Goal: Task Accomplishment & Management: Manage account settings

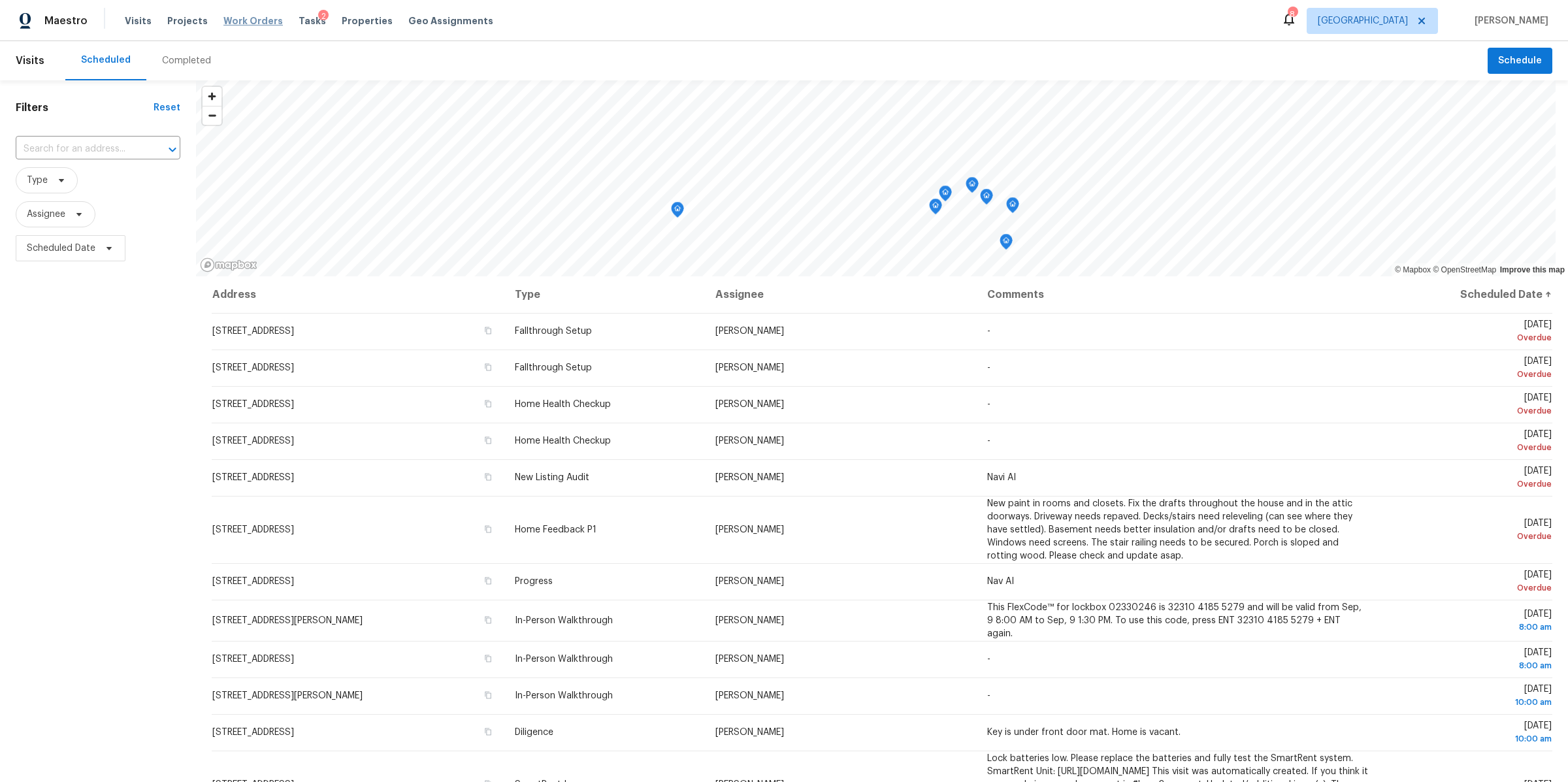
click at [242, 17] on span "Work Orders" at bounding box center [253, 21] width 60 height 13
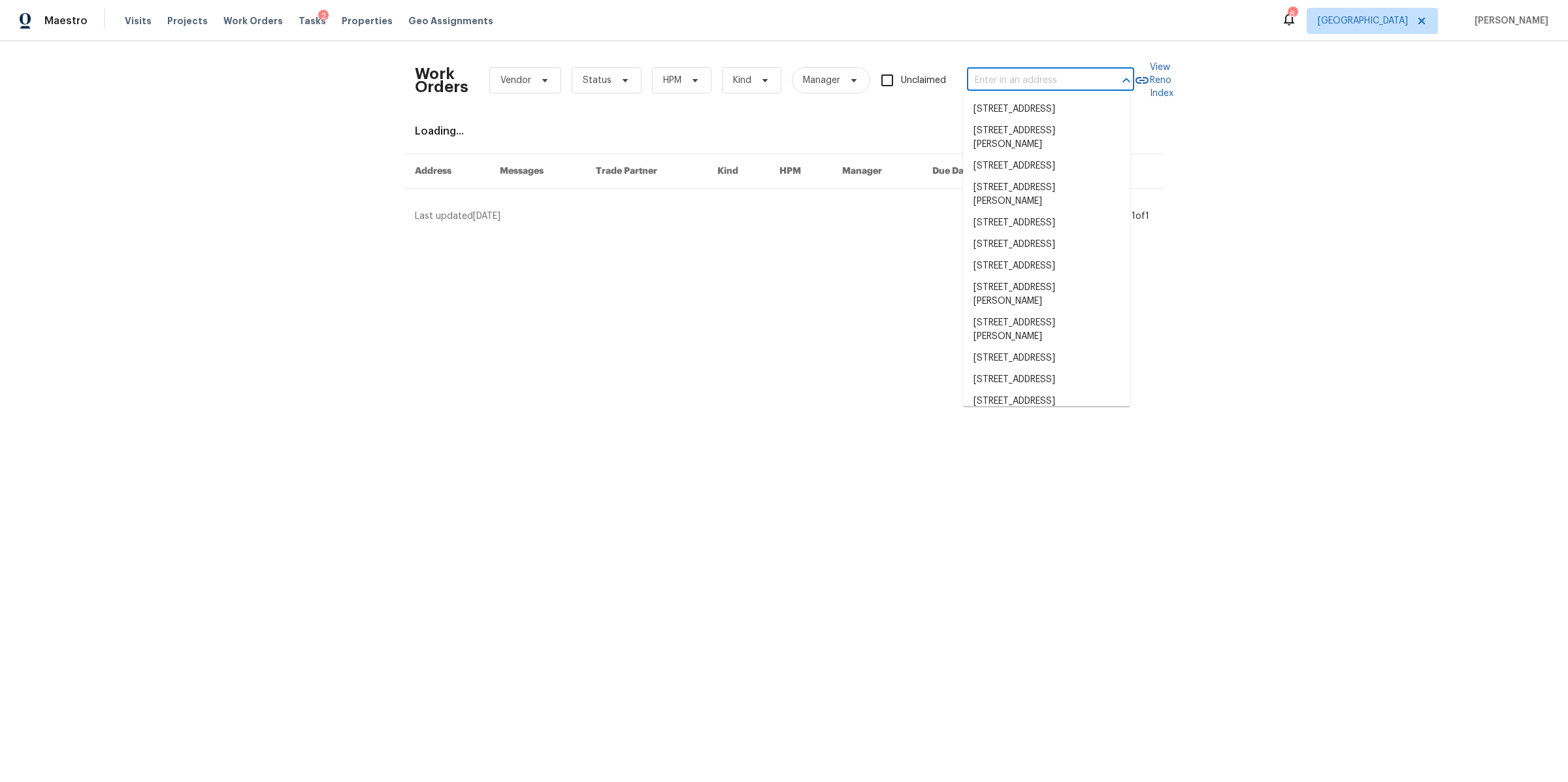
click at [1061, 74] on input "text" at bounding box center [1033, 81] width 131 height 21
paste input "107 Crestside Ct"
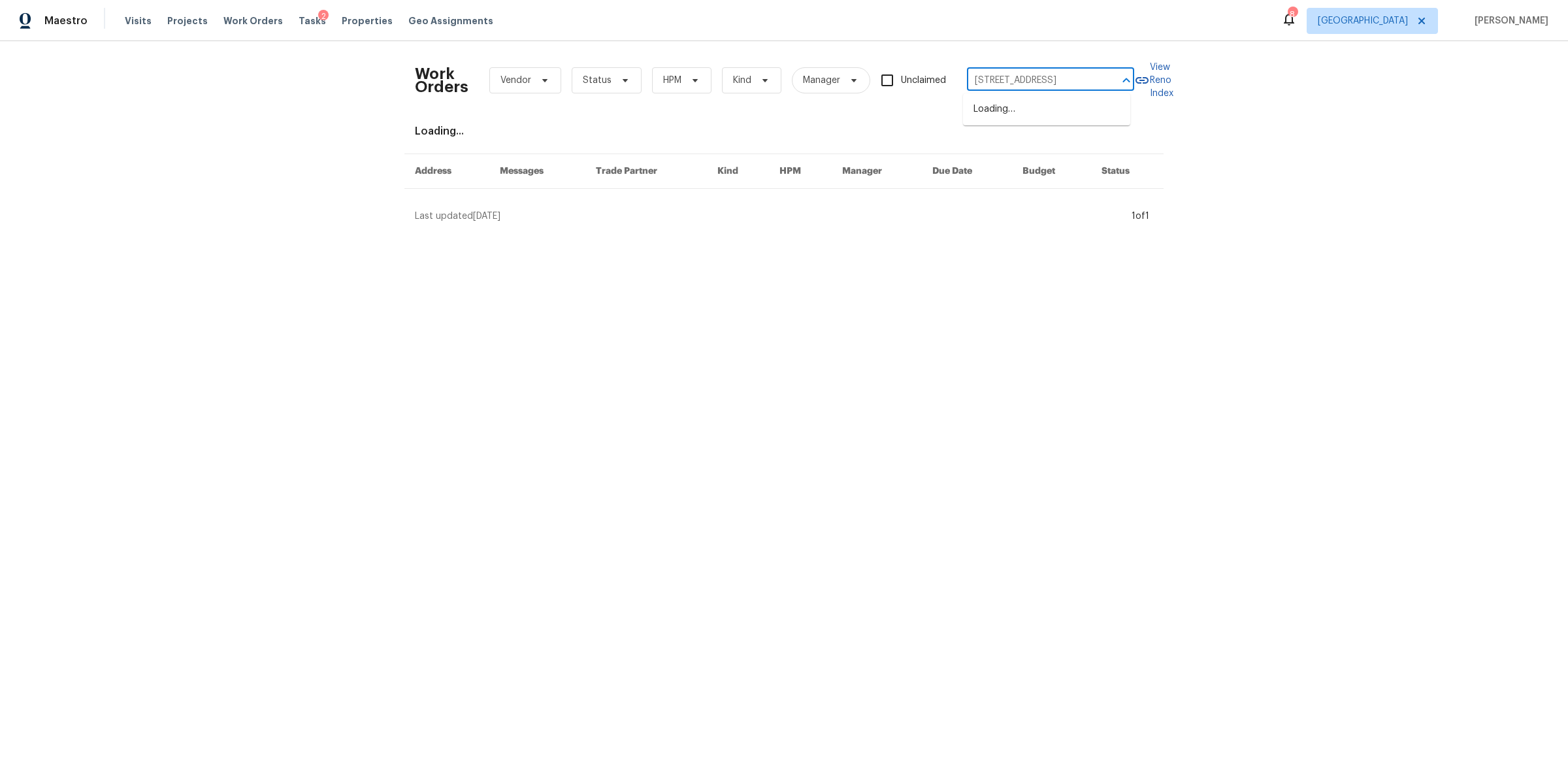
type input "107 Crestside Ct"
click at [1029, 114] on li "107 Crestside Ct, Smyrna, TN 37167" at bounding box center [1047, 109] width 168 height 21
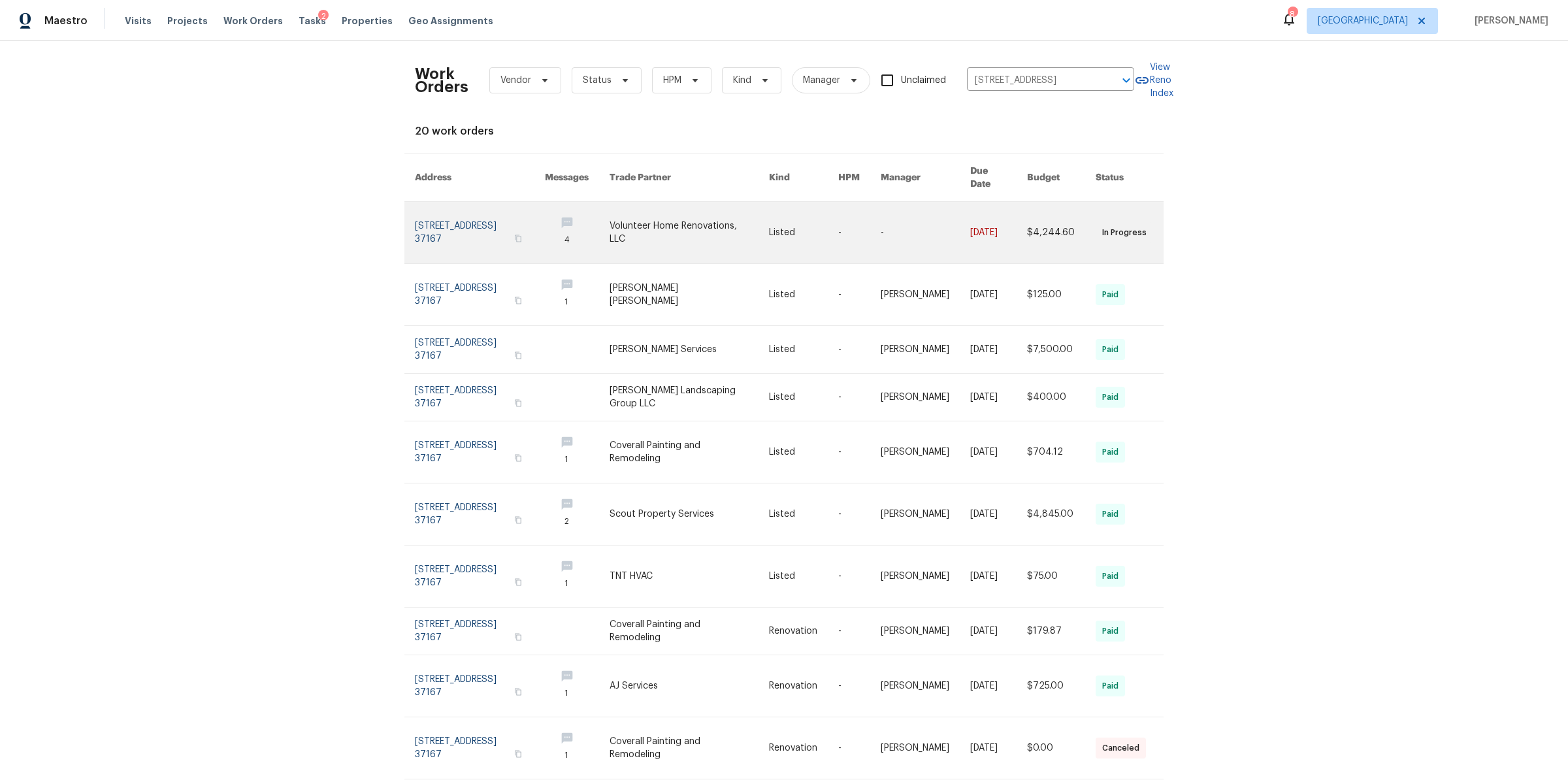
click at [477, 241] on link at bounding box center [480, 232] width 130 height 61
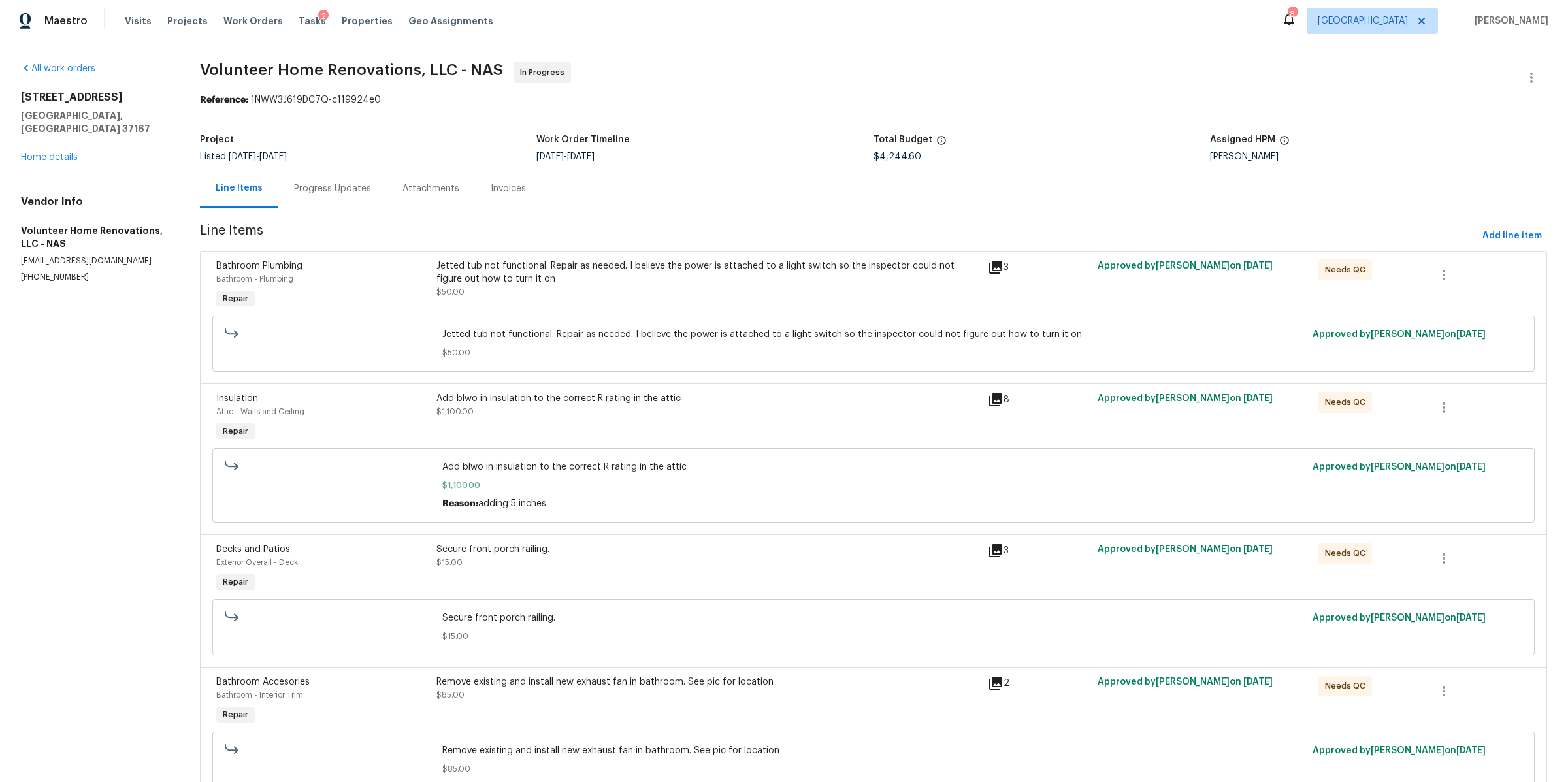
click at [337, 197] on div "Progress Updates" at bounding box center [332, 188] width 109 height 39
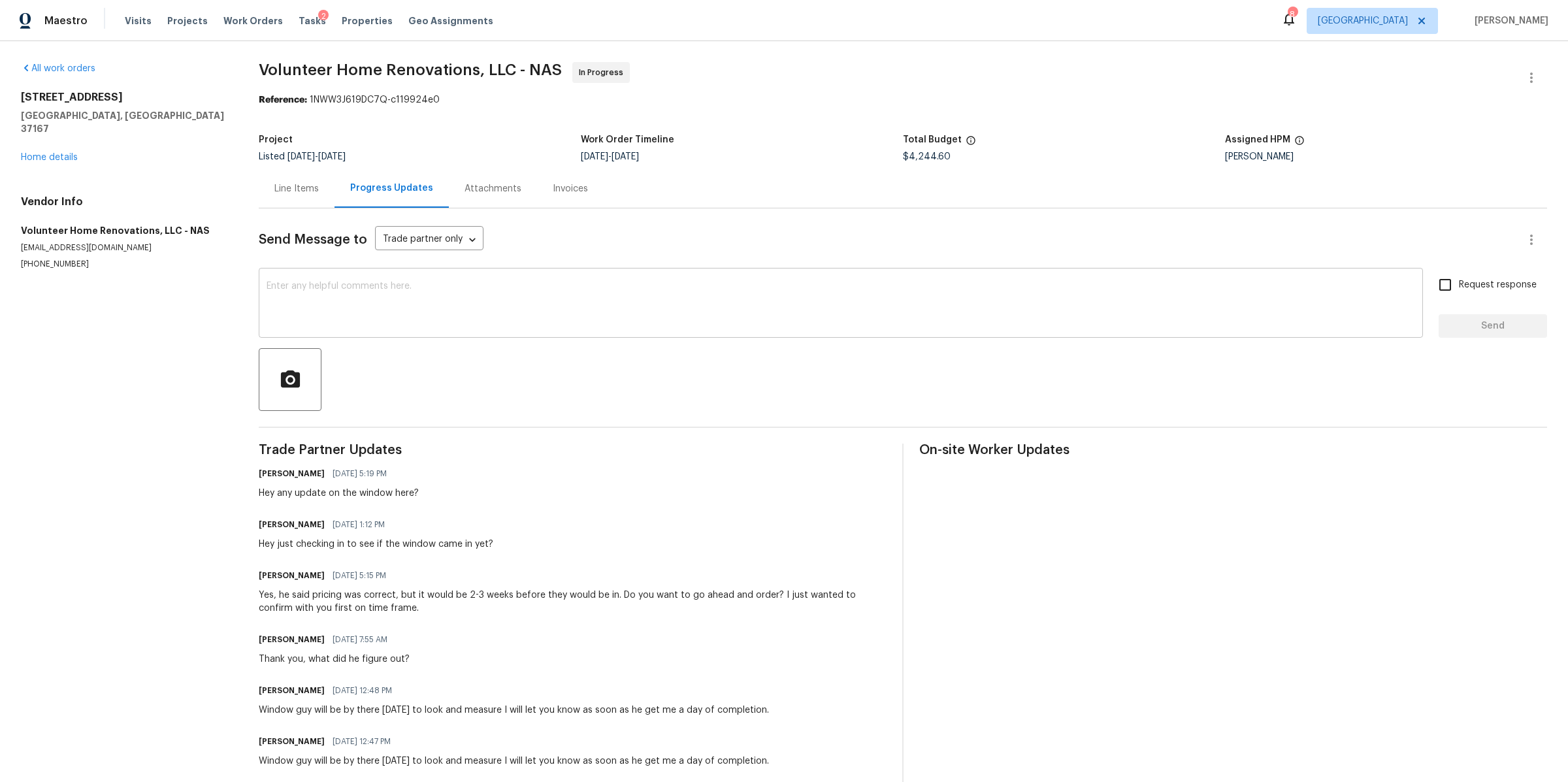
click at [457, 287] on textarea at bounding box center [841, 305] width 1149 height 46
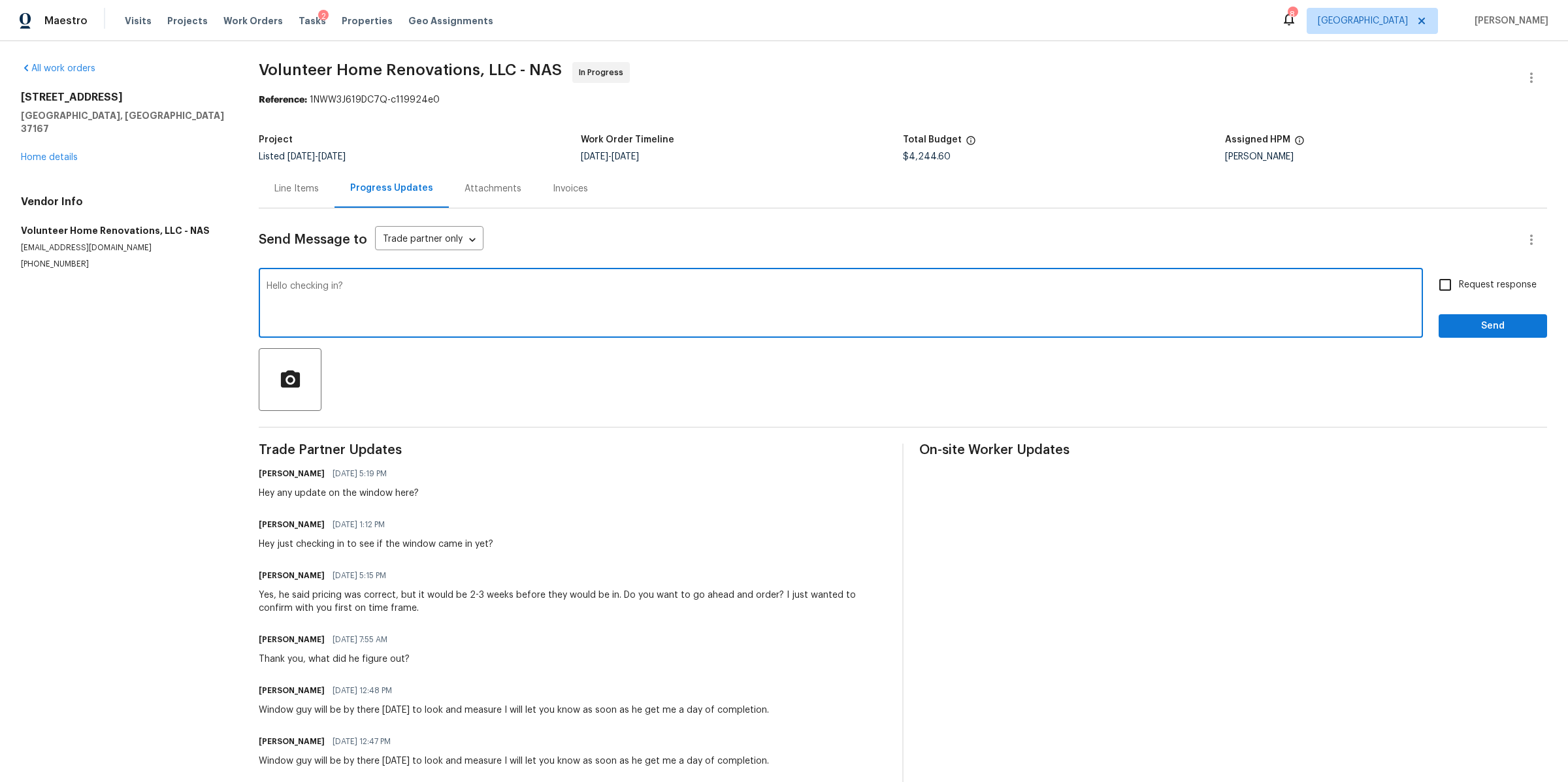
type textarea "Hello checking in?"
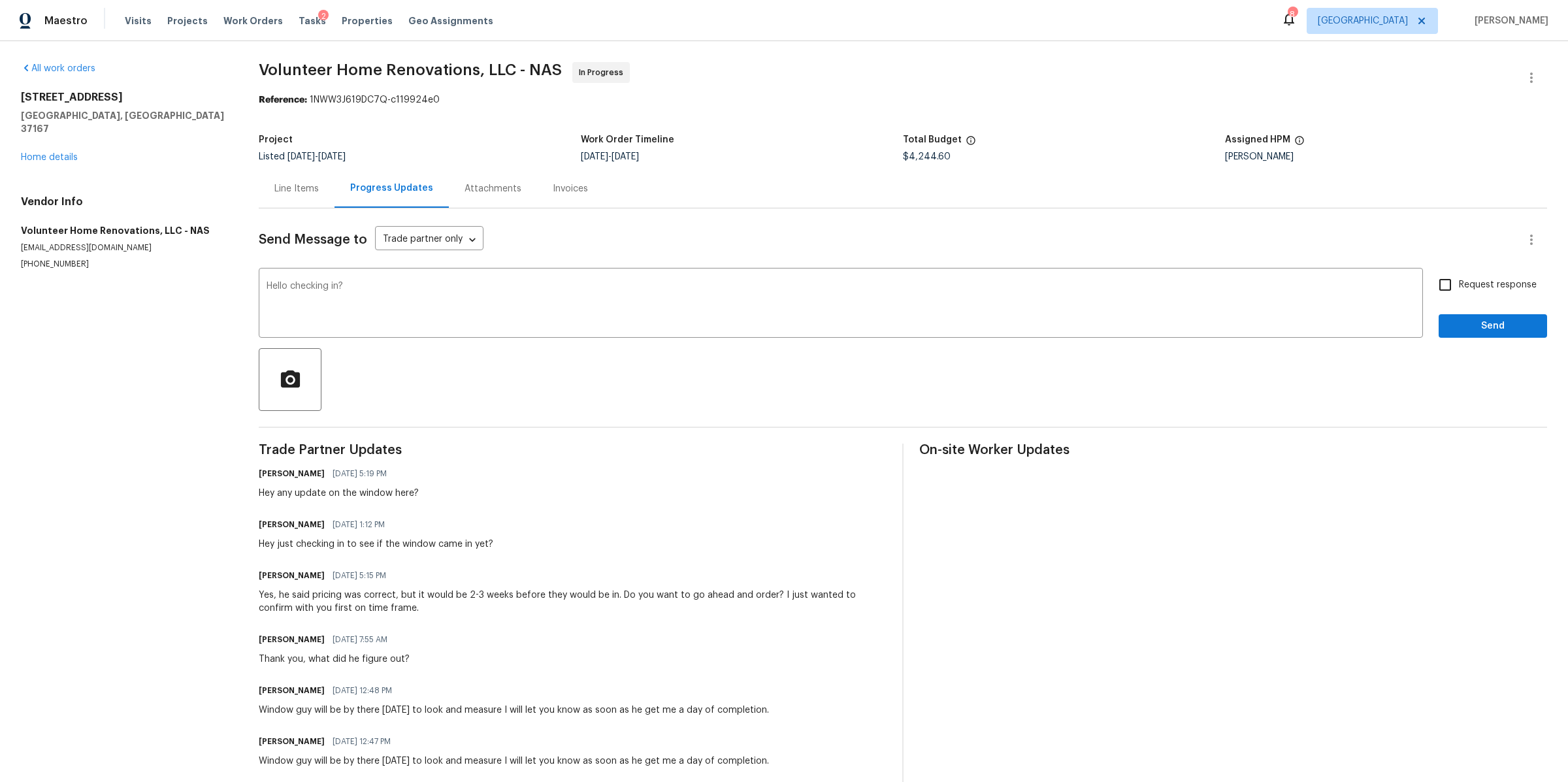
click at [1465, 273] on label "Request response" at bounding box center [1484, 284] width 105 height 28
click at [1459, 273] on input "Request response" at bounding box center [1445, 284] width 28 height 28
checkbox input "true"
click at [1458, 314] on div "Request response Send" at bounding box center [1493, 304] width 109 height 67
click at [1454, 325] on span "Send" at bounding box center [1493, 326] width 87 height 17
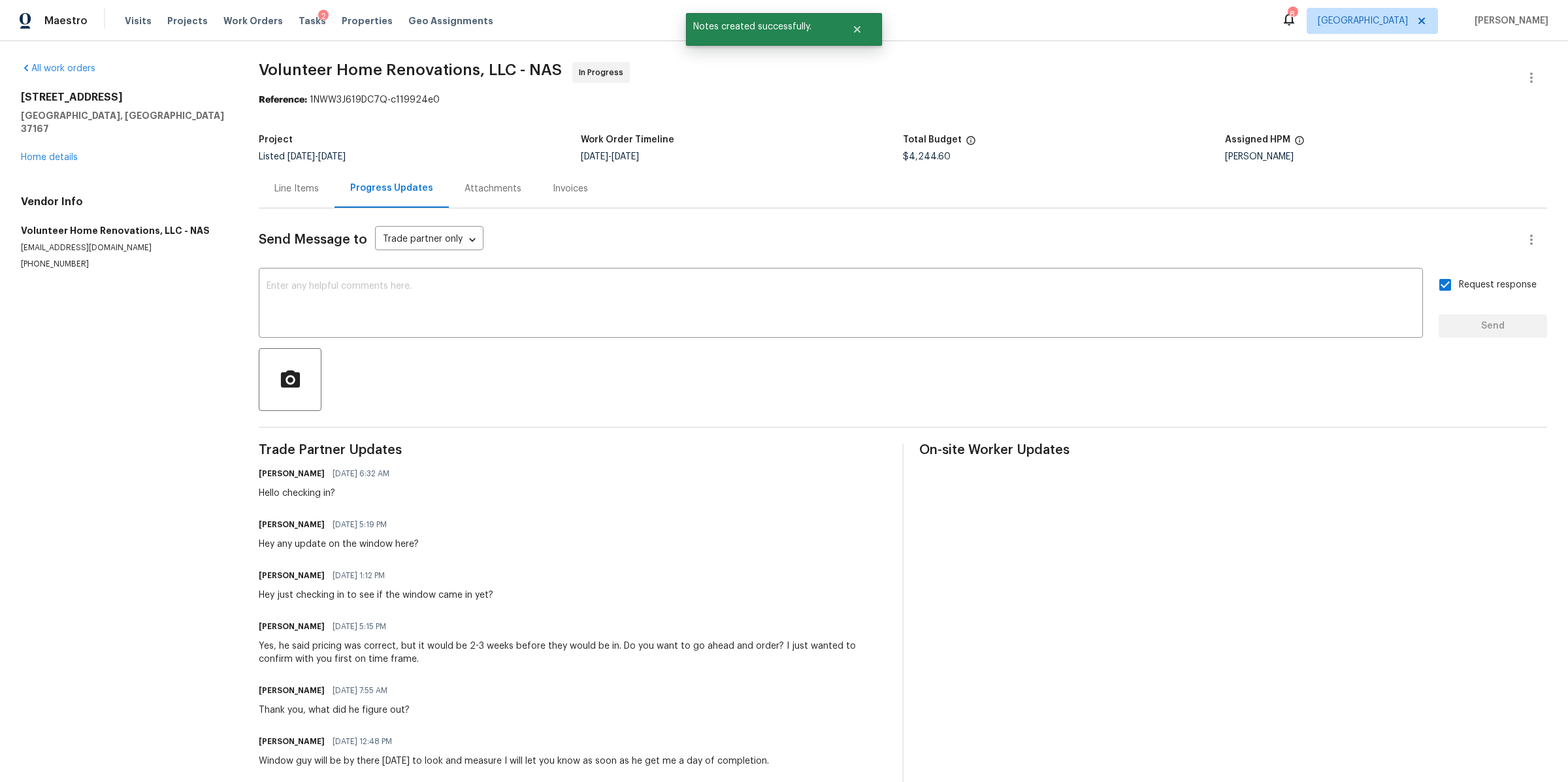
click at [43, 137] on div "107 Crestside Ct Smyrna, TN 37167 Home details" at bounding box center [124, 127] width 207 height 73
click at [67, 131] on div "107 Crestside Ct Smyrna, TN 37167 Home details" at bounding box center [124, 127] width 207 height 73
click at [58, 152] on link "Home details" at bounding box center [49, 157] width 57 height 10
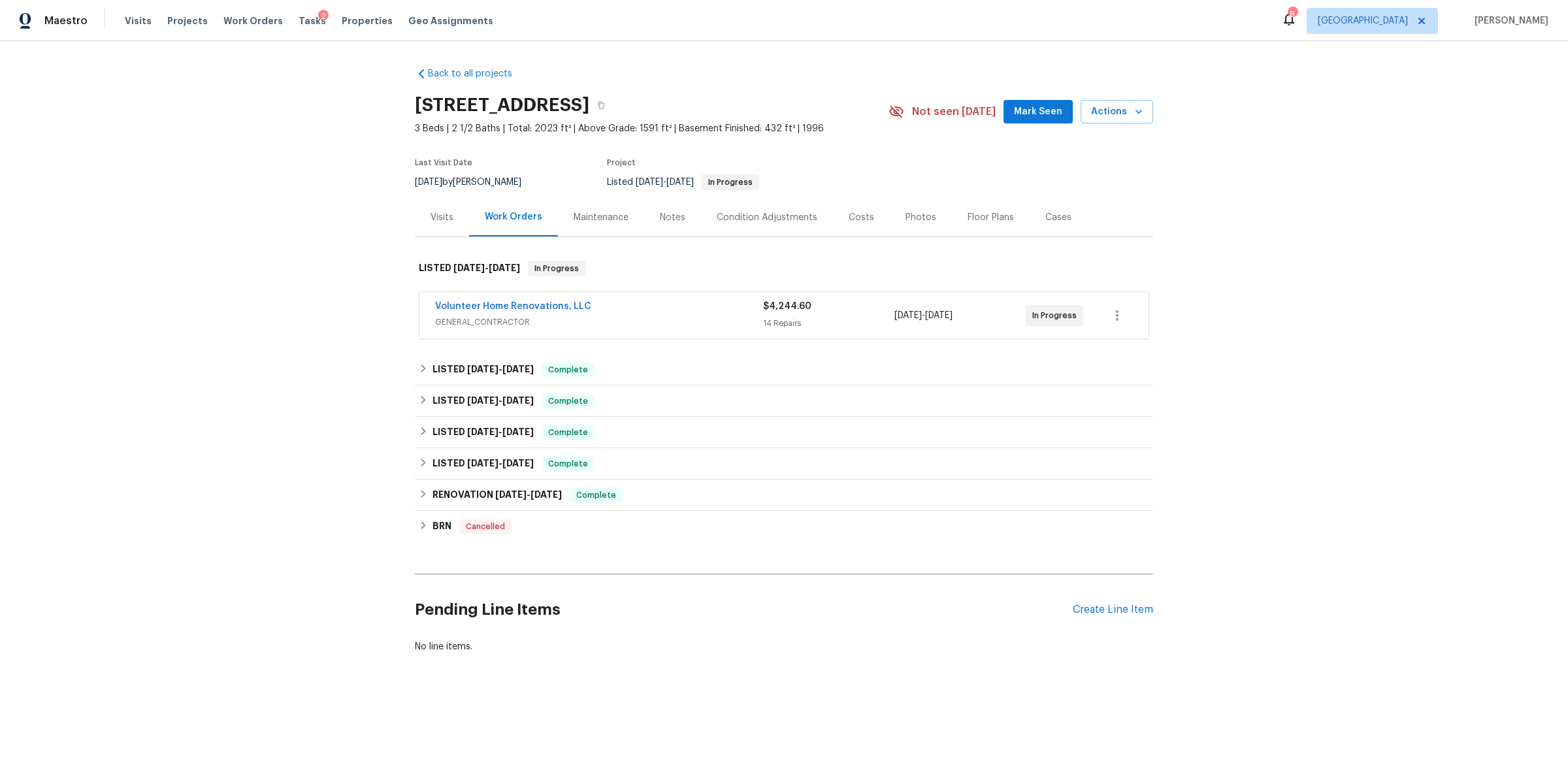
click at [671, 214] on div "Notes" at bounding box center [673, 218] width 25 height 13
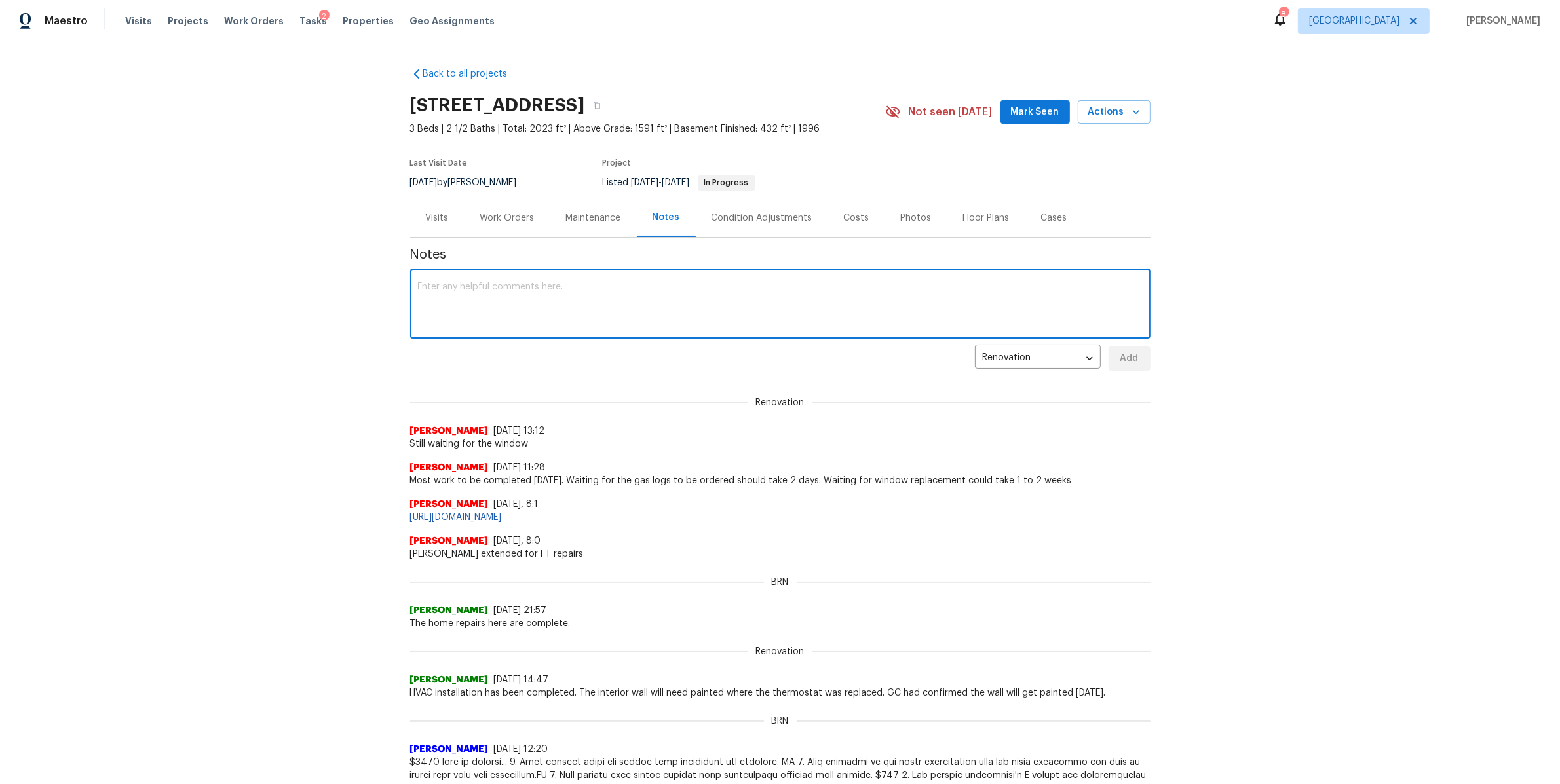
click at [557, 320] on textarea at bounding box center [780, 306] width 725 height 46
type textarea "Window should be in this week"
click at [1121, 358] on span "Add" at bounding box center [1129, 358] width 21 height 17
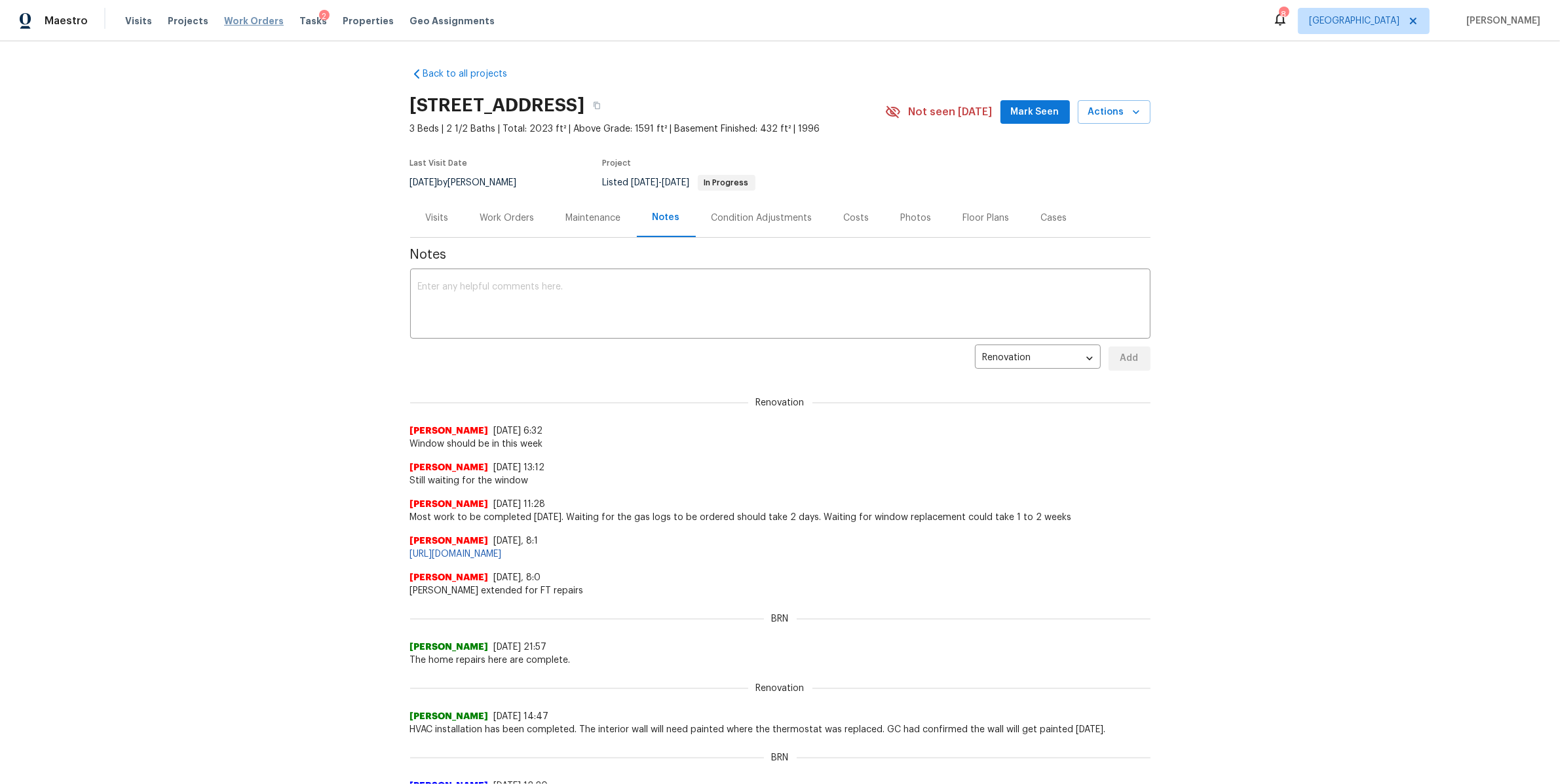
click at [245, 24] on span "Work Orders" at bounding box center [253, 21] width 60 height 13
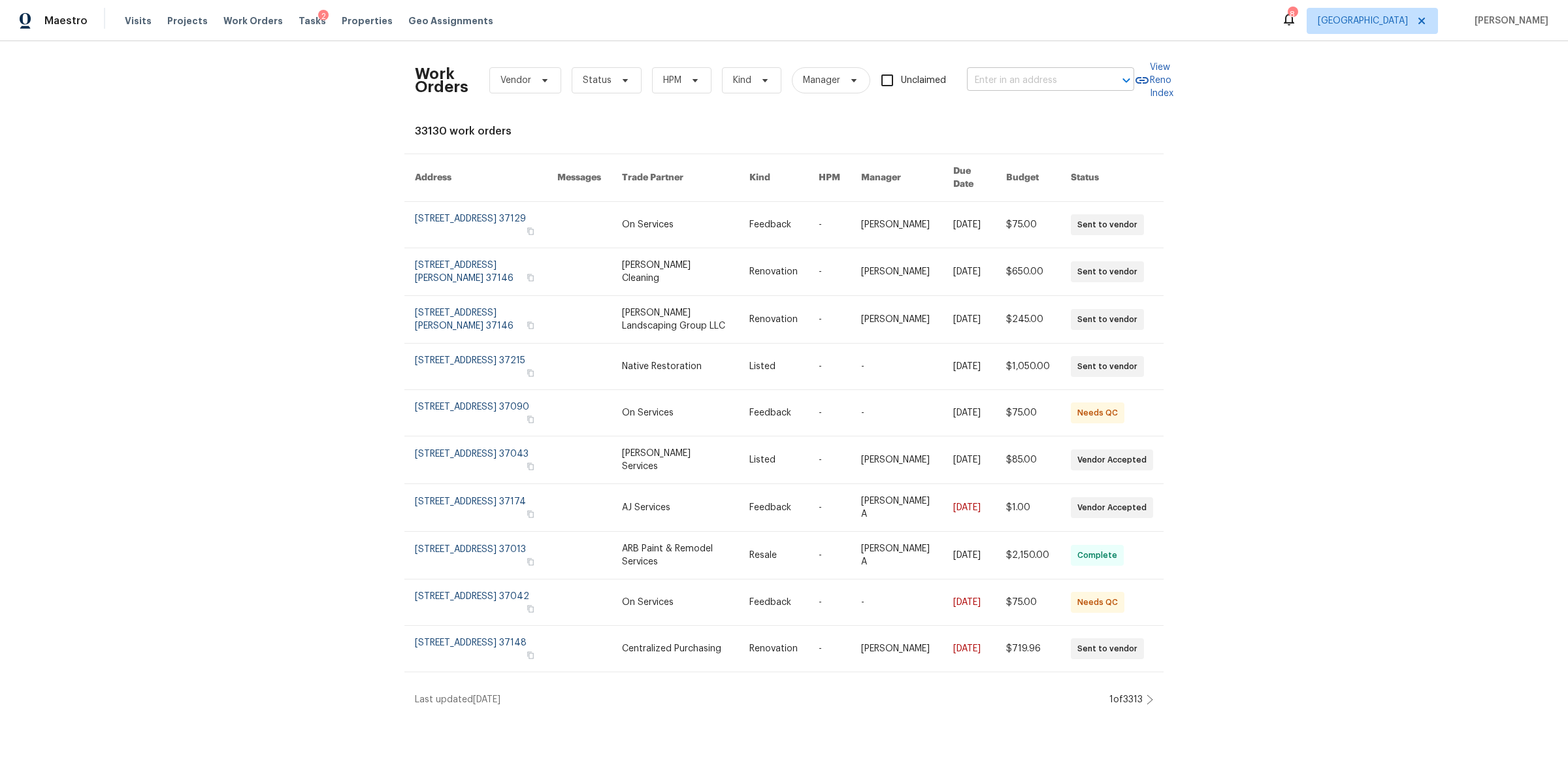
click at [1049, 79] on input "text" at bounding box center [1033, 81] width 131 height 21
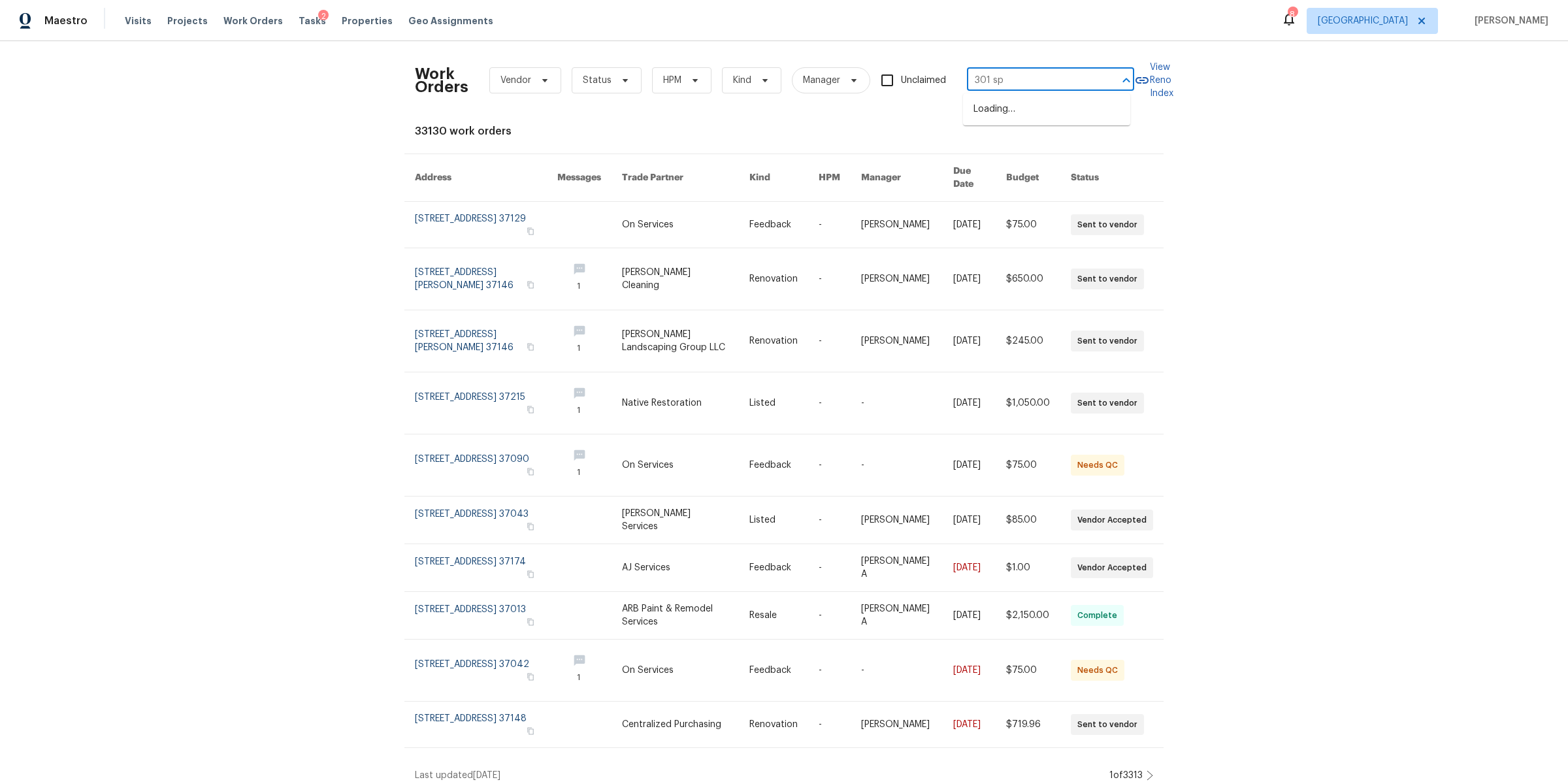
type input "301 spr"
click at [1023, 111] on li "301 Springdale Dr, Columbia, TN 38401" at bounding box center [1047, 109] width 168 height 21
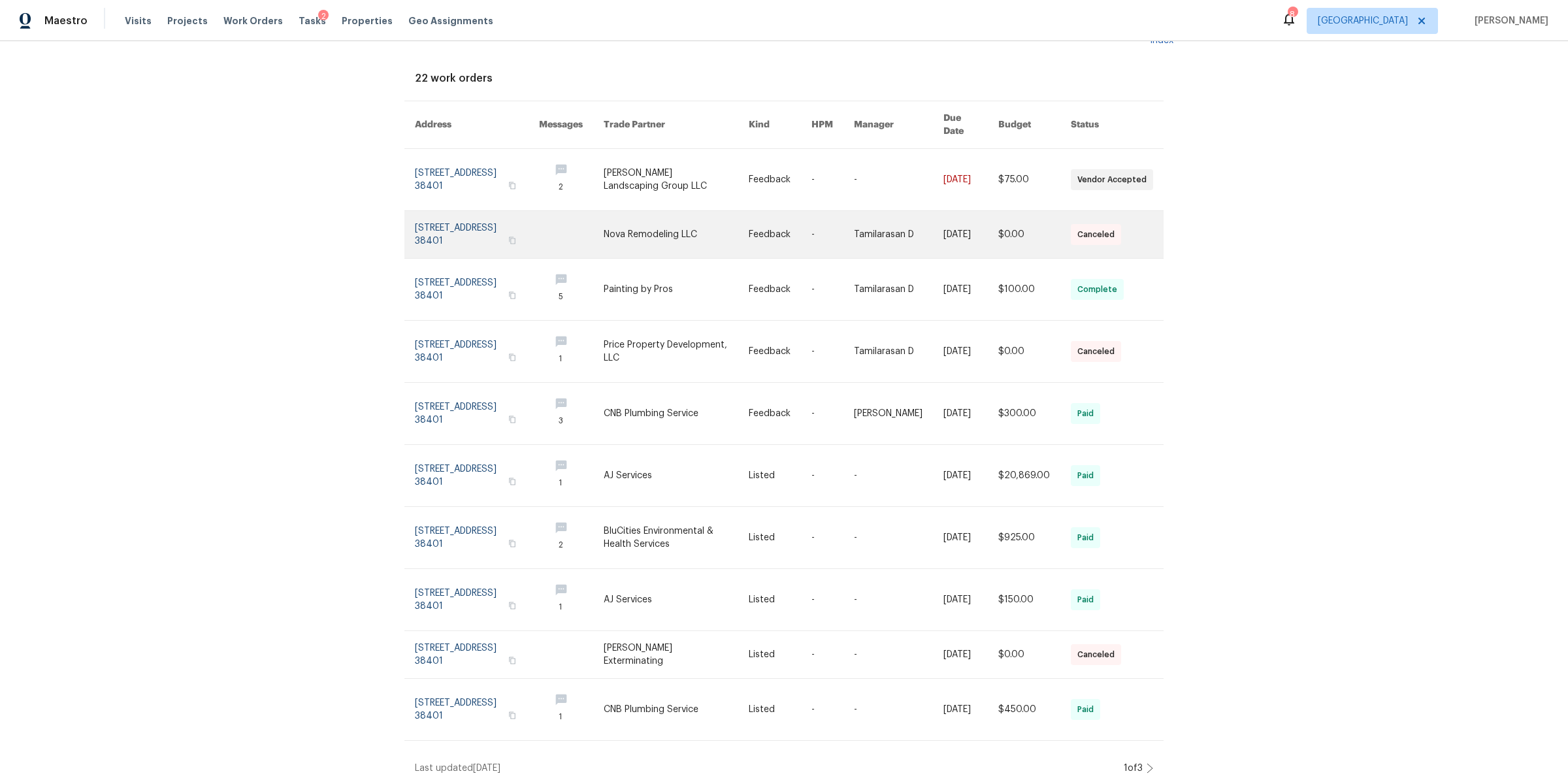
scroll to position [57, 0]
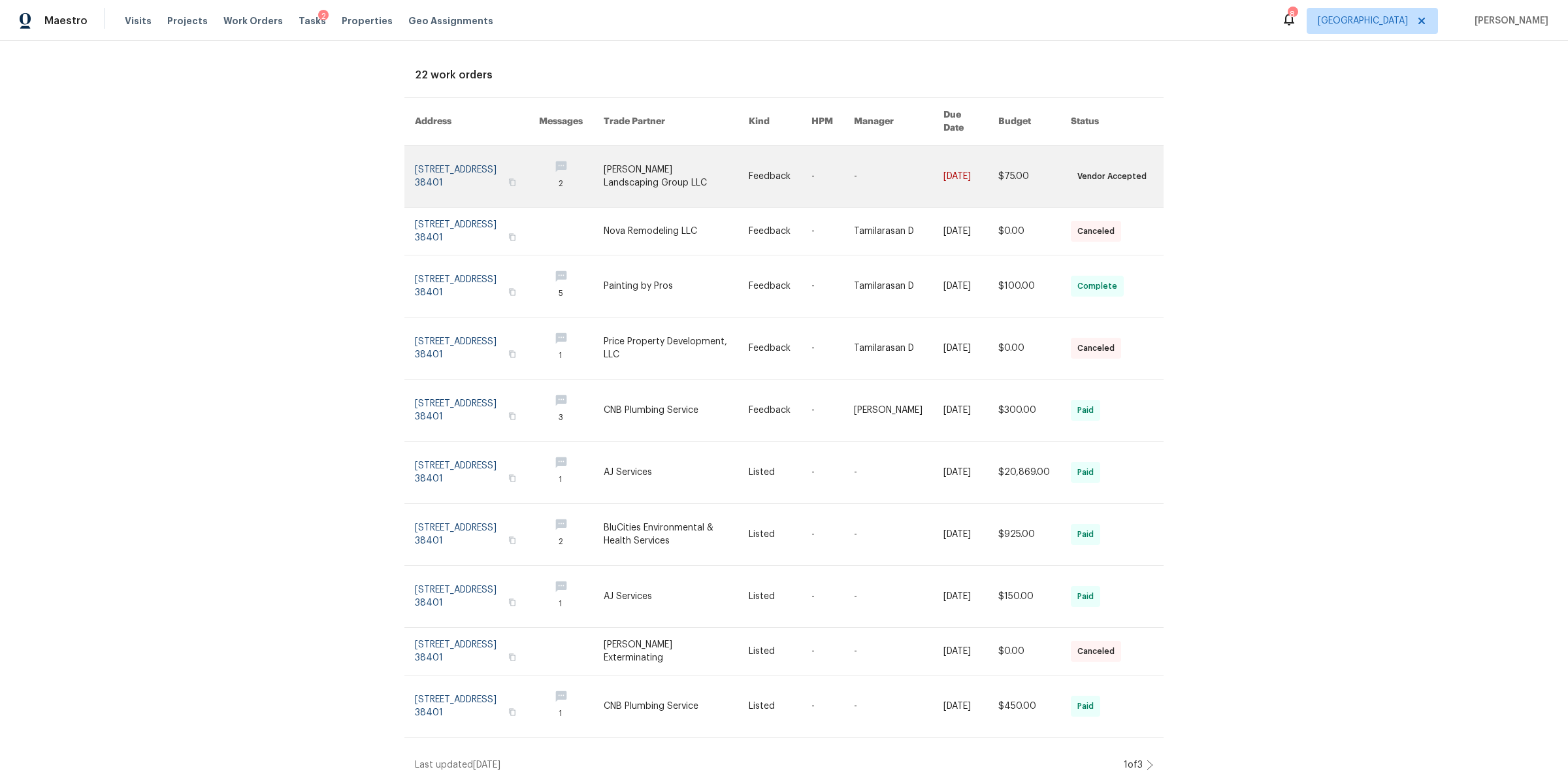
click at [466, 156] on link at bounding box center [477, 175] width 124 height 61
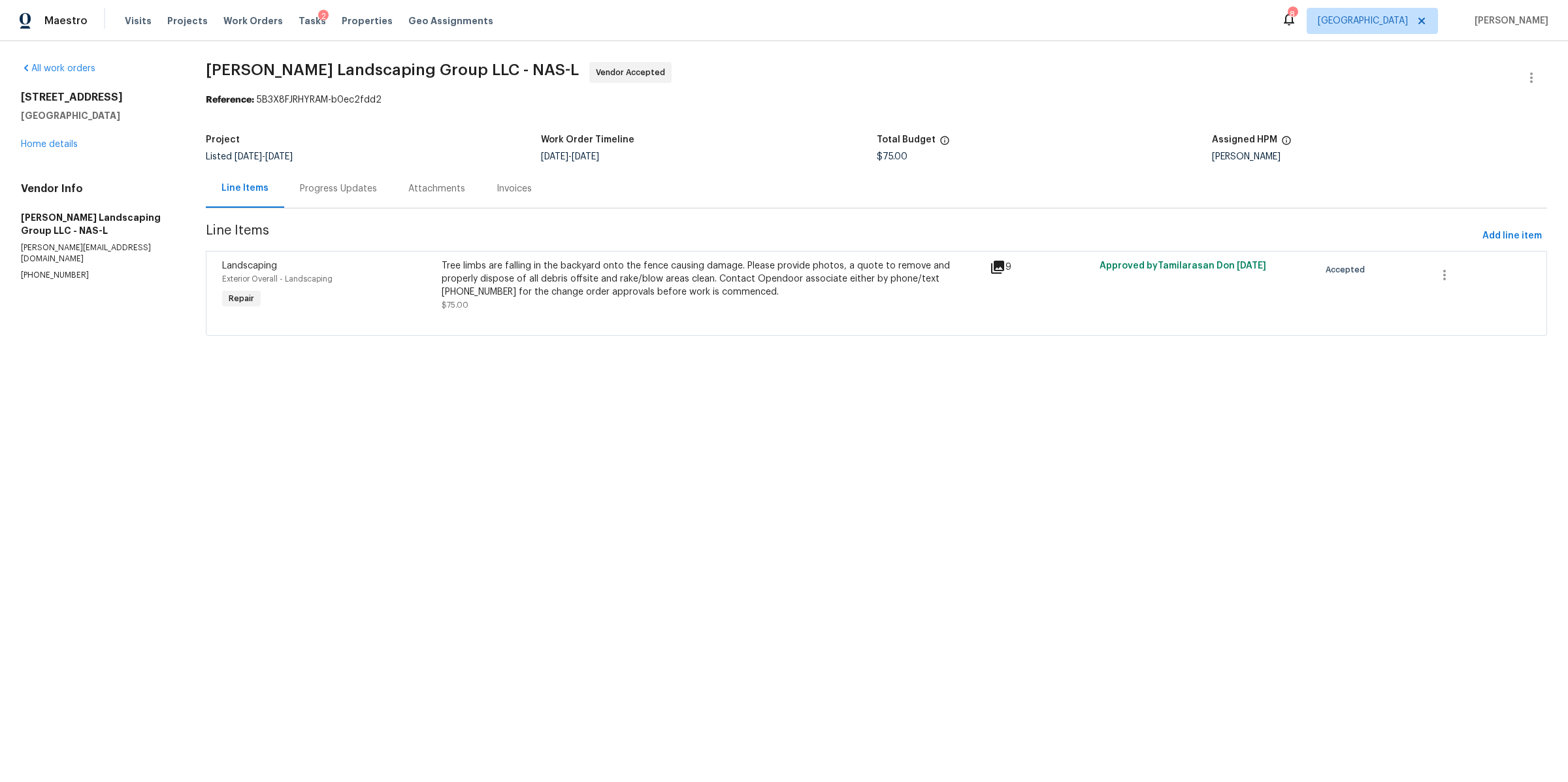
click at [44, 136] on div "301 Springdale Dr Columbia, TN 38401 Home details" at bounding box center [97, 121] width 153 height 60
click at [35, 145] on link "Home details" at bounding box center [49, 144] width 57 height 10
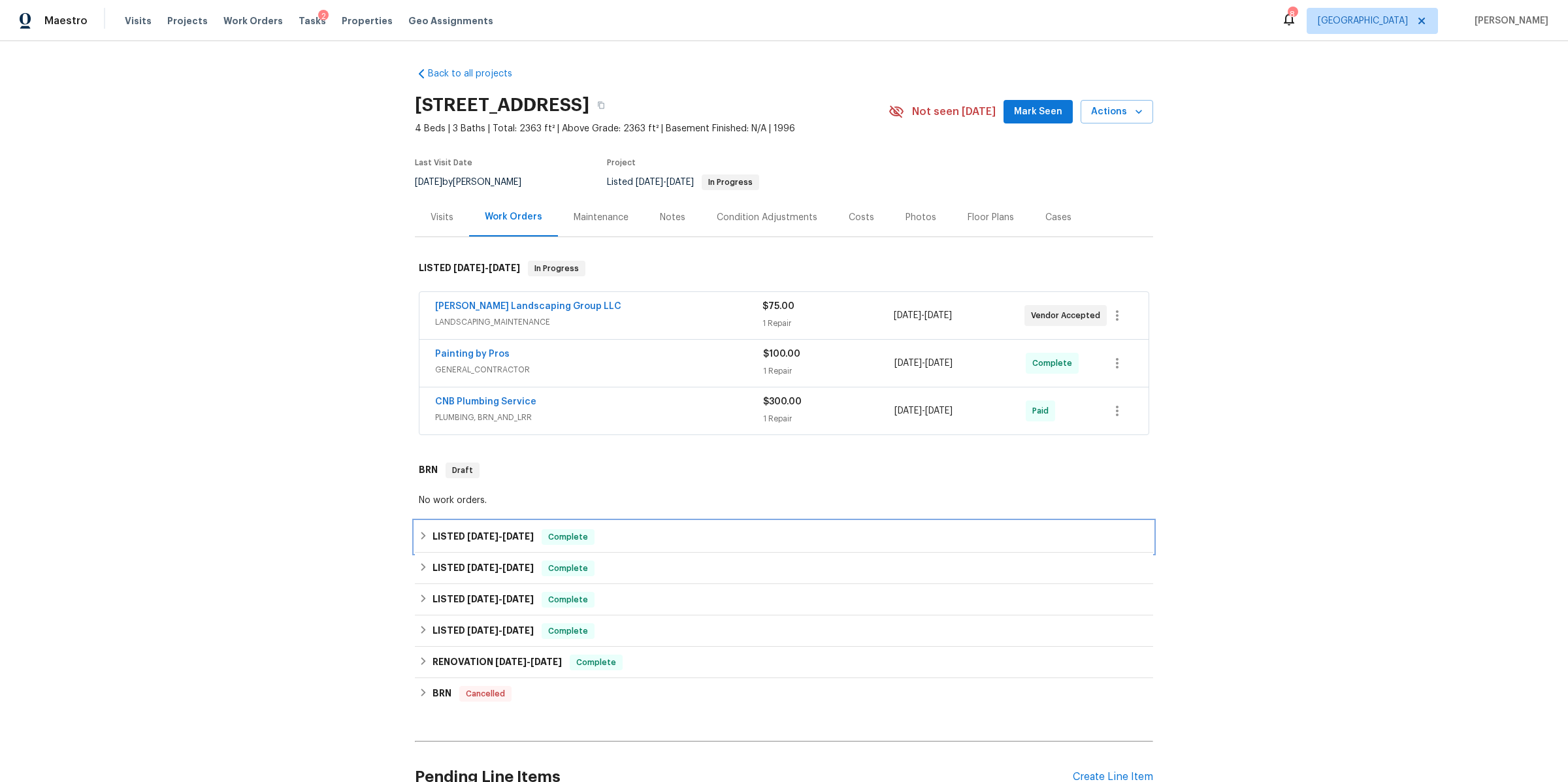
click at [676, 540] on div "LISTED 7/28/25 - 8/4/25 Complete" at bounding box center [784, 537] width 731 height 16
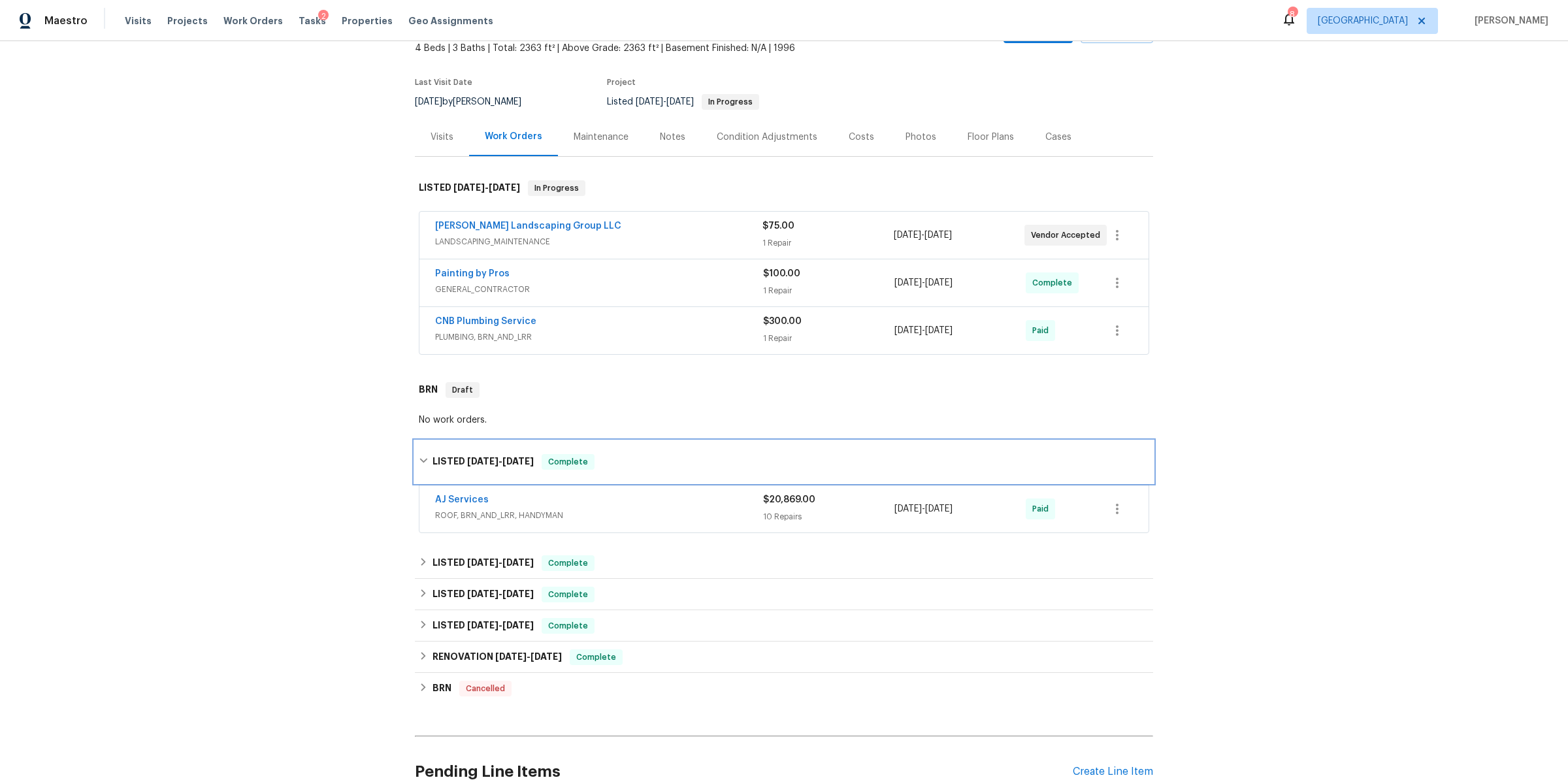
scroll to position [121, 0]
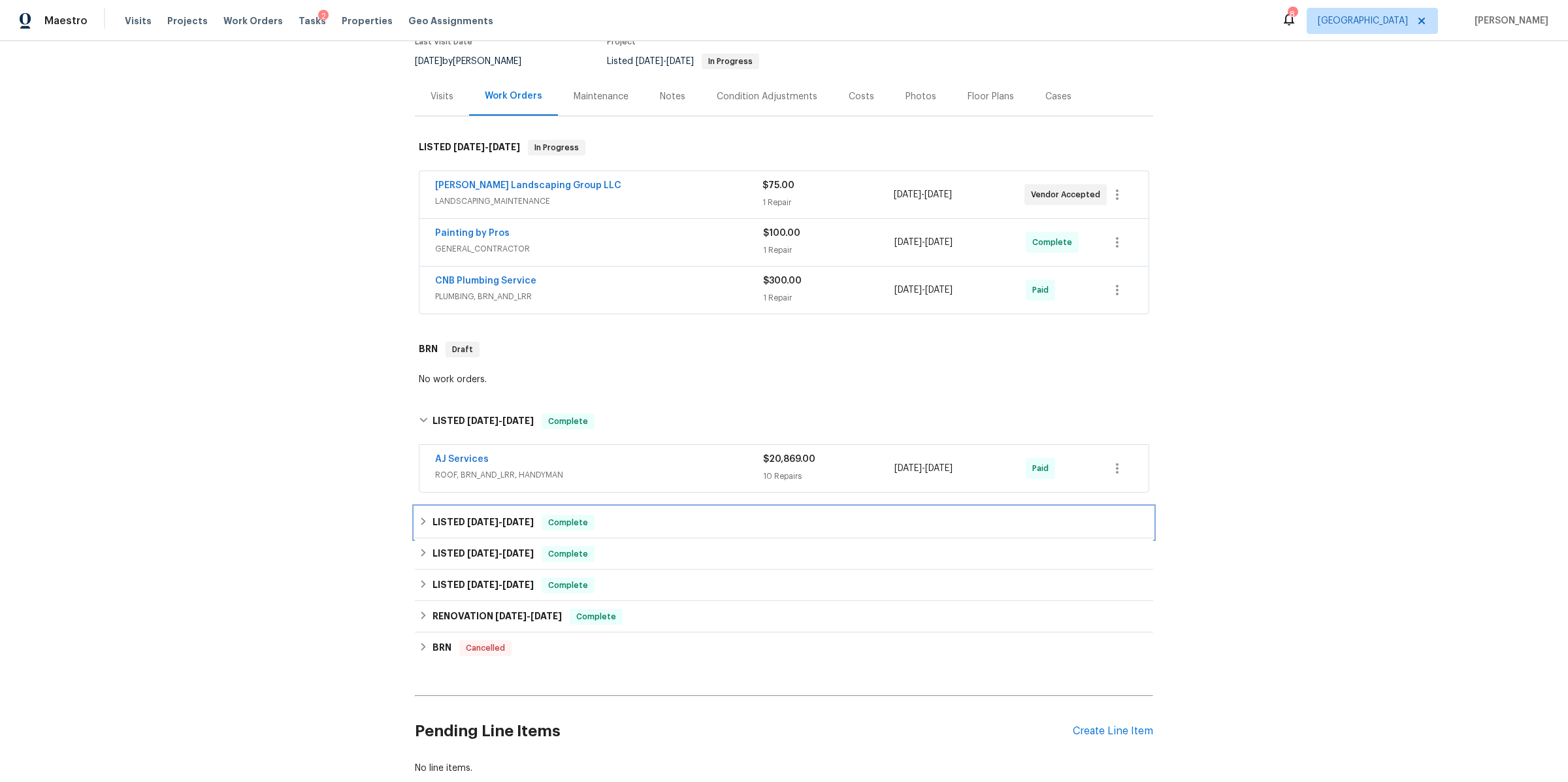
click at [698, 519] on div "LISTED 6/18/25 - 6/20/25 Complete" at bounding box center [784, 522] width 731 height 16
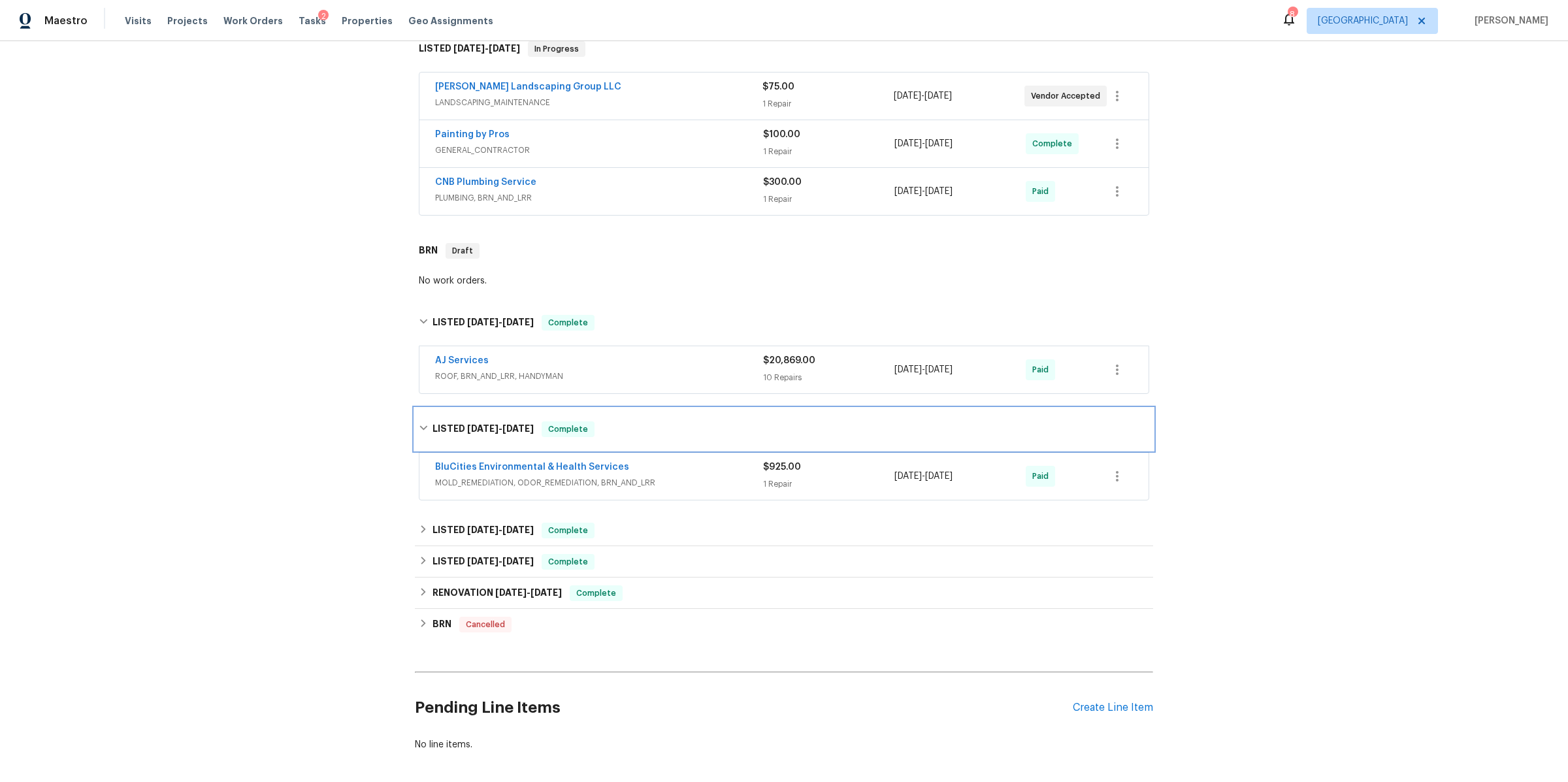
scroll to position [282, 0]
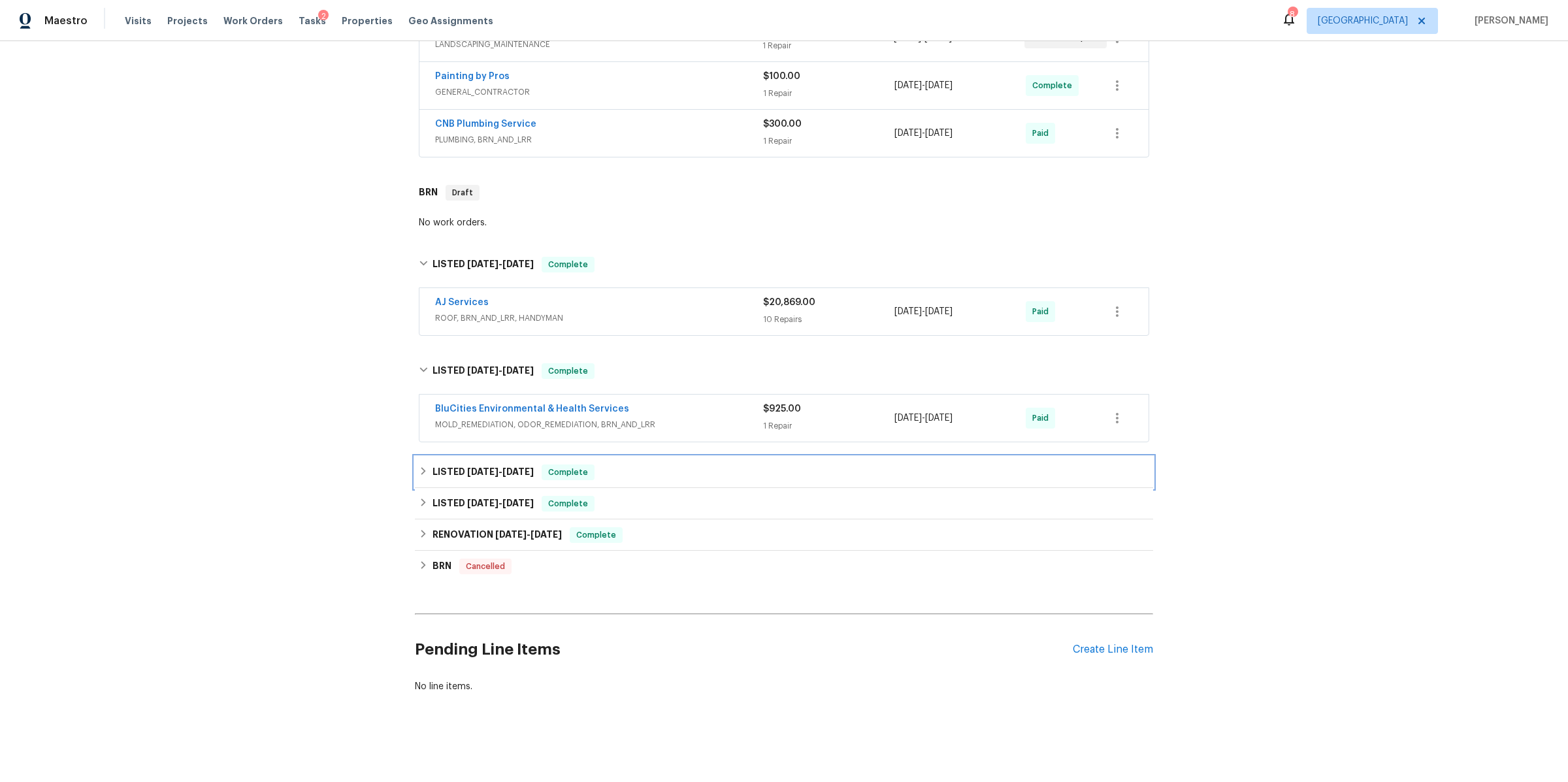
click at [732, 469] on div "LISTED 5/28/25 - 5/31/25 Complete" at bounding box center [784, 472] width 731 height 16
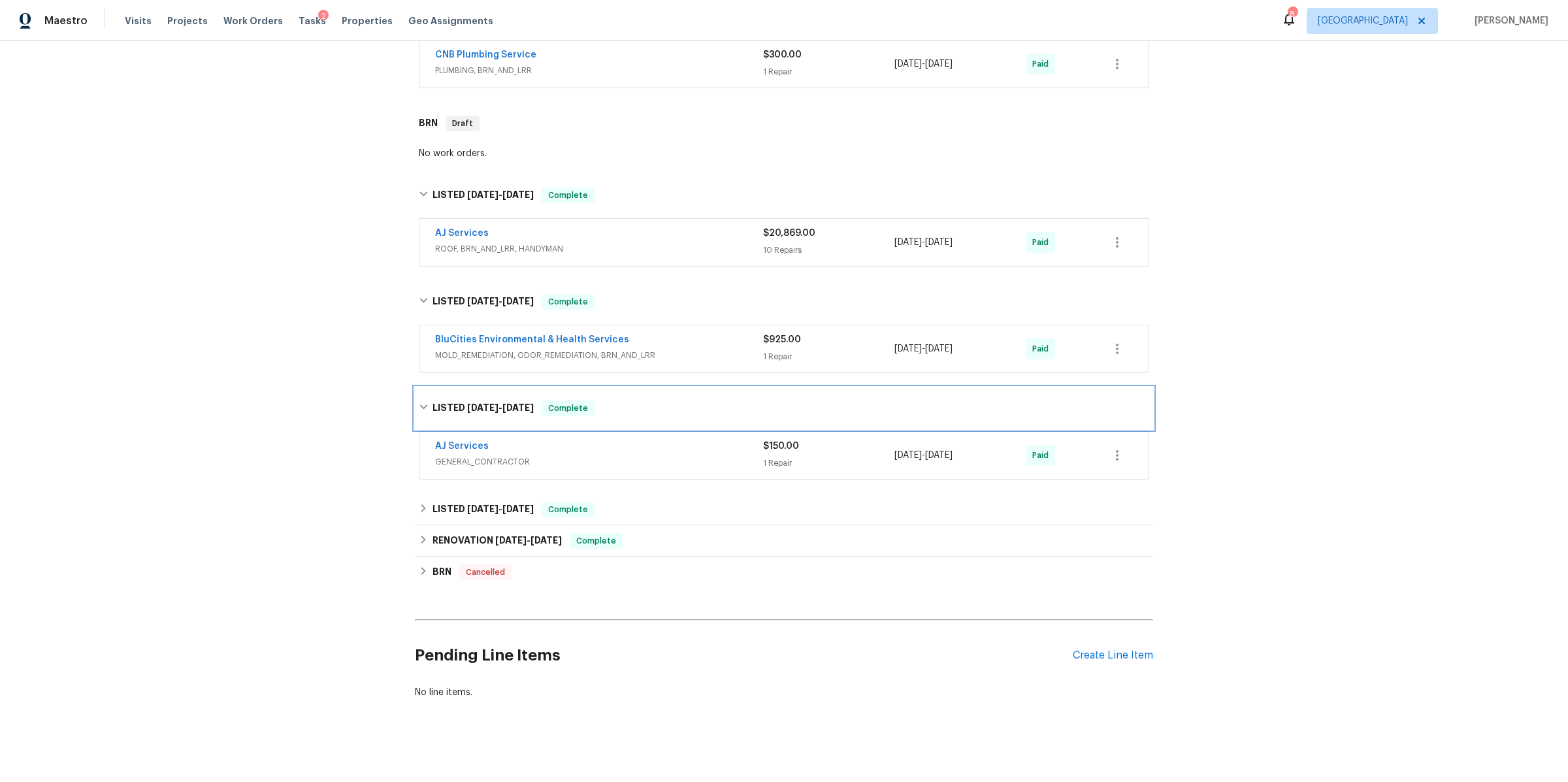
scroll to position [367, 0]
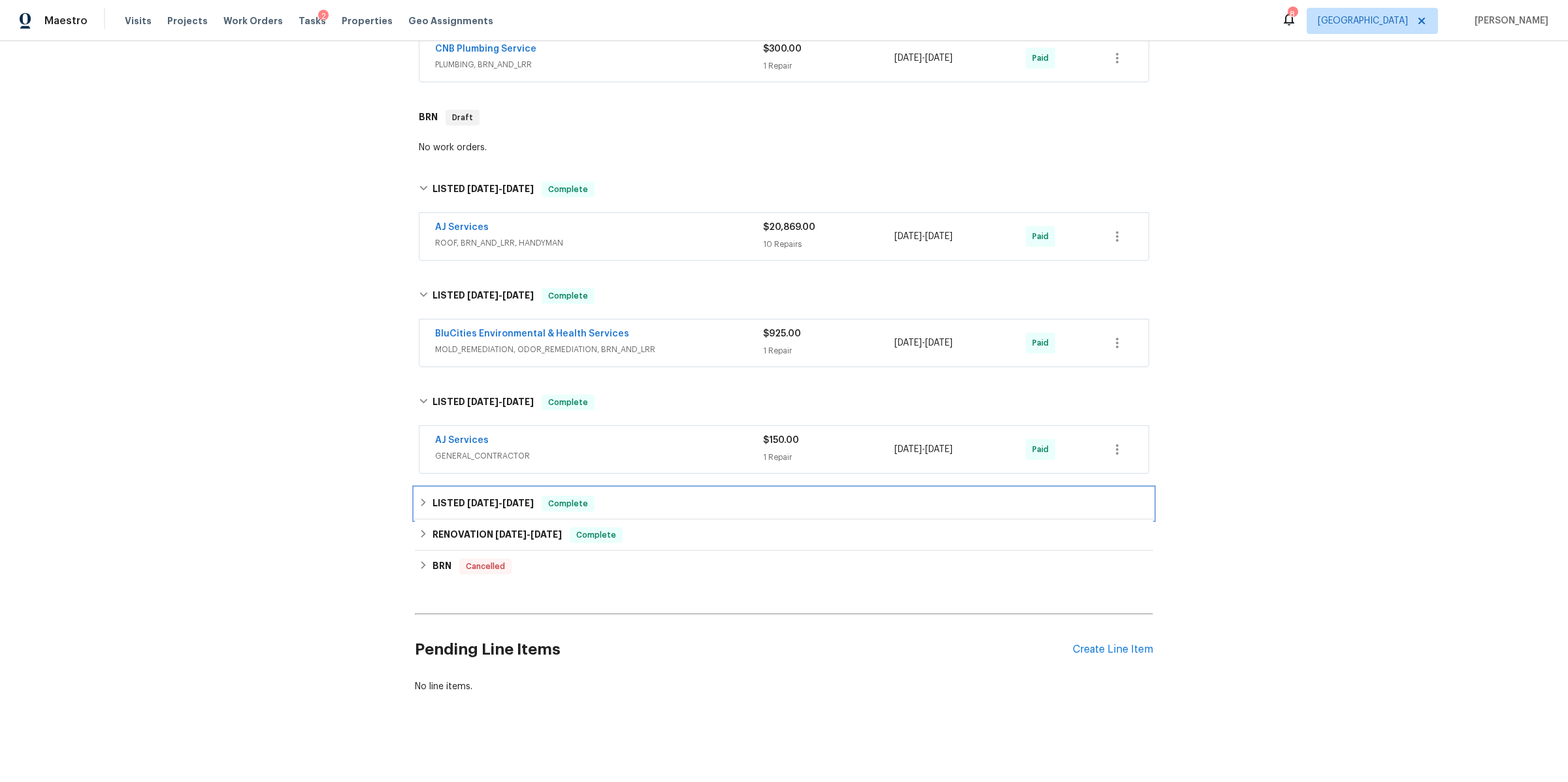
click at [711, 495] on div "LISTED 5/21/25 - 5/23/25 Complete" at bounding box center [784, 503] width 731 height 16
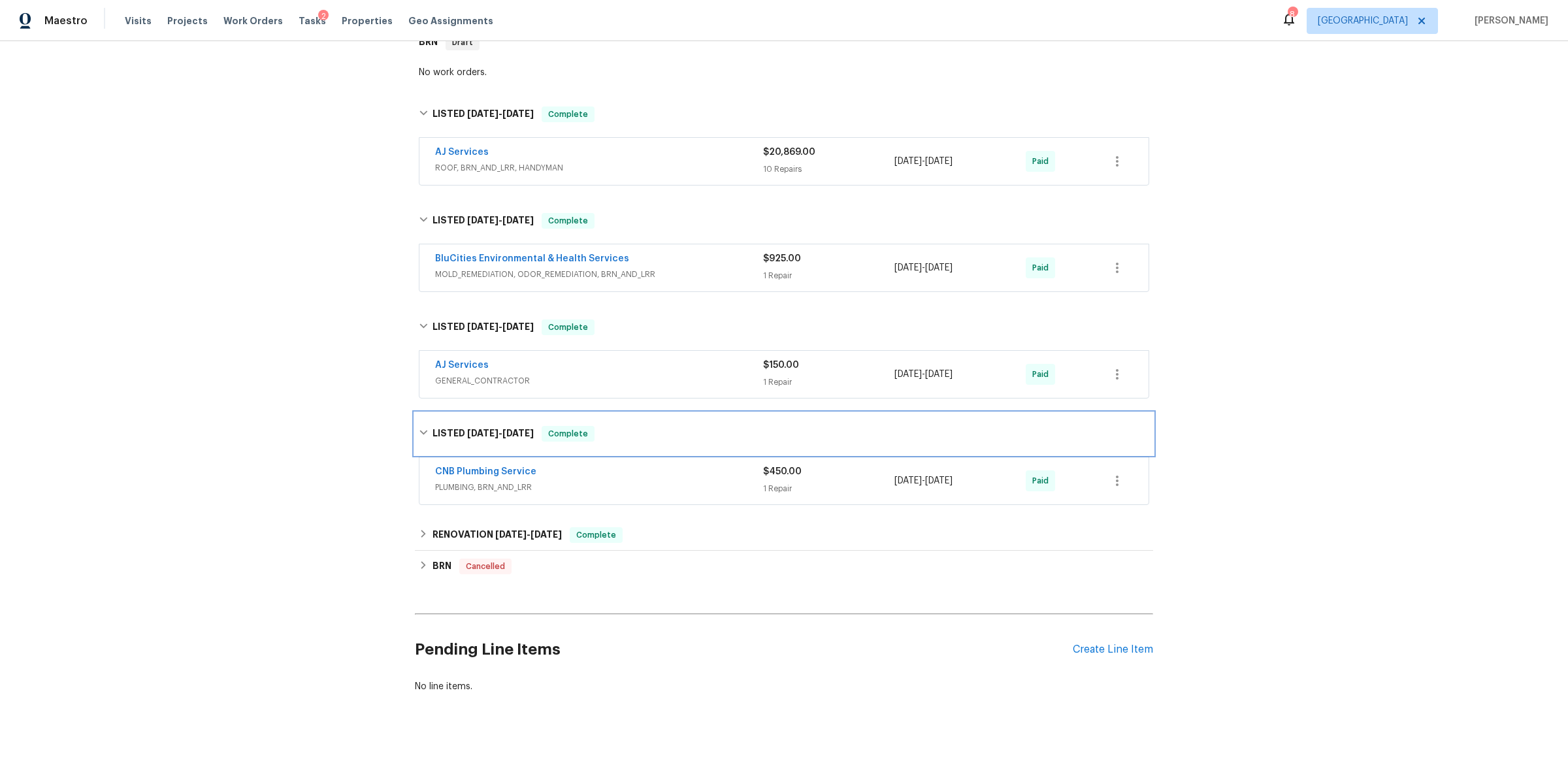
scroll to position [441, 0]
click at [701, 527] on div "RENOVATION 3/7/25 - 4/8/25 Complete" at bounding box center [784, 535] width 731 height 16
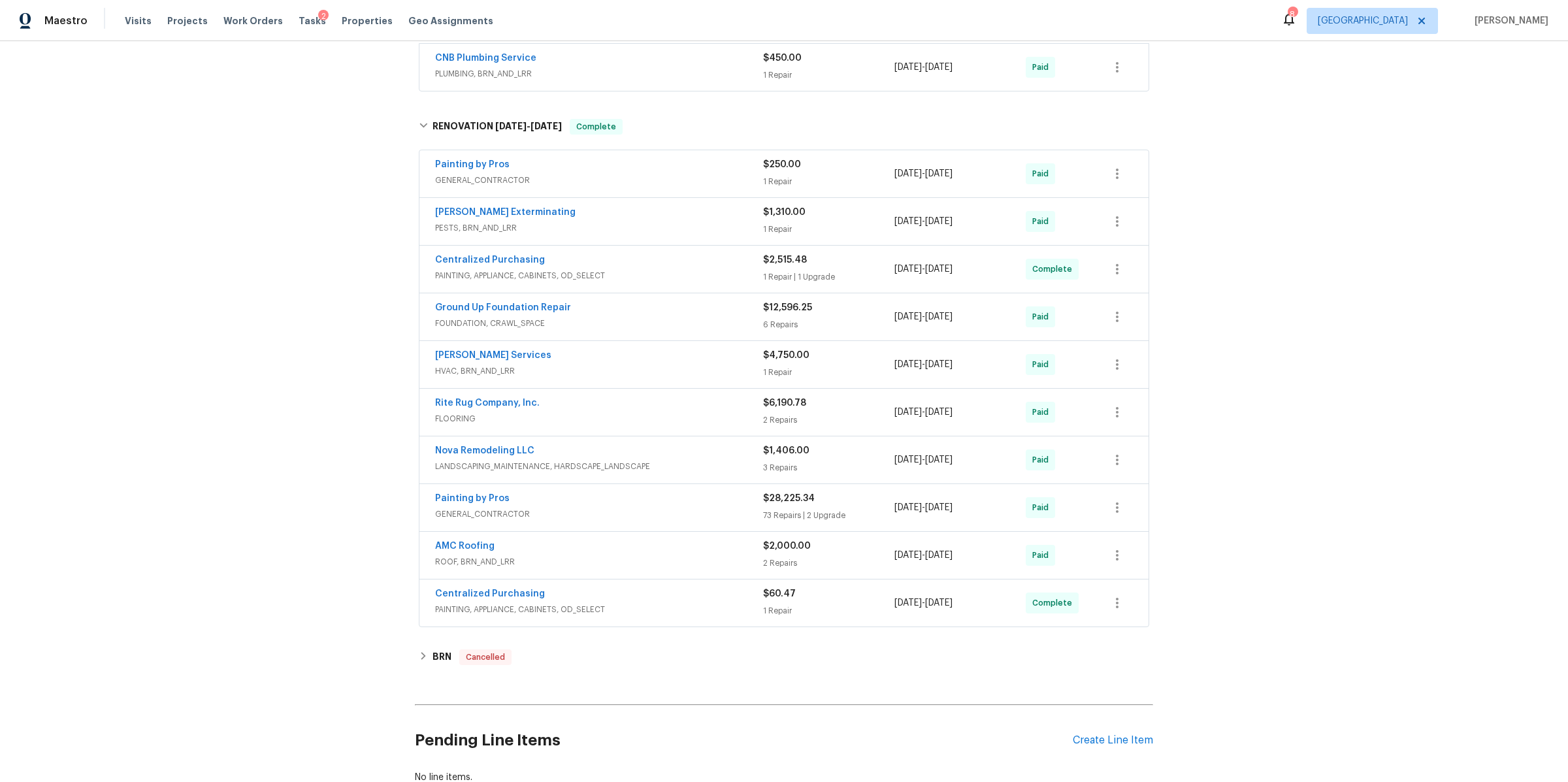
scroll to position [846, 0]
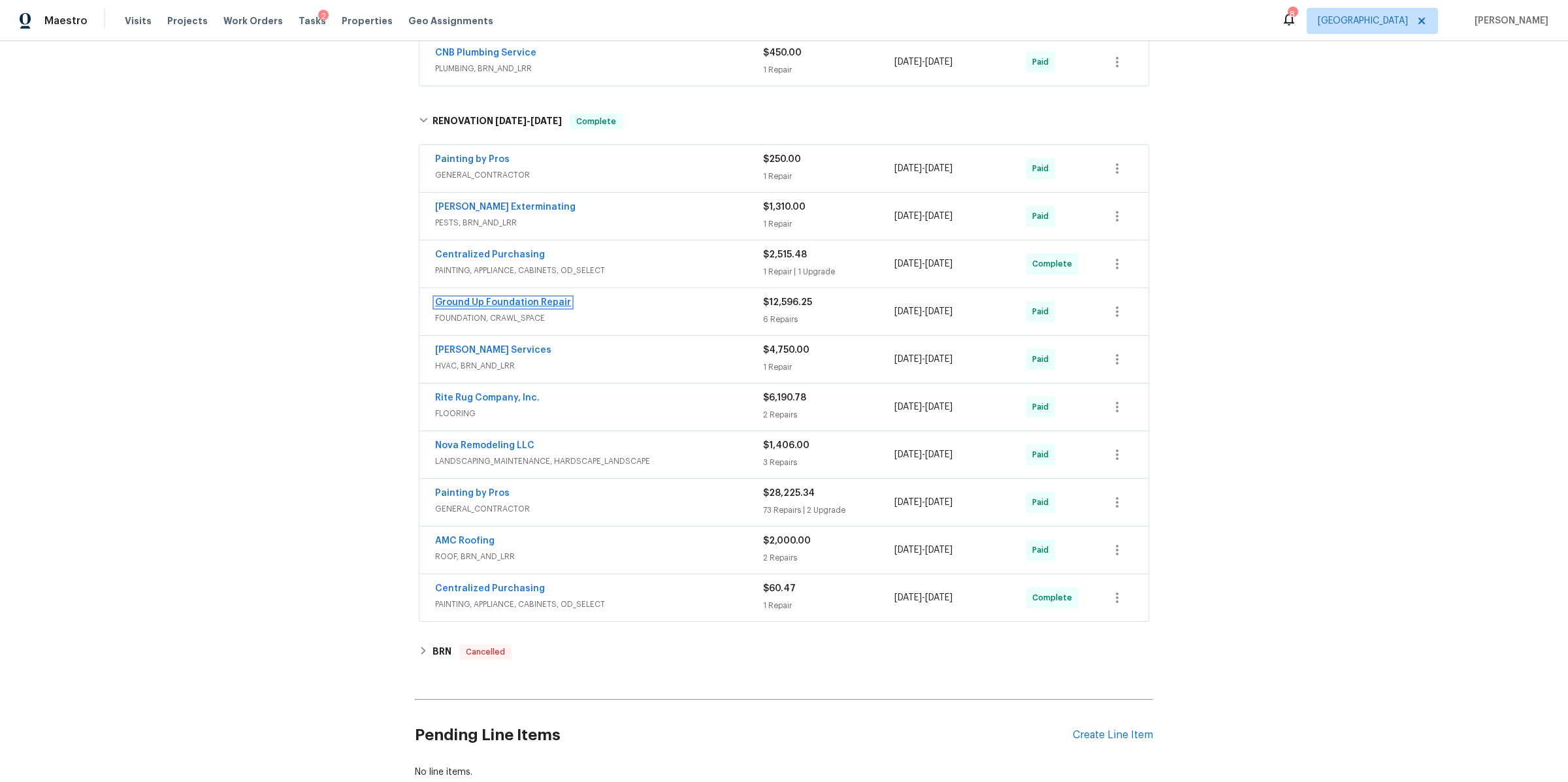
click at [494, 306] on link "Ground Up Foundation Repair" at bounding box center [503, 302] width 136 height 10
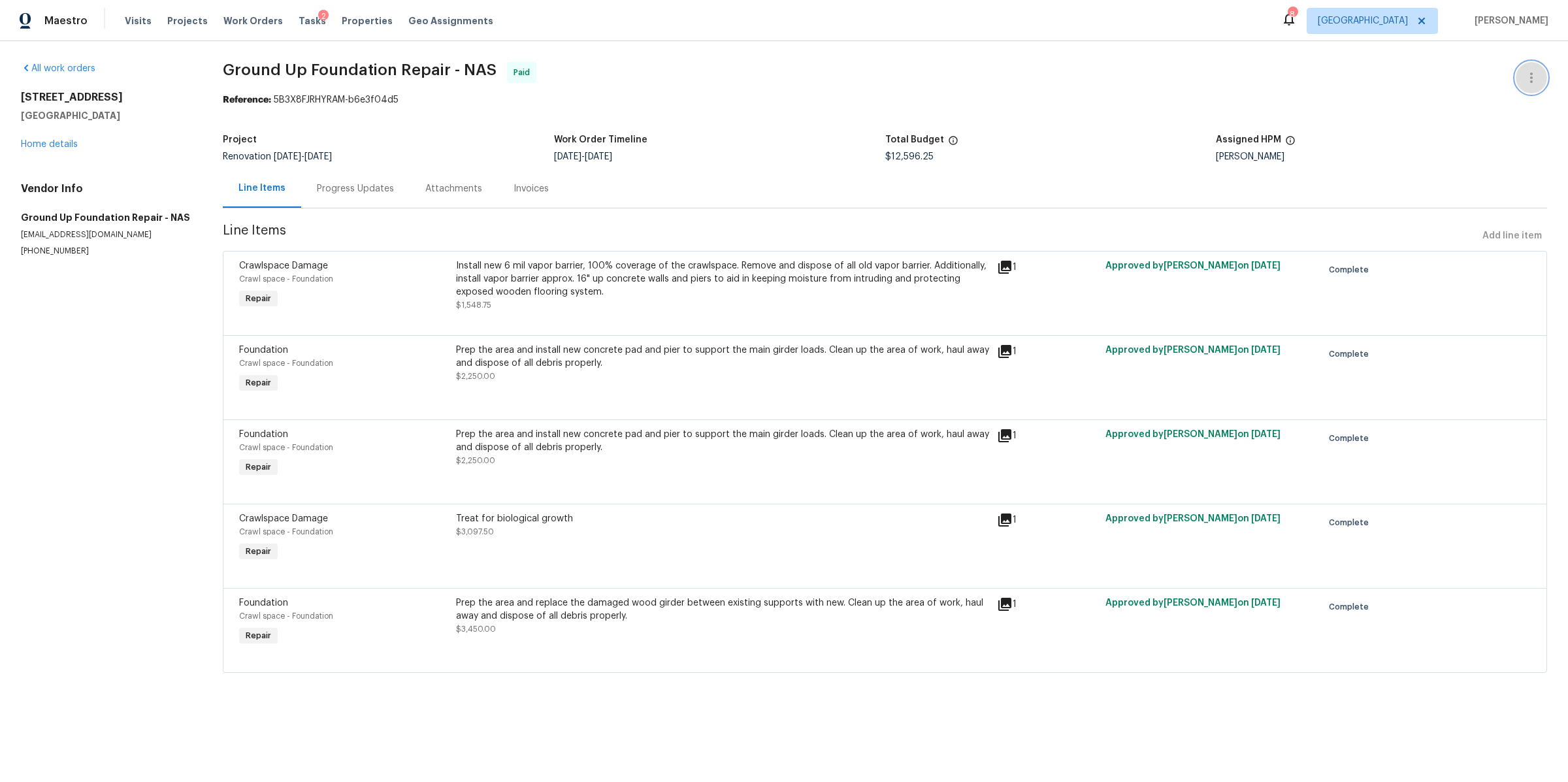
click at [1524, 75] on icon "button" at bounding box center [1531, 78] width 16 height 16
click at [1444, 122] on li "View In Trade Partner Portal" at bounding box center [1489, 121] width 141 height 21
click at [239, 19] on div at bounding box center [784, 391] width 1568 height 782
click at [229, 21] on span "Work Orders" at bounding box center [253, 21] width 60 height 13
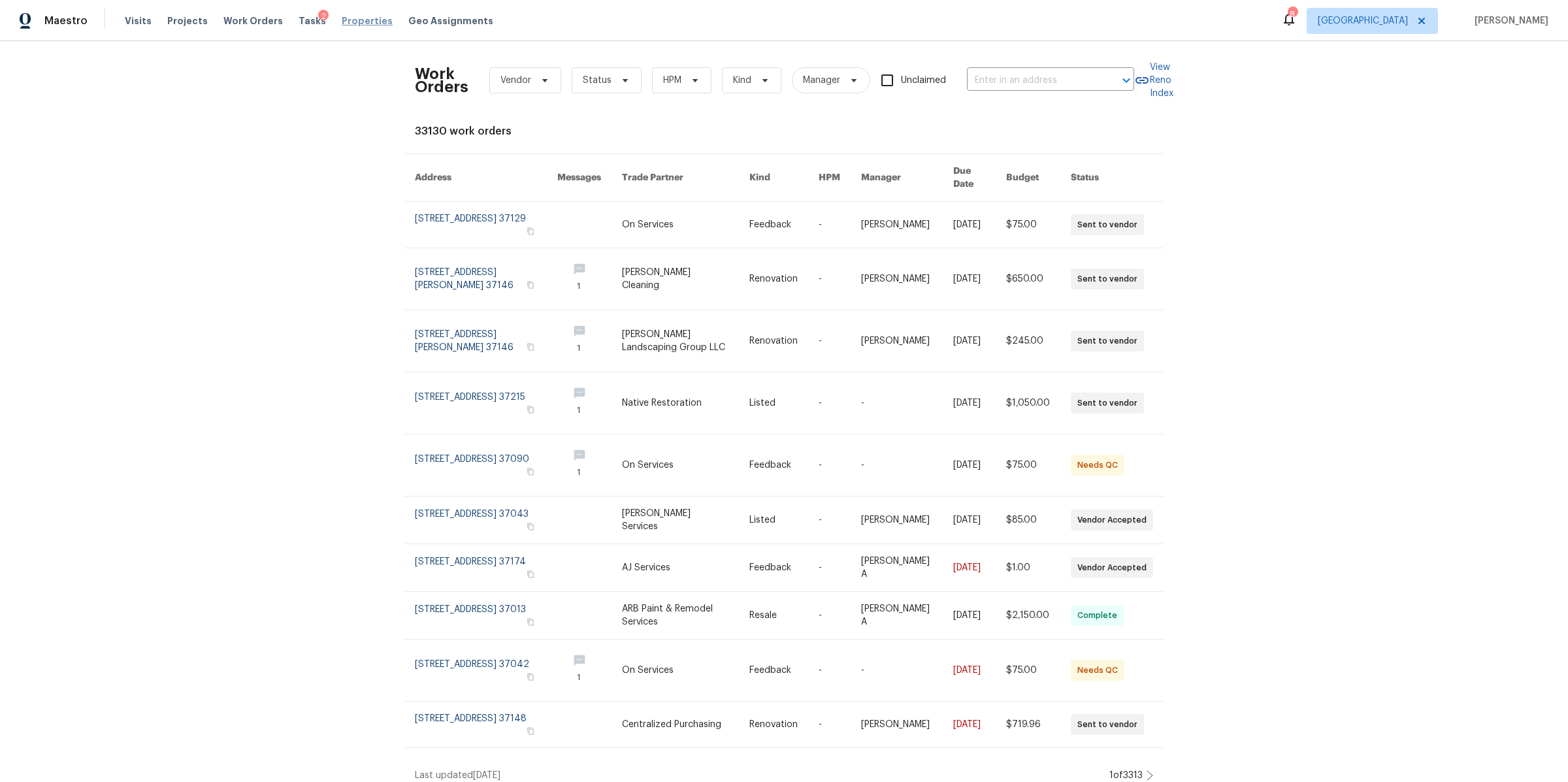
click at [342, 22] on span "Properties" at bounding box center [367, 21] width 51 height 13
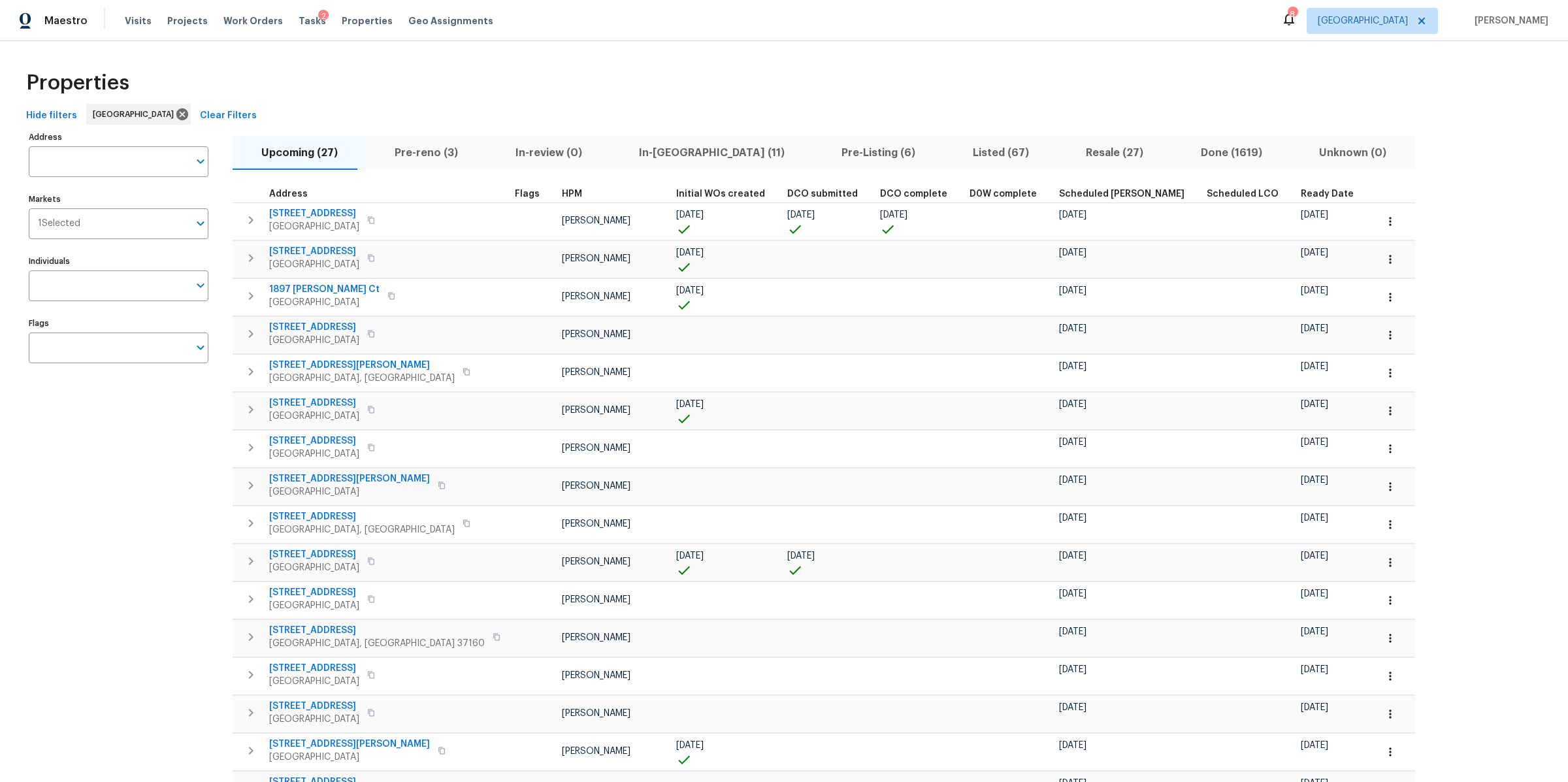
click at [402, 148] on span "Pre-reno (3)" at bounding box center [427, 152] width 105 height 18
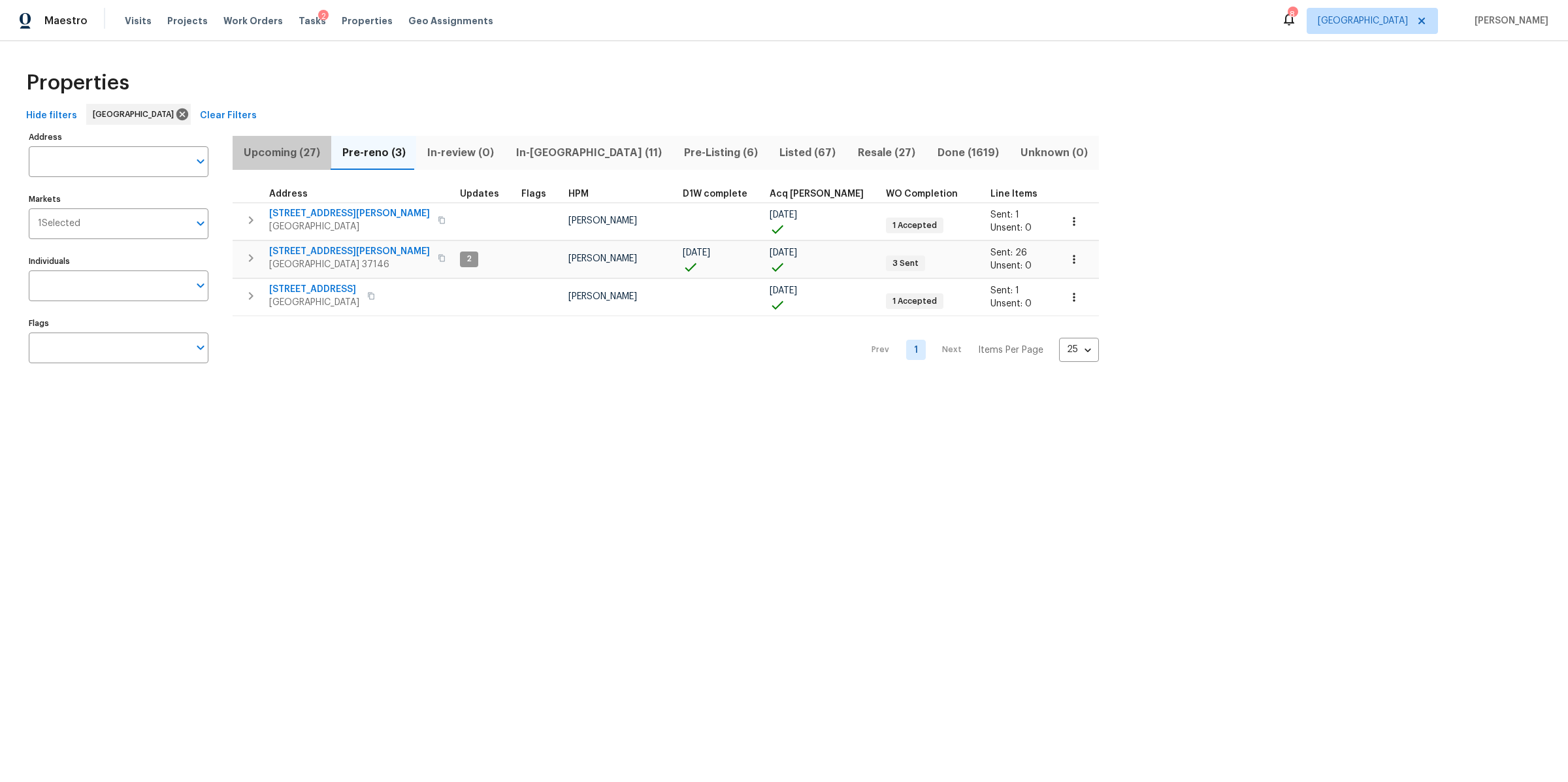
click at [292, 152] on span "Upcoming (27)" at bounding box center [282, 152] width 83 height 18
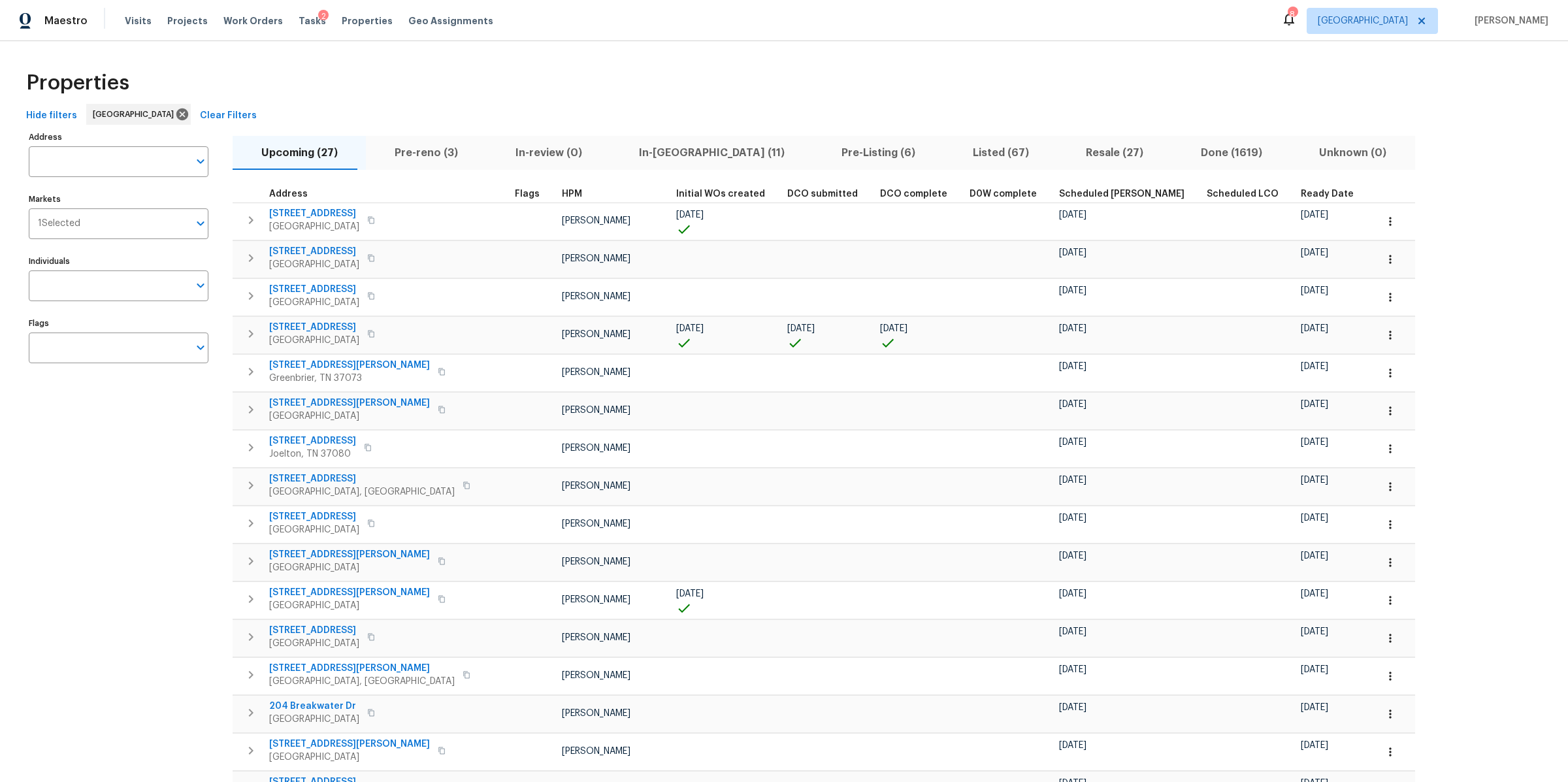
click at [1301, 194] on span "Ready Date" at bounding box center [1327, 195] width 53 height 10
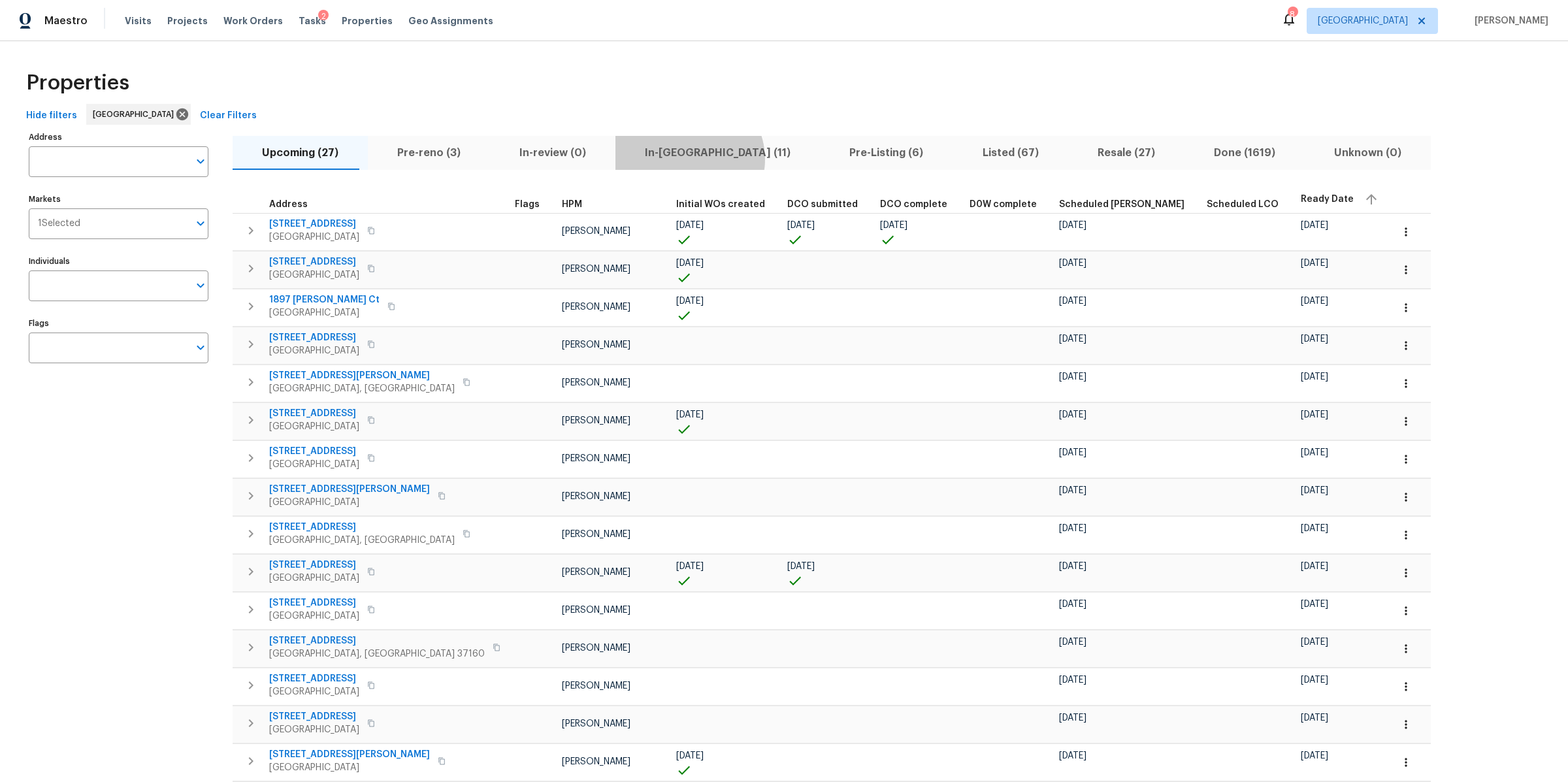
click at [662, 160] on span "In-reno (11)" at bounding box center [718, 152] width 189 height 18
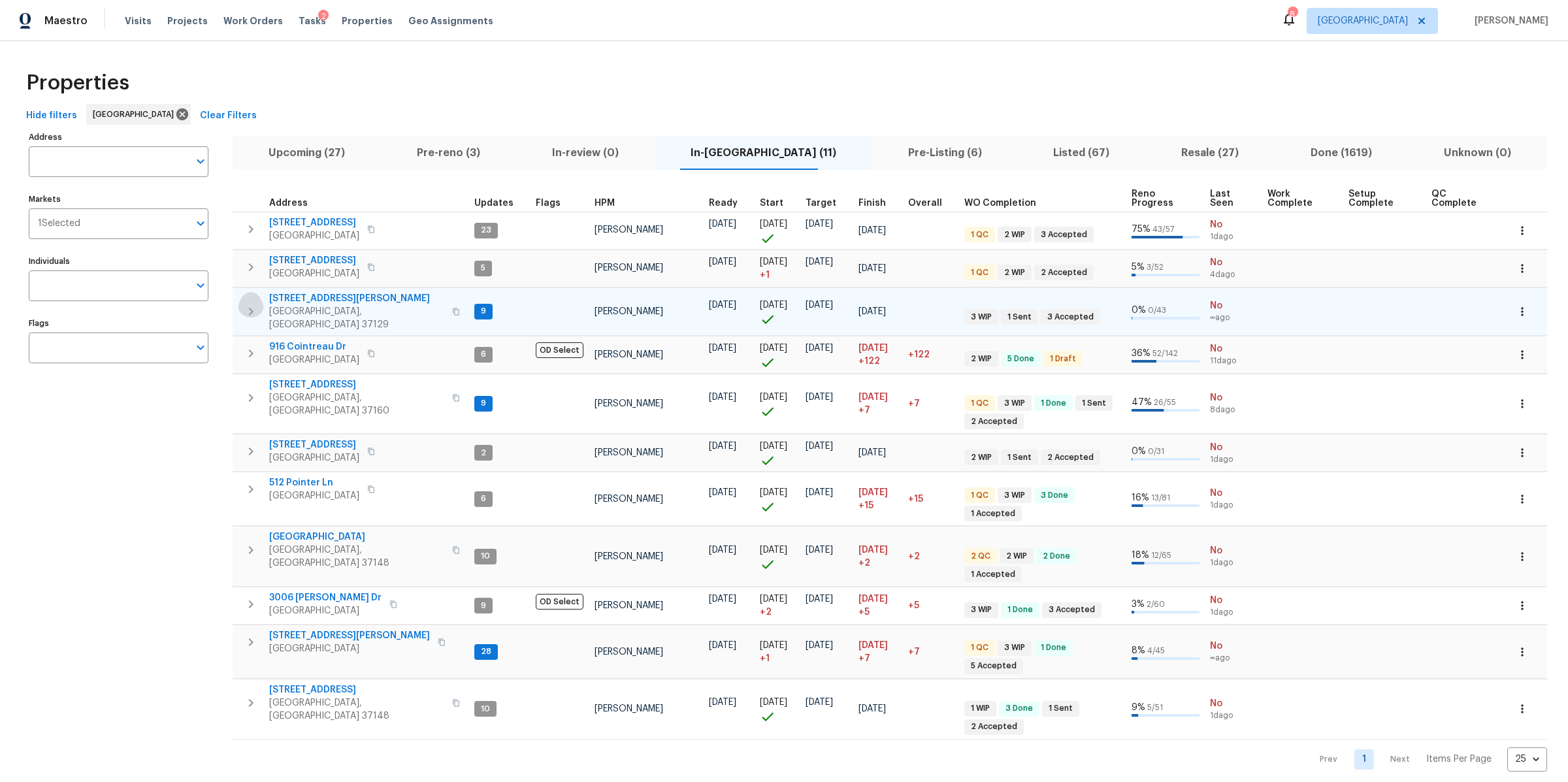
click at [251, 307] on icon "button" at bounding box center [251, 311] width 5 height 8
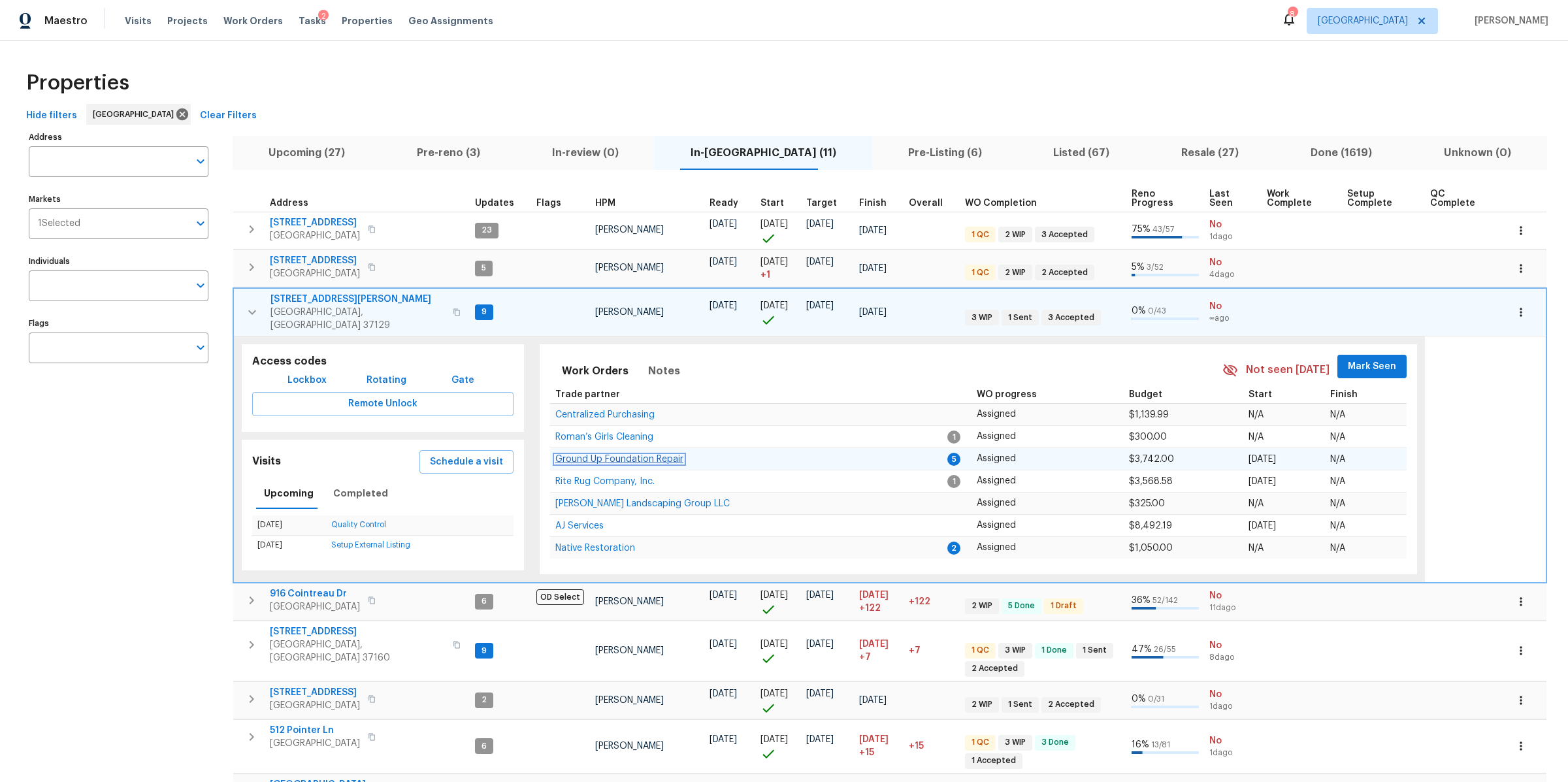
click at [627, 455] on span "Ground Up Foundation Repair" at bounding box center [619, 460] width 128 height 10
click at [603, 543] on span "Native Restoration" at bounding box center [595, 548] width 79 height 10
click at [249, 307] on icon "button" at bounding box center [253, 312] width 16 height 16
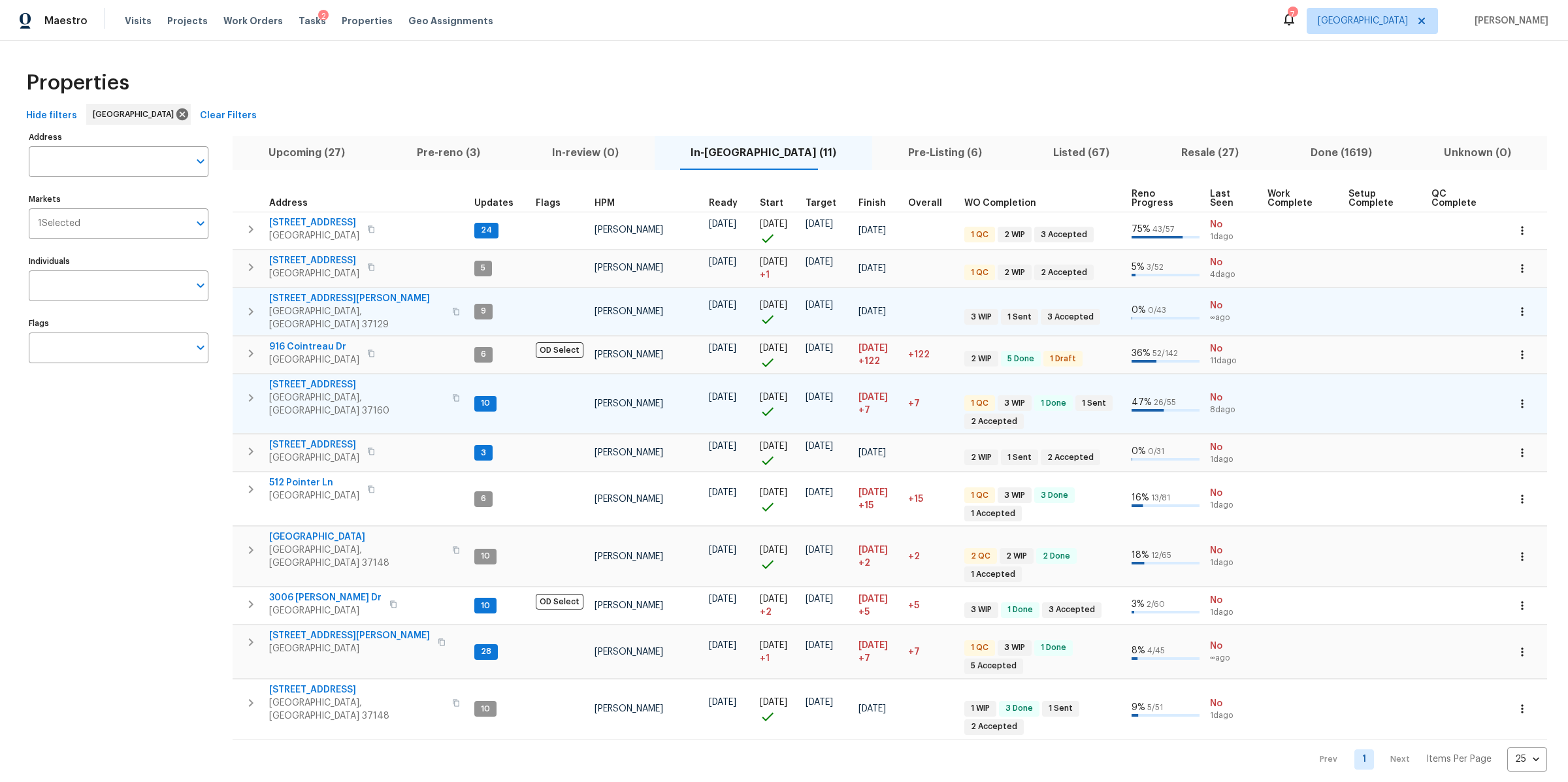
click at [248, 390] on icon "button" at bounding box center [251, 398] width 16 height 16
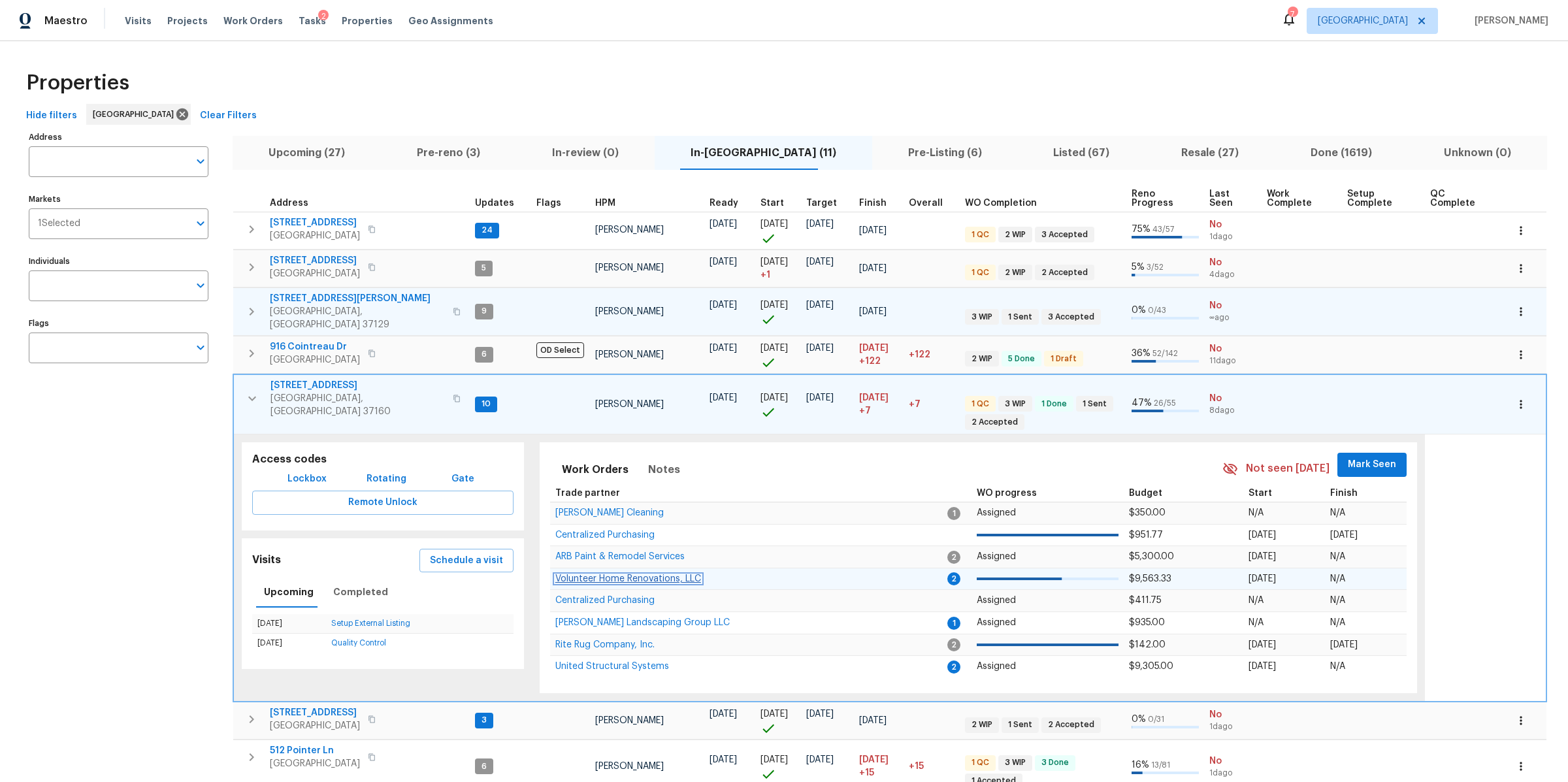
click at [654, 574] on span "Volunteer Home Renovations, LLC" at bounding box center [628, 579] width 145 height 10
click at [257, 391] on icon "button" at bounding box center [253, 399] width 16 height 16
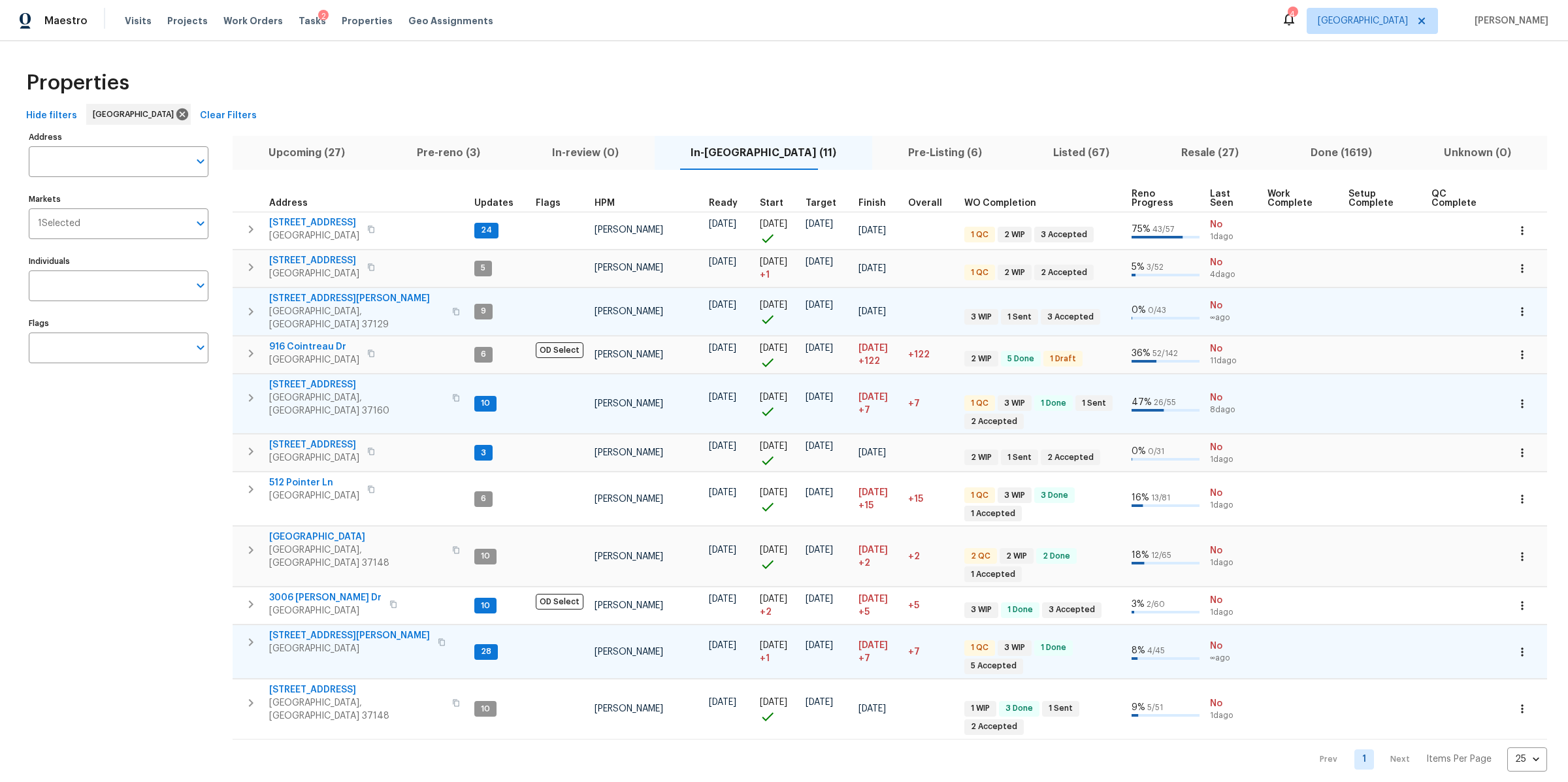
click at [249, 634] on icon "button" at bounding box center [251, 642] width 16 height 16
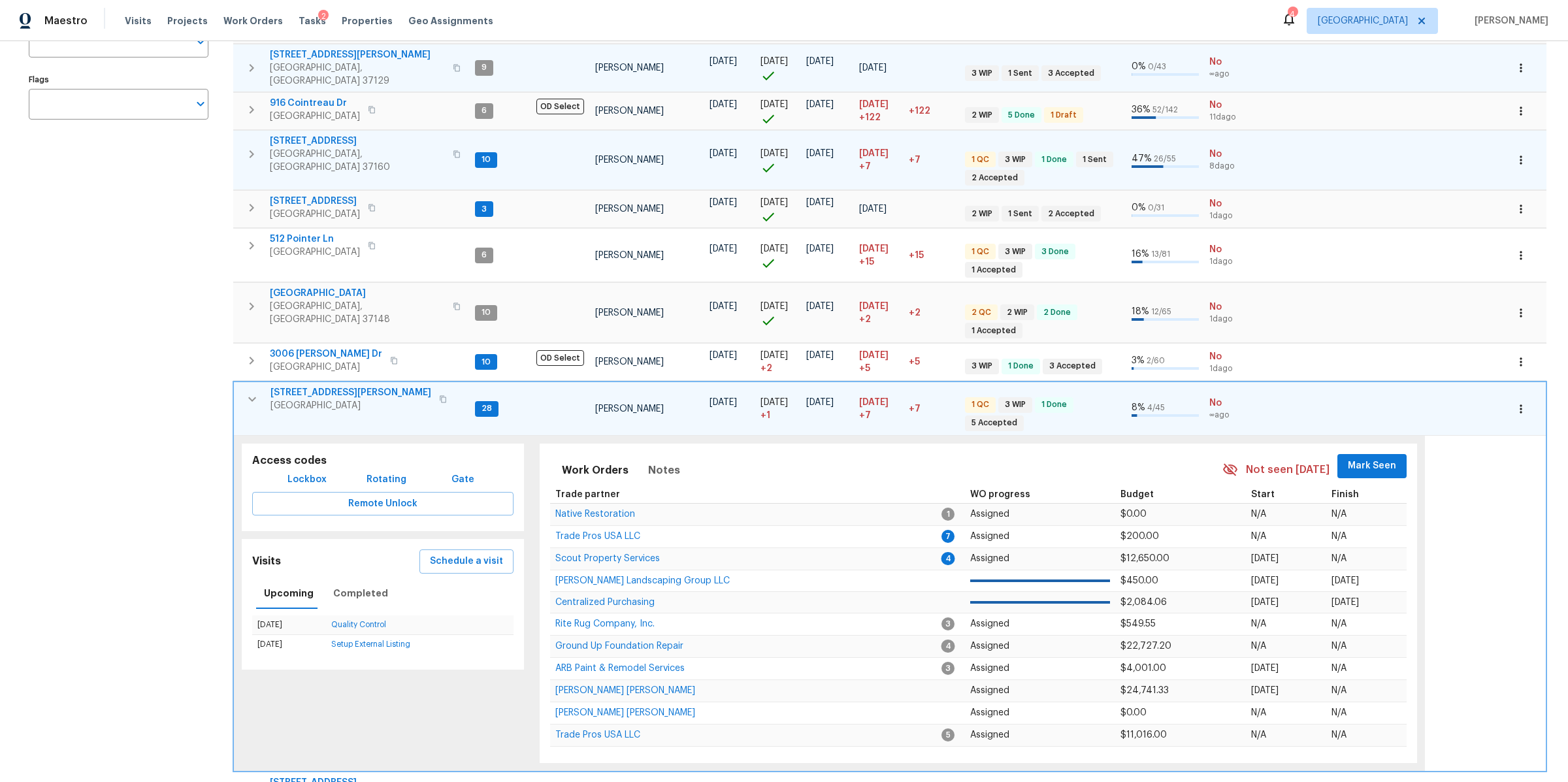
scroll to position [265, 0]
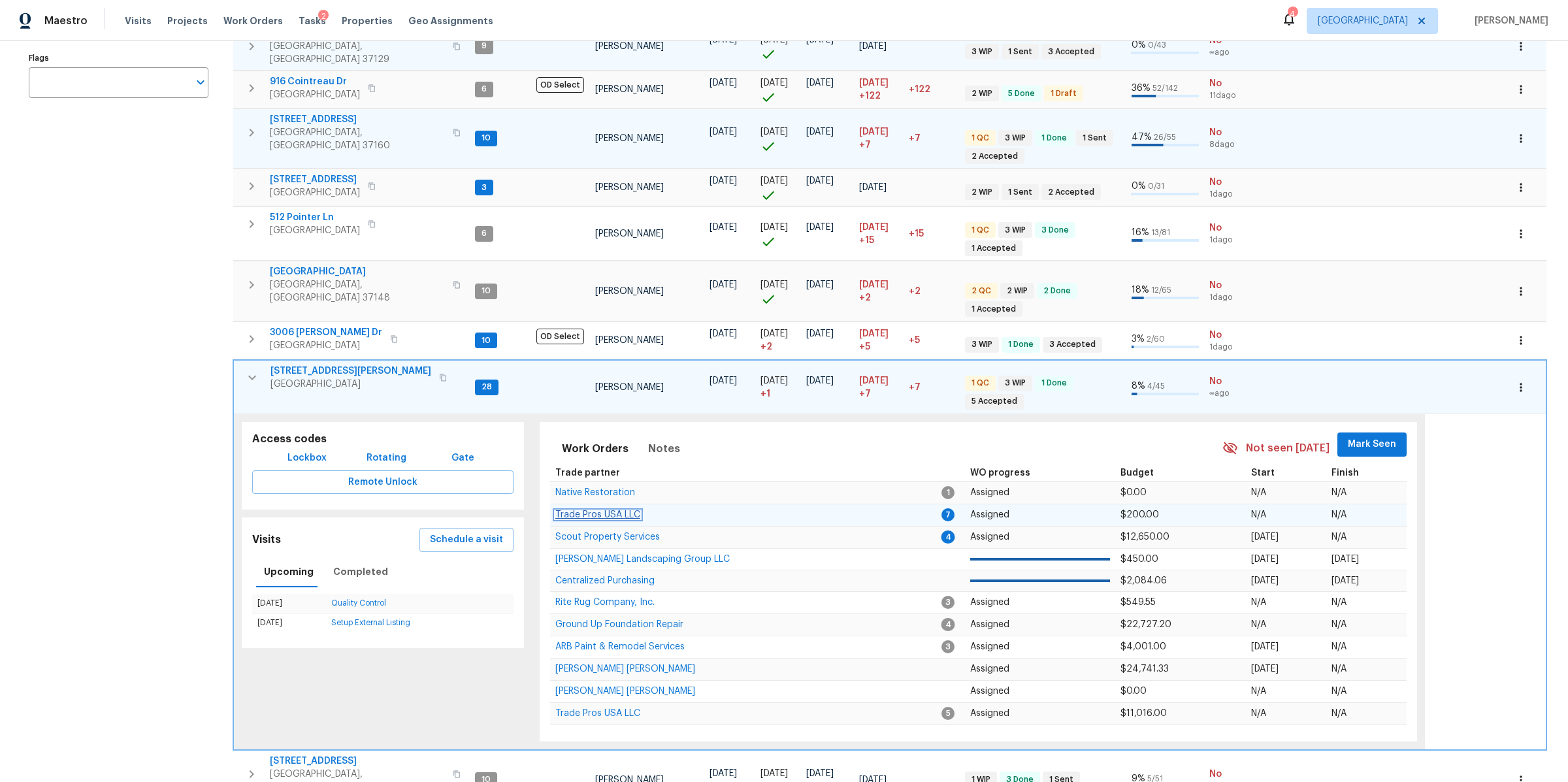
click at [620, 510] on span "Trade Pros USA LLC" at bounding box center [597, 514] width 85 height 10
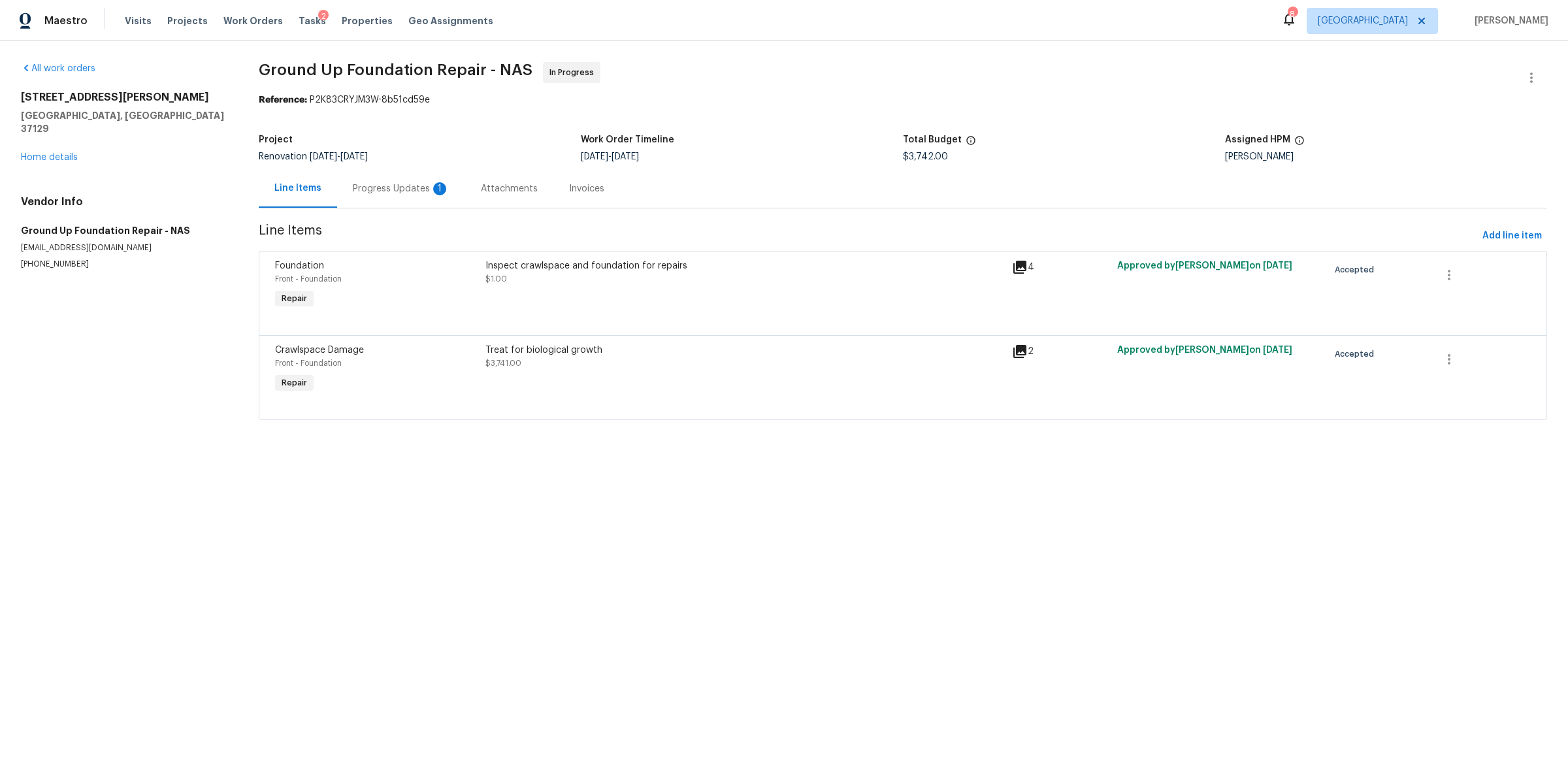
click at [392, 186] on div "Progress Updates 1" at bounding box center [401, 189] width 97 height 13
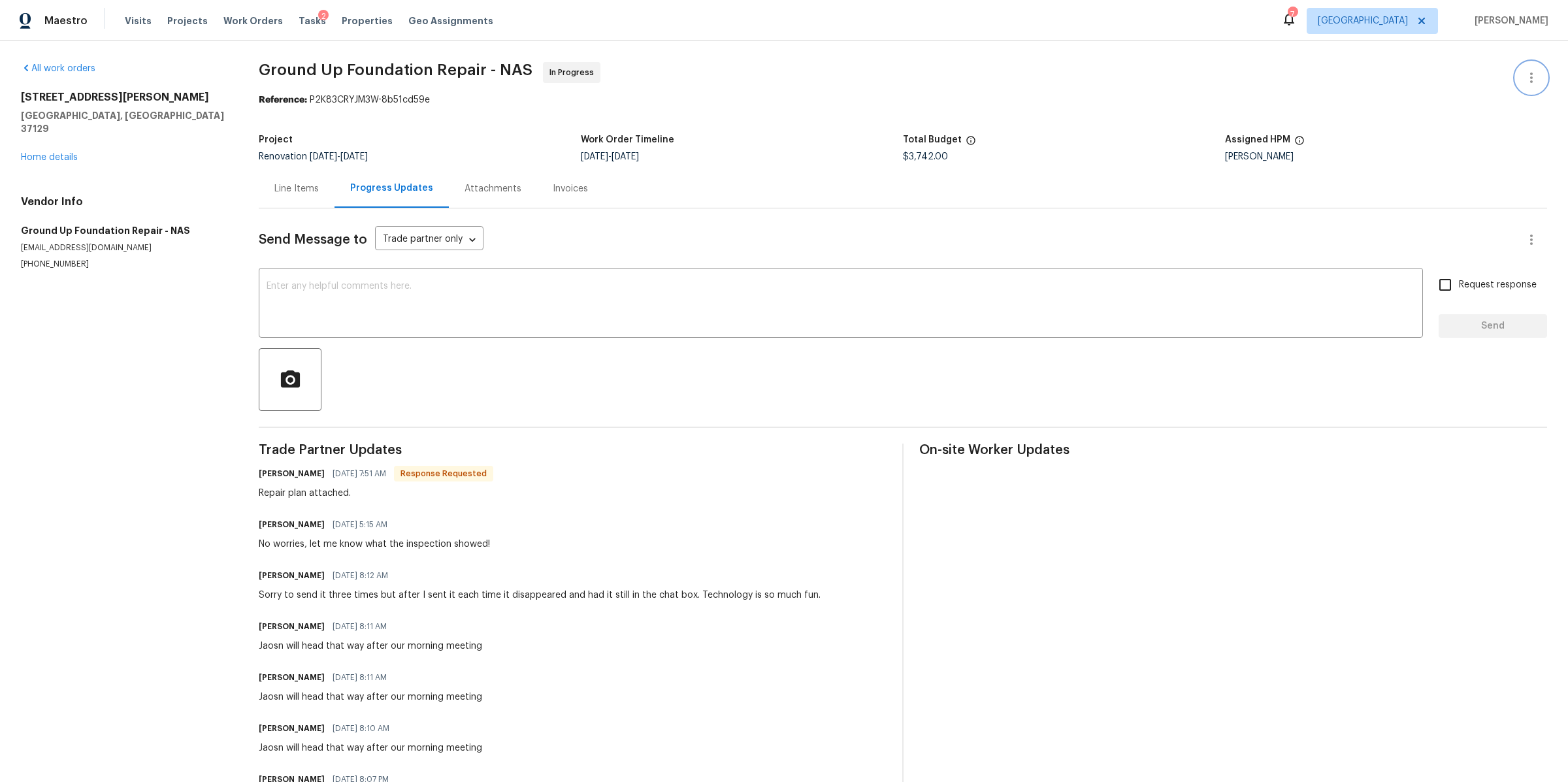
click at [1524, 72] on icon "button" at bounding box center [1531, 78] width 16 height 16
click at [1439, 116] on li "View In Trade Partner Portal" at bounding box center [1489, 121] width 141 height 21
click at [311, 189] on div at bounding box center [784, 391] width 1568 height 782
click at [309, 190] on div "Line Items" at bounding box center [297, 189] width 44 height 13
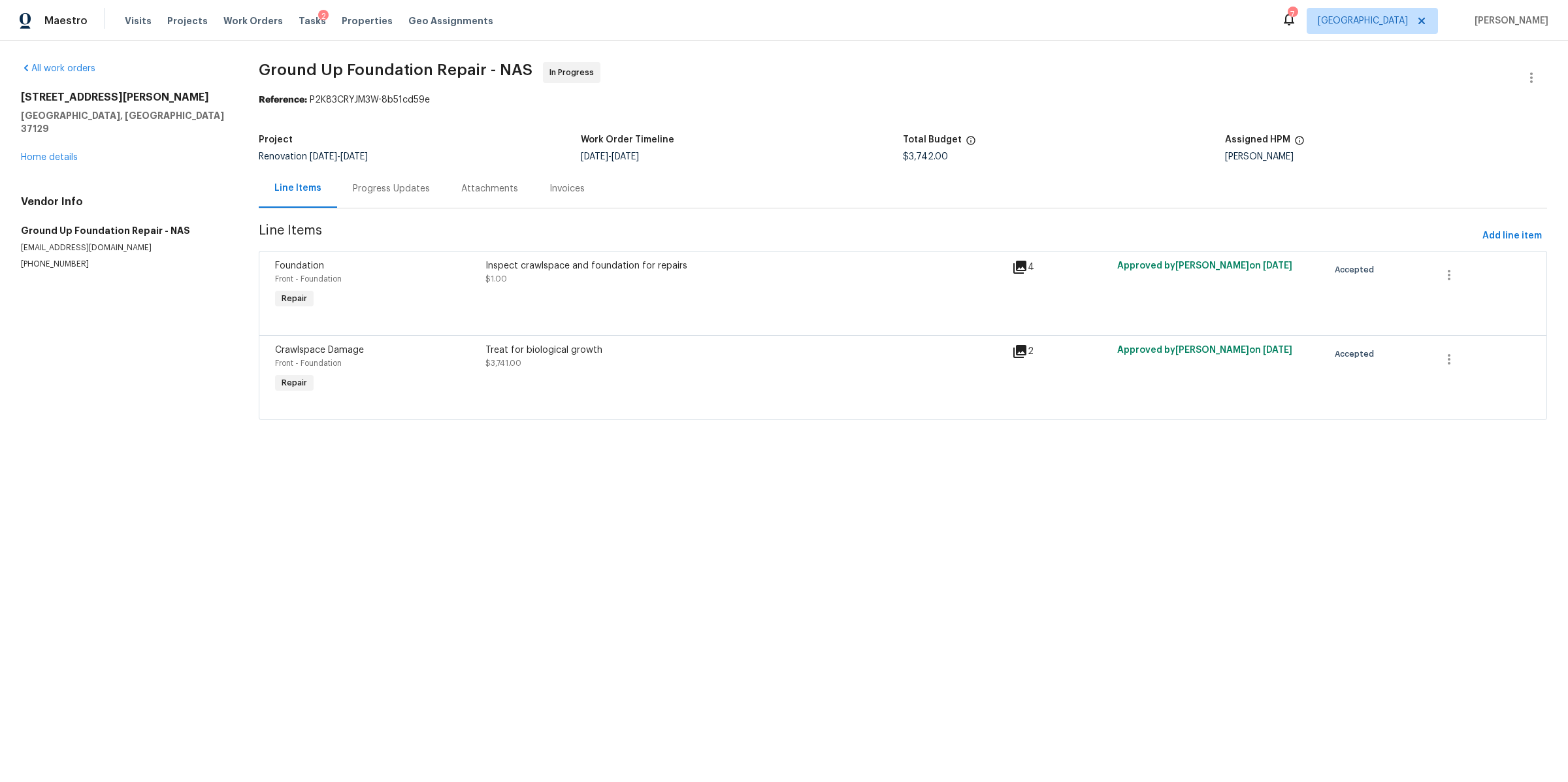
click at [735, 385] on div "Treat for biological growth $3,741.00" at bounding box center [744, 370] width 527 height 60
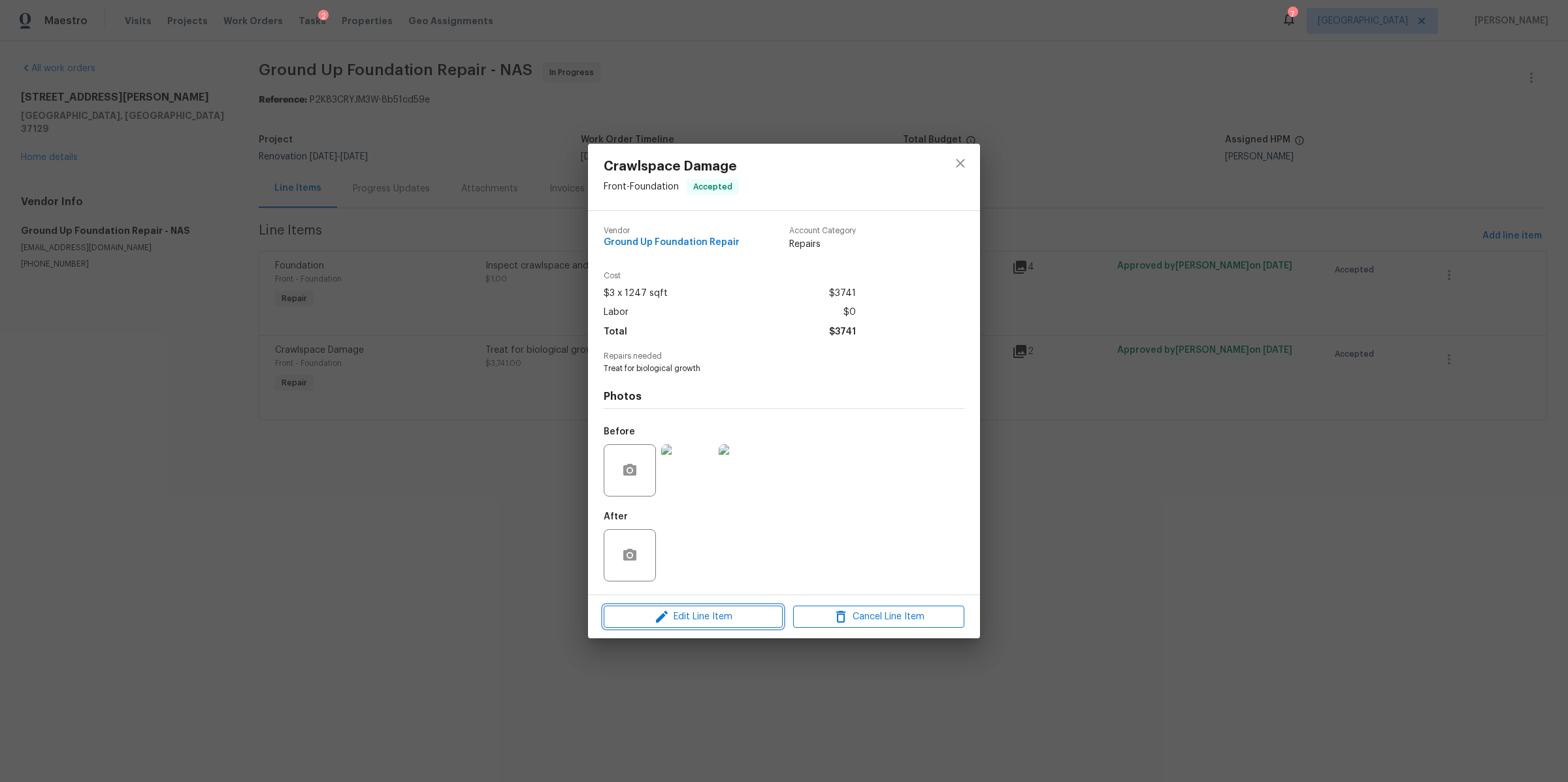
click at [705, 622] on span "Edit Line Item" at bounding box center [693, 617] width 172 height 17
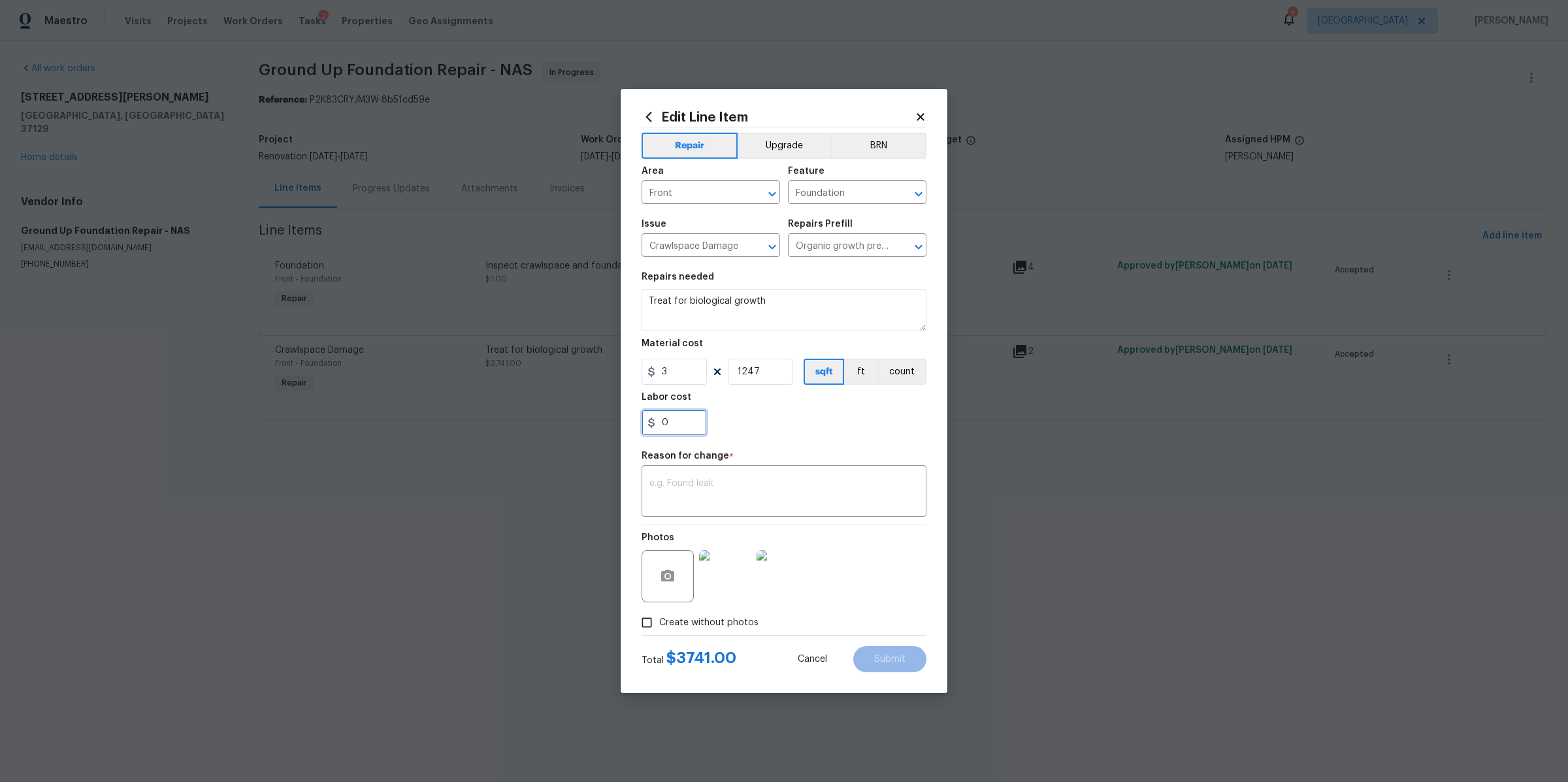
click at [683, 430] on input "0" at bounding box center [674, 422] width 65 height 26
type input "425.2"
click at [705, 486] on textarea at bounding box center [784, 492] width 269 height 28
type textarea "cost"
click at [903, 650] on button "Submit" at bounding box center [890, 659] width 73 height 26
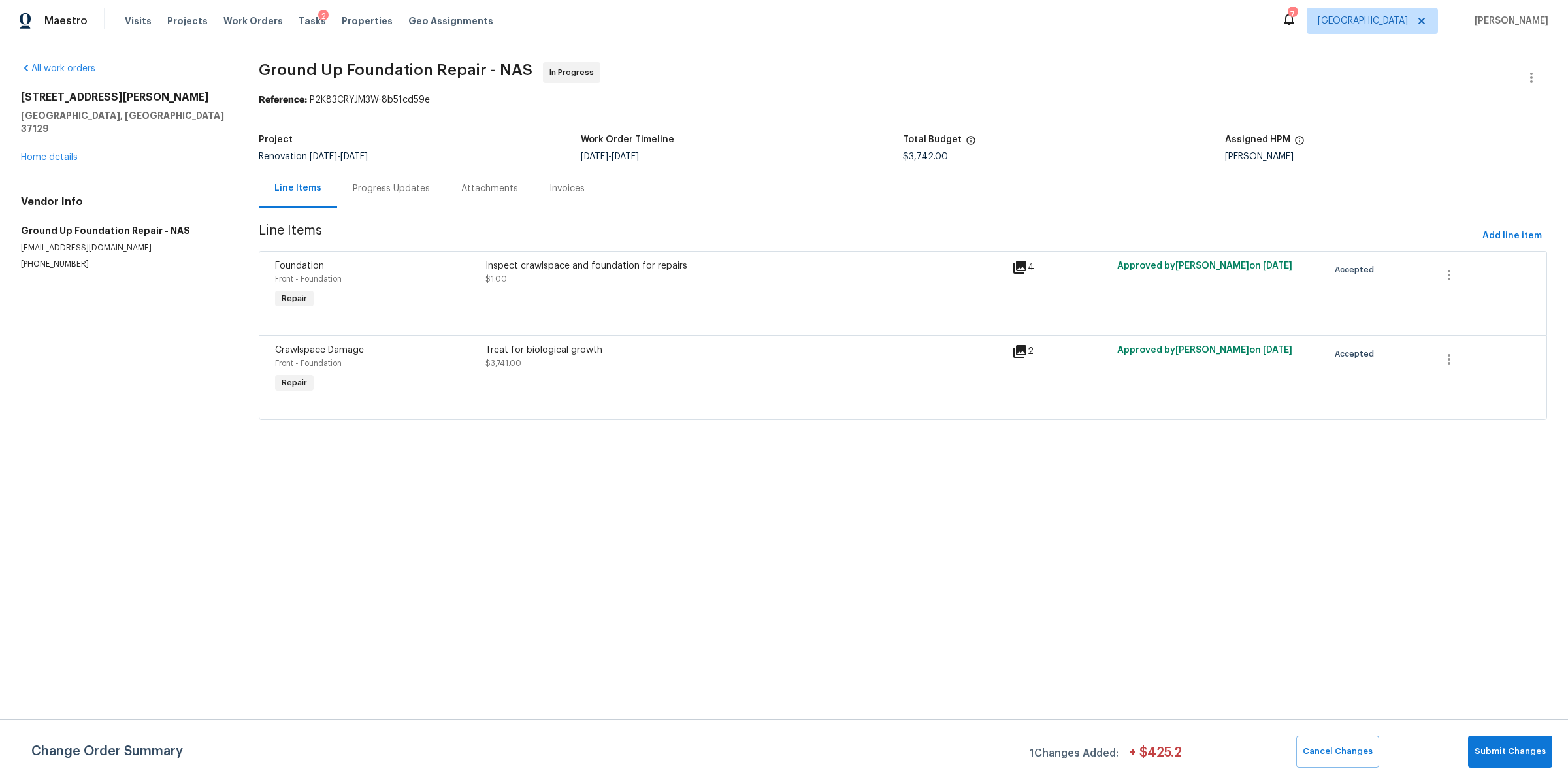
click at [866, 287] on div "Inspect crawlspace and foundation for repairs $1.00" at bounding box center [744, 286] width 527 height 60
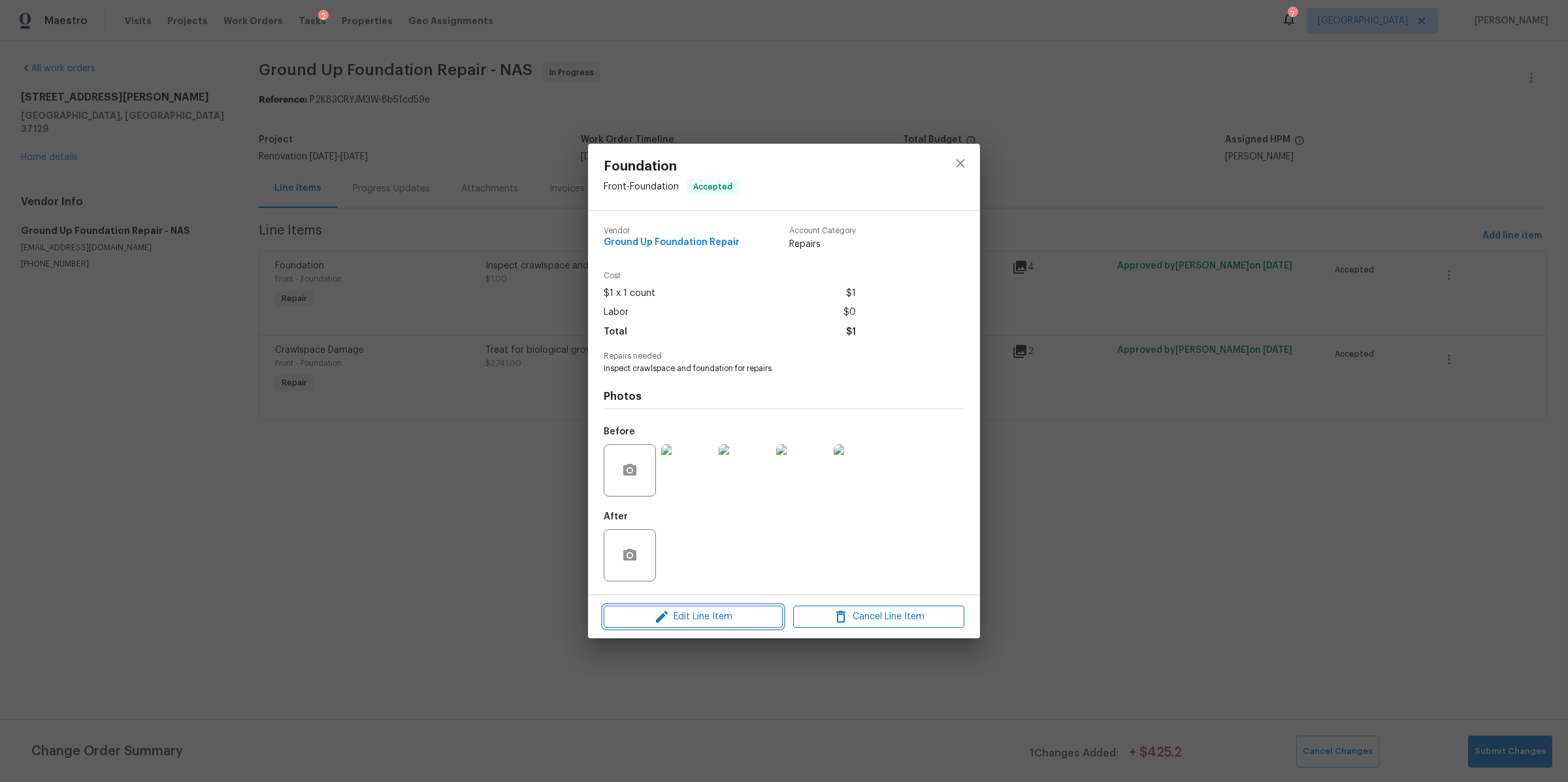
click at [709, 624] on span "Edit Line Item" at bounding box center [693, 617] width 172 height 17
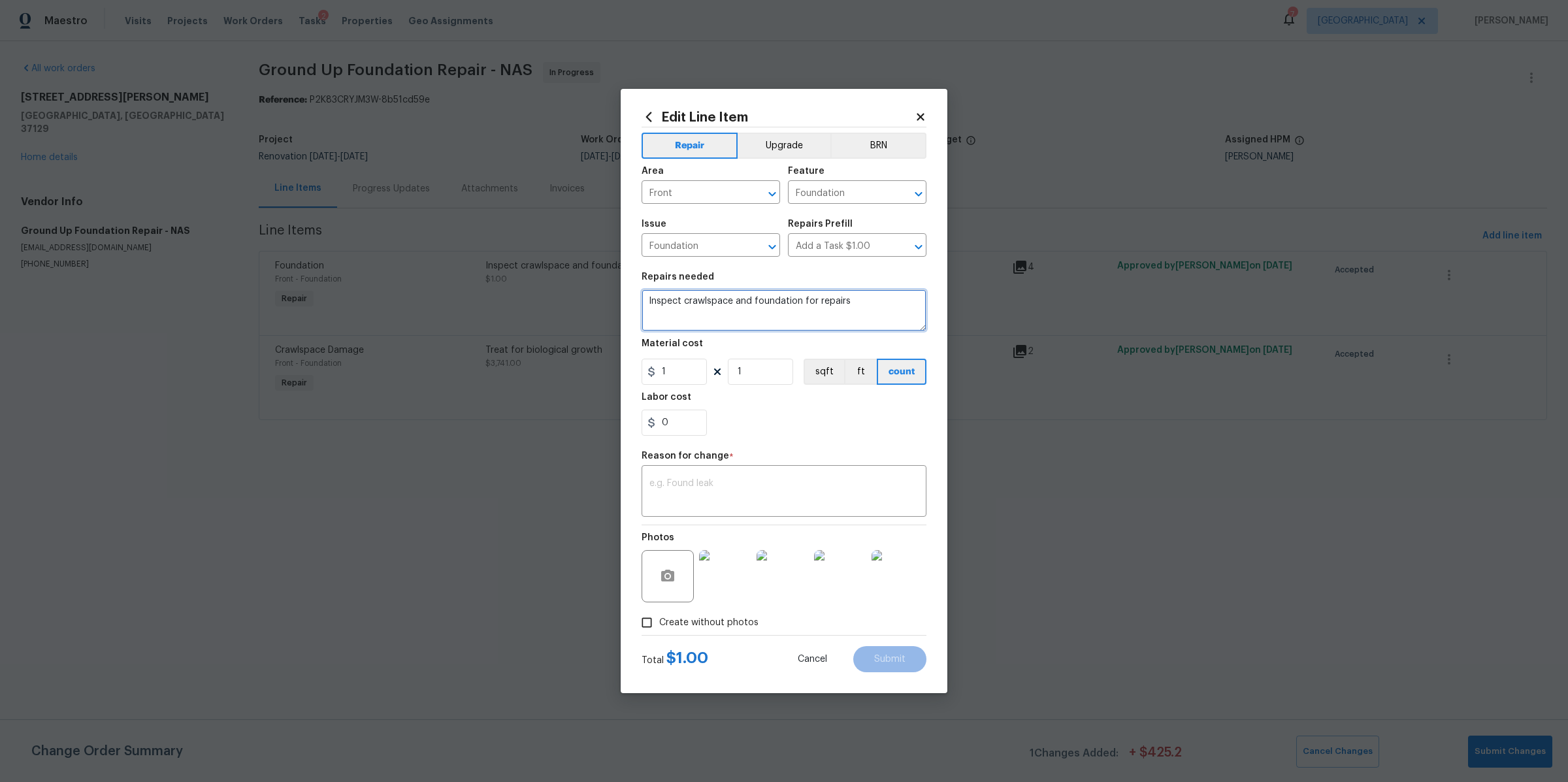
drag, startPoint x: 859, startPoint y: 302, endPoint x: 628, endPoint y: 303, distance: 231.0
click at [628, 303] on div "Edit Line Item Repair Upgrade BRN Area Front ​ Feature Foundation ​ Issue Found…" at bounding box center [784, 391] width 326 height 604
type textarea "40ft of 4in steel I-Beam, 14 adjustable steel supports, shm CMU blocks"
click at [686, 365] on input "1" at bounding box center [674, 372] width 65 height 26
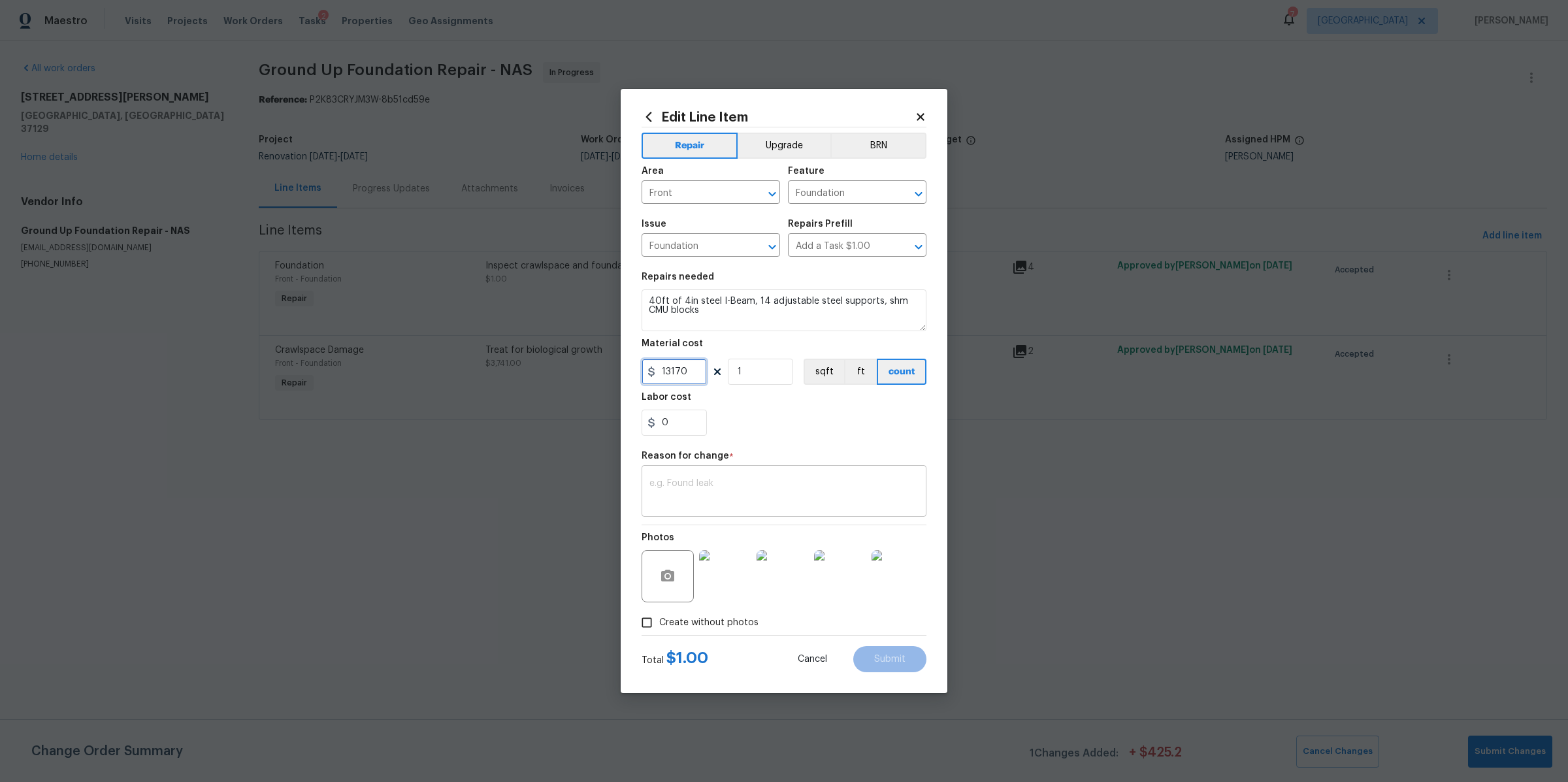
type input "13170"
click at [809, 480] on textarea at bounding box center [784, 492] width 269 height 28
type textarea "cost"
click at [905, 657] on span "Submit" at bounding box center [890, 659] width 31 height 10
type textarea "Inspect crawlspace and foundation for repairs"
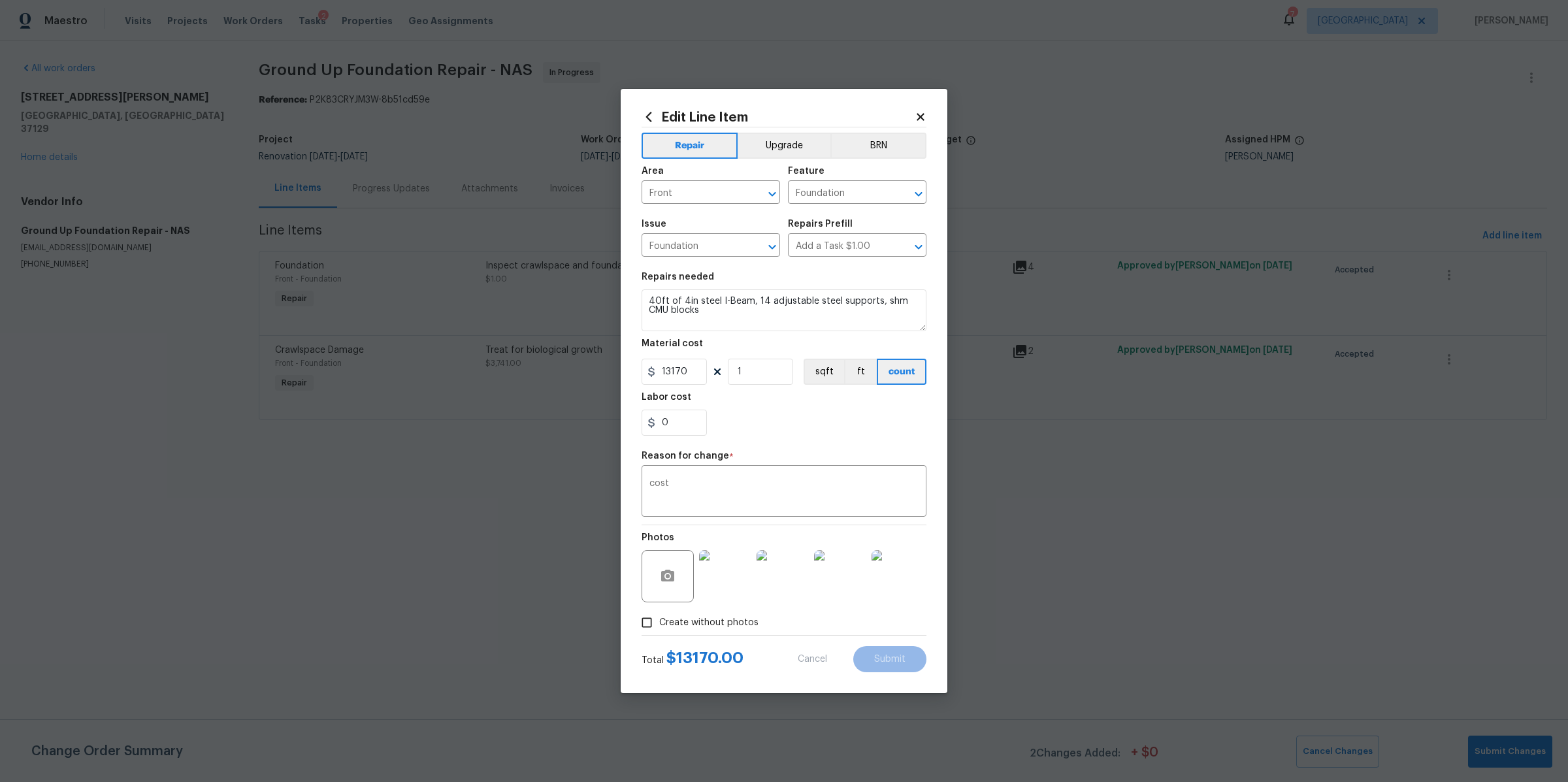
type input "1"
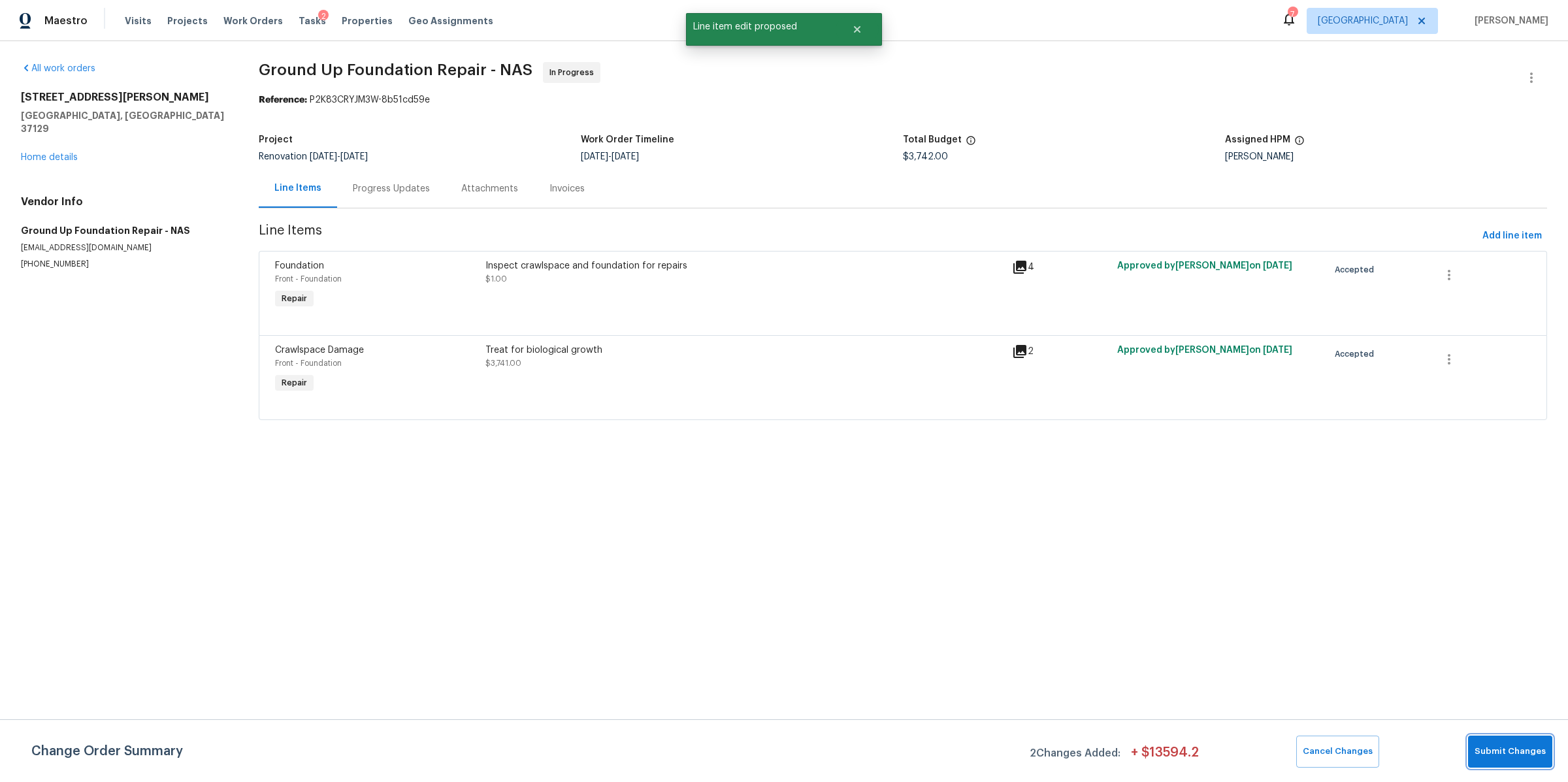
click at [1511, 748] on span "Submit Changes" at bounding box center [1511, 751] width 71 height 15
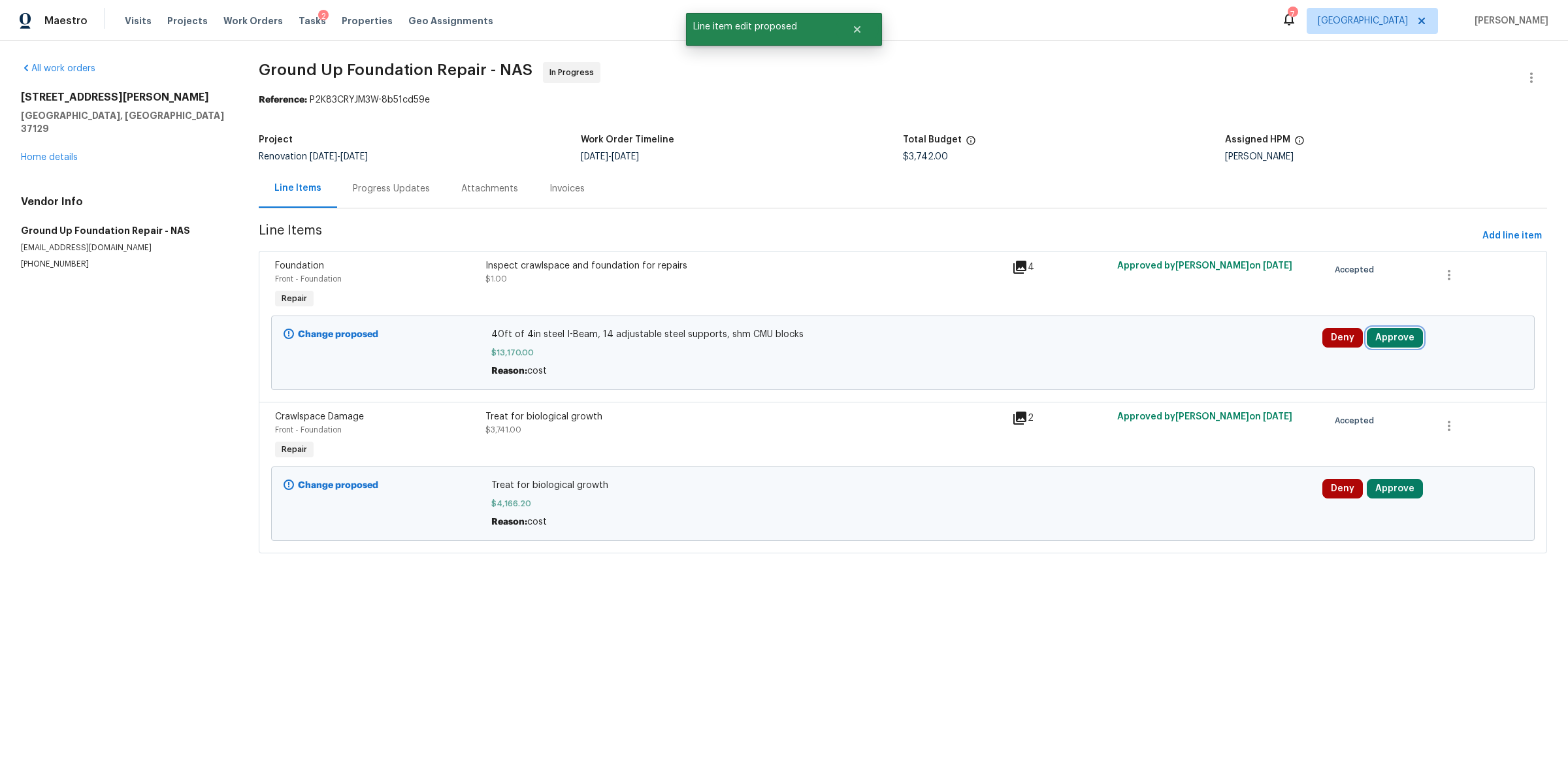
click at [1386, 343] on button "Approve" at bounding box center [1395, 337] width 56 height 20
click at [1199, 357] on button "Approve" at bounding box center [1198, 350] width 79 height 26
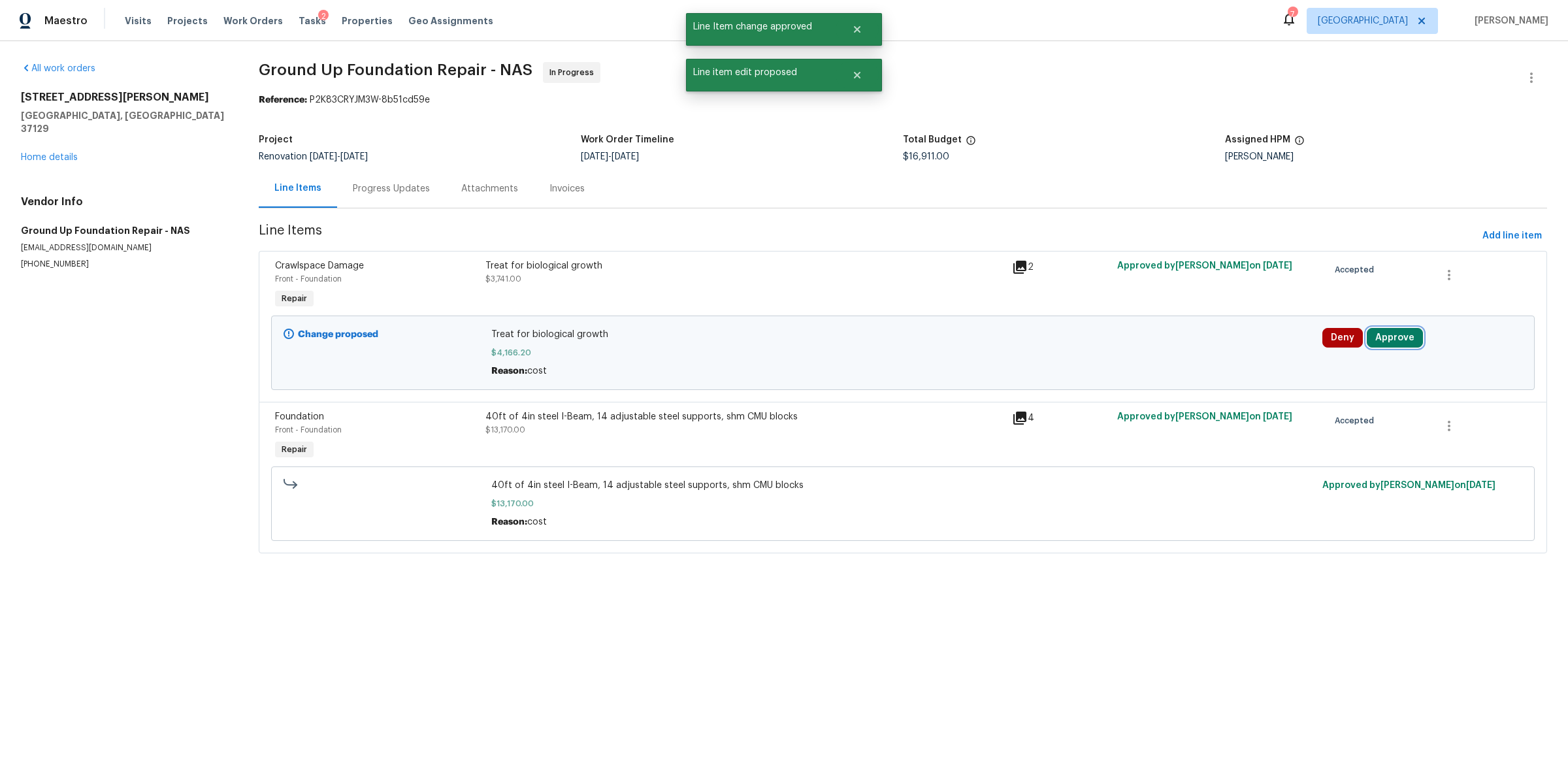
click at [1393, 342] on button "Approve" at bounding box center [1395, 337] width 56 height 20
click at [1201, 346] on span "Approve" at bounding box center [1198, 351] width 37 height 10
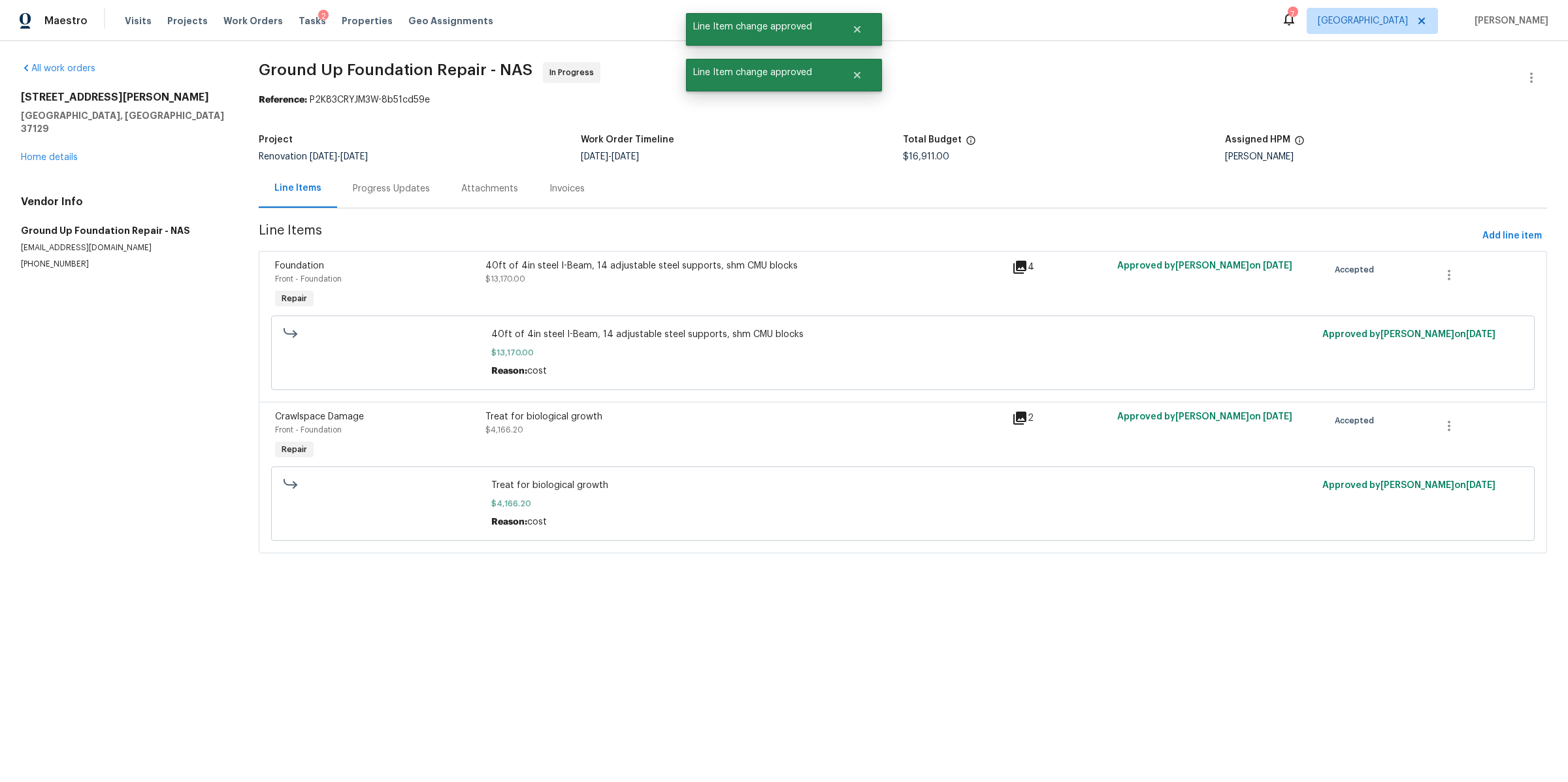
click at [396, 202] on div "Progress Updates" at bounding box center [391, 188] width 109 height 39
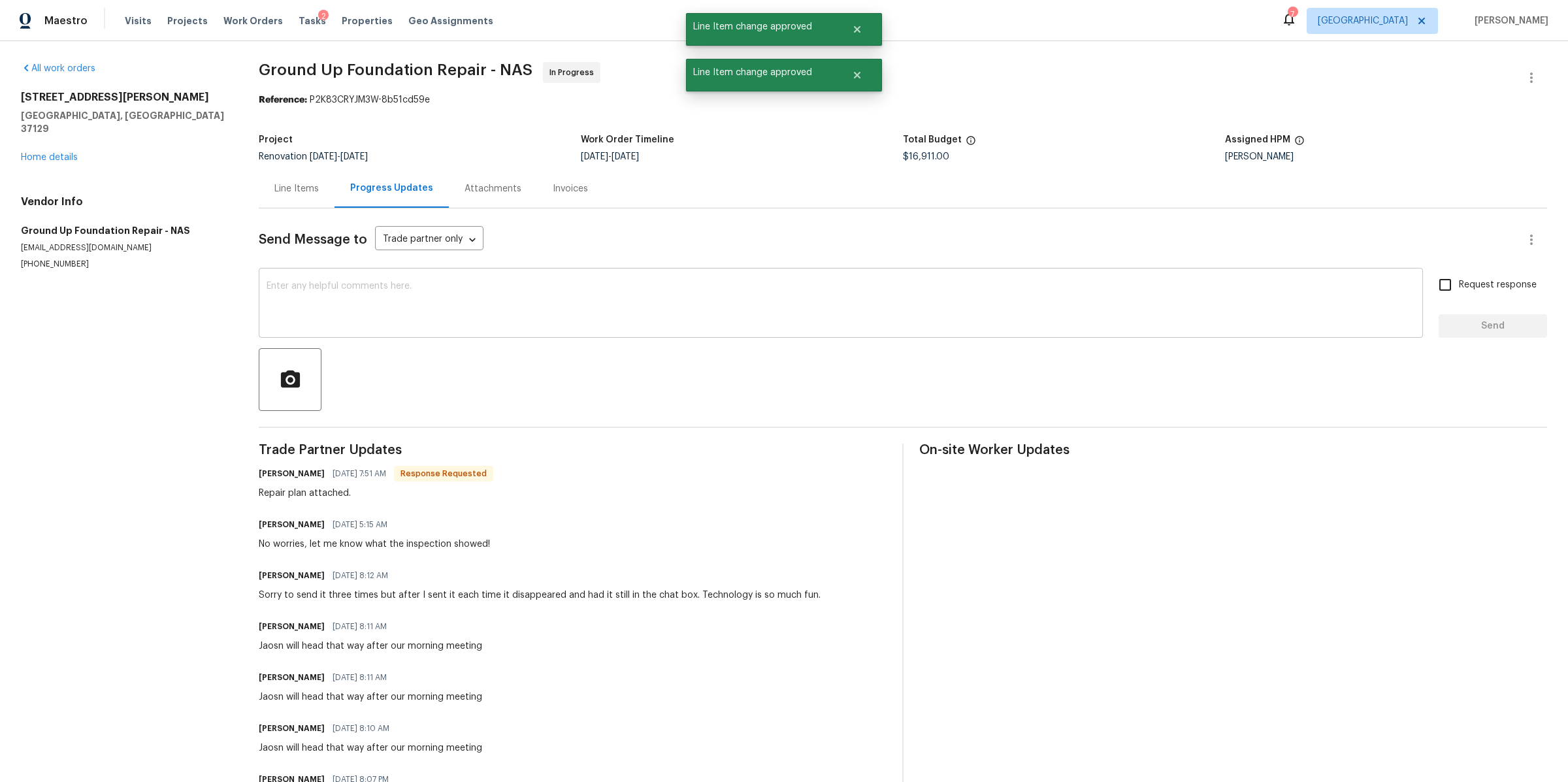
click at [528, 312] on textarea at bounding box center [841, 305] width 1149 height 46
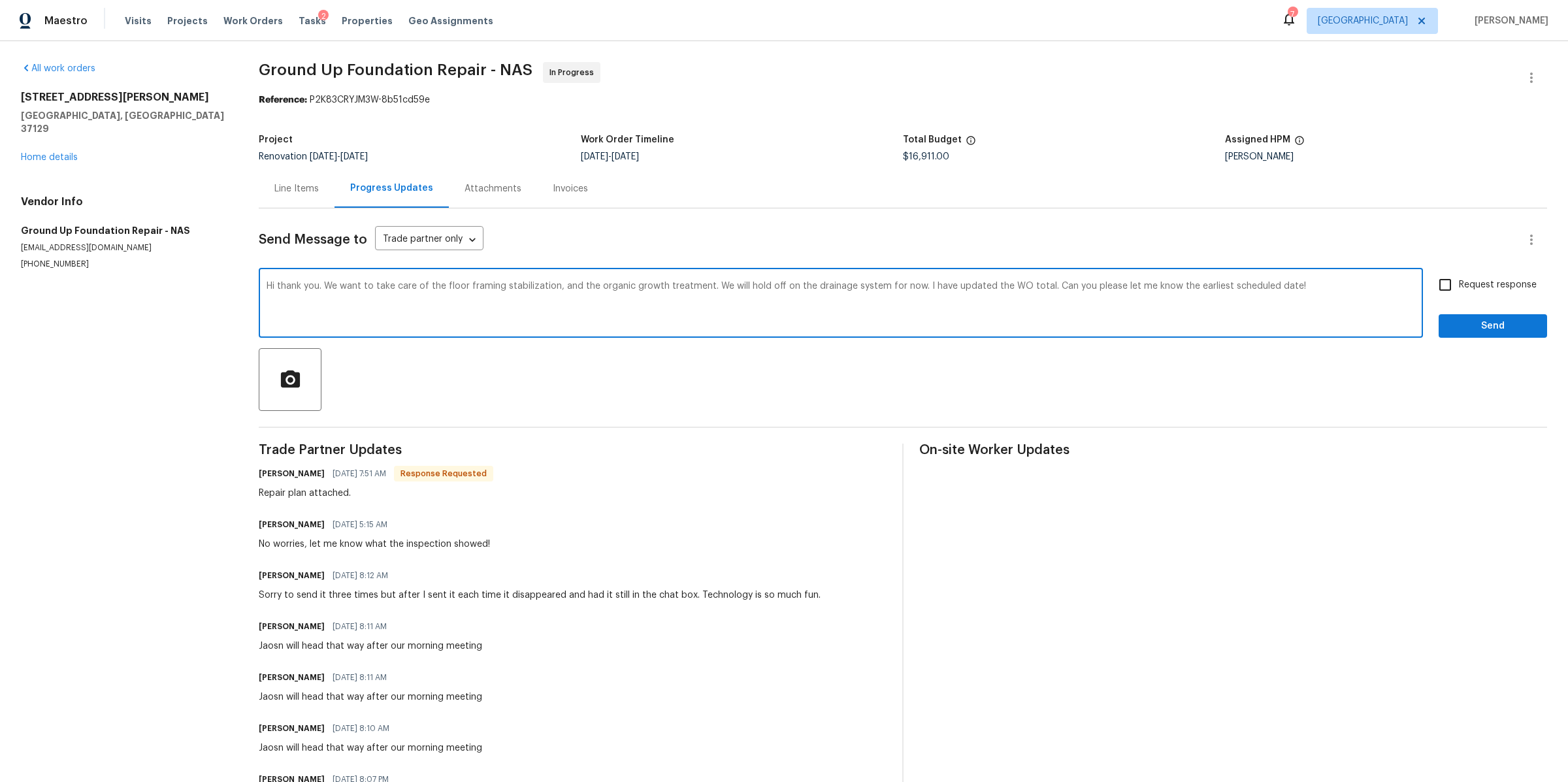
type textarea "Hi thank you. We want to take care of the floor framing stabilization, and the …"
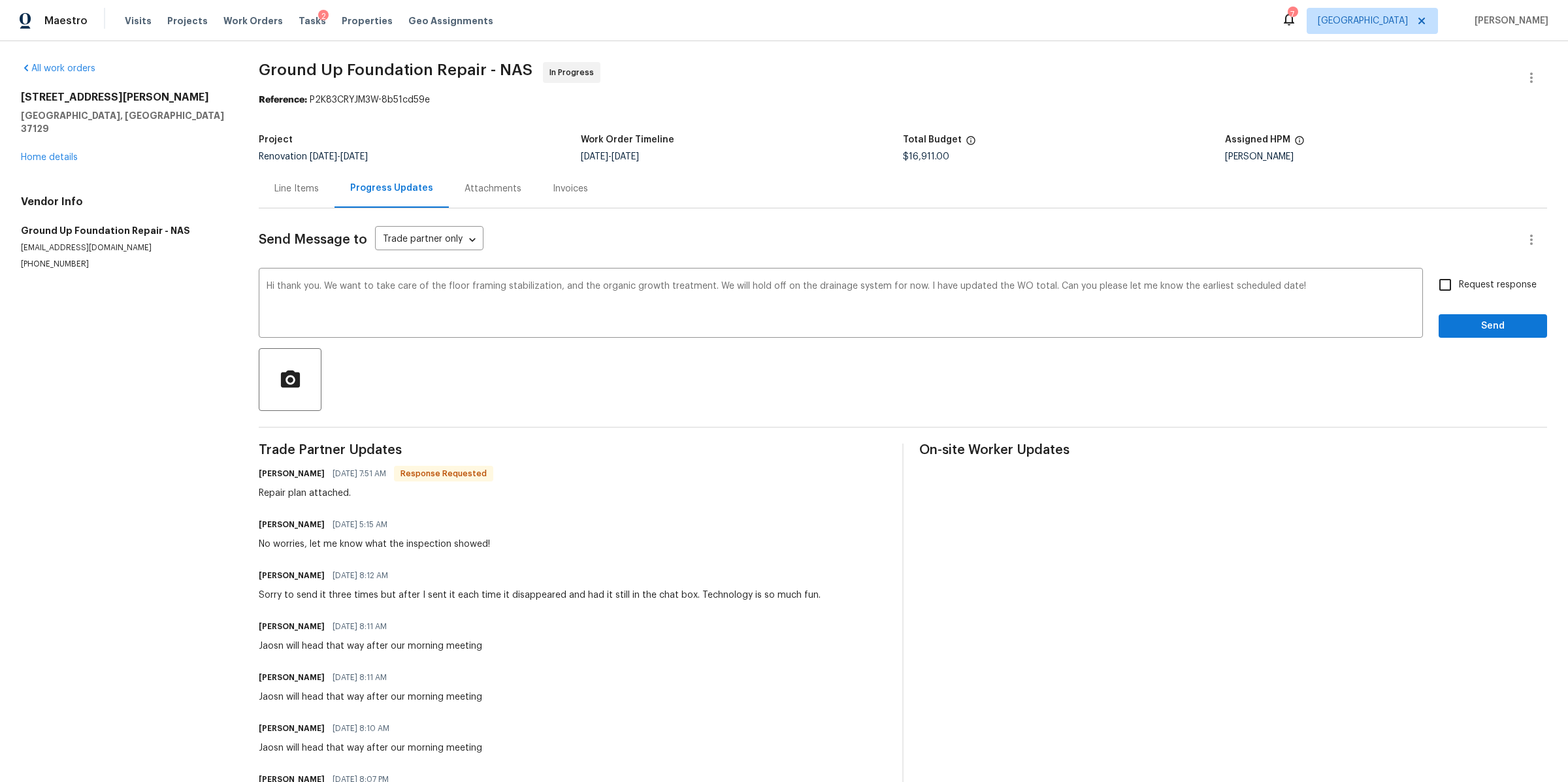
click at [1480, 281] on span "Request response" at bounding box center [1498, 284] width 78 height 13
click at [1459, 281] on input "Request response" at bounding box center [1445, 284] width 28 height 28
checkbox input "true"
click at [1476, 315] on button "Send" at bounding box center [1493, 326] width 109 height 24
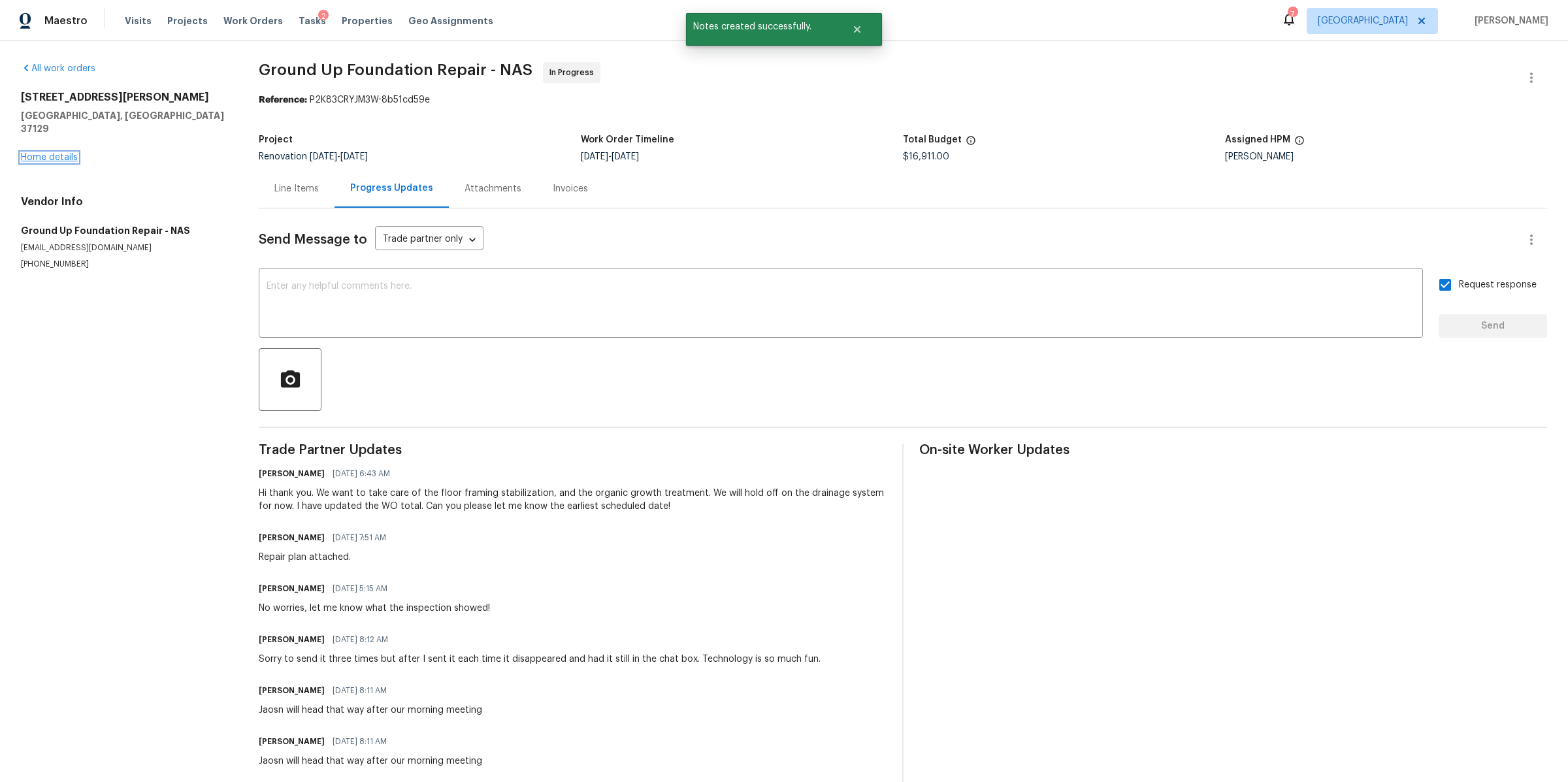
click at [53, 152] on link "Home details" at bounding box center [49, 157] width 57 height 10
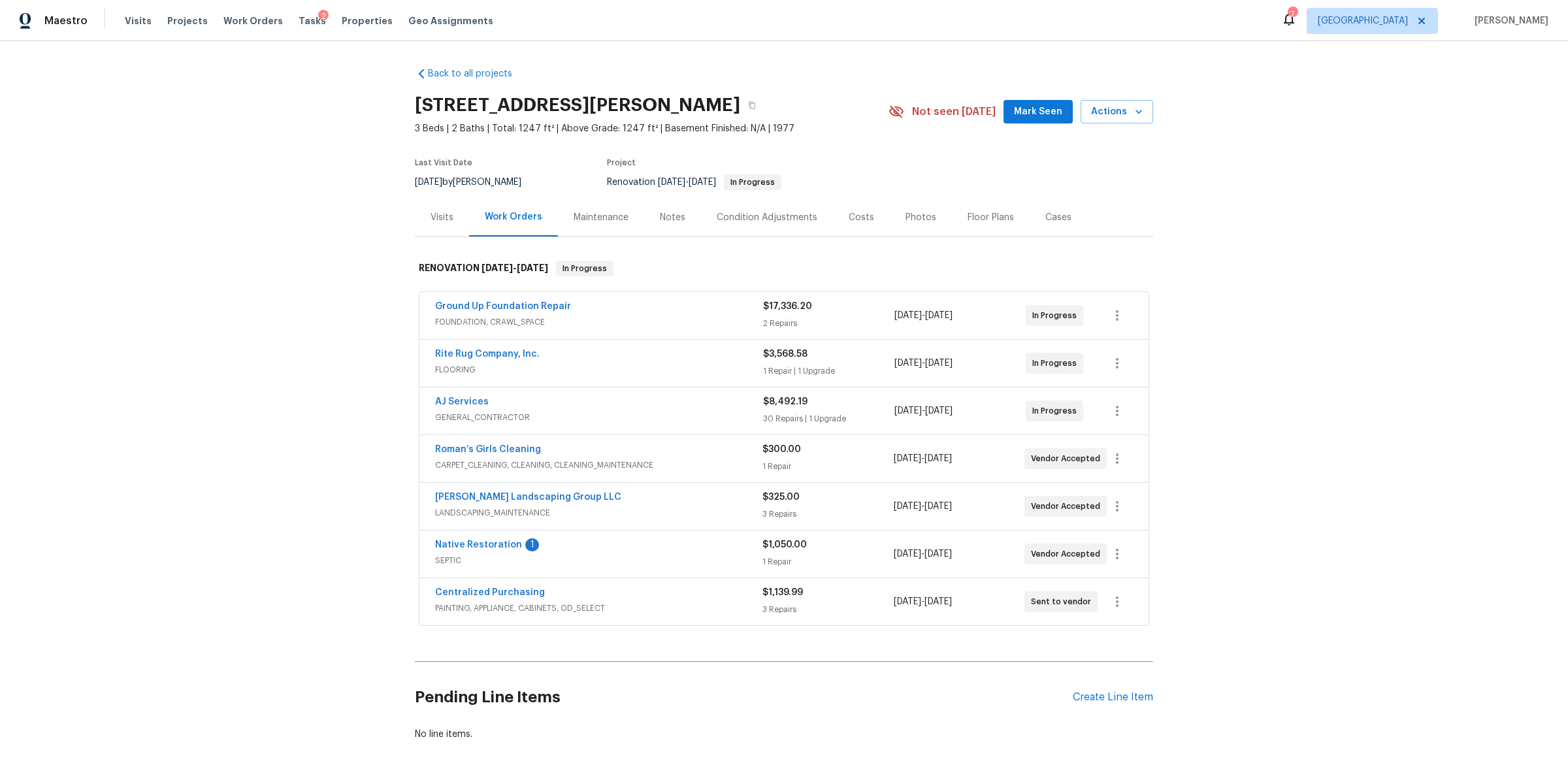
click at [660, 217] on div "Notes" at bounding box center [673, 218] width 25 height 13
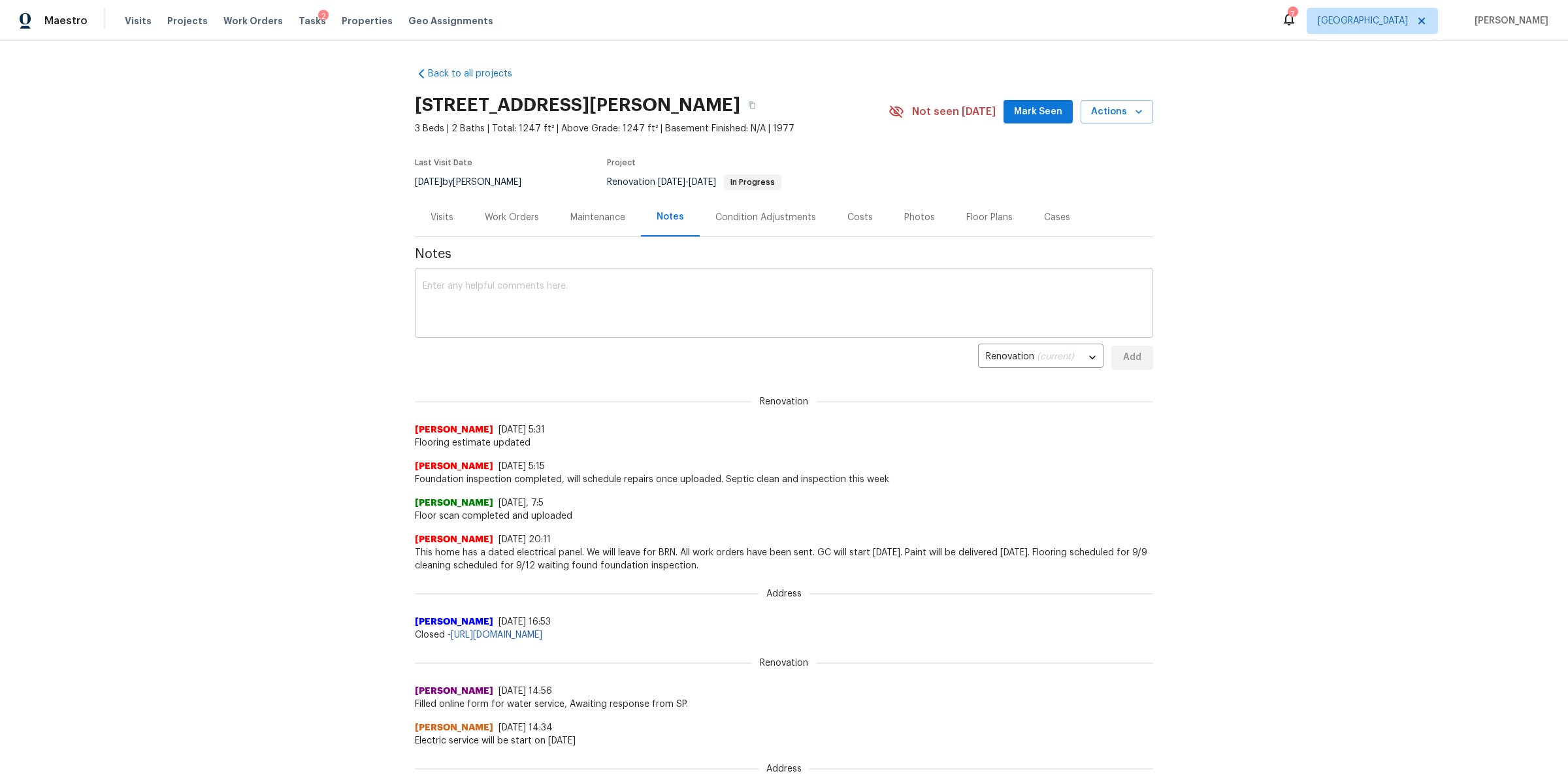
click at [523, 311] on textarea at bounding box center [784, 305] width 723 height 46
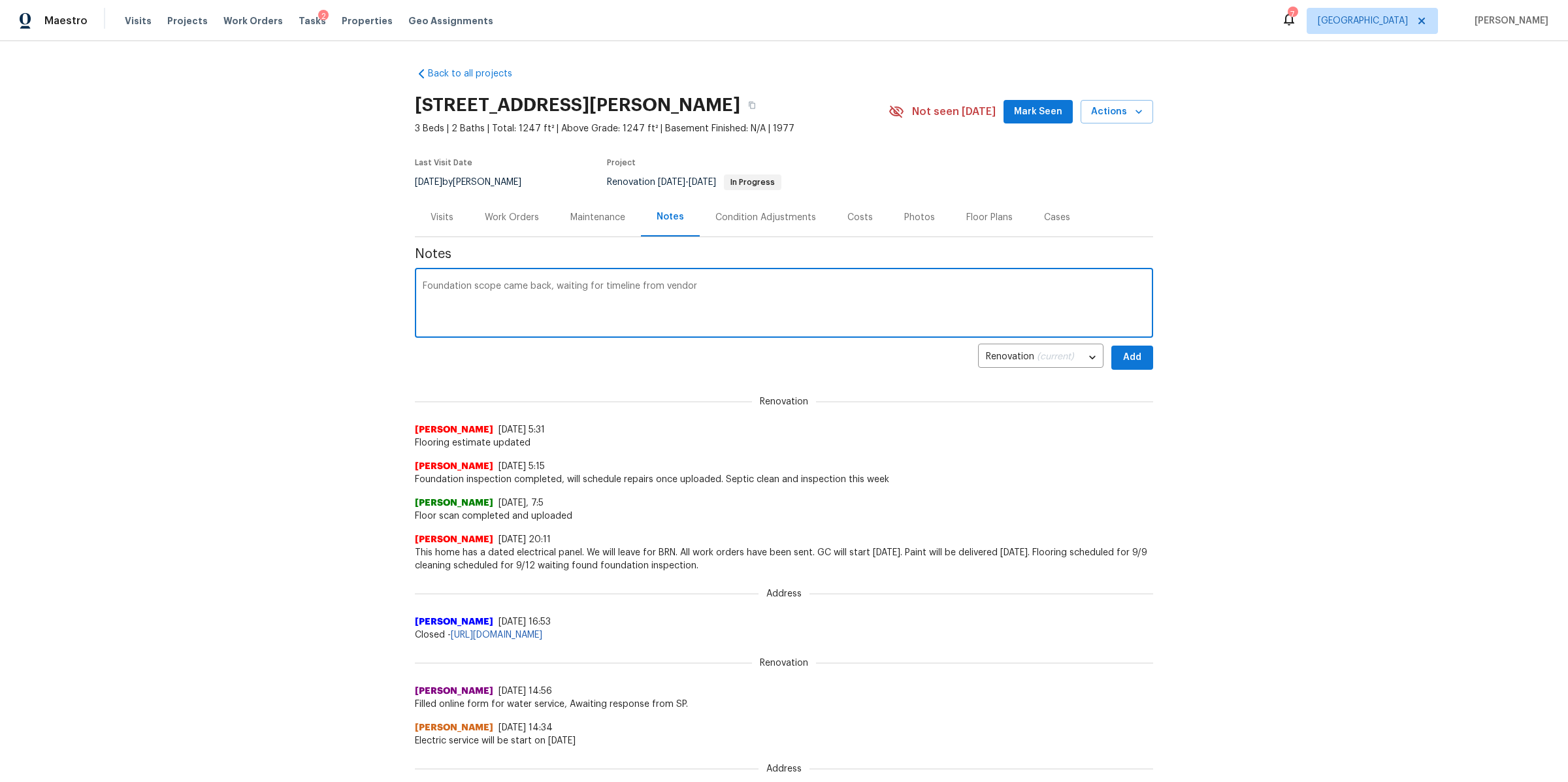
type textarea "Foundation scope came back, waiting for timeline from vendor"
click at [1133, 355] on span "Add" at bounding box center [1132, 357] width 21 height 17
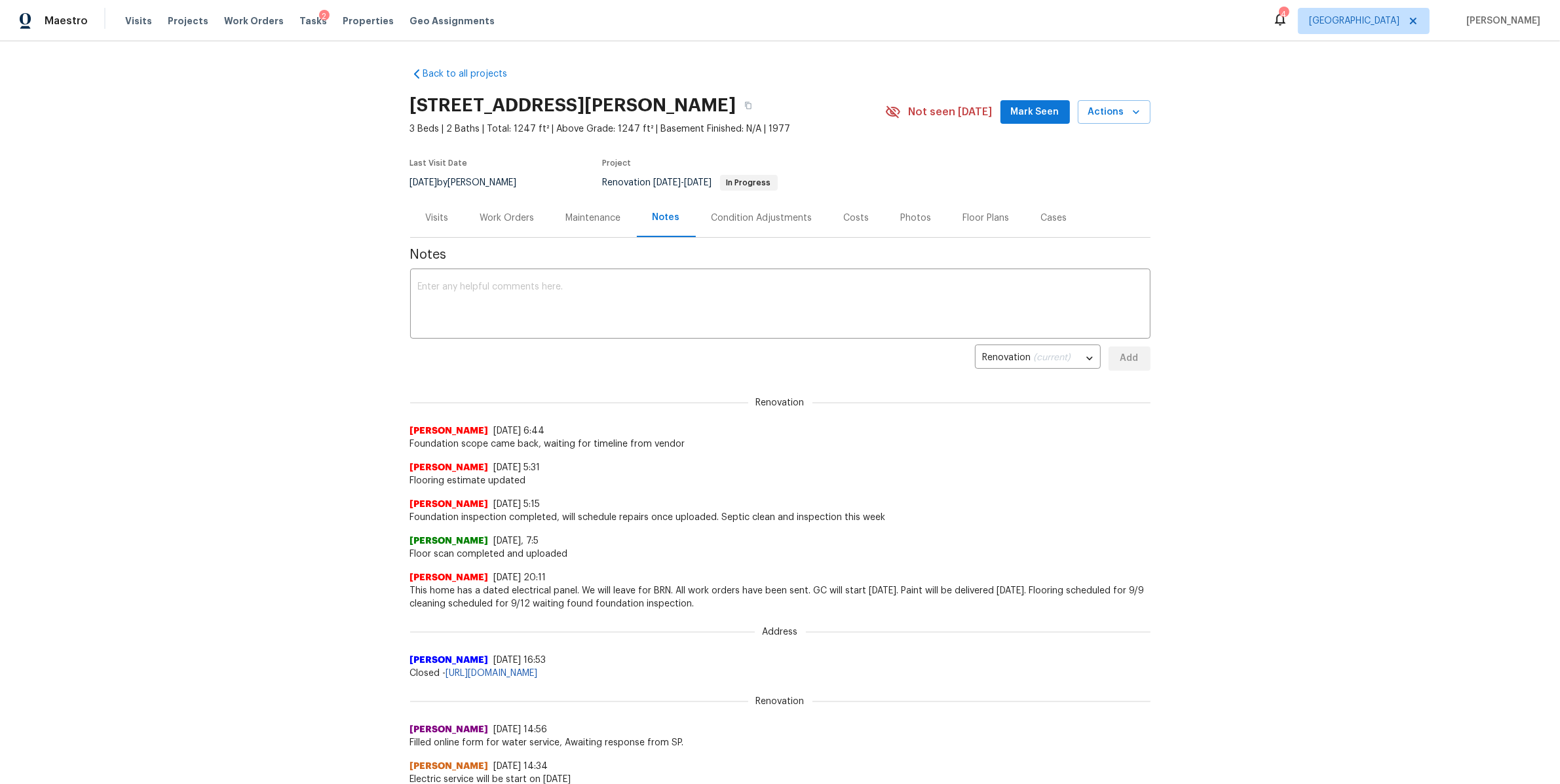
click at [494, 216] on div "Work Orders" at bounding box center [507, 218] width 54 height 13
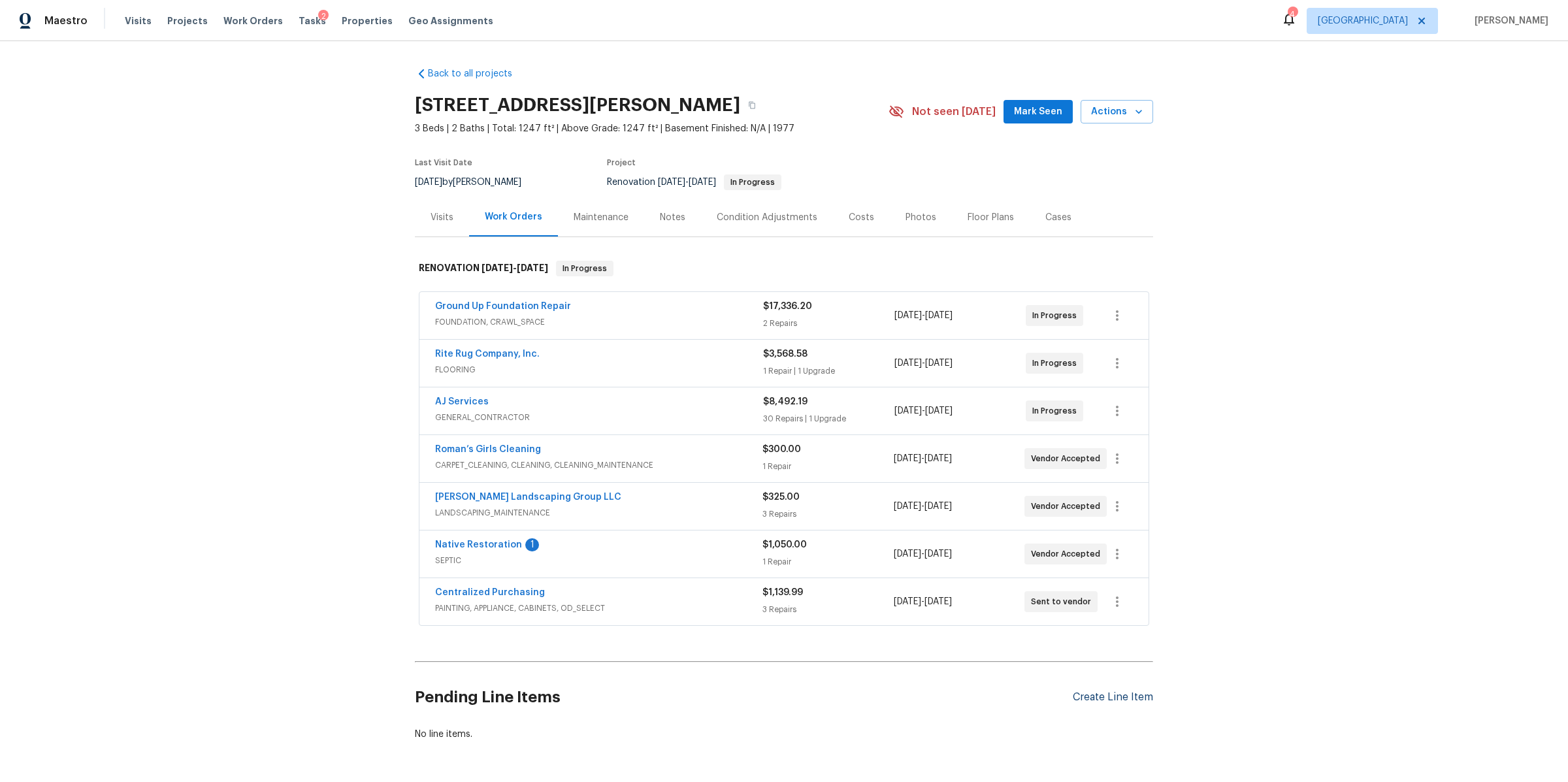
click at [1096, 695] on div "Create Line Item" at bounding box center [1113, 697] width 80 height 13
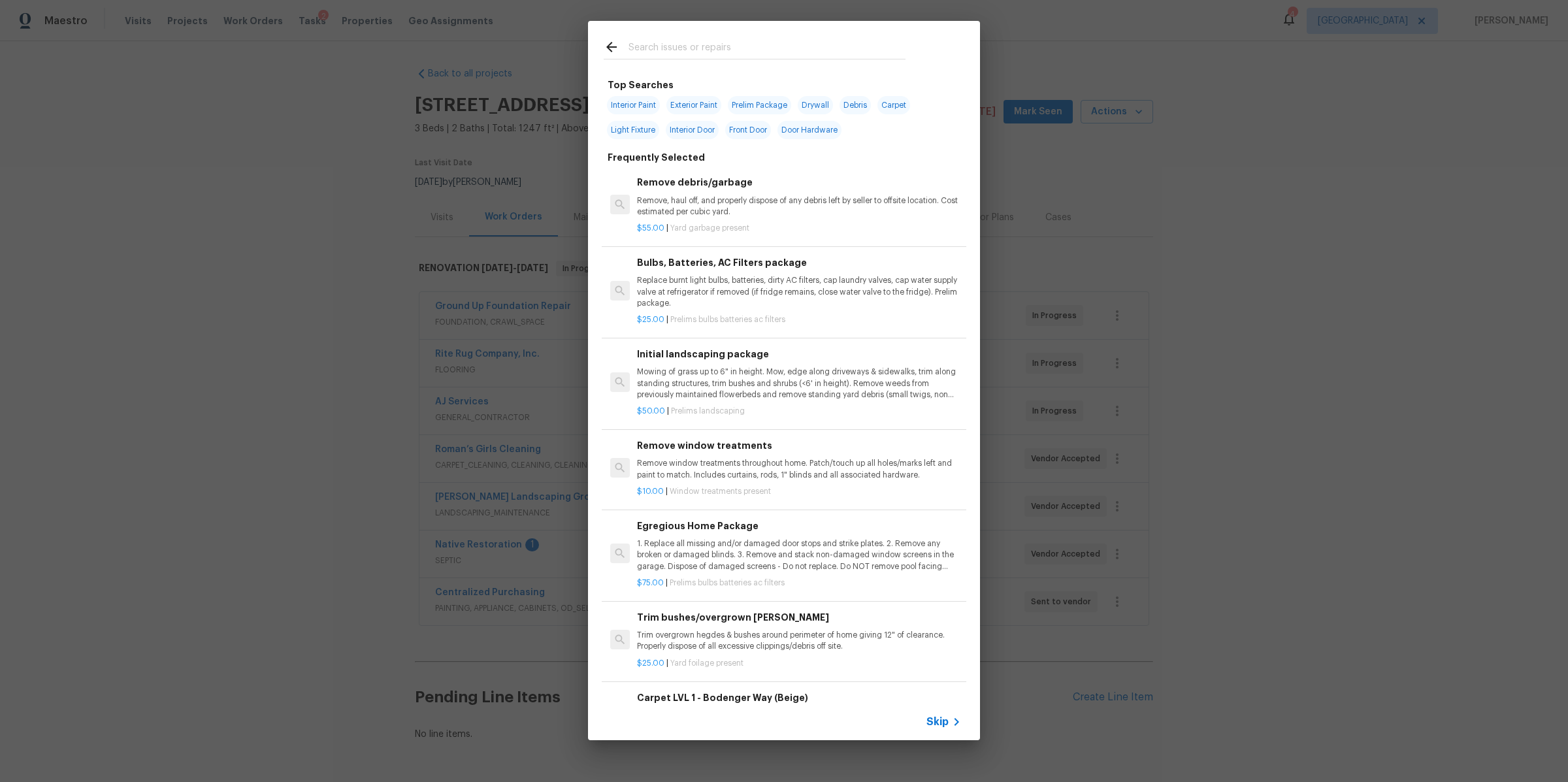
click at [950, 726] on icon at bounding box center [956, 722] width 16 height 16
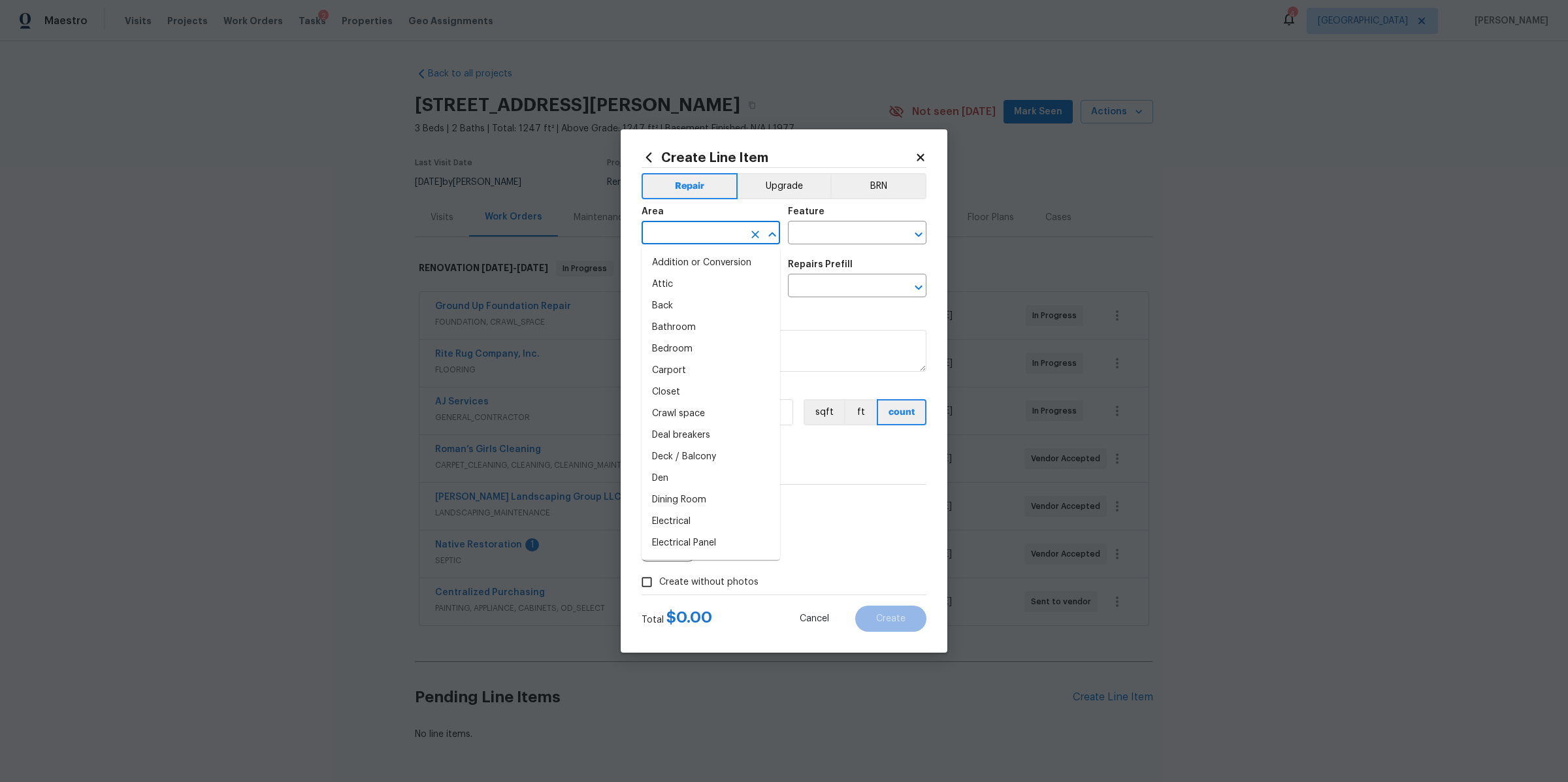
click at [703, 234] on input "text" at bounding box center [693, 234] width 102 height 21
click at [691, 259] on li "Crawl space" at bounding box center [711, 263] width 138 height 21
type input "Crawl space"
click at [857, 232] on input "text" at bounding box center [839, 234] width 102 height 21
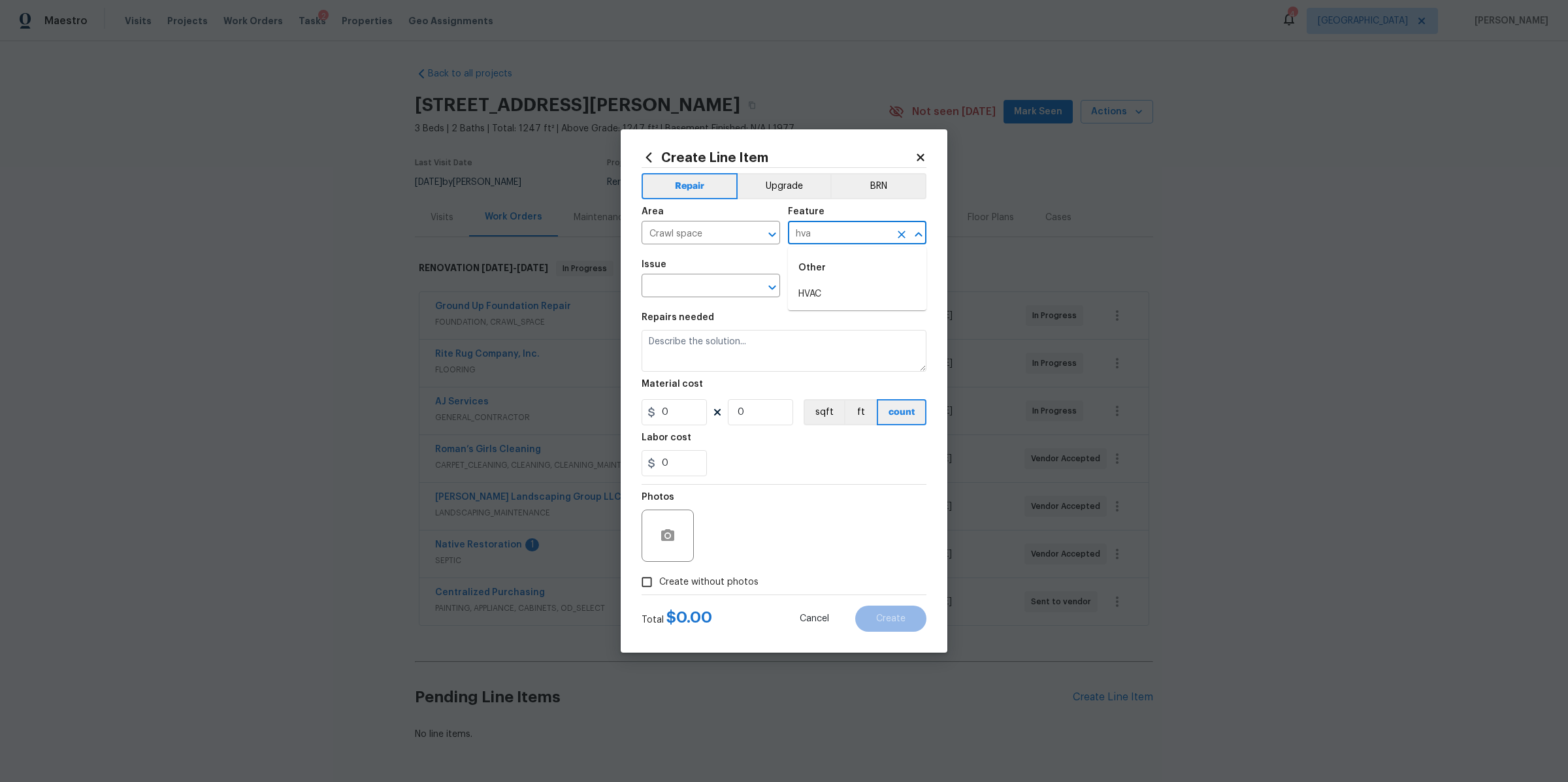
click at [805, 286] on li "HVAC" at bounding box center [857, 294] width 138 height 21
type input "HVAC"
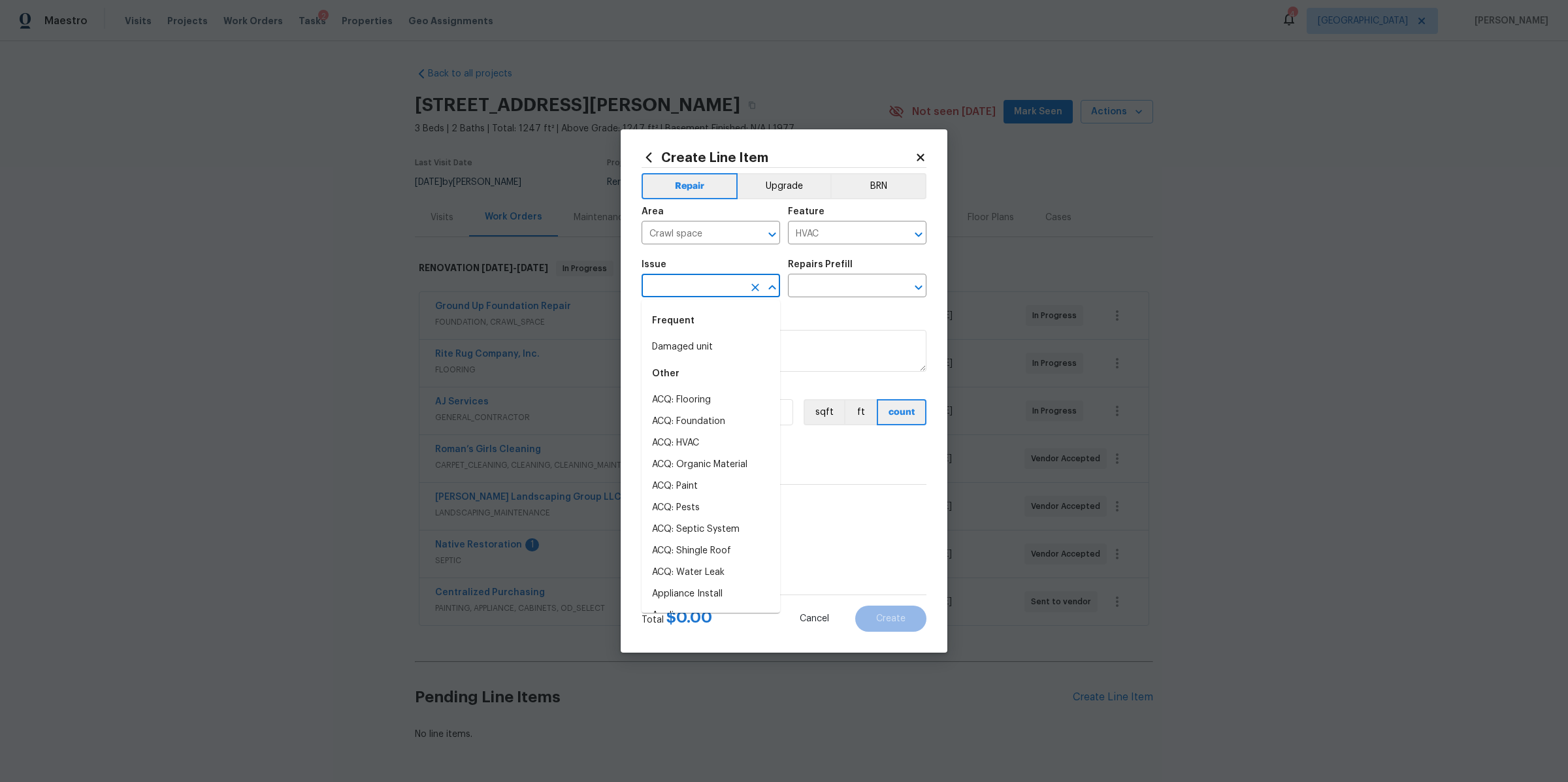
click at [724, 287] on input "text" at bounding box center [693, 287] width 102 height 21
click at [697, 373] on li "HVAC Extras" at bounding box center [711, 368] width 138 height 21
click at [820, 285] on input "text" at bounding box center [839, 287] width 102 height 21
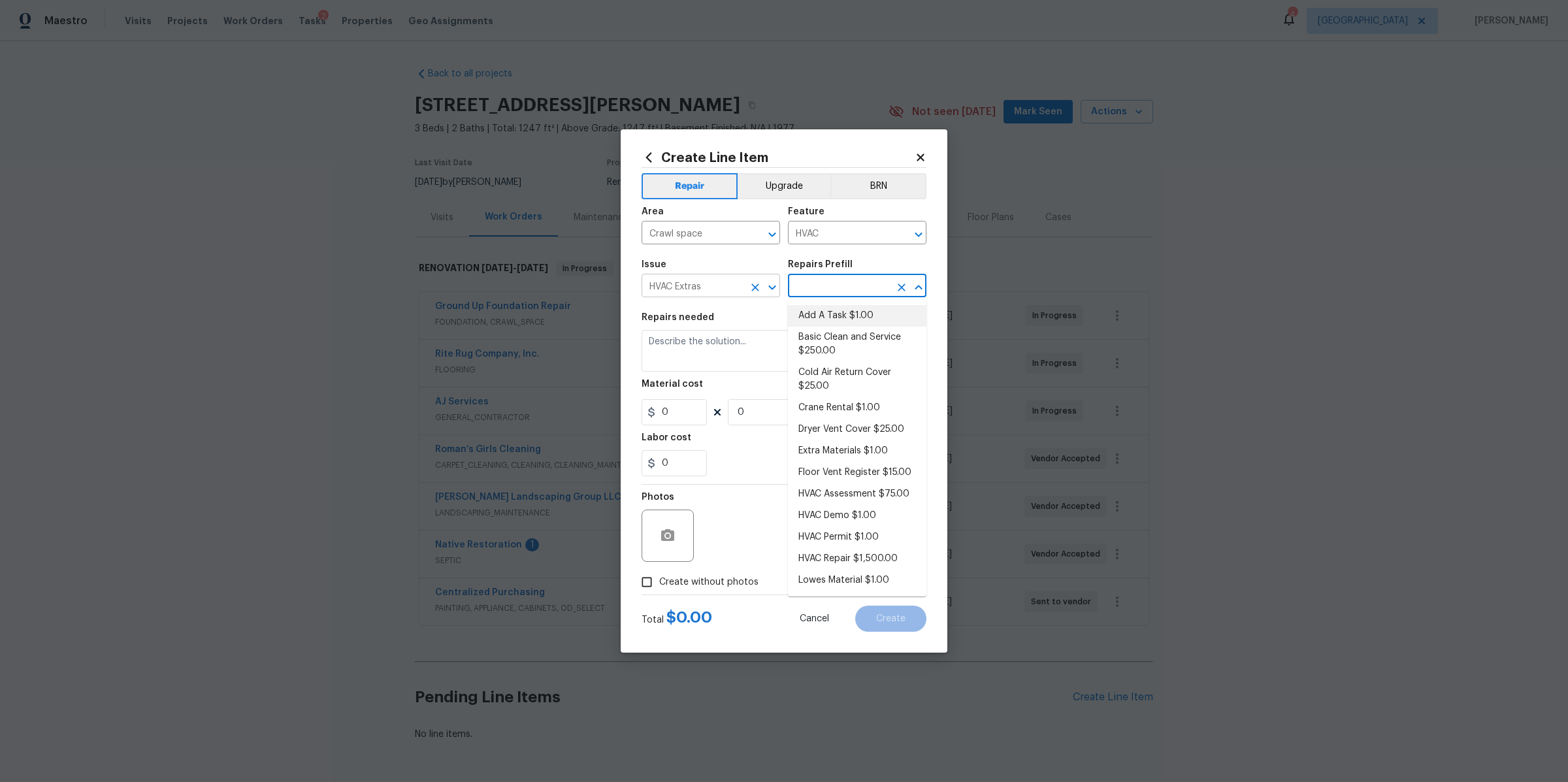
click at [743, 289] on div "HVAC Extras ​" at bounding box center [711, 287] width 138 height 21
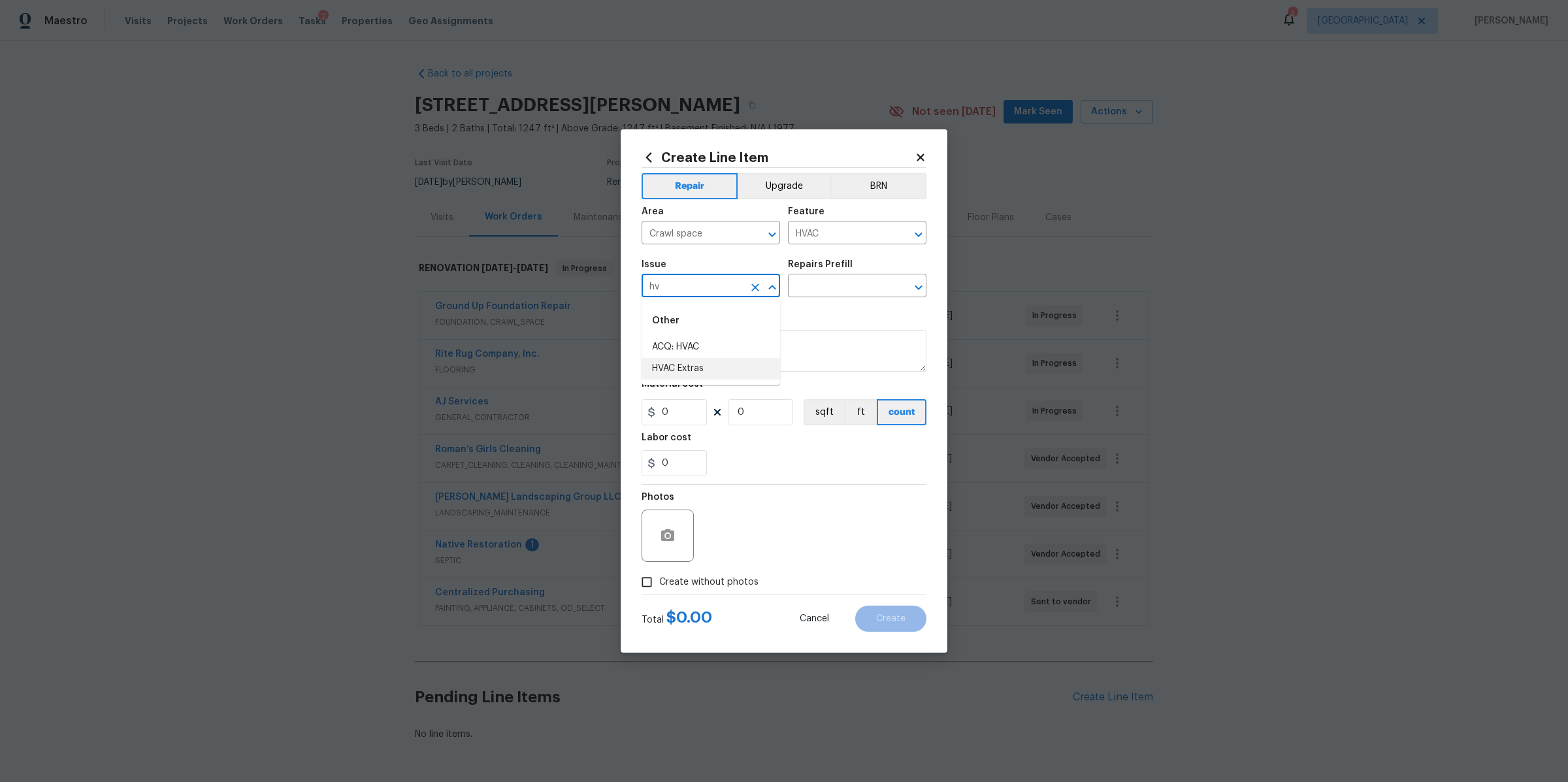
click at [707, 365] on li "HVAC Extras" at bounding box center [711, 368] width 138 height 21
type input "HVAC Extras"
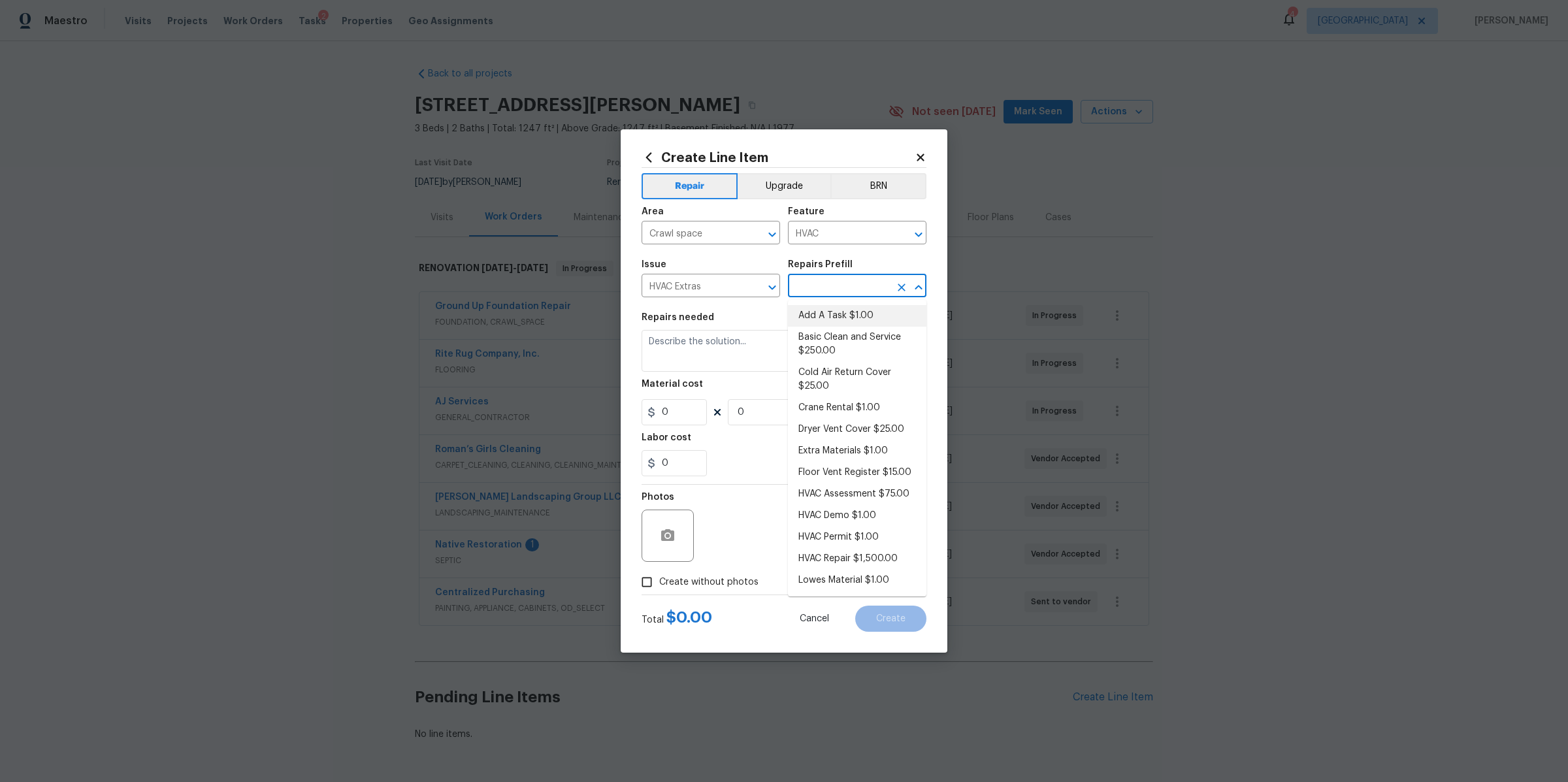
click at [838, 281] on input "text" at bounding box center [839, 287] width 102 height 21
click at [806, 318] on li "Add A Task $1.00" at bounding box center [857, 315] width 138 height 21
type input "Add A Task $1.00"
type textarea "HPM to detail"
type input "1"
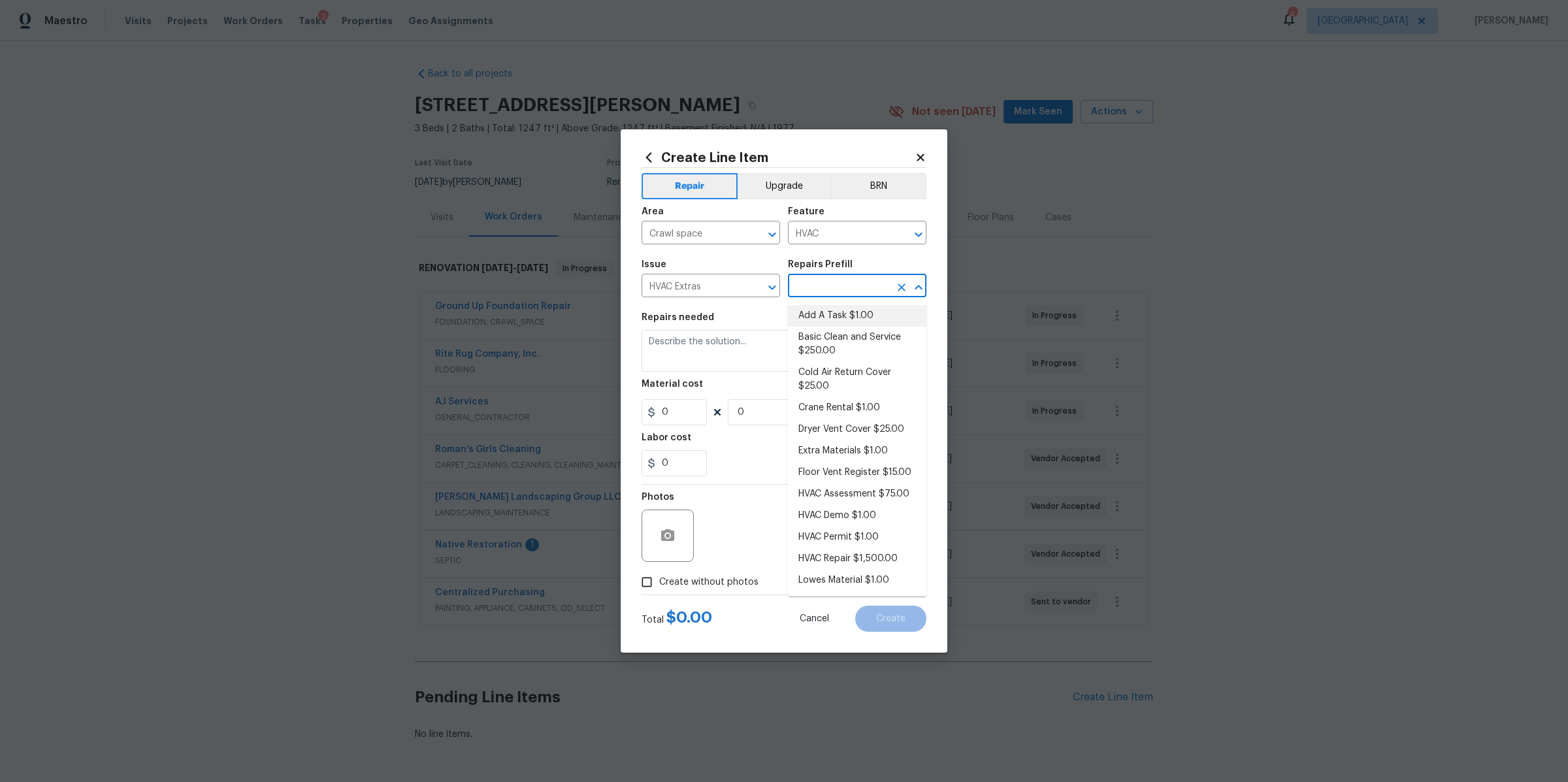
type input "1"
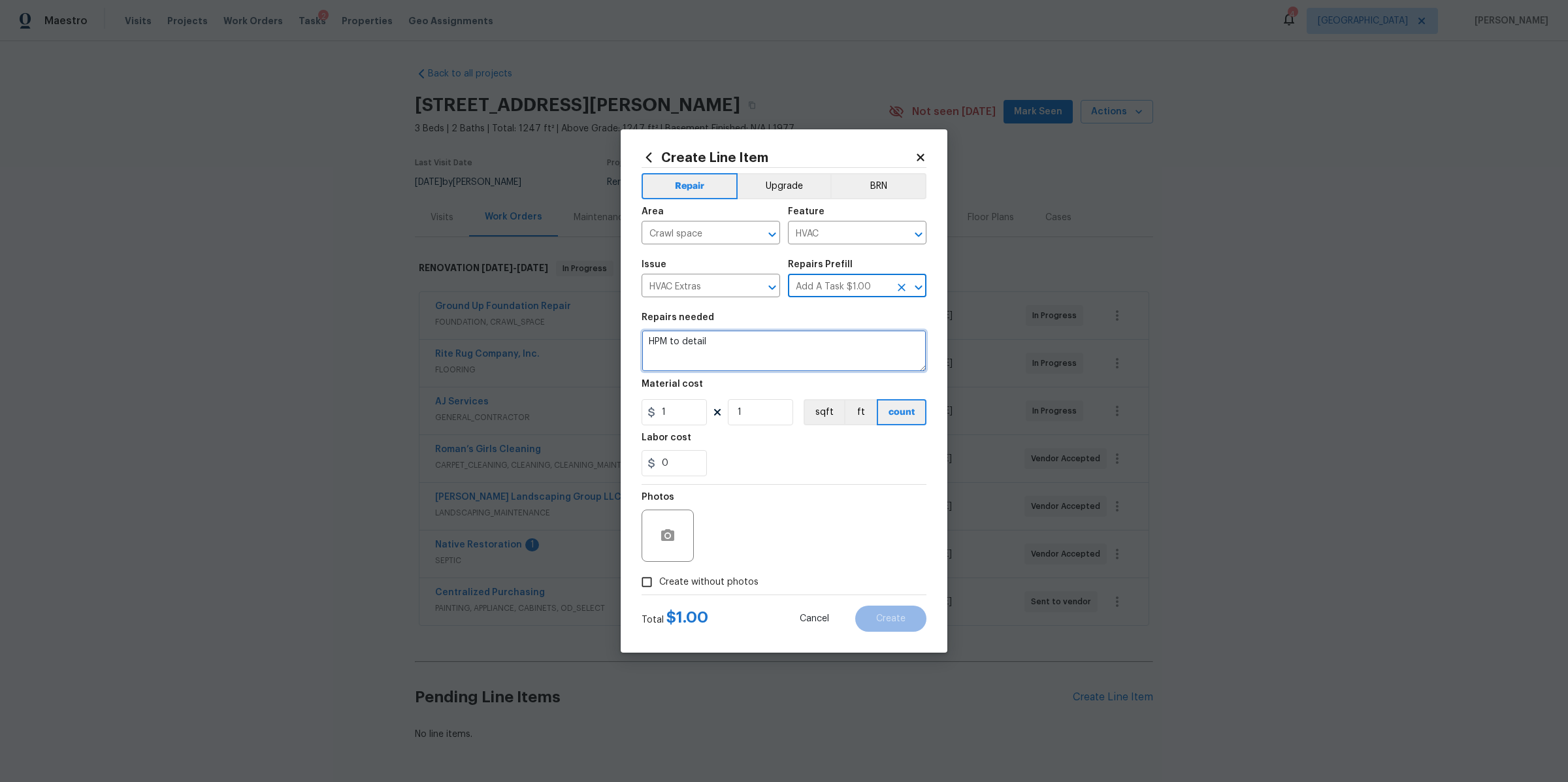
click at [701, 345] on textarea "HPM to detail" at bounding box center [784, 350] width 285 height 42
type textarea "repair all damaged duct work in crawlspace"
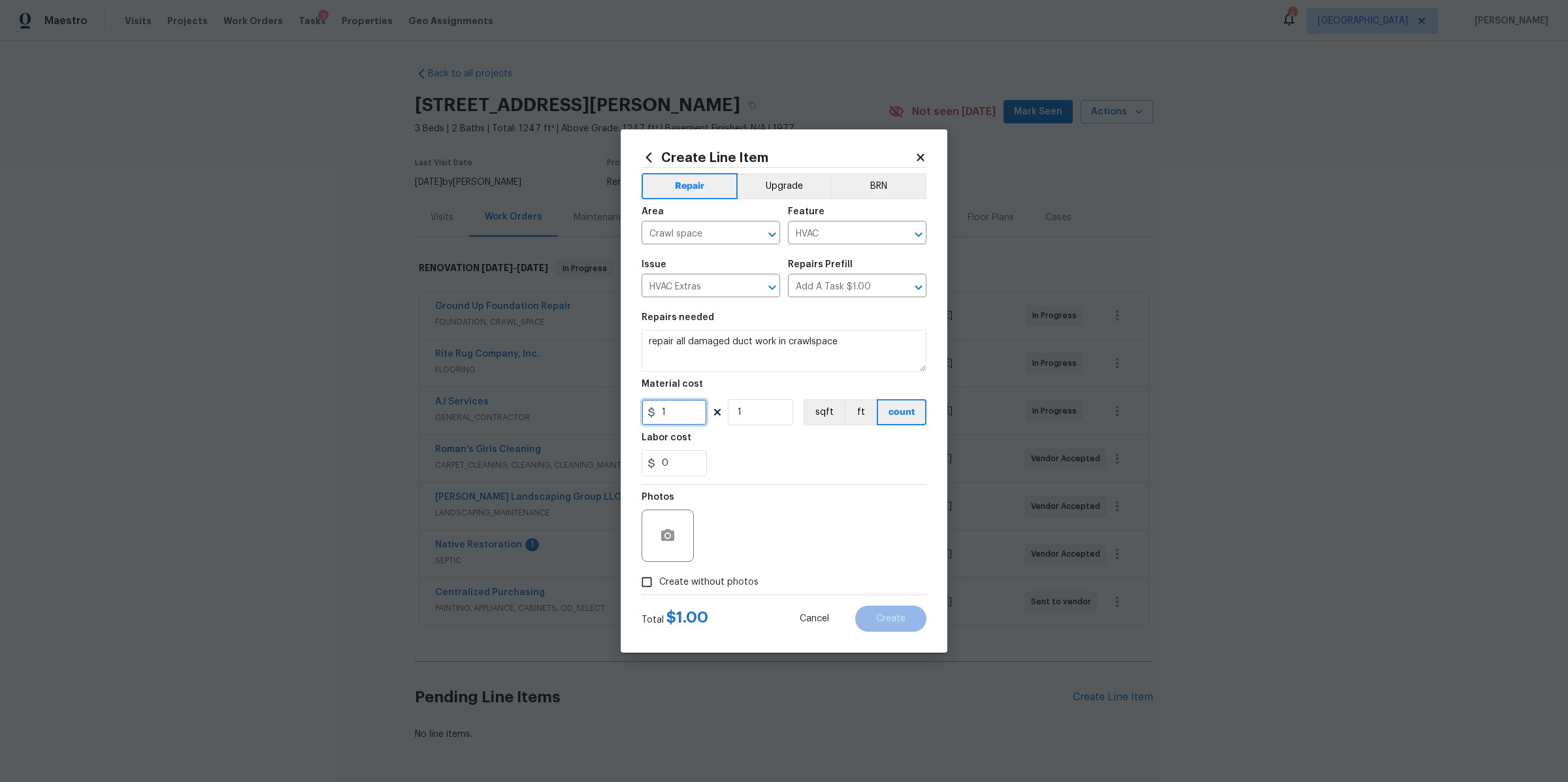
click at [684, 407] on input "1" at bounding box center [674, 412] width 65 height 26
type input "450"
click at [701, 580] on div "Photos Create without photos" at bounding box center [784, 539] width 285 height 110
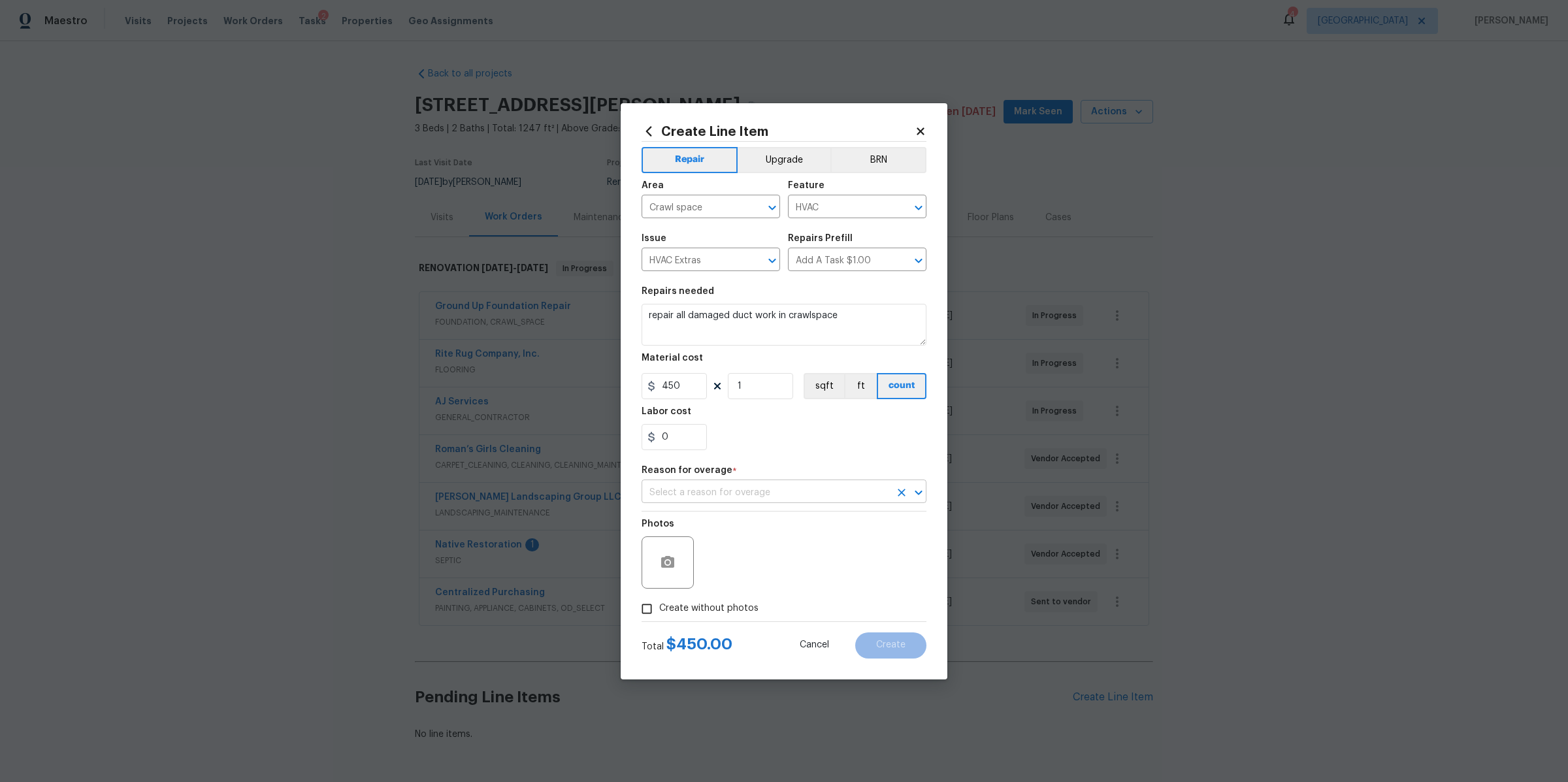
click at [711, 495] on input "text" at bounding box center [766, 493] width 249 height 21
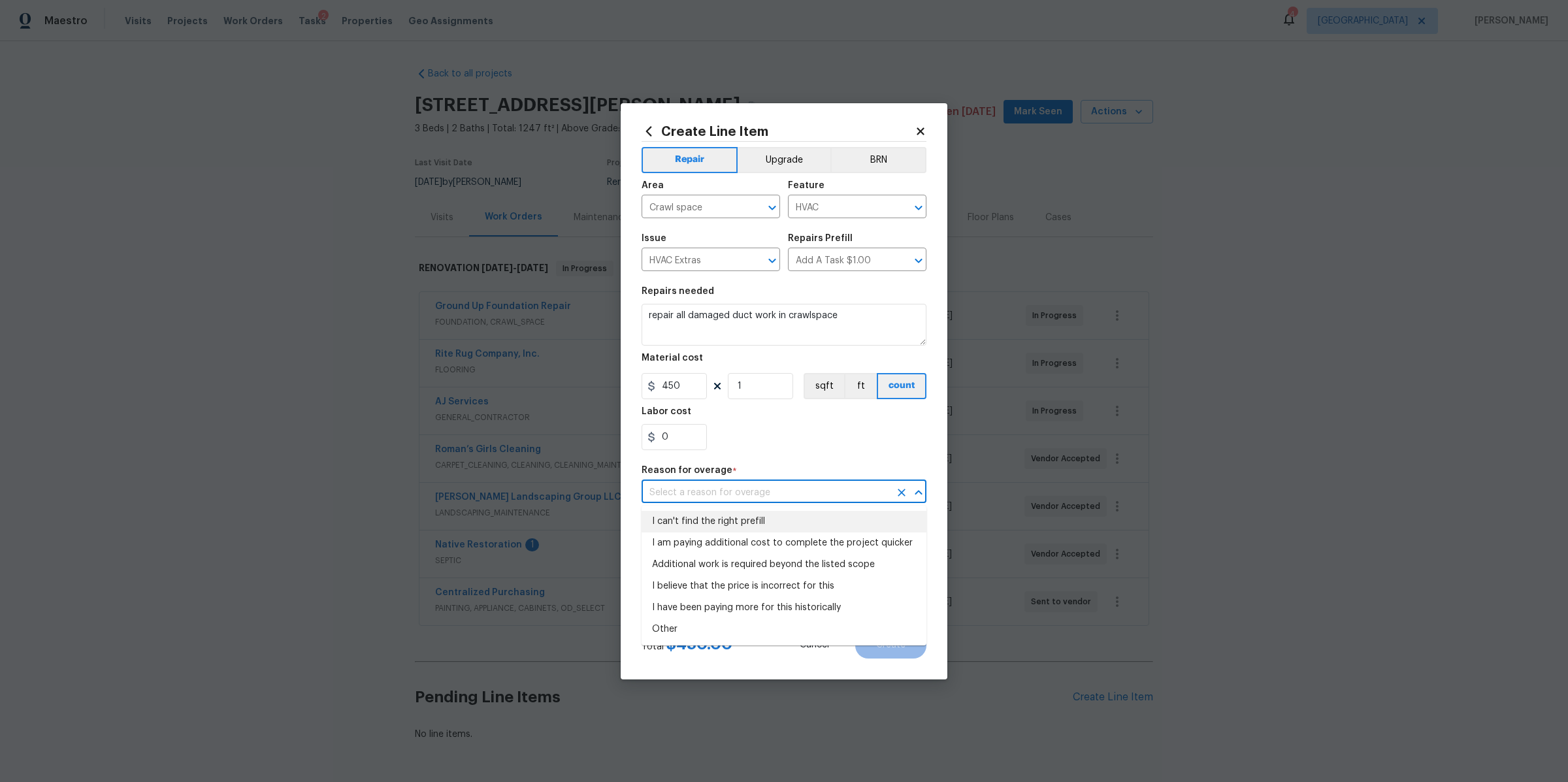
click at [707, 528] on li "I can't find the right prefill" at bounding box center [784, 521] width 285 height 21
type input "I can't find the right prefill"
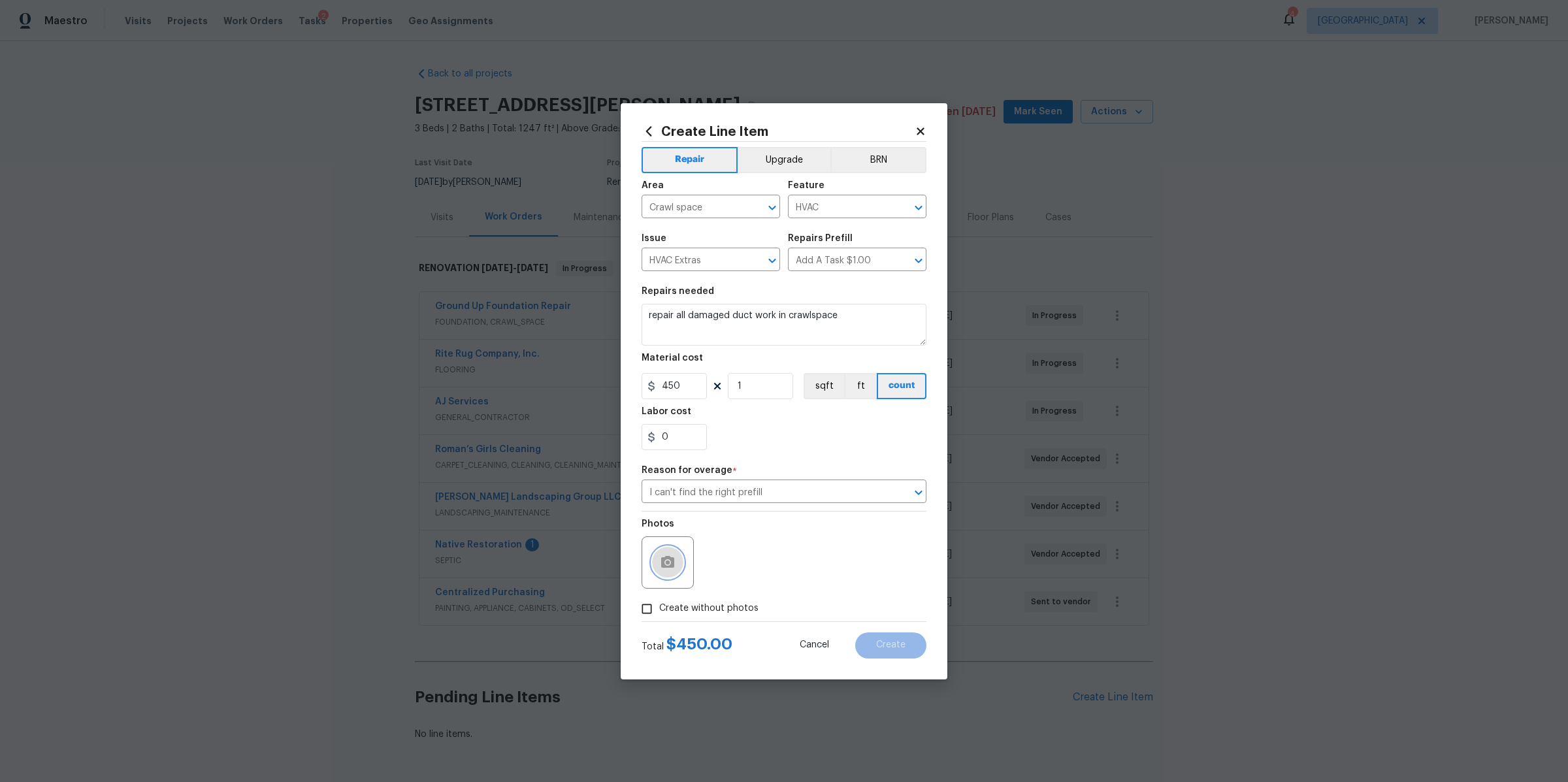
click at [662, 558] on icon "button" at bounding box center [668, 561] width 13 height 12
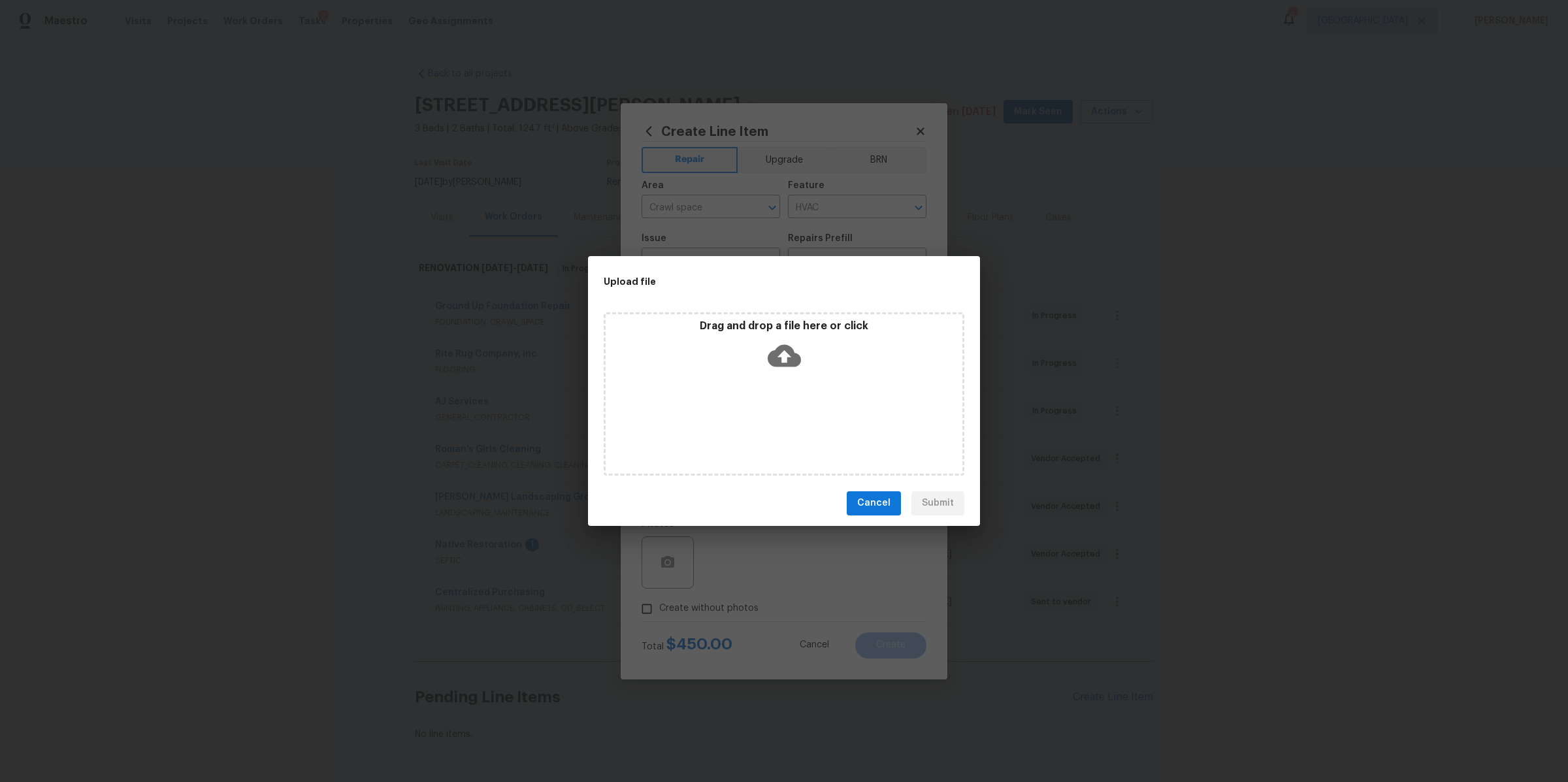
click at [801, 333] on p "Drag and drop a file here or click" at bounding box center [784, 326] width 357 height 13
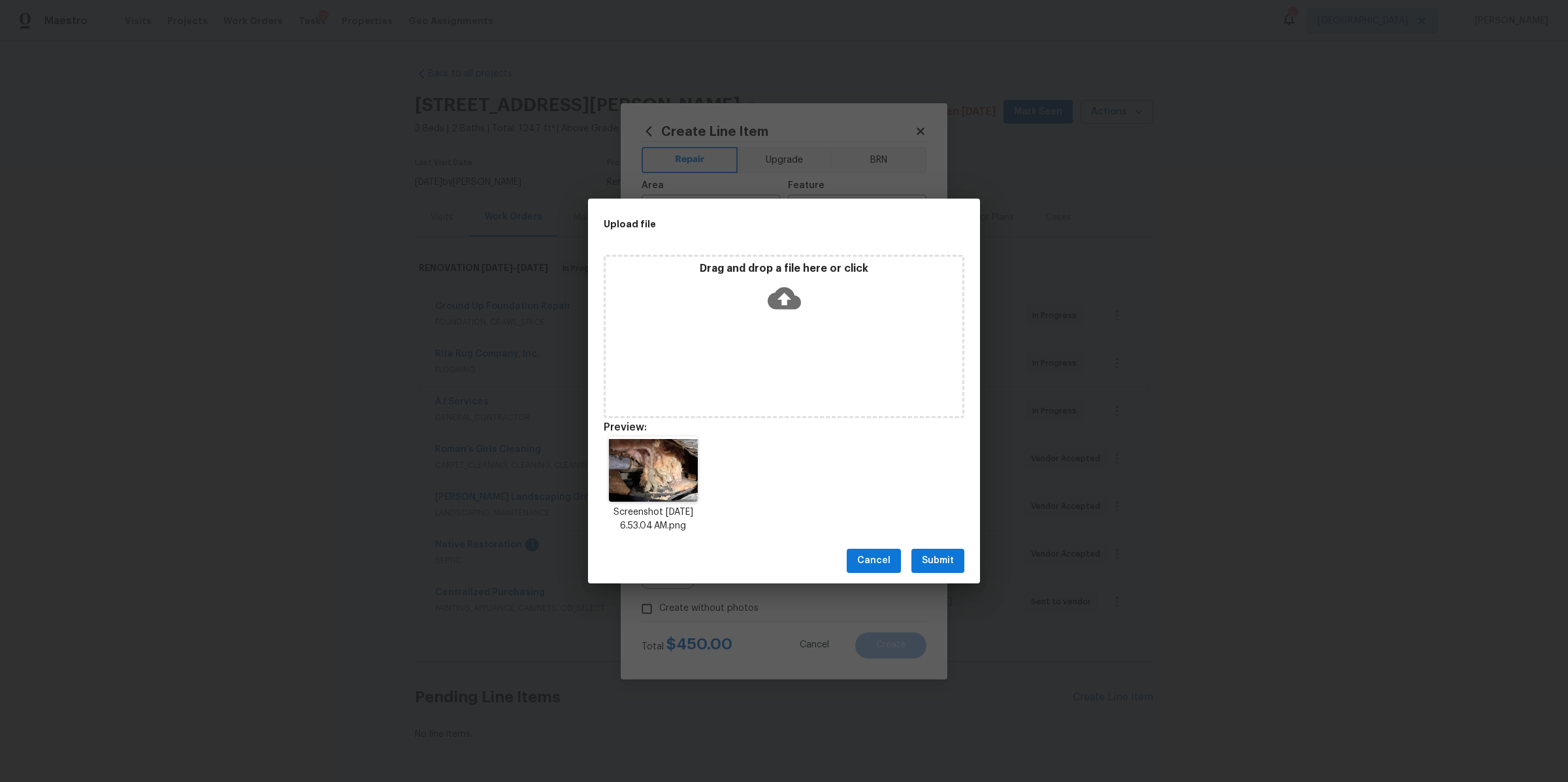
click at [951, 553] on span "Submit" at bounding box center [938, 560] width 32 height 17
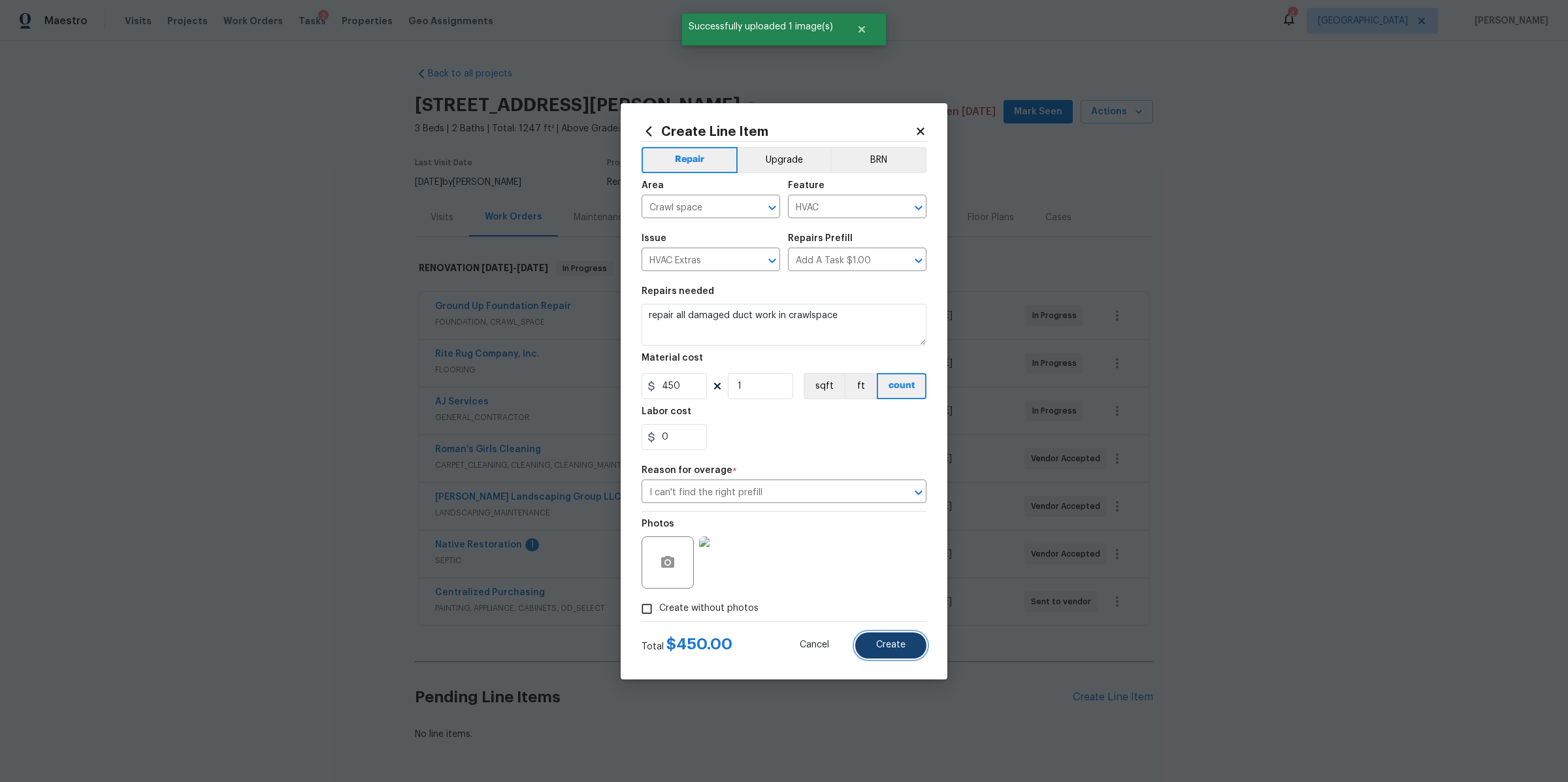
click at [886, 645] on span "Create" at bounding box center [890, 645] width 29 height 10
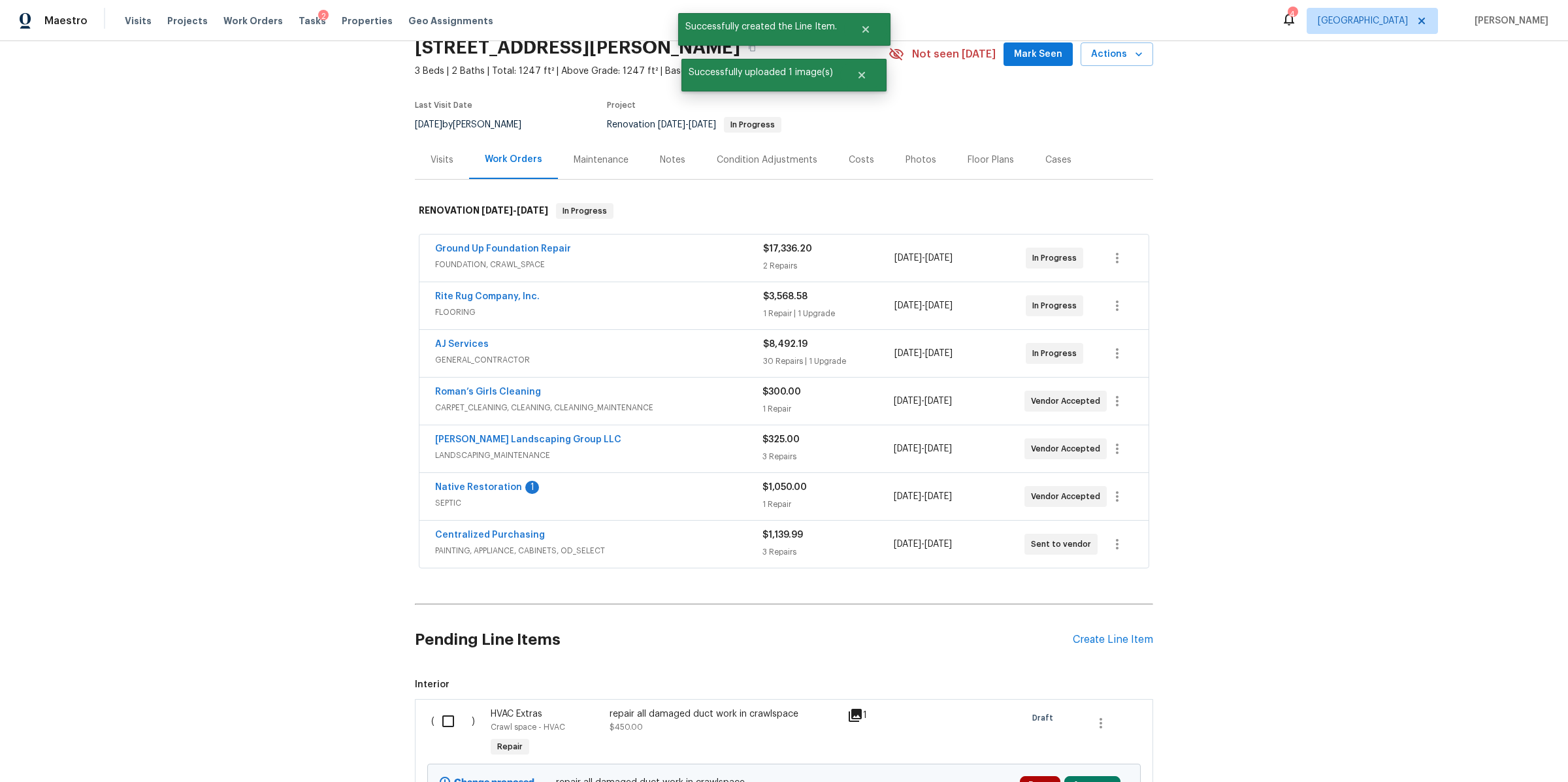
scroll to position [211, 0]
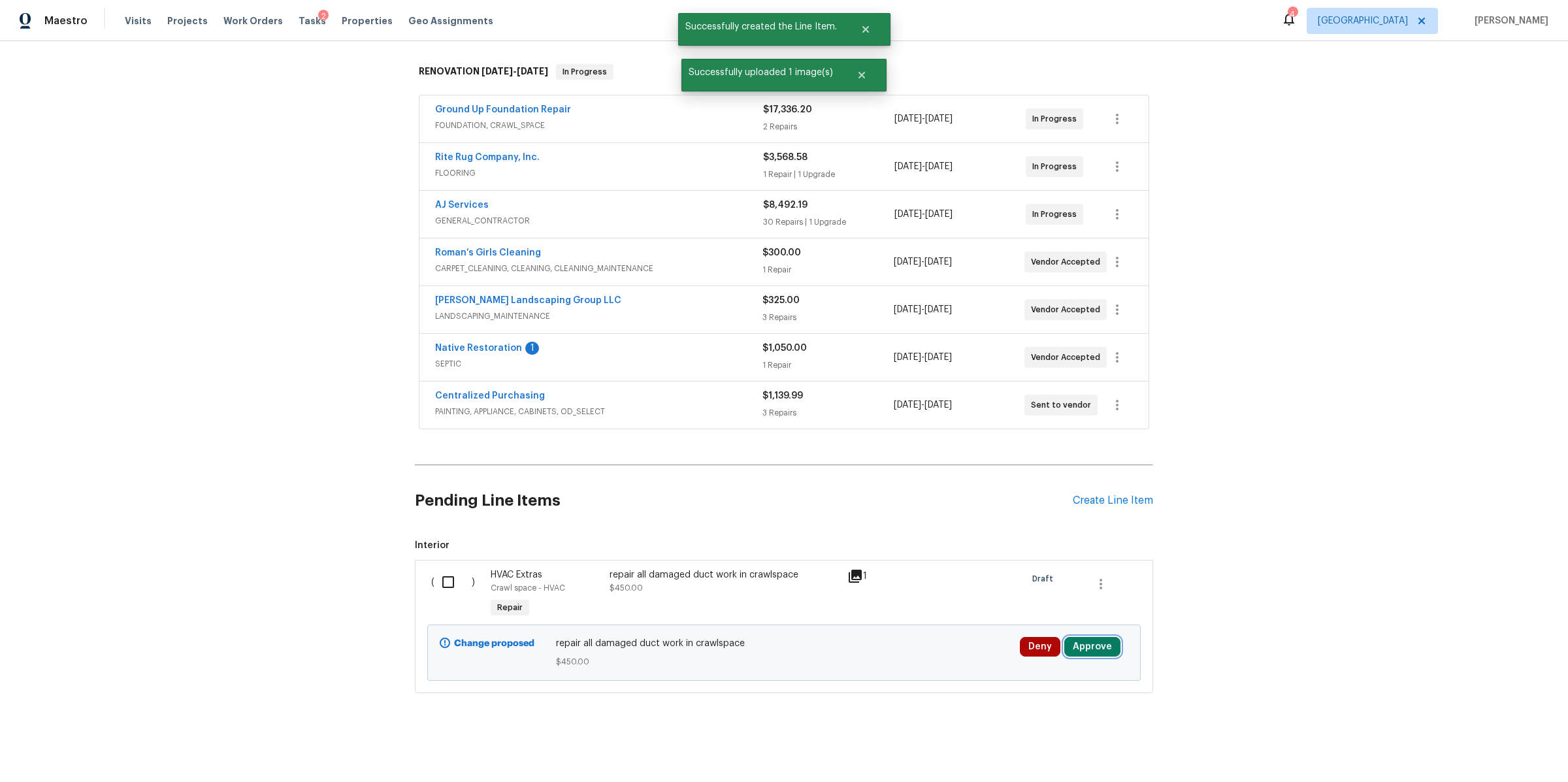
click at [1091, 637] on button "Approve" at bounding box center [1092, 646] width 56 height 20
click at [1041, 595] on span "Approve" at bounding box center [1049, 591] width 37 height 10
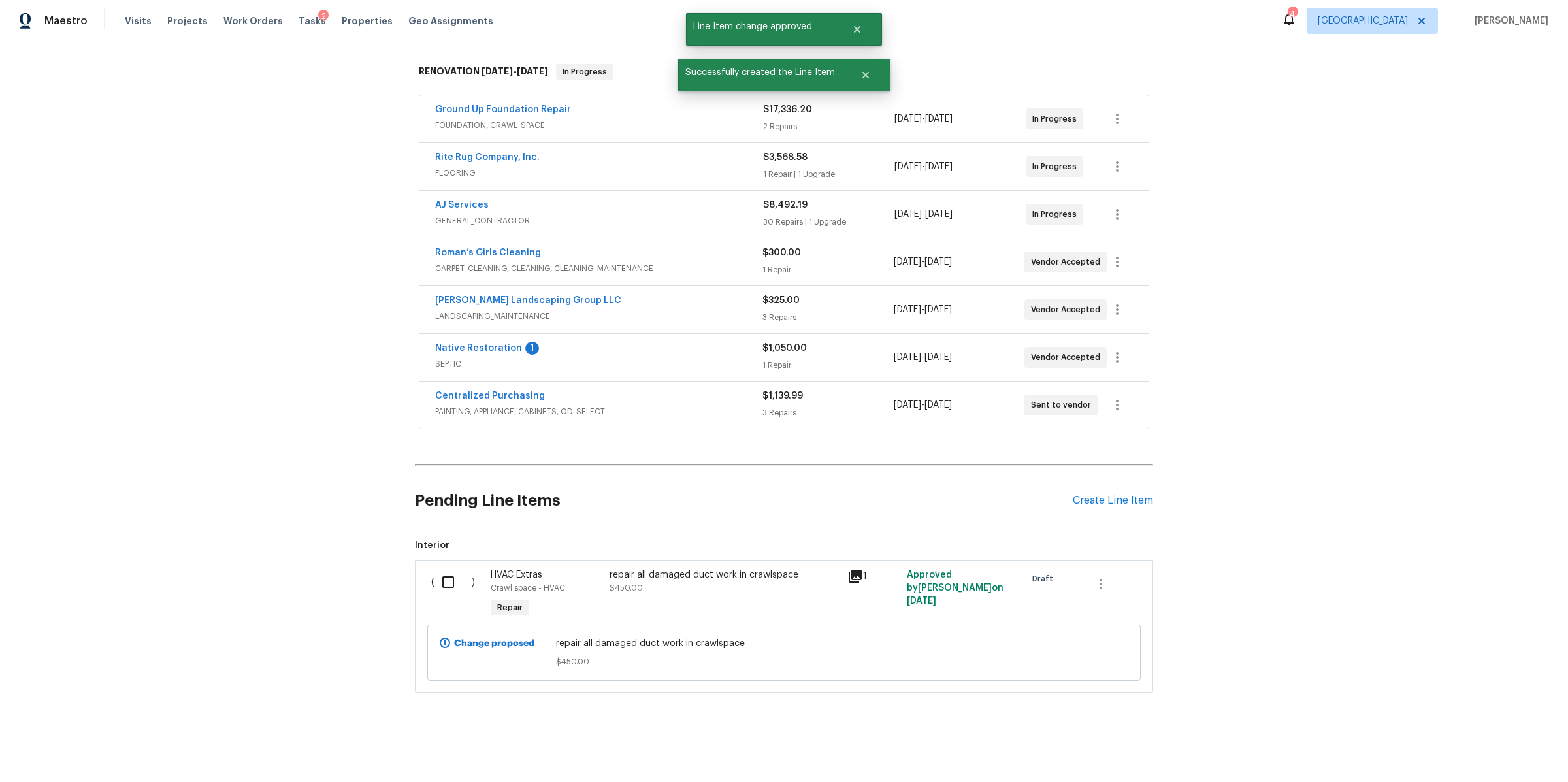
click at [450, 568] on input "checkbox" at bounding box center [453, 582] width 37 height 28
checkbox input "true"
click at [1492, 745] on span "Create Work Order" at bounding box center [1493, 749] width 87 height 17
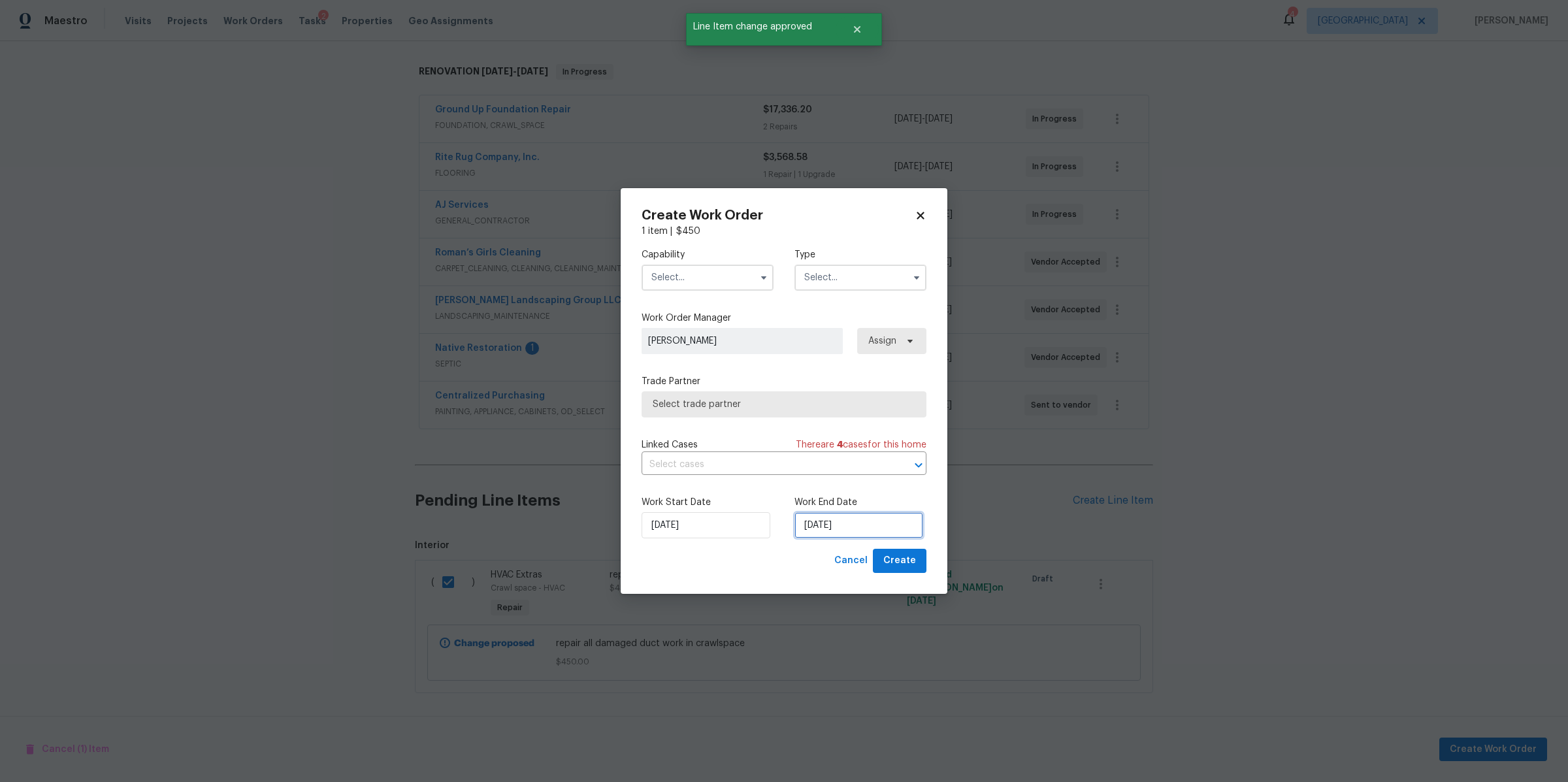
click at [838, 523] on input "9/9/2025" at bounding box center [859, 525] width 129 height 26
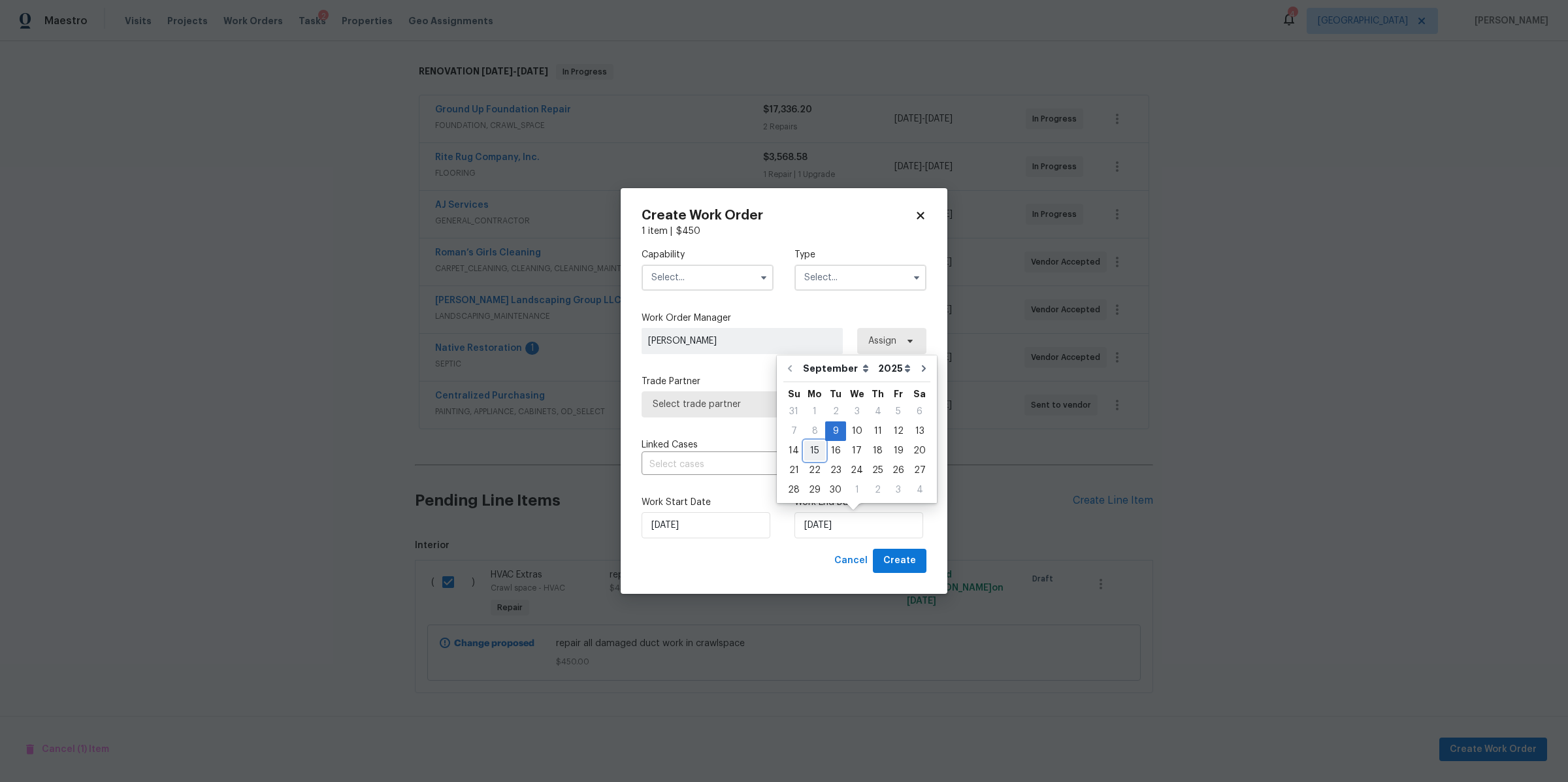
click at [807, 448] on div "15" at bounding box center [815, 450] width 21 height 18
type input "9/15/2025"
click at [715, 272] on input "text" at bounding box center [708, 277] width 132 height 26
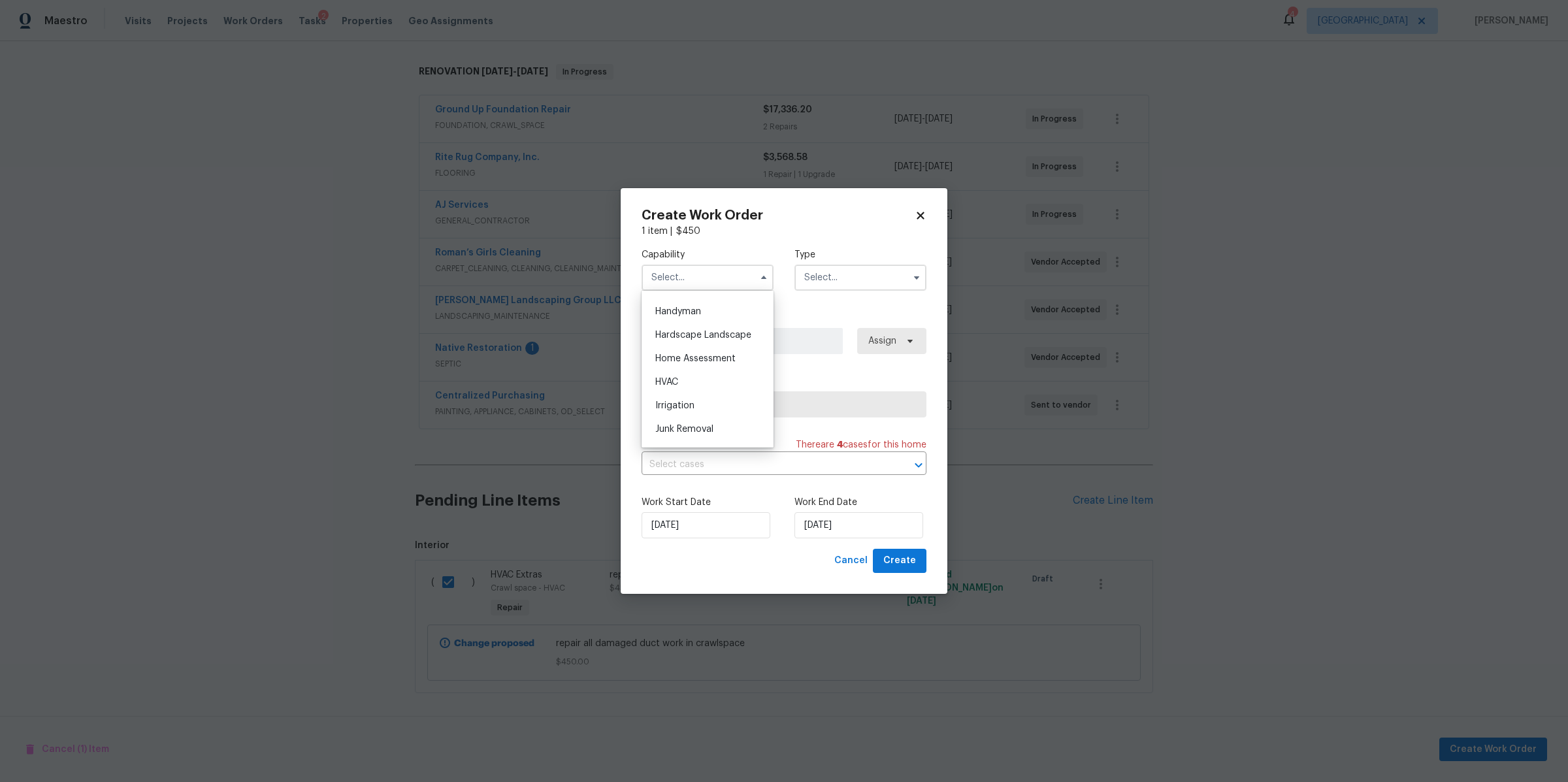
scroll to position [715, 0]
click at [690, 391] on div "HVAC" at bounding box center [708, 379] width 126 height 24
type input "HVAC"
click at [856, 283] on input "text" at bounding box center [860, 277] width 132 height 26
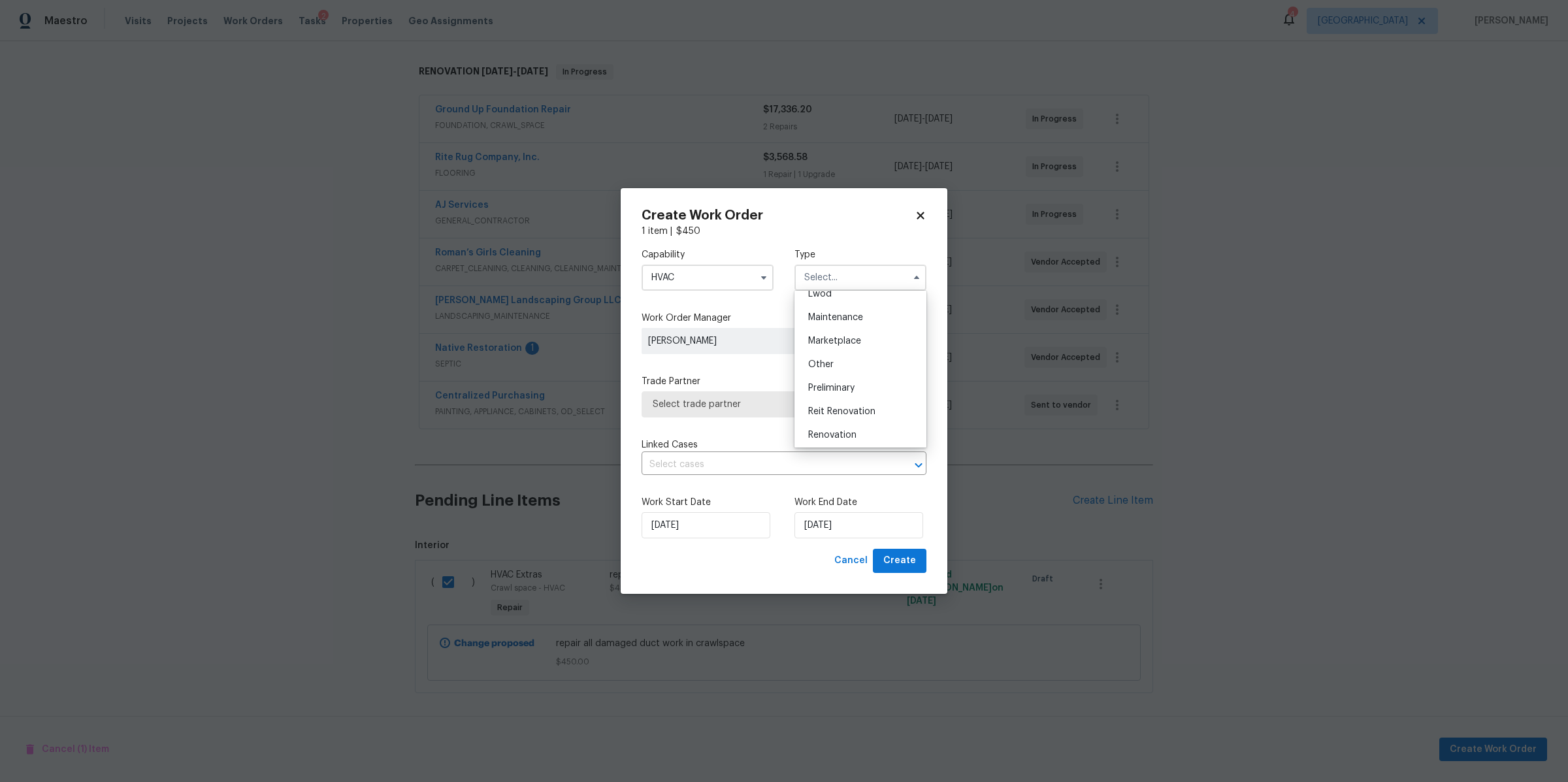
scroll to position [204, 0]
click at [832, 421] on div "Renovation" at bounding box center [860, 430] width 126 height 24
type input "Renovation"
click at [905, 557] on span "Create" at bounding box center [899, 560] width 33 height 17
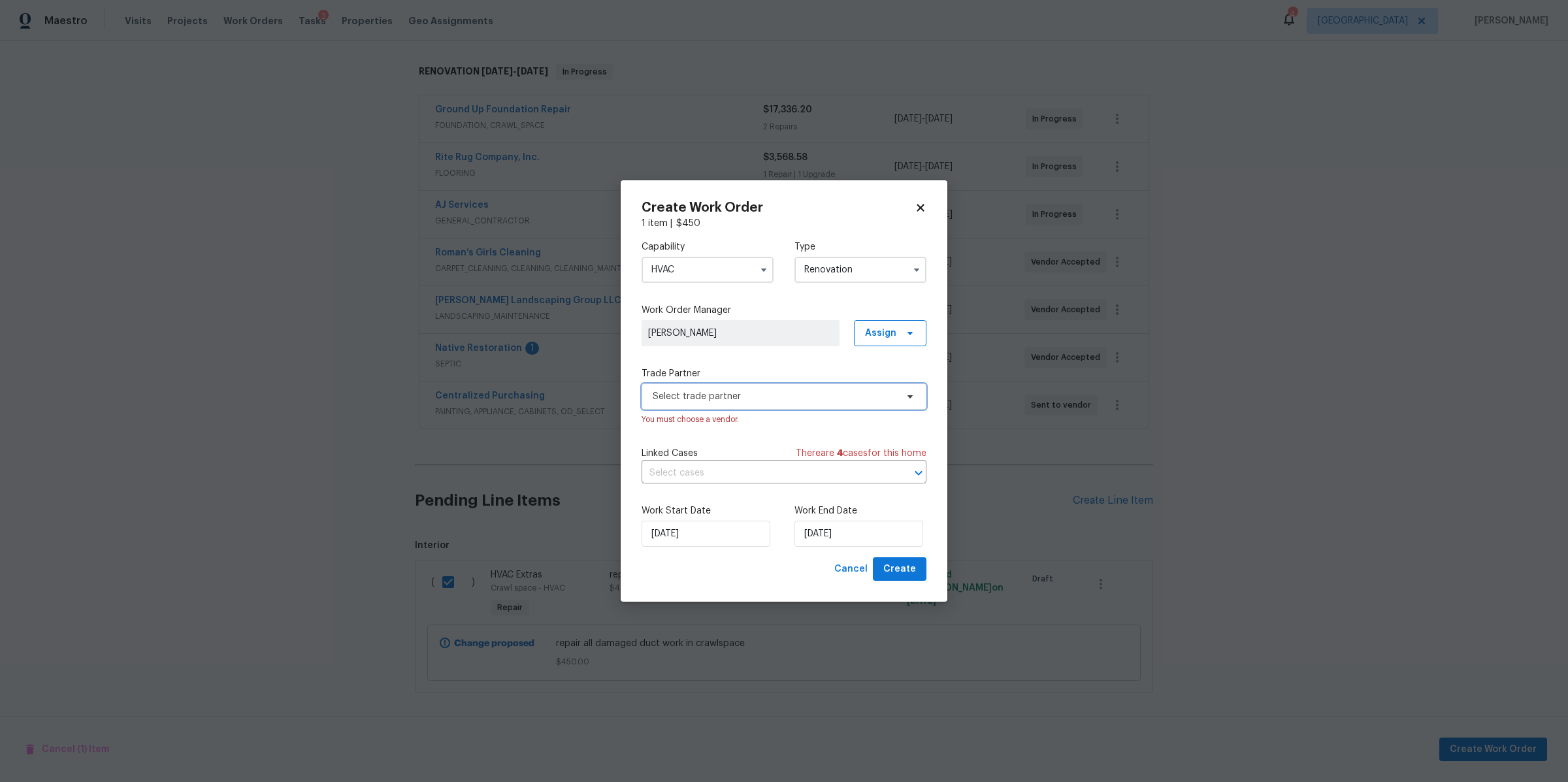
click at [865, 401] on span "Select trade partner" at bounding box center [774, 396] width 244 height 13
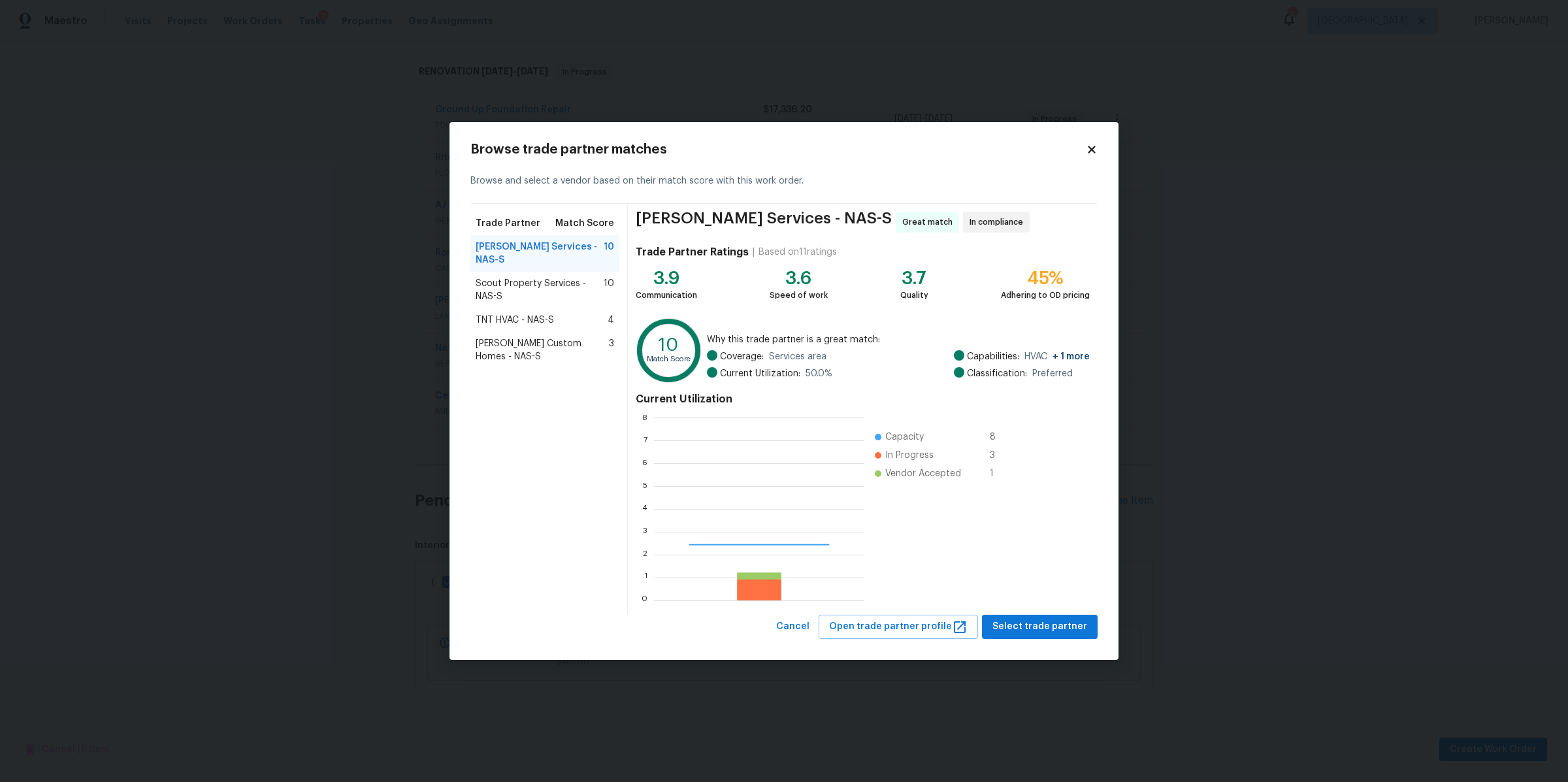
scroll to position [171, 198]
click at [1038, 626] on span "Select trade partner" at bounding box center [1040, 626] width 95 height 17
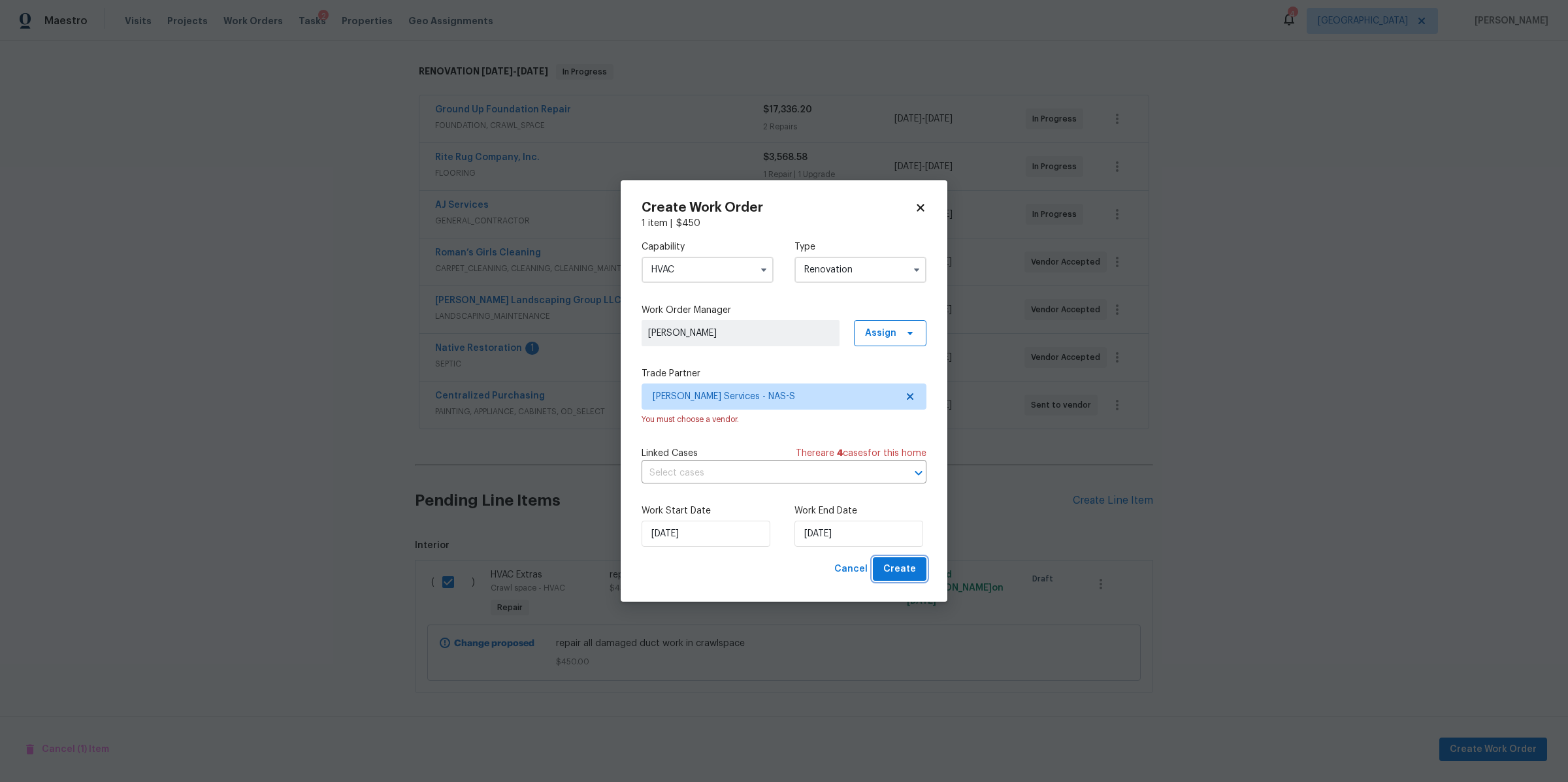
click at [899, 571] on span "Create" at bounding box center [899, 569] width 33 height 17
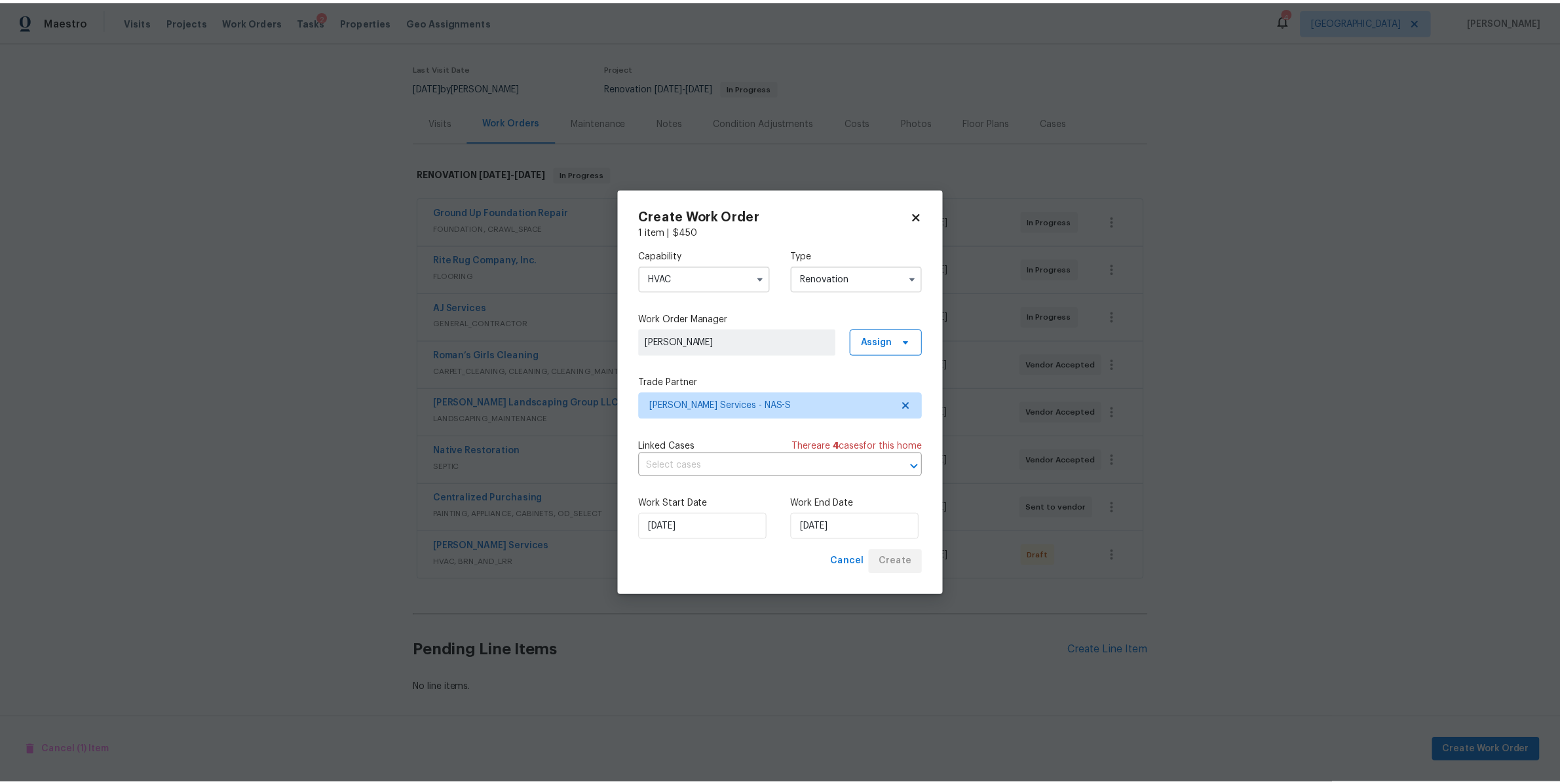
scroll to position [110, 0]
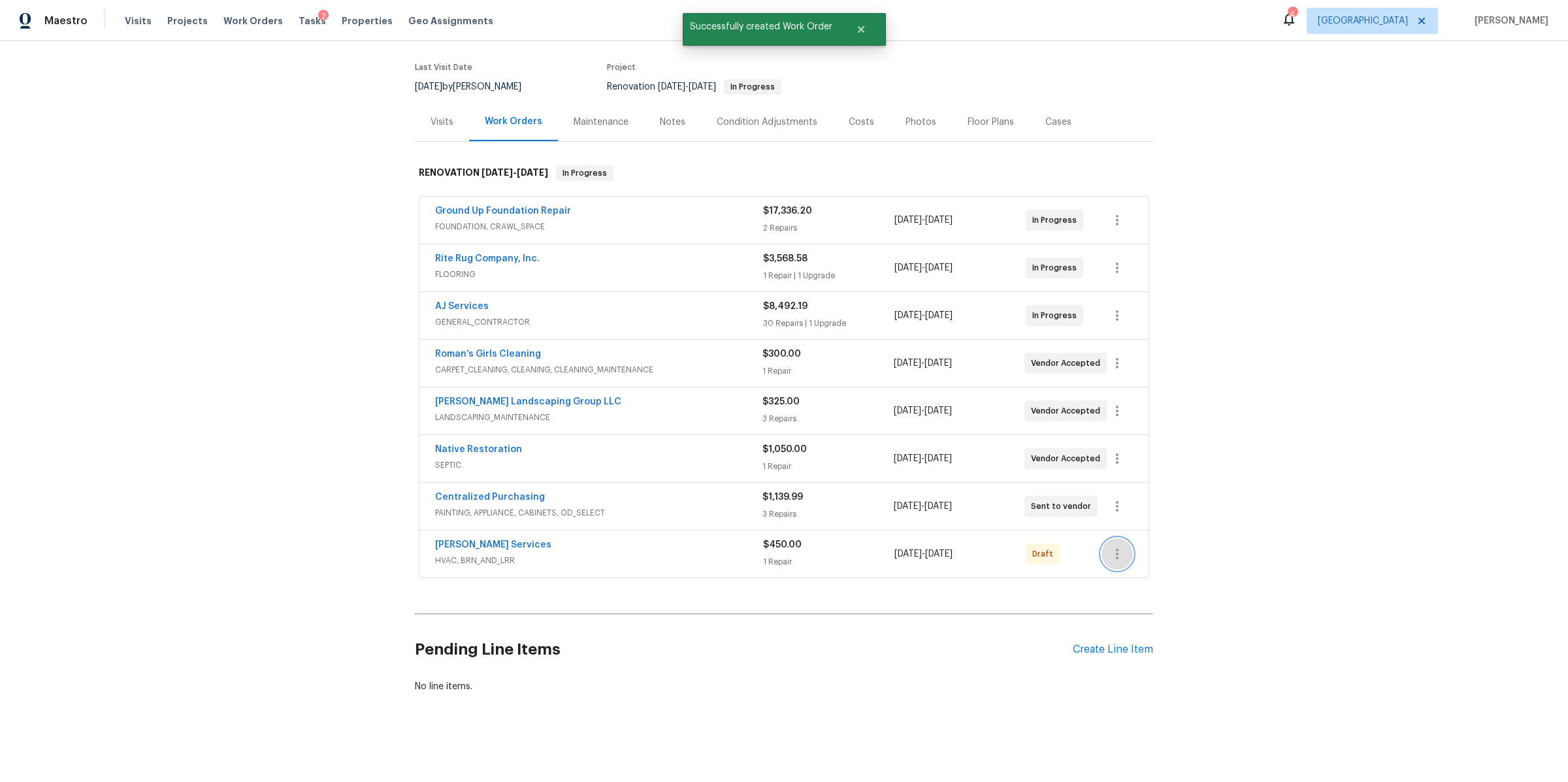
click at [1116, 549] on icon "button" at bounding box center [1117, 553] width 2 height 10
click at [1114, 558] on li "Confirm and Send to Vendor" at bounding box center [1168, 562] width 145 height 21
click at [488, 536] on div at bounding box center [784, 391] width 1568 height 782
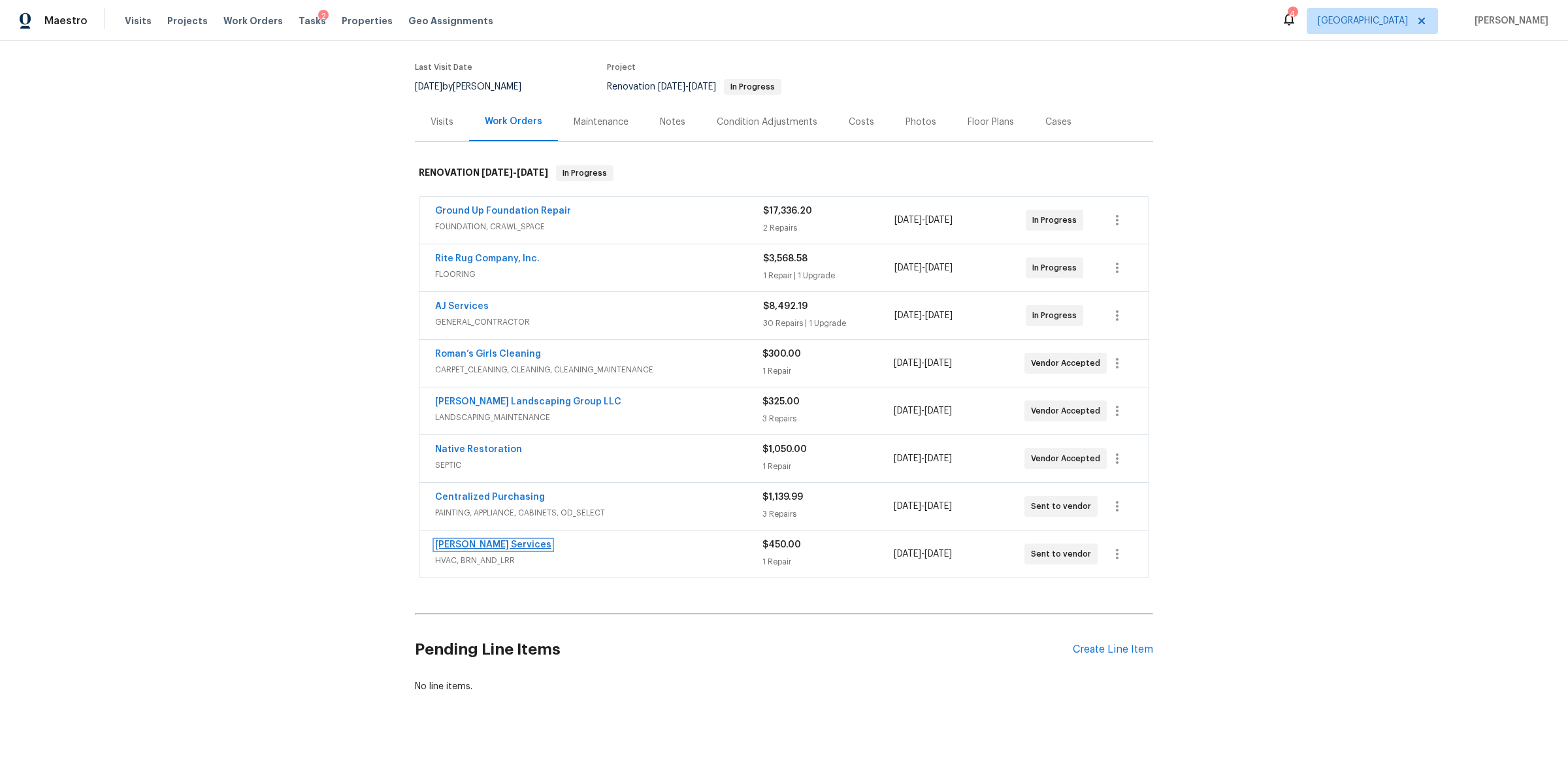
click at [469, 540] on link "Tony Barrett Services" at bounding box center [493, 545] width 116 height 10
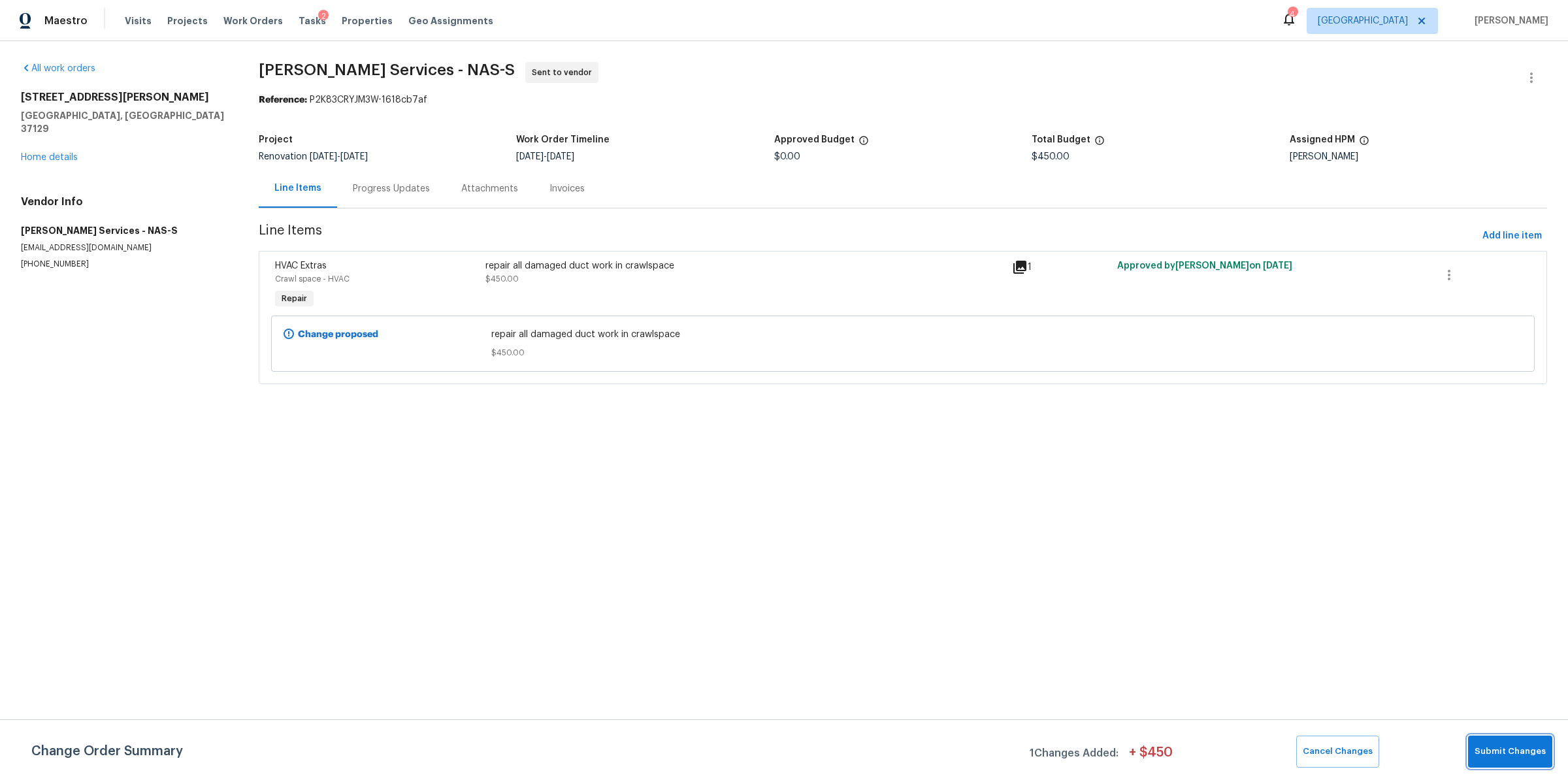
click at [1497, 749] on span "Submit Changes" at bounding box center [1511, 751] width 71 height 15
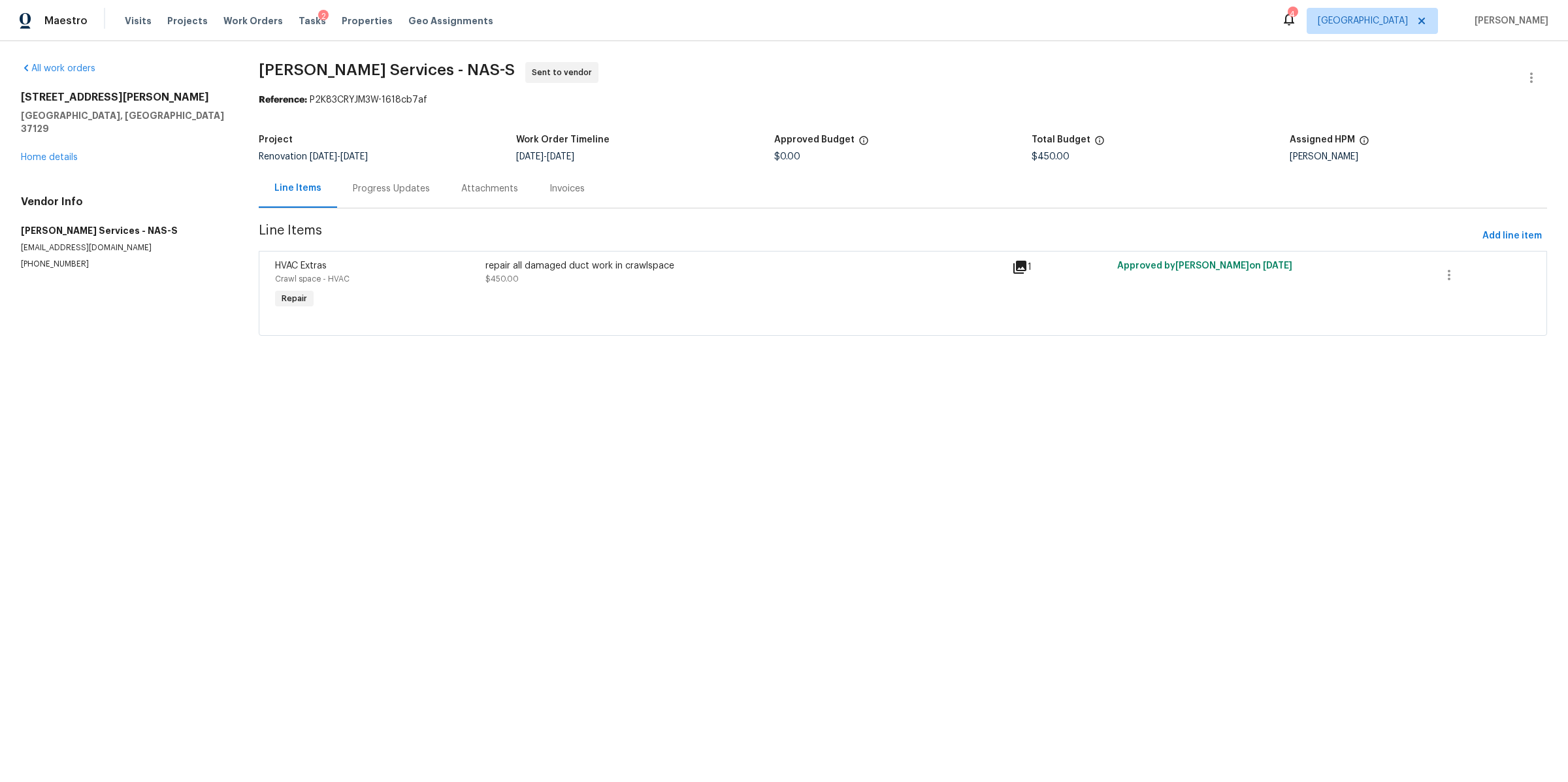
click at [406, 187] on div "Progress Updates" at bounding box center [391, 189] width 77 height 13
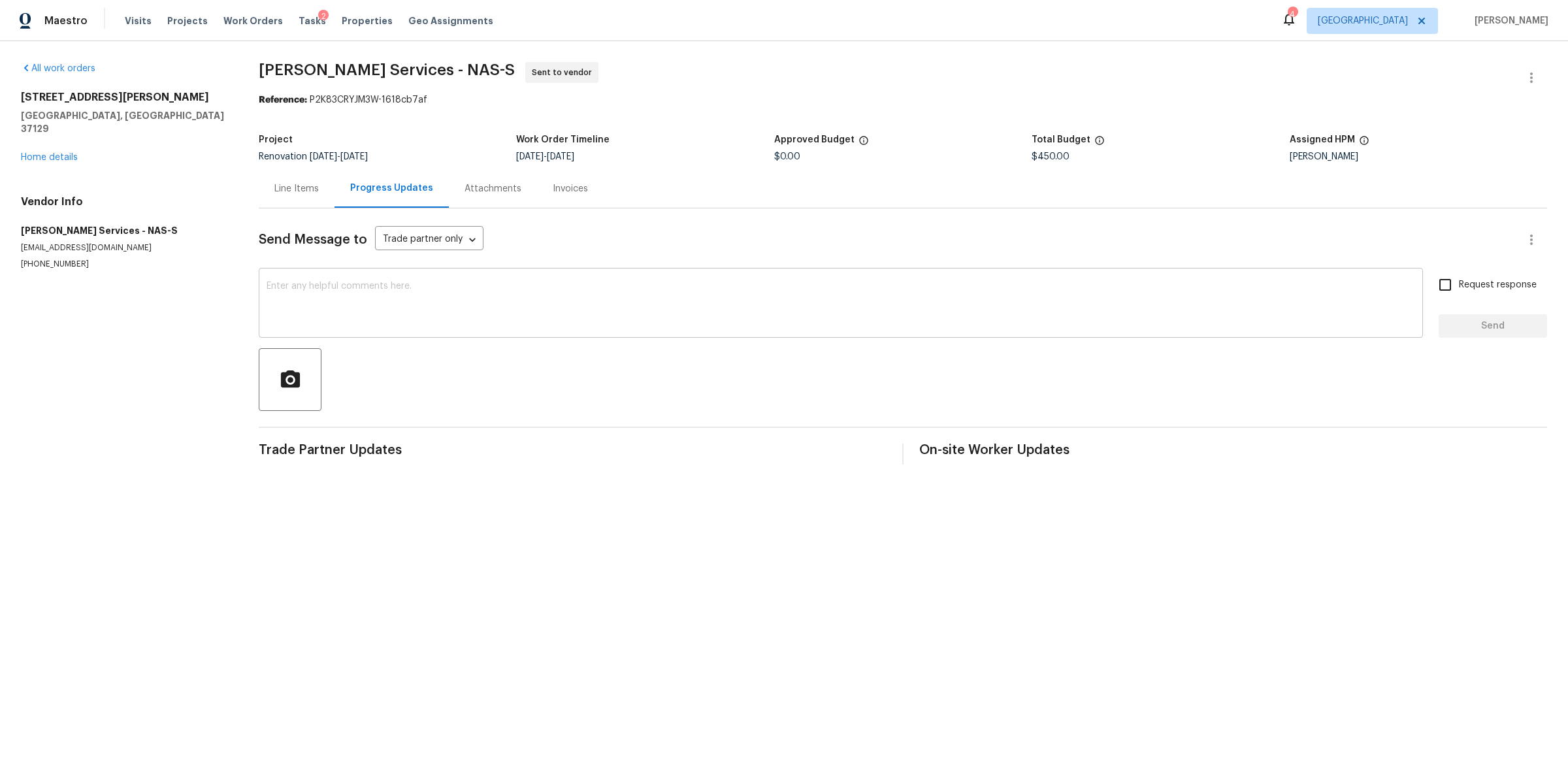
click at [473, 316] on textarea at bounding box center [841, 305] width 1149 height 46
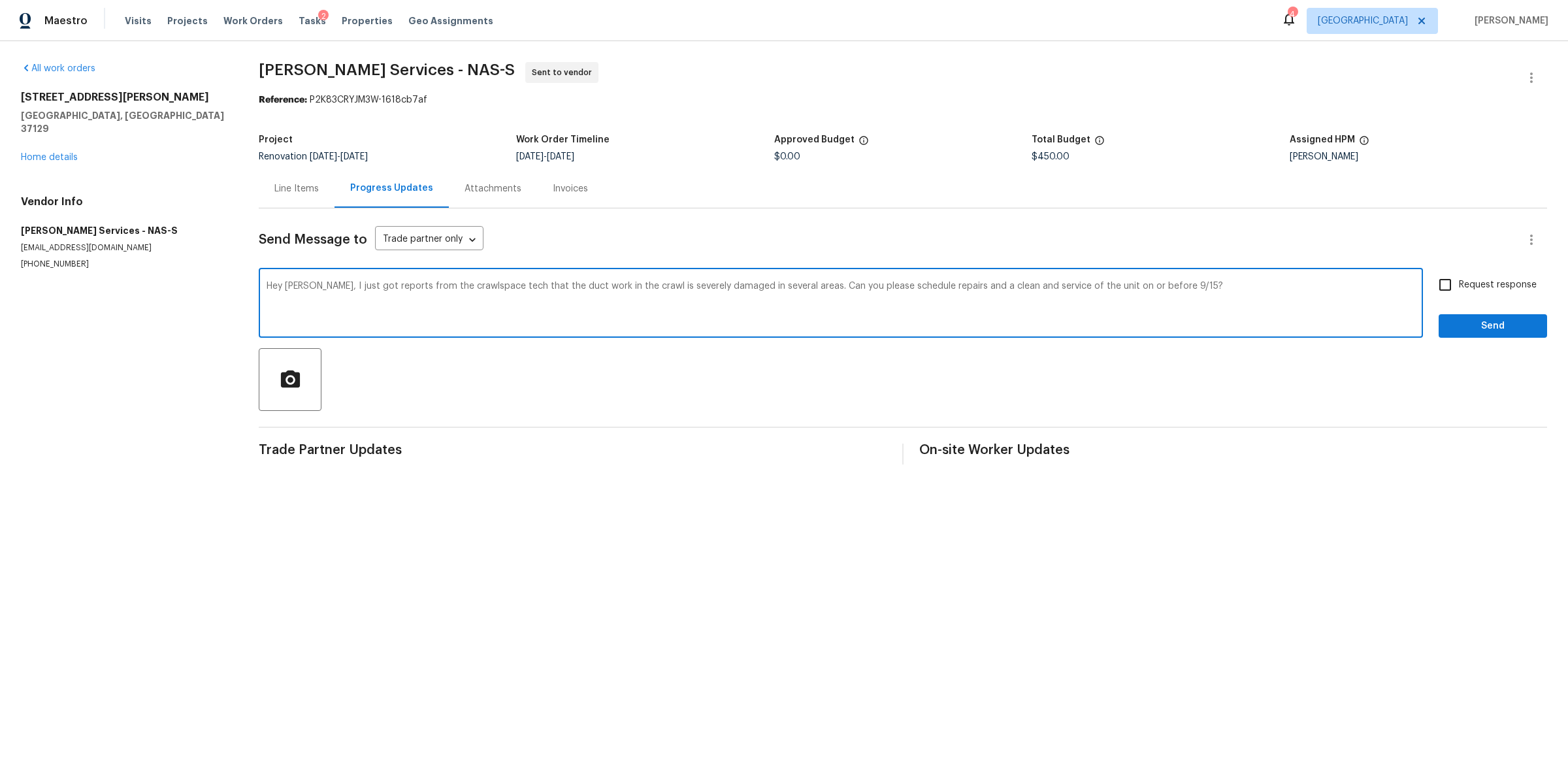
type textarea "Hey Tony, I just got reports from the crawlspace tech that the duct work in the…"
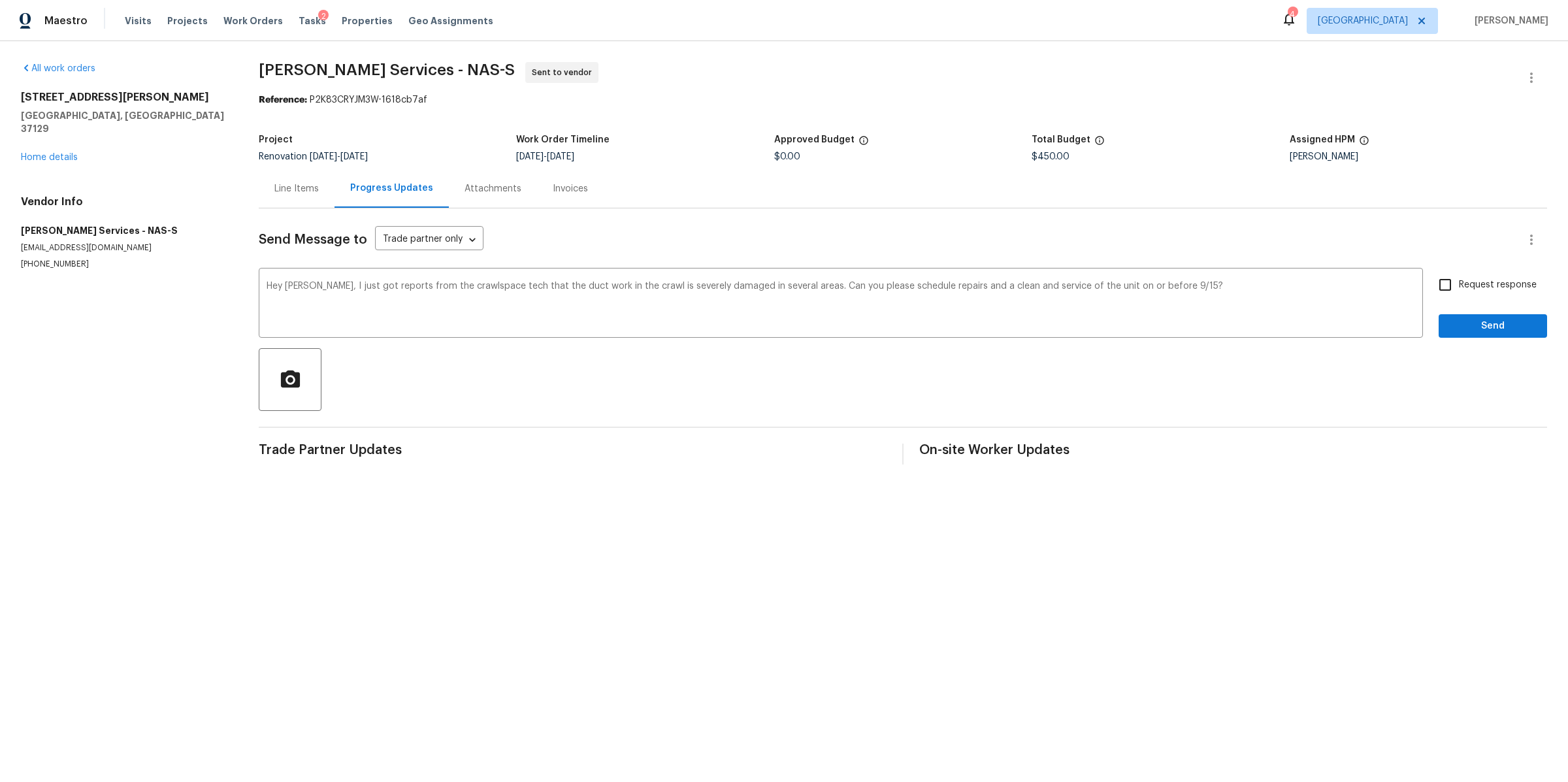
click at [1478, 283] on span "Request response" at bounding box center [1498, 284] width 78 height 13
click at [1459, 283] on input "Request response" at bounding box center [1445, 284] width 28 height 28
checkbox input "true"
click at [1450, 322] on span "Send" at bounding box center [1493, 326] width 87 height 17
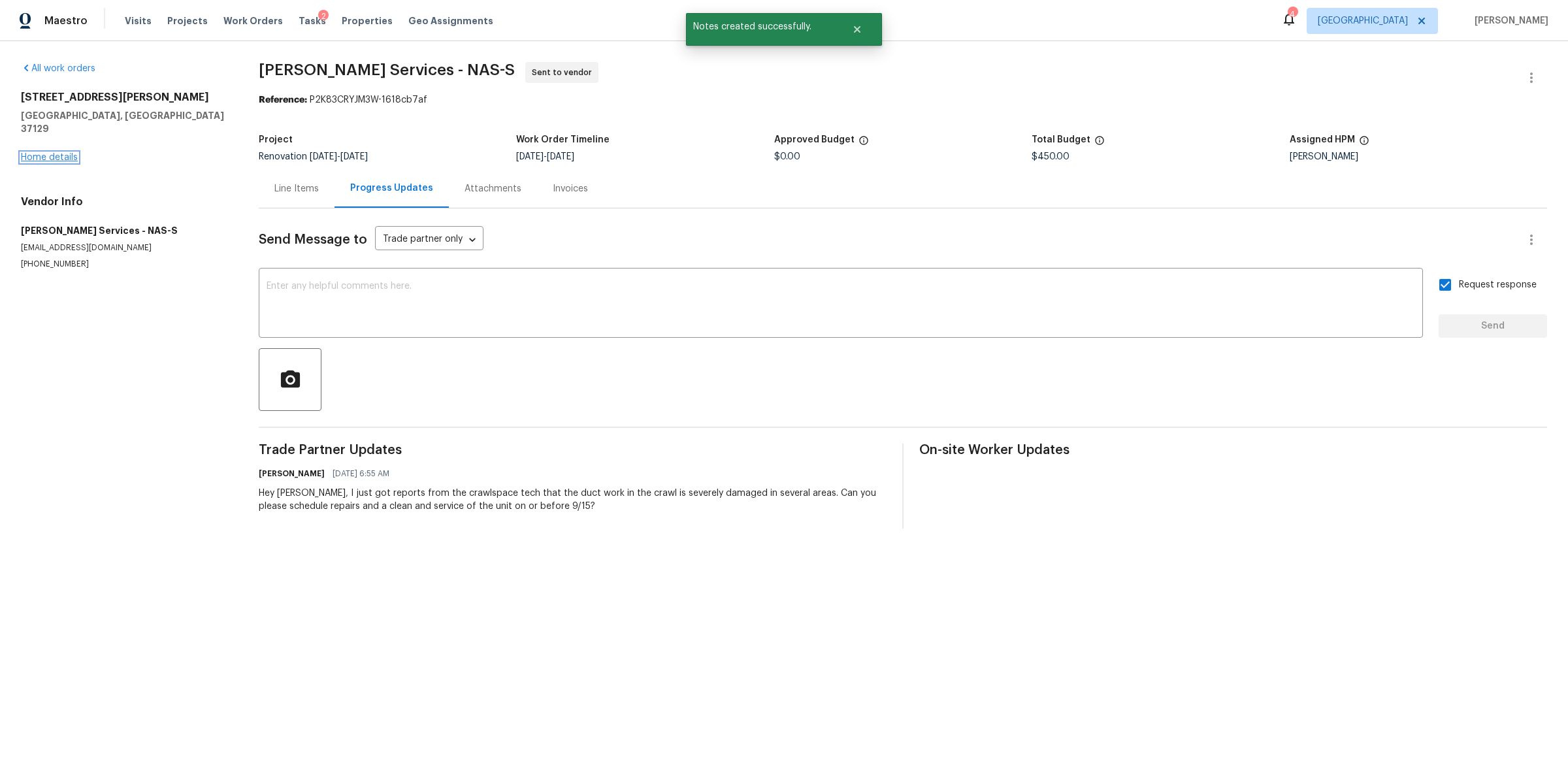
click at [57, 152] on link "Home details" at bounding box center [49, 157] width 57 height 10
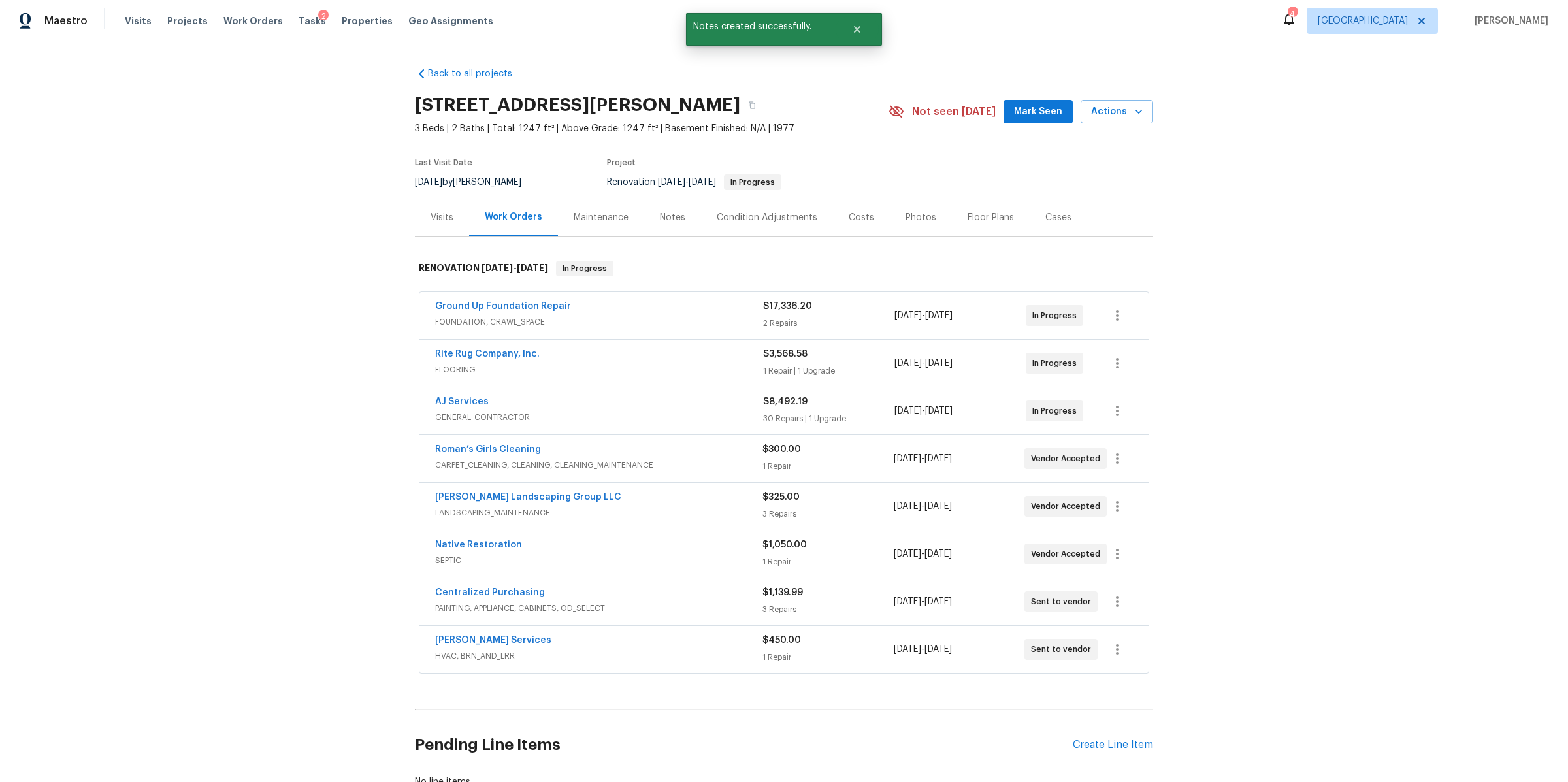
click at [660, 222] on div "Notes" at bounding box center [673, 218] width 25 height 13
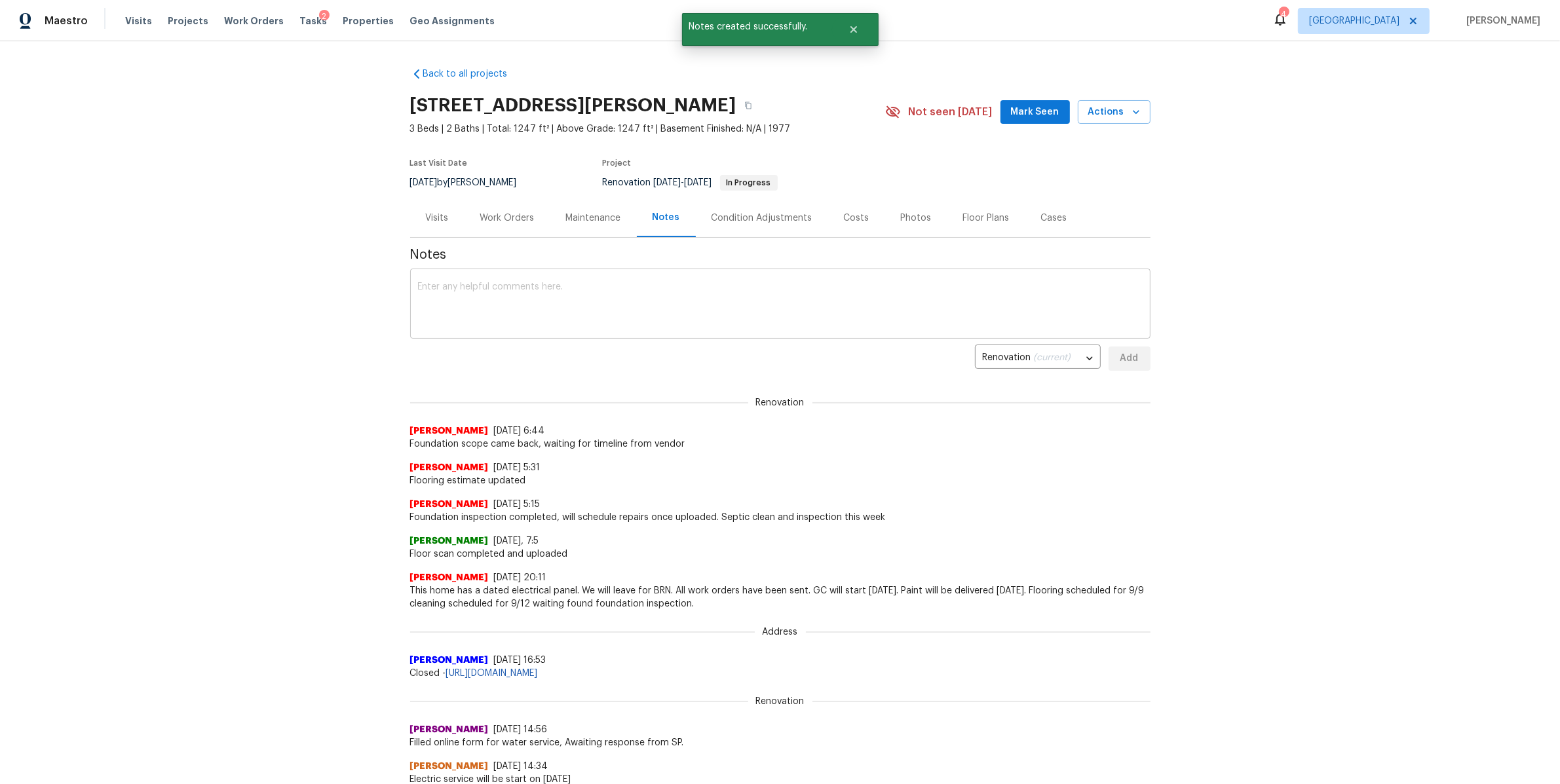
click at [571, 290] on textarea at bounding box center [780, 306] width 725 height 46
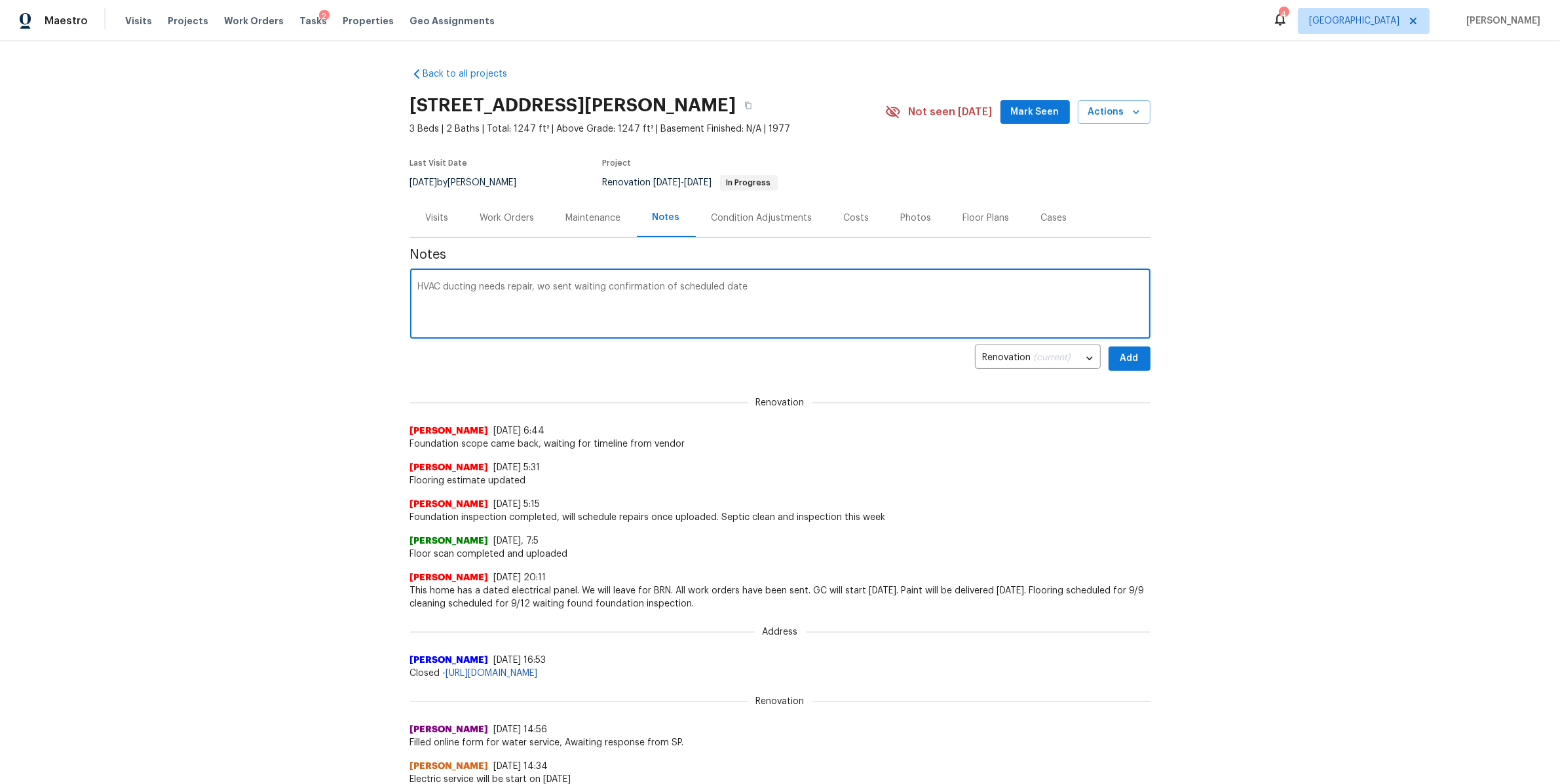
type textarea "HVAC ducting needs repair, wo sent waiting confirmation of scheduled date"
click at [1136, 352] on button "Add" at bounding box center [1129, 358] width 42 height 24
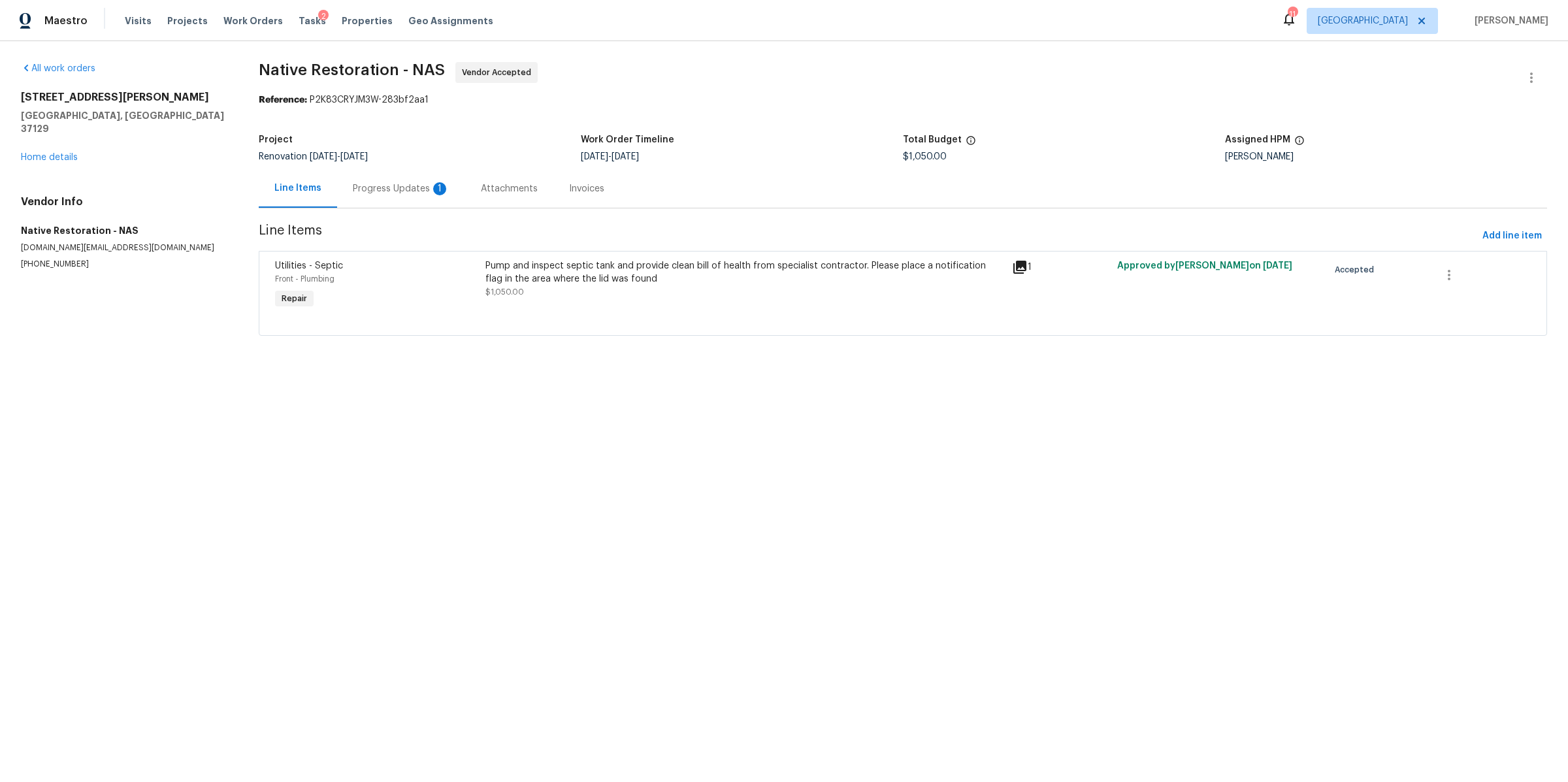
click at [377, 190] on div "Progress Updates 1" at bounding box center [401, 189] width 97 height 13
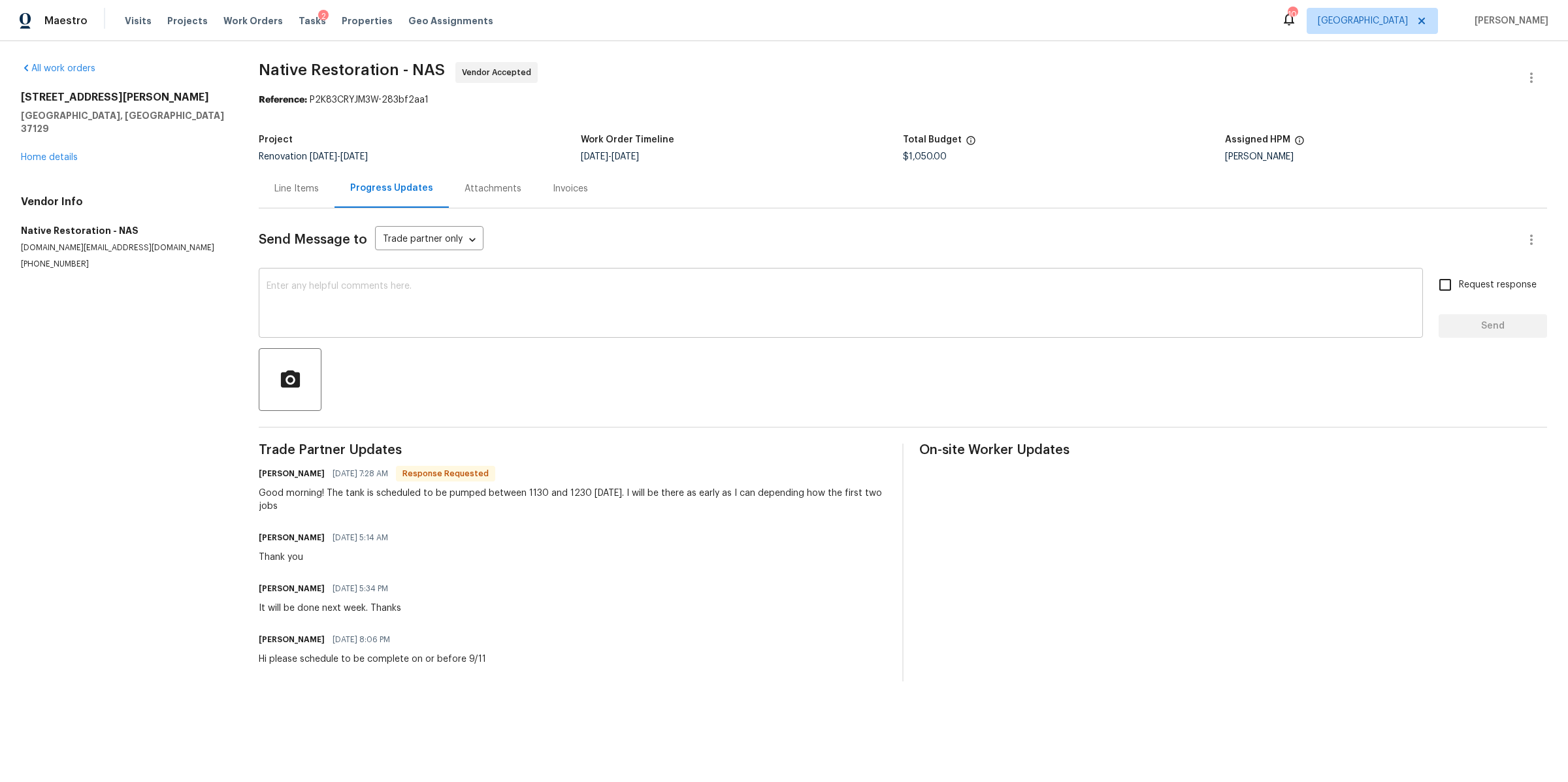
click at [603, 299] on textarea at bounding box center [841, 305] width 1149 height 46
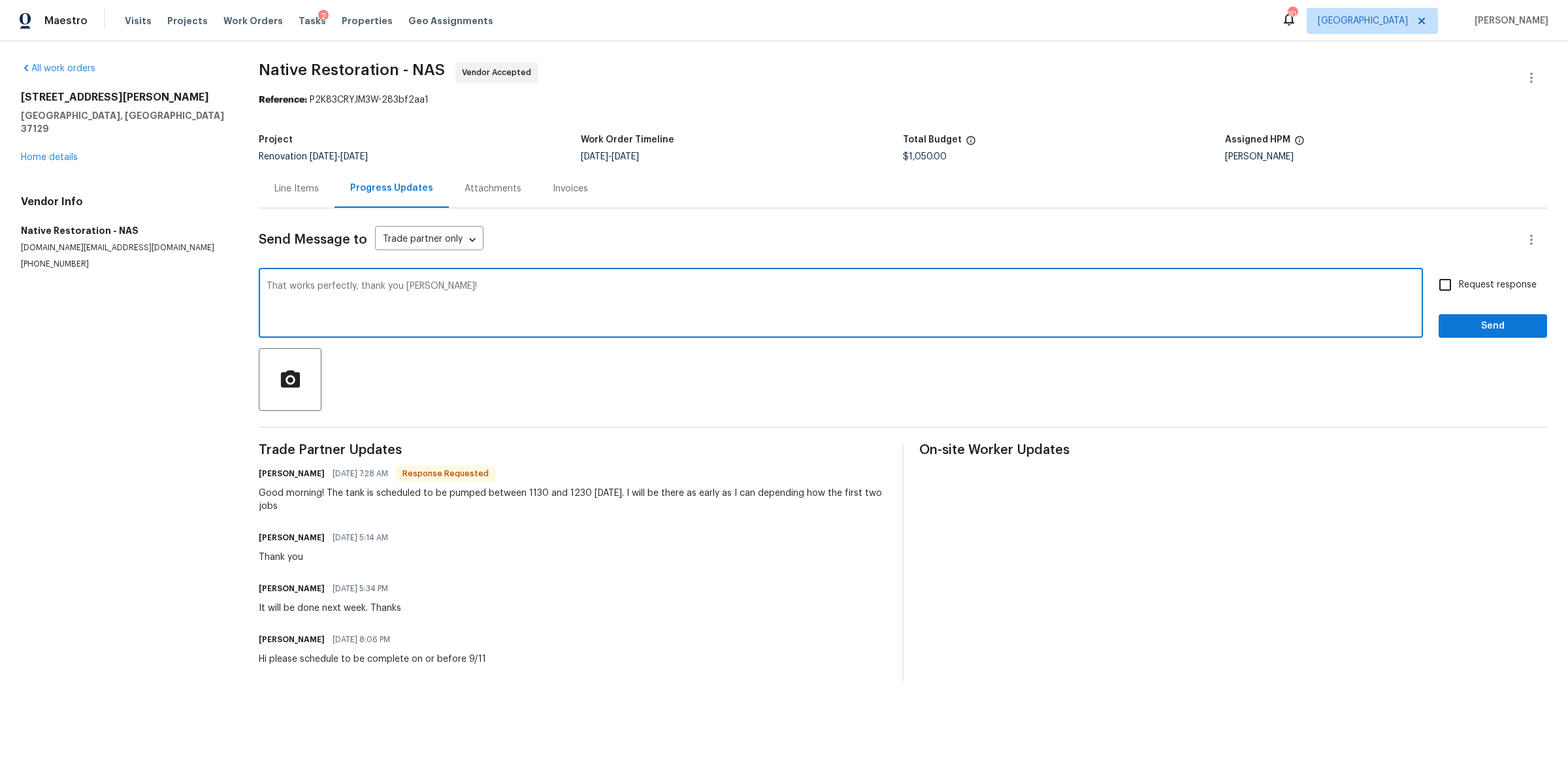
type textarea "That works perfectly, thank you Matt!"
click at [1468, 278] on label "Request response" at bounding box center [1484, 284] width 105 height 28
click at [1459, 278] on input "Request response" at bounding box center [1445, 284] width 28 height 28
checkbox input "true"
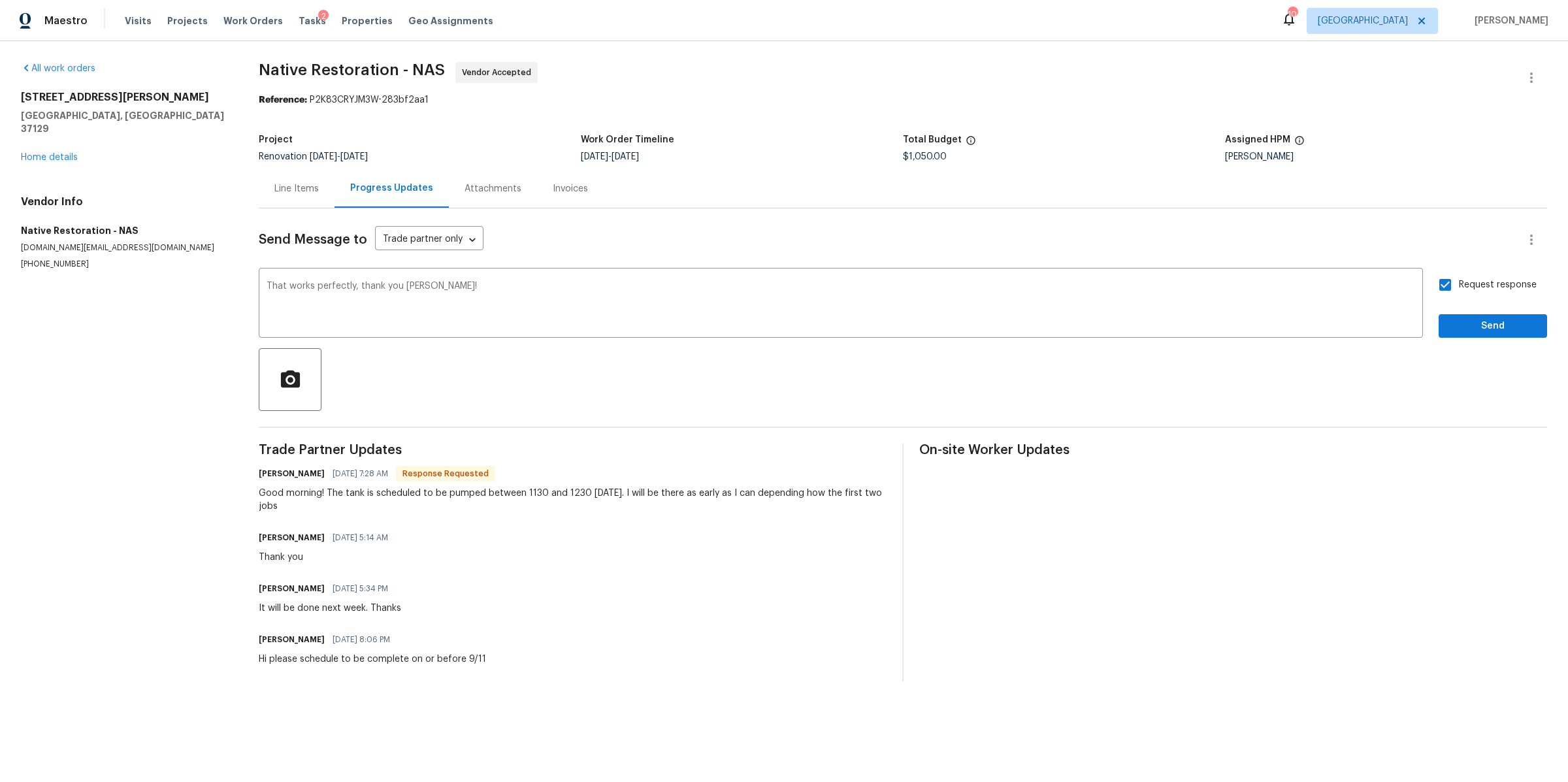
click at [1458, 314] on div "Request response Send" at bounding box center [1493, 304] width 109 height 67
click at [1458, 315] on button "Send" at bounding box center [1493, 326] width 109 height 24
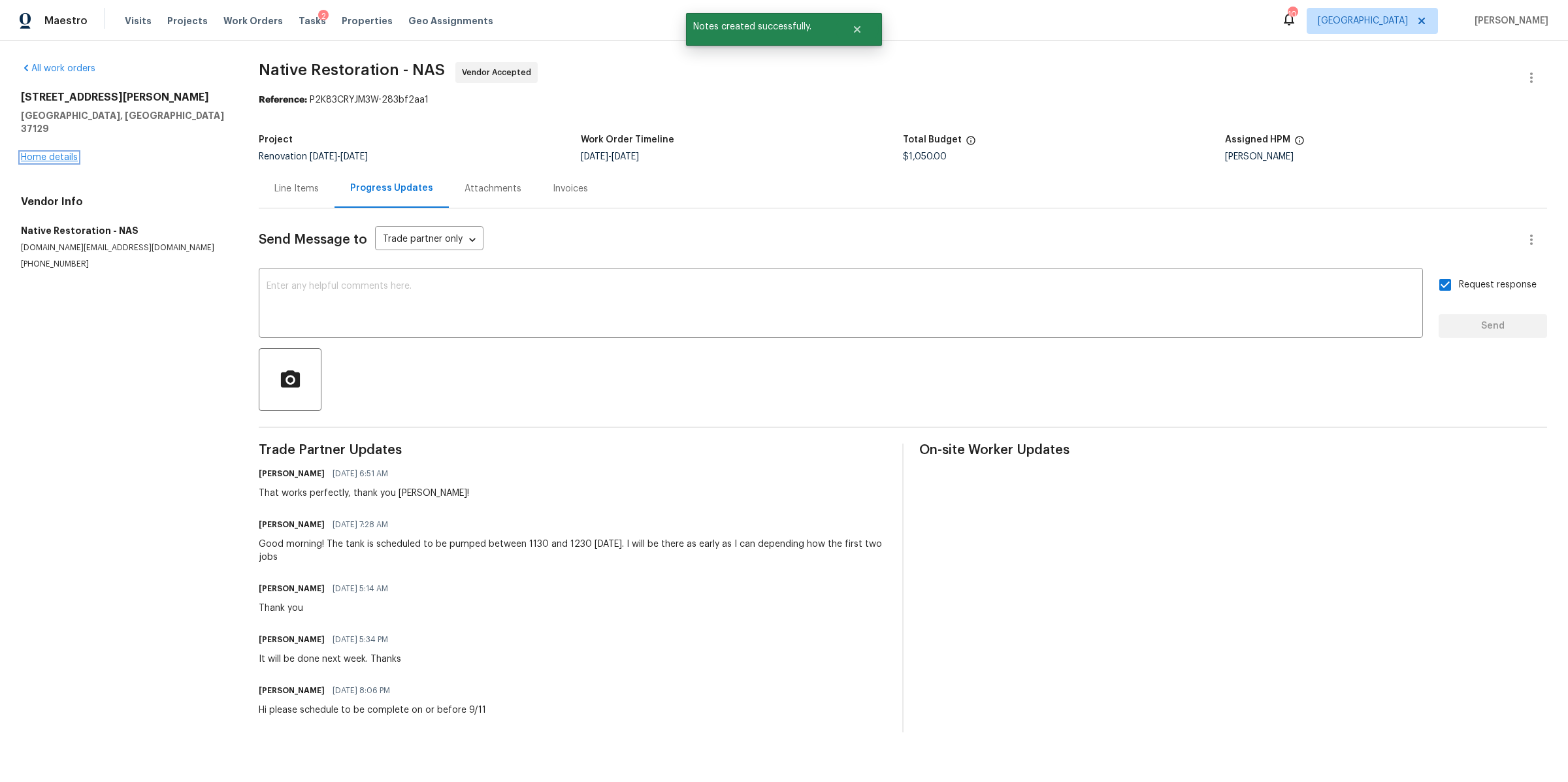
click at [66, 152] on link "Home details" at bounding box center [49, 157] width 57 height 10
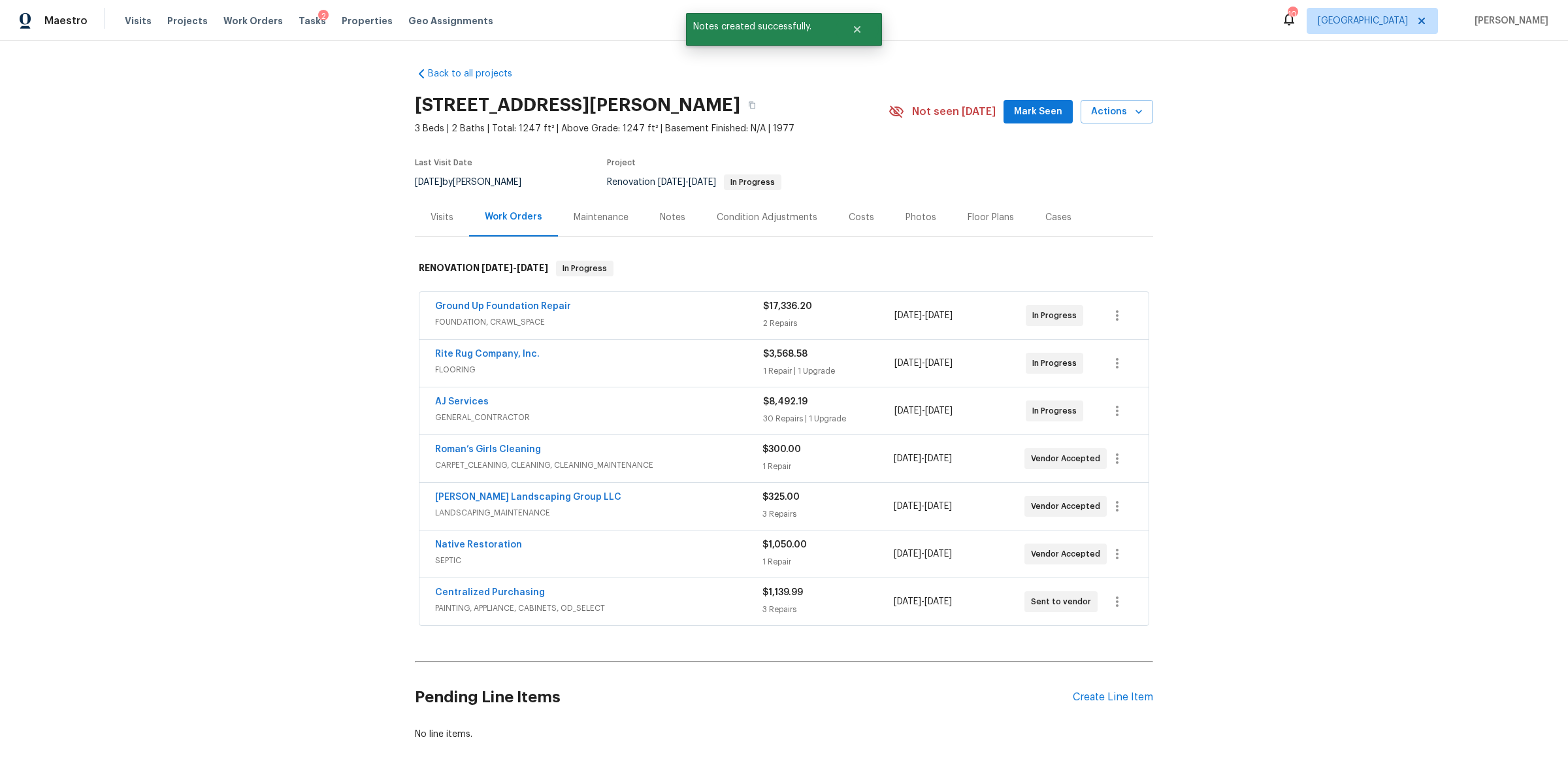
click at [674, 230] on div "Notes" at bounding box center [673, 217] width 57 height 39
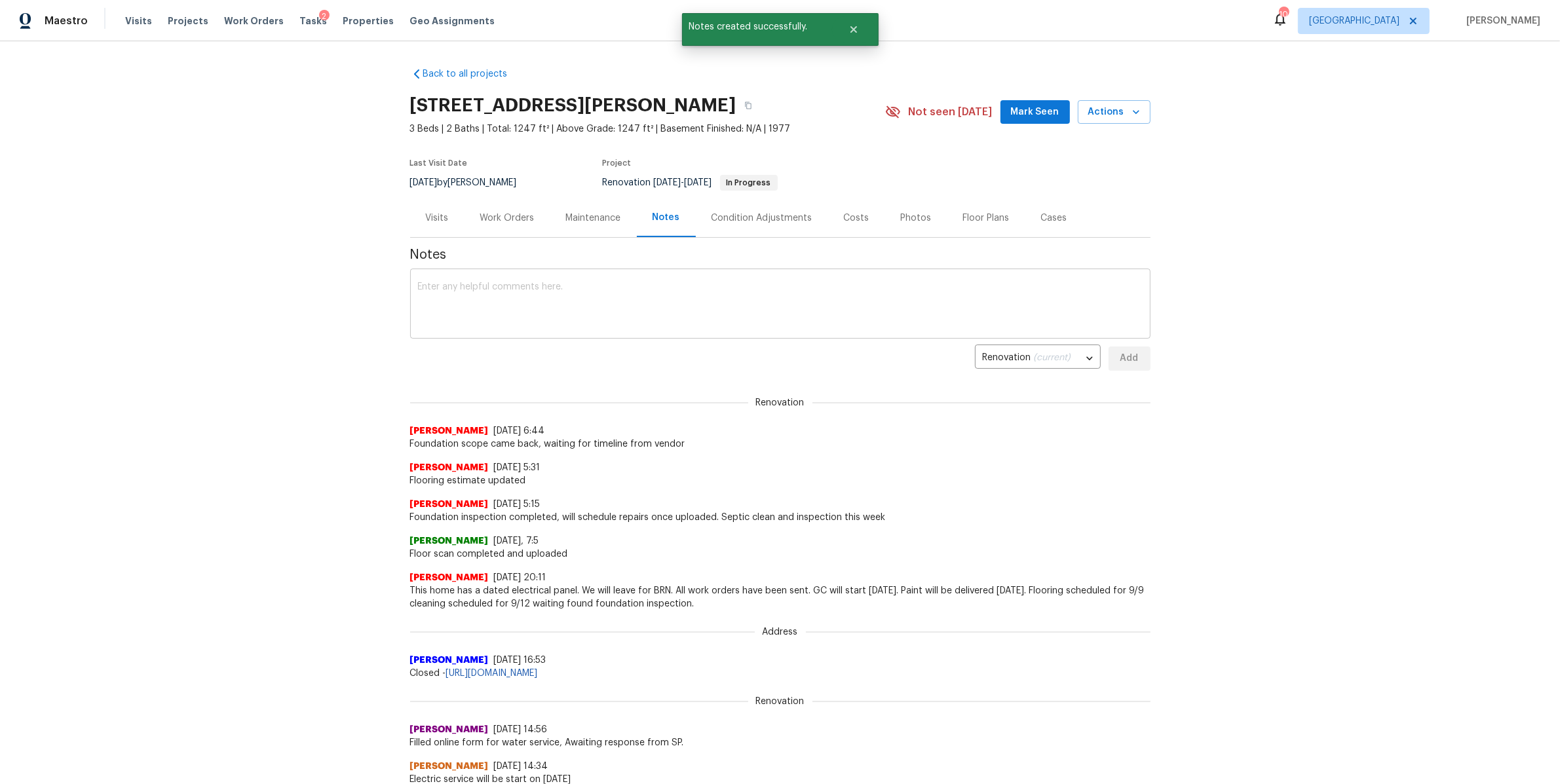
click at [621, 305] on textarea at bounding box center [780, 306] width 725 height 46
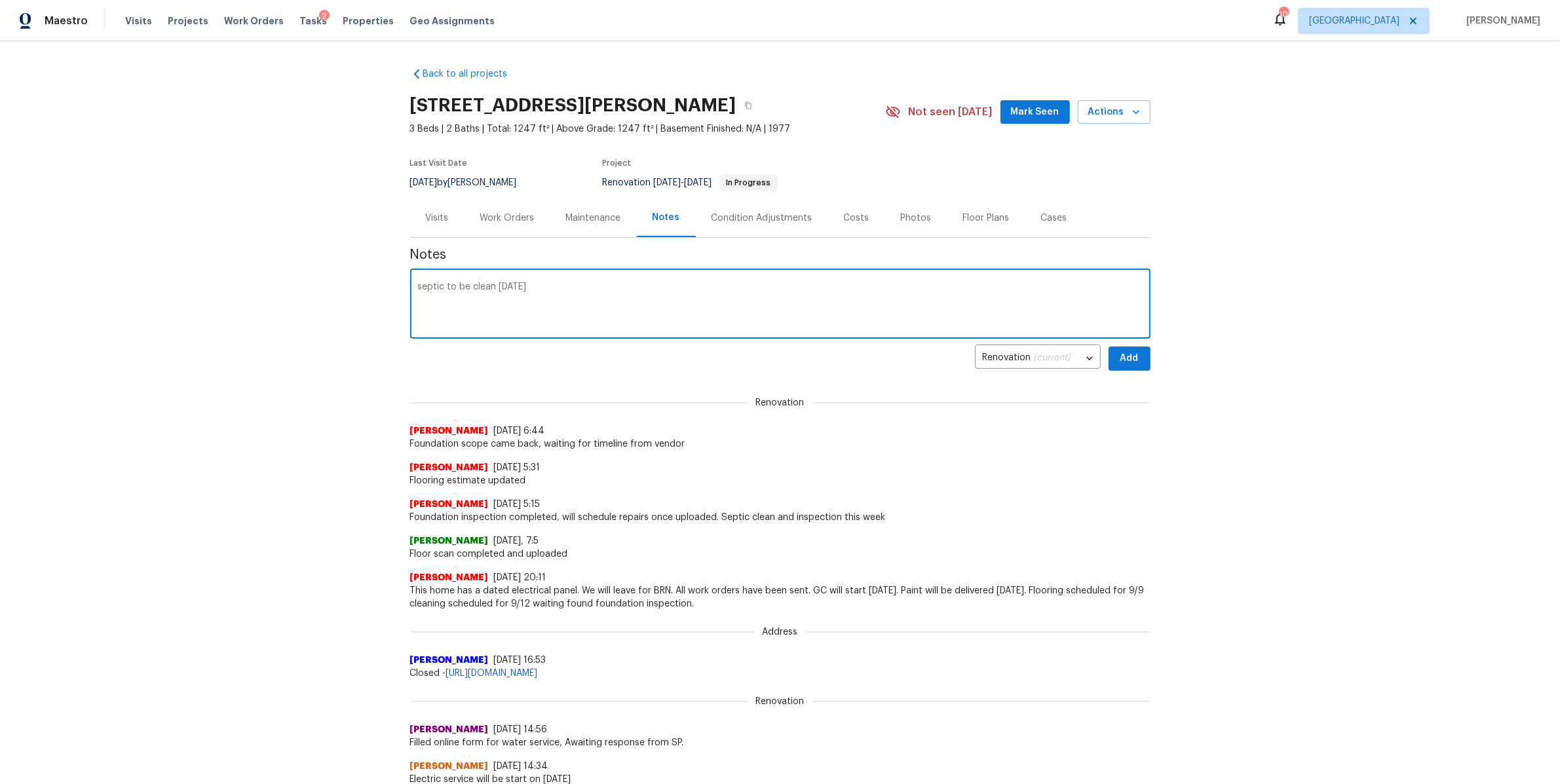
type textarea "septic to be clean today"
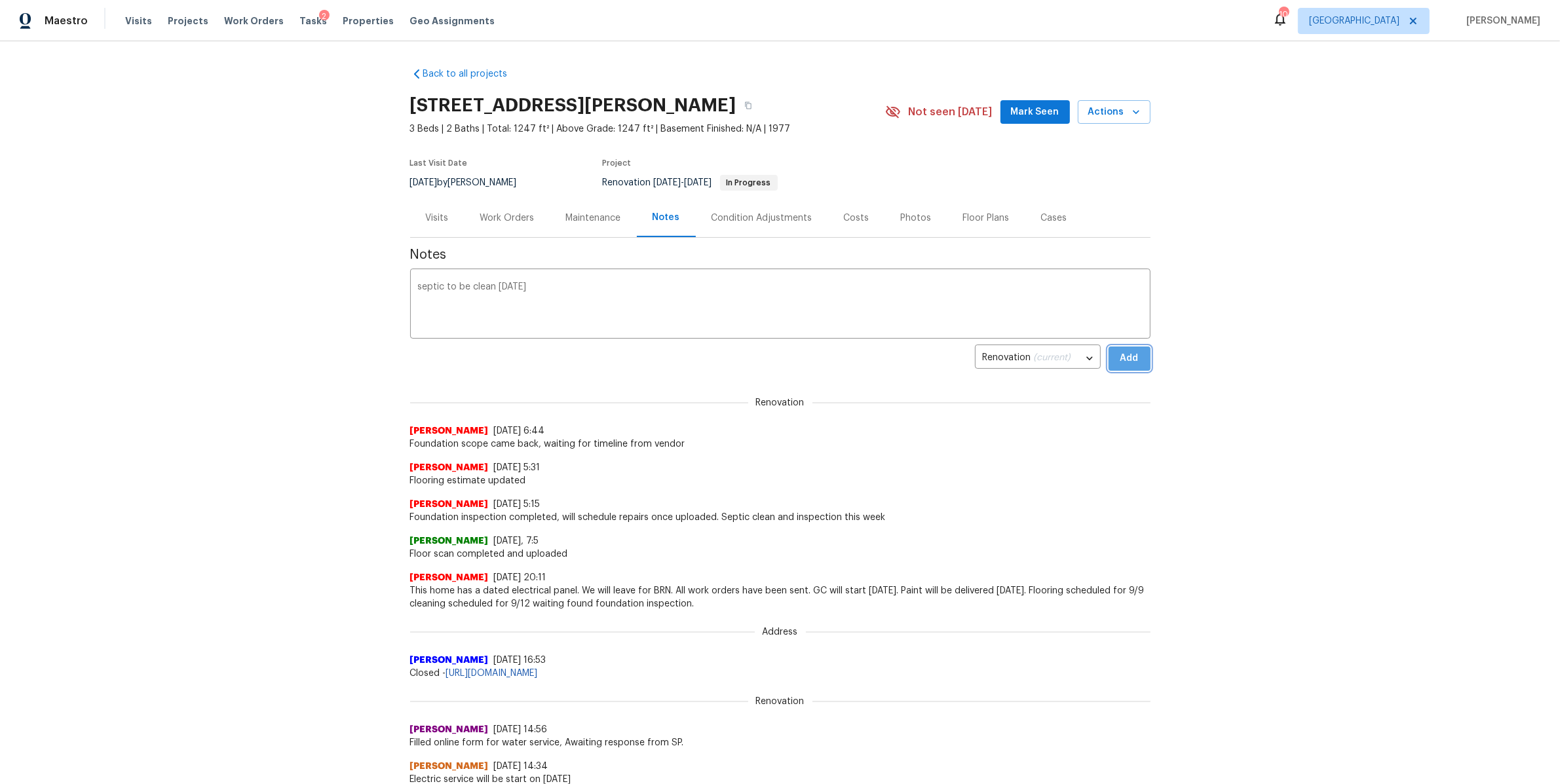
click at [1124, 367] on button "Add" at bounding box center [1129, 358] width 42 height 24
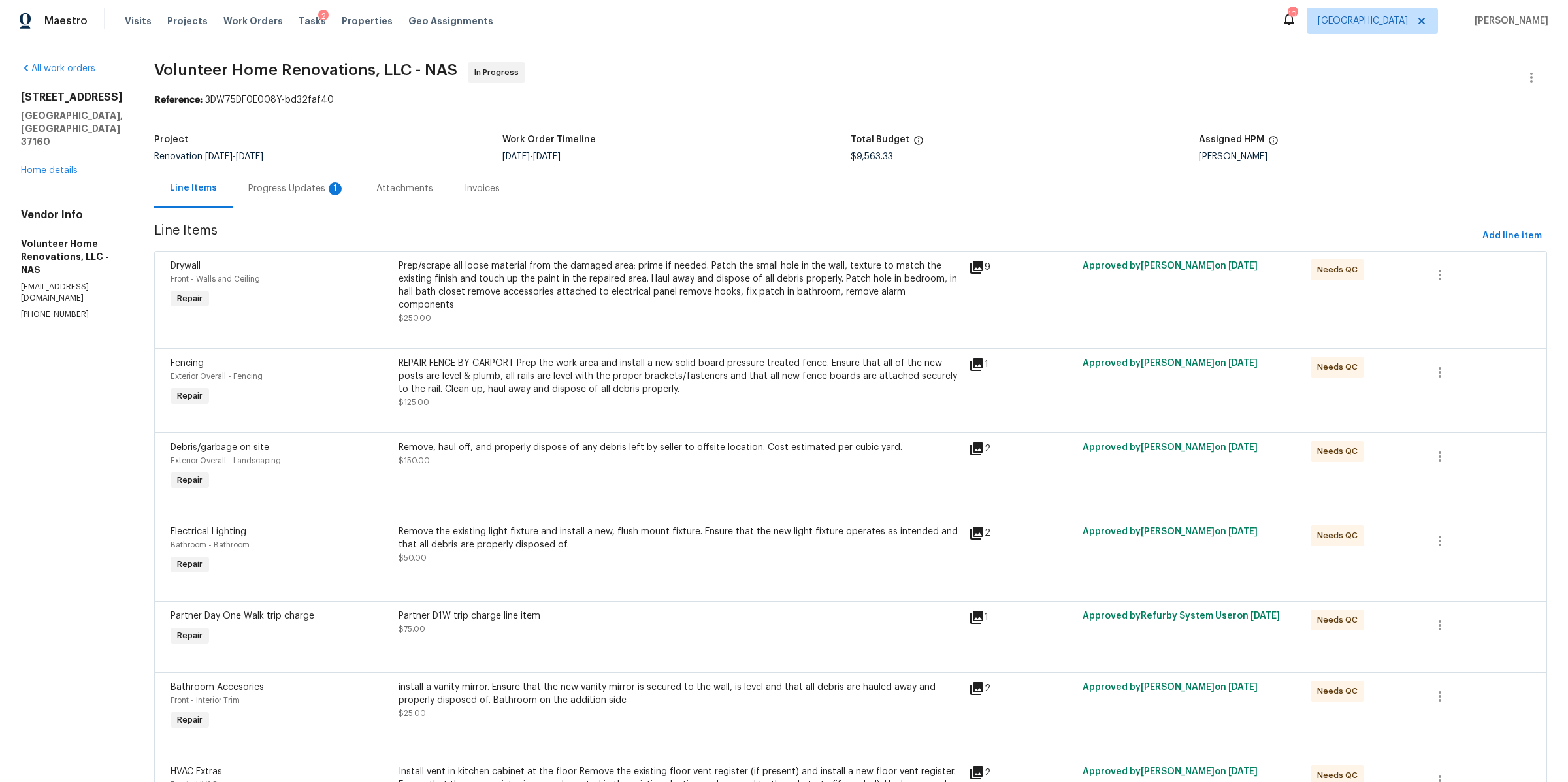
click at [344, 202] on div "Progress Updates 1" at bounding box center [296, 188] width 128 height 39
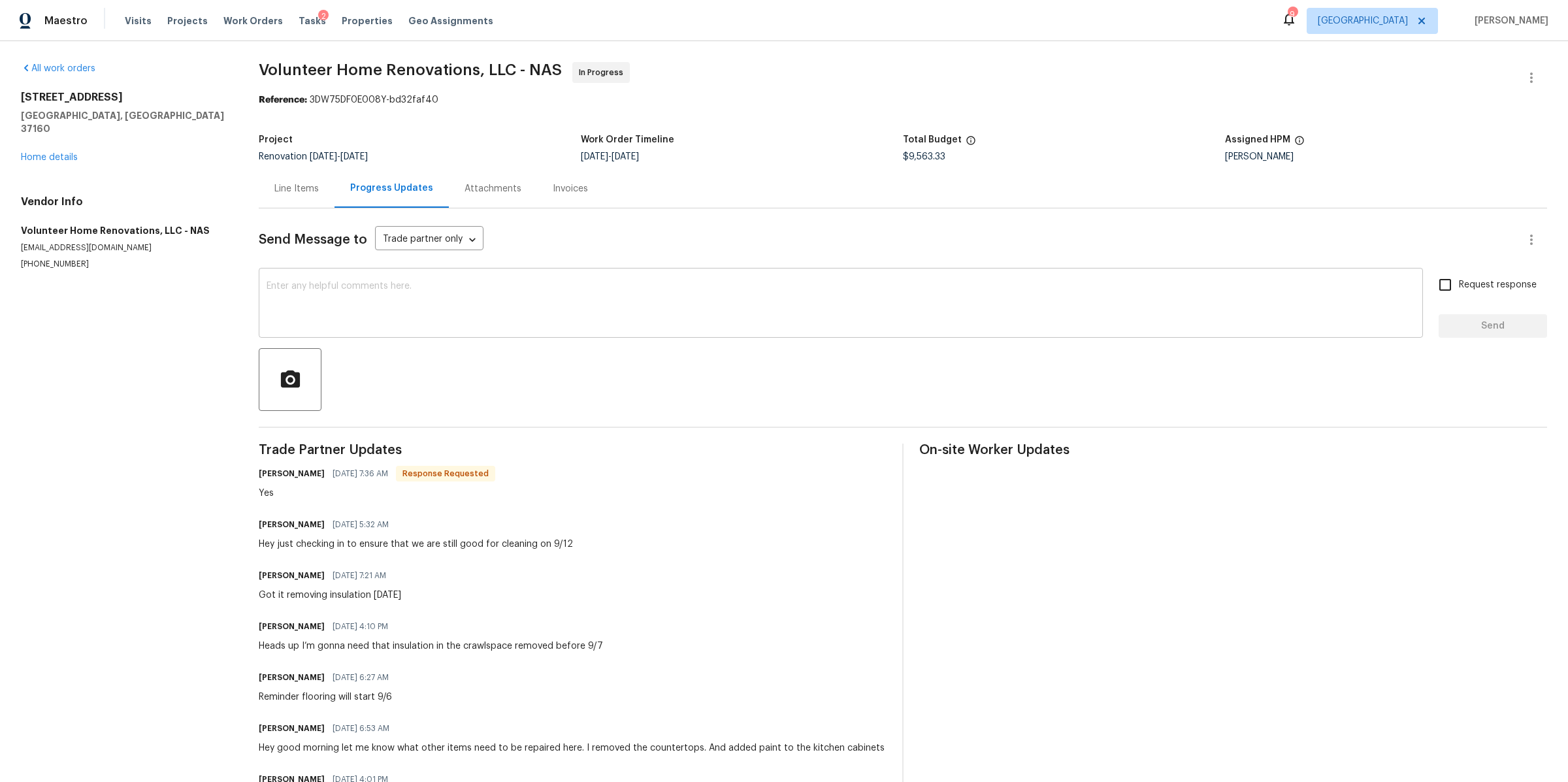
click at [397, 304] on textarea at bounding box center [841, 305] width 1149 height 46
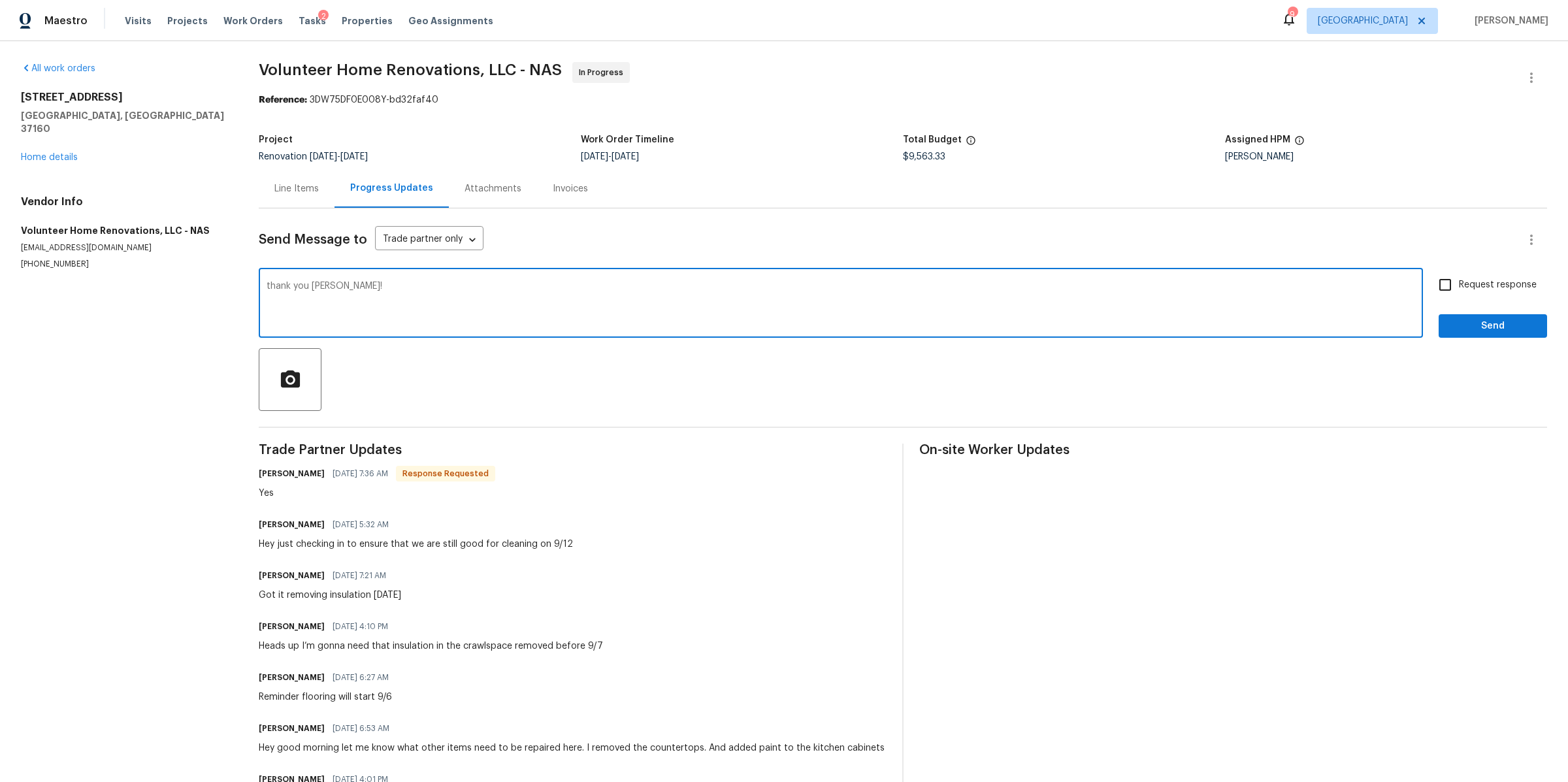
type textarea "thank you sir!"
click at [1464, 285] on span "Request response" at bounding box center [1498, 284] width 78 height 13
click at [1459, 285] on input "Request response" at bounding box center [1445, 284] width 28 height 28
checkbox input "true"
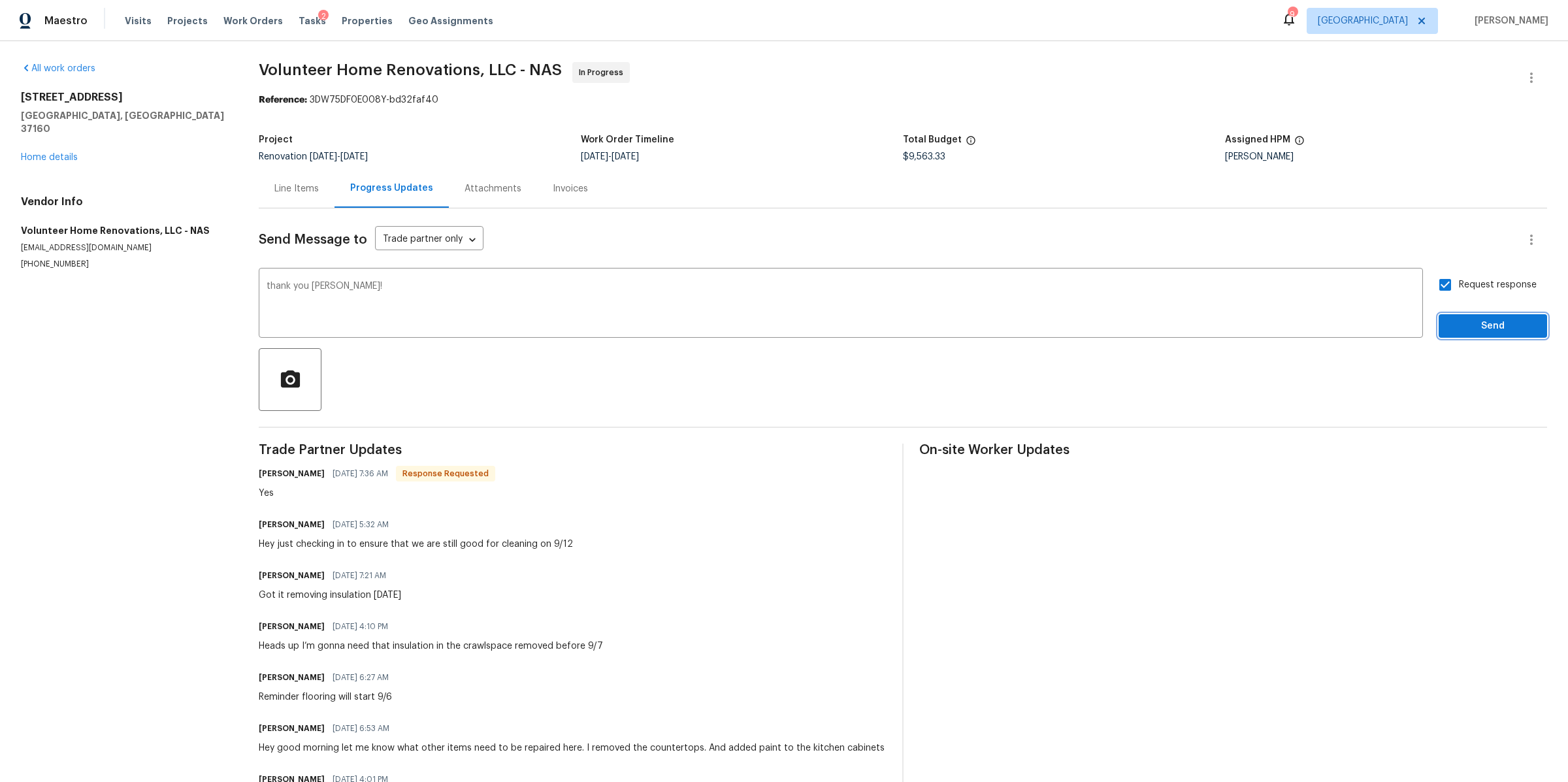
click at [1464, 315] on button "Send" at bounding box center [1493, 326] width 109 height 24
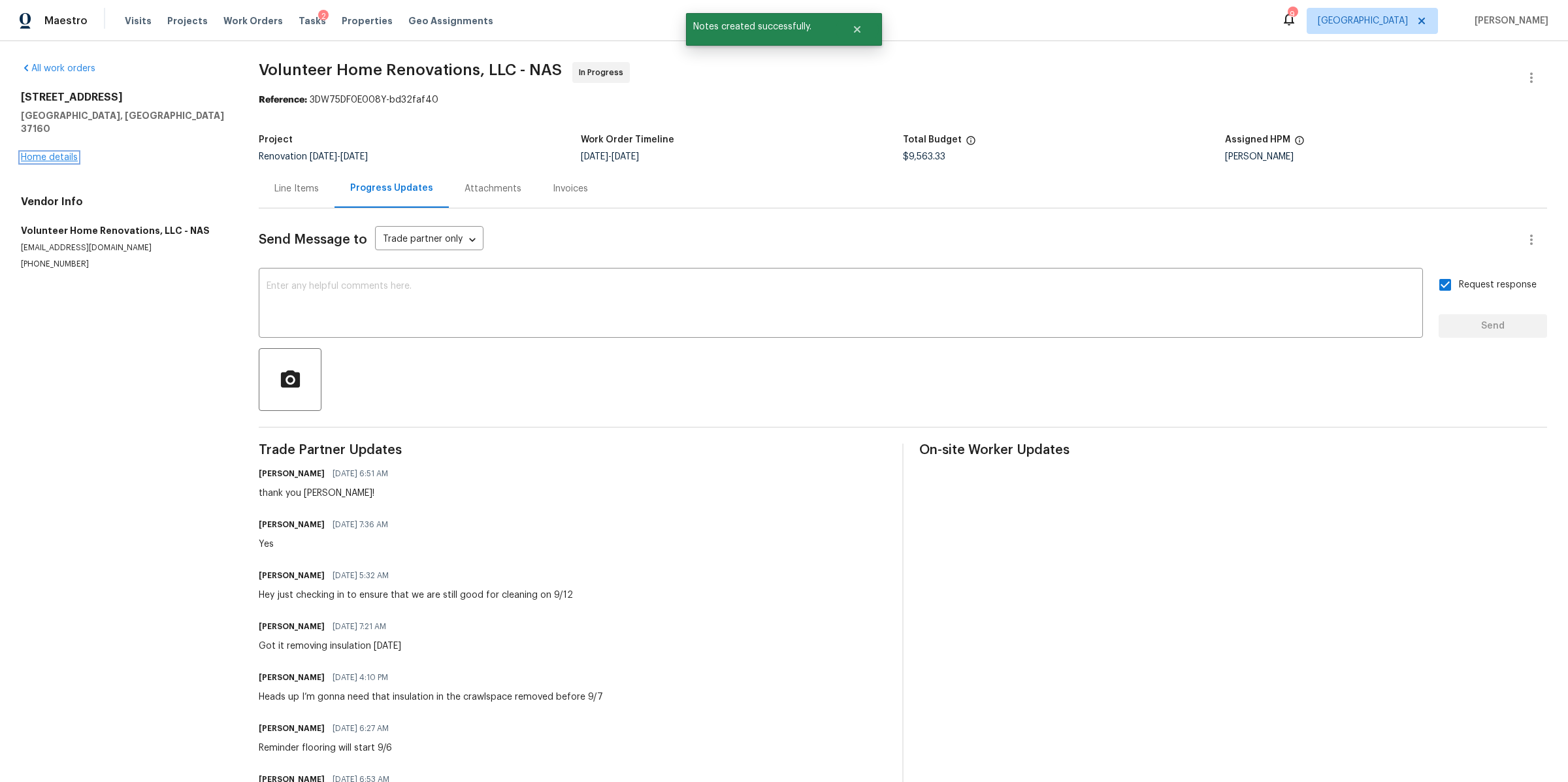
click at [37, 152] on link "Home details" at bounding box center [49, 157] width 57 height 10
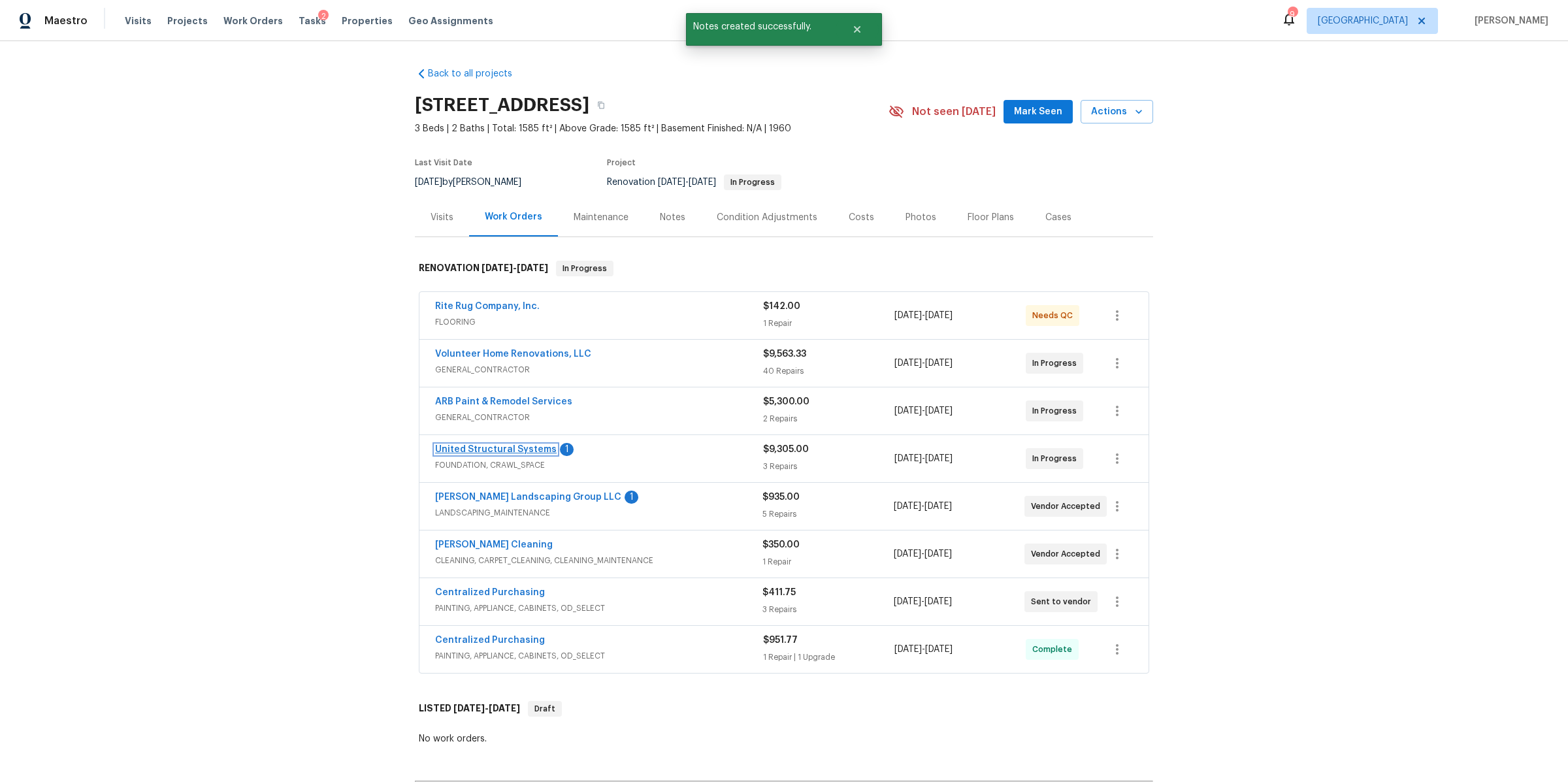
click at [482, 445] on link "United Structural Systems" at bounding box center [496, 449] width 122 height 10
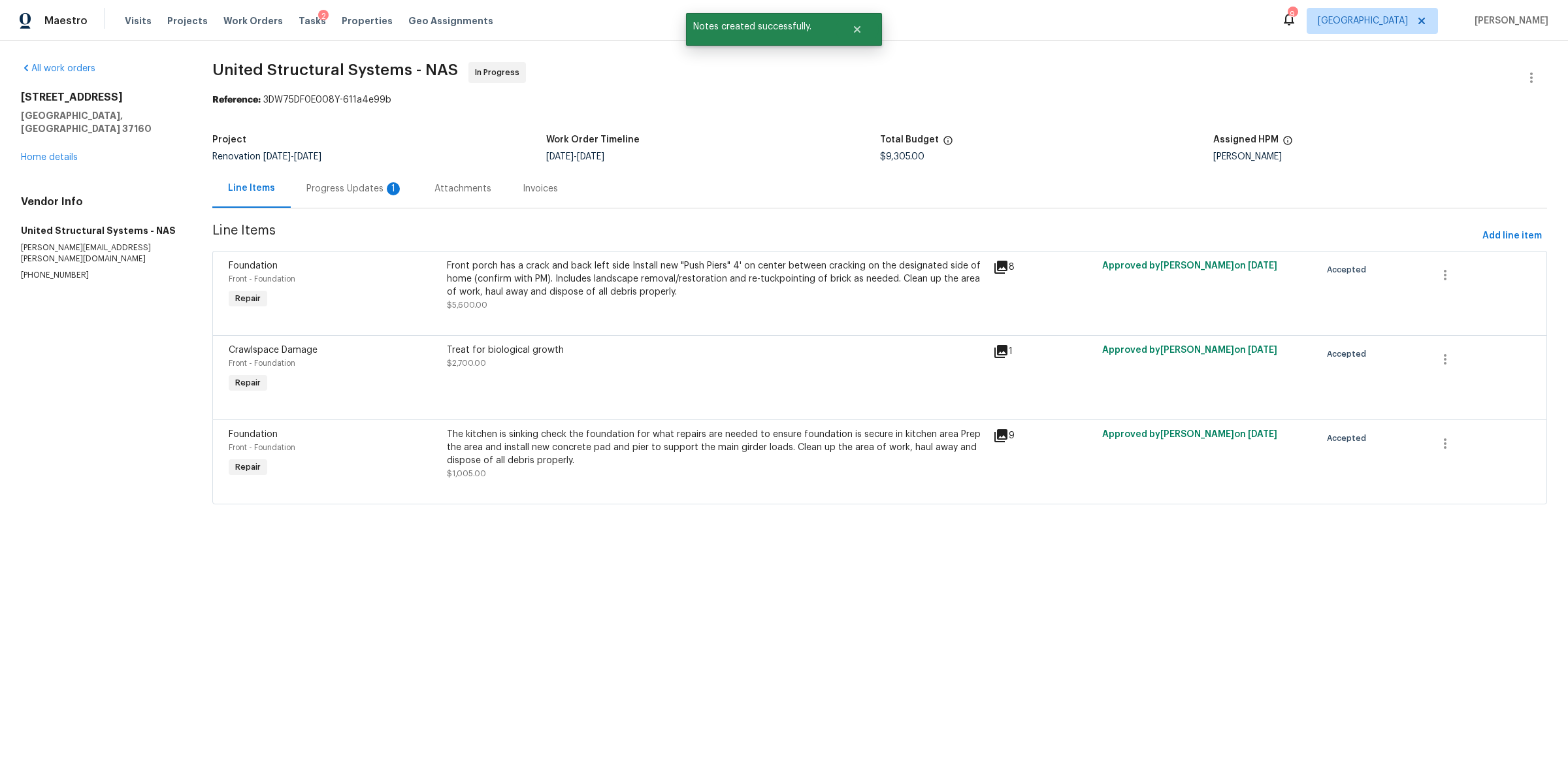
click at [326, 184] on div "Progress Updates 1" at bounding box center [355, 189] width 97 height 13
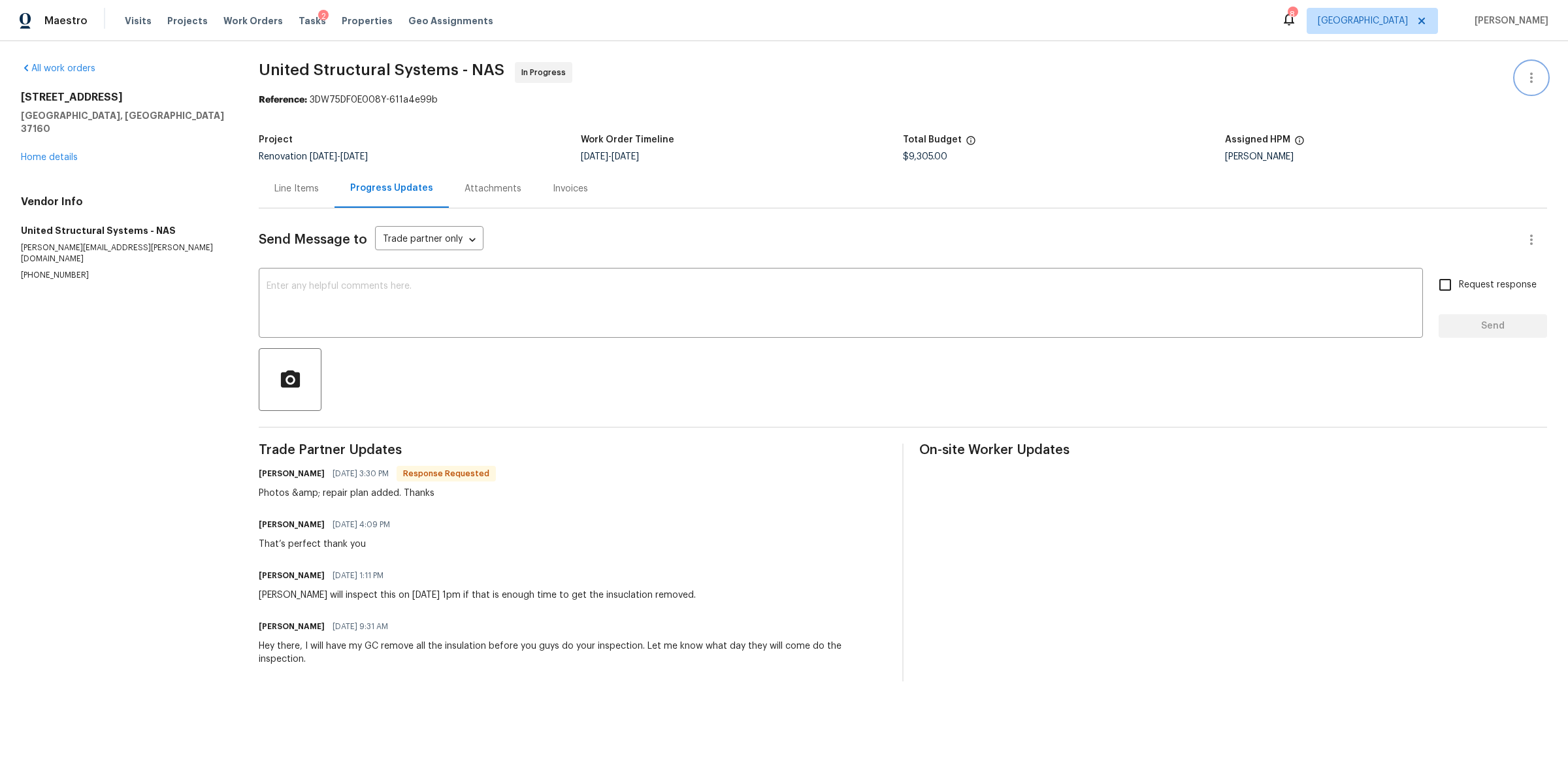
click at [1524, 71] on icon "button" at bounding box center [1531, 78] width 16 height 16
click at [1450, 119] on li "View In Trade Partner Portal" at bounding box center [1489, 121] width 141 height 21
click at [292, 188] on div at bounding box center [784, 391] width 1568 height 782
click at [292, 188] on div "Line Items" at bounding box center [297, 189] width 44 height 13
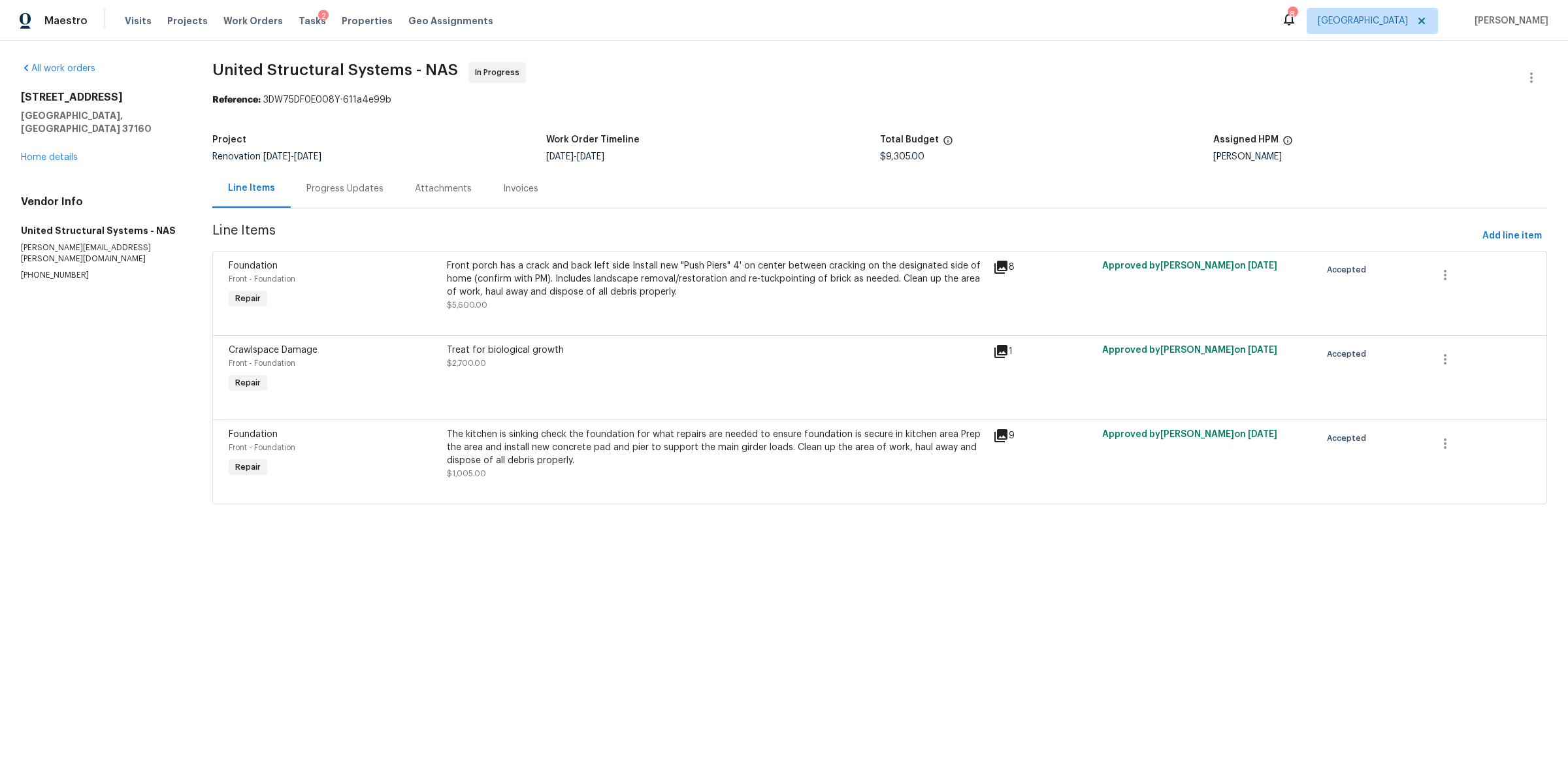
click at [697, 297] on div "Front porch has a crack and back left side Install new "Push Piers" 4' on cente…" at bounding box center [716, 279] width 538 height 39
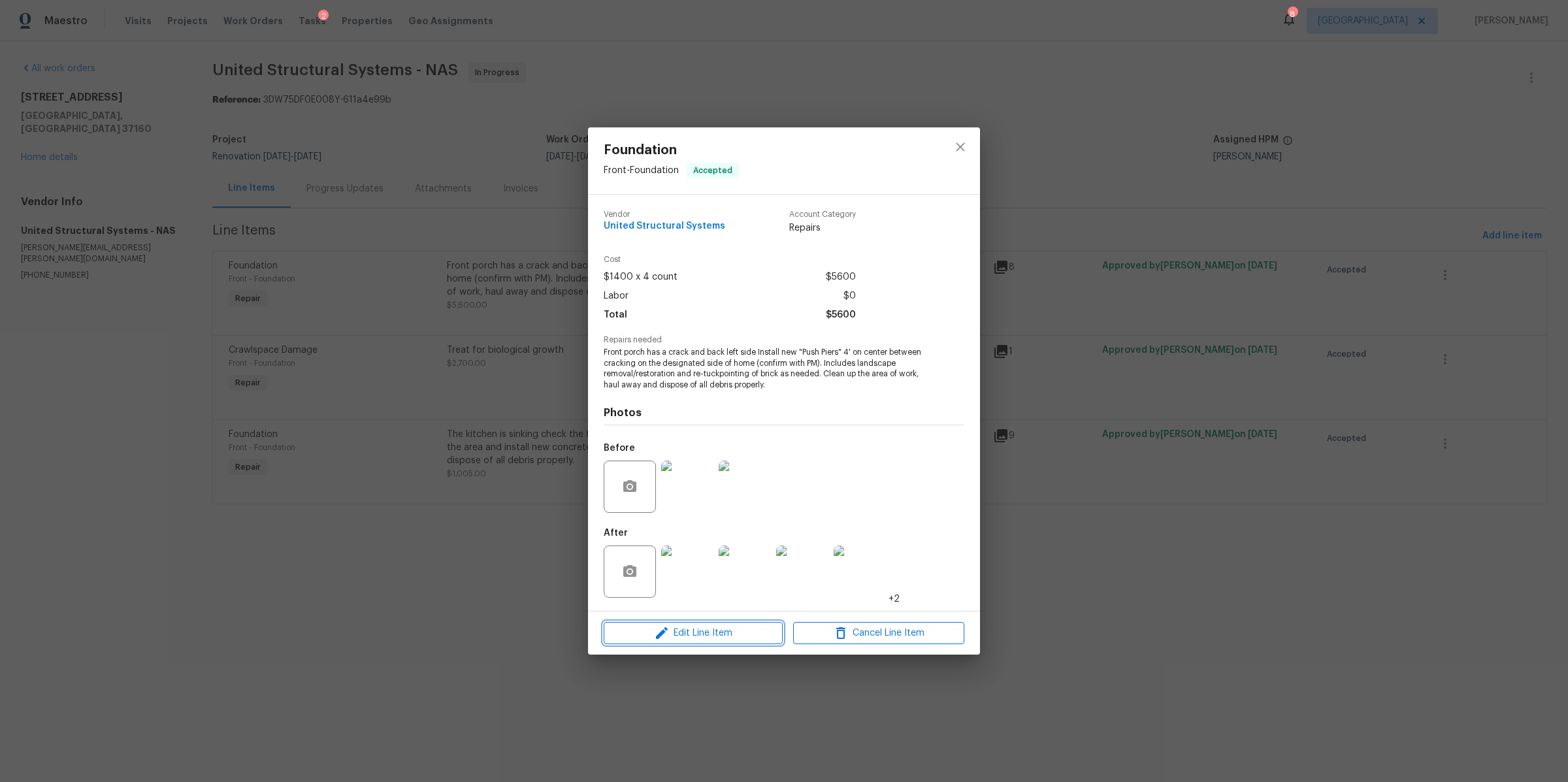
click at [720, 630] on span "Edit Line Item" at bounding box center [693, 633] width 172 height 17
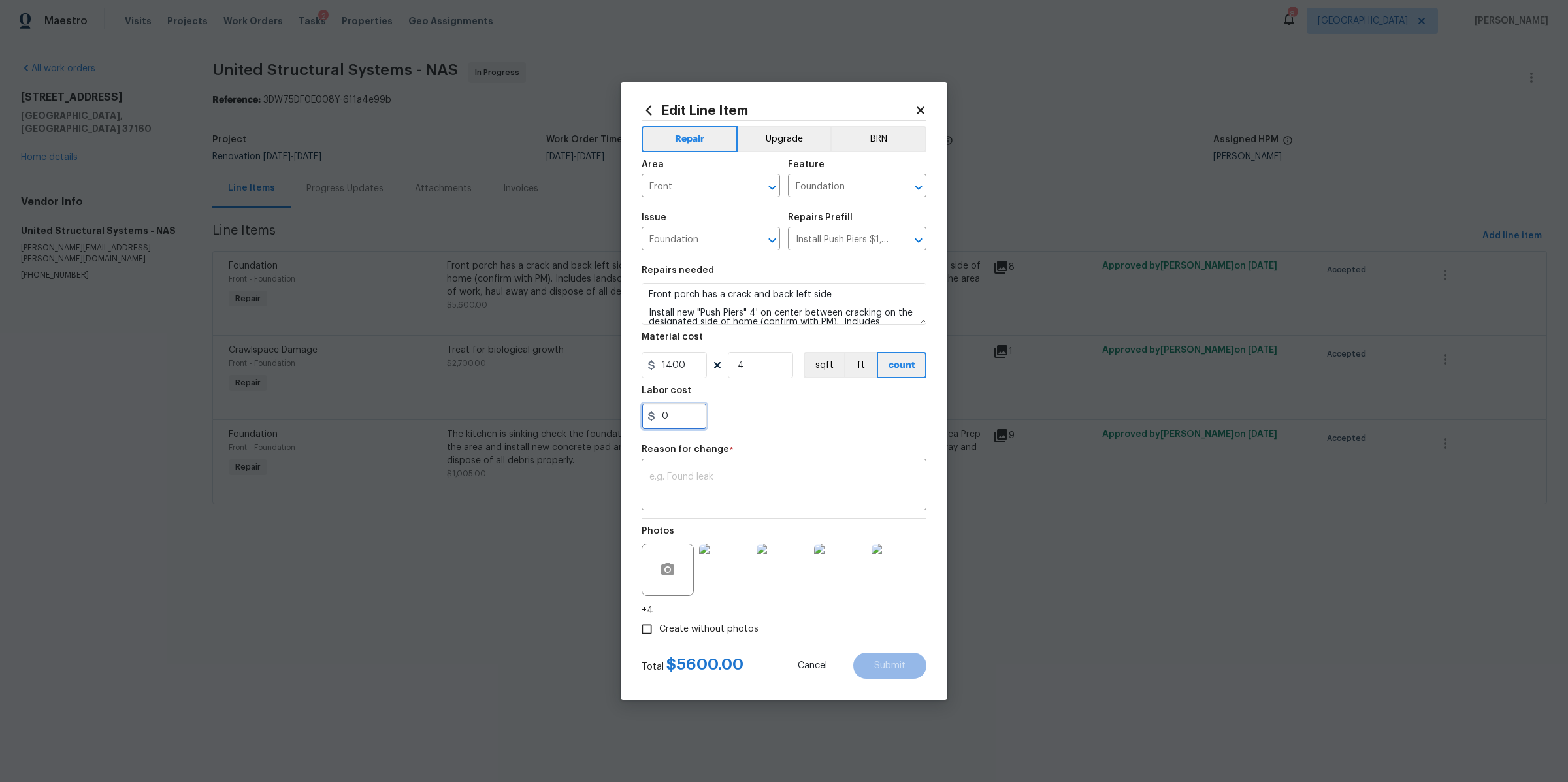
click at [682, 414] on input "0" at bounding box center [674, 416] width 65 height 26
type input "5"
type input "0"
click at [683, 363] on input "1400" at bounding box center [674, 364] width 65 height 26
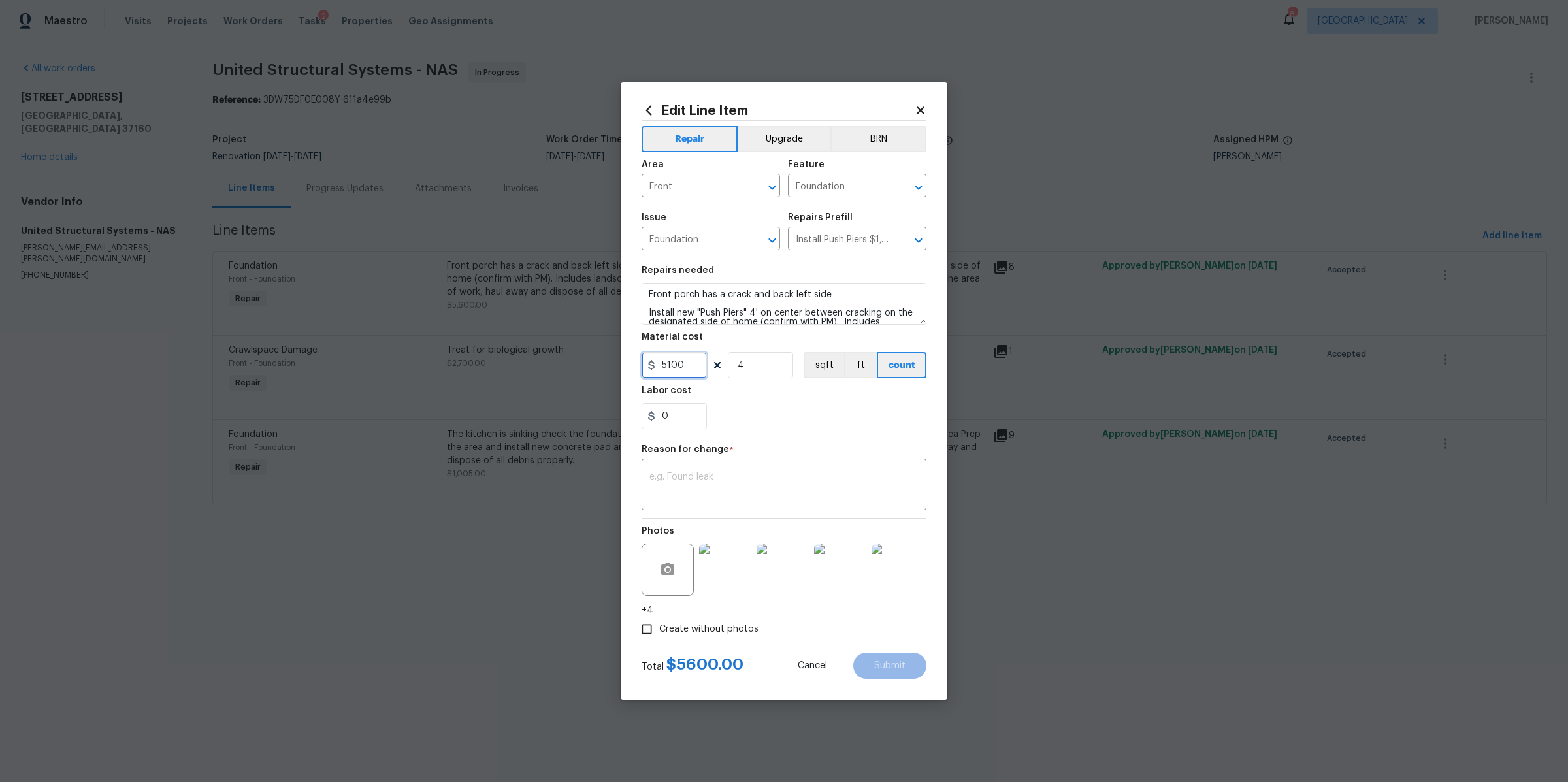
type input "5100"
click at [773, 372] on input "4" at bounding box center [760, 364] width 65 height 26
type input "1"
click at [798, 428] on div "0" at bounding box center [784, 416] width 285 height 26
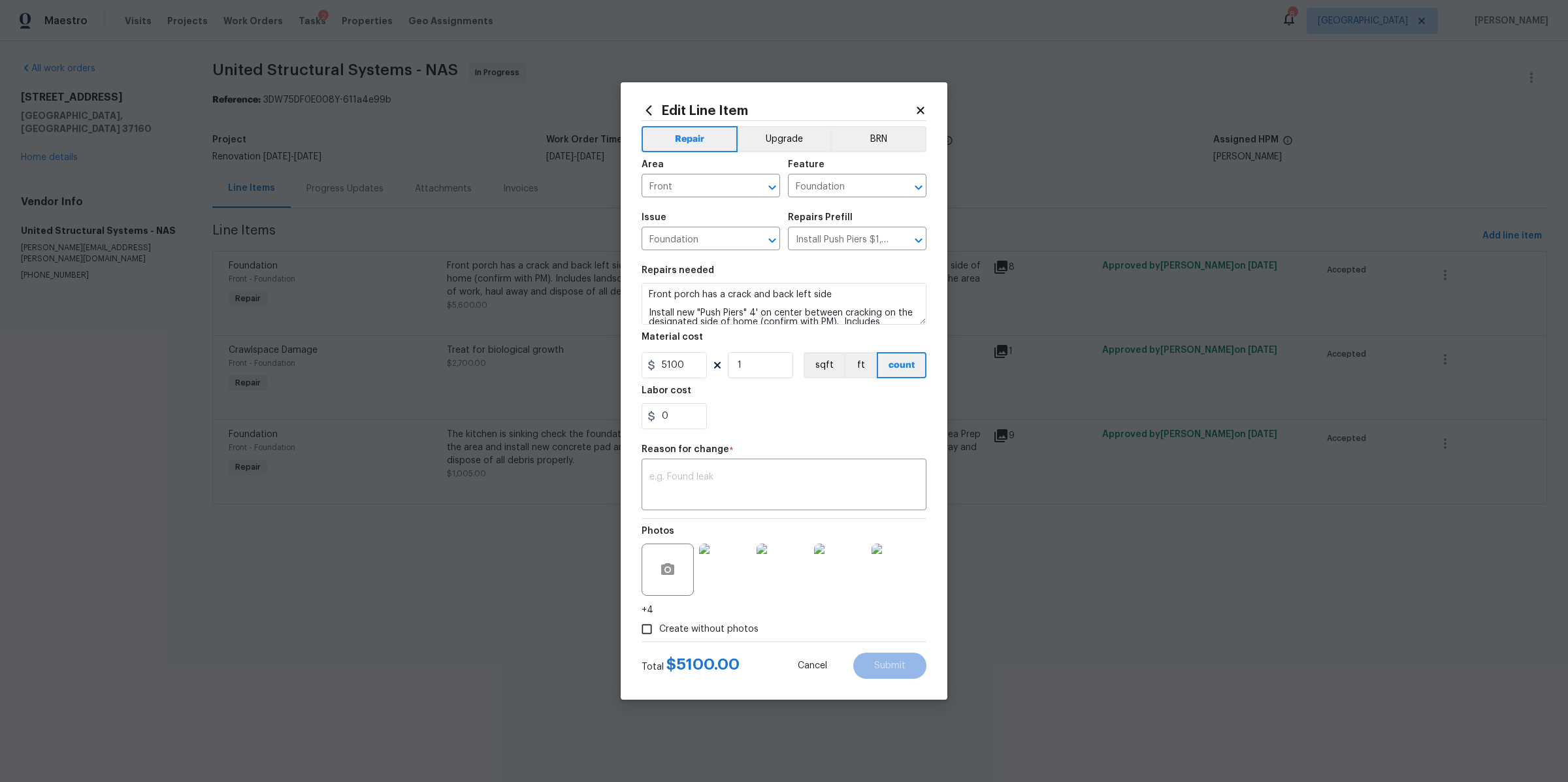
scroll to position [36, 0]
click at [830, 314] on textarea "Front porch has a crack and back left side Install new "Push Piers" 4' on cente…" at bounding box center [784, 303] width 285 height 42
type textarea "Front porch has a crack and back left side Install new "Push Piers" 4' on cente…"
click at [790, 477] on textarea at bounding box center [784, 486] width 269 height 28
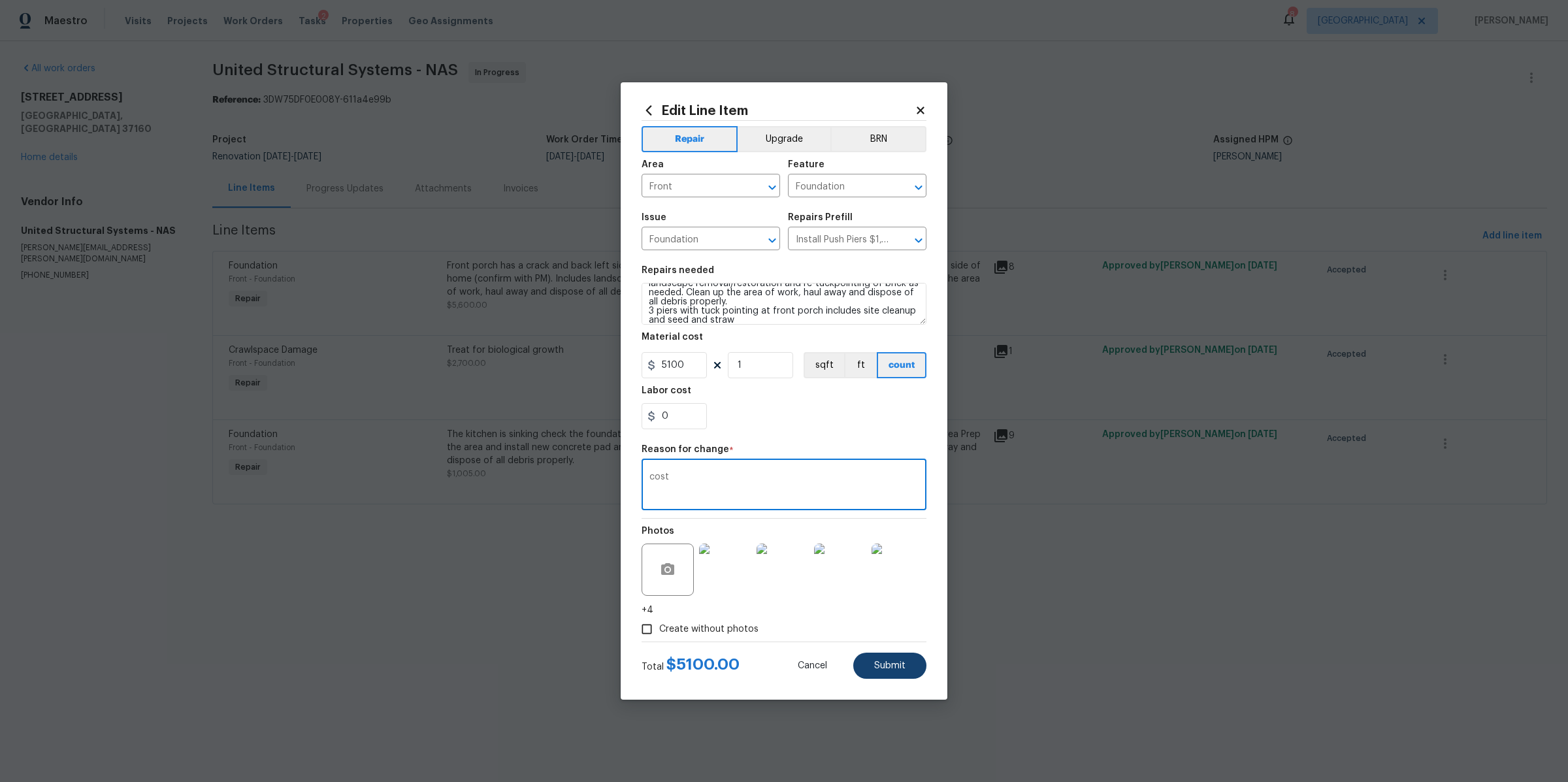
type textarea "cost"
click at [897, 661] on span "Submit" at bounding box center [890, 666] width 31 height 10
type textarea "Front porch has a crack and back left side Install new "Push Piers" 4' on cente…"
type input "1400"
type input "4"
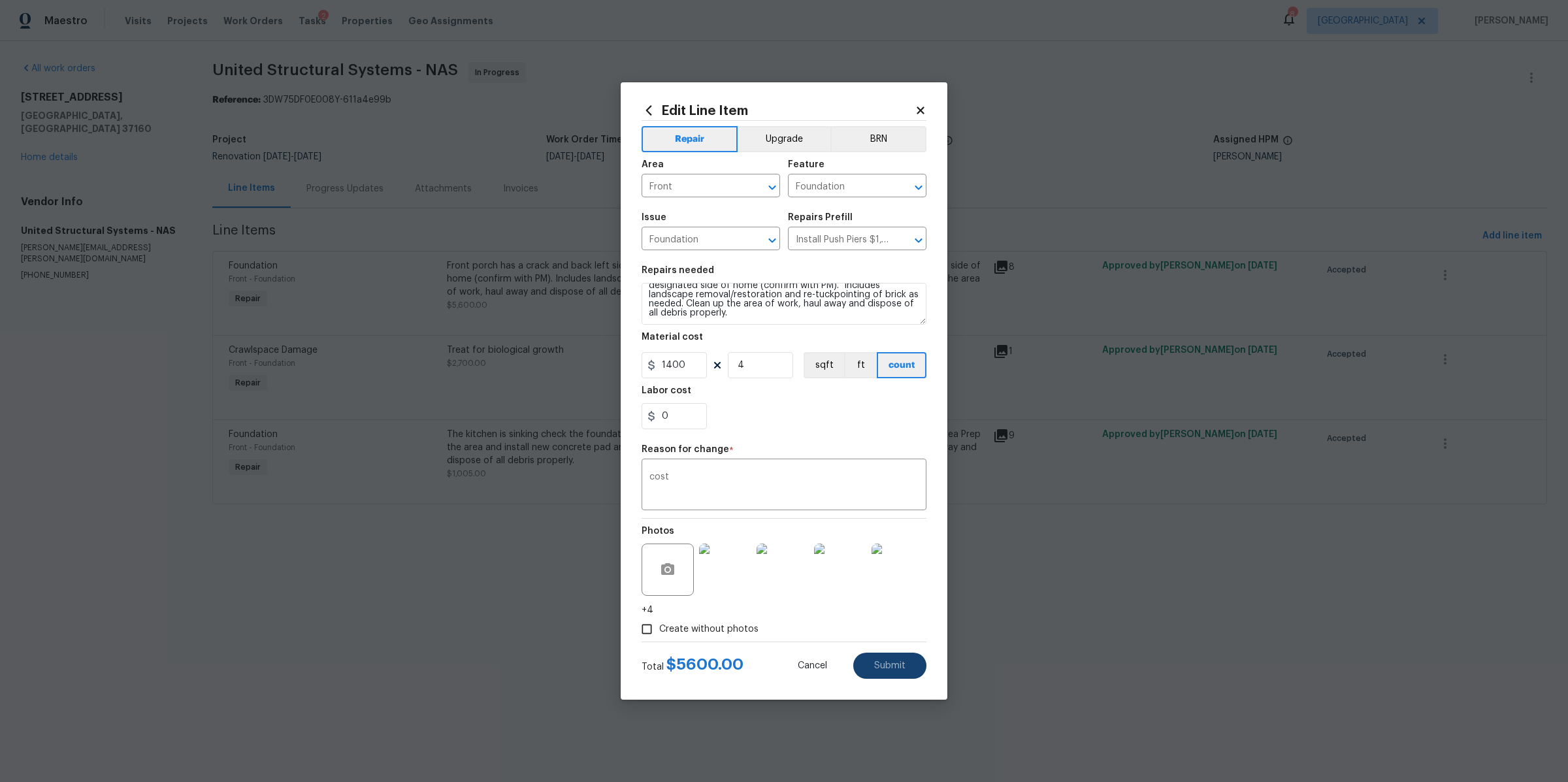
scroll to position [36, 0]
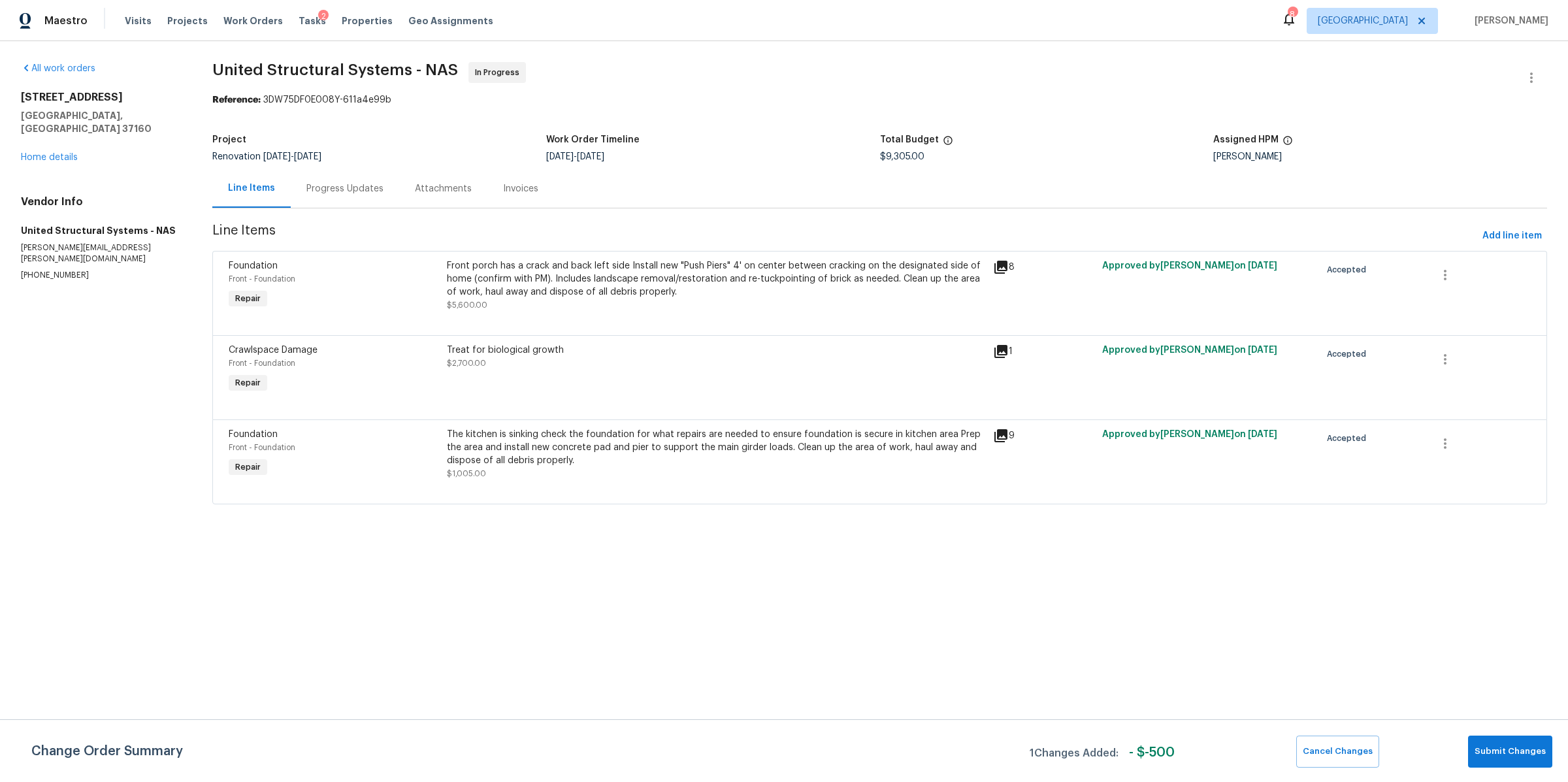
click at [675, 473] on div "The kitchen is sinking check the foundation for what repairs are needed to ensu…" at bounding box center [716, 454] width 538 height 52
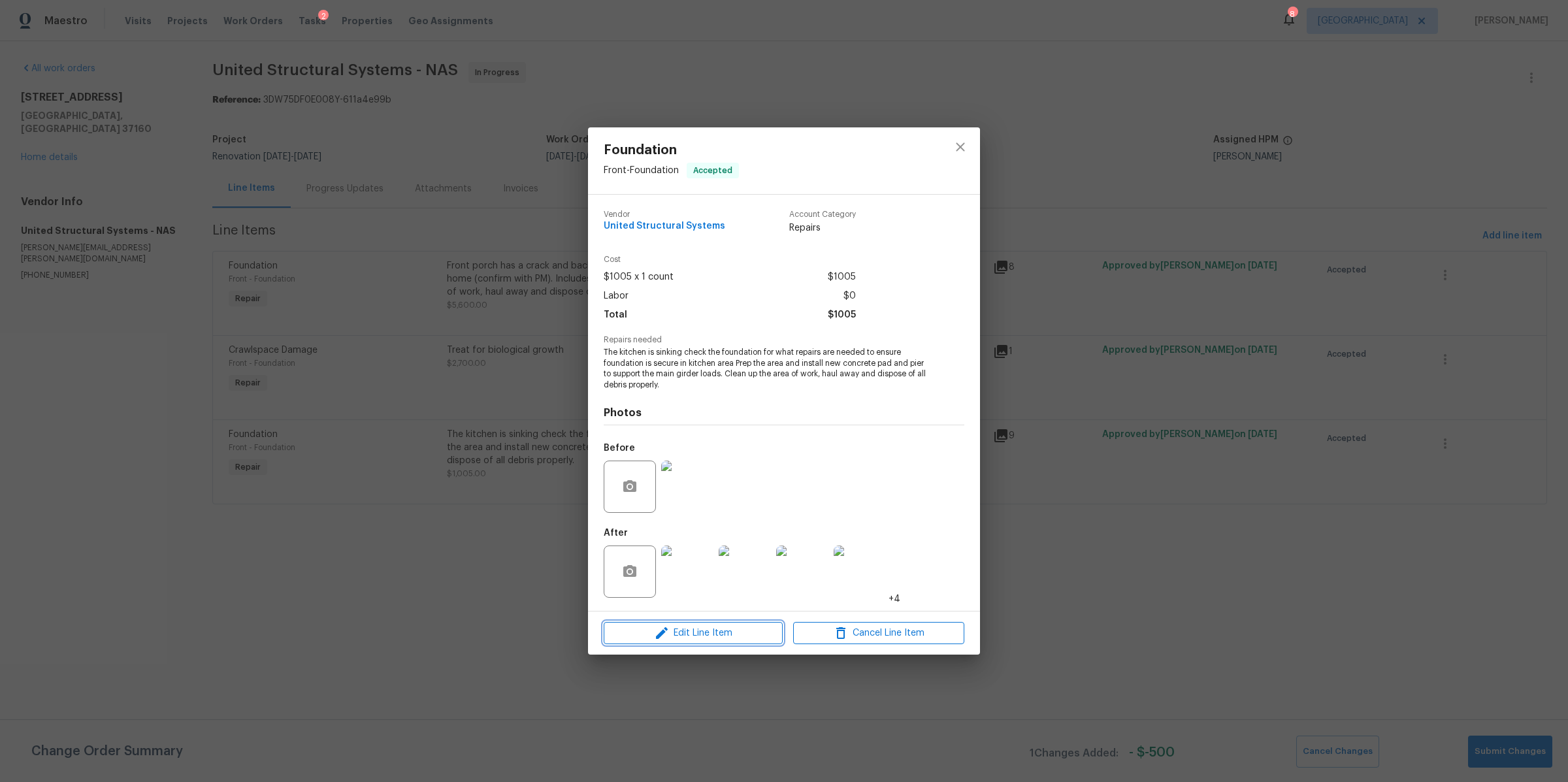
click at [722, 635] on span "Edit Line Item" at bounding box center [693, 633] width 172 height 17
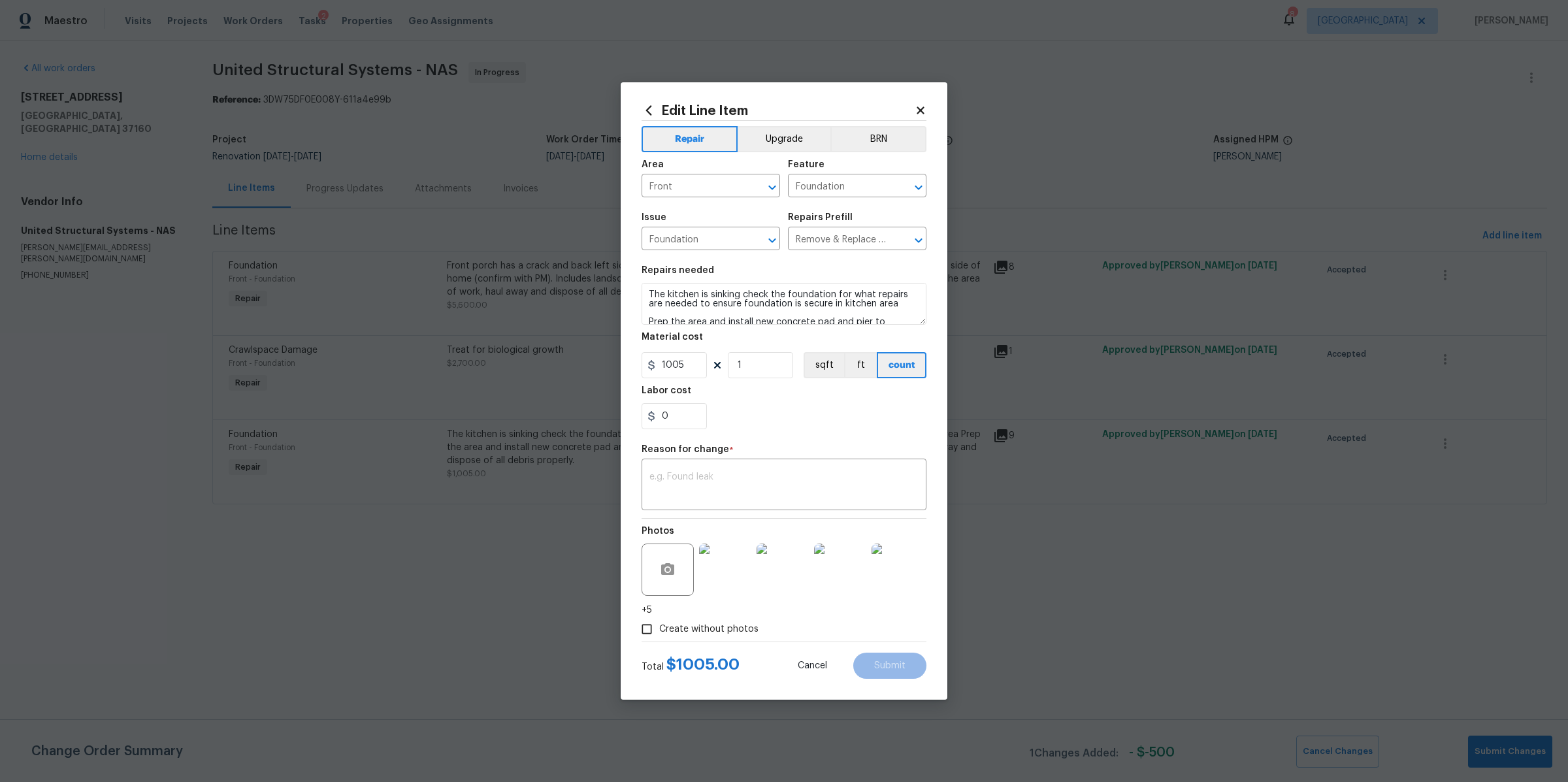
scroll to position [27, 0]
click at [871, 317] on textarea "The kitchen is sinking check the foundation for what repairs are needed to ensu…" at bounding box center [784, 303] width 285 height 42
click at [648, 322] on textarea "The kitchen is sinking check the foundation for what repairs are needed to ensu…" at bounding box center [784, 303] width 285 height 42
click at [743, 318] on textarea "The kitchen is sinking check the foundation for what repairs are needed to ensu…" at bounding box center [784, 303] width 285 height 42
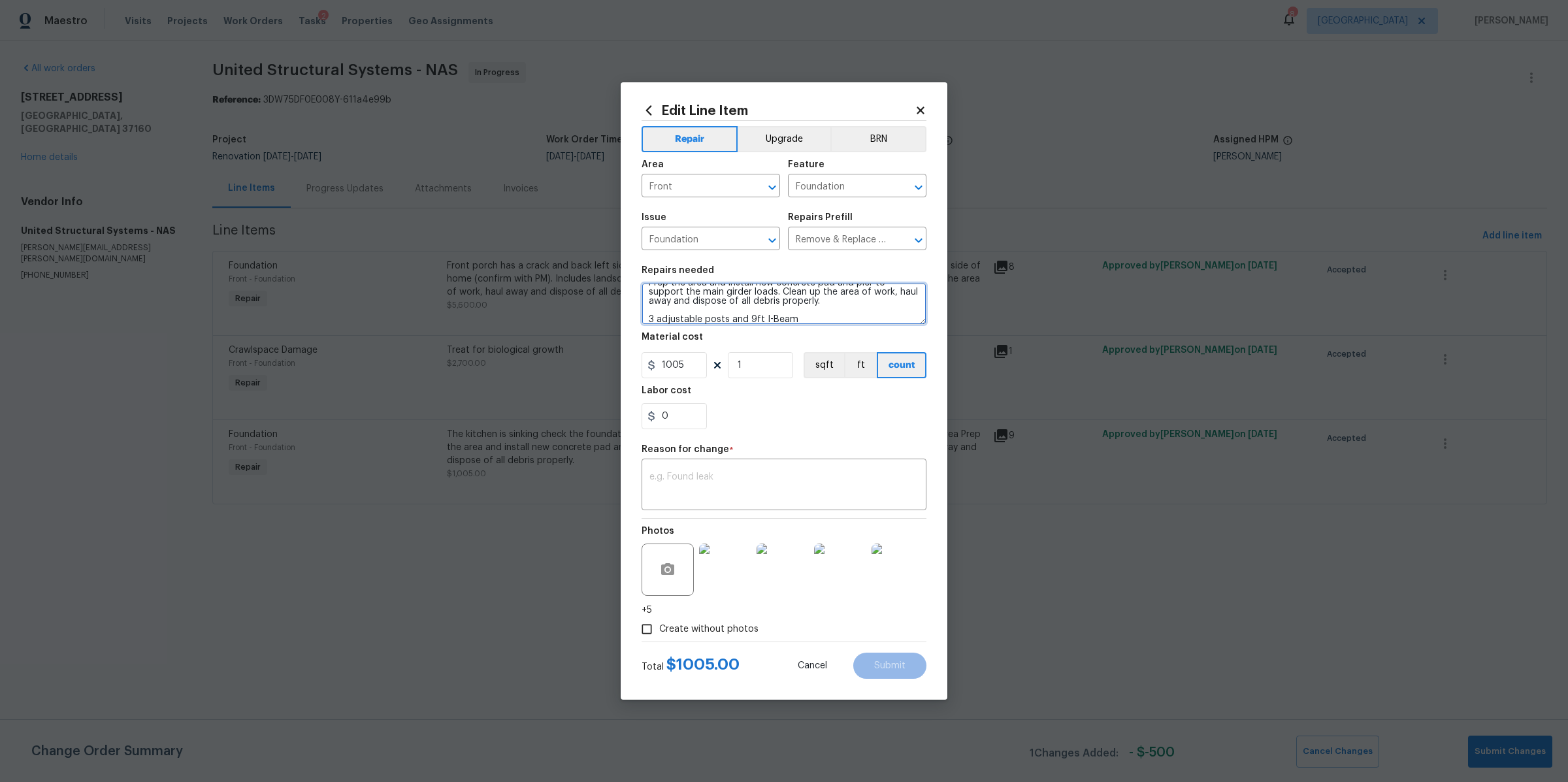
type textarea "The kitchen is sinking check the foundation for what repairs are needed to ensu…"
click at [673, 364] on input "1005" at bounding box center [674, 364] width 65 height 26
type input "5785"
click at [720, 421] on div "0" at bounding box center [784, 416] width 285 height 26
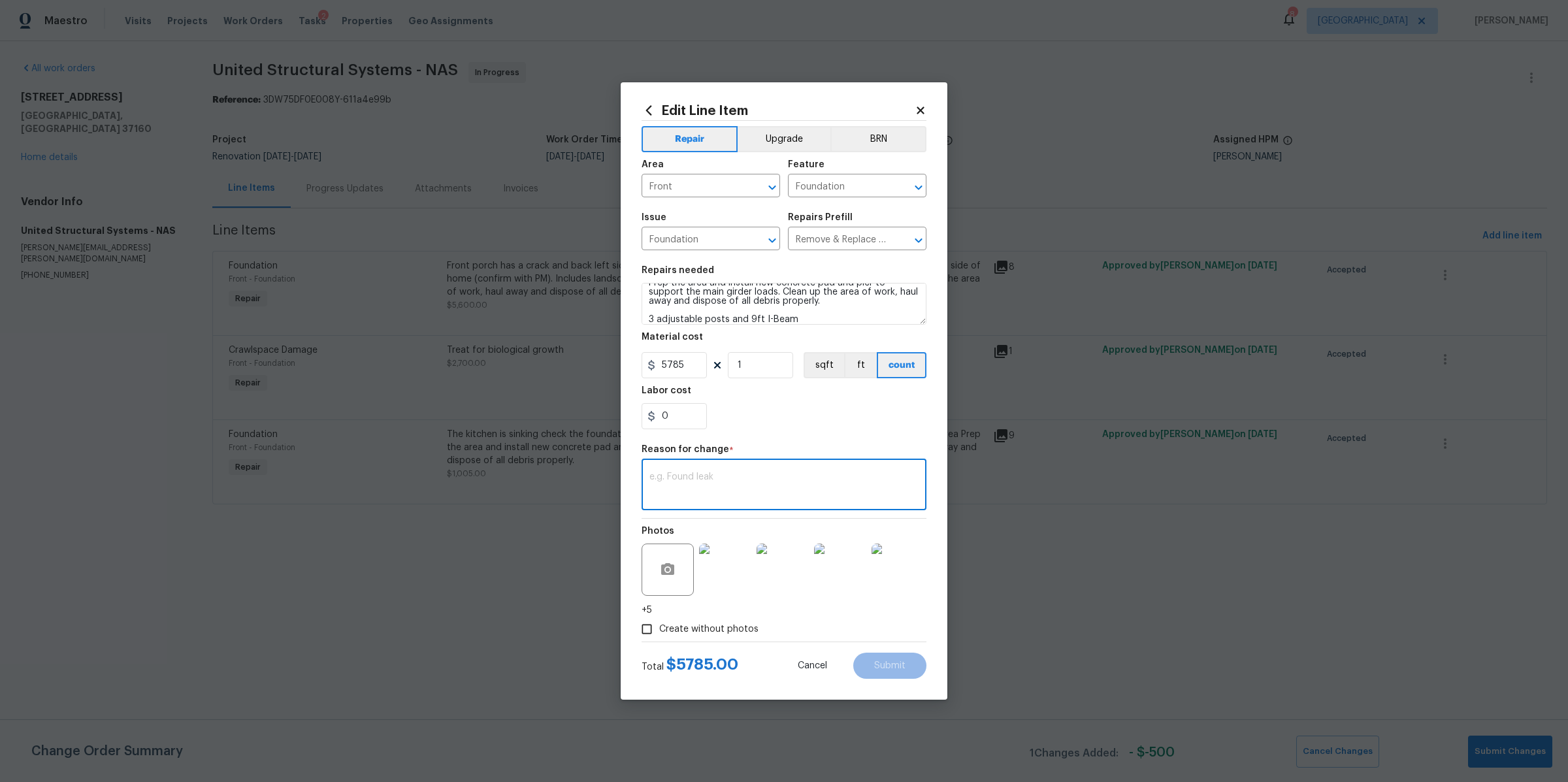
click at [709, 489] on textarea at bounding box center [784, 486] width 269 height 28
type textarea "v"
type textarea "cost"
click at [894, 665] on span "Submit" at bounding box center [890, 666] width 31 height 10
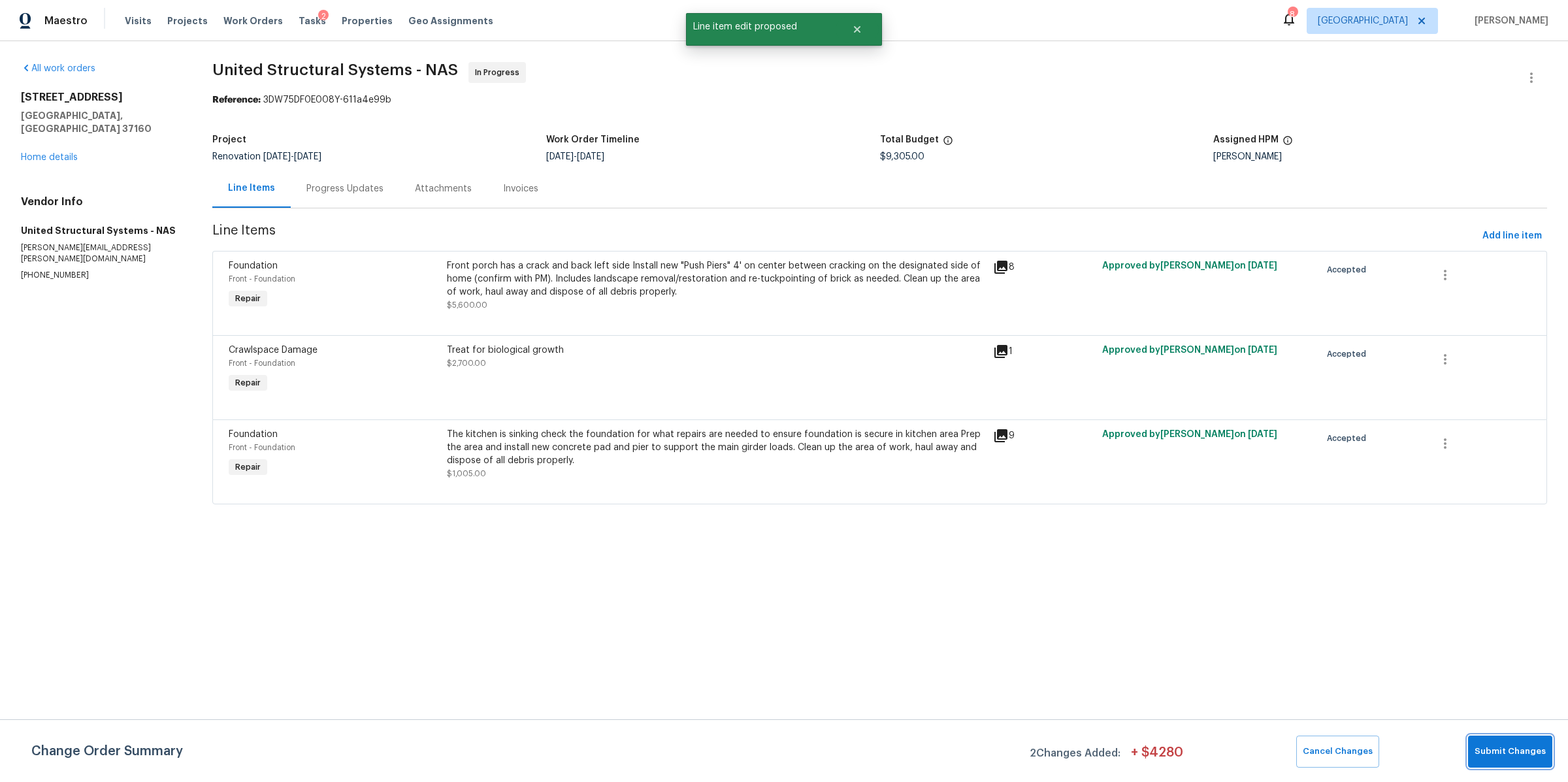
click at [1499, 748] on span "Submit Changes" at bounding box center [1511, 751] width 71 height 15
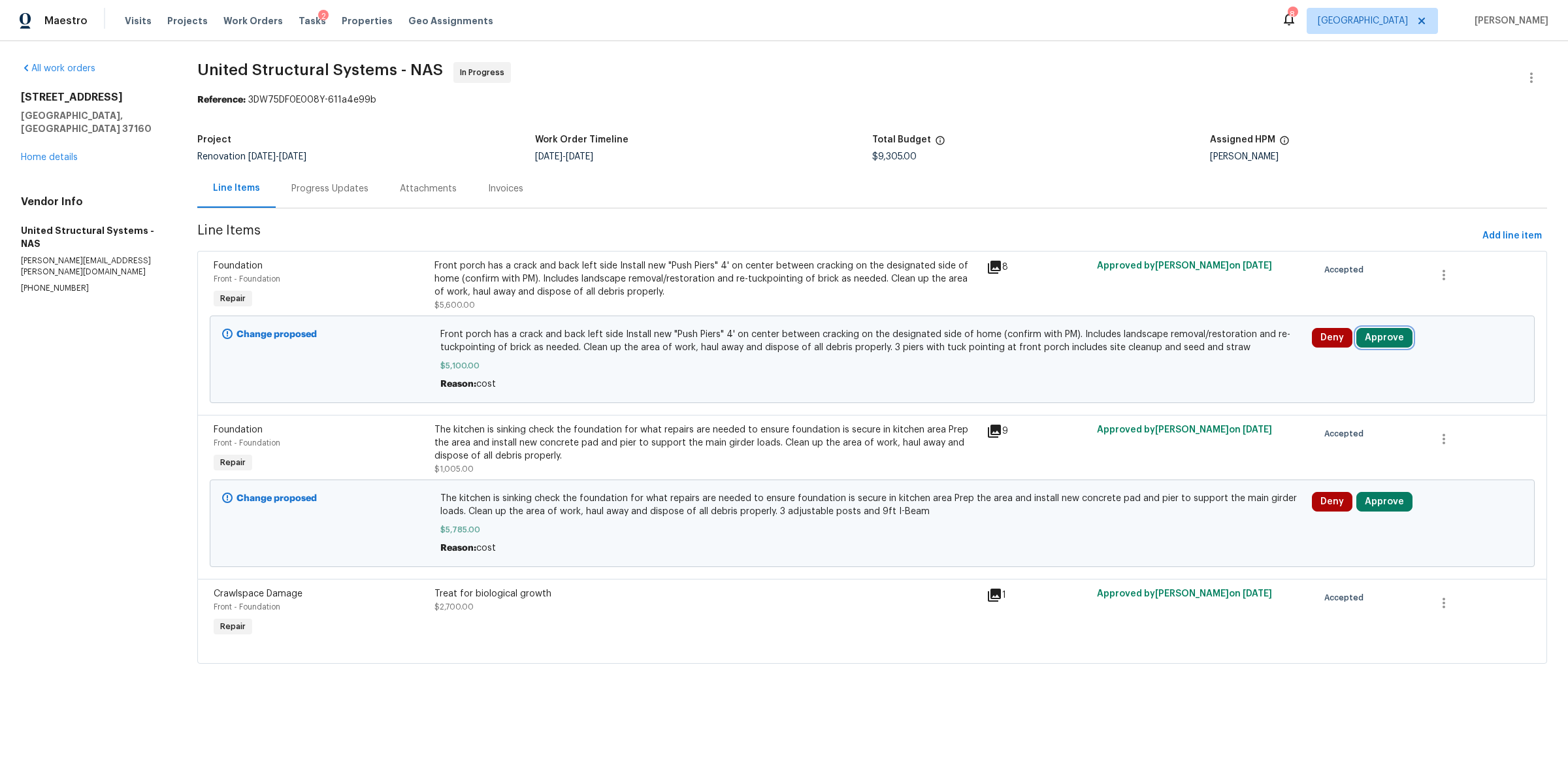
click at [1378, 337] on button "Approve" at bounding box center [1385, 337] width 56 height 20
click at [1187, 361] on button "Approve" at bounding box center [1187, 350] width 79 height 26
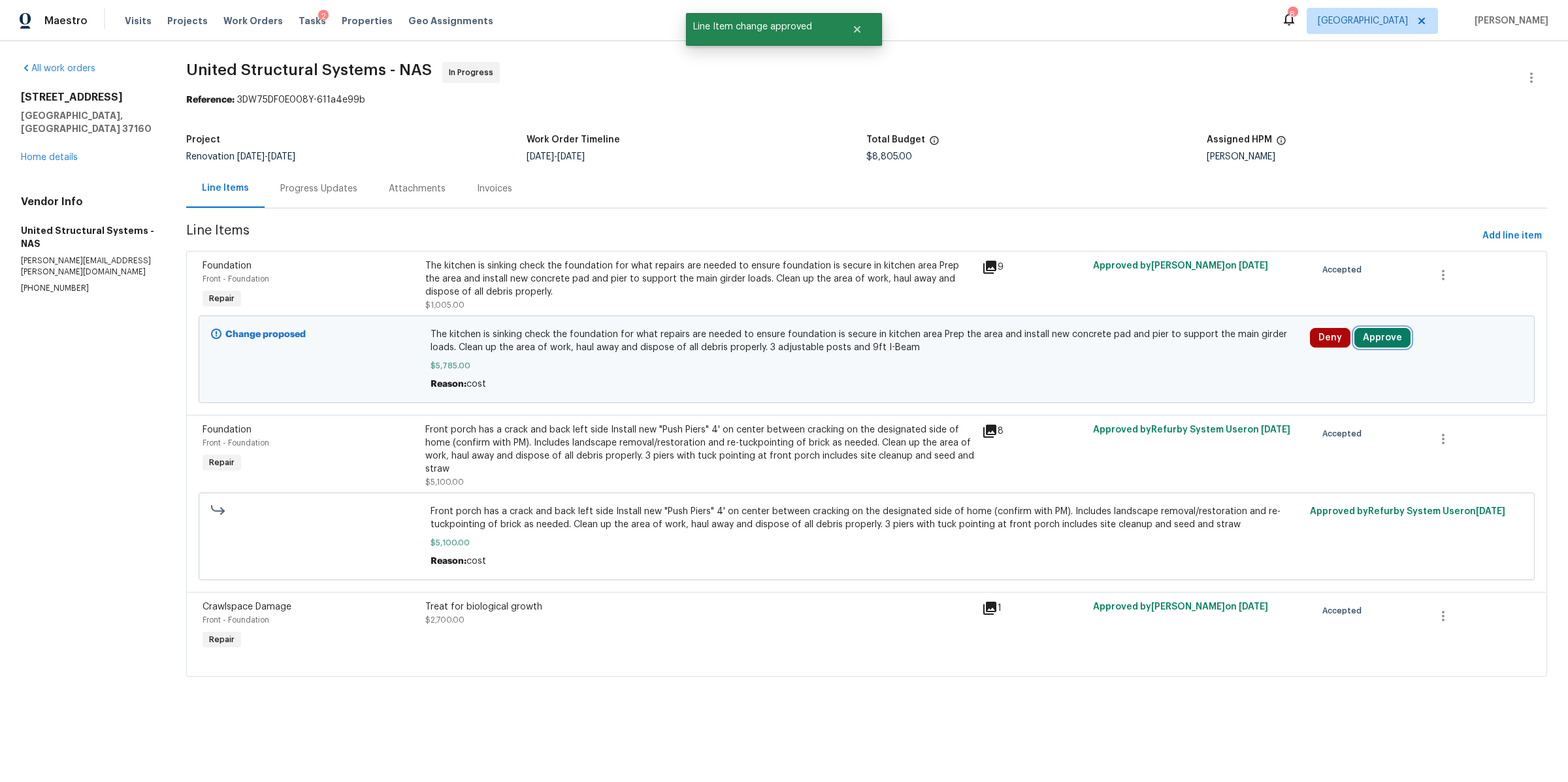
click at [1364, 334] on button "Approve" at bounding box center [1382, 337] width 56 height 20
click at [1202, 349] on button "Approve" at bounding box center [1185, 350] width 79 height 26
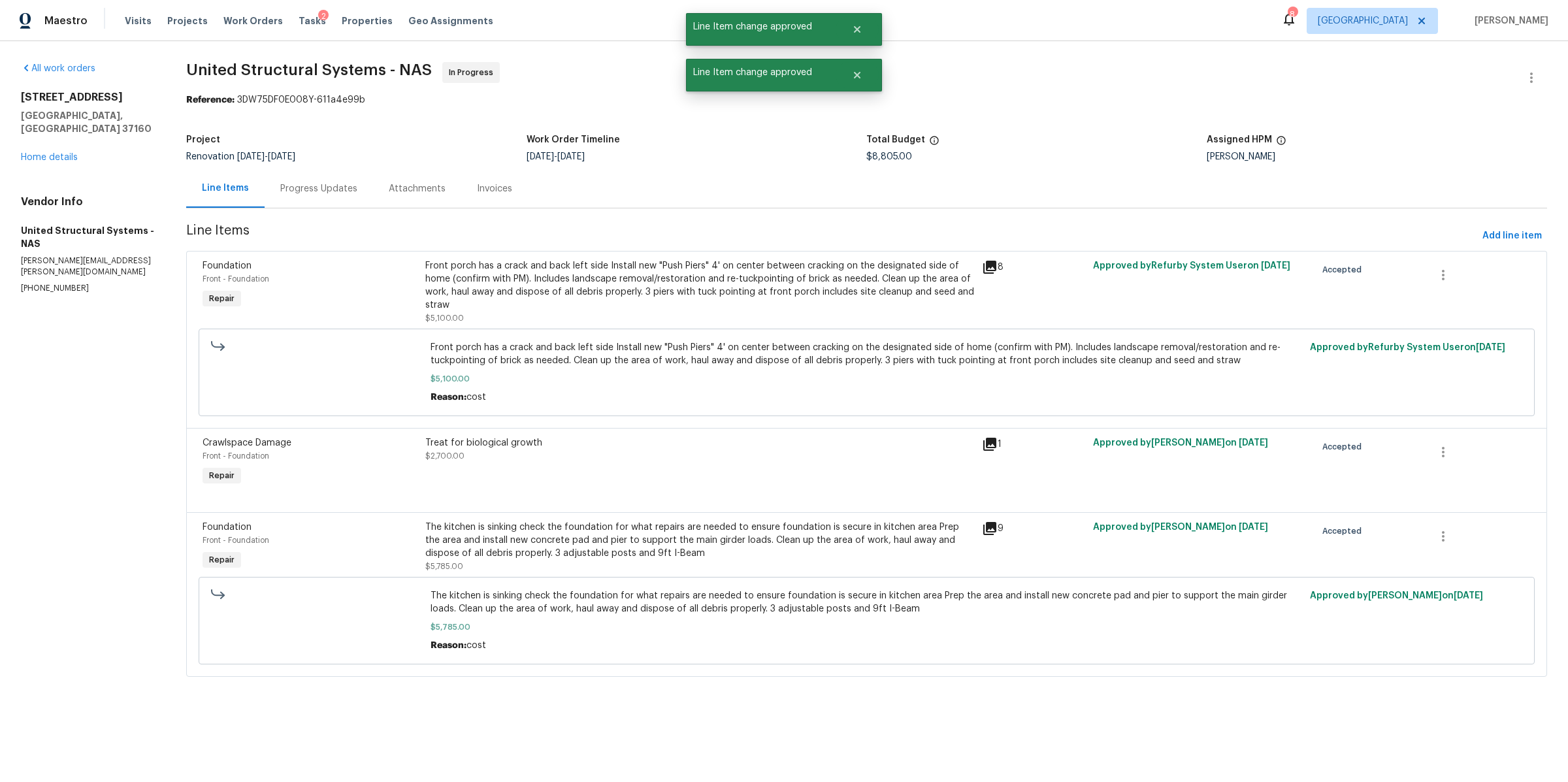
click at [315, 191] on div "Progress Updates" at bounding box center [319, 189] width 77 height 13
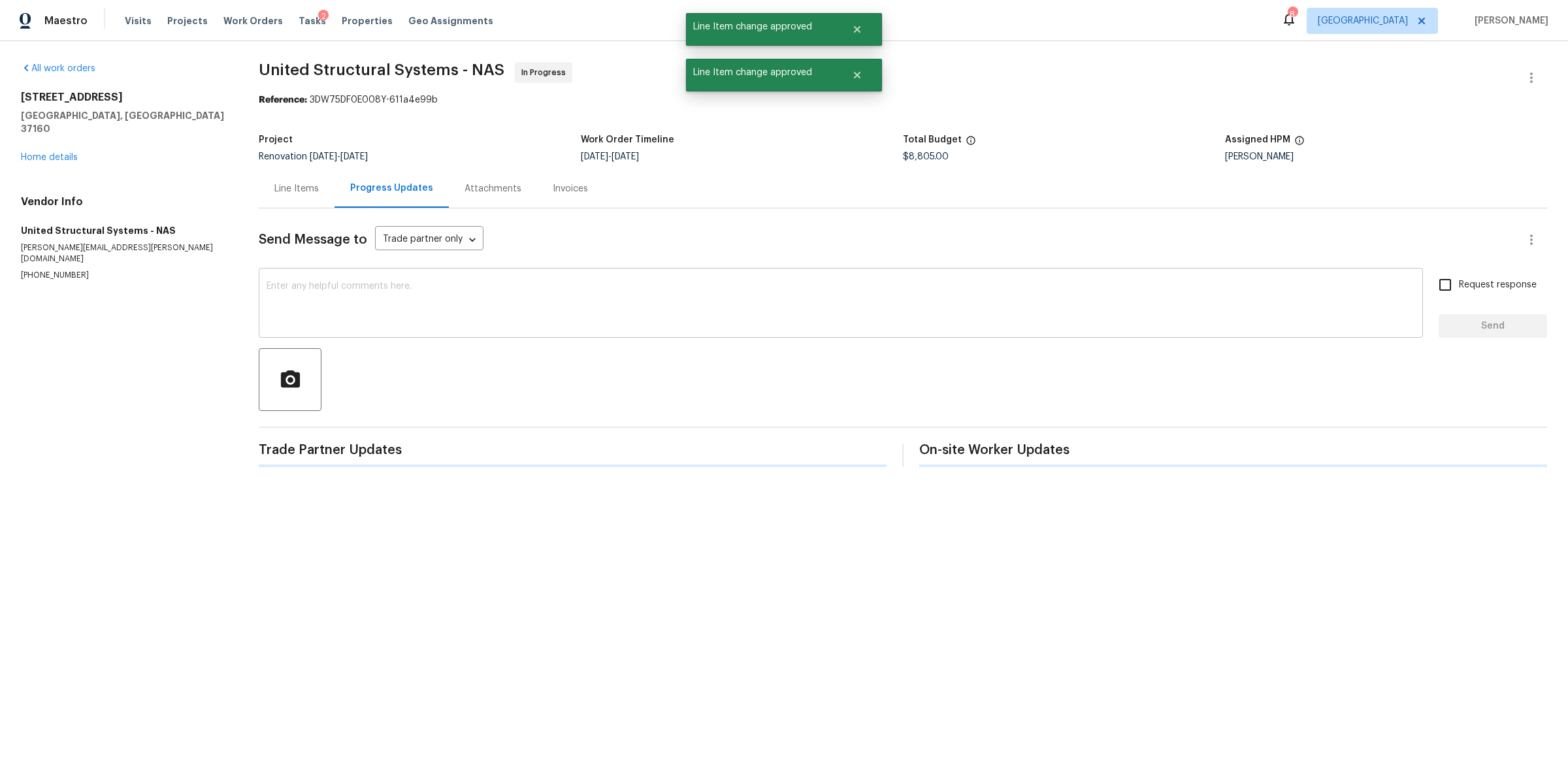
click at [369, 305] on textarea at bounding box center [841, 305] width 1149 height 46
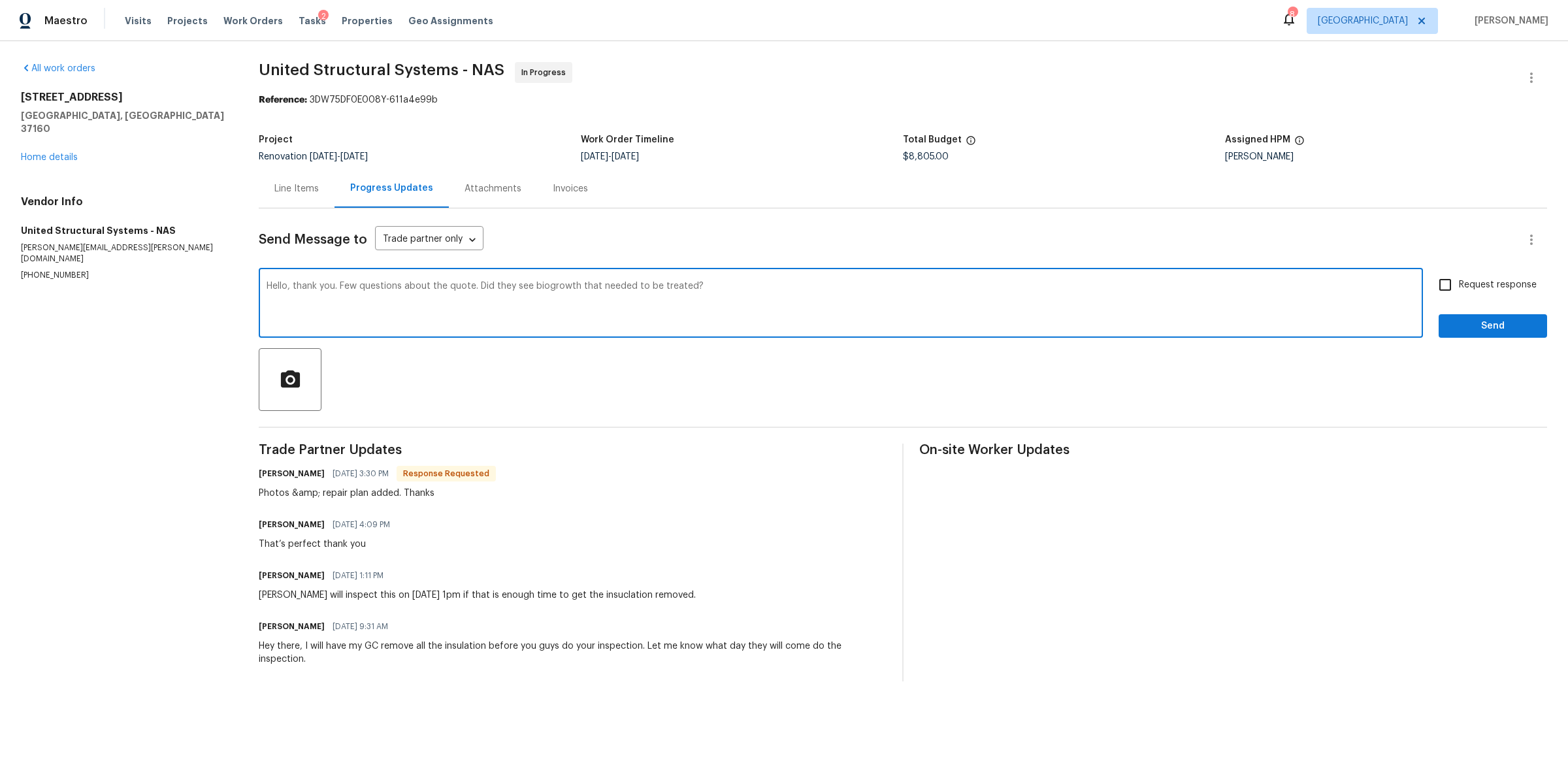
drag, startPoint x: 709, startPoint y: 288, endPoint x: 478, endPoint y: 284, distance: 231.0
click at [478, 284] on textarea "Hello, thank you. Few questions about the quote. Did they see biogrowth that ne…" at bounding box center [841, 305] width 1149 height 46
type textarea "Hello, thank you. Few questions about the quote. Please let us know the earlies…"
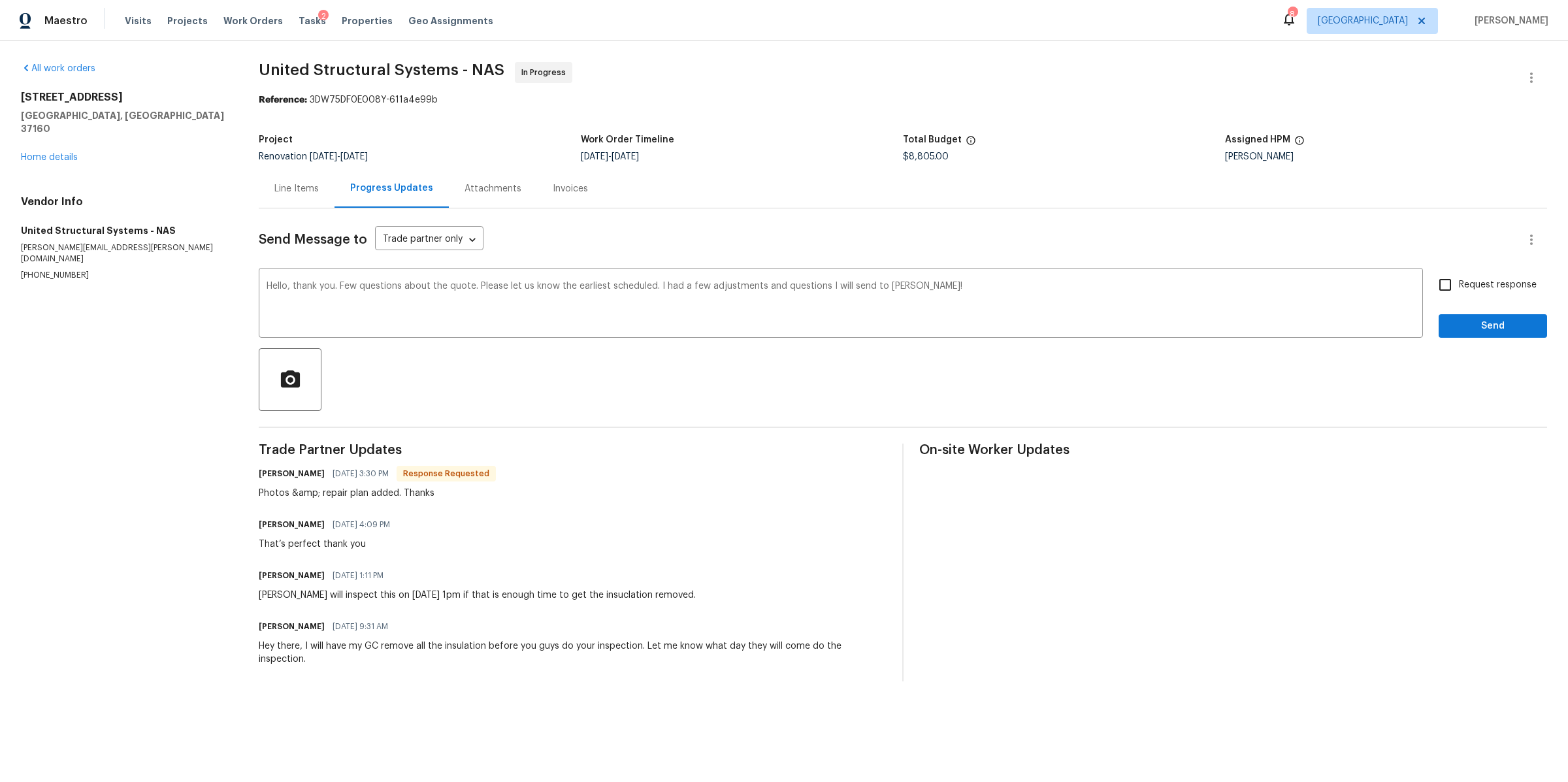
click at [1465, 278] on label "Request response" at bounding box center [1484, 284] width 105 height 28
click at [1459, 278] on input "Request response" at bounding box center [1445, 284] width 28 height 28
checkbox input "true"
click at [1450, 332] on span "Send" at bounding box center [1493, 326] width 87 height 17
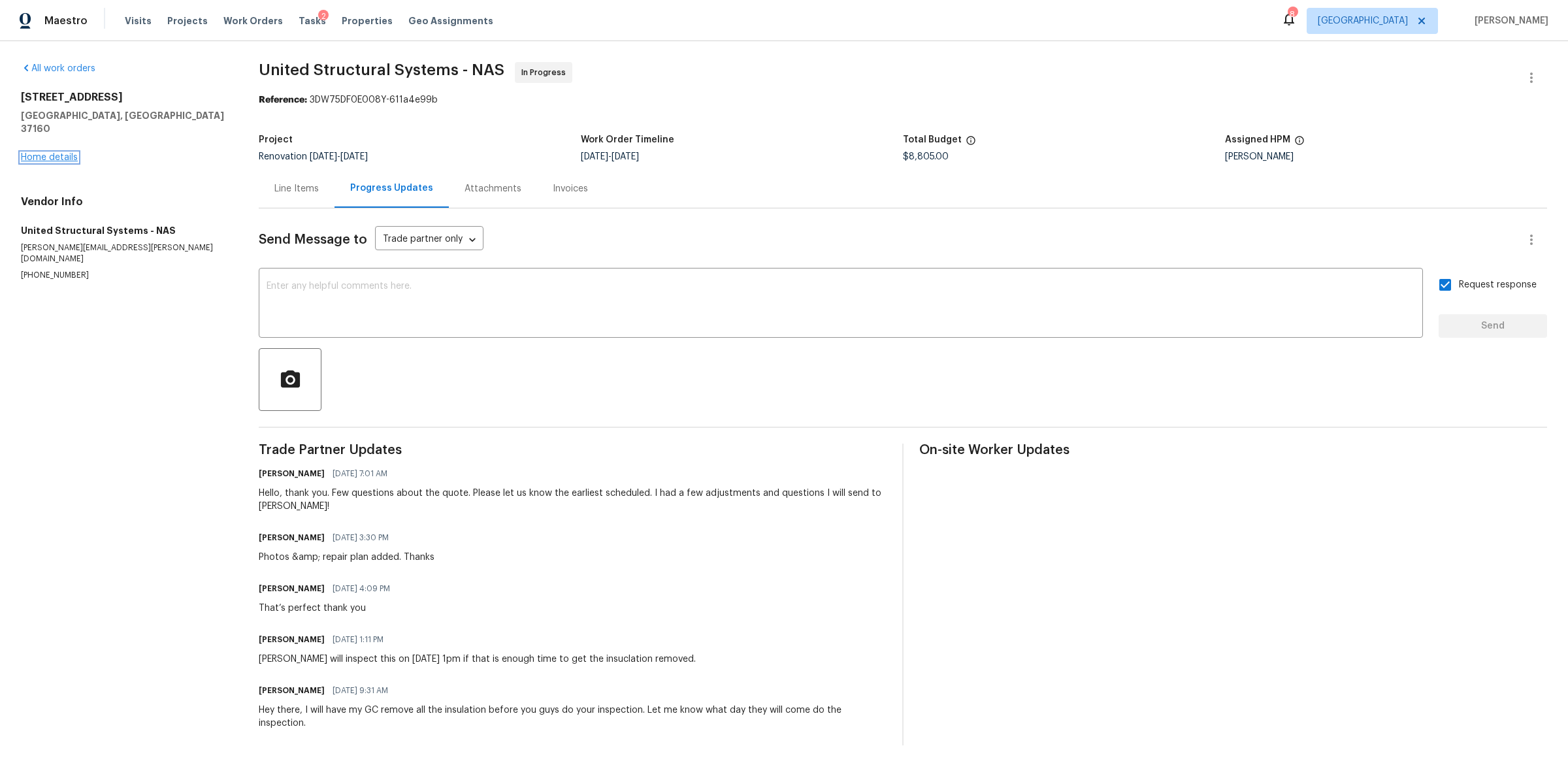
click at [49, 152] on link "Home details" at bounding box center [49, 157] width 57 height 10
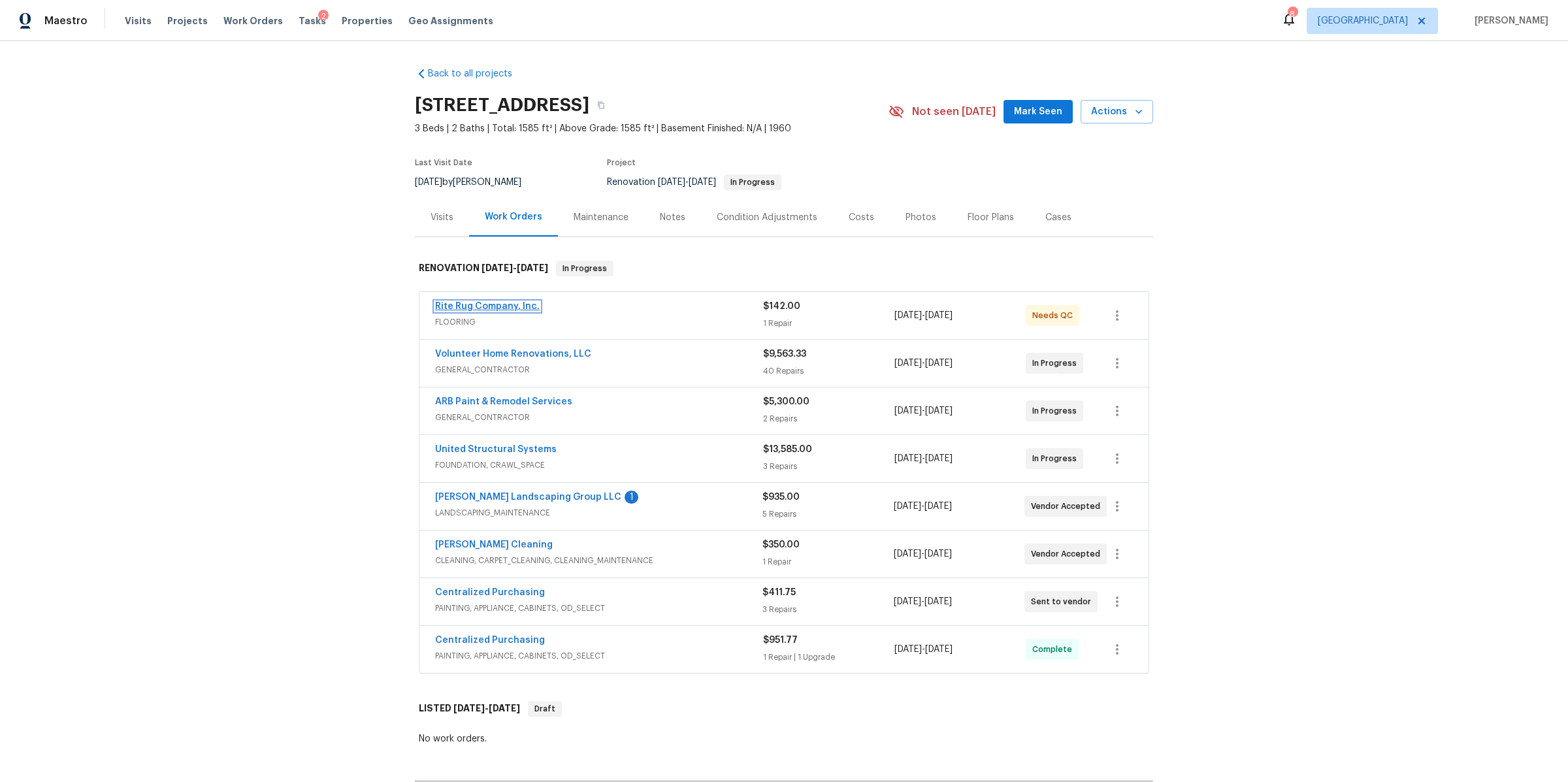
click at [485, 306] on link "Rite Rug Company, Inc." at bounding box center [488, 306] width 105 height 10
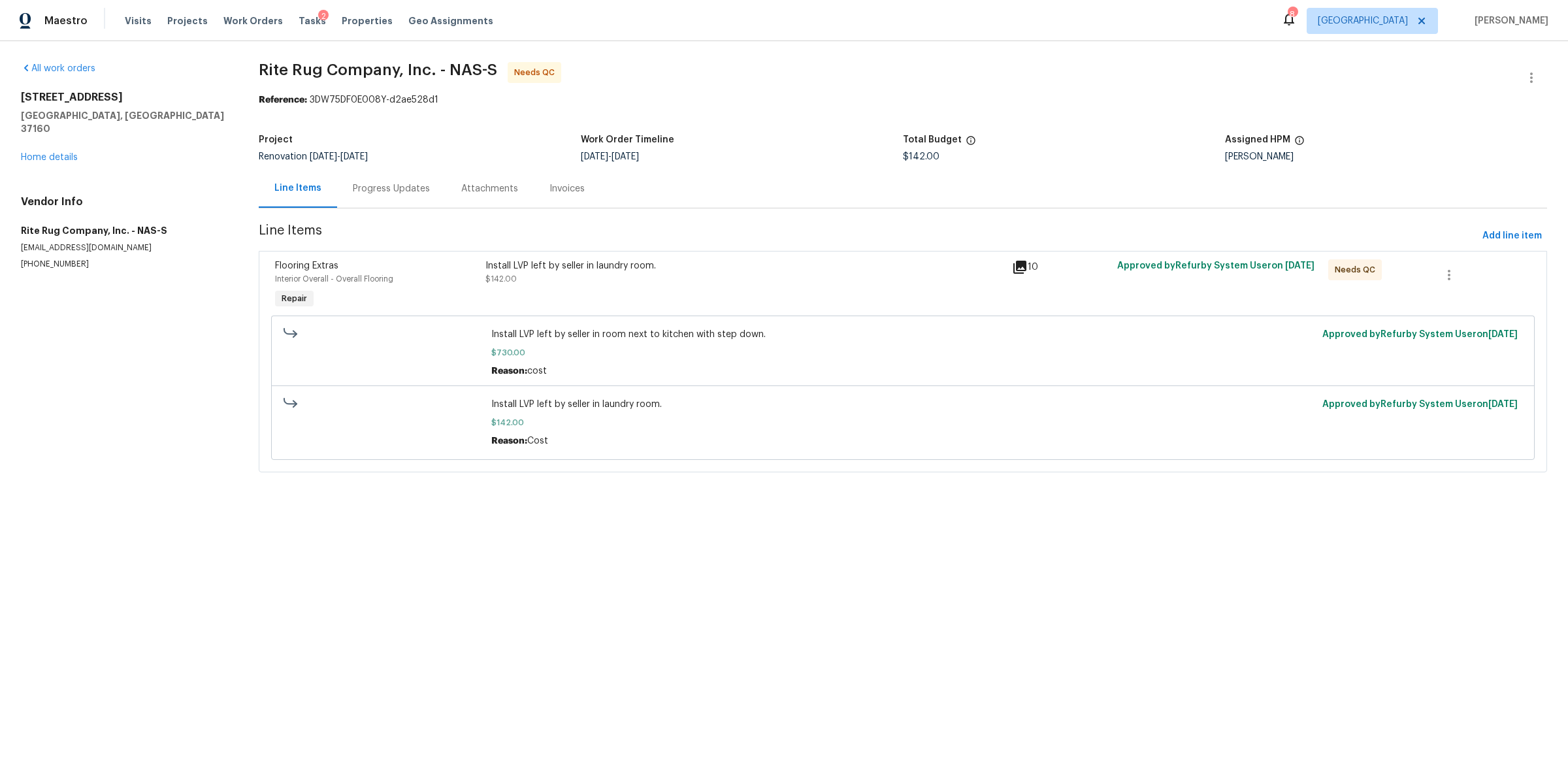
click at [368, 187] on div "Progress Updates" at bounding box center [391, 189] width 77 height 13
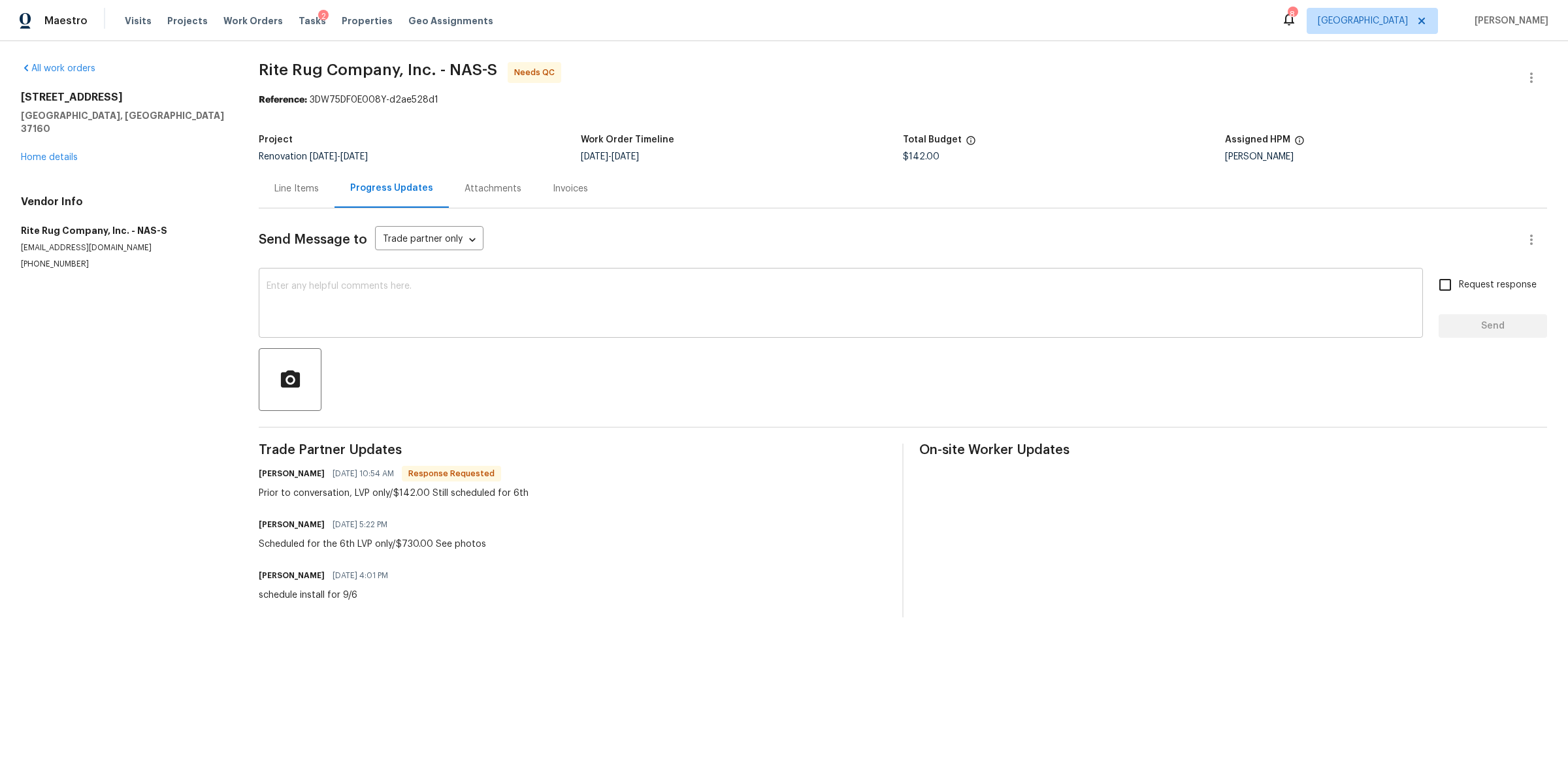
click at [426, 314] on textarea at bounding box center [841, 305] width 1149 height 46
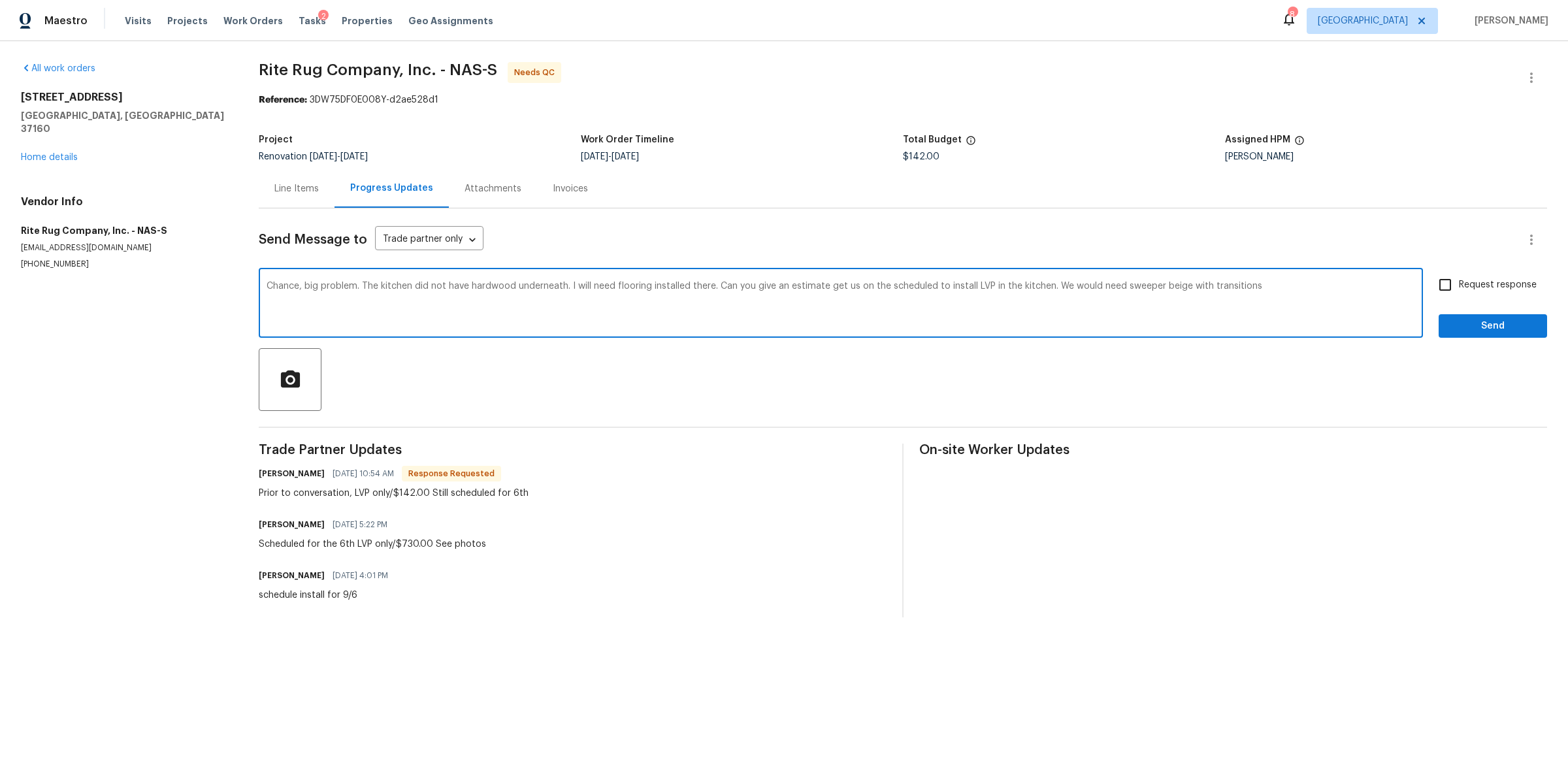
type textarea "Chance, big problem. The kitchen did not have hardwood underneath. I will need …"
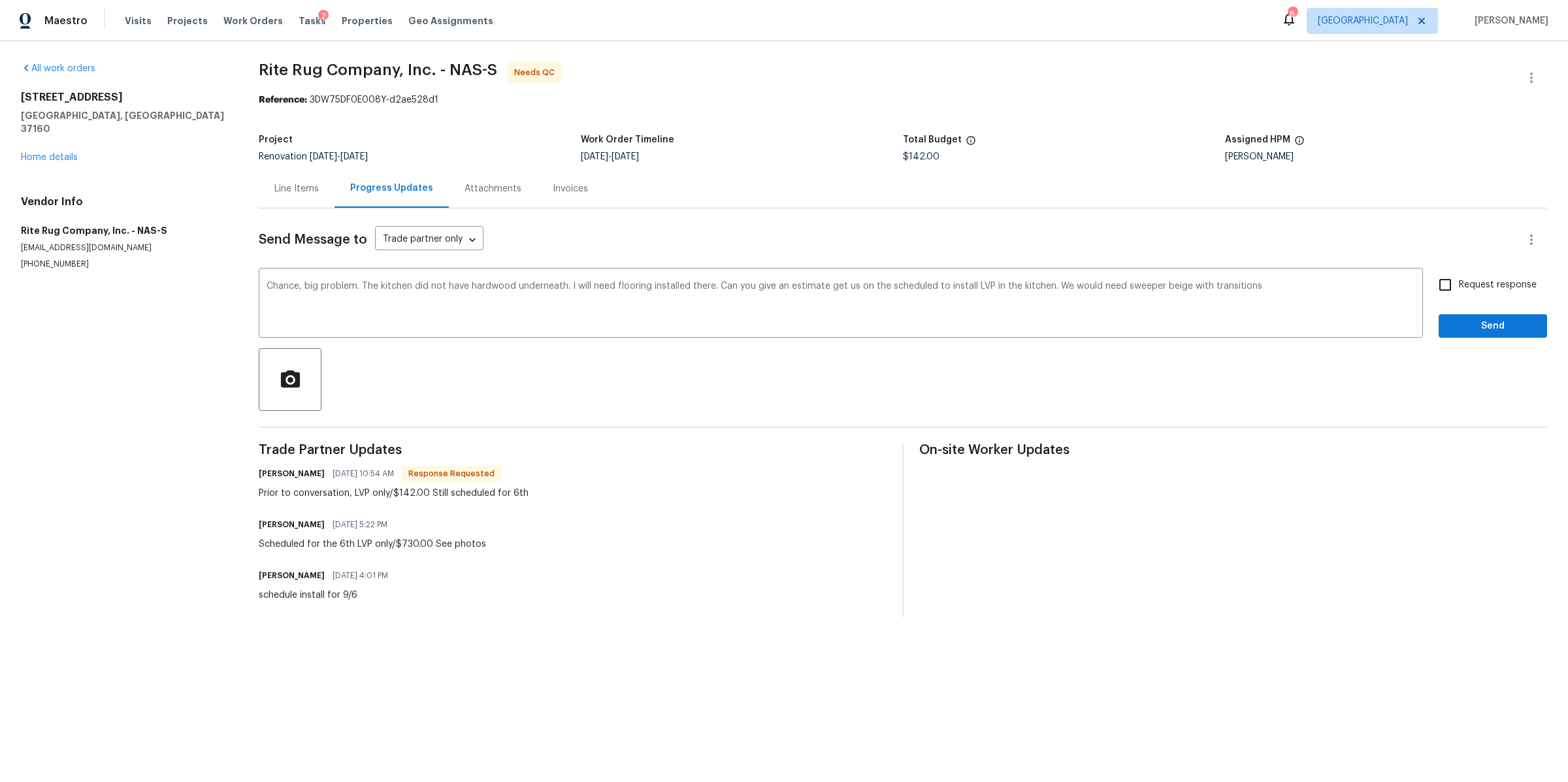
click at [1478, 283] on span "Request response" at bounding box center [1498, 284] width 78 height 13
click at [1459, 283] on input "Request response" at bounding box center [1445, 284] width 28 height 28
checkbox input "true"
click at [1450, 321] on span "Send" at bounding box center [1493, 326] width 87 height 17
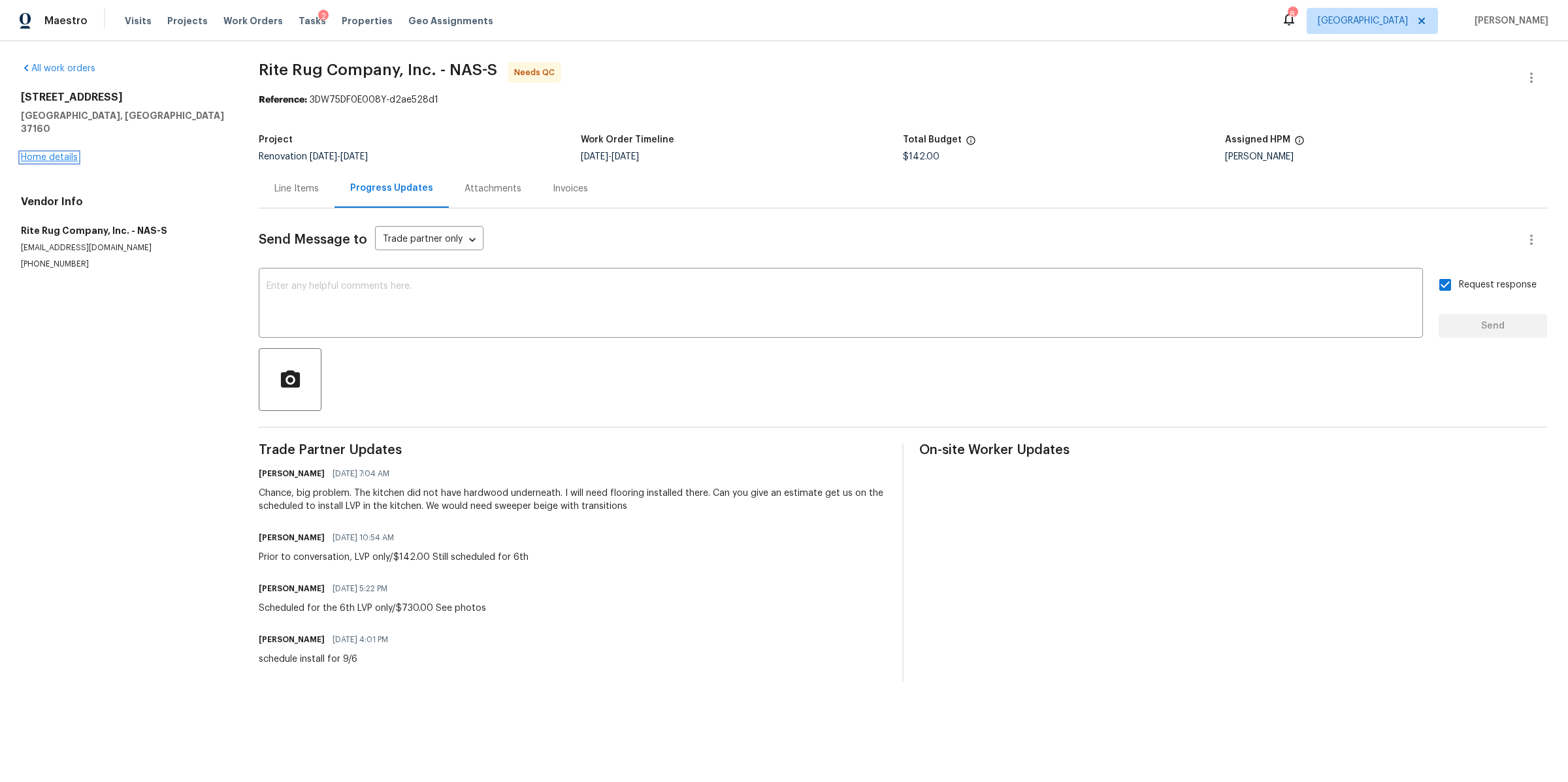
click at [46, 152] on link "Home details" at bounding box center [49, 157] width 57 height 10
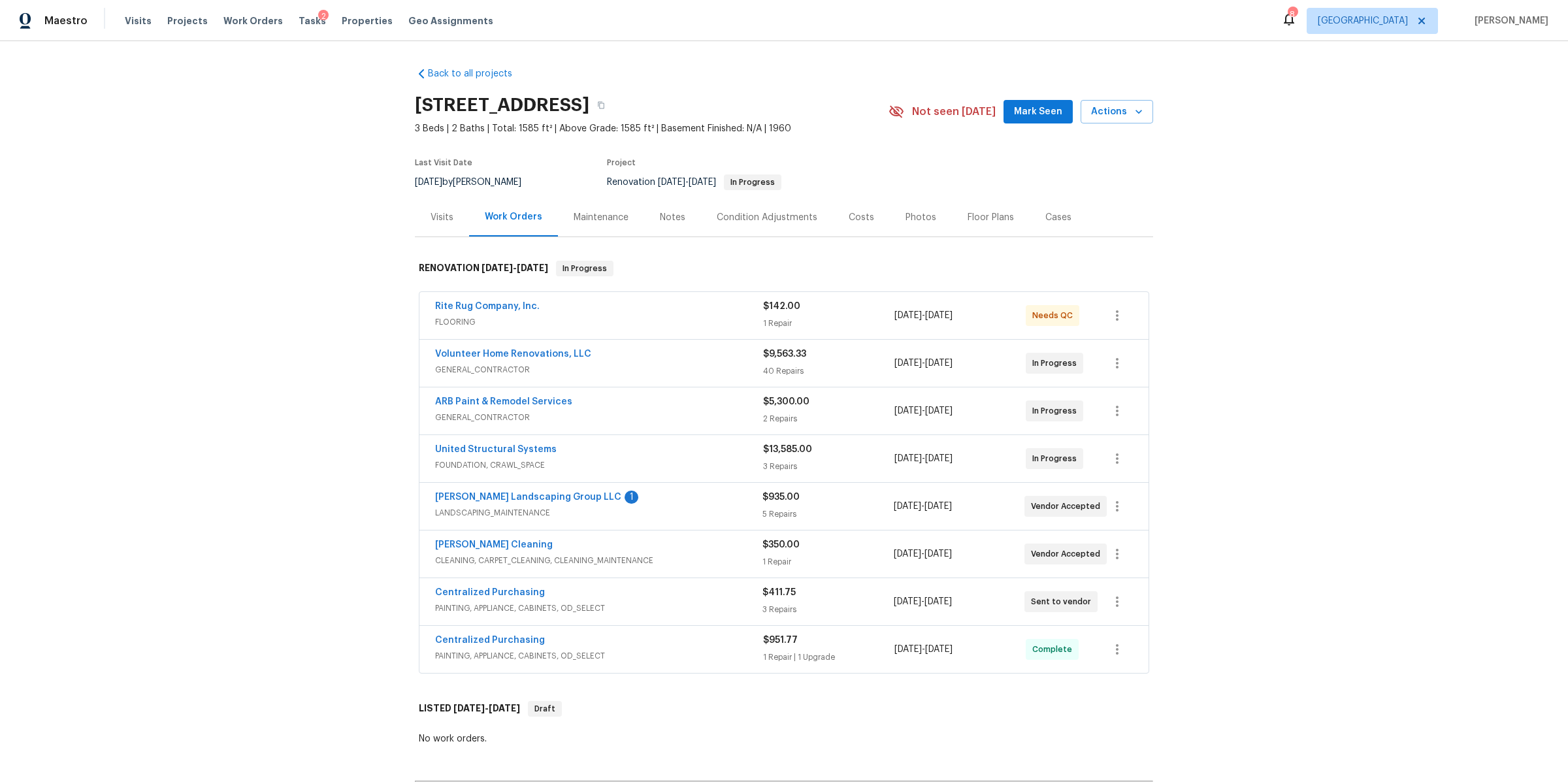
scroll to position [182, 0]
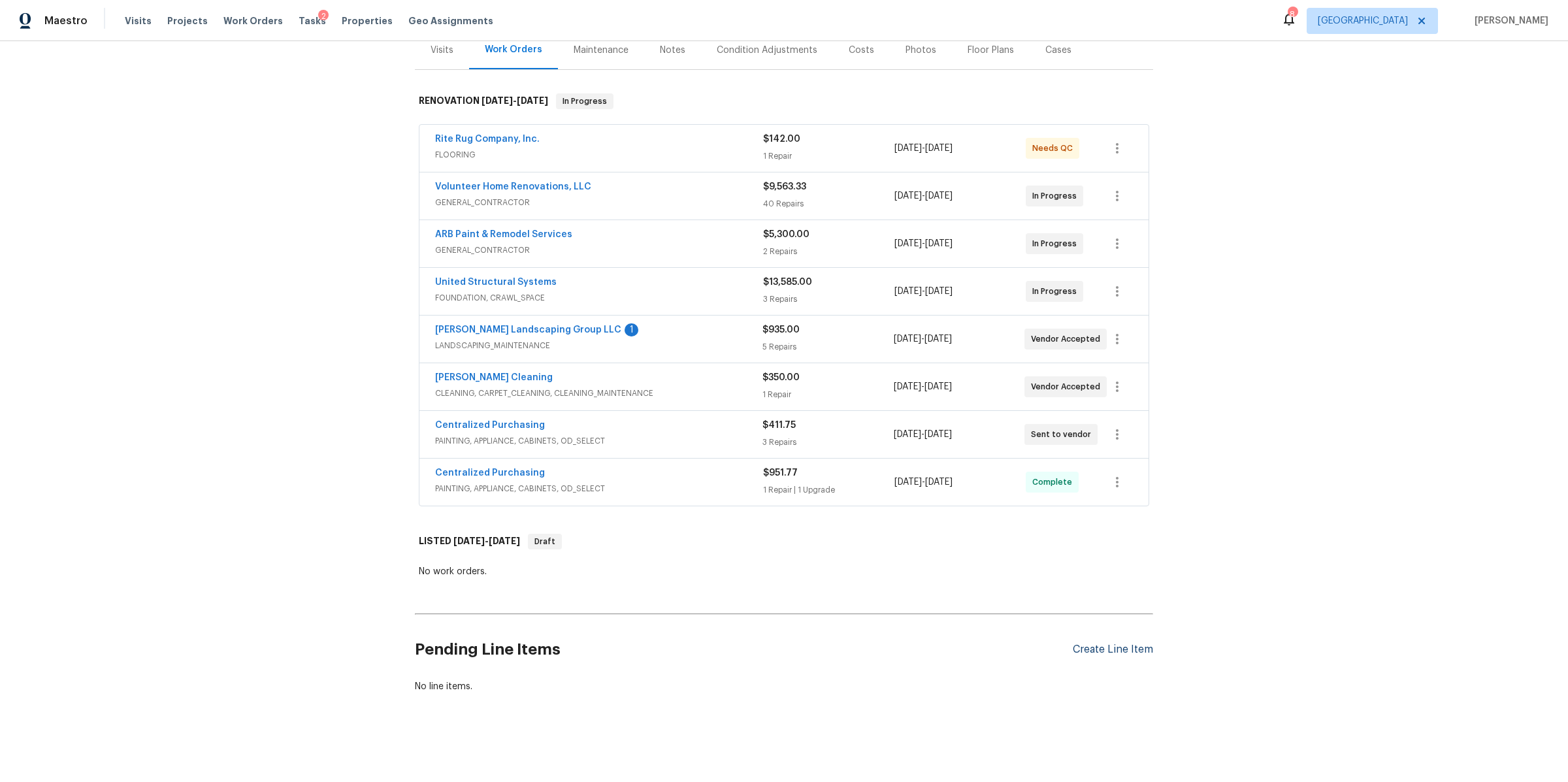
click at [1126, 643] on div "Create Line Item" at bounding box center [1113, 649] width 80 height 13
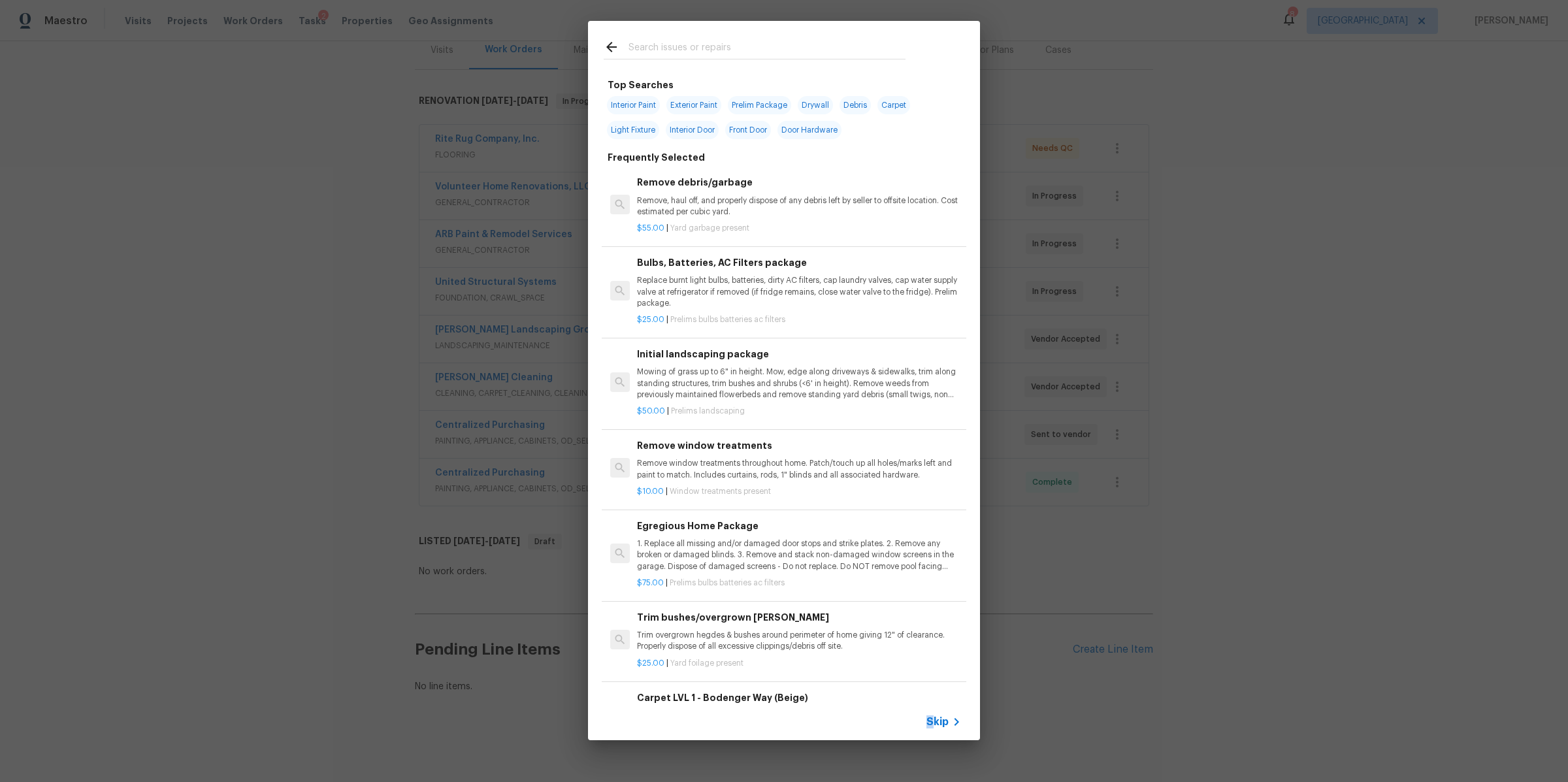
click at [931, 715] on span "Skip" at bounding box center [938, 722] width 22 height 13
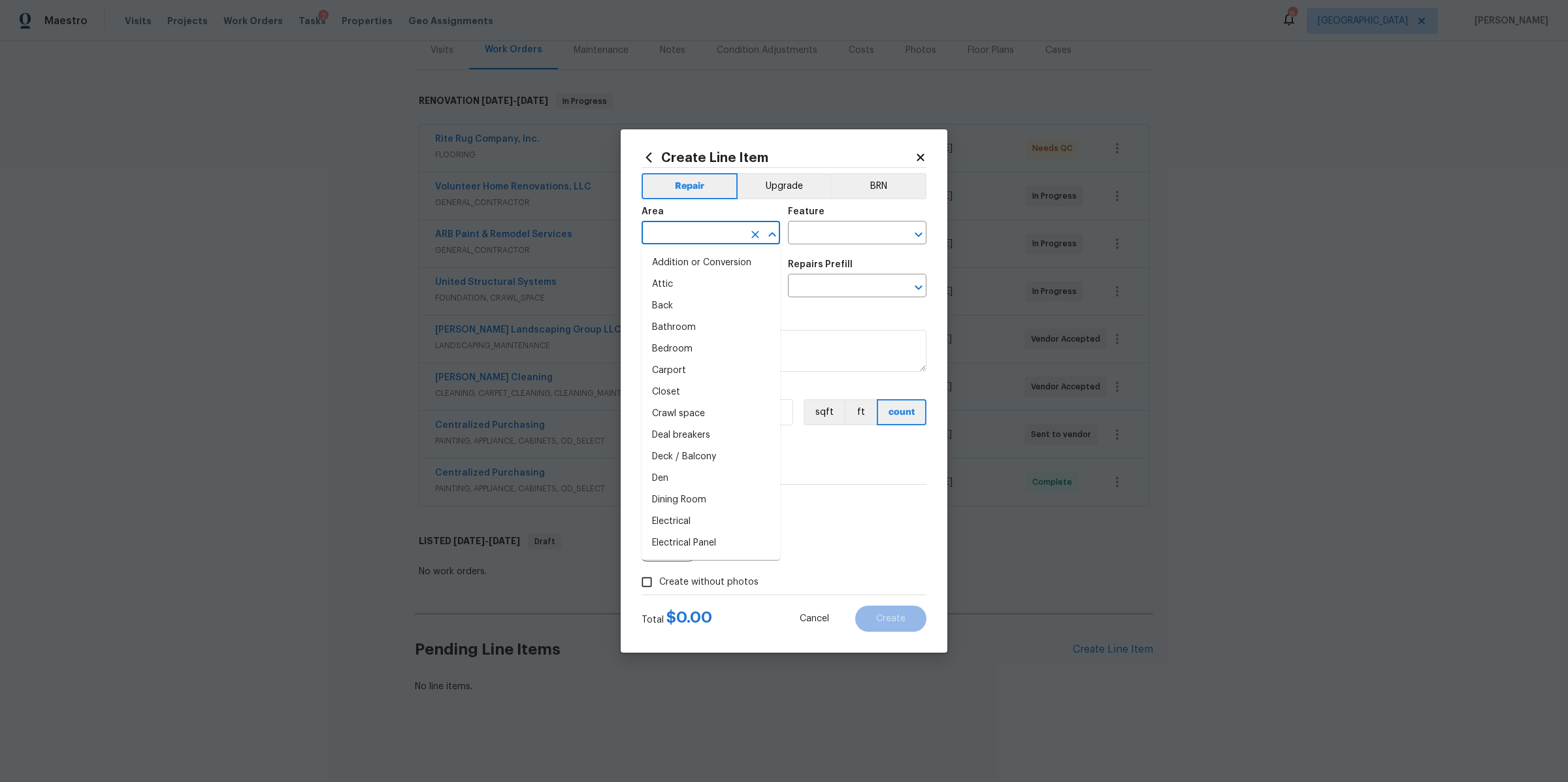
click at [676, 229] on input "text" at bounding box center [693, 234] width 102 height 21
click at [666, 257] on li "Crawl space" at bounding box center [711, 263] width 138 height 21
type input "Crawl space"
click at [825, 241] on input "text" at bounding box center [839, 234] width 102 height 21
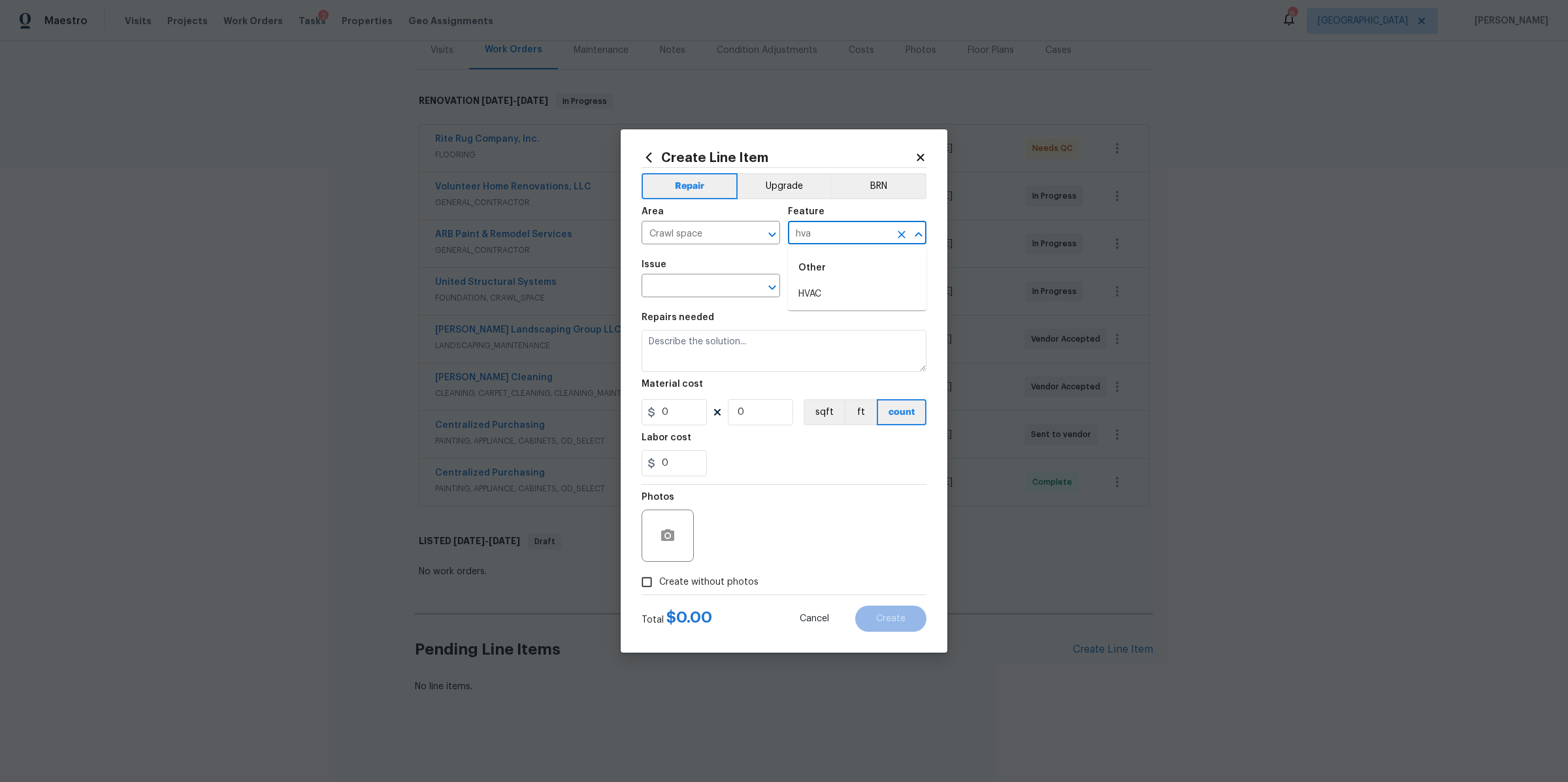
click at [808, 288] on li "HVAC" at bounding box center [857, 294] width 138 height 21
type input "HVAC"
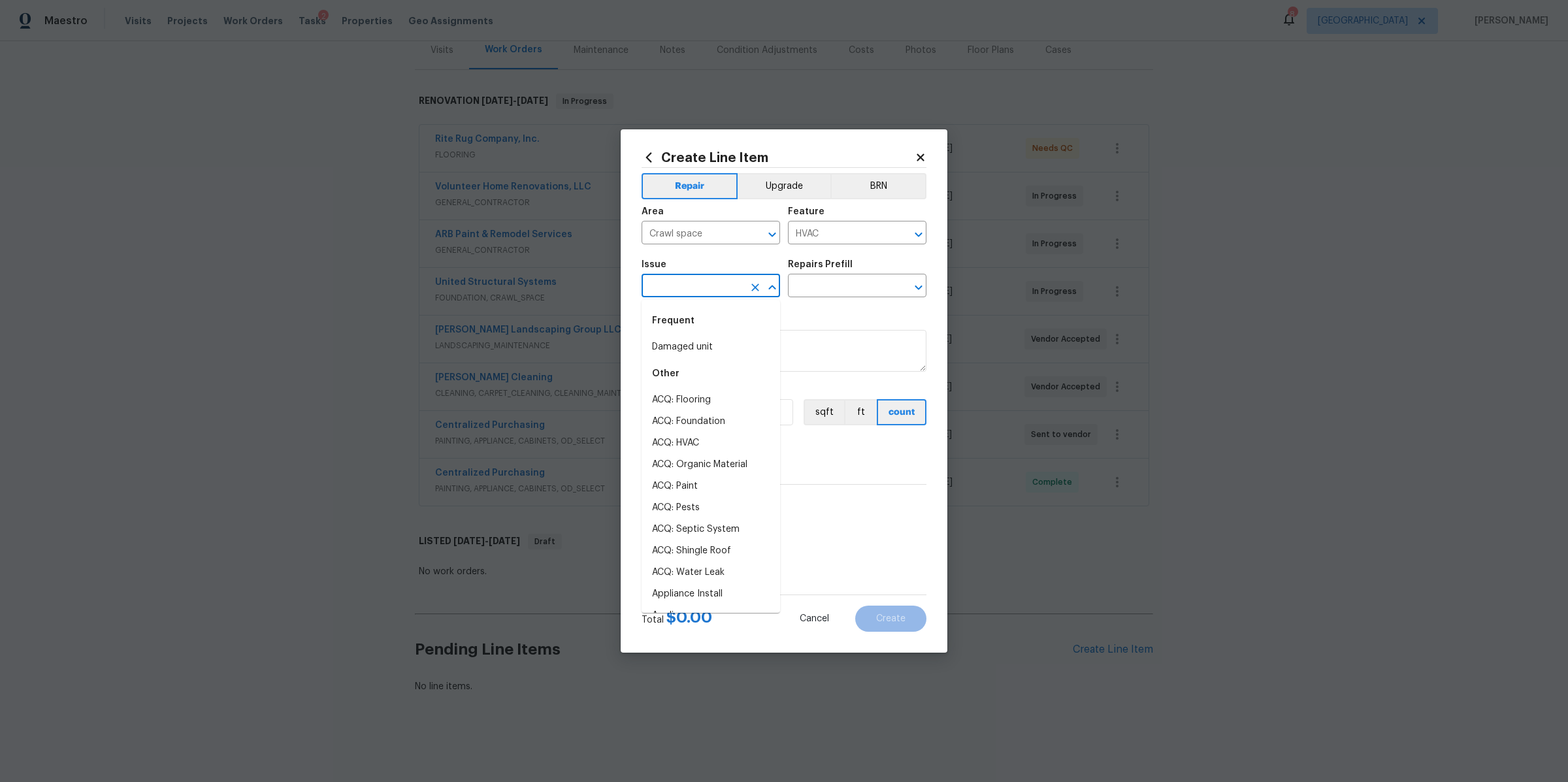
click at [685, 283] on input "text" at bounding box center [693, 287] width 102 height 21
click at [650, 370] on li "HVAC Extras" at bounding box center [711, 368] width 138 height 21
type input "HVAC Extras"
click at [871, 279] on input "text" at bounding box center [839, 287] width 102 height 21
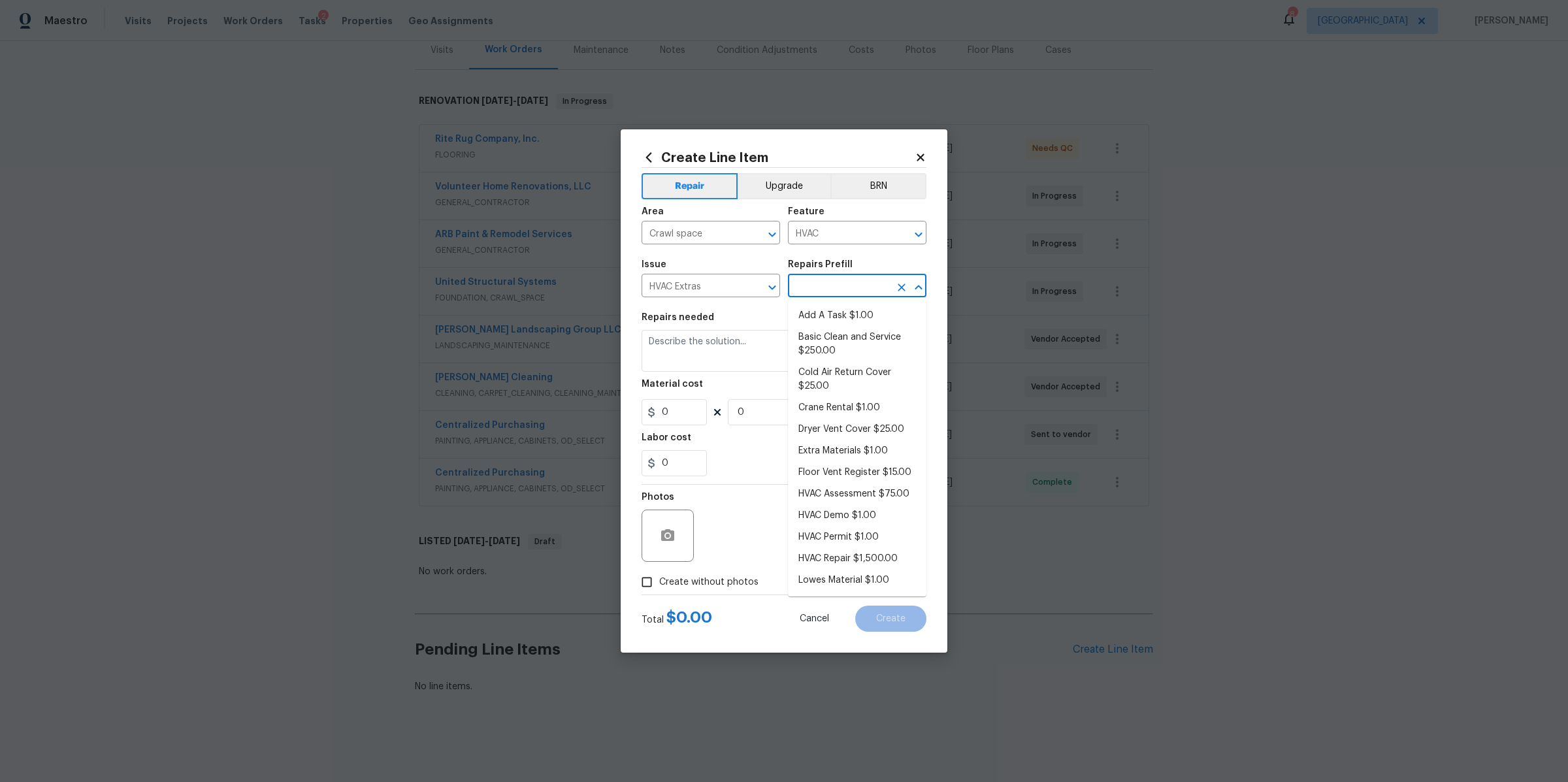
click at [847, 311] on li "Add A Task $1.00" at bounding box center [857, 315] width 138 height 21
type input "Add A Task $1.00"
type textarea "HPM to detail"
type input "1"
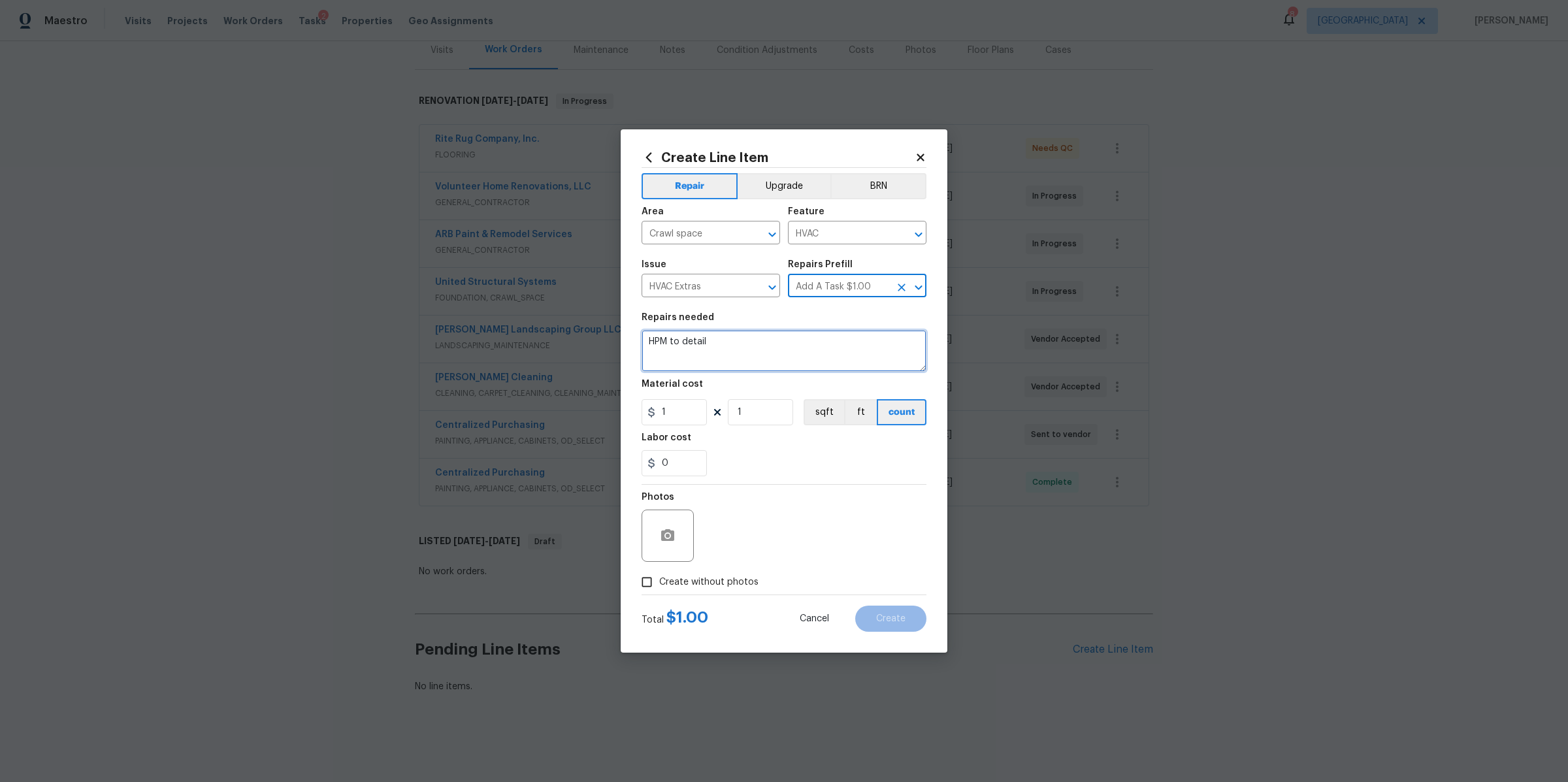
click at [678, 348] on textarea "HPM to detail" at bounding box center [784, 350] width 285 height 42
type textarea "repair all damaged duct work in the crawlspace"
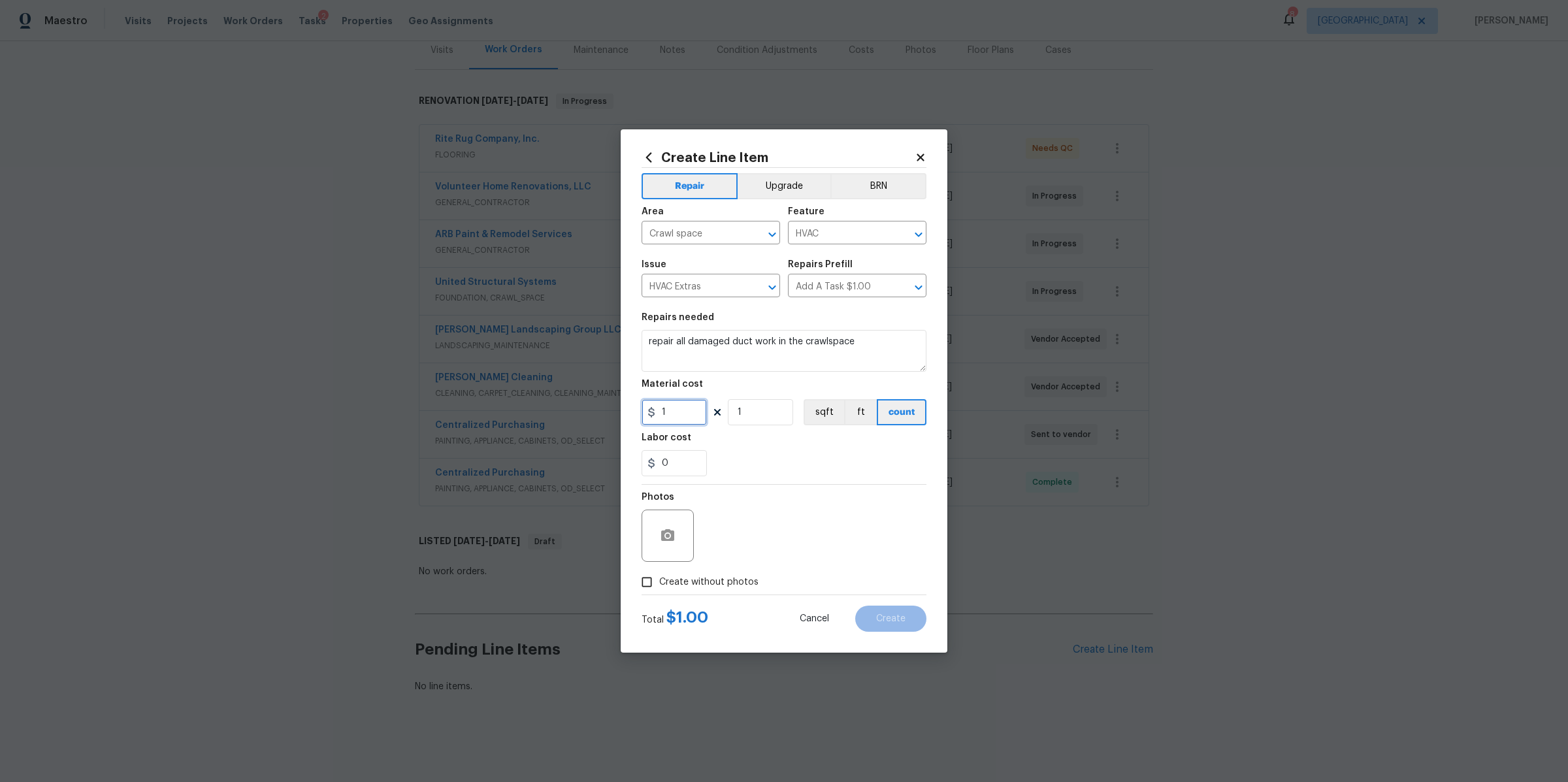
click at [680, 418] on input "1" at bounding box center [674, 412] width 65 height 26
type input "450"
click at [668, 534] on figure "Photos" at bounding box center [669, 526] width 55 height 69
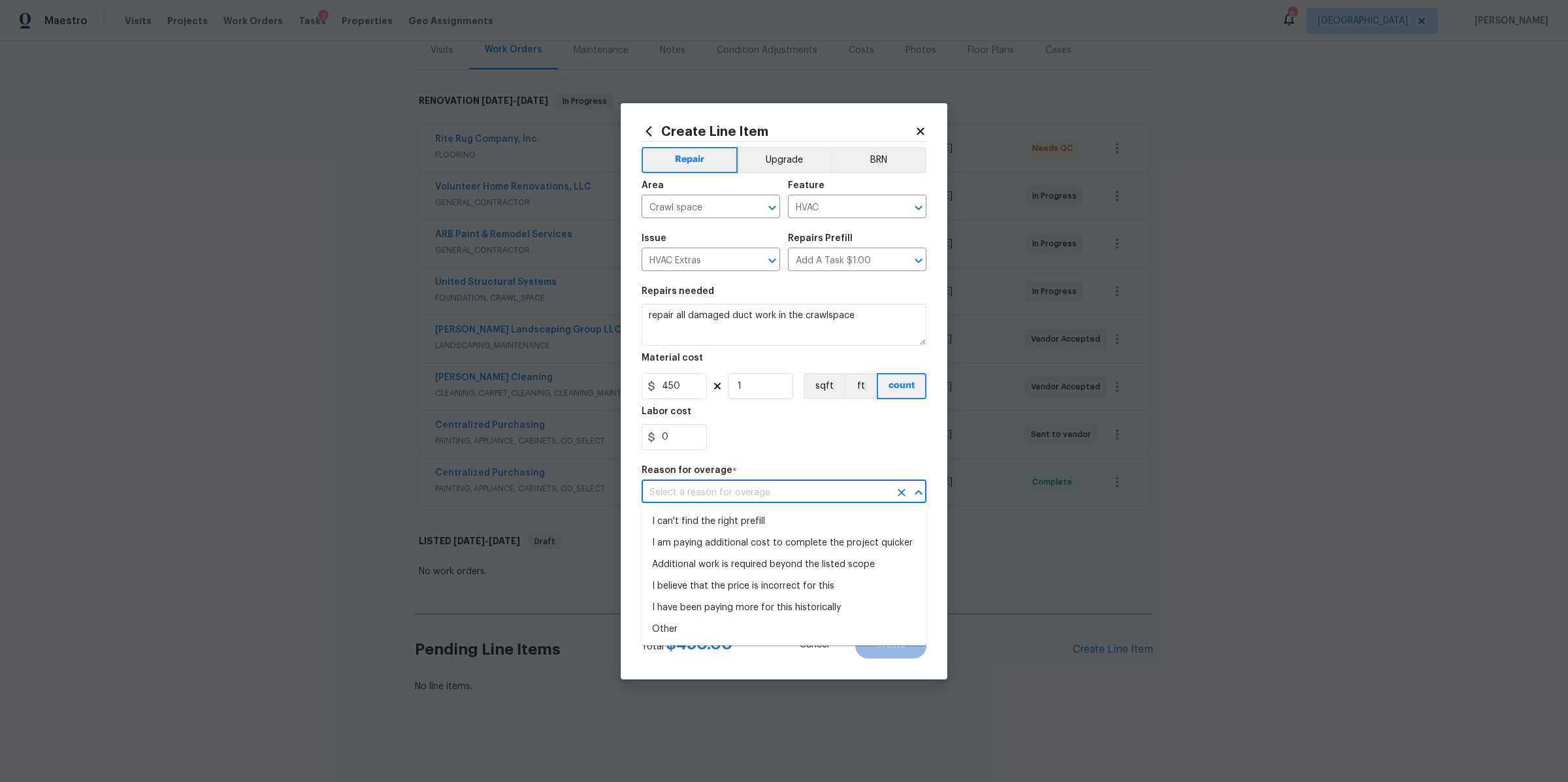
click at [726, 498] on input "text" at bounding box center [766, 493] width 249 height 21
click at [709, 523] on li "I can't find the right prefill" at bounding box center [784, 521] width 285 height 21
type input "I can't find the right prefill"
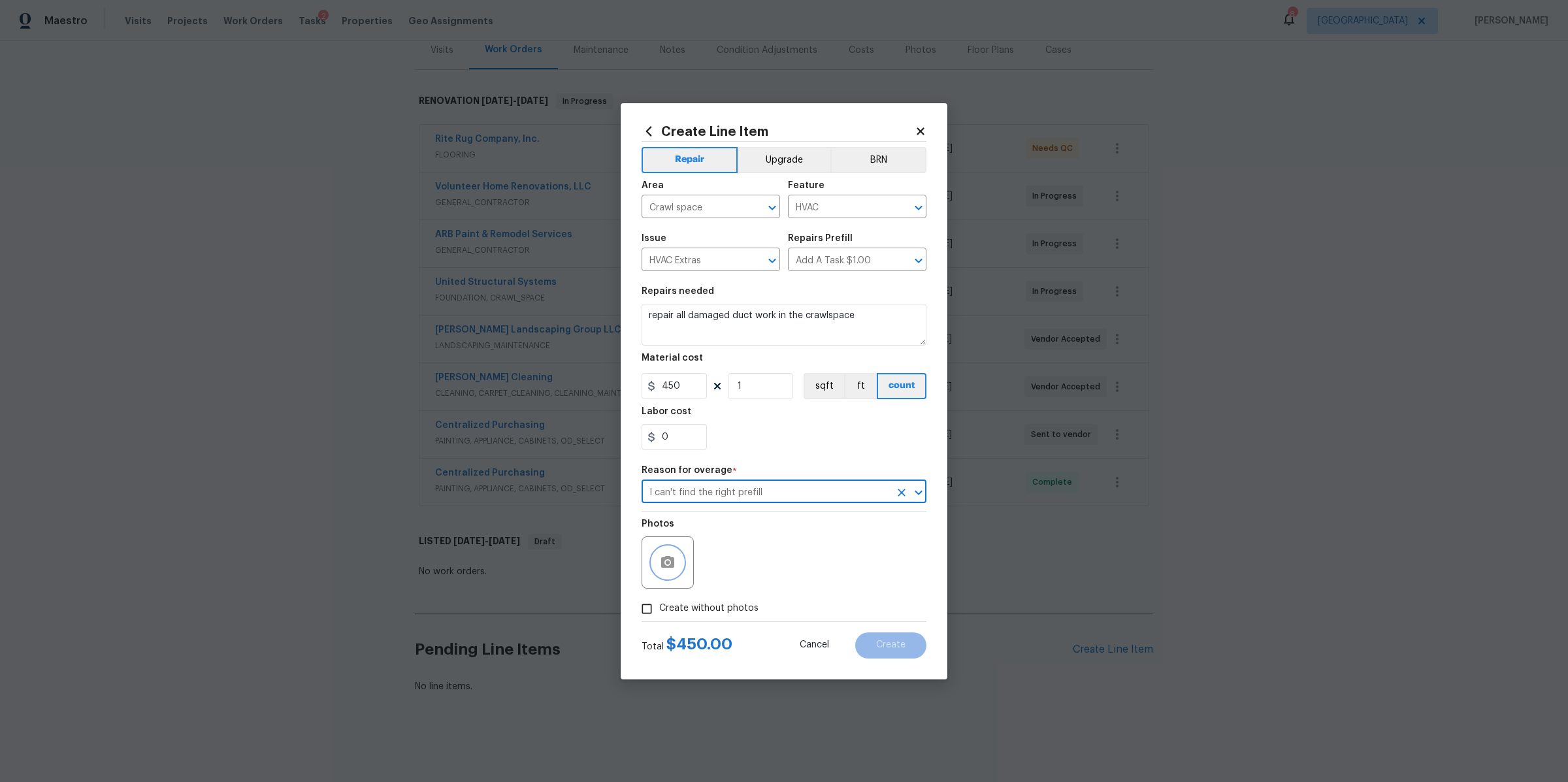
click at [673, 569] on icon "button" at bounding box center [668, 562] width 16 height 16
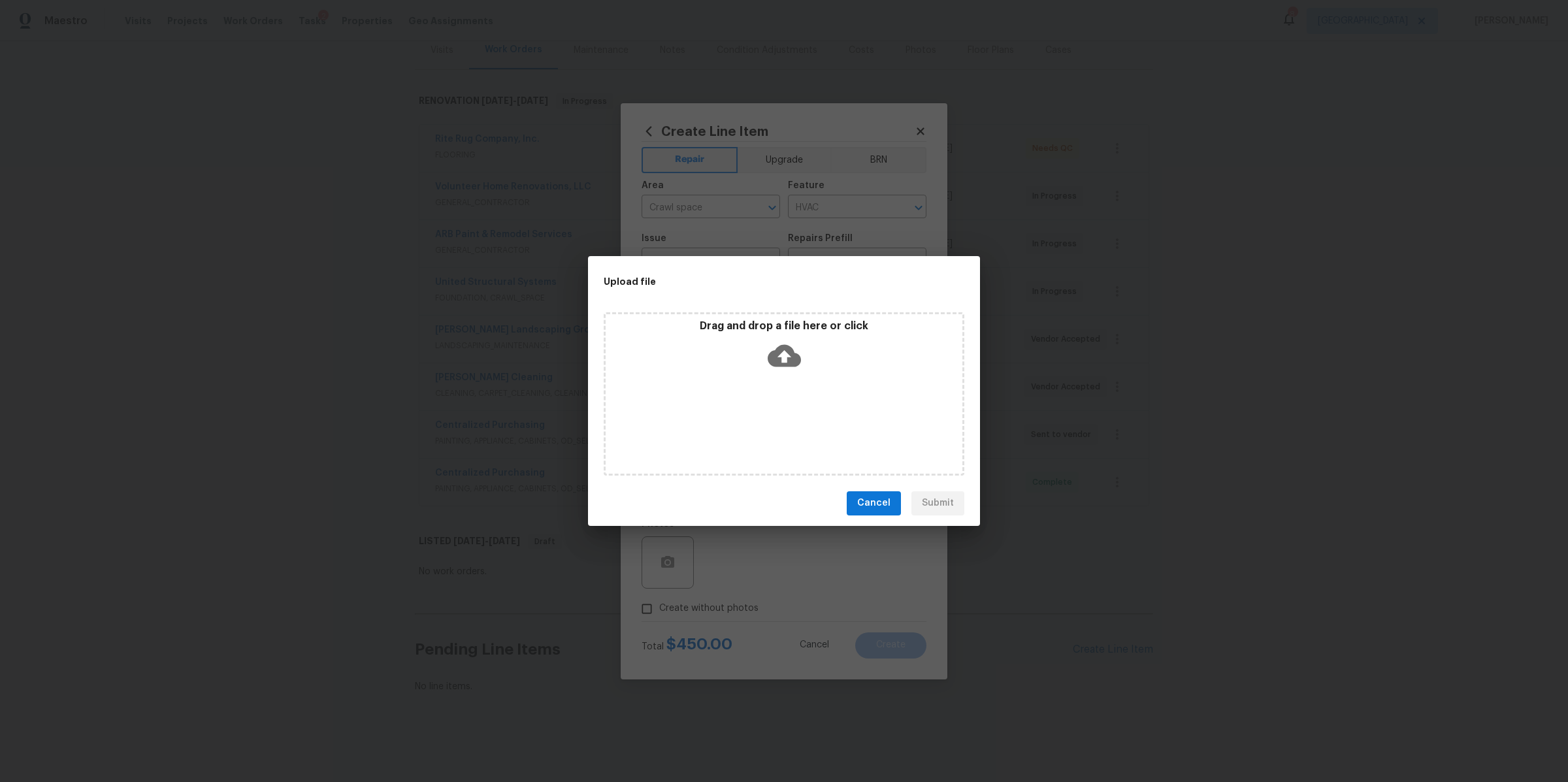
click at [786, 359] on icon at bounding box center [785, 356] width 33 height 33
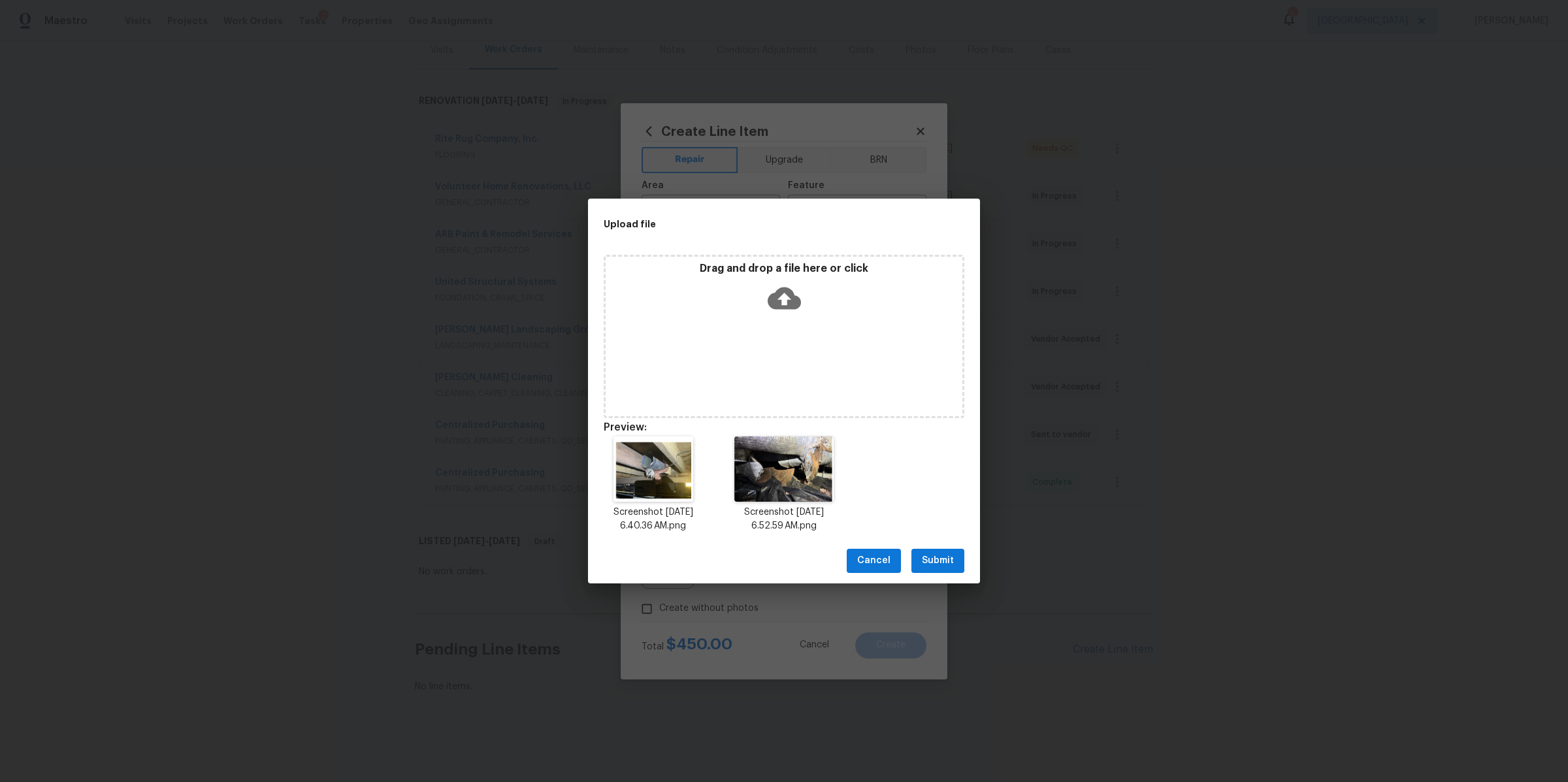
click at [937, 561] on span "Submit" at bounding box center [938, 560] width 32 height 17
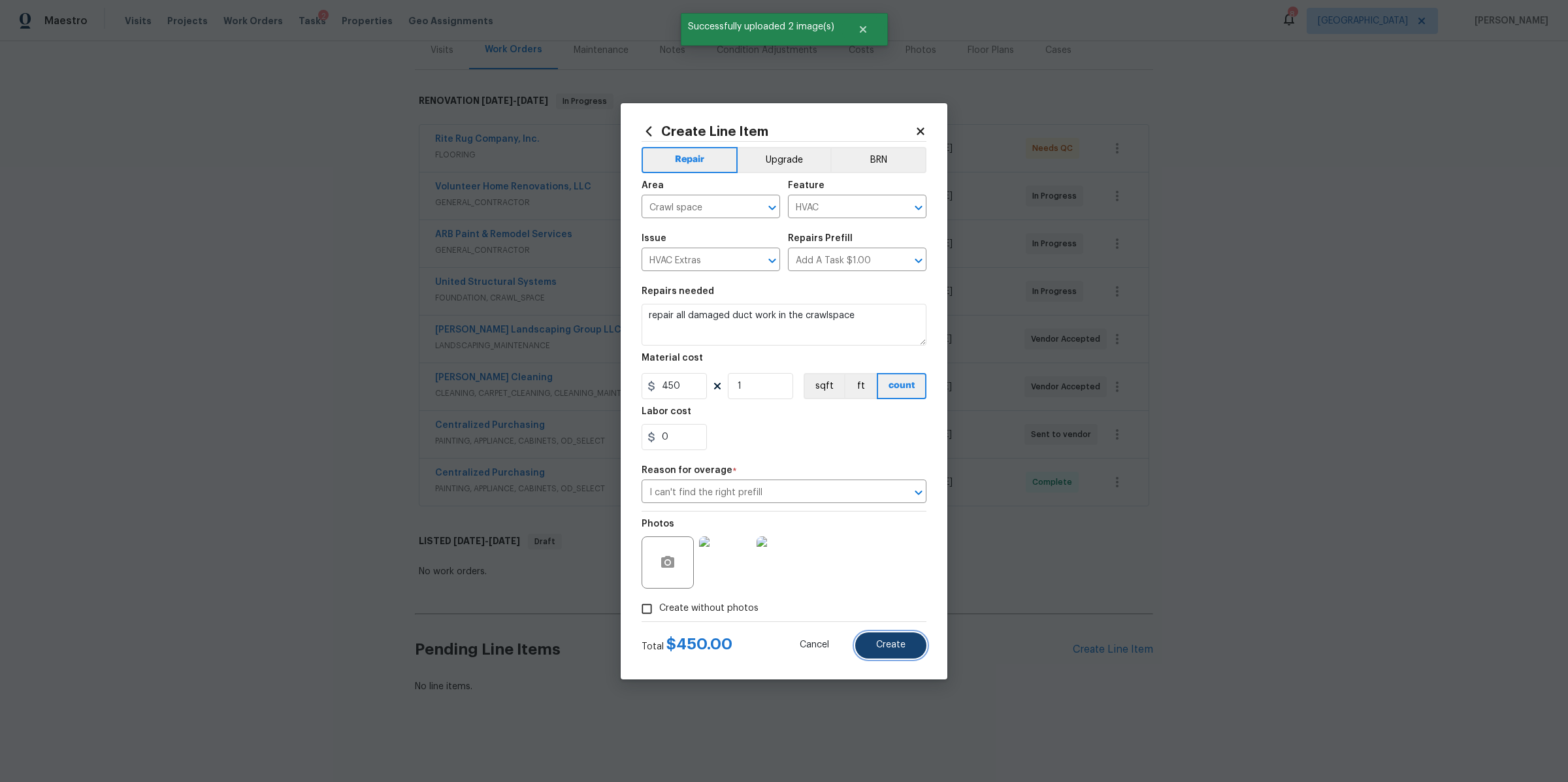
click at [888, 642] on span "Create" at bounding box center [890, 645] width 29 height 10
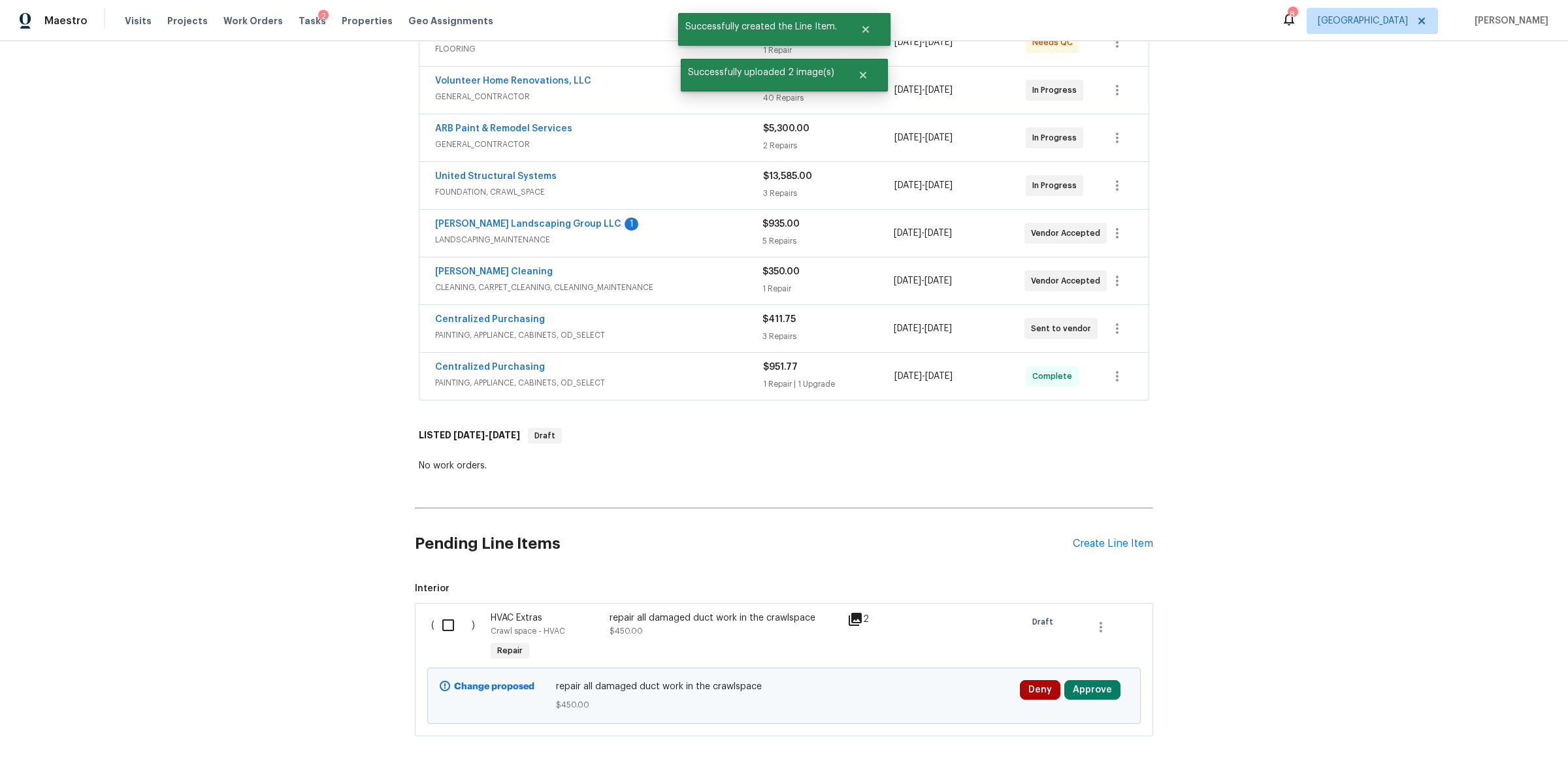
scroll to position [331, 0]
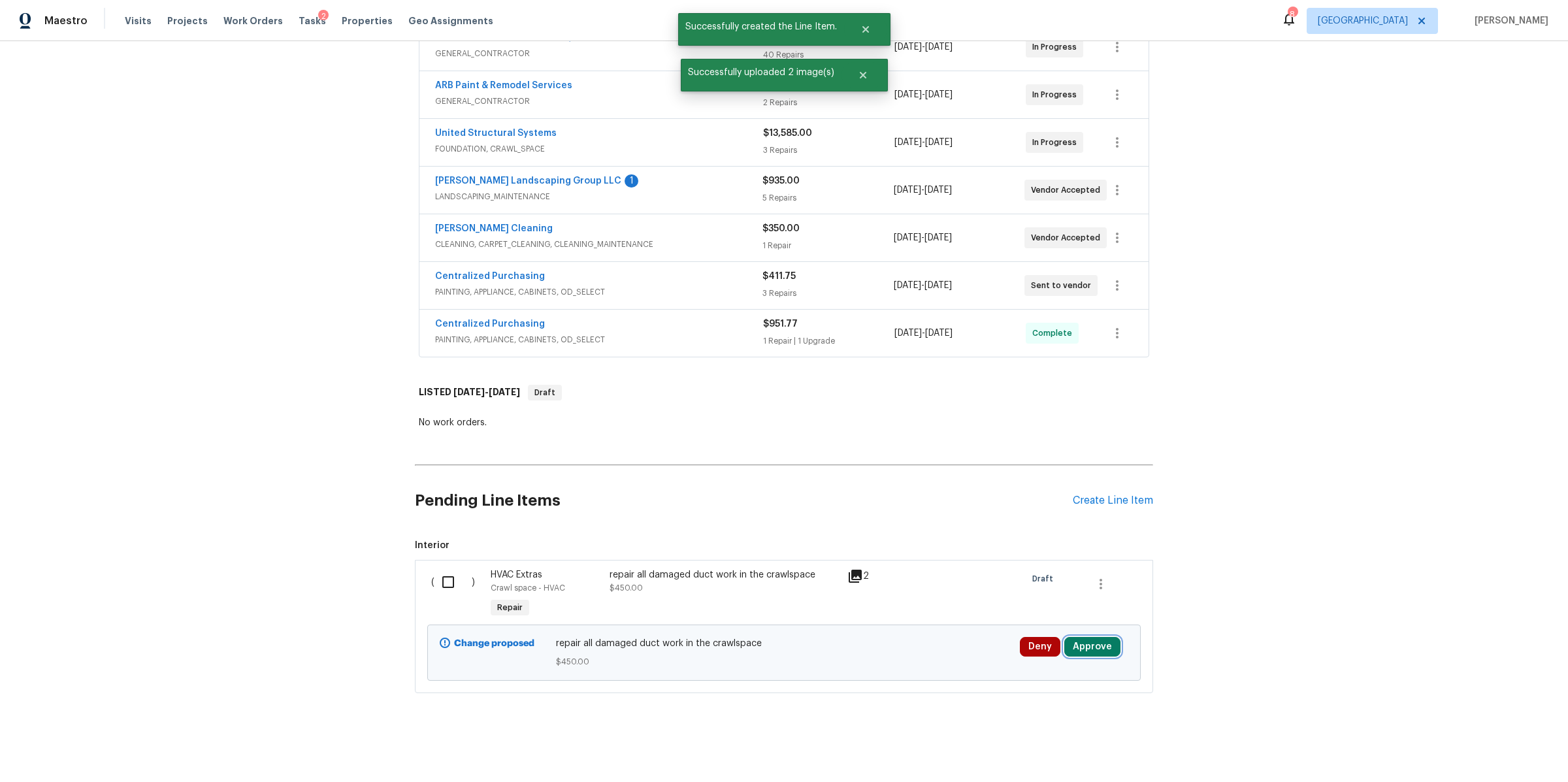
click at [1086, 637] on button "Approve" at bounding box center [1092, 646] width 56 height 20
click at [1032, 576] on div "Are you sure you want to approve this line item? Approve Cancel" at bounding box center [1086, 579] width 230 height 71
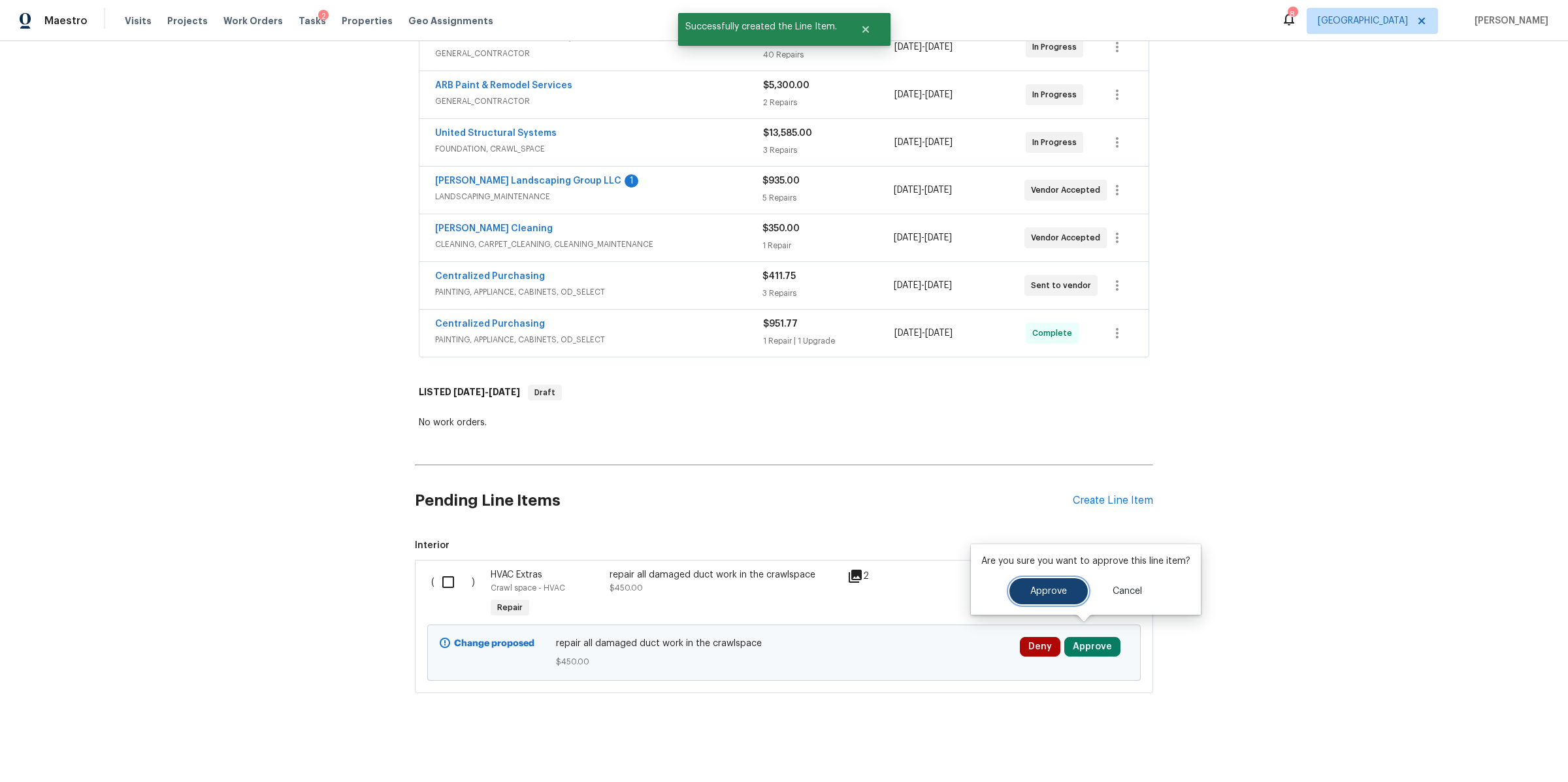
click at [1032, 580] on button "Approve" at bounding box center [1049, 591] width 79 height 26
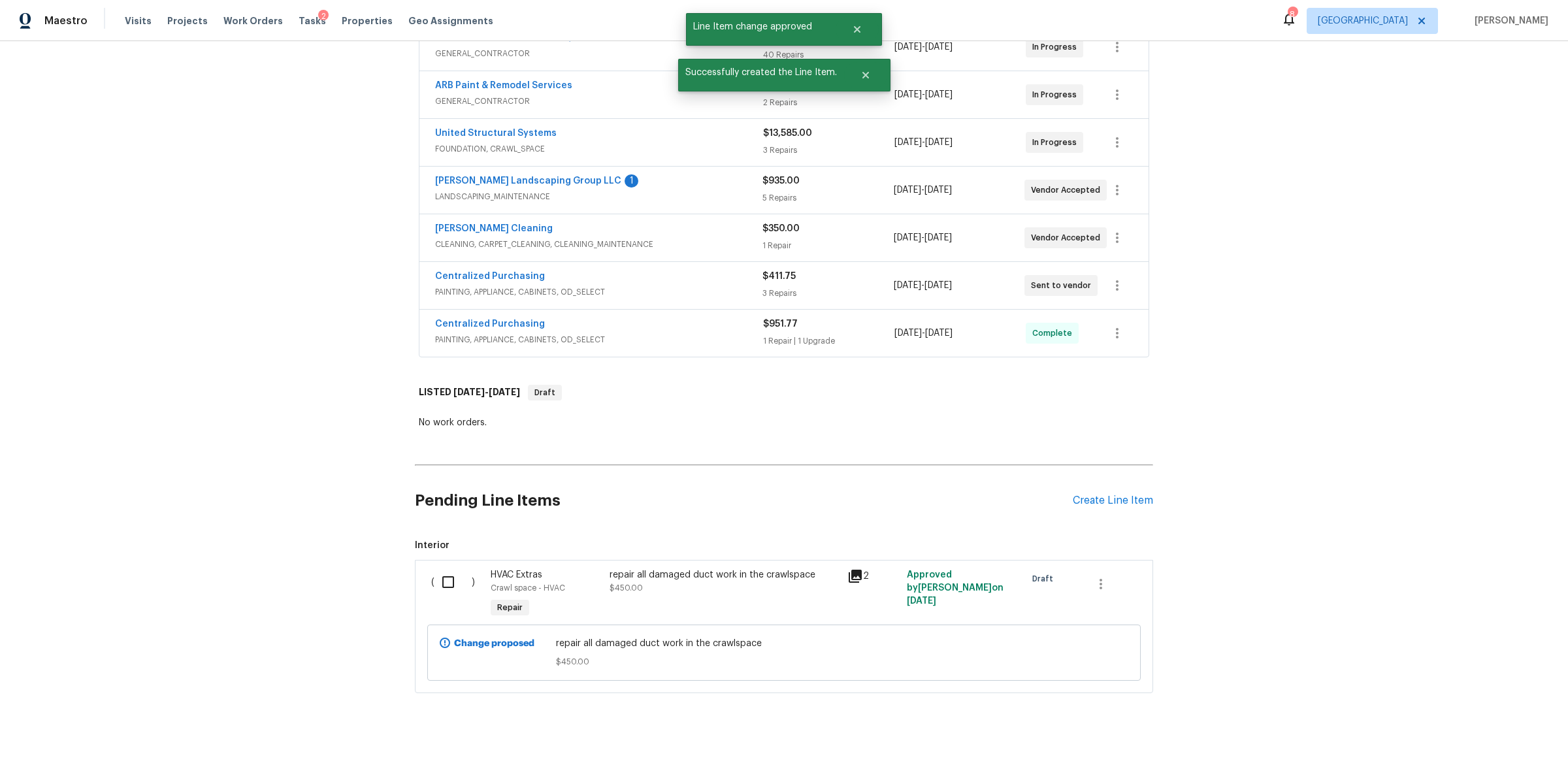
click at [458, 573] on input "checkbox" at bounding box center [453, 582] width 37 height 28
checkbox input "true"
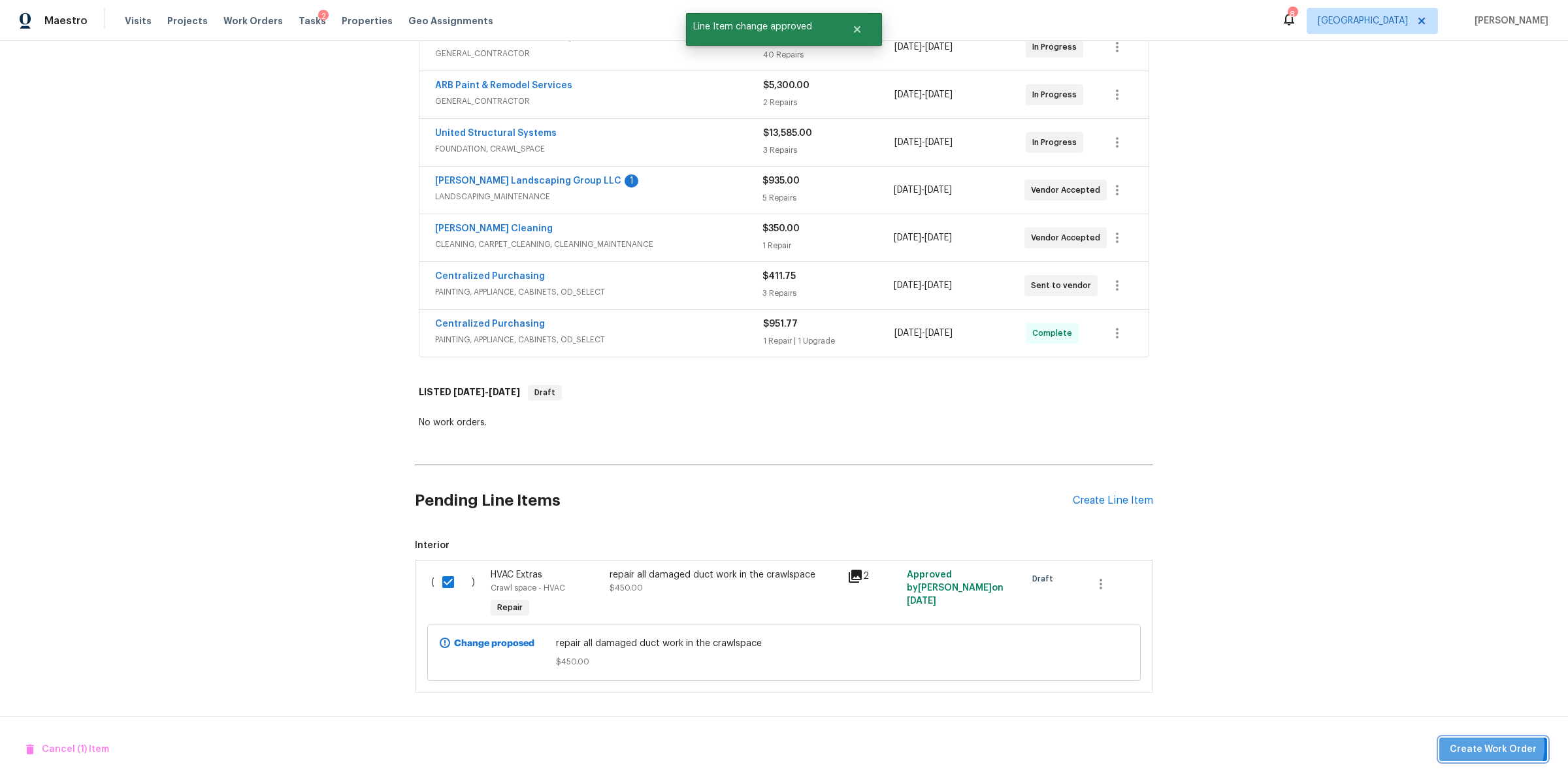
click at [1488, 746] on span "Create Work Order" at bounding box center [1493, 749] width 87 height 17
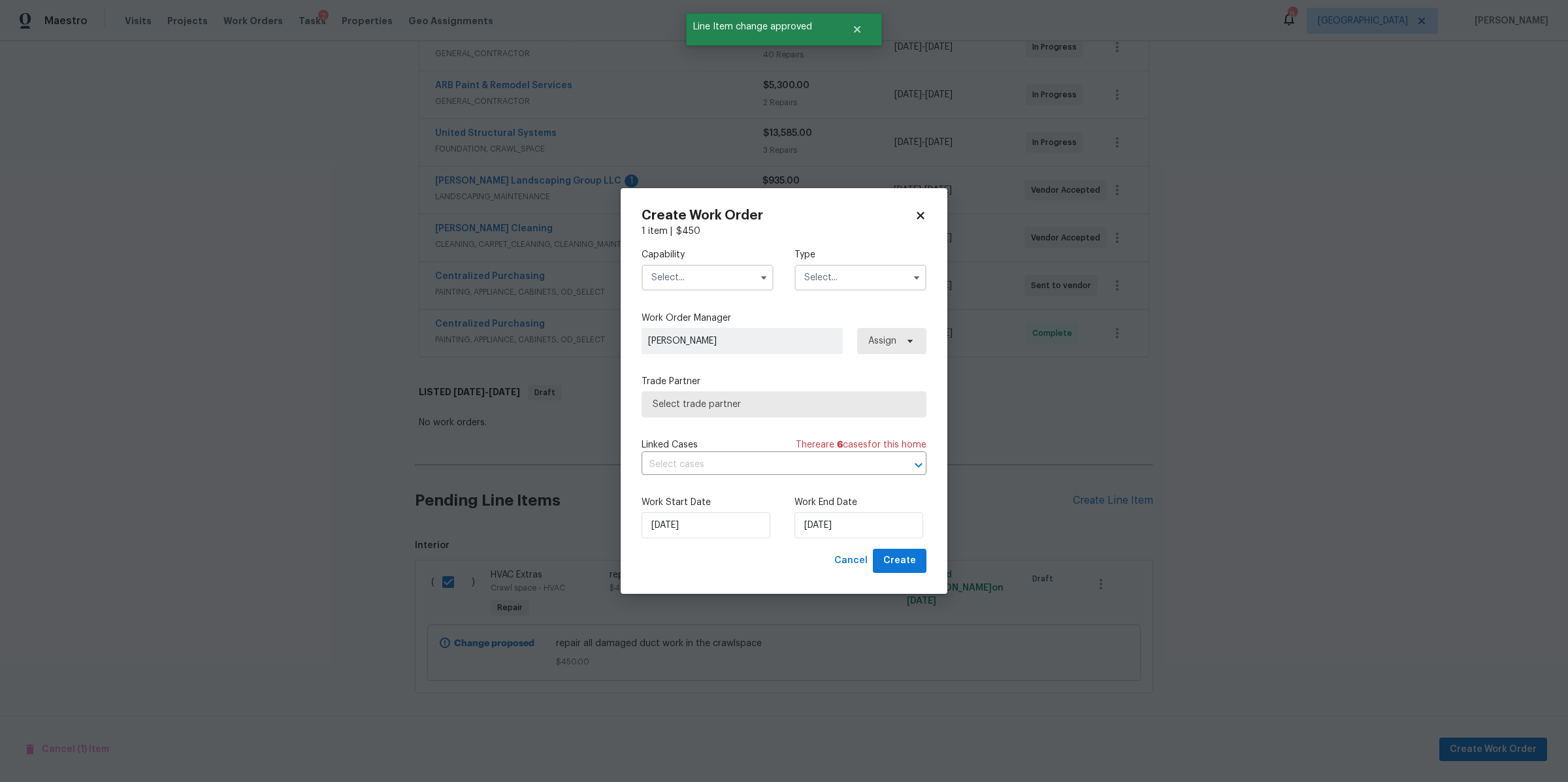
click at [720, 272] on input "text" at bounding box center [708, 277] width 132 height 26
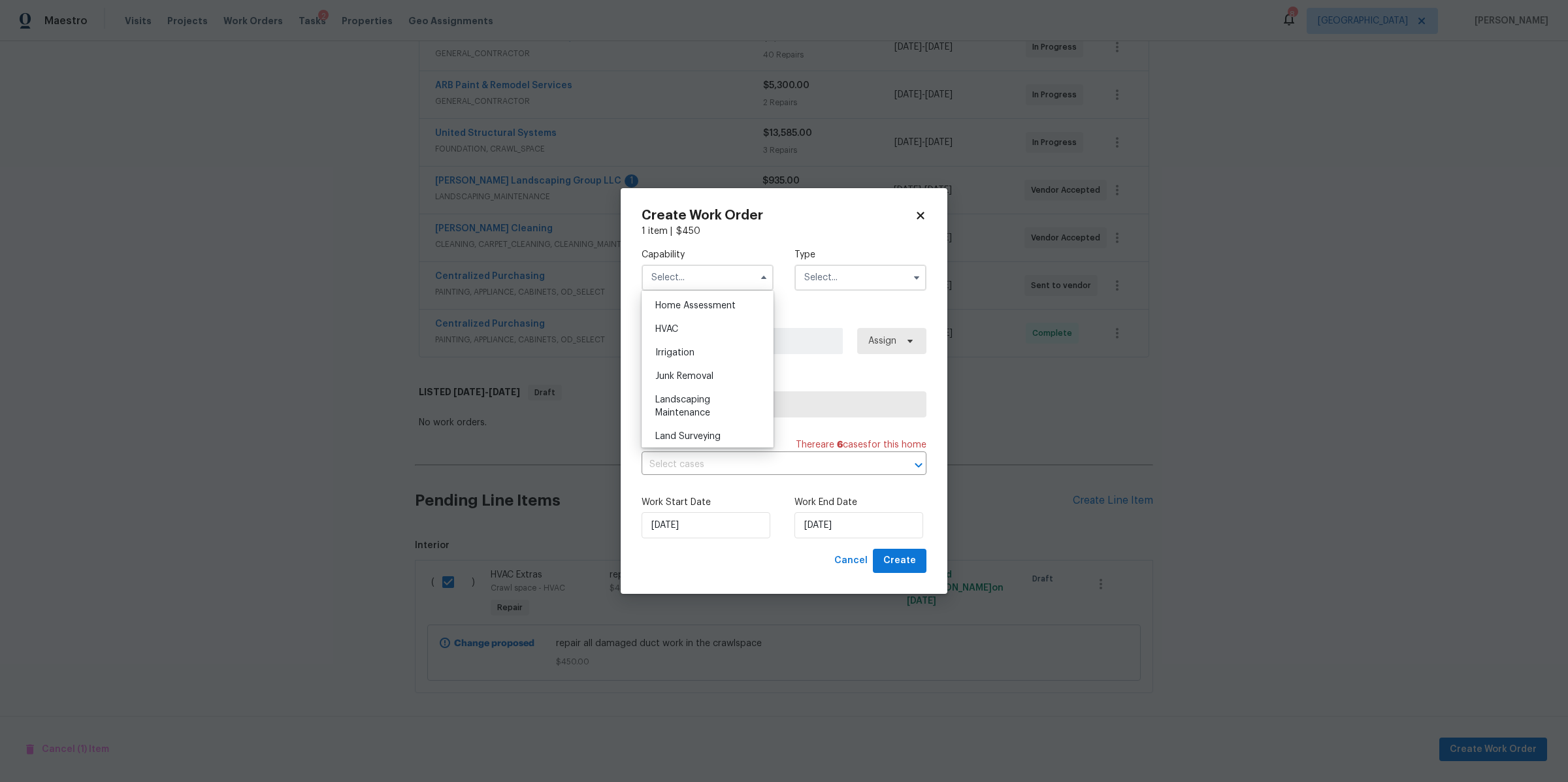
scroll to position [771, 0]
click at [689, 336] on div "HVAC" at bounding box center [708, 324] width 126 height 24
type input "HVAC"
click at [873, 277] on input "text" at bounding box center [860, 277] width 132 height 26
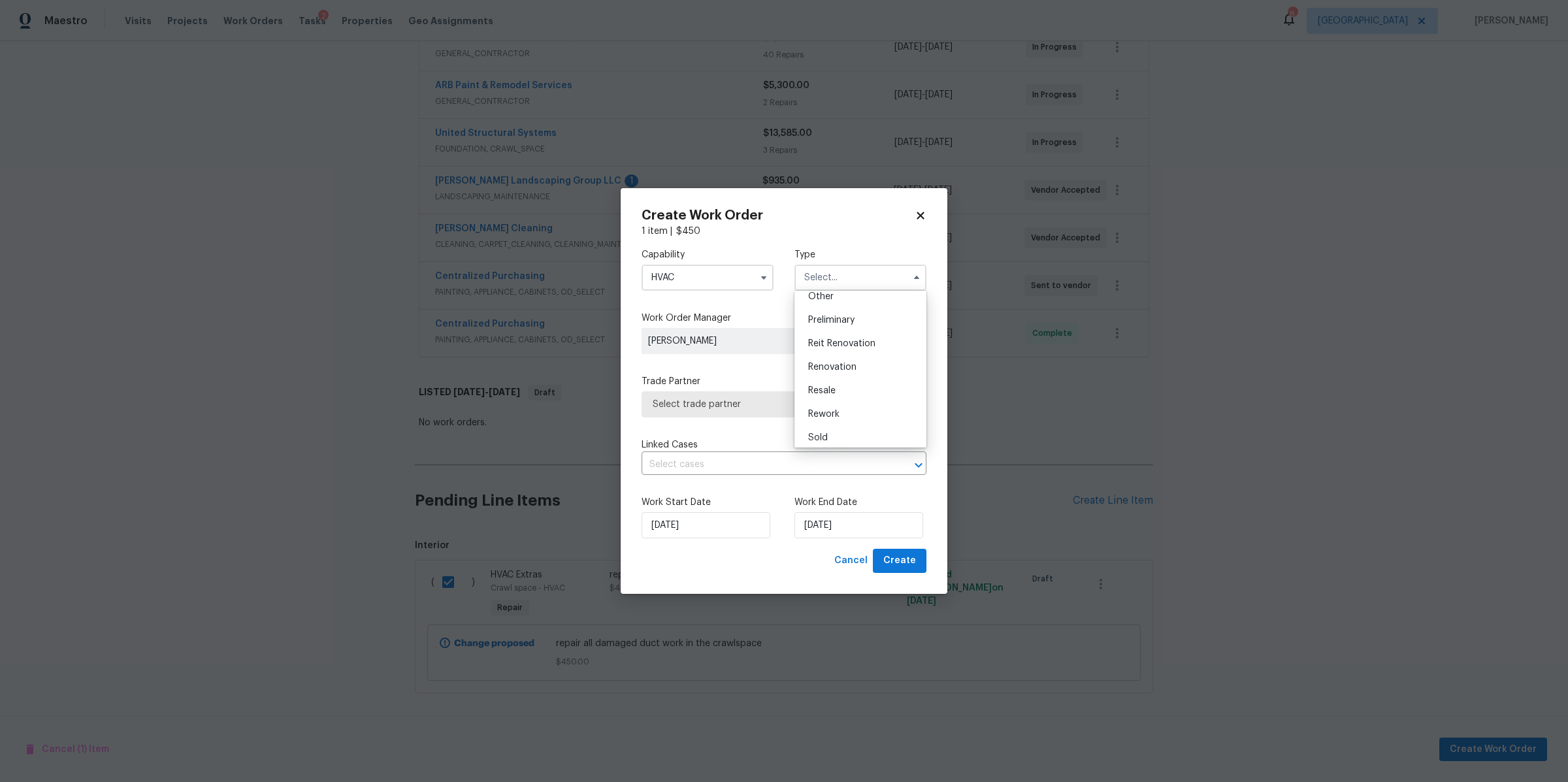
scroll to position [272, 0]
click at [849, 363] on span "Renovation" at bounding box center [832, 364] width 48 height 10
type input "Renovation"
click at [806, 417] on span "Select trade partner" at bounding box center [784, 404] width 285 height 26
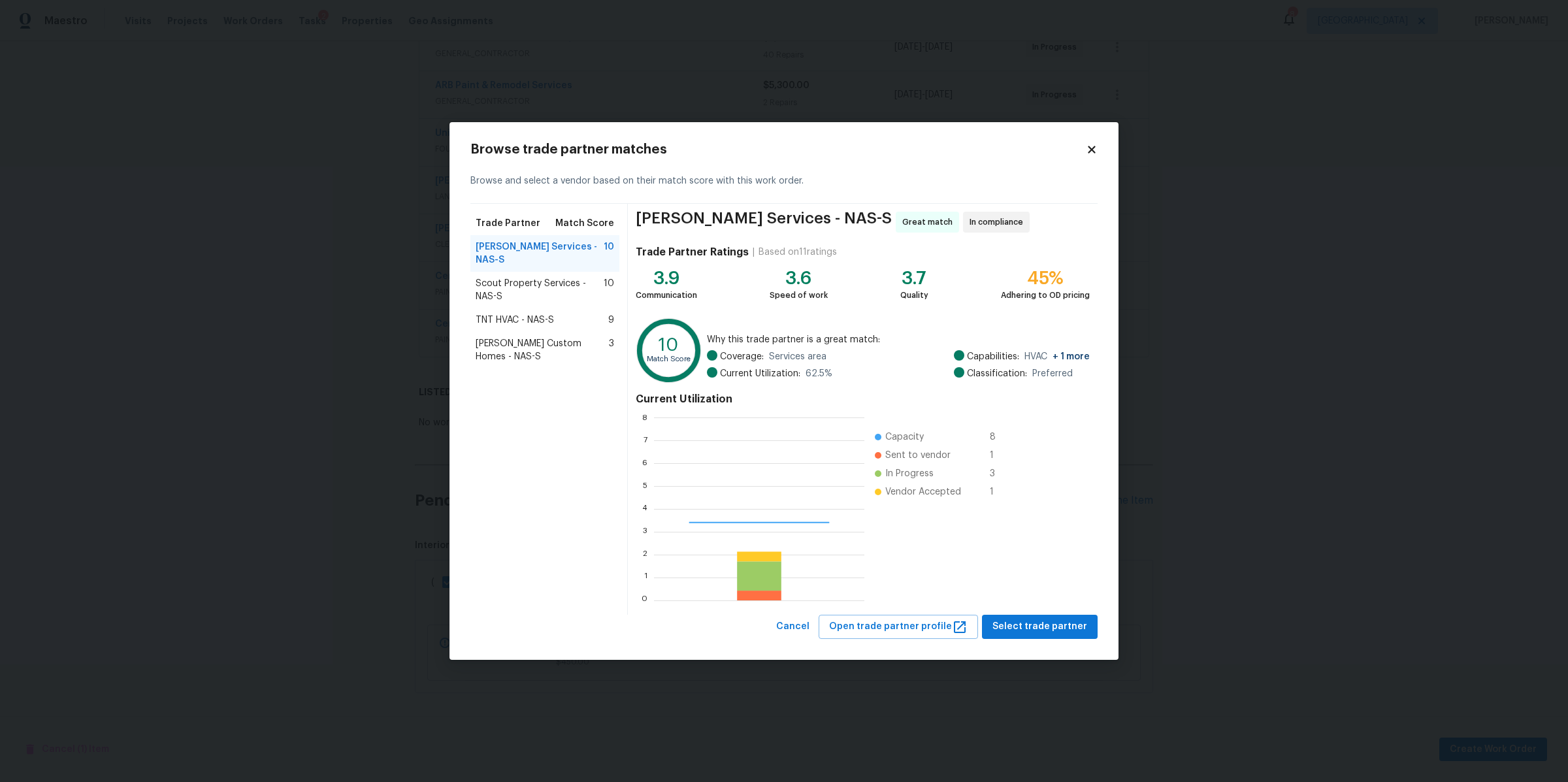
scroll to position [171, 198]
click at [1025, 630] on span "Select trade partner" at bounding box center [1040, 626] width 95 height 17
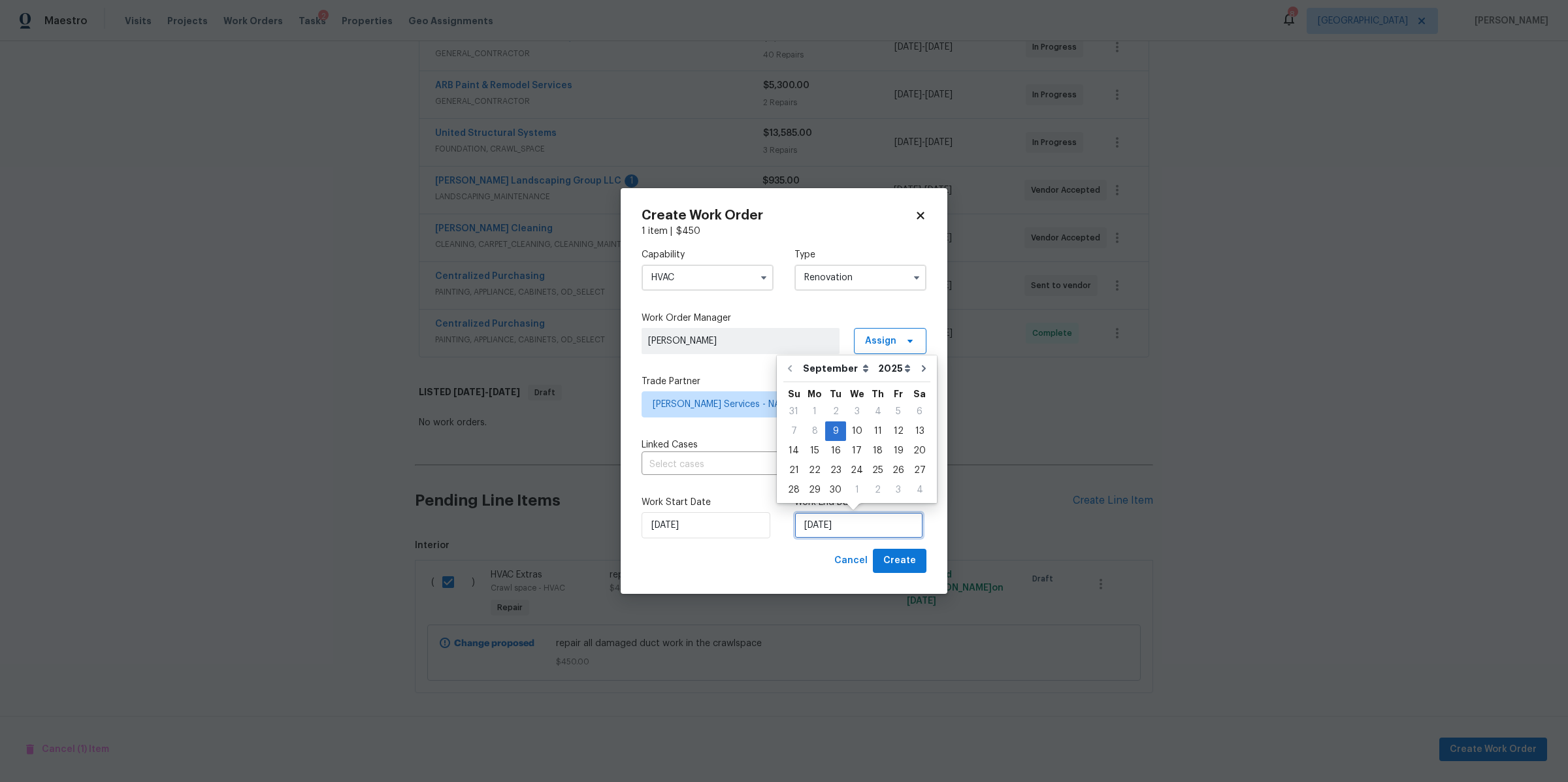
click at [868, 523] on input "[DATE]" at bounding box center [859, 525] width 129 height 26
click at [815, 445] on div "15" at bounding box center [815, 450] width 21 height 18
type input "[DATE]"
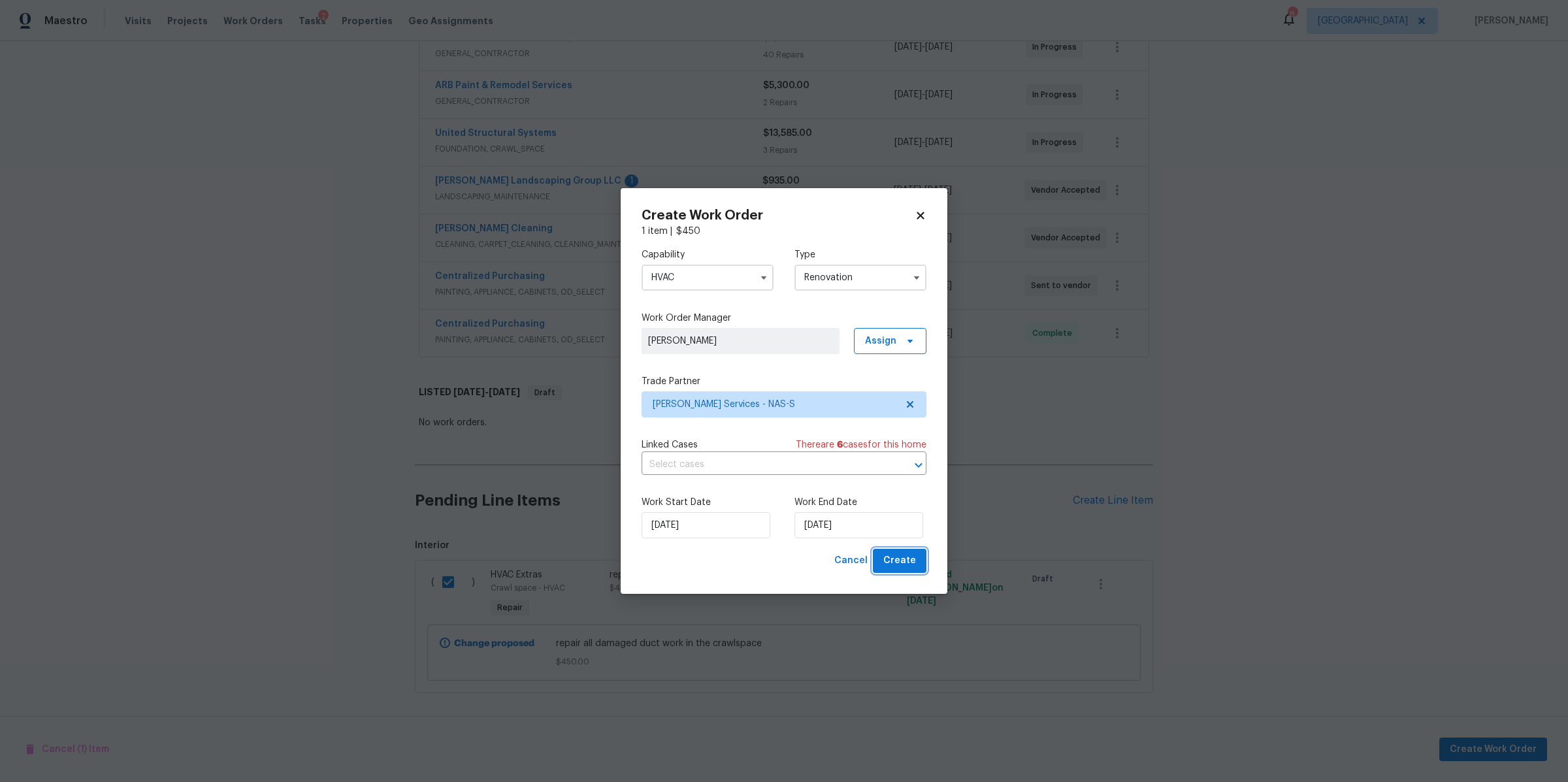
click at [894, 562] on span "Create" at bounding box center [899, 560] width 33 height 17
checkbox input "false"
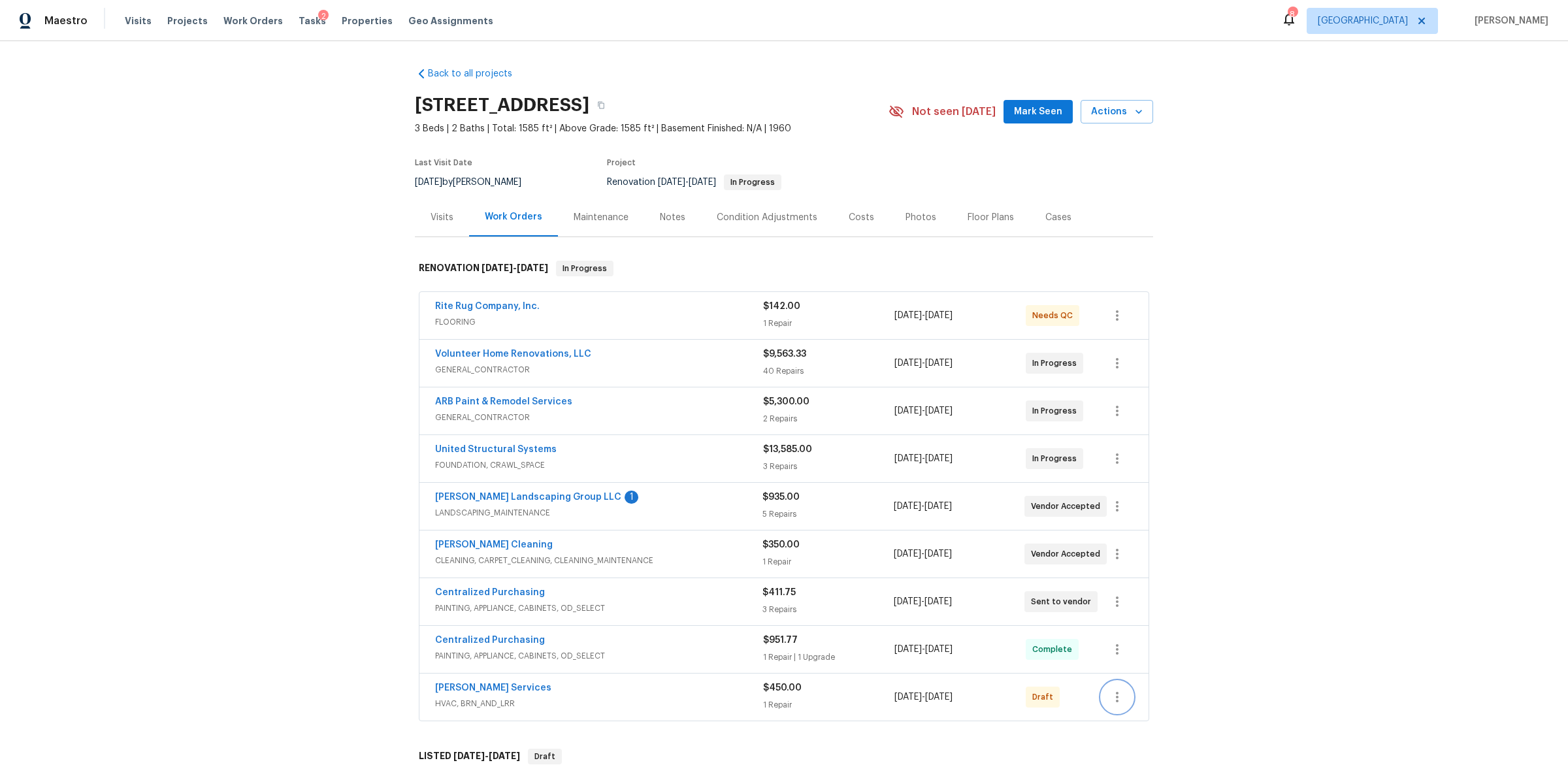
click at [1112, 696] on icon "button" at bounding box center [1118, 697] width 16 height 16
click at [1141, 665] on li "Confirm and Send to Vendor" at bounding box center [1168, 668] width 145 height 21
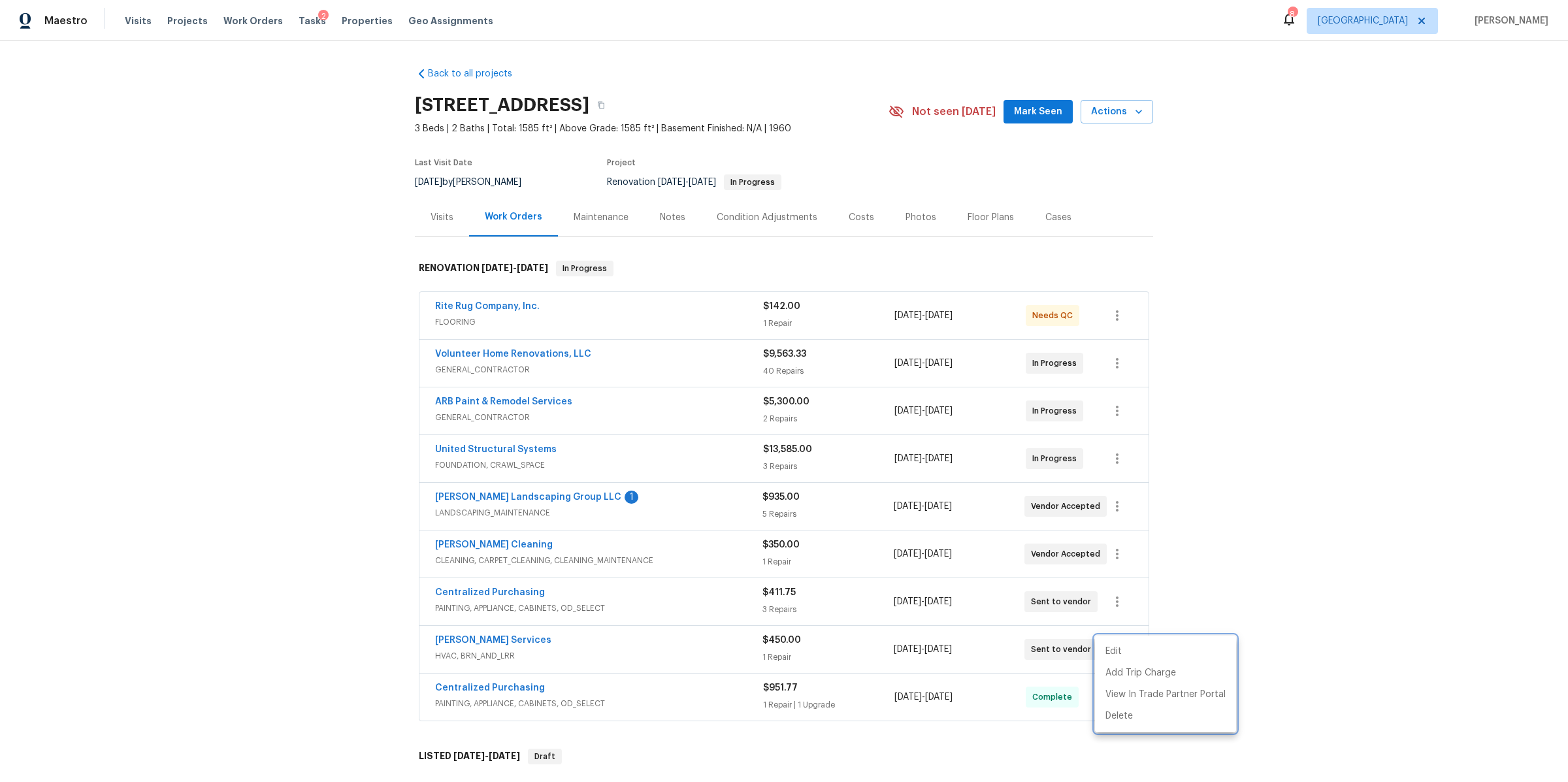
click at [492, 639] on div at bounding box center [784, 391] width 1568 height 782
click at [473, 639] on link "[PERSON_NAME] Services" at bounding box center [493, 640] width 116 height 10
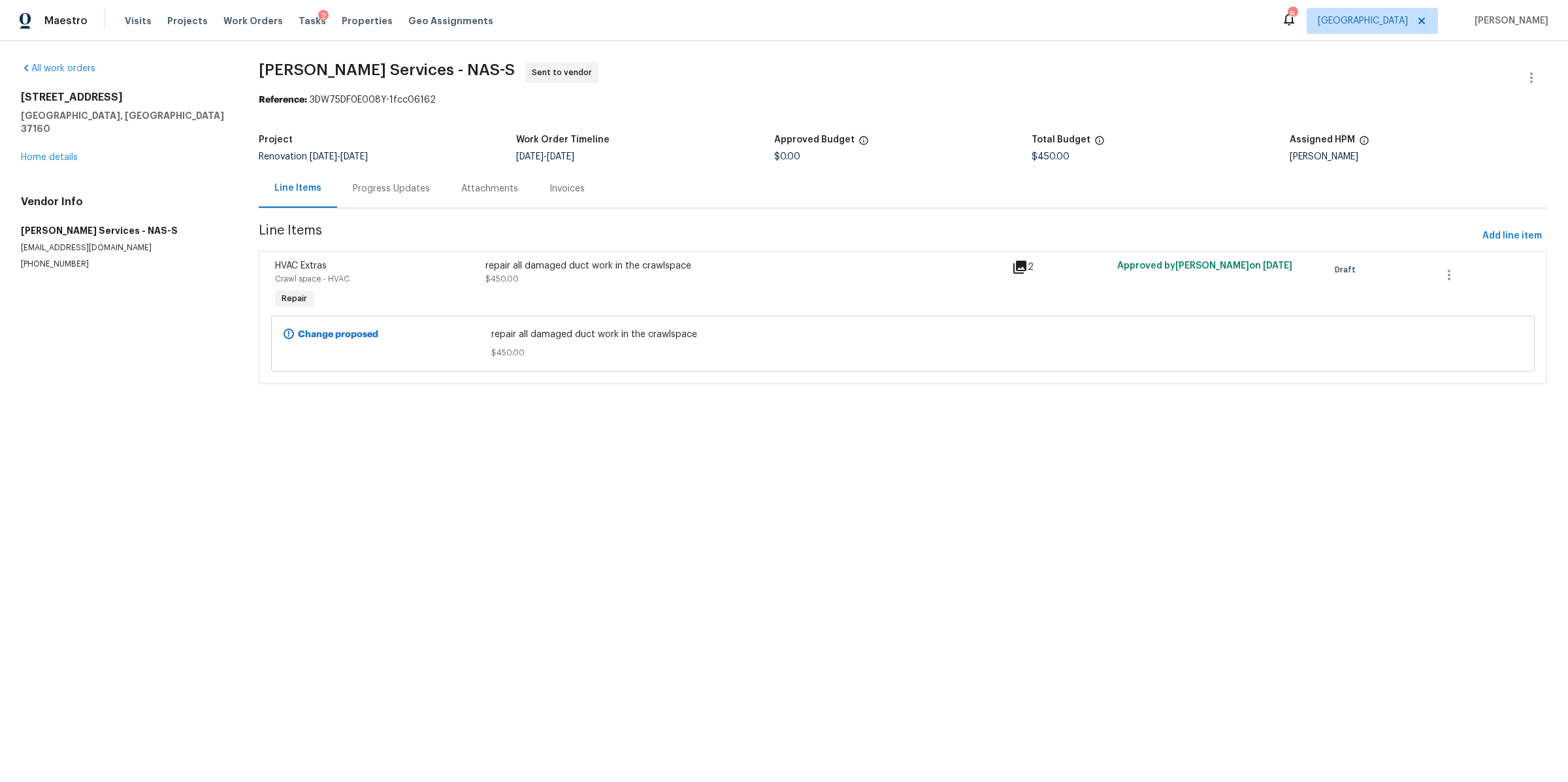
click at [392, 186] on div "Progress Updates" at bounding box center [391, 189] width 77 height 13
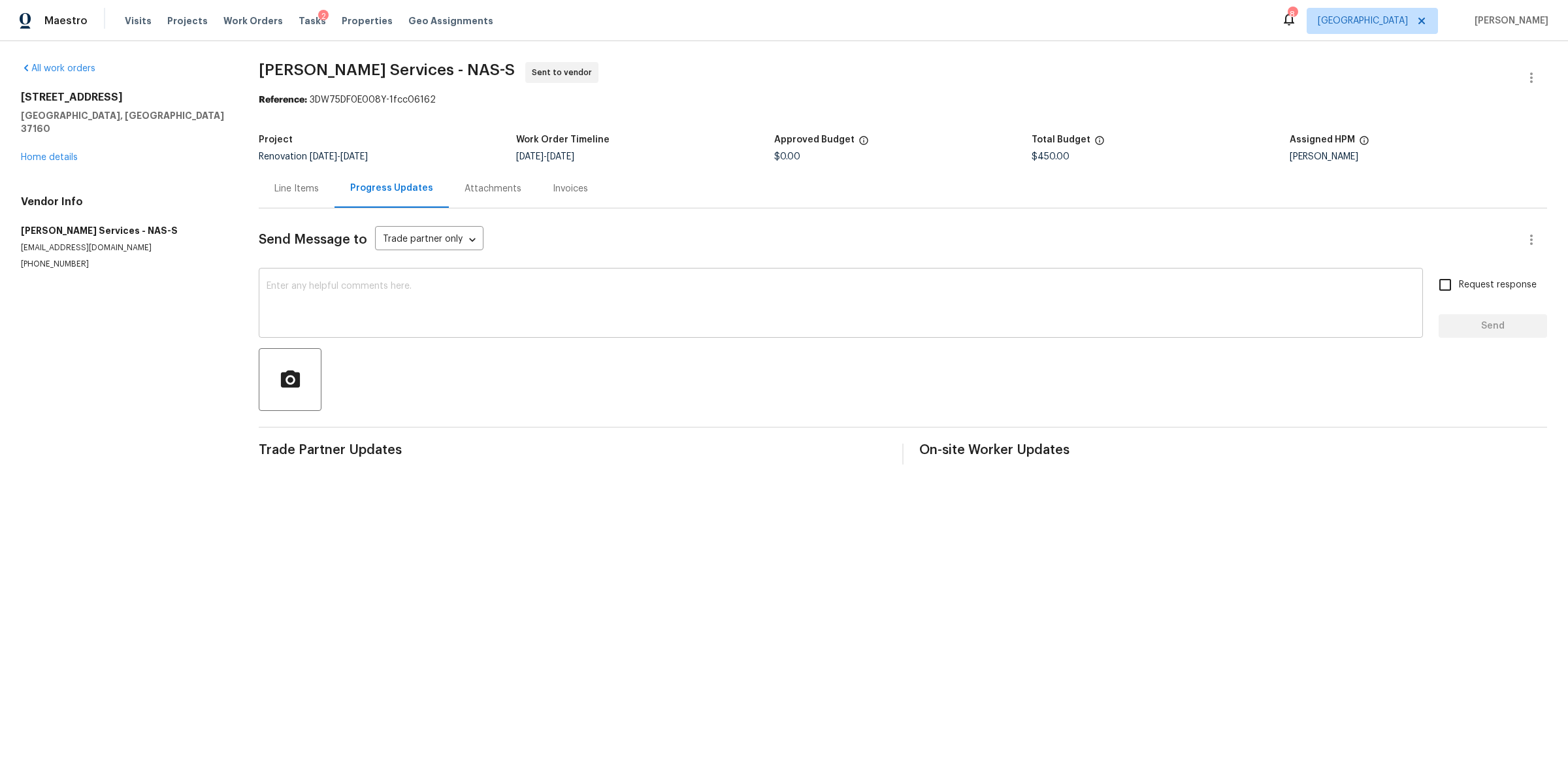
click at [415, 303] on textarea at bounding box center [841, 305] width 1149 height 46
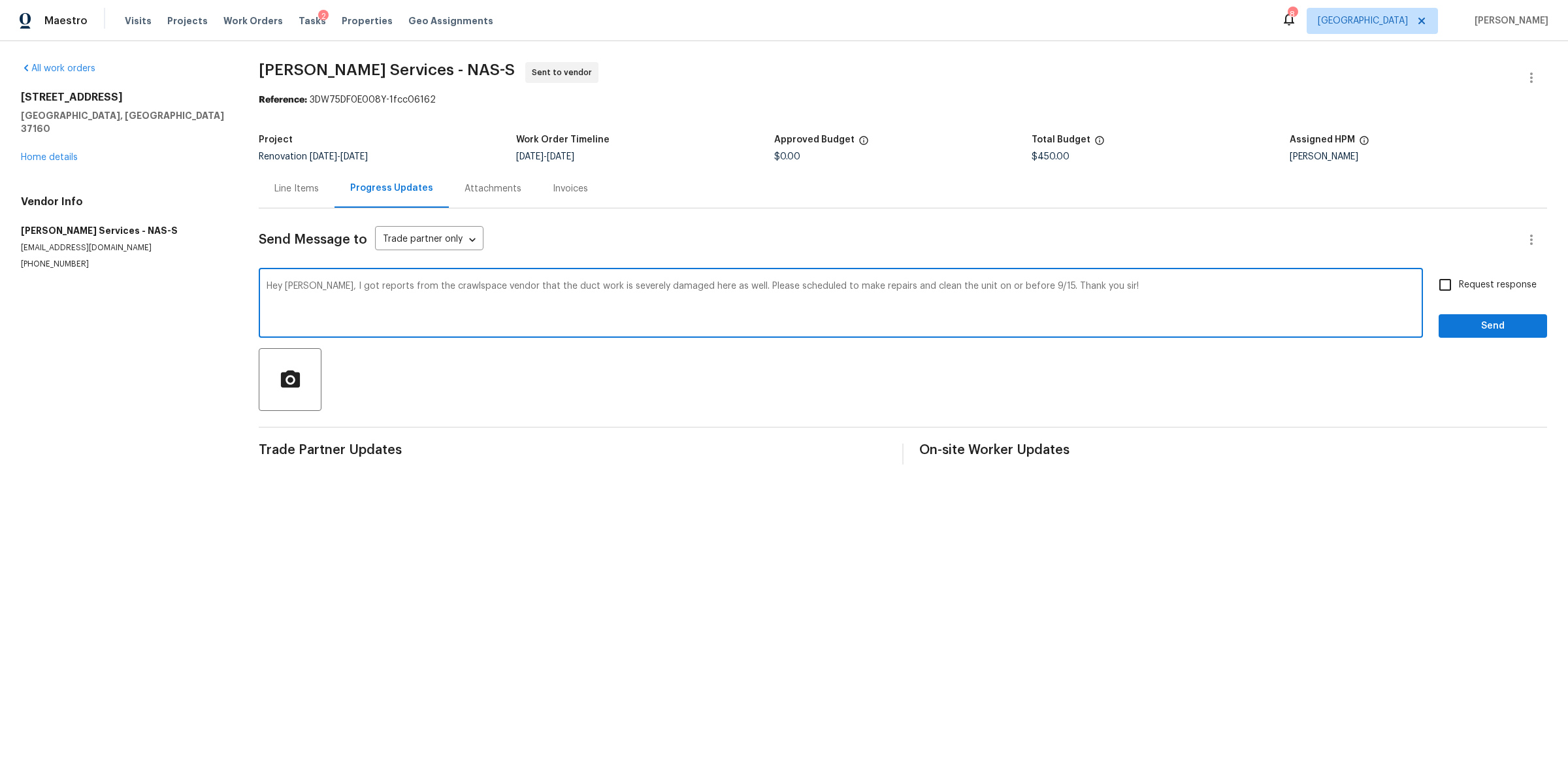
type textarea "Hey [PERSON_NAME], I got reports from the crawlspace vendor that the duct work …"
click at [1459, 284] on span "Request response" at bounding box center [1498, 284] width 78 height 13
click at [1458, 284] on input "Request response" at bounding box center [1445, 284] width 28 height 28
checkbox input "true"
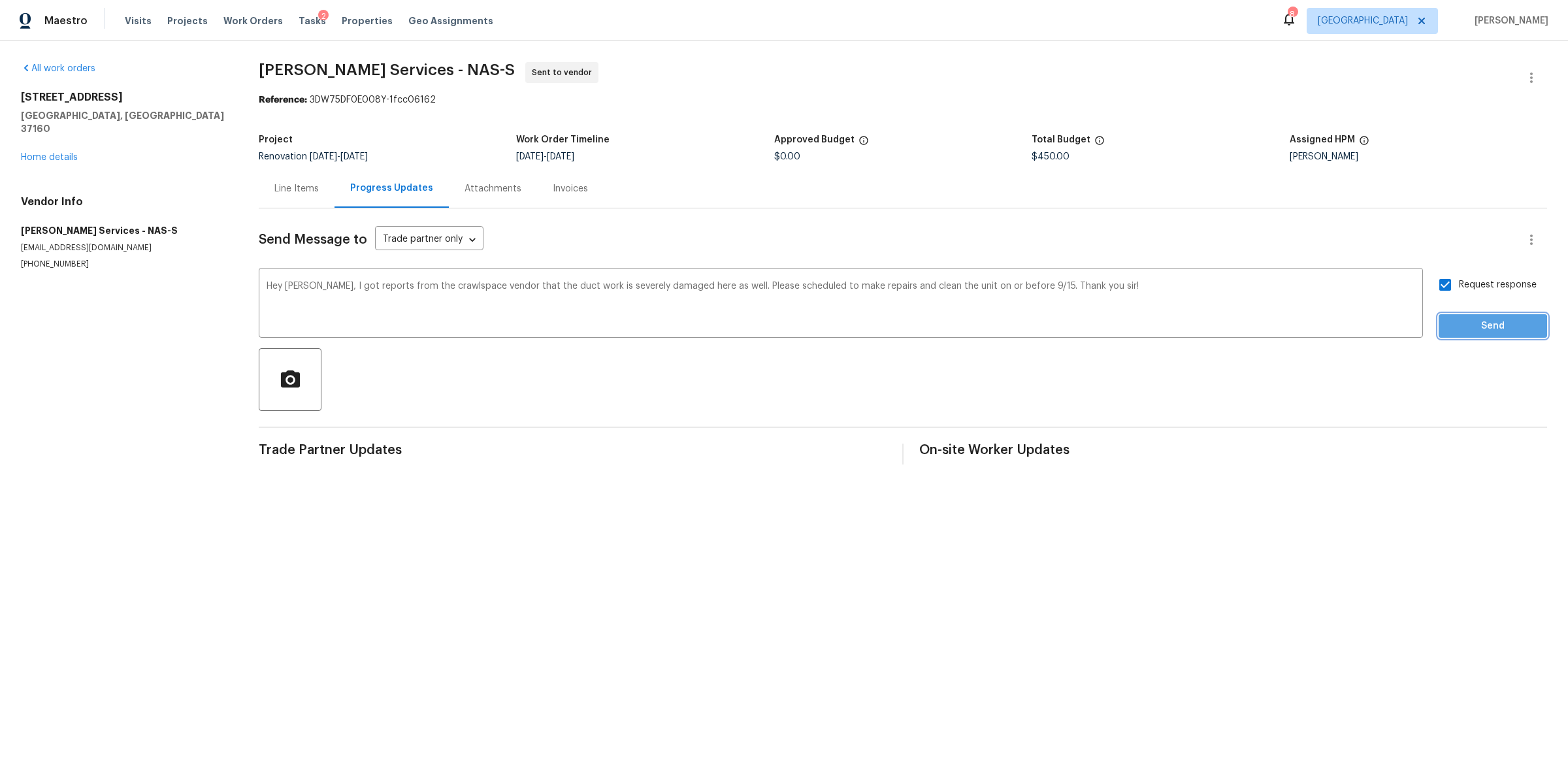
click at [1450, 333] on span "Send" at bounding box center [1493, 326] width 87 height 17
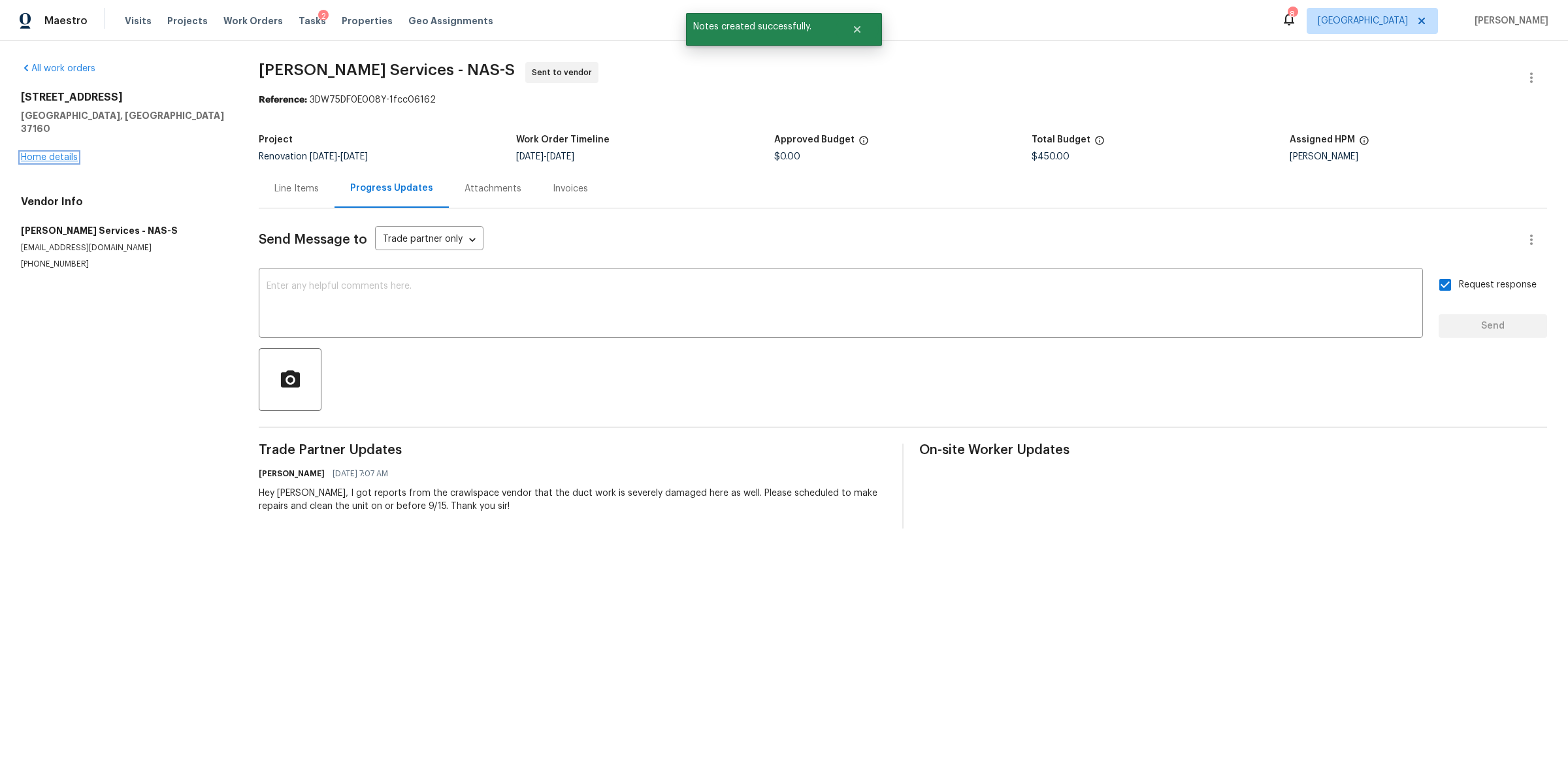
click at [58, 152] on link "Home details" at bounding box center [49, 157] width 57 height 10
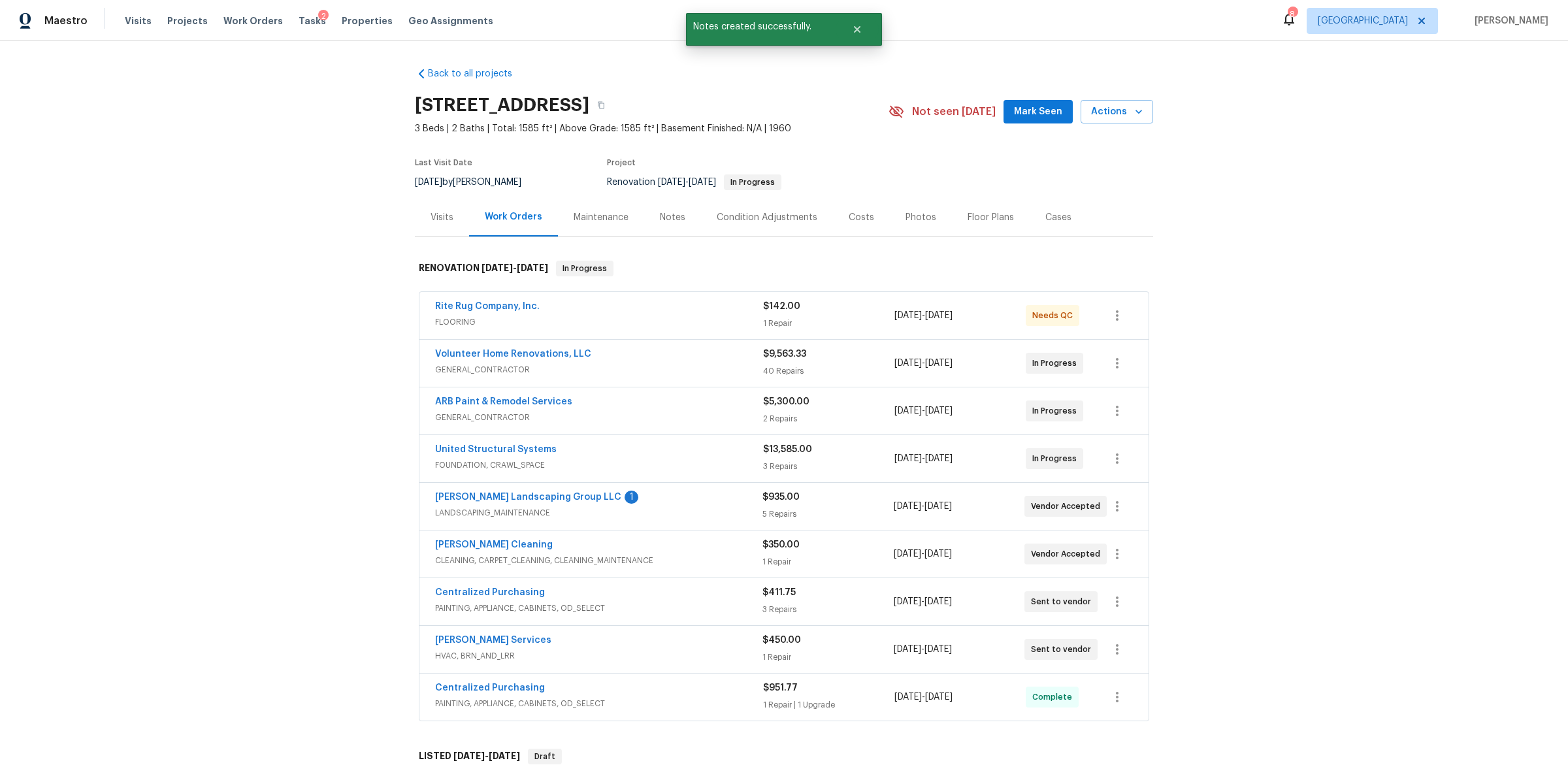
click at [650, 229] on div "Notes" at bounding box center [673, 217] width 57 height 39
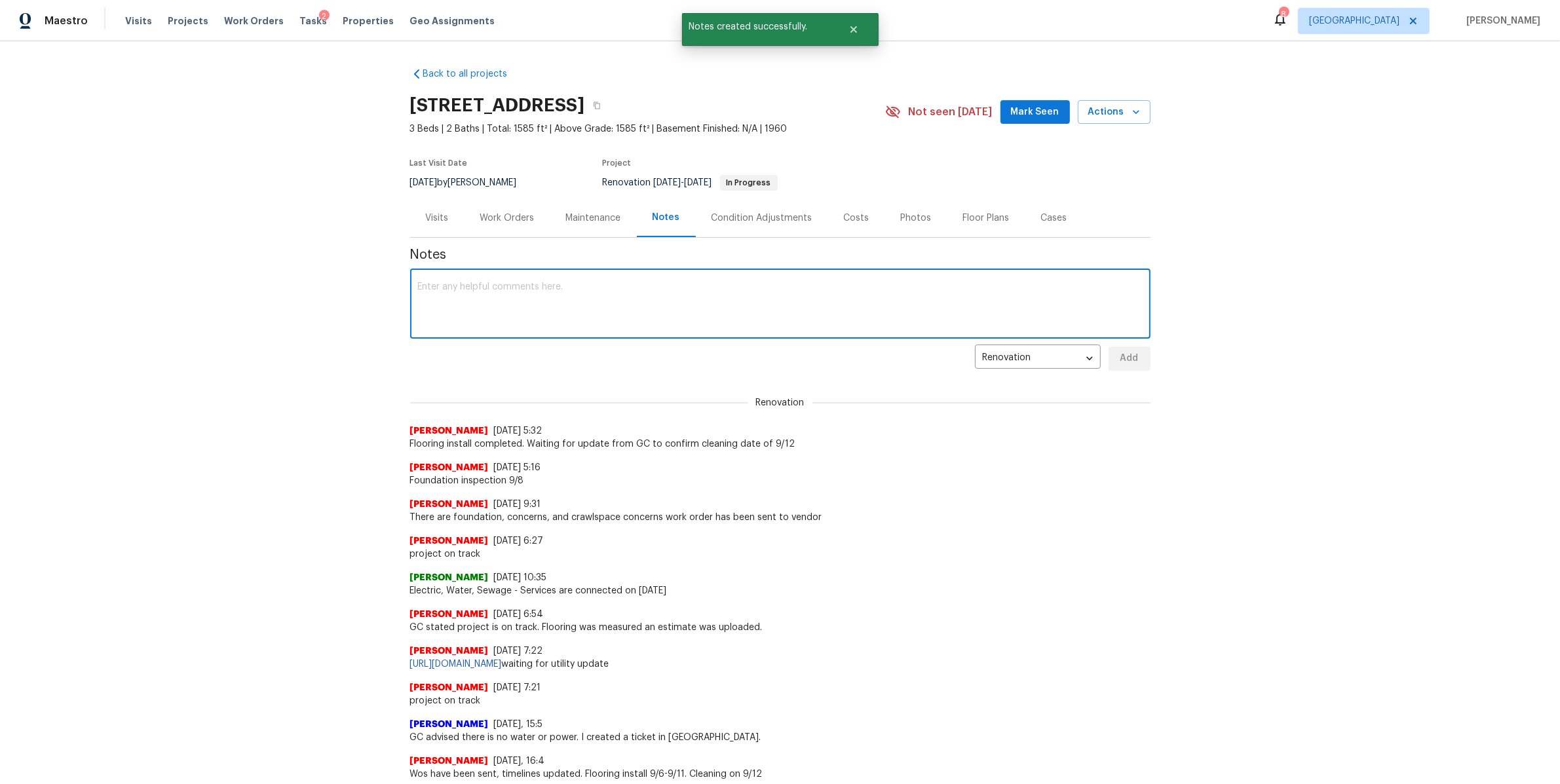
click at [585, 294] on textarea at bounding box center [780, 306] width 725 height 46
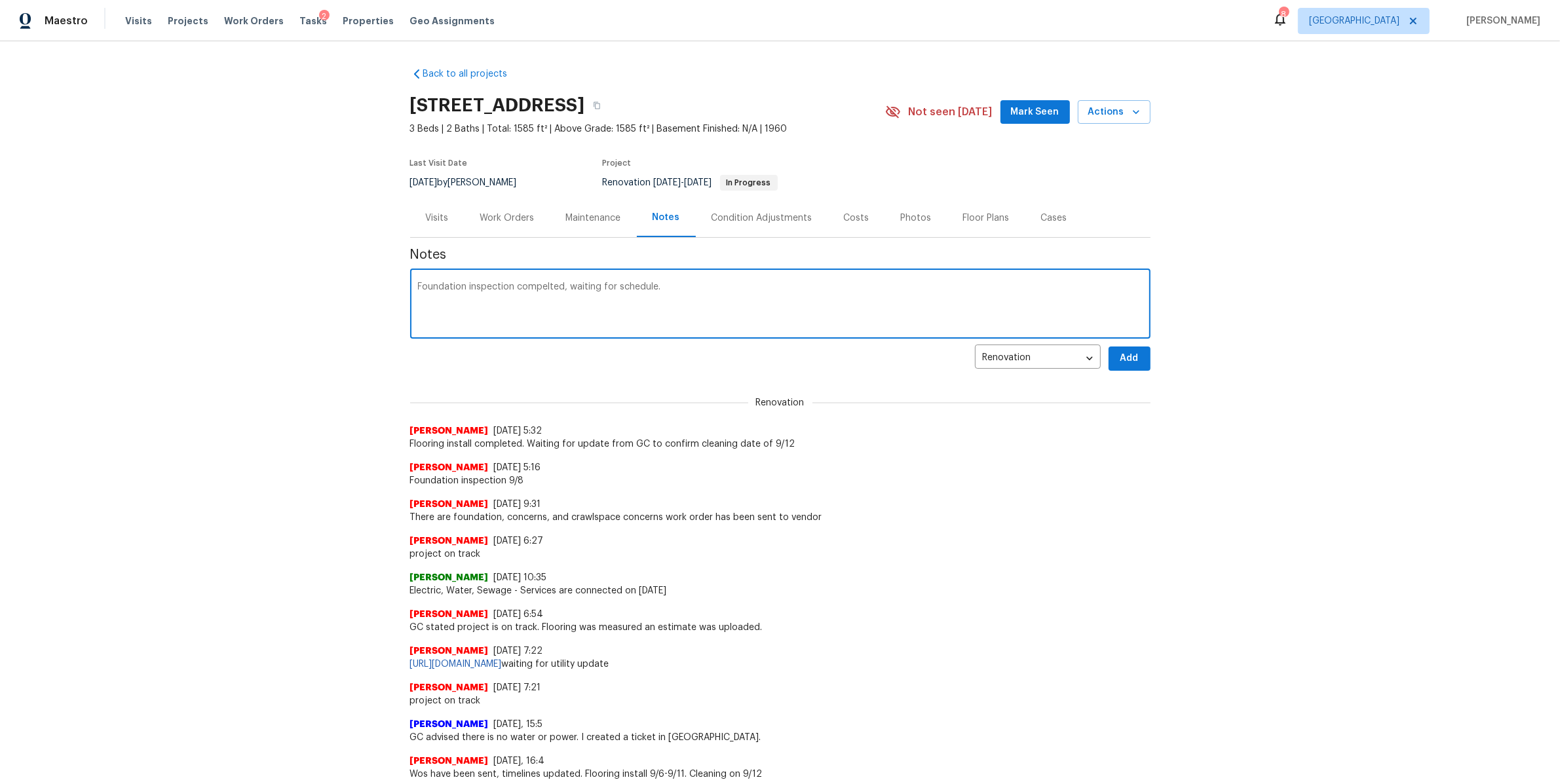
click at [534, 288] on textarea "Foundation inspection compelted, waiting for schedule." at bounding box center [780, 306] width 725 height 46
click at [556, 288] on textarea "Foundation inspection compelted, waiting for schedule." at bounding box center [780, 306] width 725 height 46
click at [694, 288] on textarea "Foundation inspection completed, waiting for schedule." at bounding box center [780, 306] width 725 height 46
type textarea "Foundation inspection completed, waiting for schedule. Scheduled HVAC duct repa…"
click at [1135, 357] on button "Add" at bounding box center [1129, 358] width 42 height 24
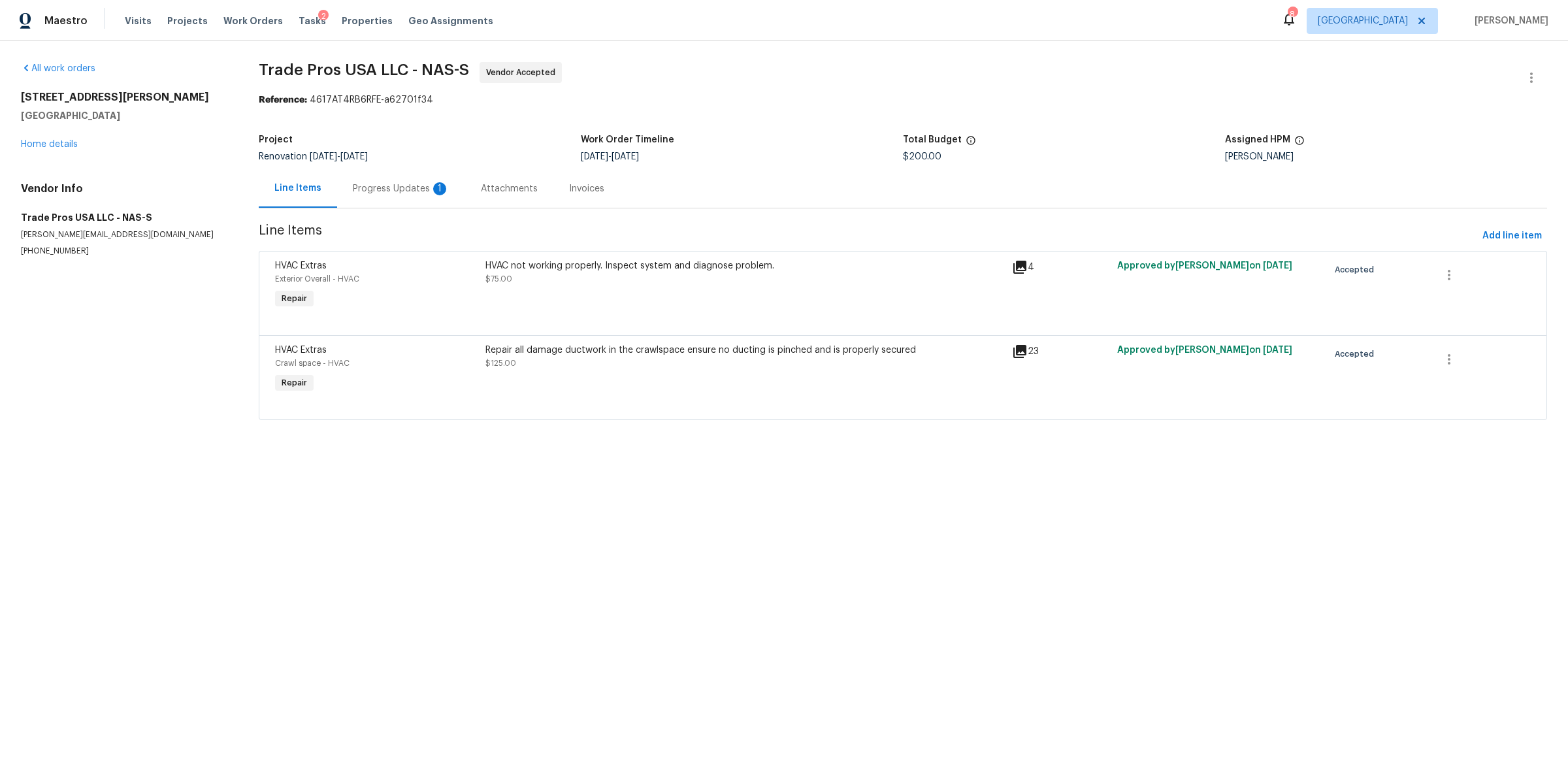
click at [383, 198] on div "Progress Updates 1" at bounding box center [400, 188] width 128 height 39
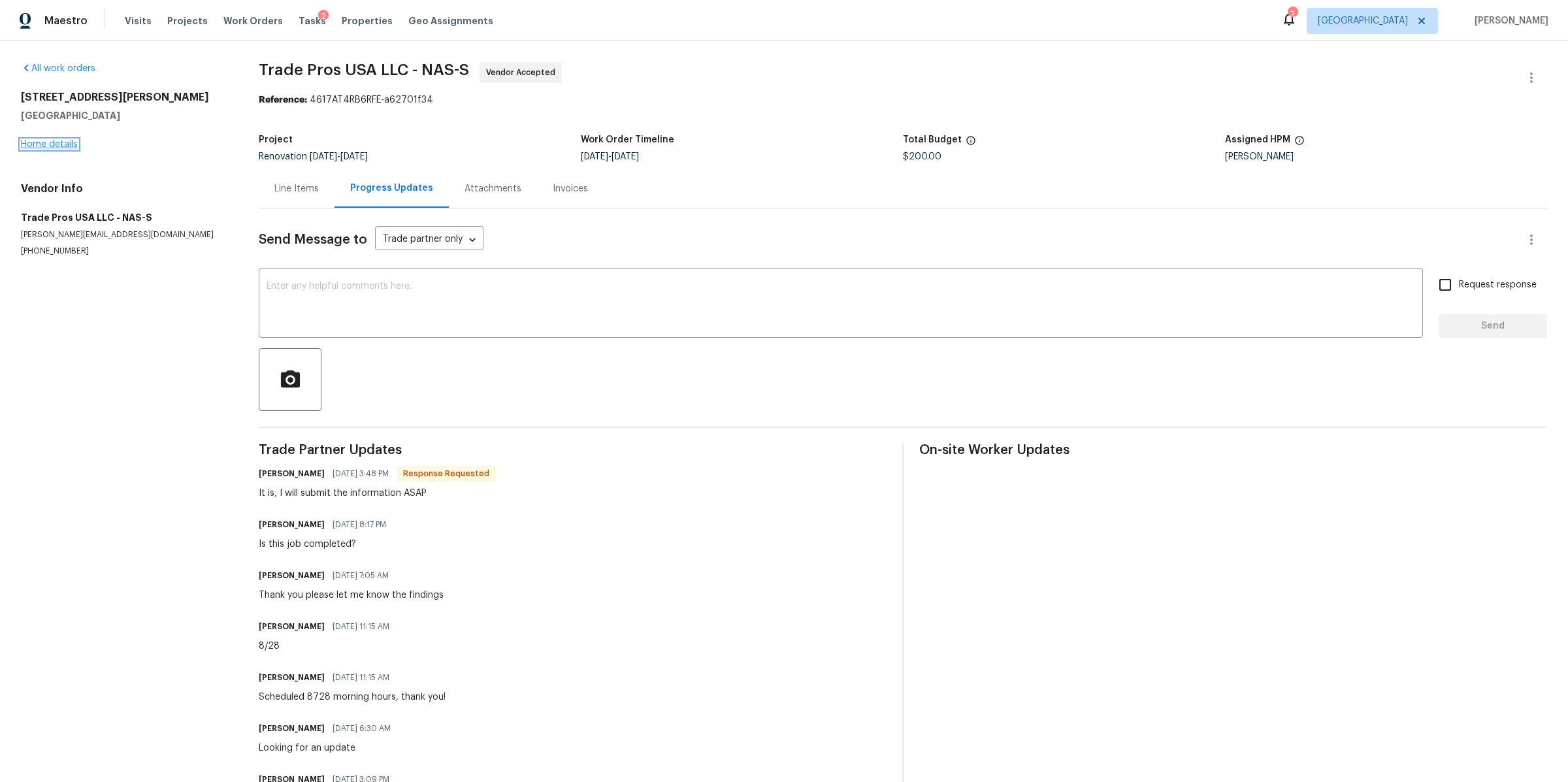
click at [31, 147] on link "Home details" at bounding box center [49, 144] width 57 height 10
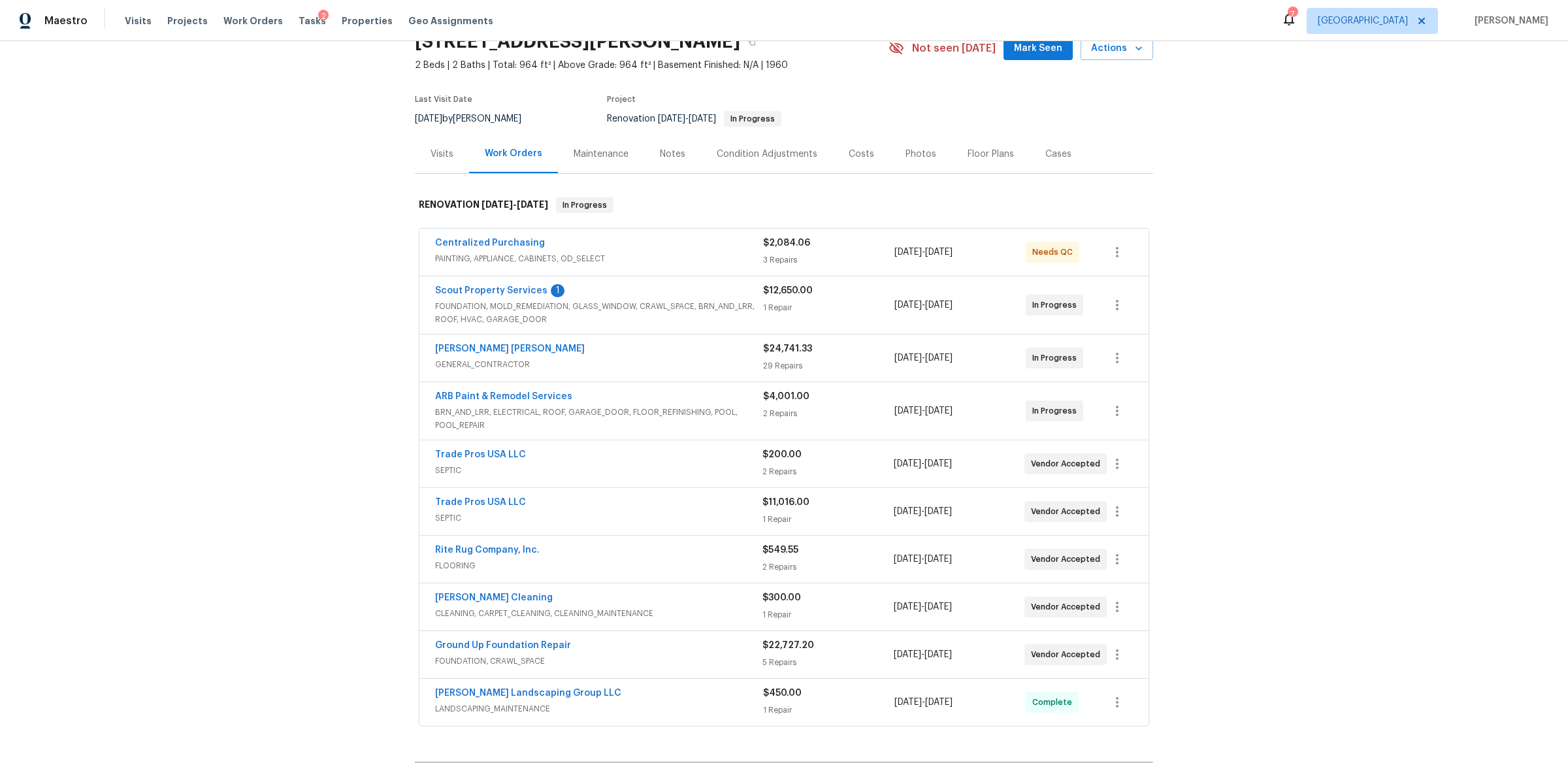
scroll to position [64, 0]
click at [476, 291] on link "Scout Property Services" at bounding box center [491, 290] width 112 height 10
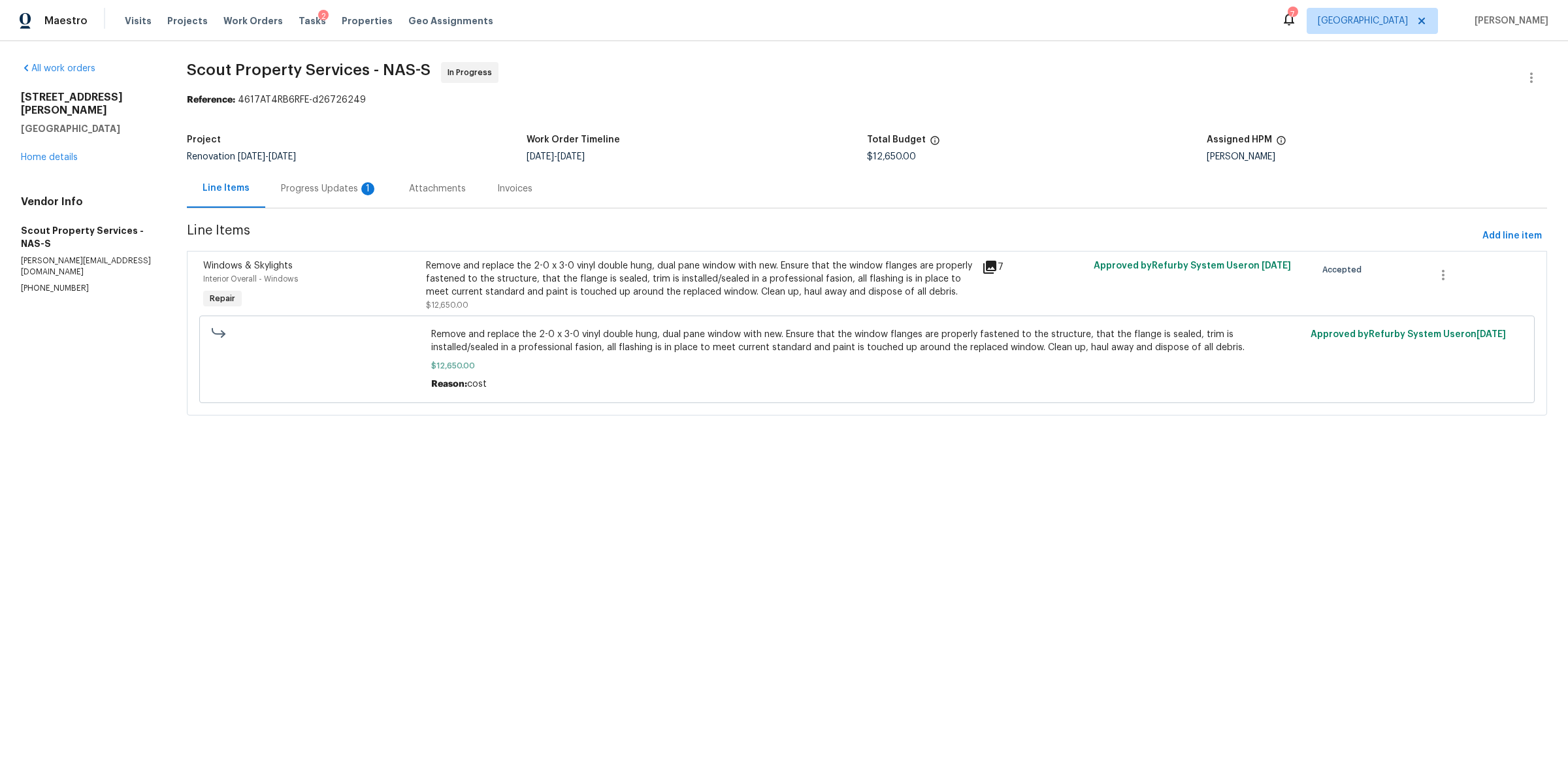
click at [313, 190] on div "Progress Updates 1" at bounding box center [330, 189] width 97 height 13
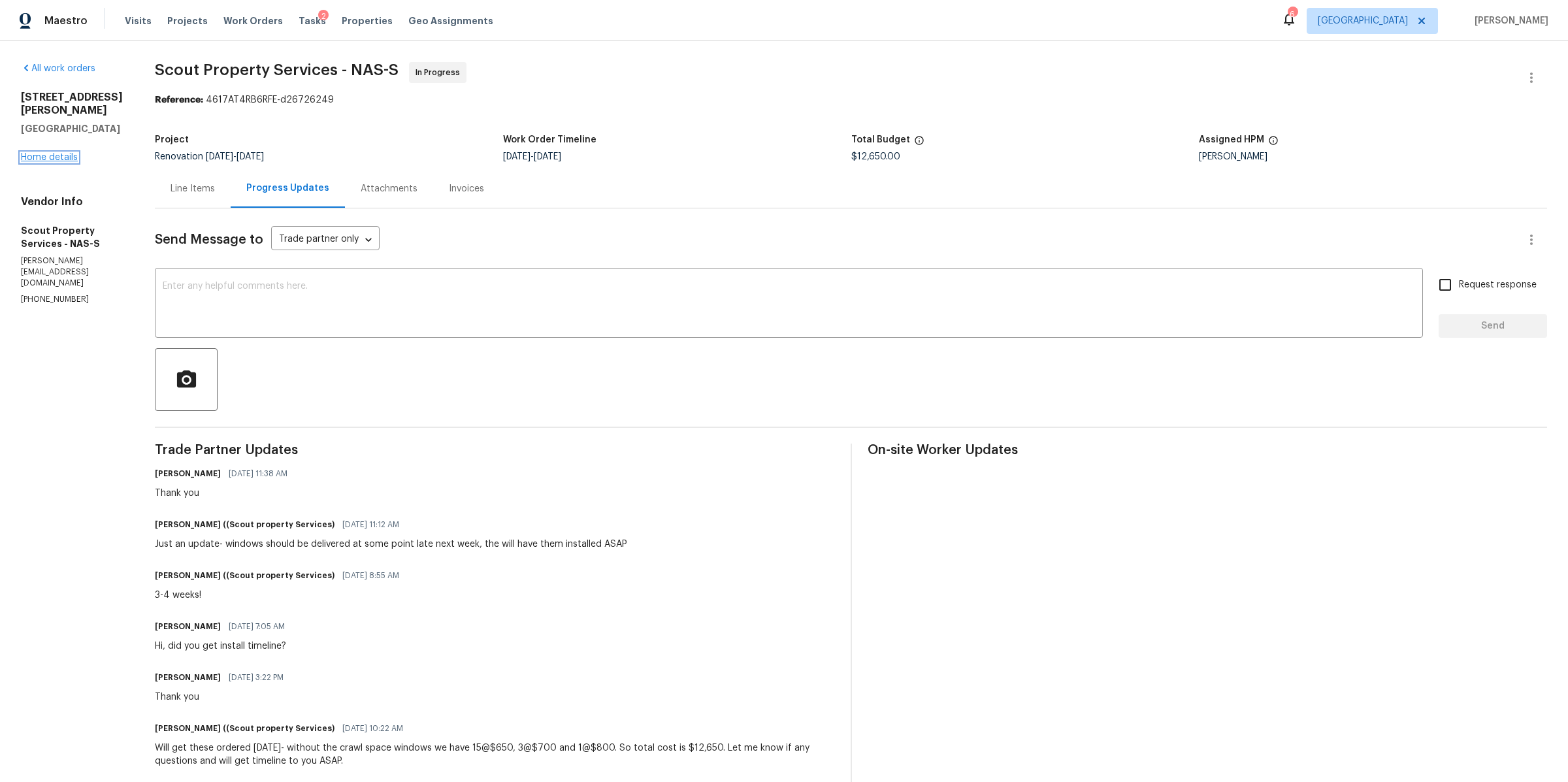
click at [54, 152] on link "Home details" at bounding box center [49, 157] width 57 height 10
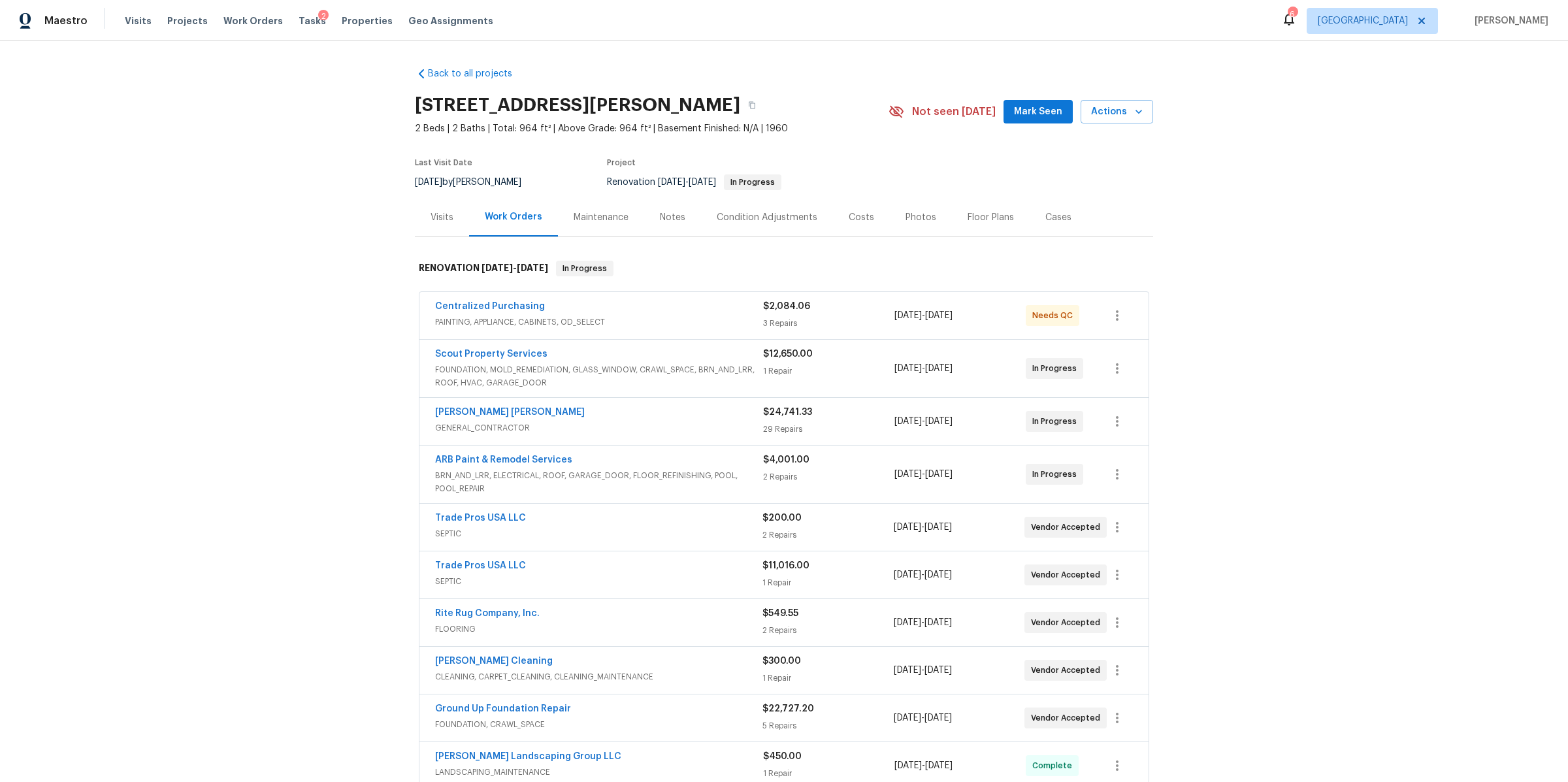
click at [660, 218] on div "Notes" at bounding box center [673, 218] width 25 height 13
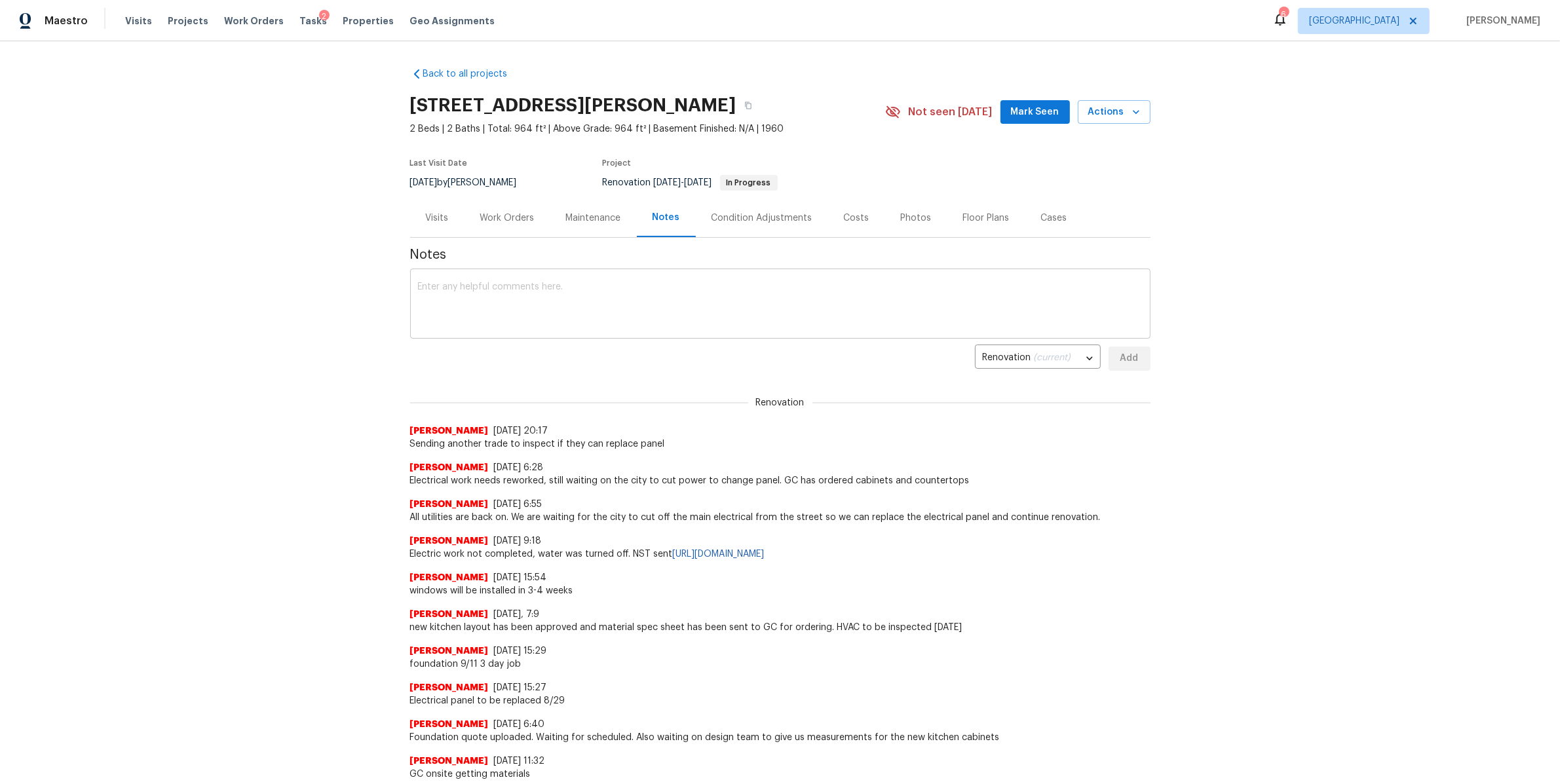
click at [481, 304] on textarea at bounding box center [780, 306] width 725 height 46
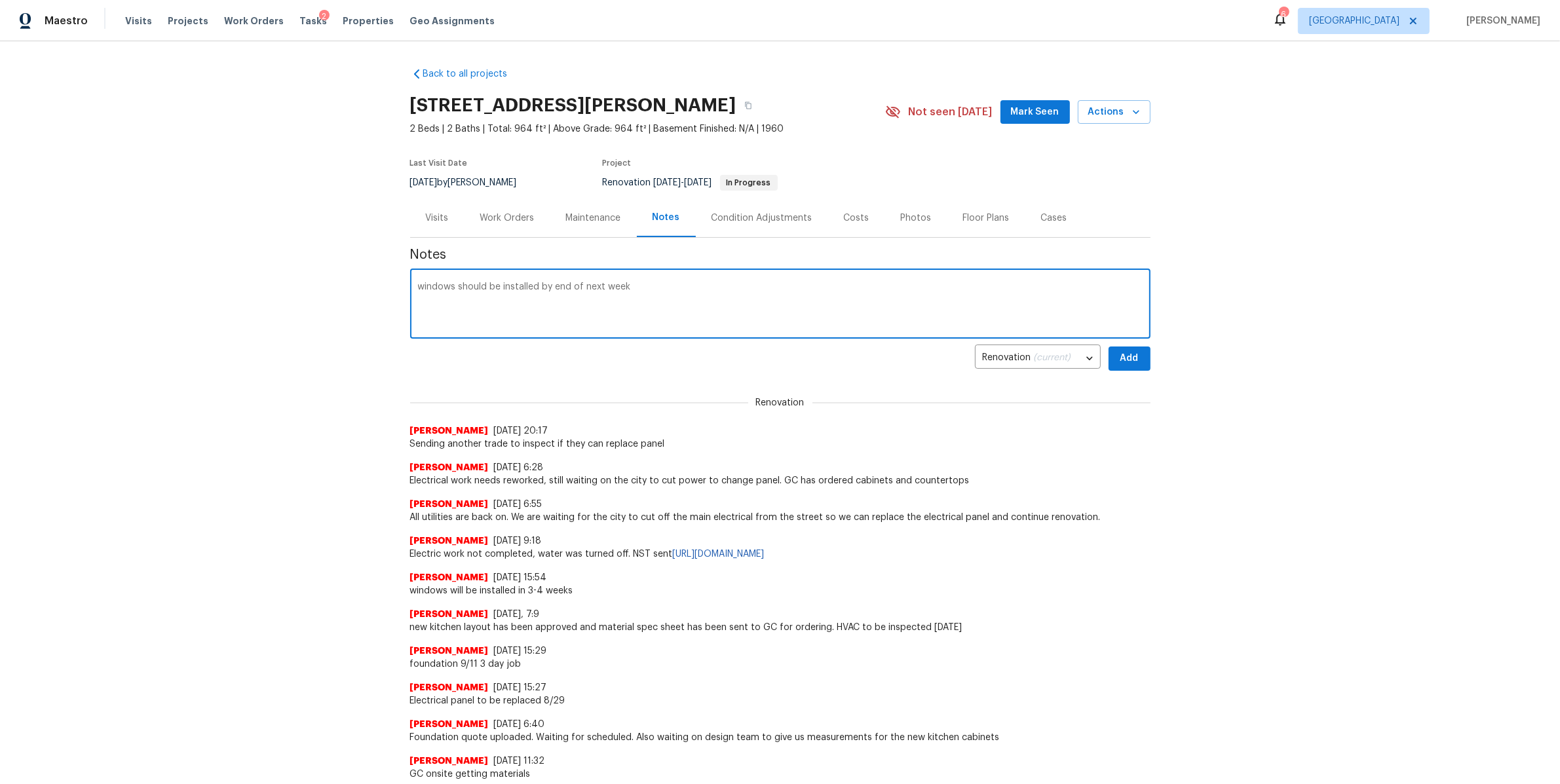
type textarea "windows should be installed by end of next week"
click at [1142, 362] on button "Add" at bounding box center [1129, 358] width 42 height 24
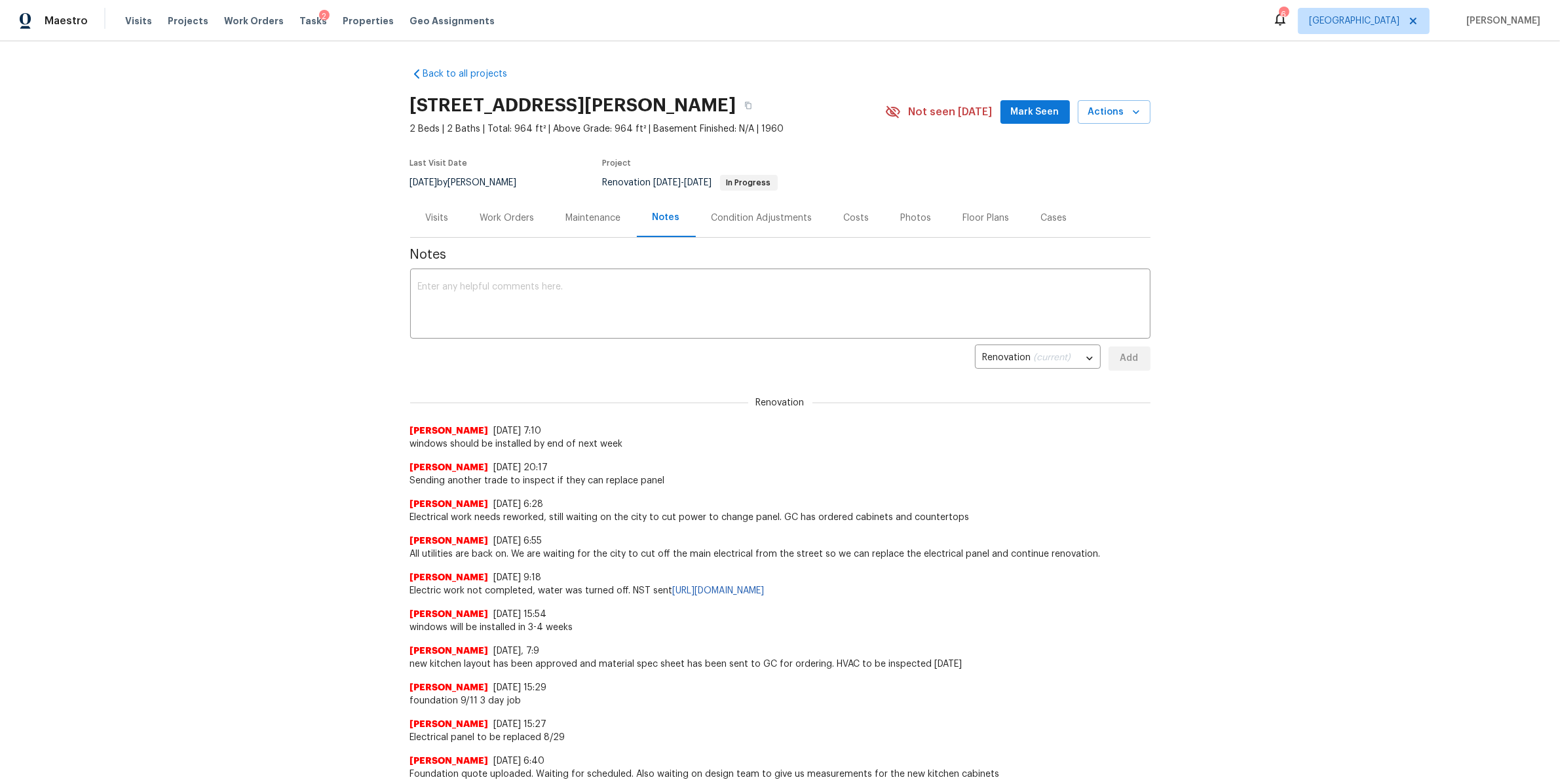
click at [119, 24] on div "Maestro Visits Projects Work Orders Tasks 2 Properties Geo Assignments" at bounding box center [255, 21] width 510 height 26
click at [133, 24] on span "Visits" at bounding box center [139, 21] width 27 height 13
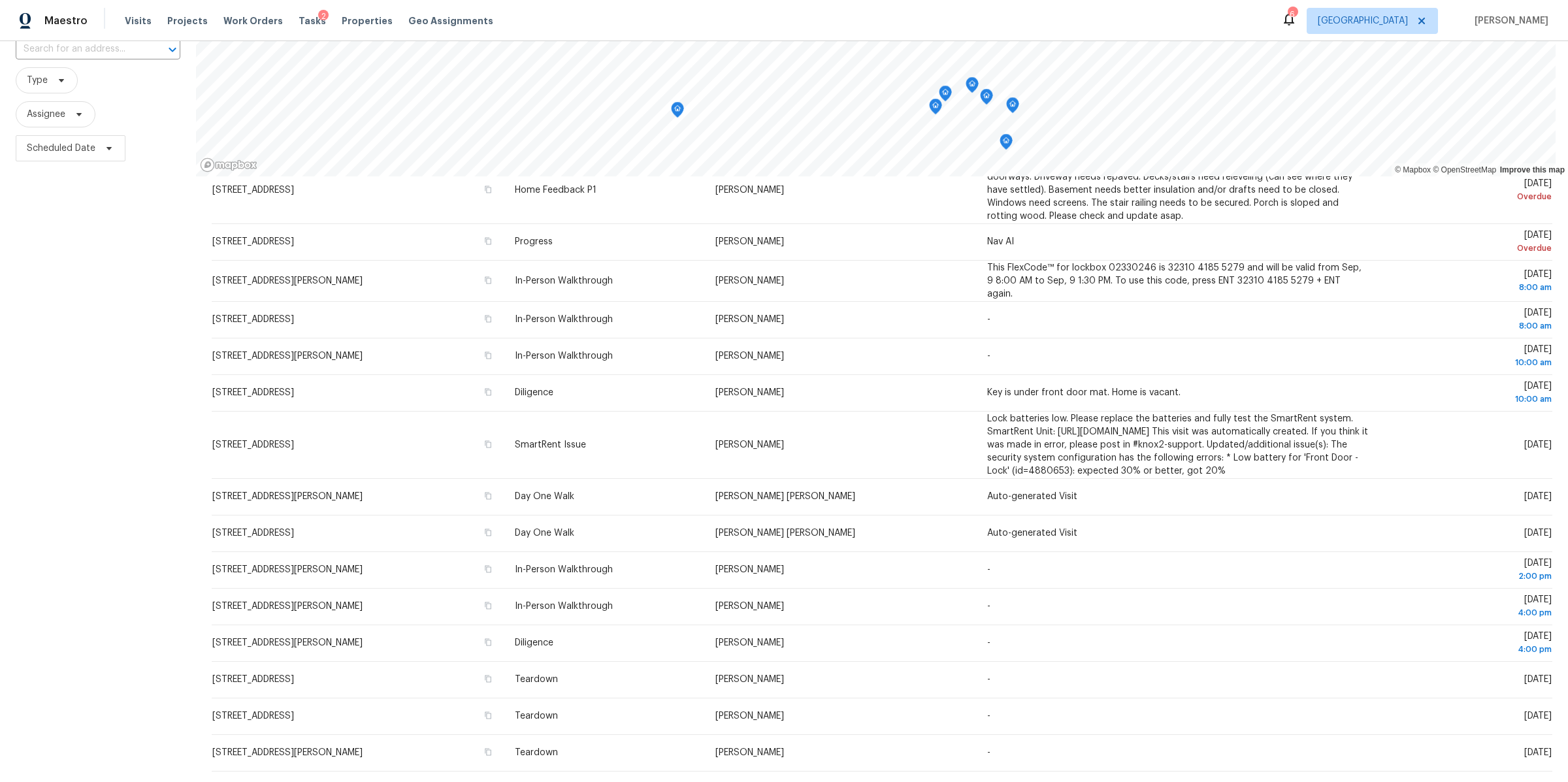
scroll to position [249, 0]
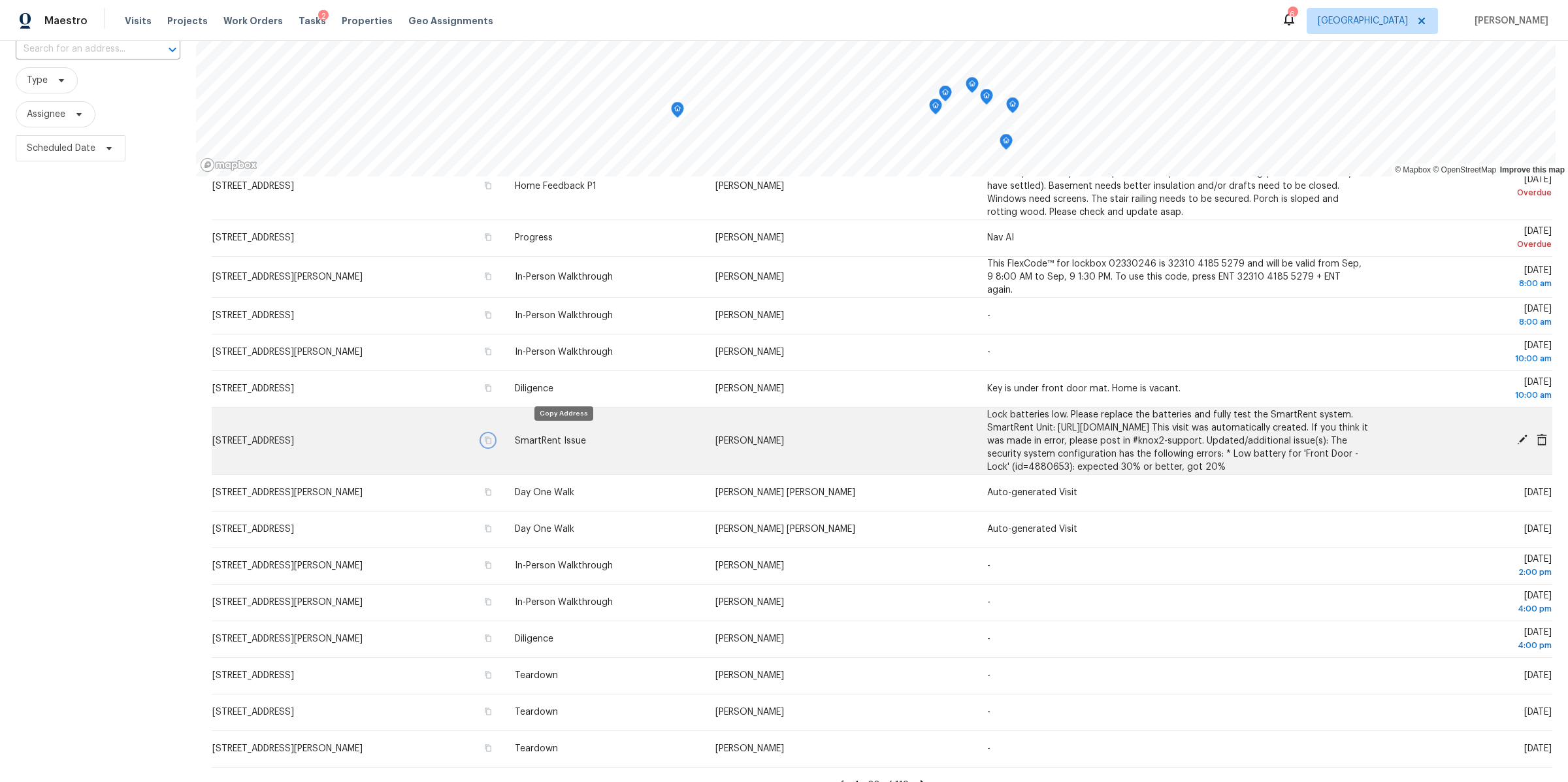
click at [492, 437] on icon "button" at bounding box center [489, 441] width 8 height 8
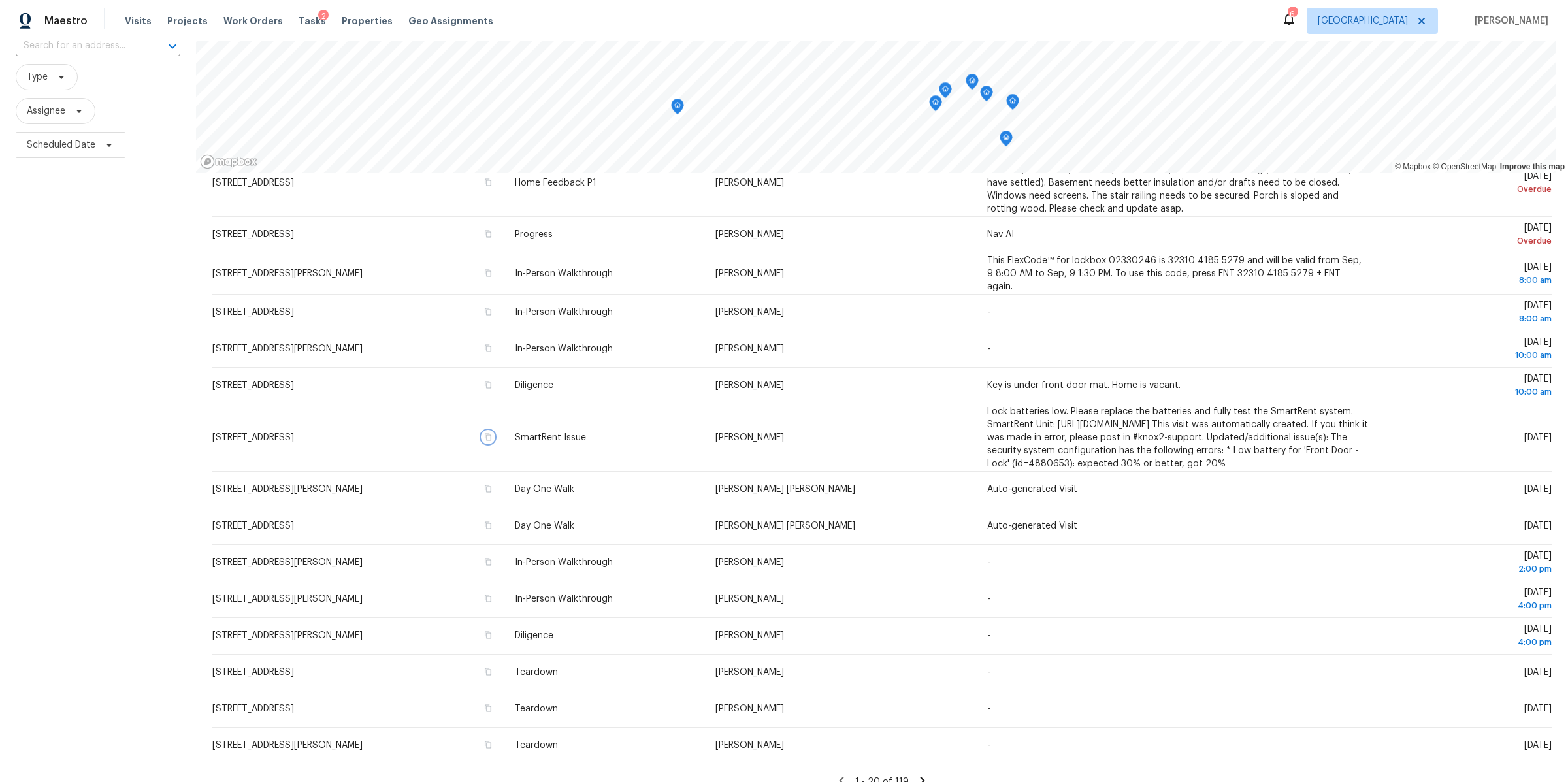
scroll to position [132, 0]
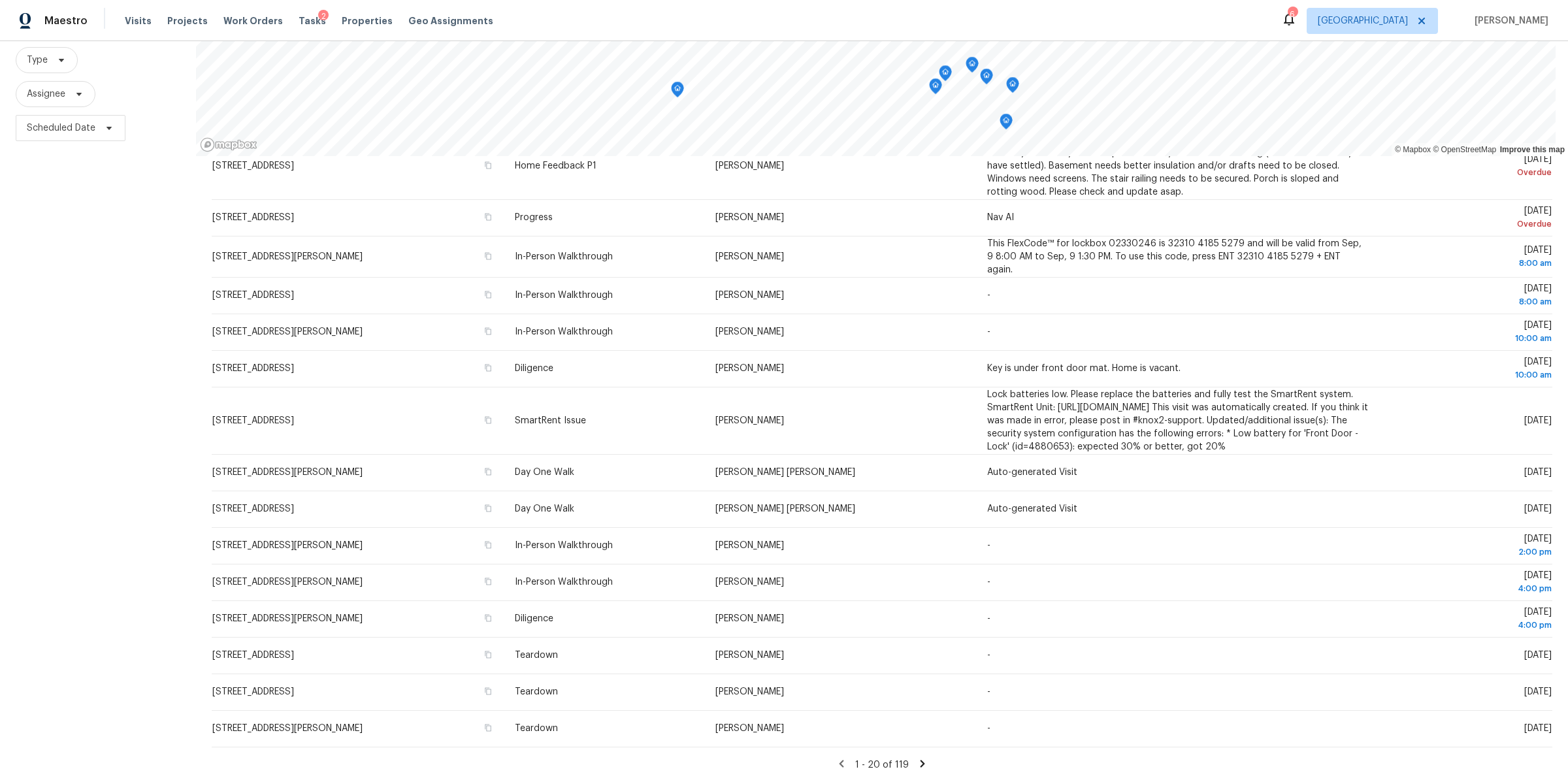
click at [921, 760] on icon at bounding box center [923, 763] width 5 height 7
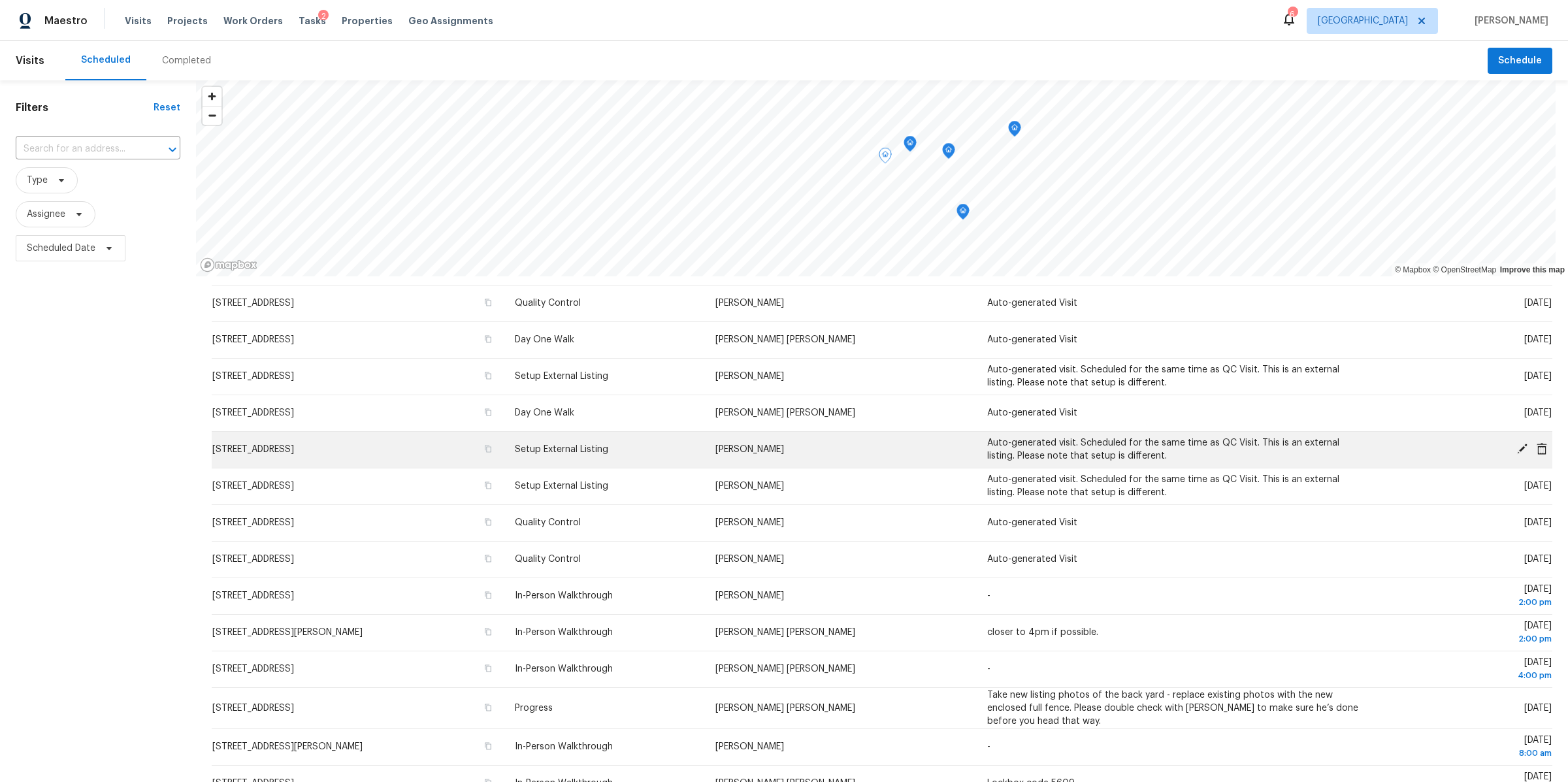
scroll to position [0, 0]
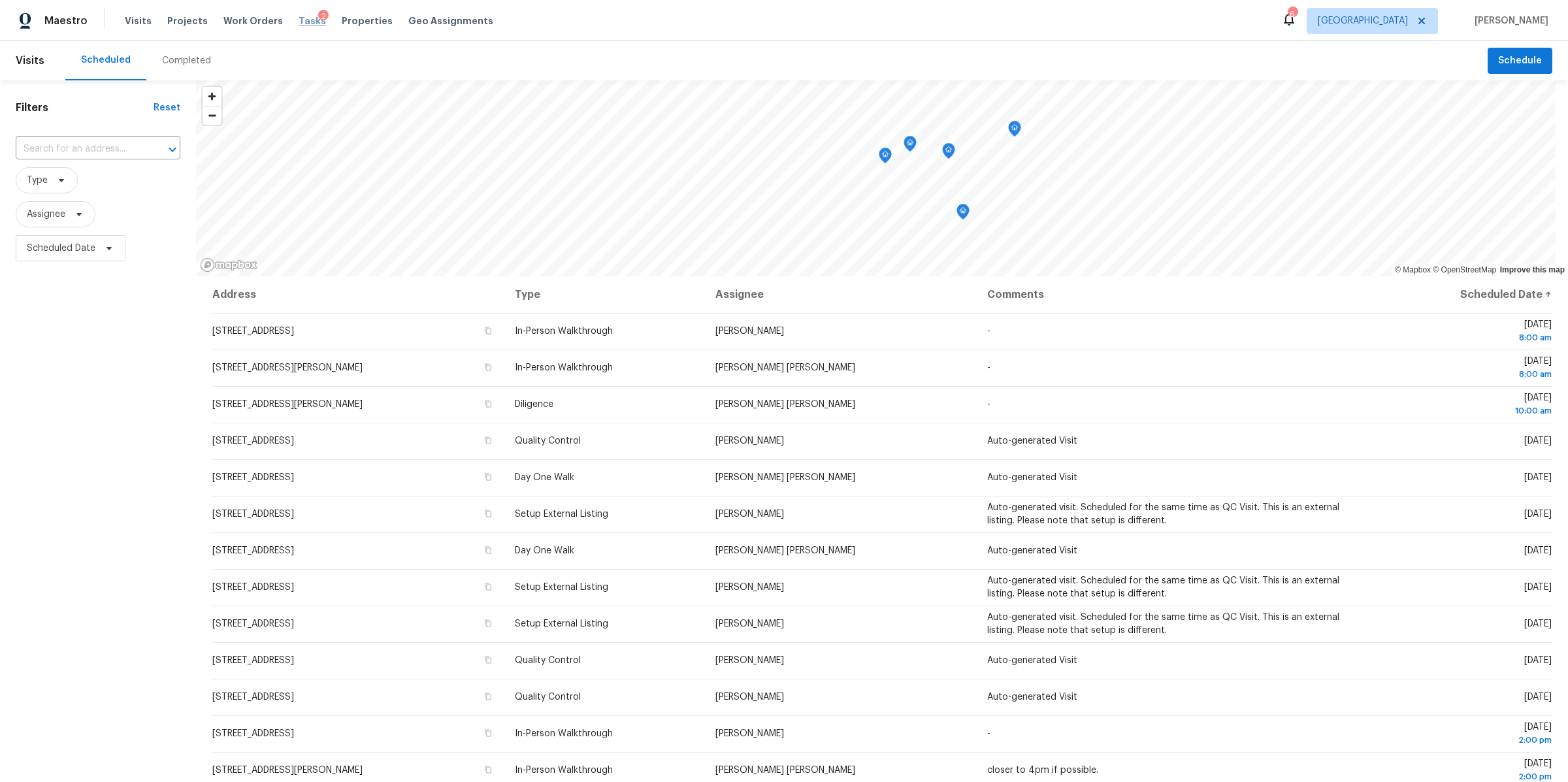
click at [302, 21] on span "Tasks" at bounding box center [312, 21] width 28 height 10
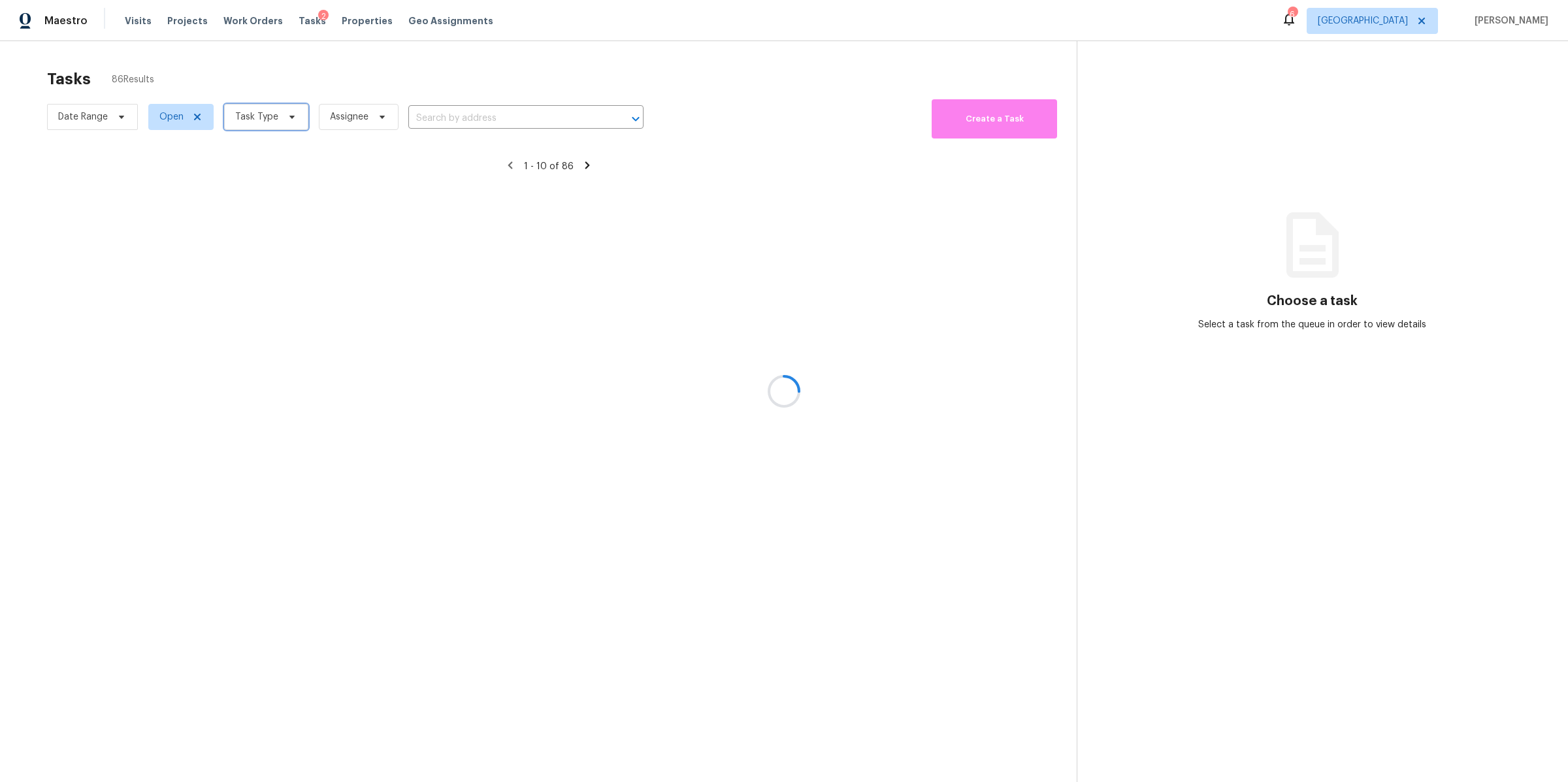
click at [287, 118] on icon at bounding box center [292, 117] width 10 height 10
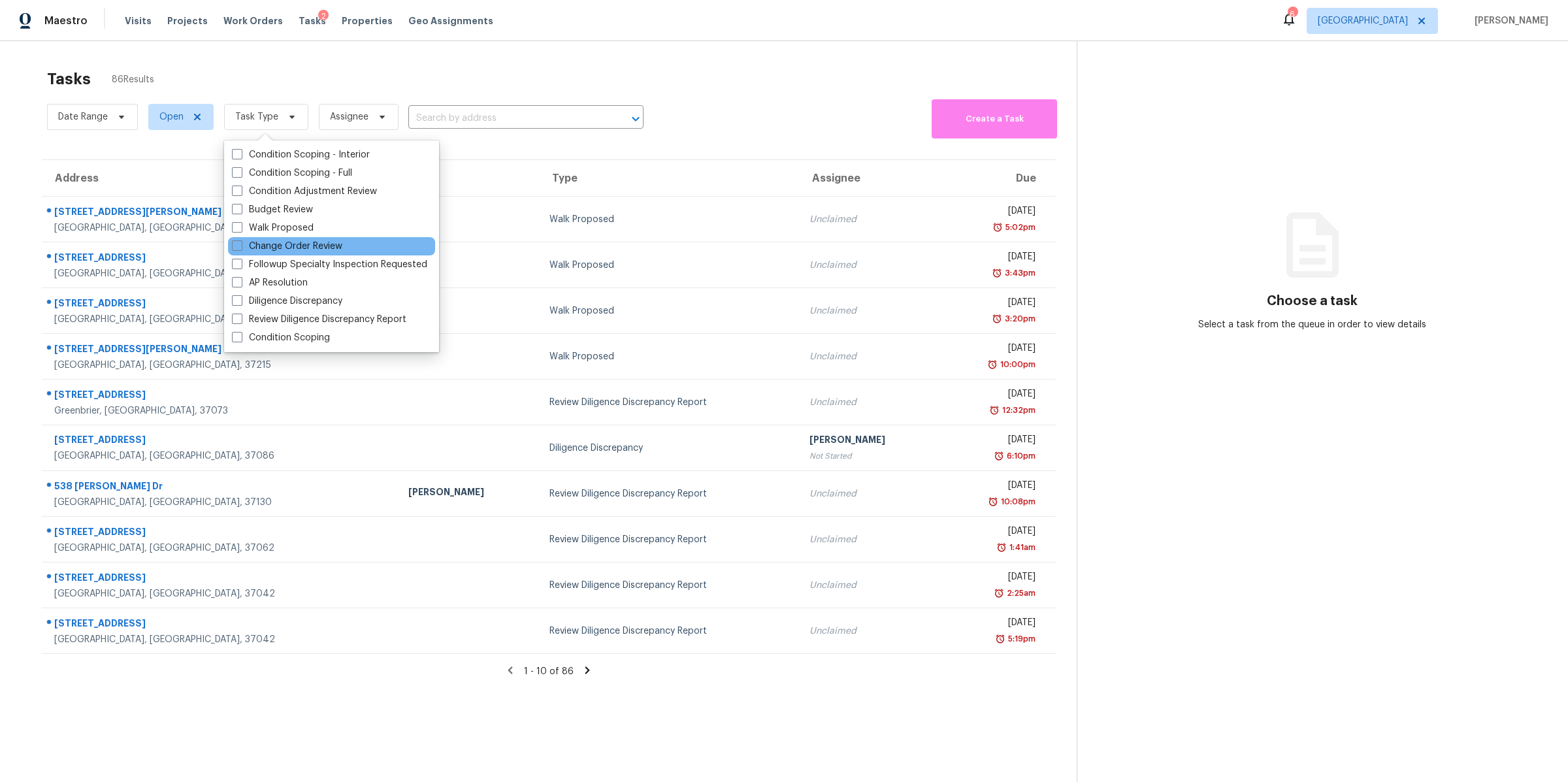
click at [292, 237] on div "Change Order Review" at bounding box center [331, 246] width 207 height 18
click at [292, 241] on label "Change Order Review" at bounding box center [287, 246] width 110 height 13
click at [241, 241] on input "Change Order Review" at bounding box center [236, 244] width 9 height 9
checkbox input "true"
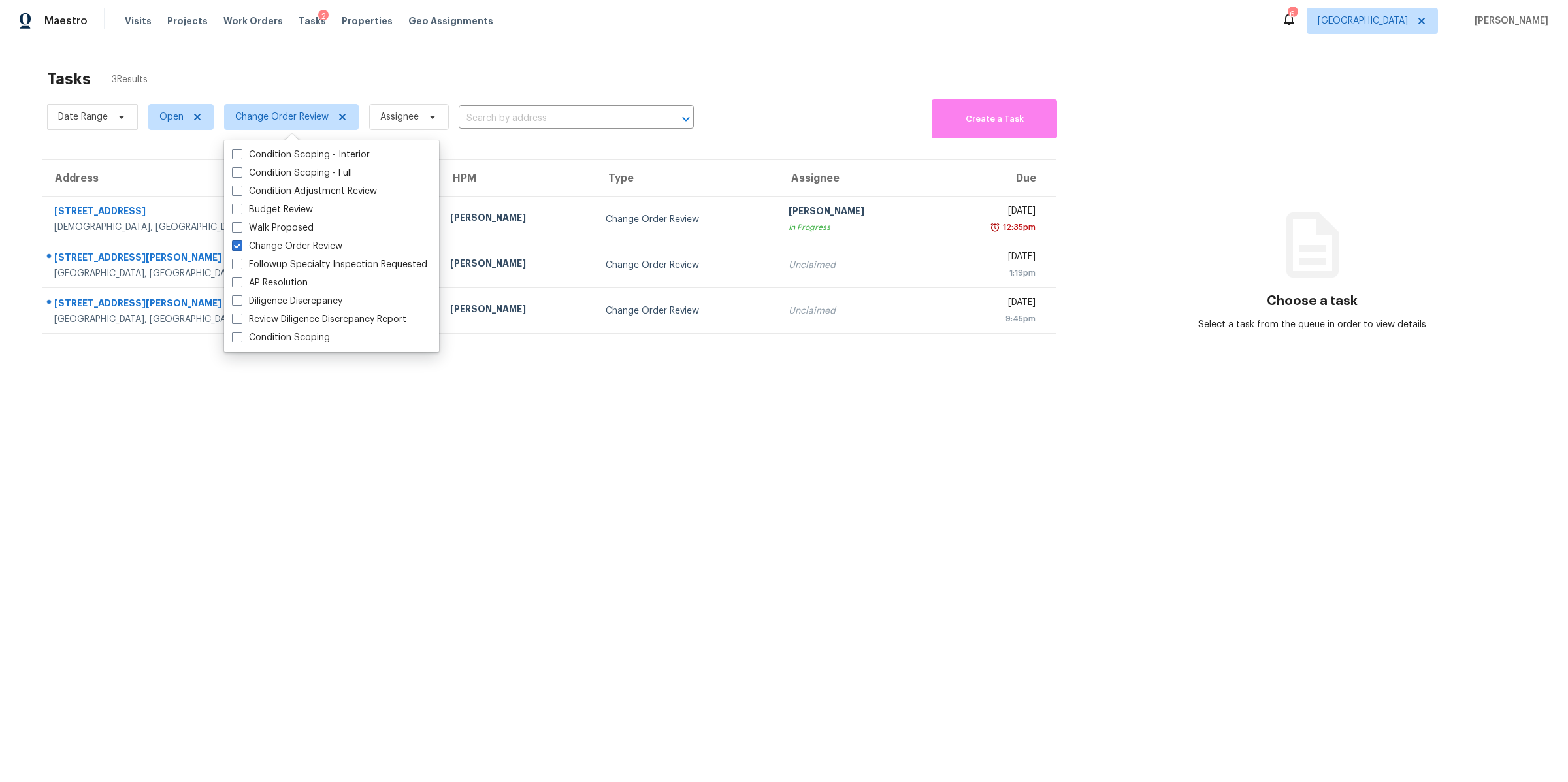
click at [98, 206] on div "1608 Rock Springs Midland Rd" at bounding box center [241, 212] width 375 height 17
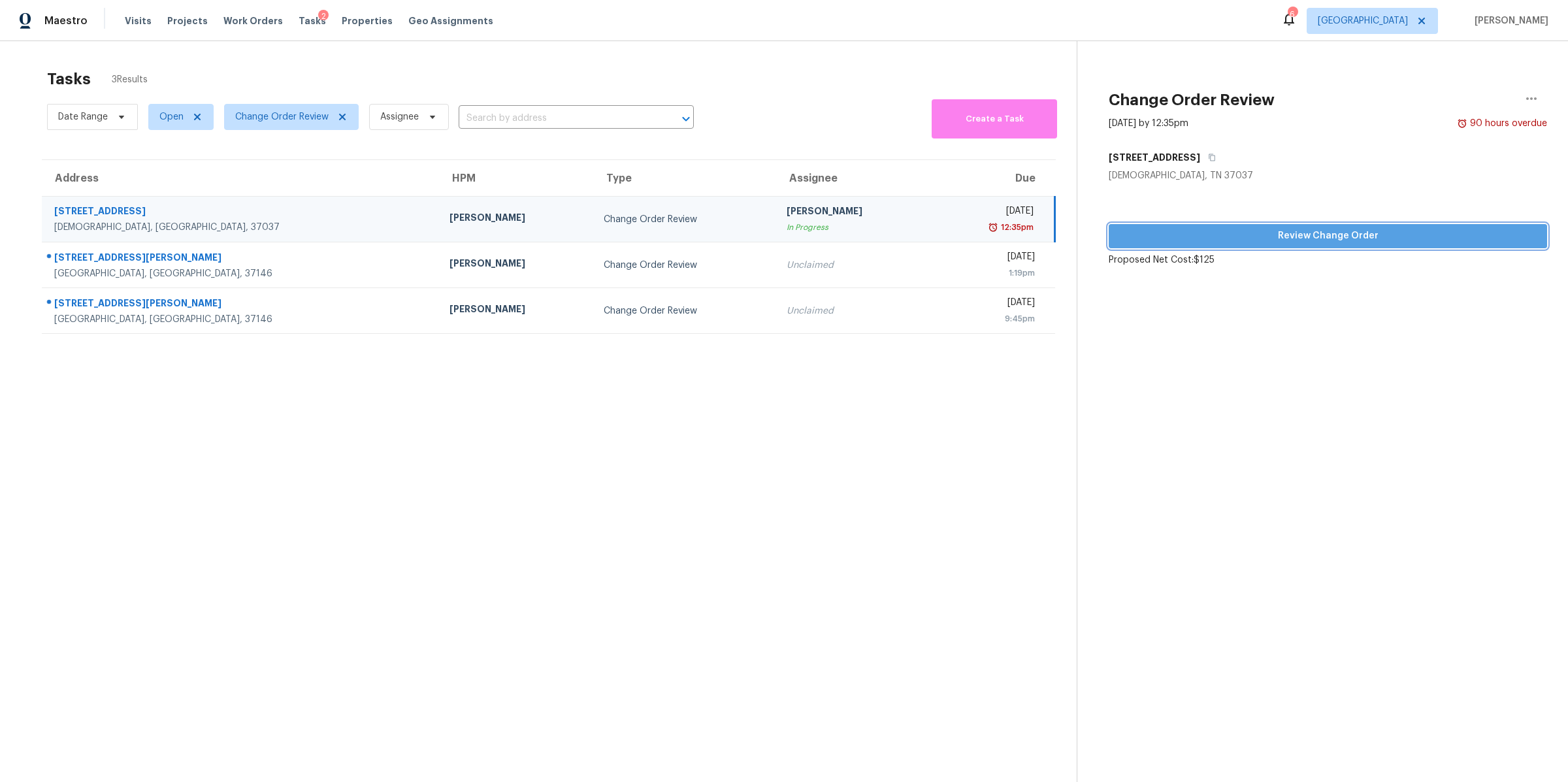
click at [1325, 234] on span "Review Change Order" at bounding box center [1328, 236] width 418 height 17
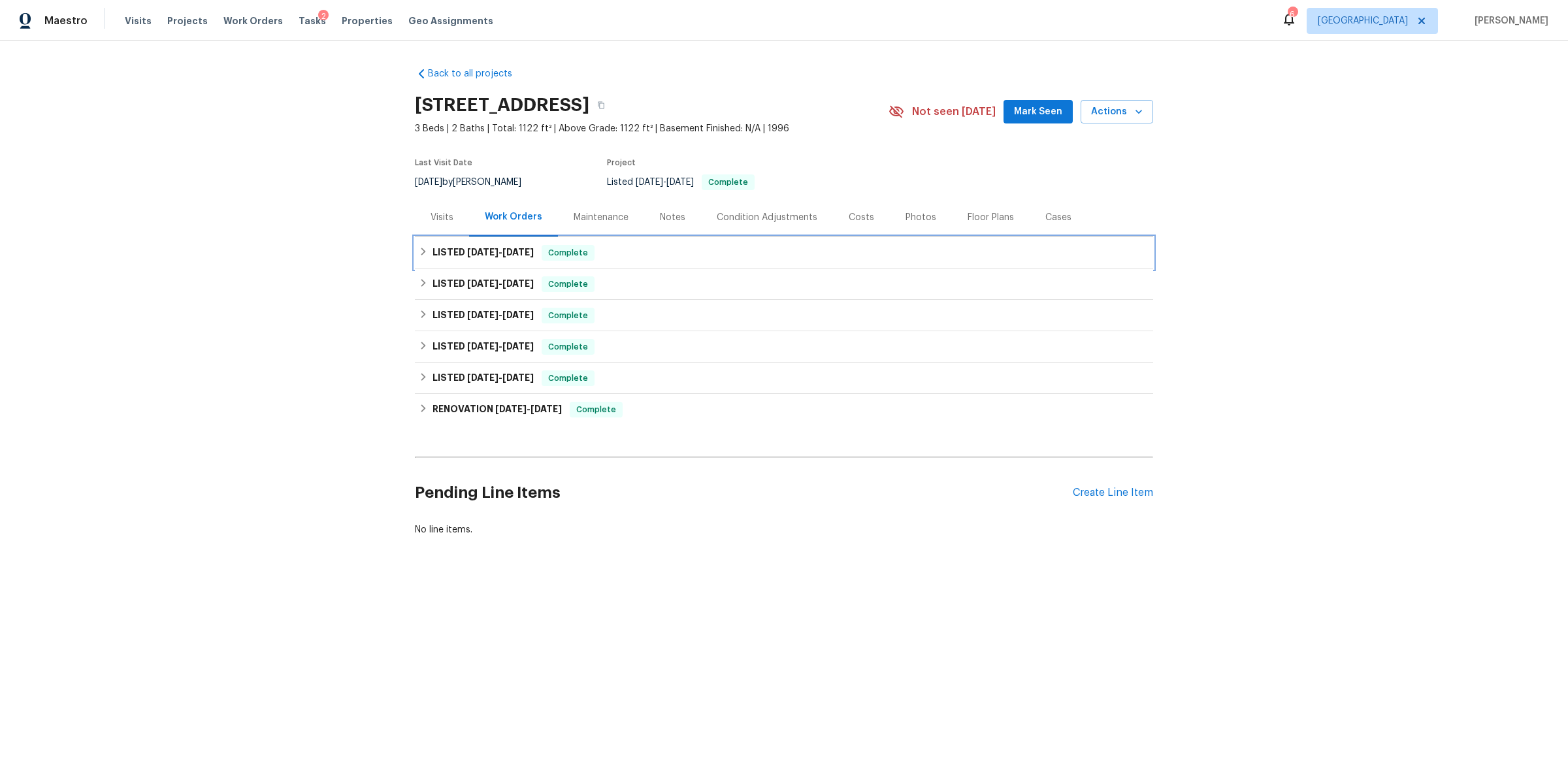
click at [959, 259] on div "LISTED 8/31/25 - 9/3/25 Complete" at bounding box center [784, 252] width 731 height 16
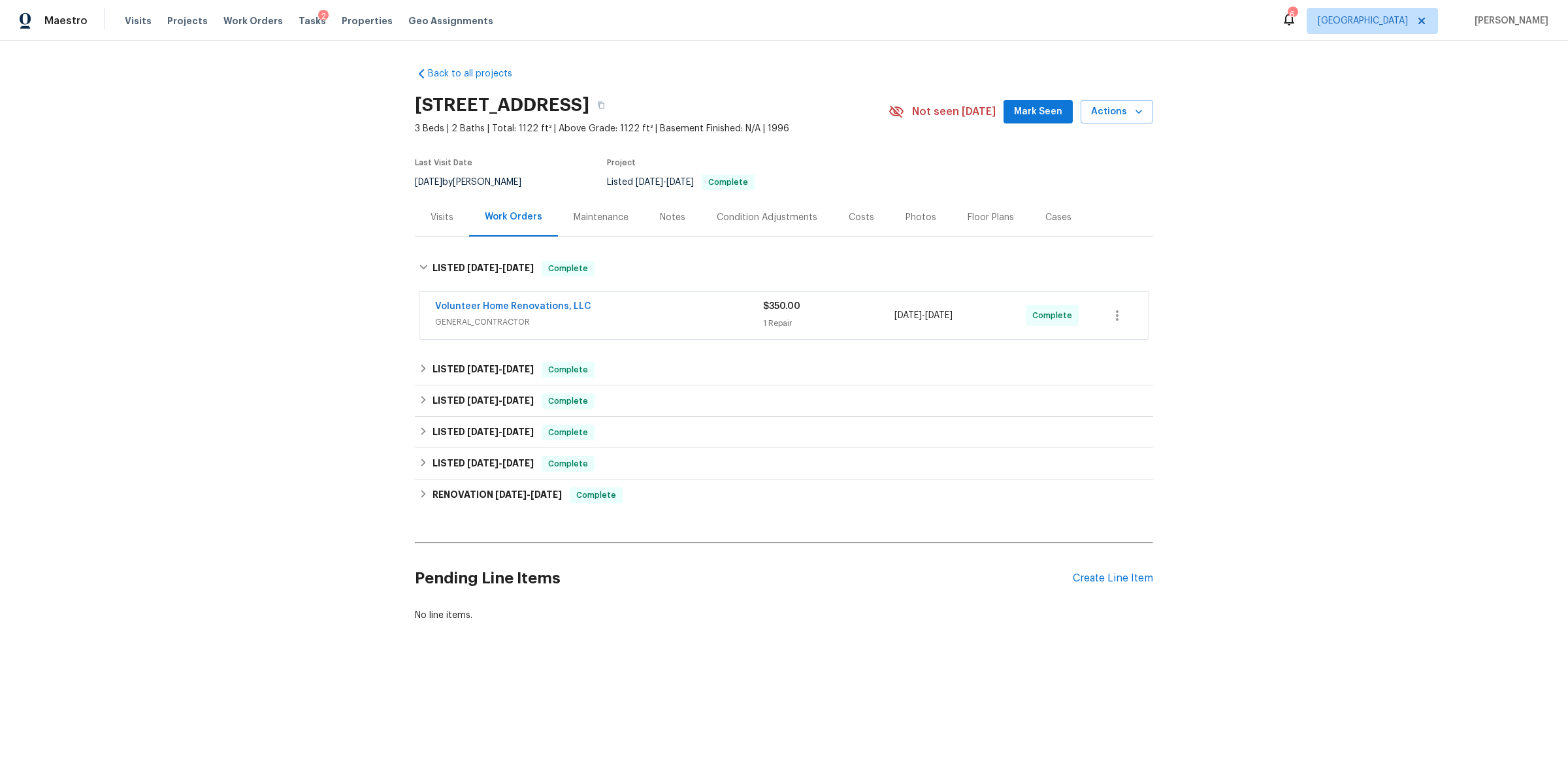
click at [299, 25] on div "Tasks 2" at bounding box center [312, 21] width 28 height 13
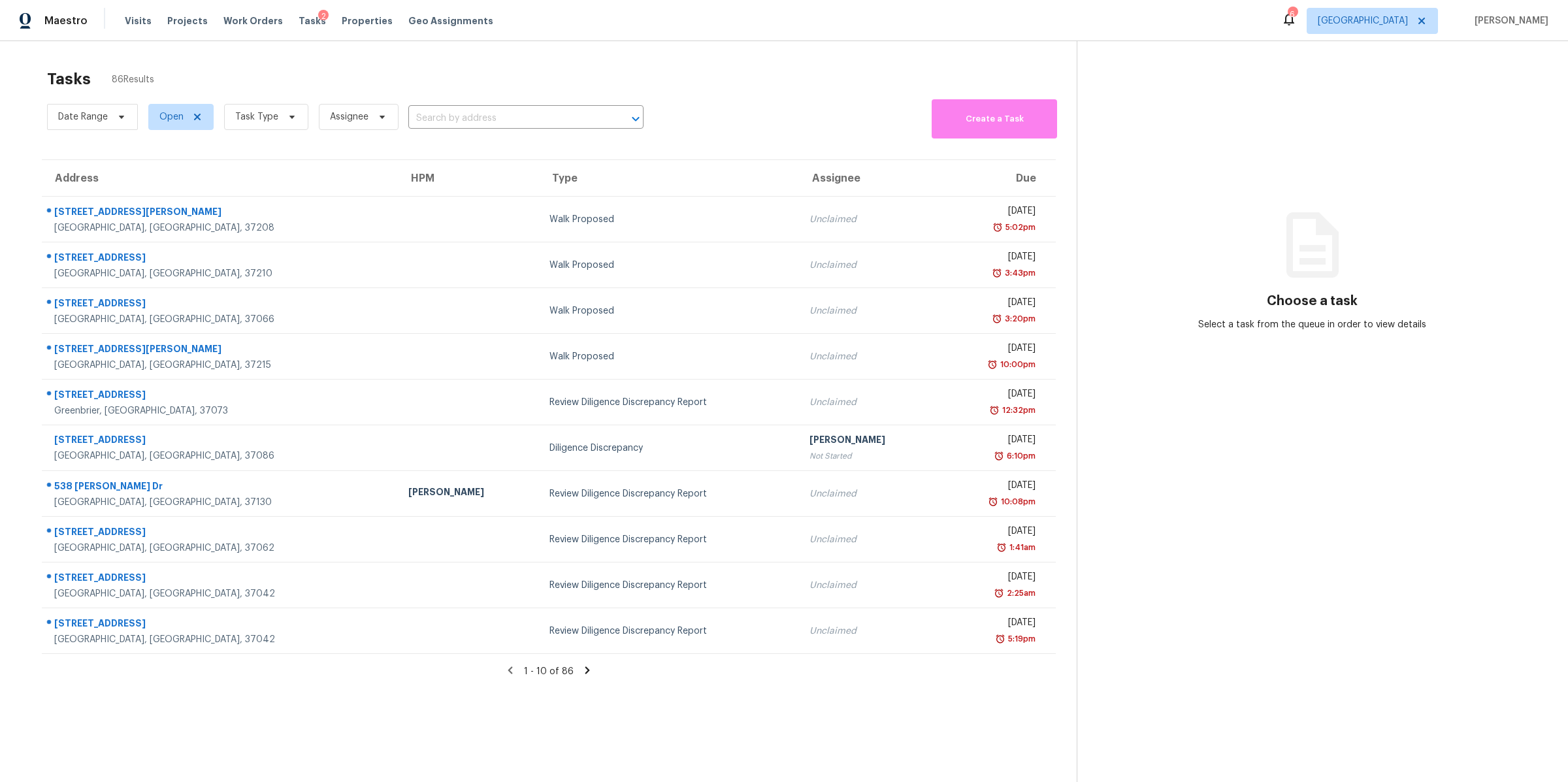
click at [282, 149] on section "Tasks 86 Results Date Range Open Task Type Assignee ​ Create a Task Address HPM…" at bounding box center [548, 442] width 1056 height 761
click at [282, 127] on span "Task Type" at bounding box center [266, 117] width 84 height 26
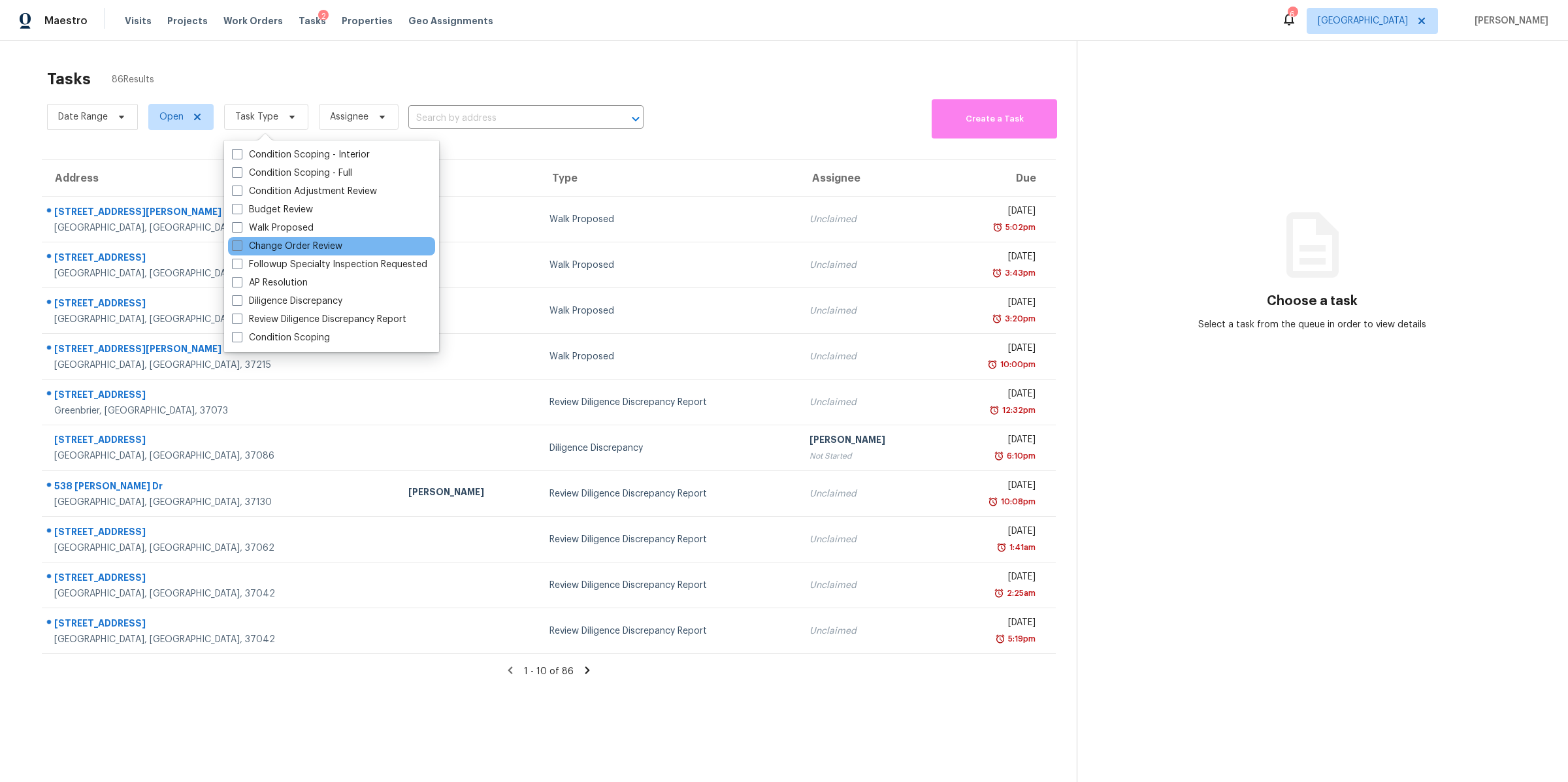
click at [306, 241] on label "Change Order Review" at bounding box center [287, 246] width 110 height 13
click at [241, 241] on input "Change Order Review" at bounding box center [236, 244] width 9 height 9
checkbox input "true"
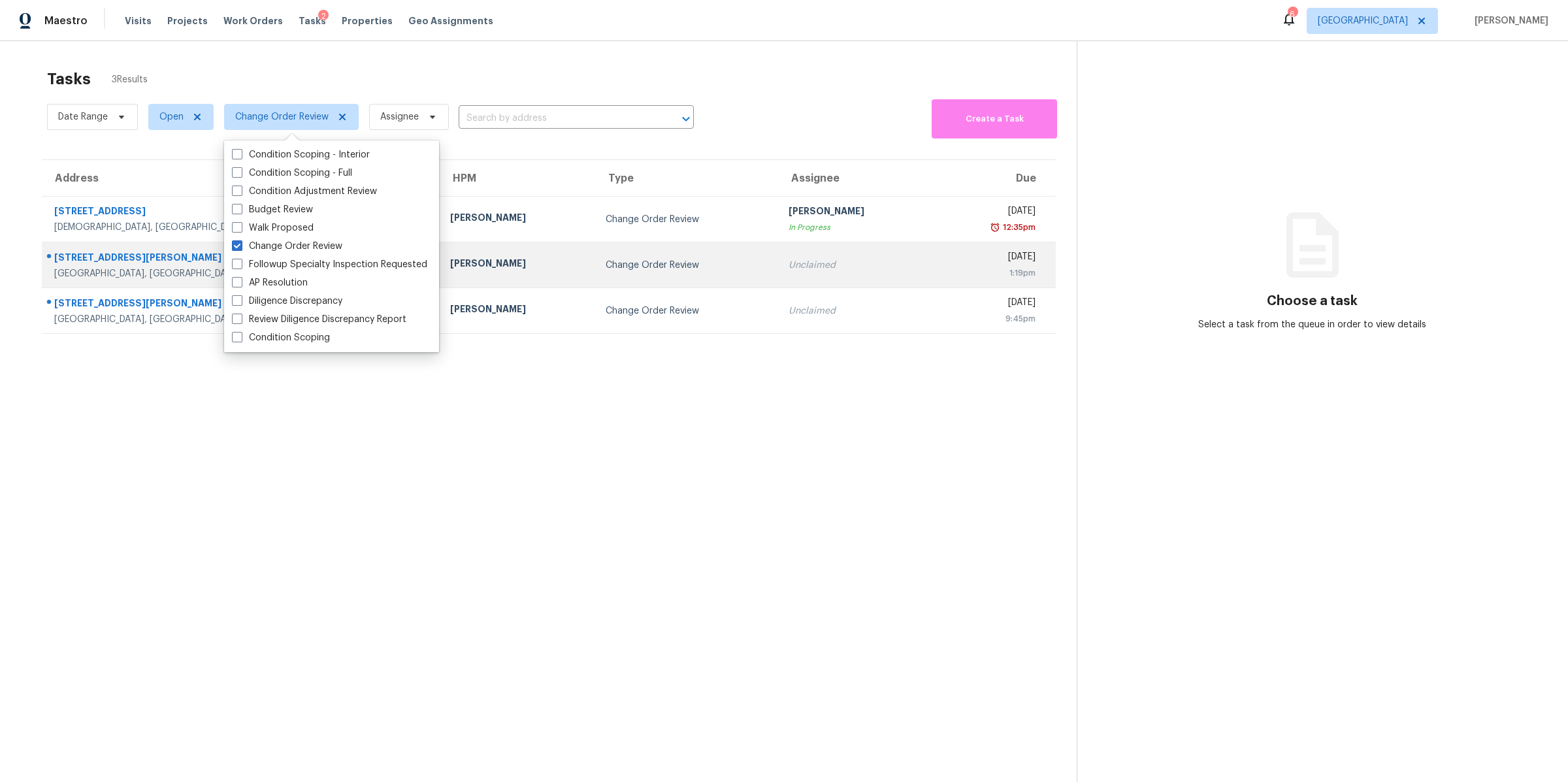
click at [91, 271] on div "Pleasant View, TN, 37146" at bounding box center [241, 273] width 375 height 13
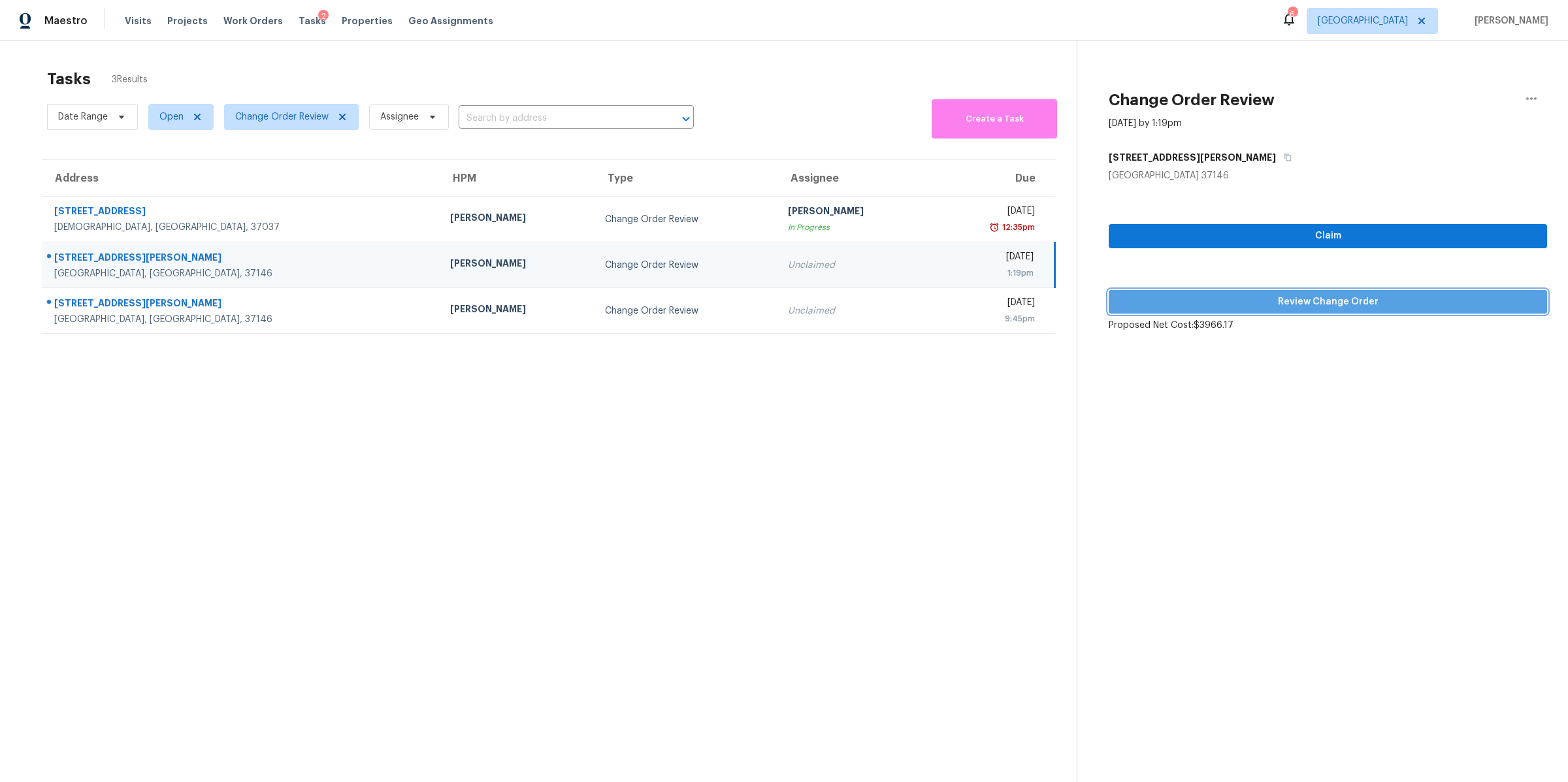
click at [1334, 306] on span "Review Change Order" at bounding box center [1328, 302] width 418 height 17
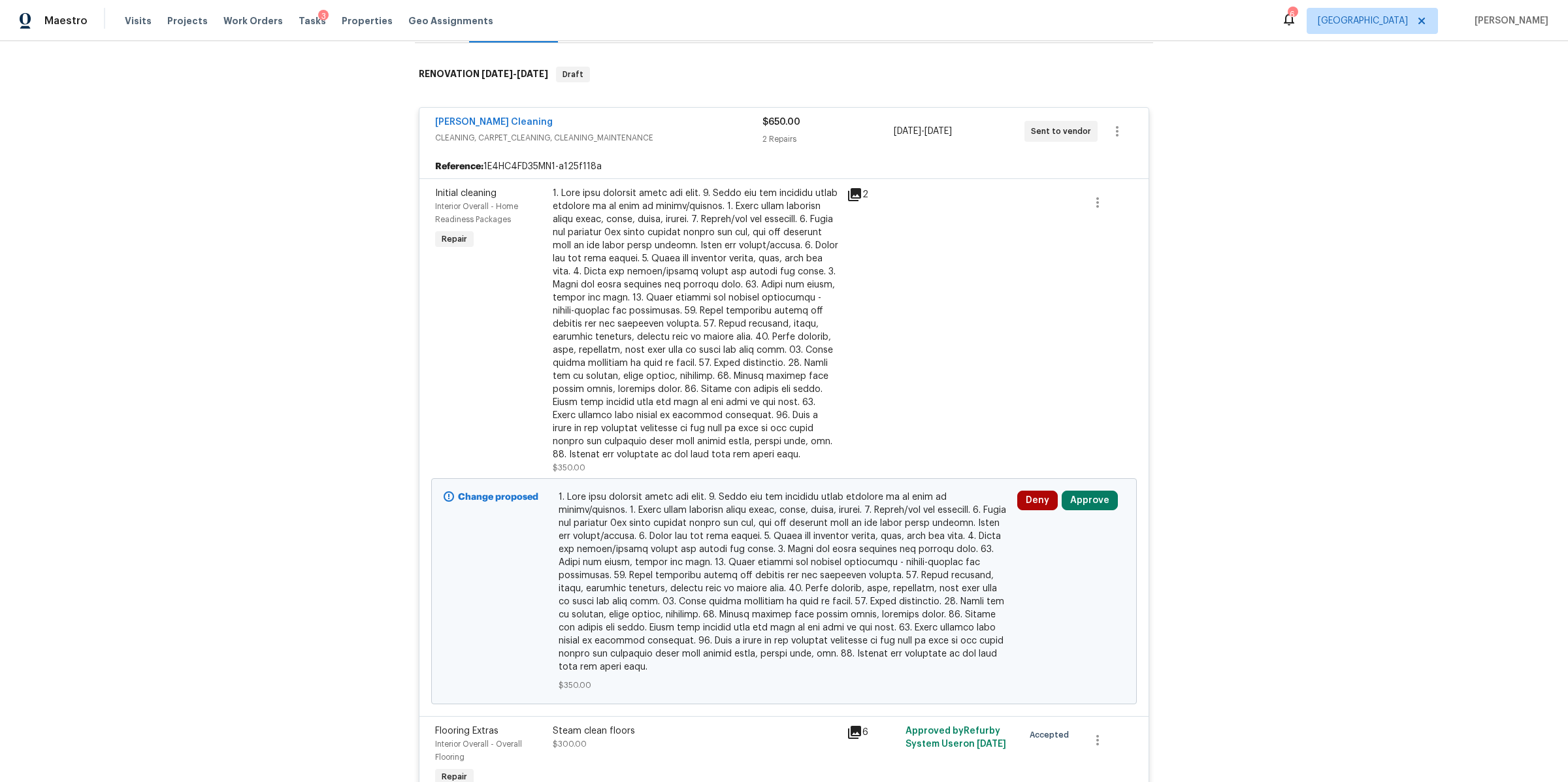
scroll to position [352, 0]
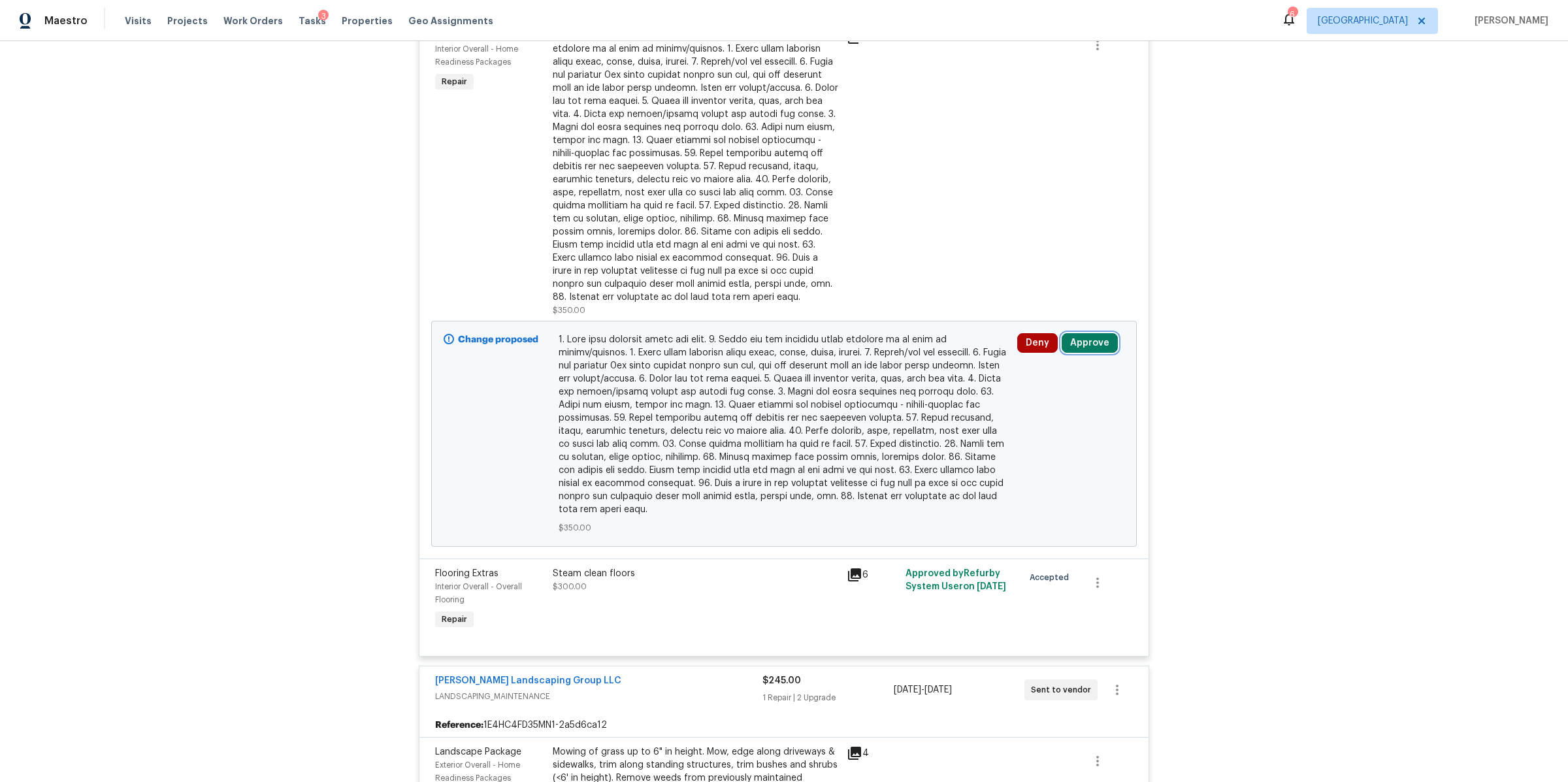
click at [1079, 336] on button "Approve" at bounding box center [1090, 343] width 56 height 20
click at [896, 360] on button "Approve" at bounding box center [896, 354] width 79 height 26
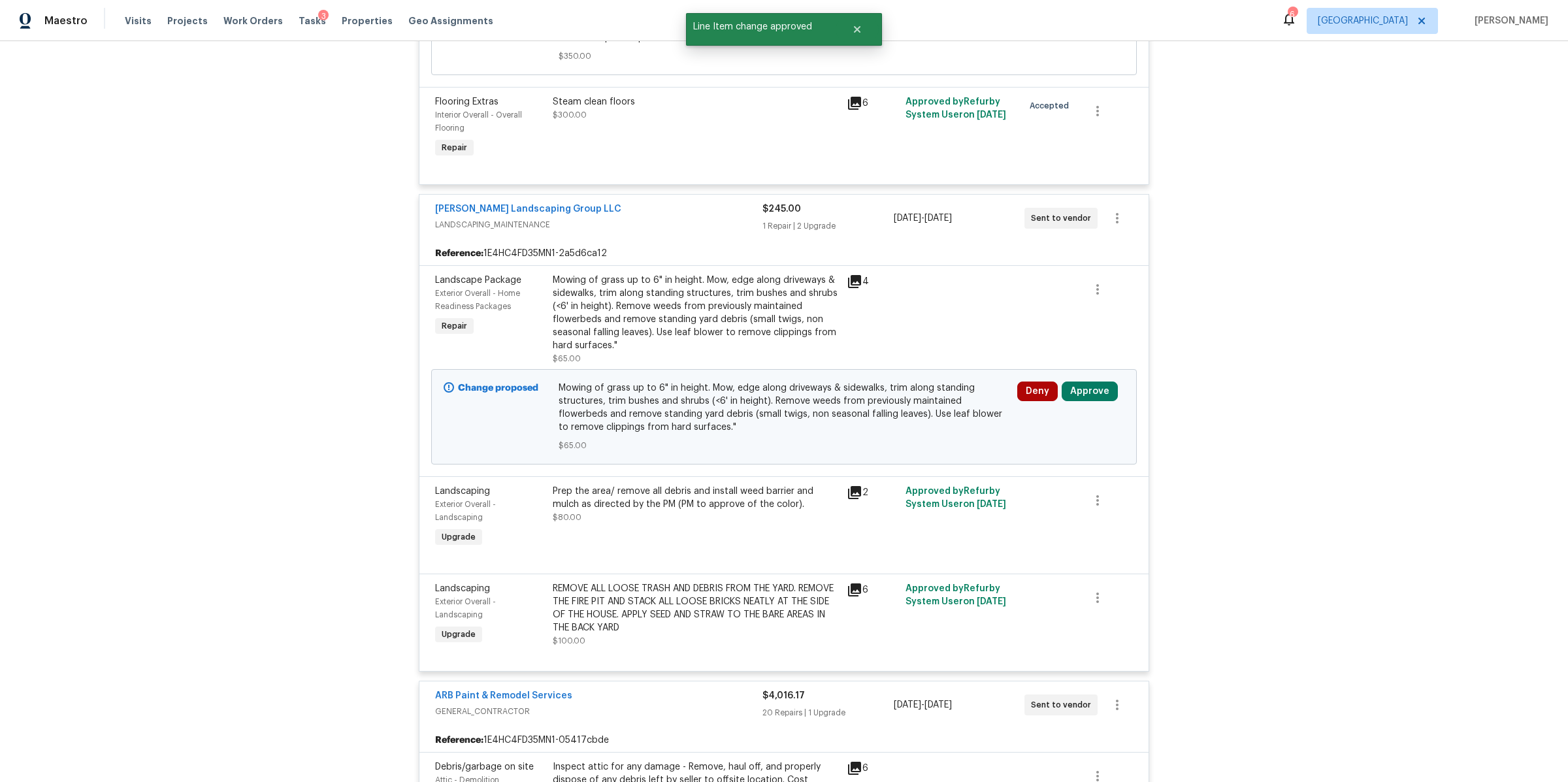
scroll to position [825, 0]
click at [1079, 392] on button "Approve" at bounding box center [1090, 389] width 56 height 20
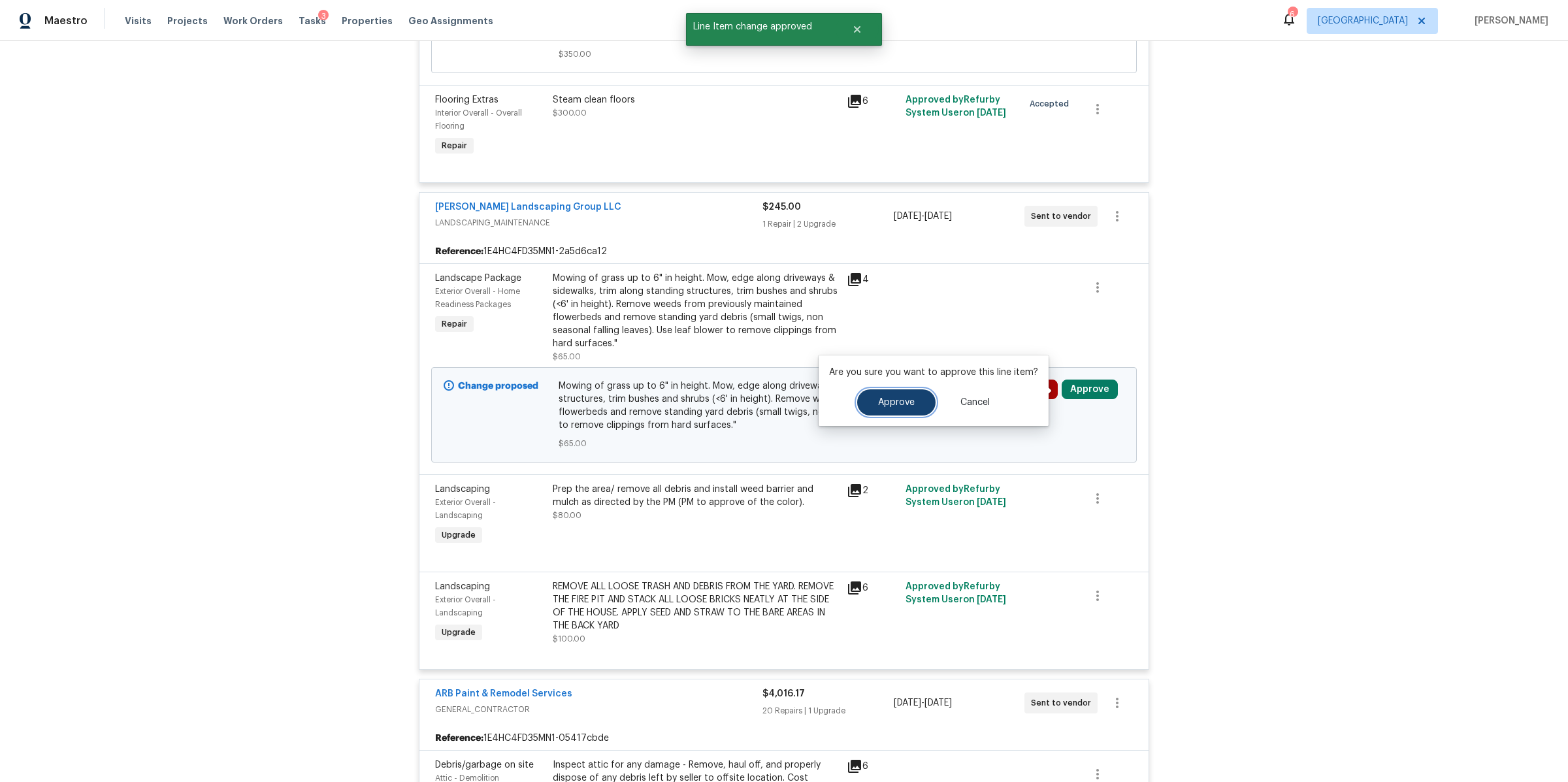
click at [878, 414] on button "Approve" at bounding box center [896, 402] width 79 height 26
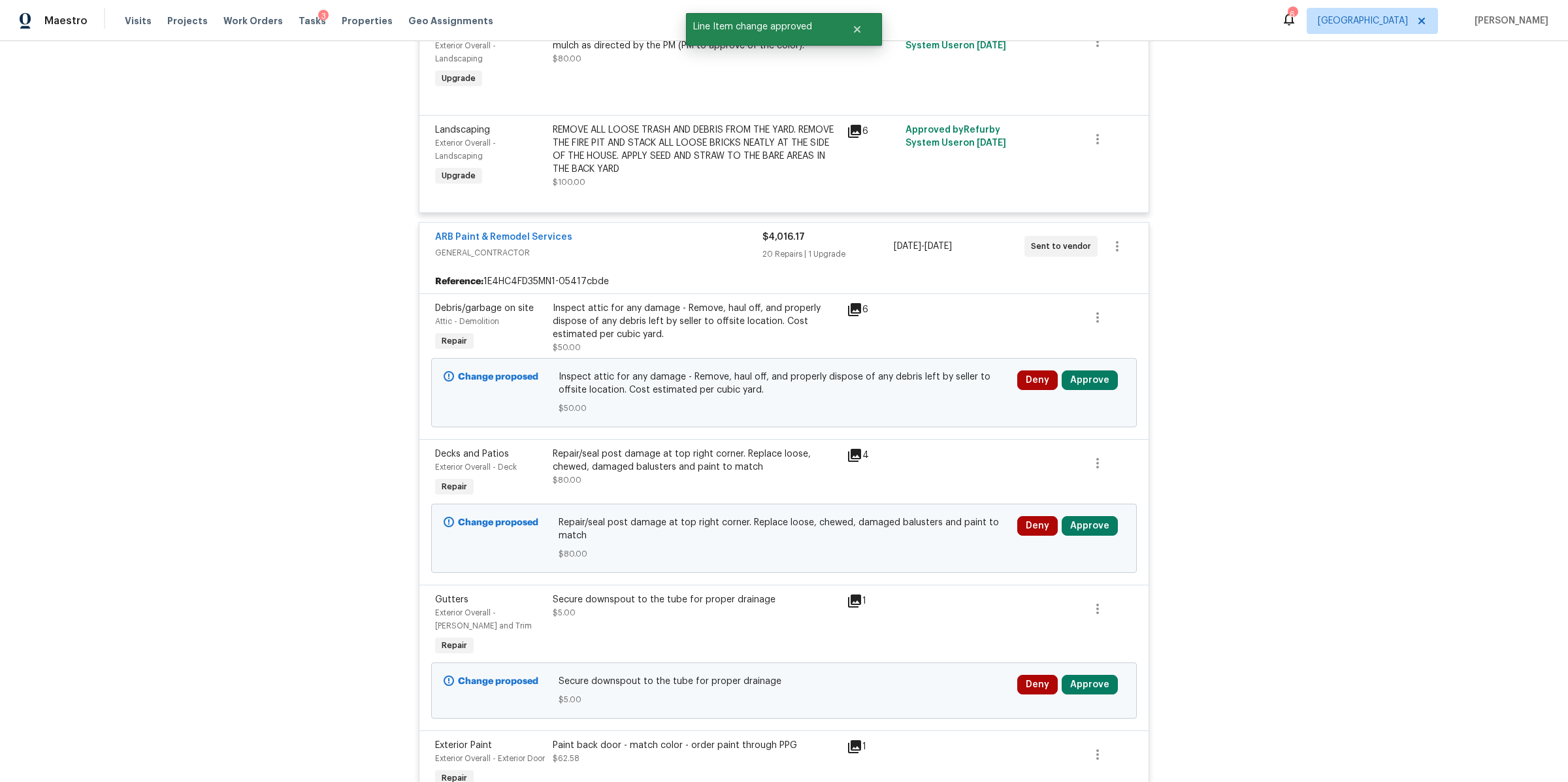
scroll to position [1287, 0]
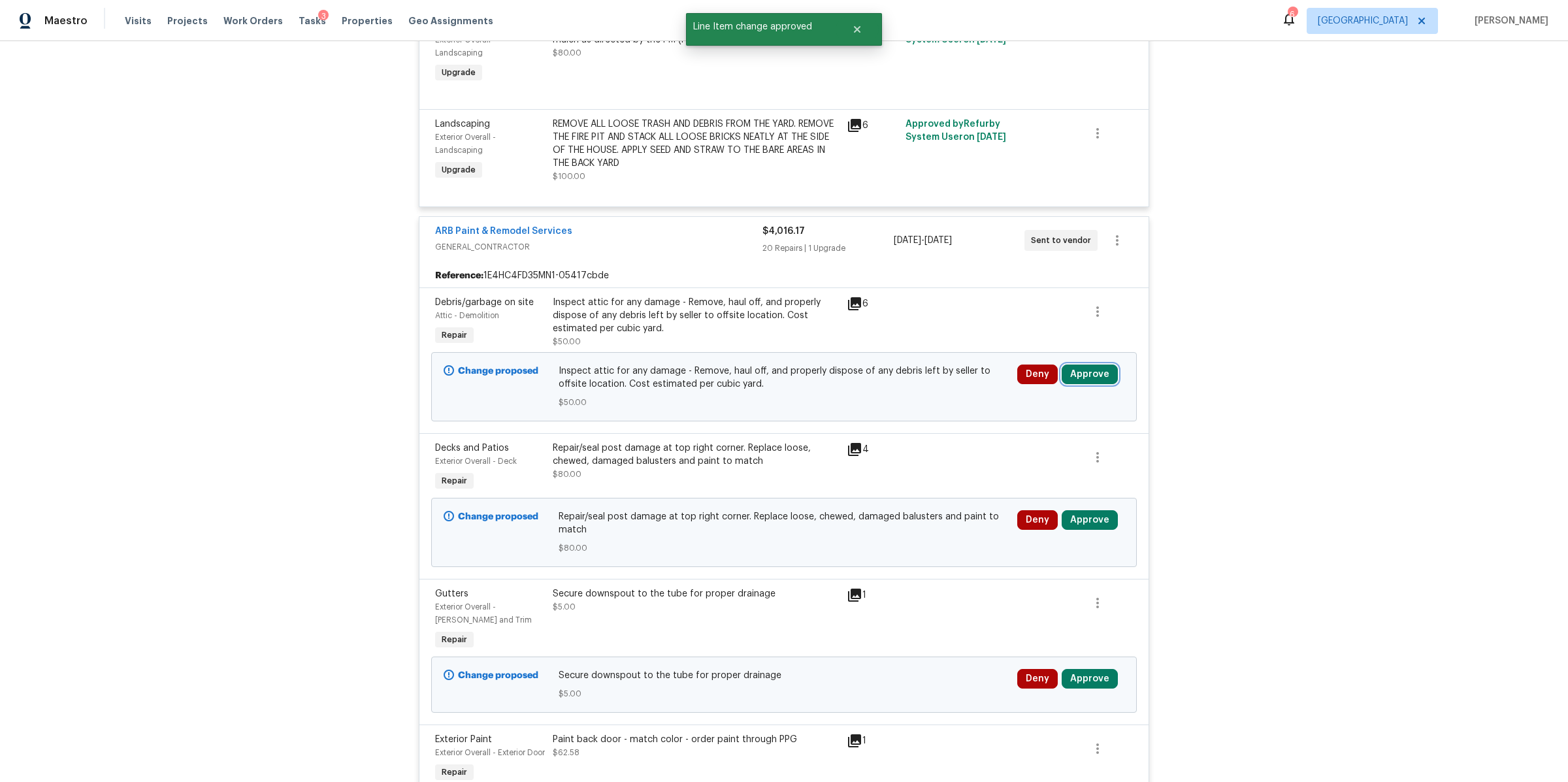
click at [1076, 378] on button "Approve" at bounding box center [1090, 374] width 56 height 20
click at [893, 385] on span "Approve" at bounding box center [897, 389] width 37 height 10
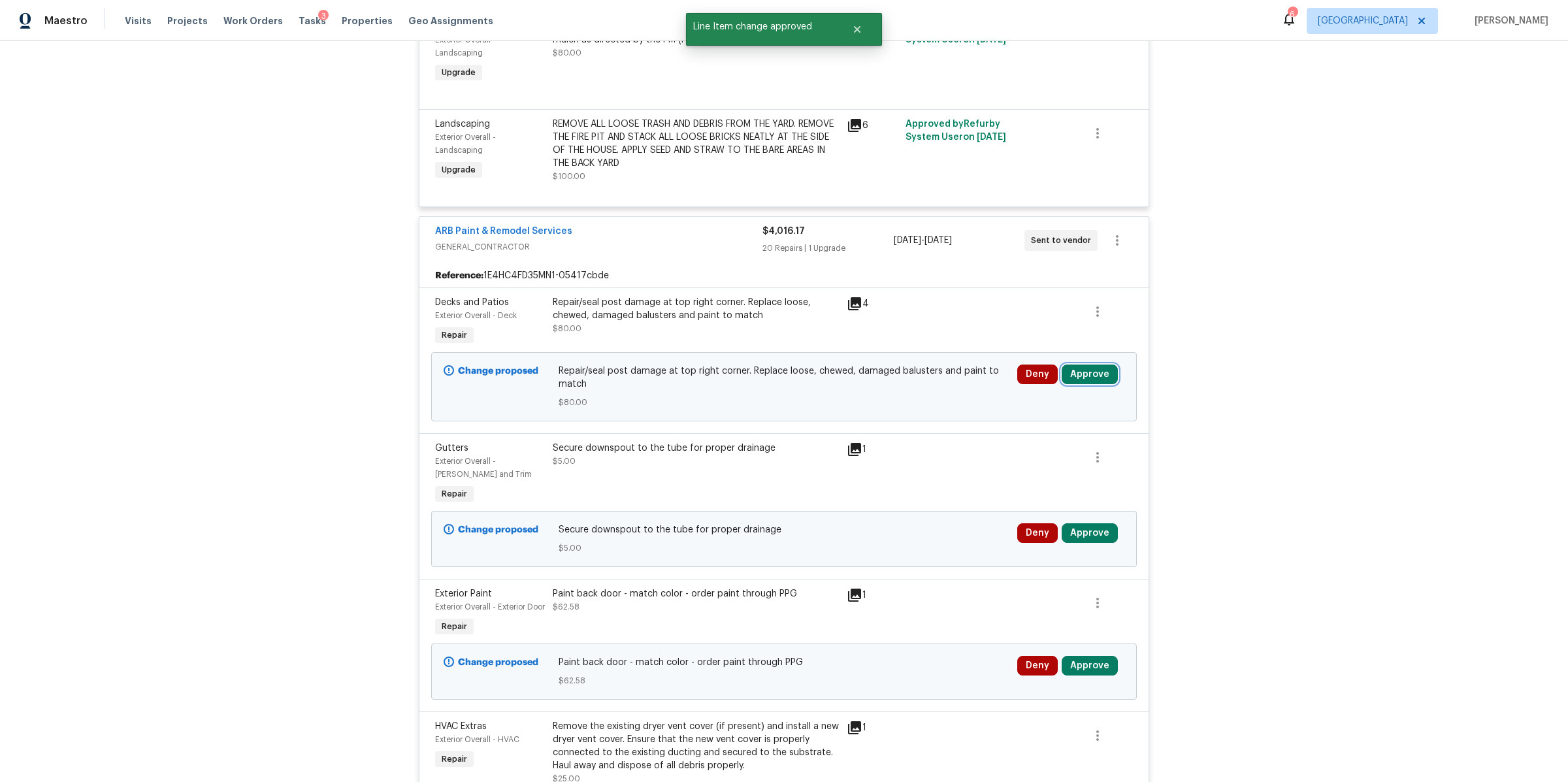
click at [1081, 376] on button "Approve" at bounding box center [1090, 374] width 56 height 20
click at [890, 386] on span "Approve" at bounding box center [897, 389] width 37 height 10
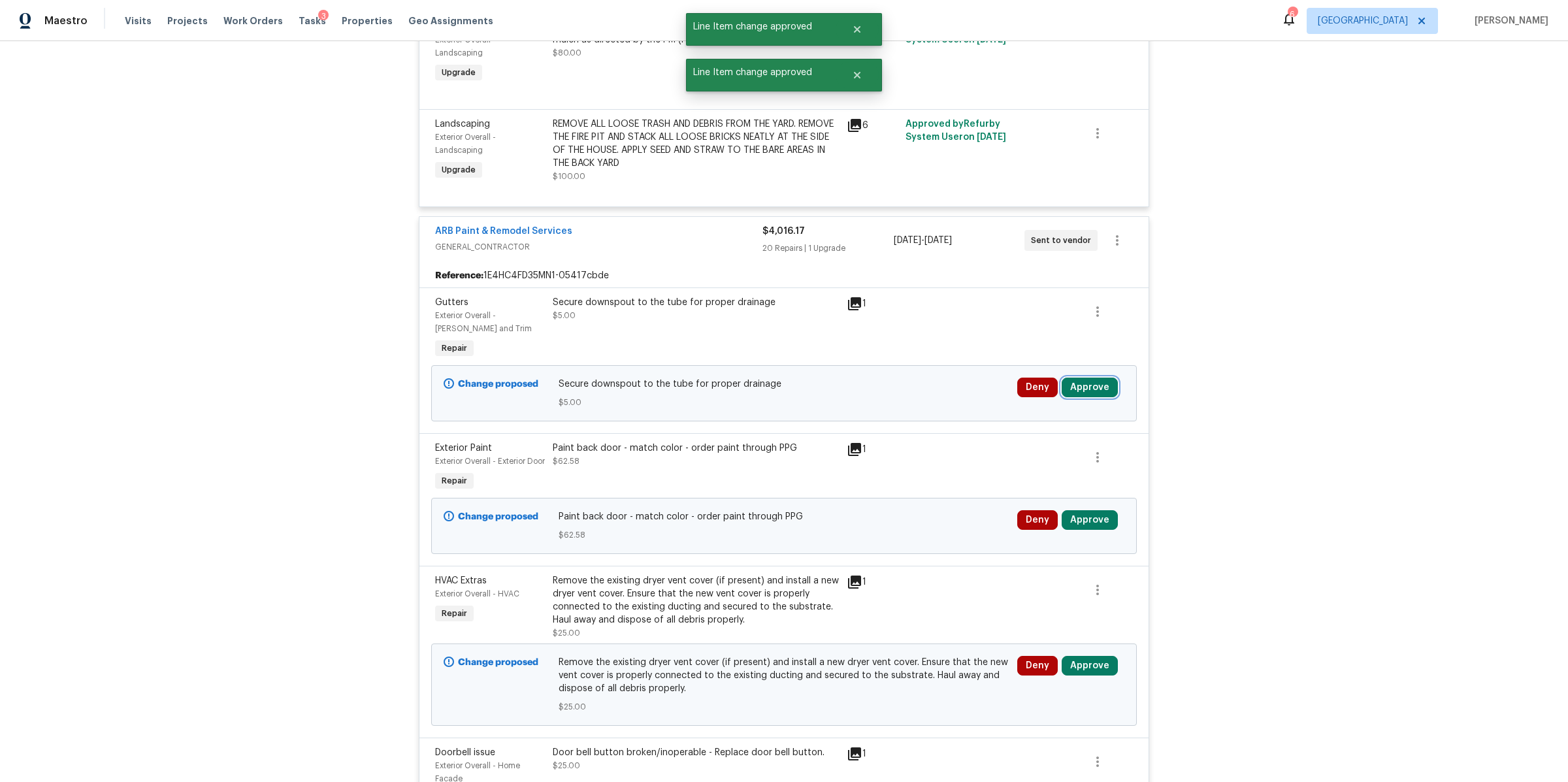
click at [1095, 394] on button "Approve" at bounding box center [1090, 387] width 56 height 20
click at [885, 407] on button "Approve" at bounding box center [896, 401] width 79 height 26
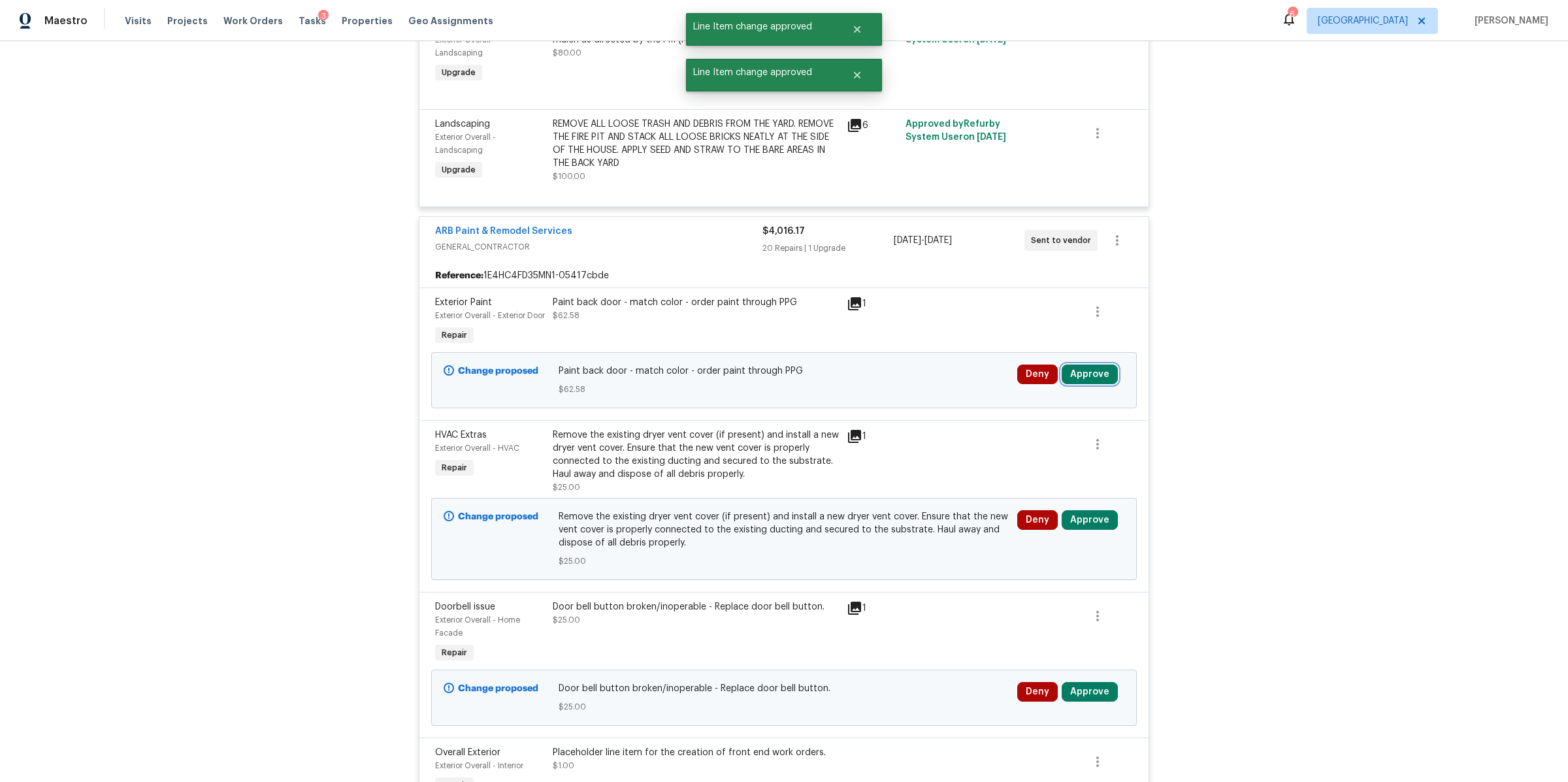
click at [1099, 384] on button "Approve" at bounding box center [1090, 374] width 56 height 20
click at [871, 403] on button "Approve" at bounding box center [896, 401] width 79 height 26
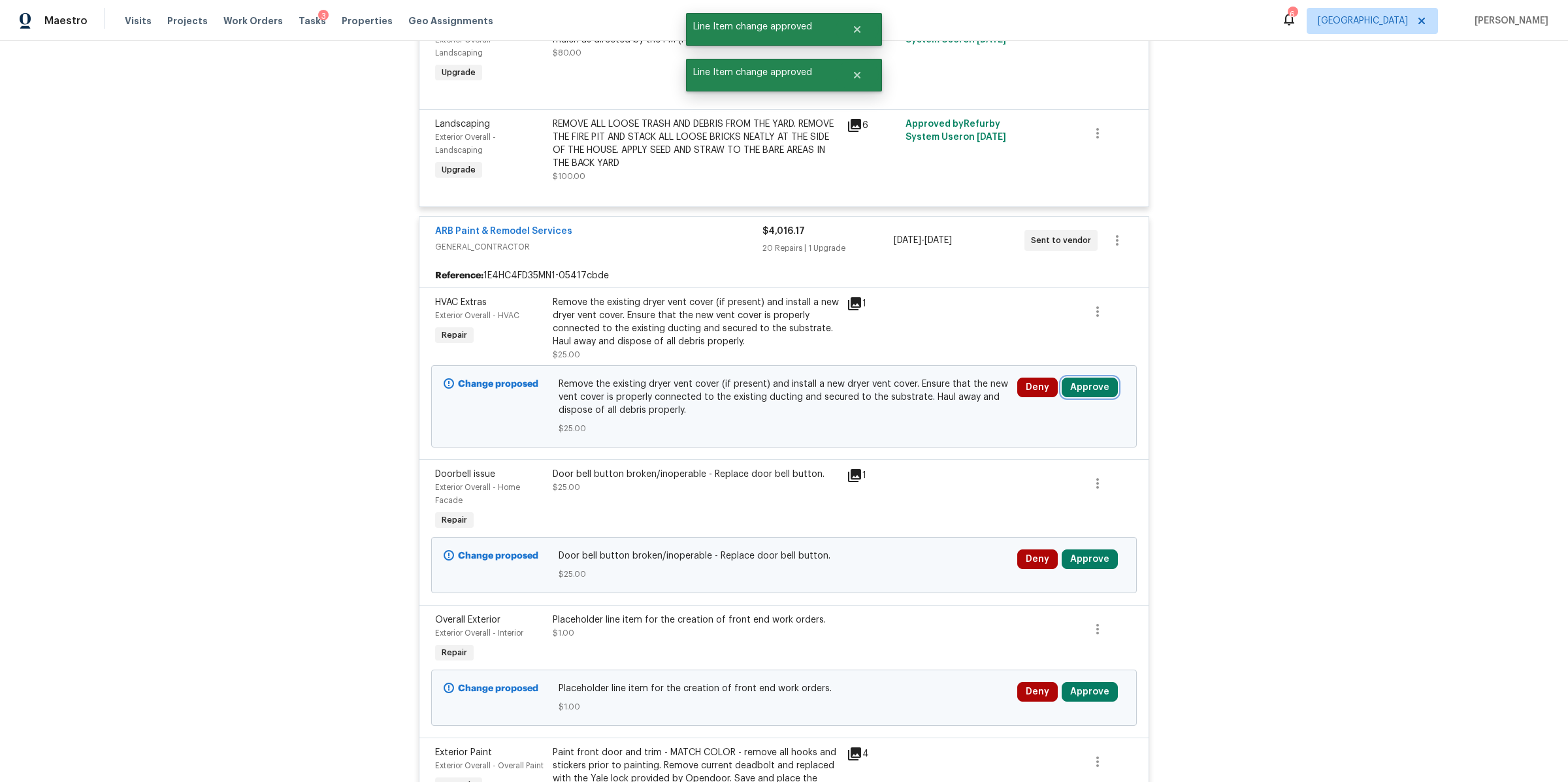
click at [1078, 381] on button "Approve" at bounding box center [1090, 387] width 56 height 20
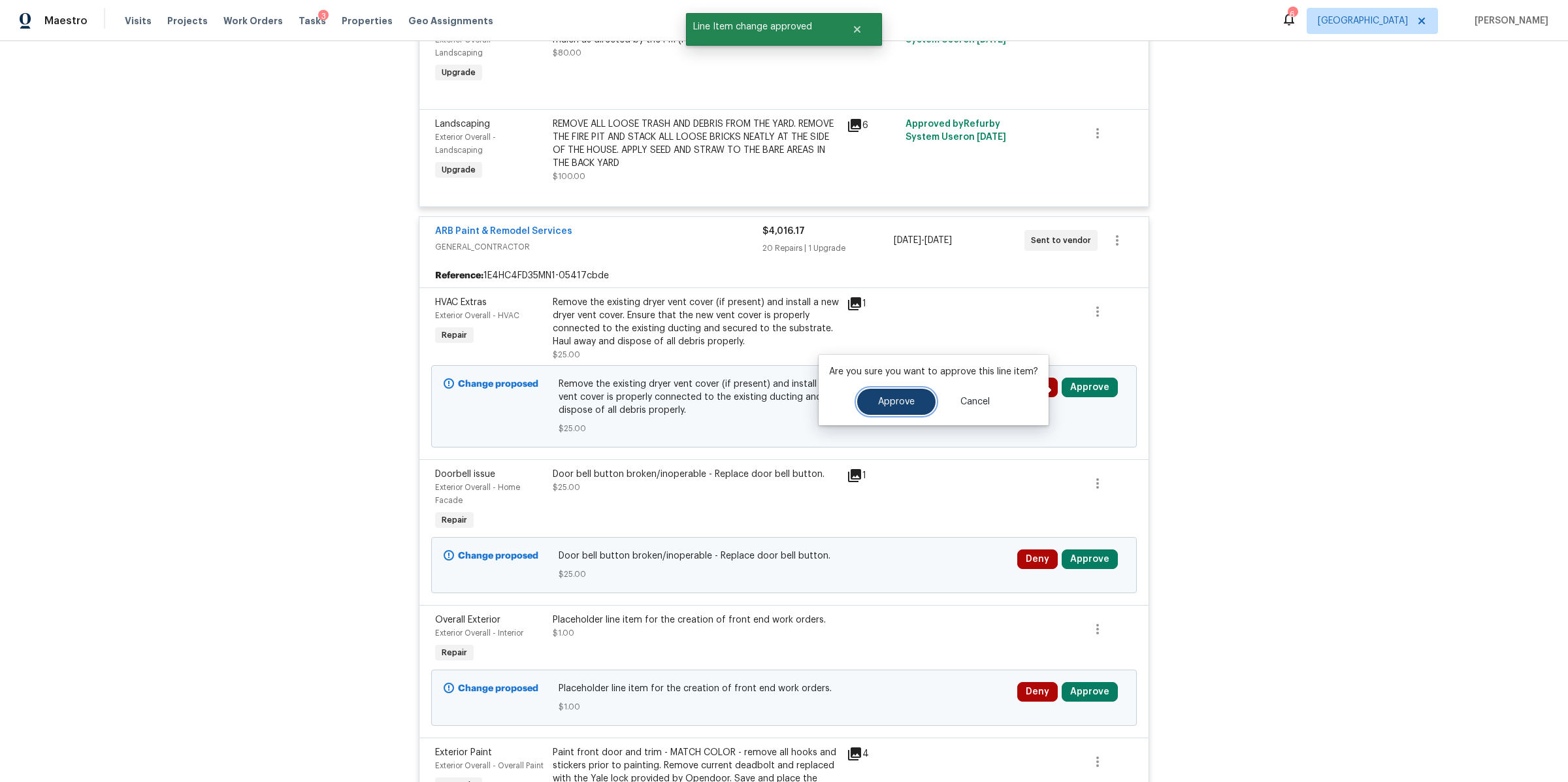
click at [897, 407] on button "Approve" at bounding box center [896, 401] width 79 height 26
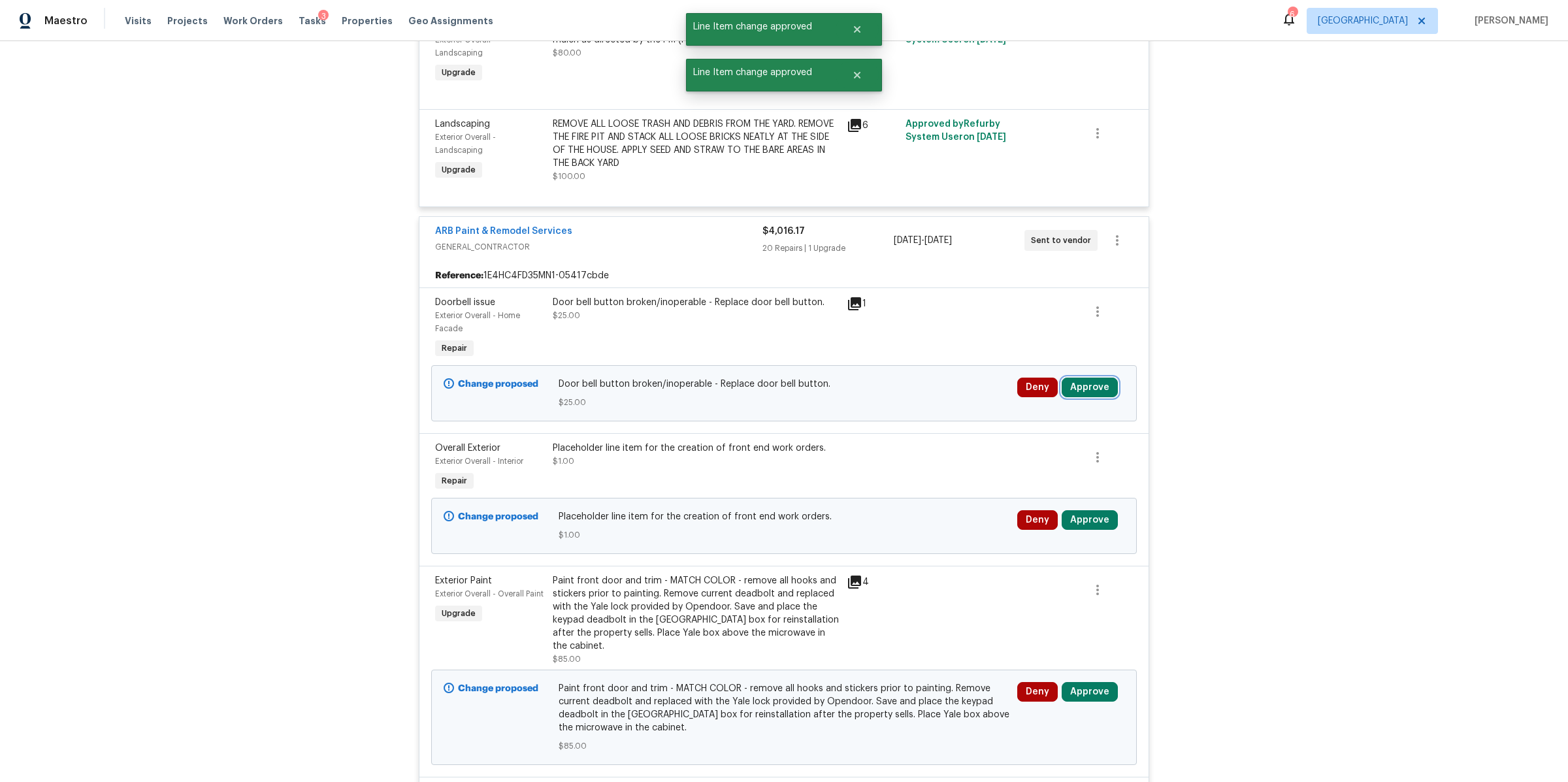
click at [1085, 385] on button "Approve" at bounding box center [1090, 387] width 56 height 20
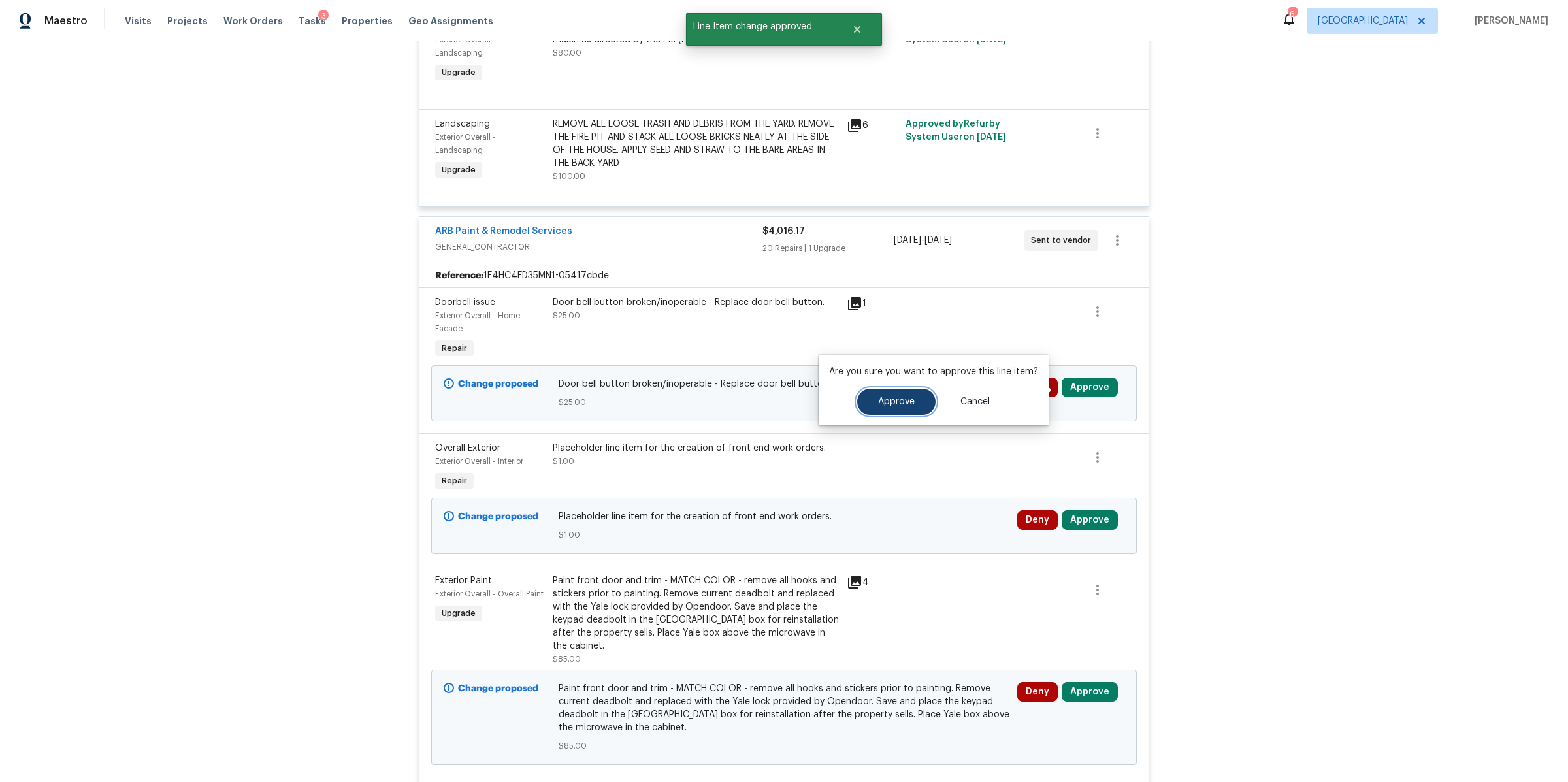
click at [885, 399] on span "Approve" at bounding box center [897, 402] width 37 height 10
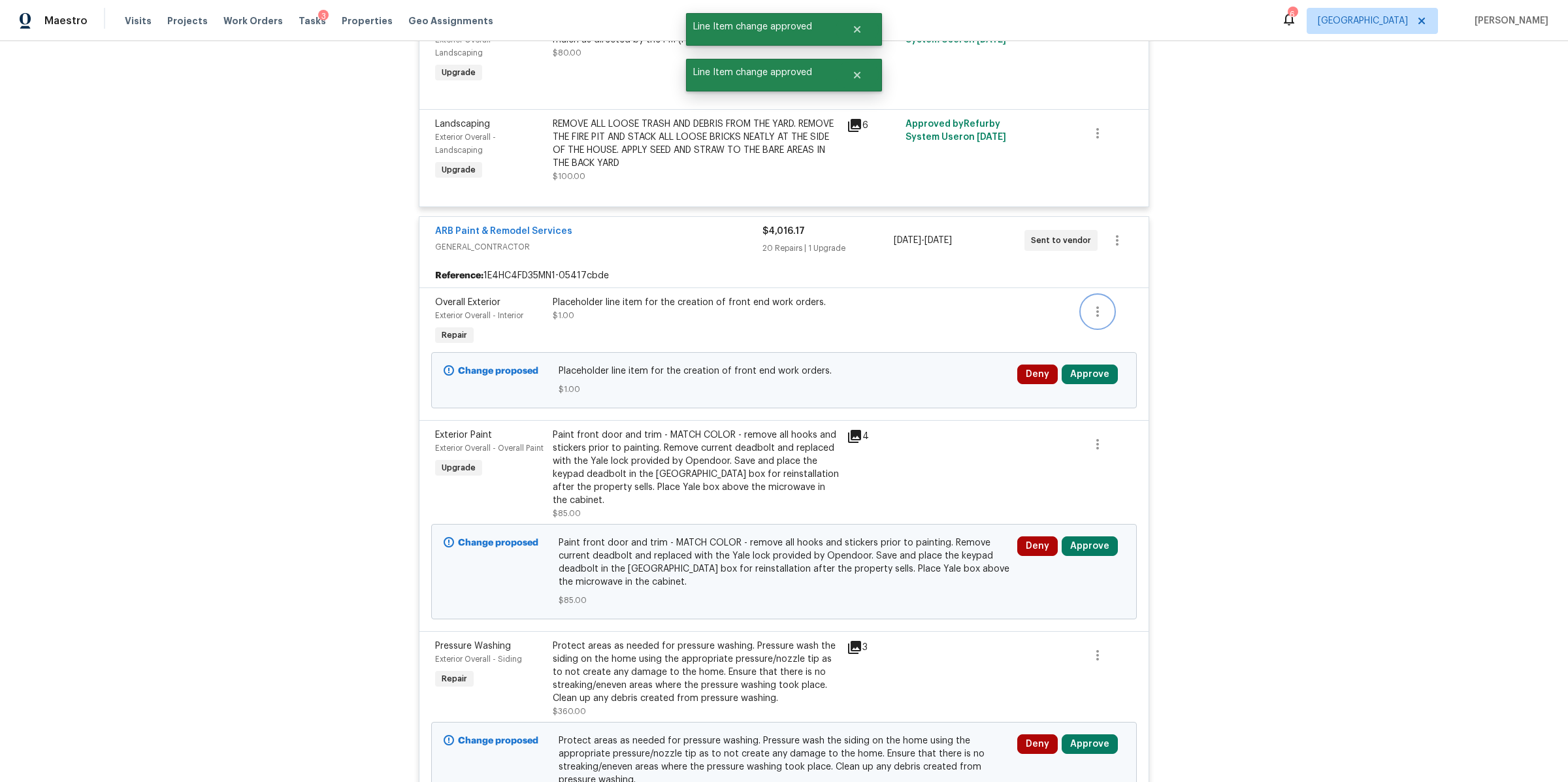
click at [1097, 319] on icon "button" at bounding box center [1098, 312] width 16 height 16
click at [1095, 313] on li "Cancel" at bounding box center [1100, 314] width 50 height 21
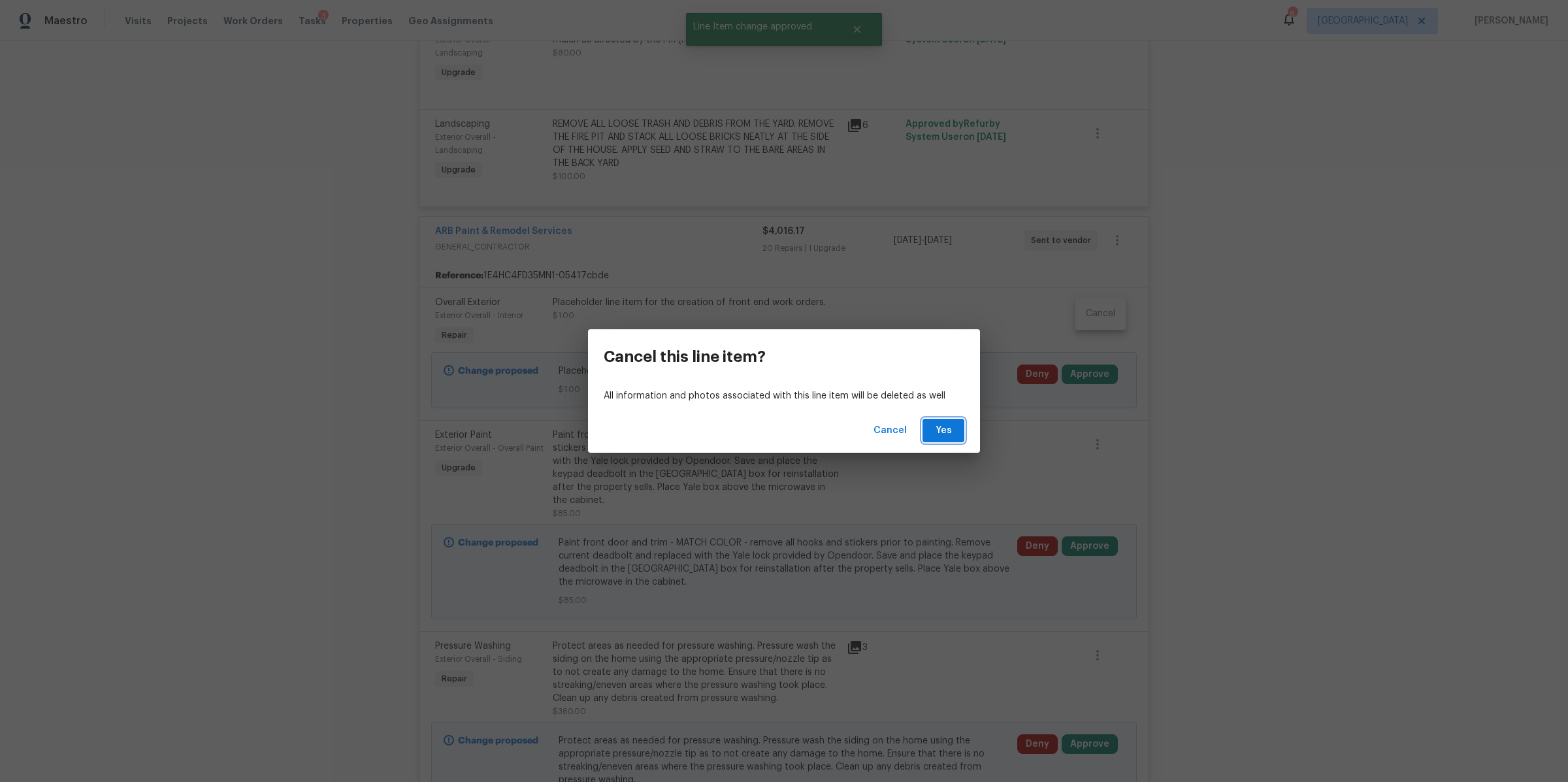
click at [943, 430] on span "Yes" at bounding box center [944, 430] width 21 height 17
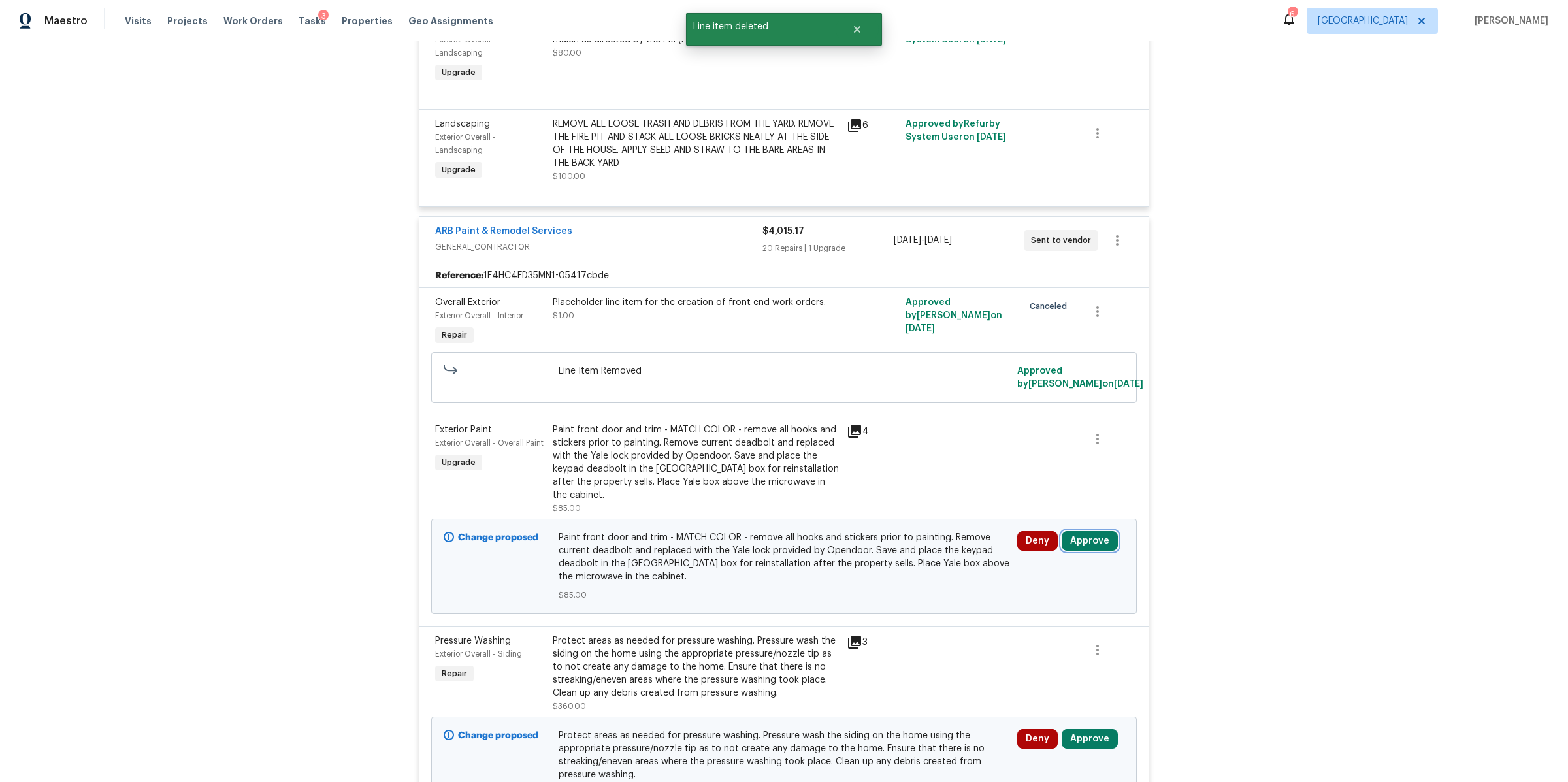
click at [1076, 531] on button "Approve" at bounding box center [1090, 541] width 56 height 20
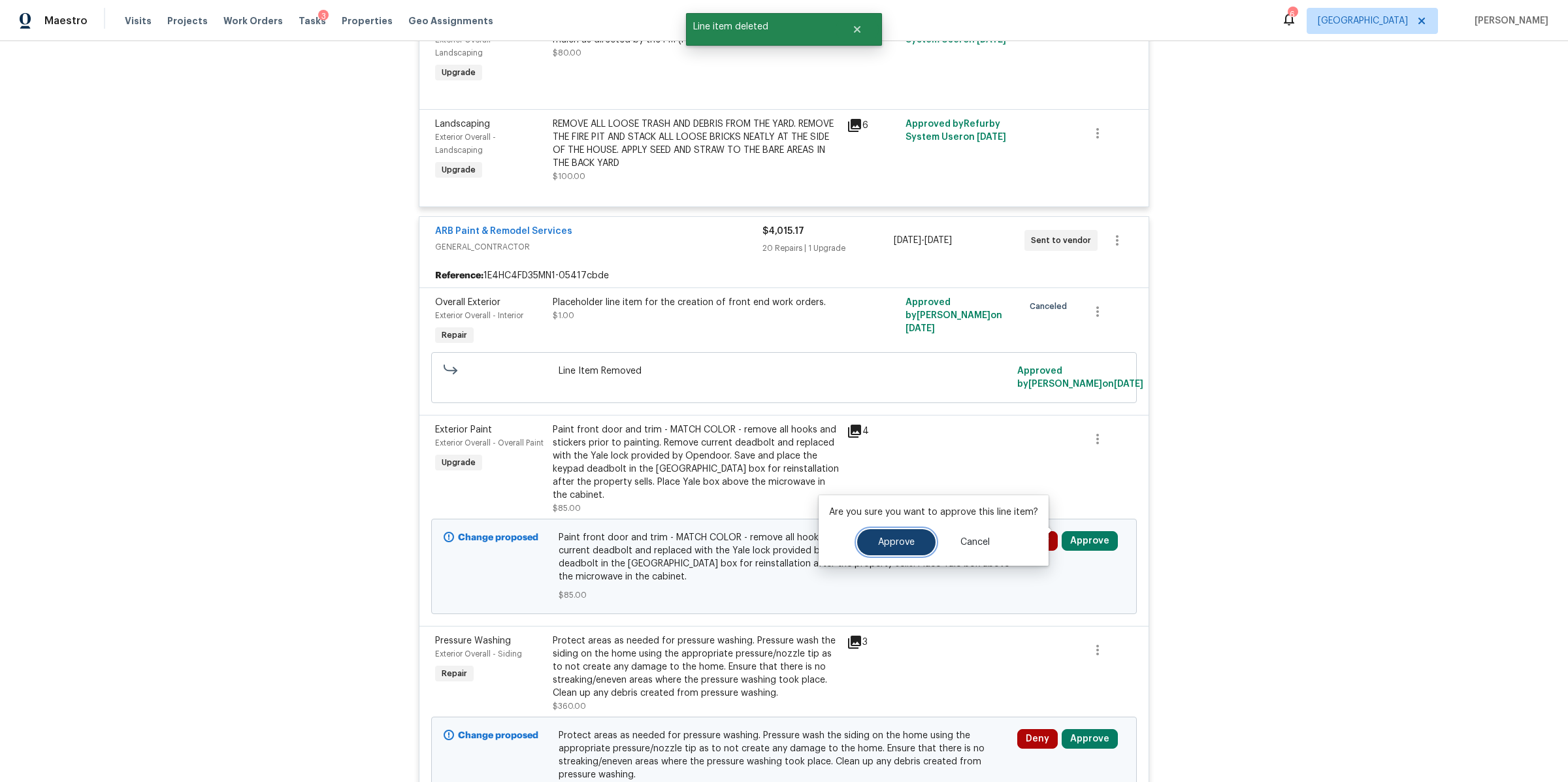
click at [898, 540] on span "Approve" at bounding box center [897, 542] width 37 height 10
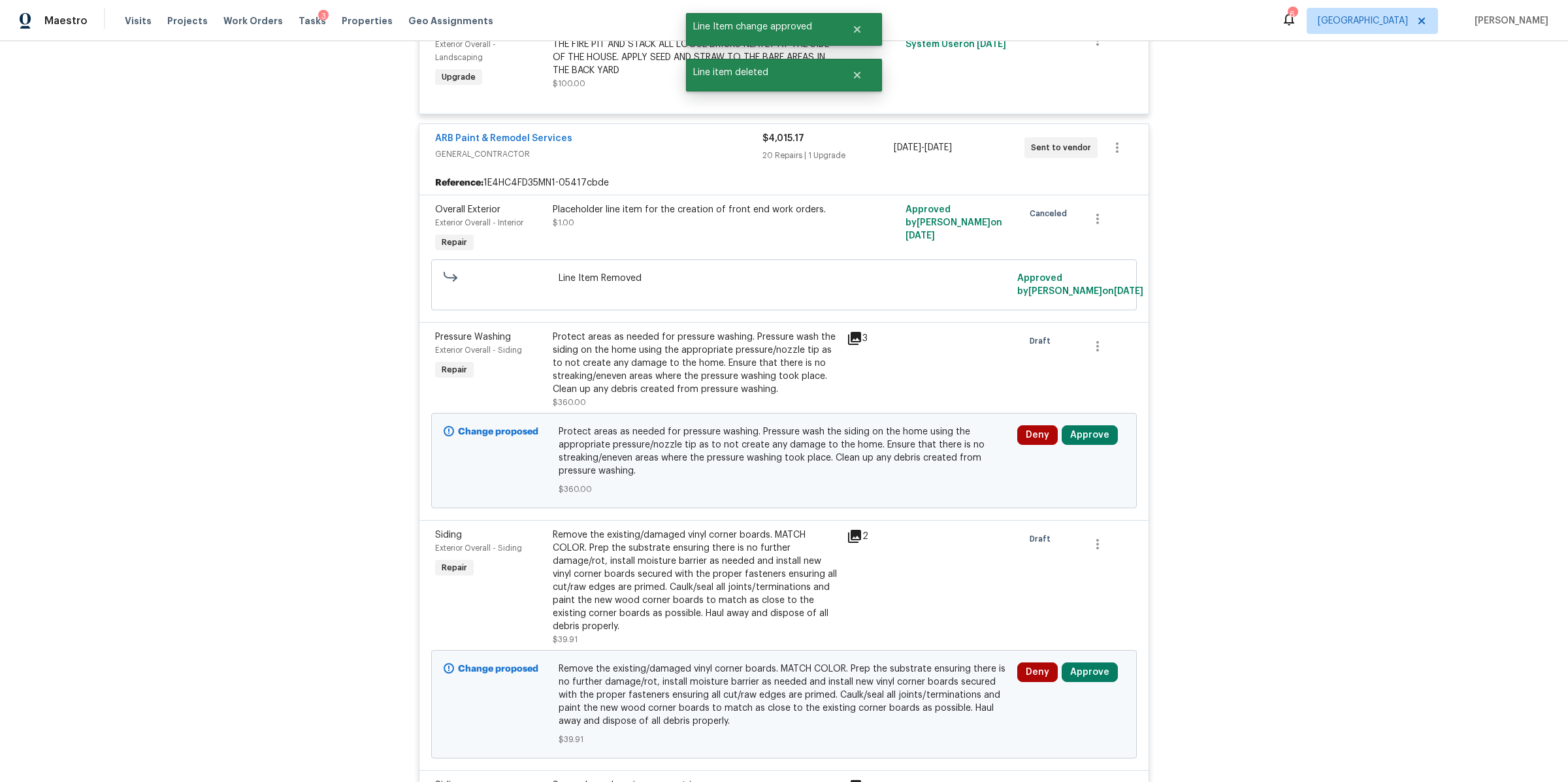
scroll to position [1394, 0]
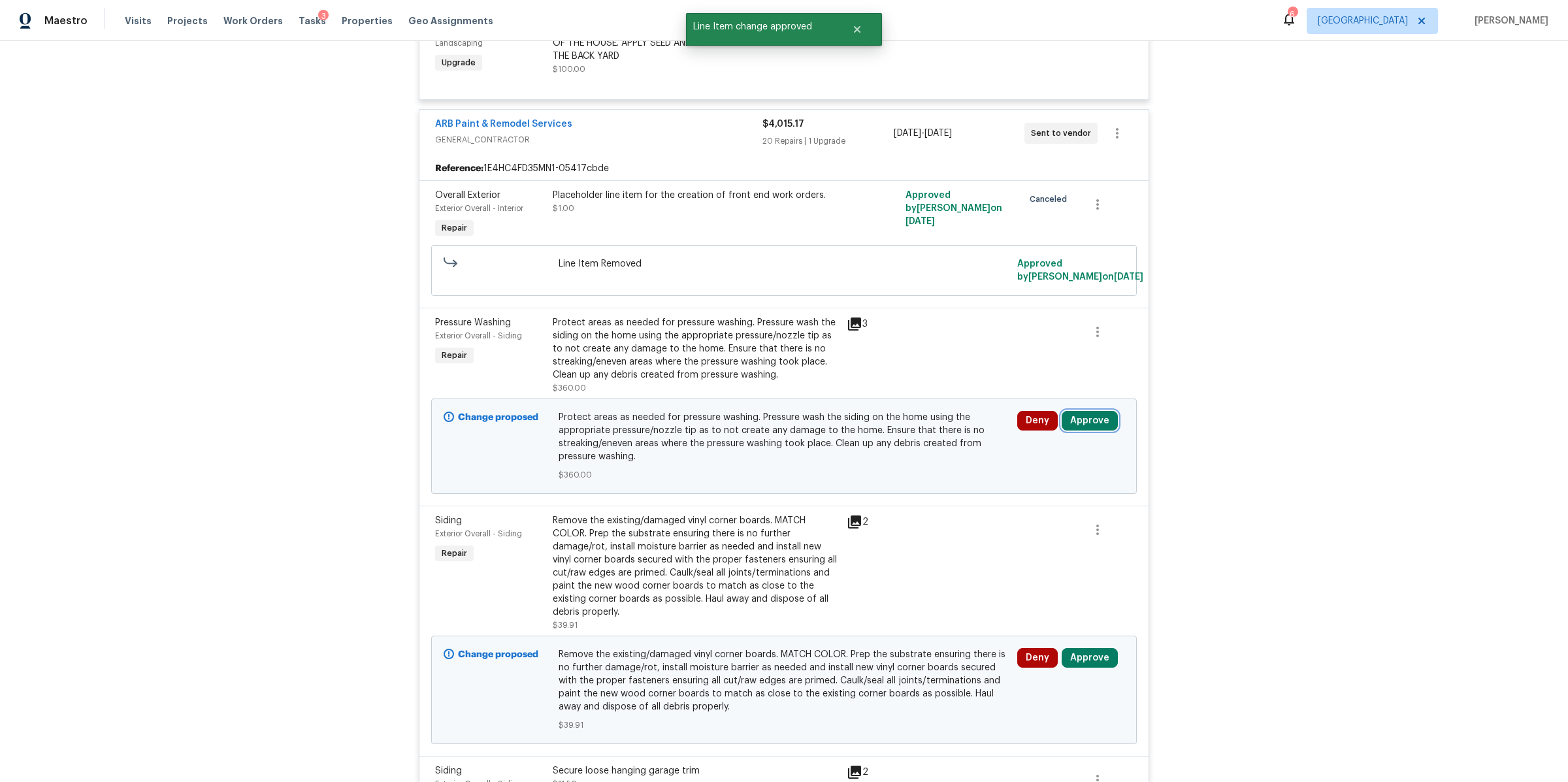
click at [1091, 426] on button "Approve" at bounding box center [1090, 420] width 56 height 20
click at [902, 433] on span "Approve" at bounding box center [897, 435] width 37 height 10
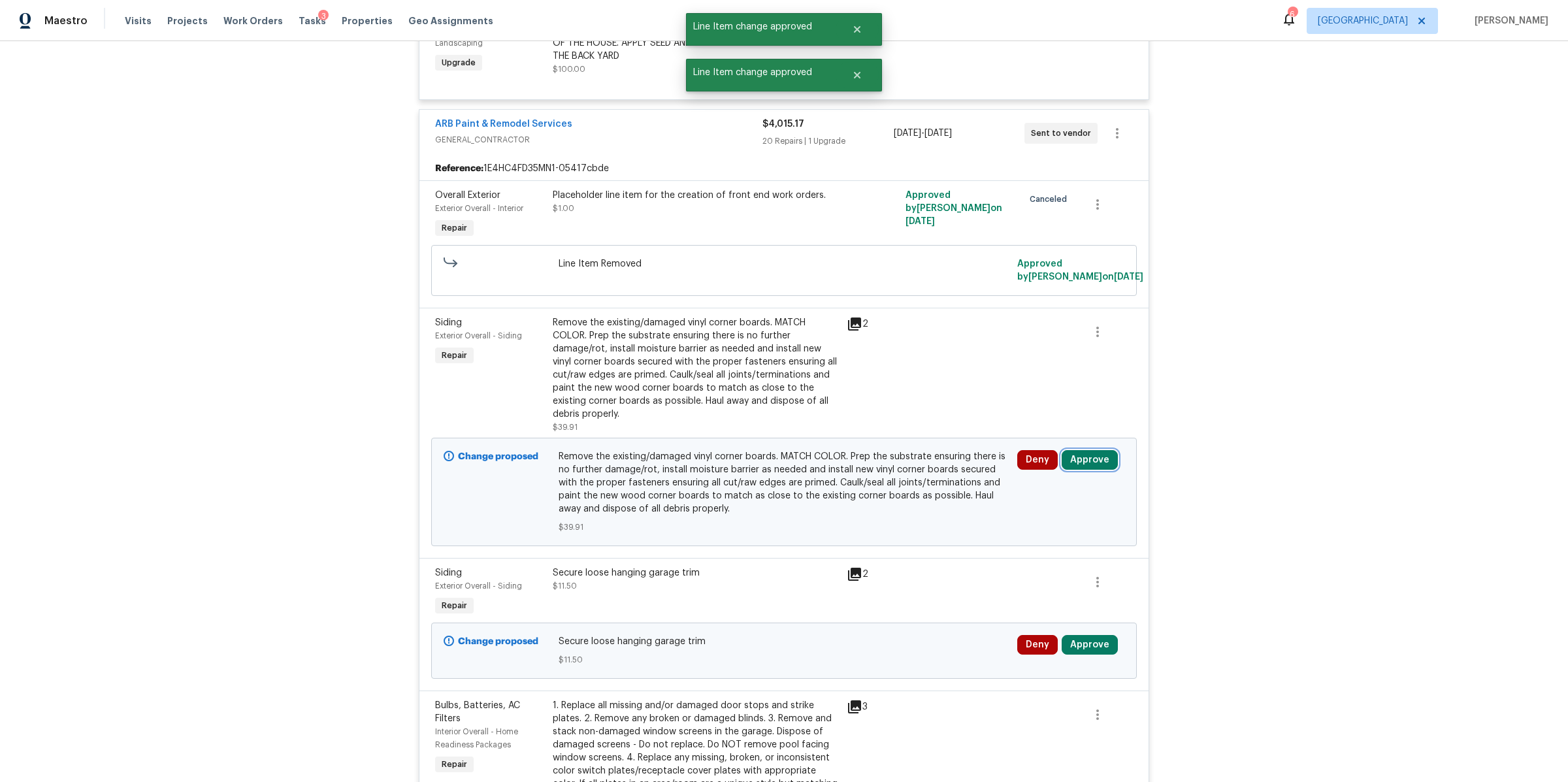
click at [1081, 461] on button "Approve" at bounding box center [1090, 460] width 56 height 20
click at [867, 474] on button "Approve" at bounding box center [896, 474] width 79 height 26
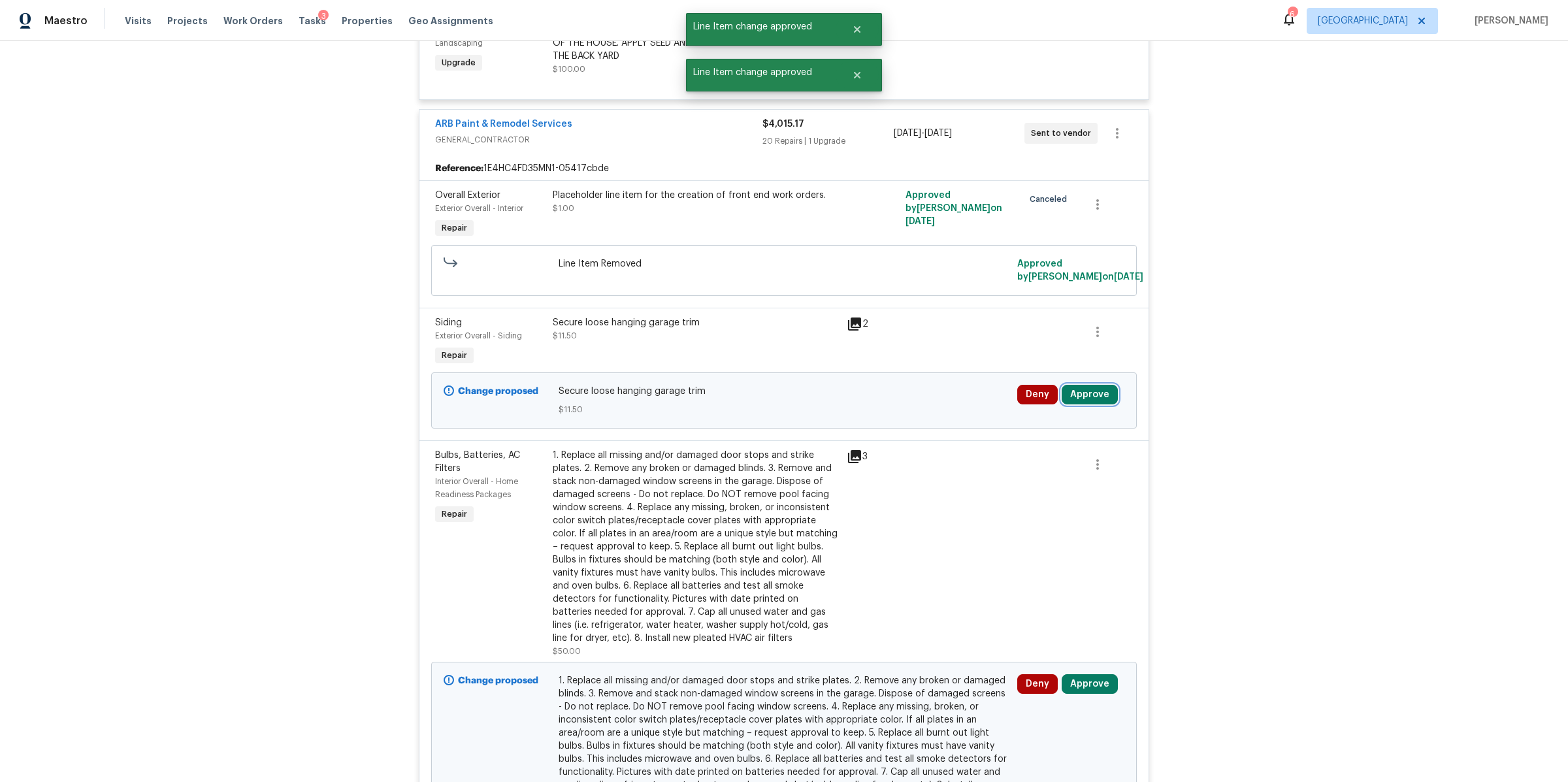
click at [1085, 400] on button "Approve" at bounding box center [1090, 395] width 56 height 20
click at [906, 404] on span "Approve" at bounding box center [897, 409] width 37 height 10
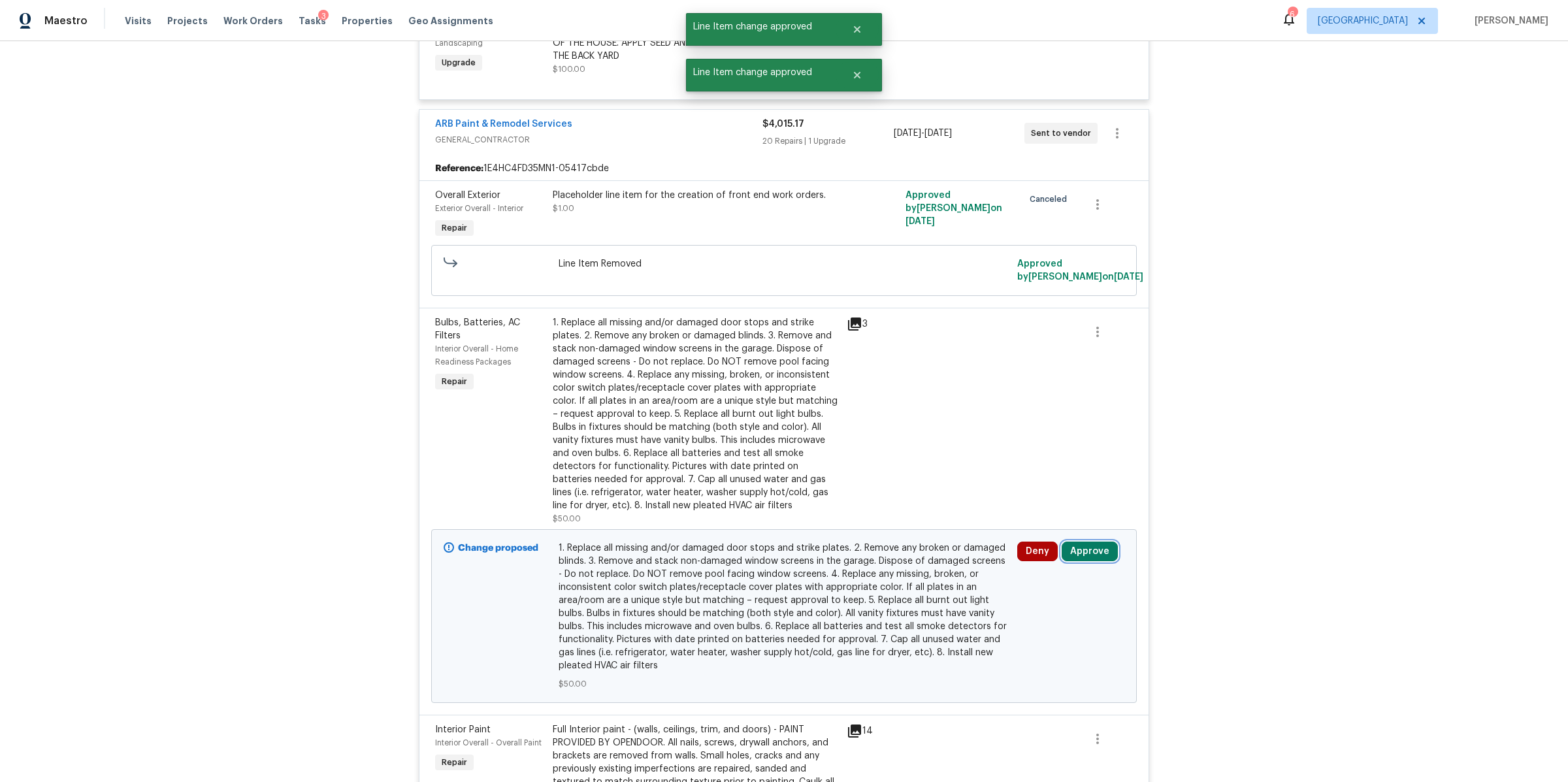
click at [1068, 550] on button "Approve" at bounding box center [1090, 551] width 56 height 20
click at [1028, 503] on button "Approve" at bounding box center [1046, 510] width 79 height 26
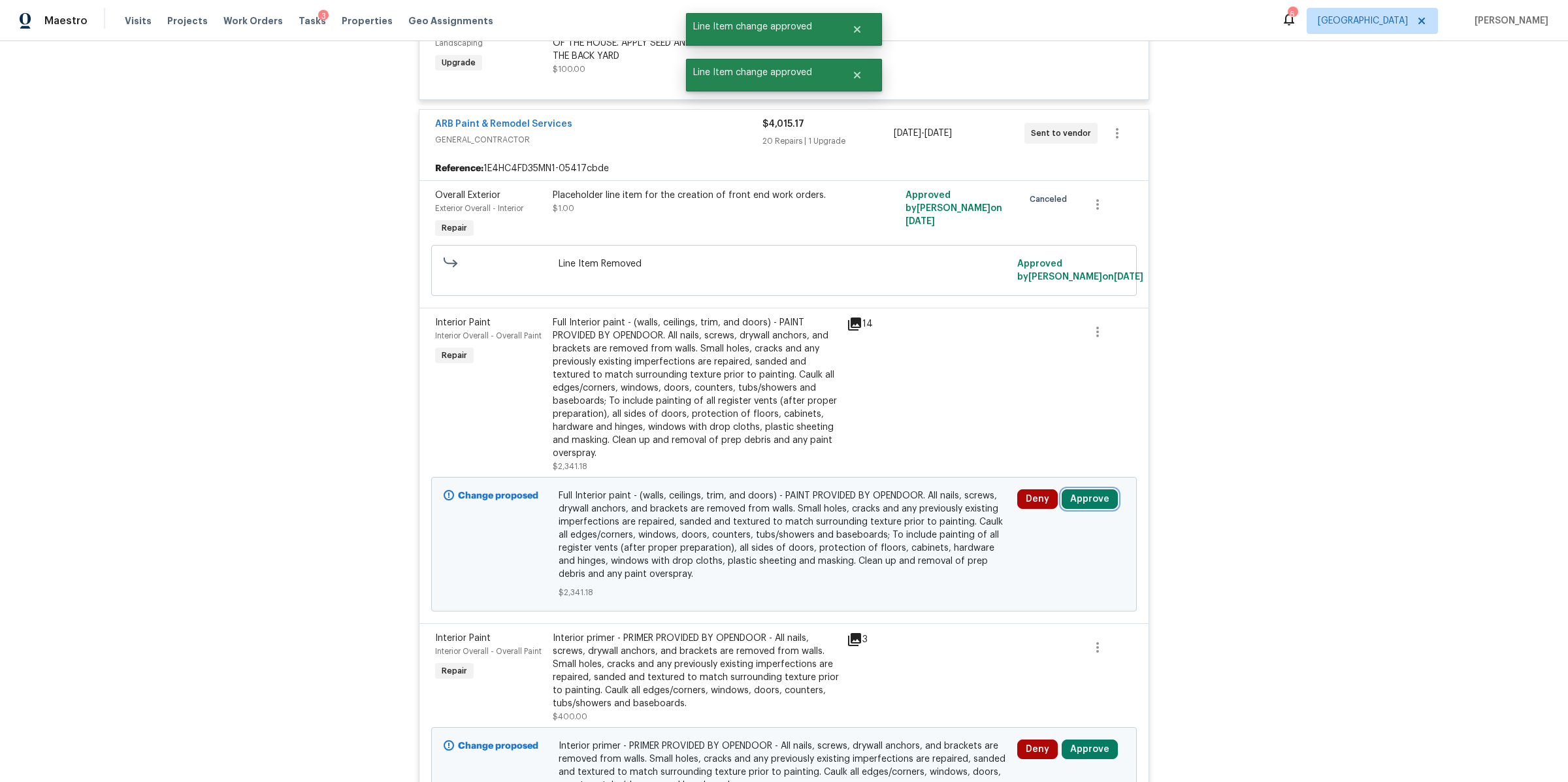
click at [1090, 506] on button "Approve" at bounding box center [1090, 499] width 56 height 20
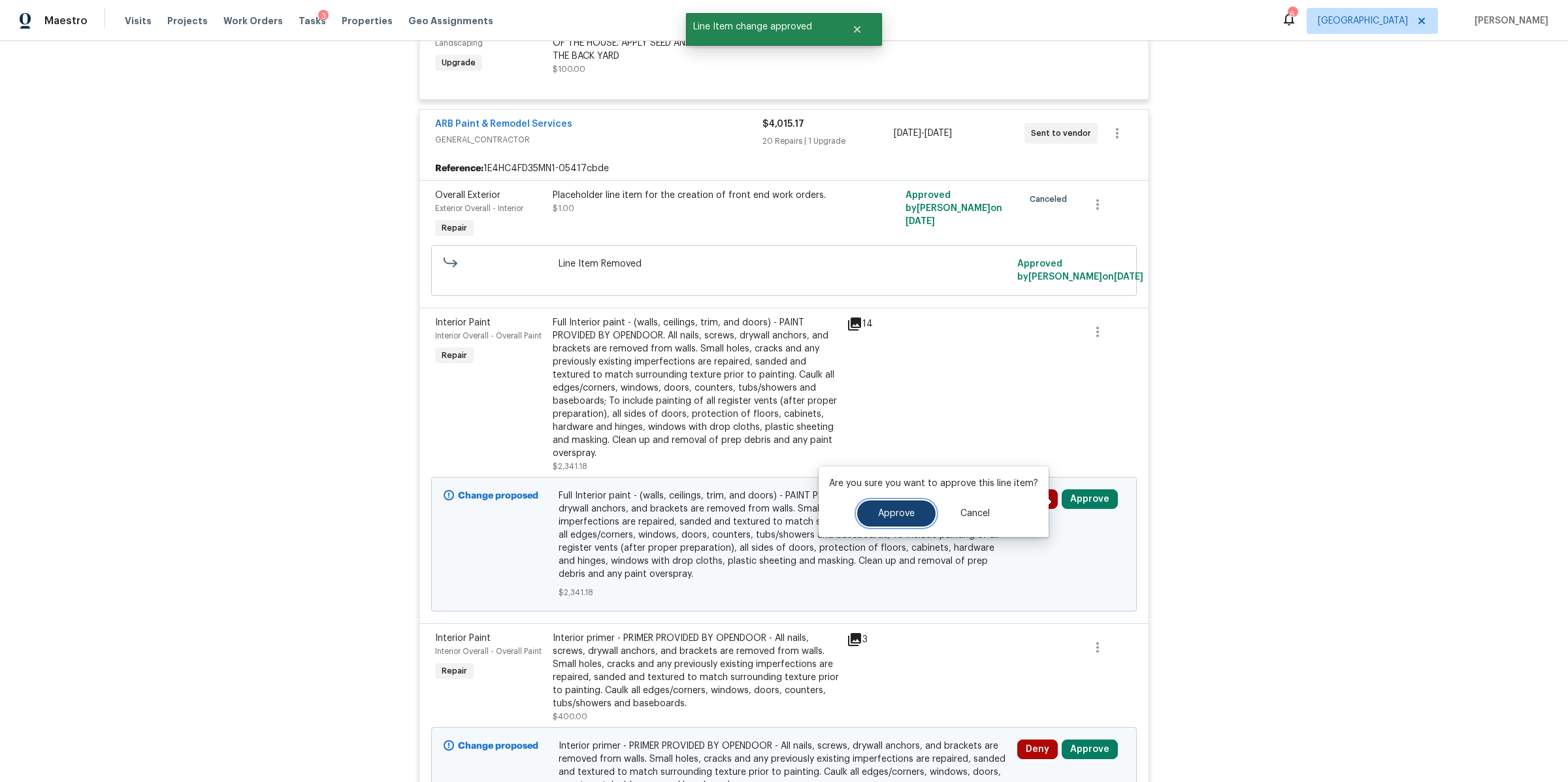
click at [892, 518] on button "Approve" at bounding box center [896, 513] width 79 height 26
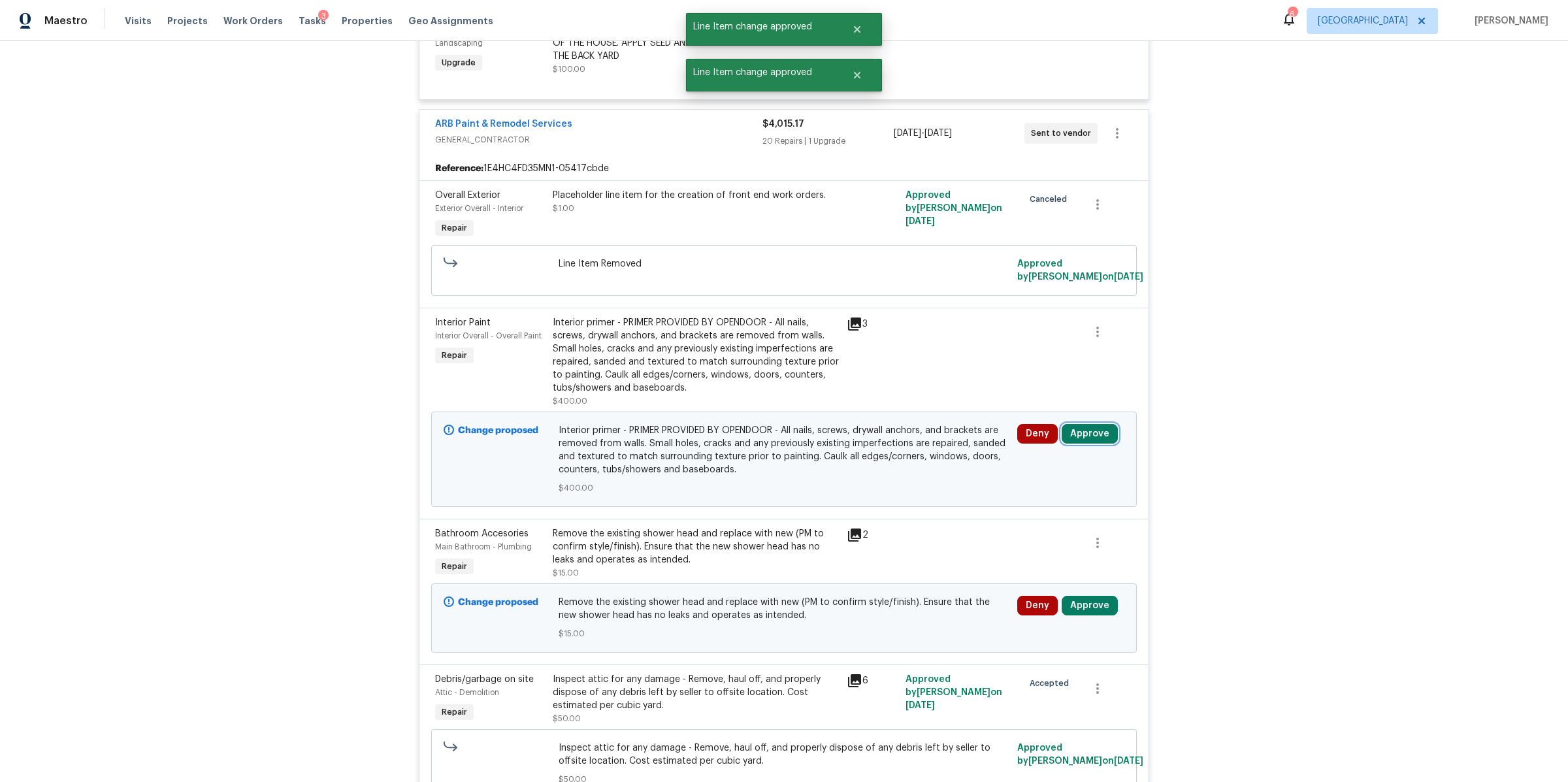
click at [1078, 439] on button "Approve" at bounding box center [1090, 433] width 56 height 20
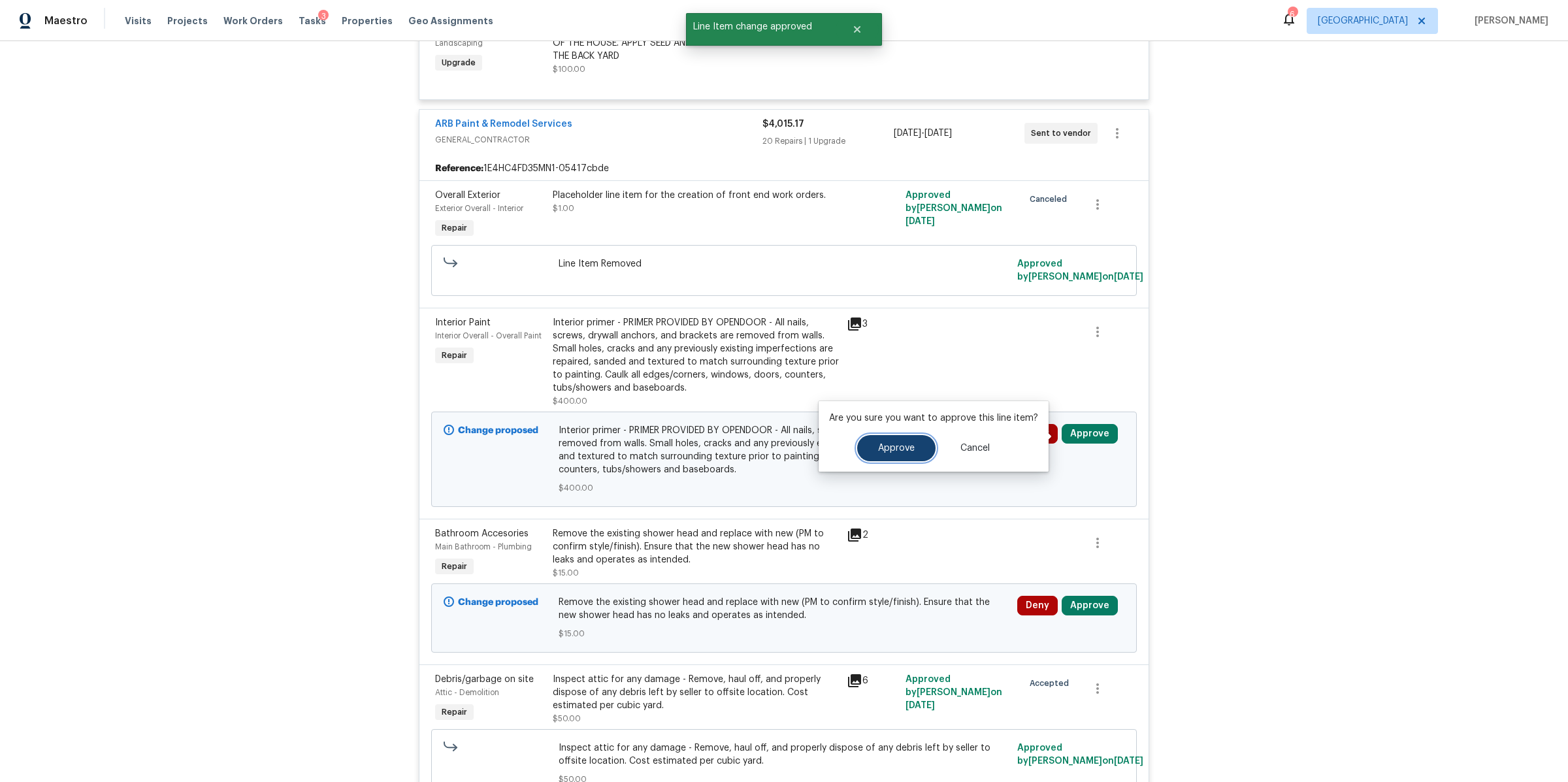
click at [910, 437] on button "Approve" at bounding box center [896, 448] width 79 height 26
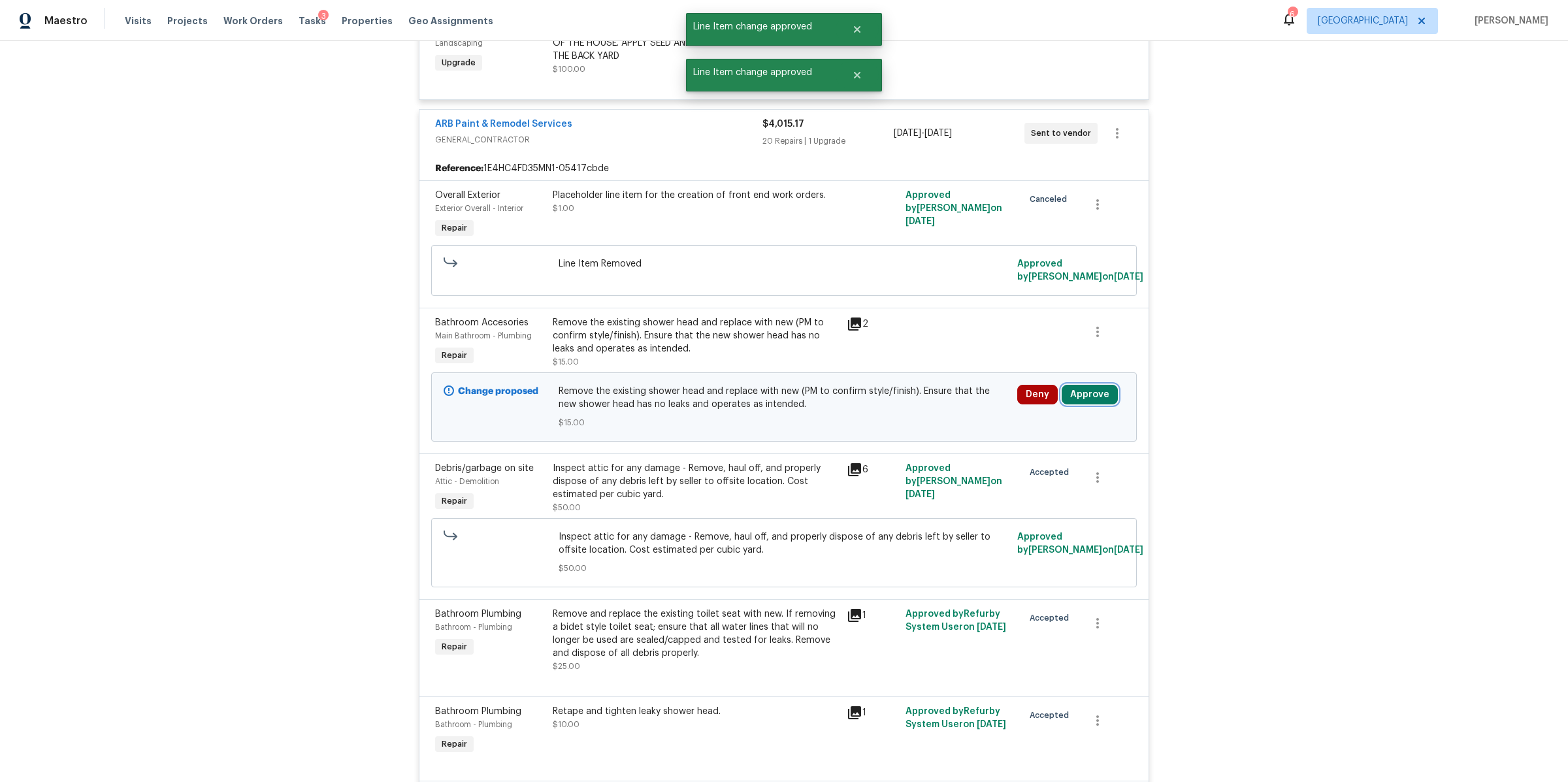
click at [1083, 399] on button "Approve" at bounding box center [1090, 395] width 56 height 20
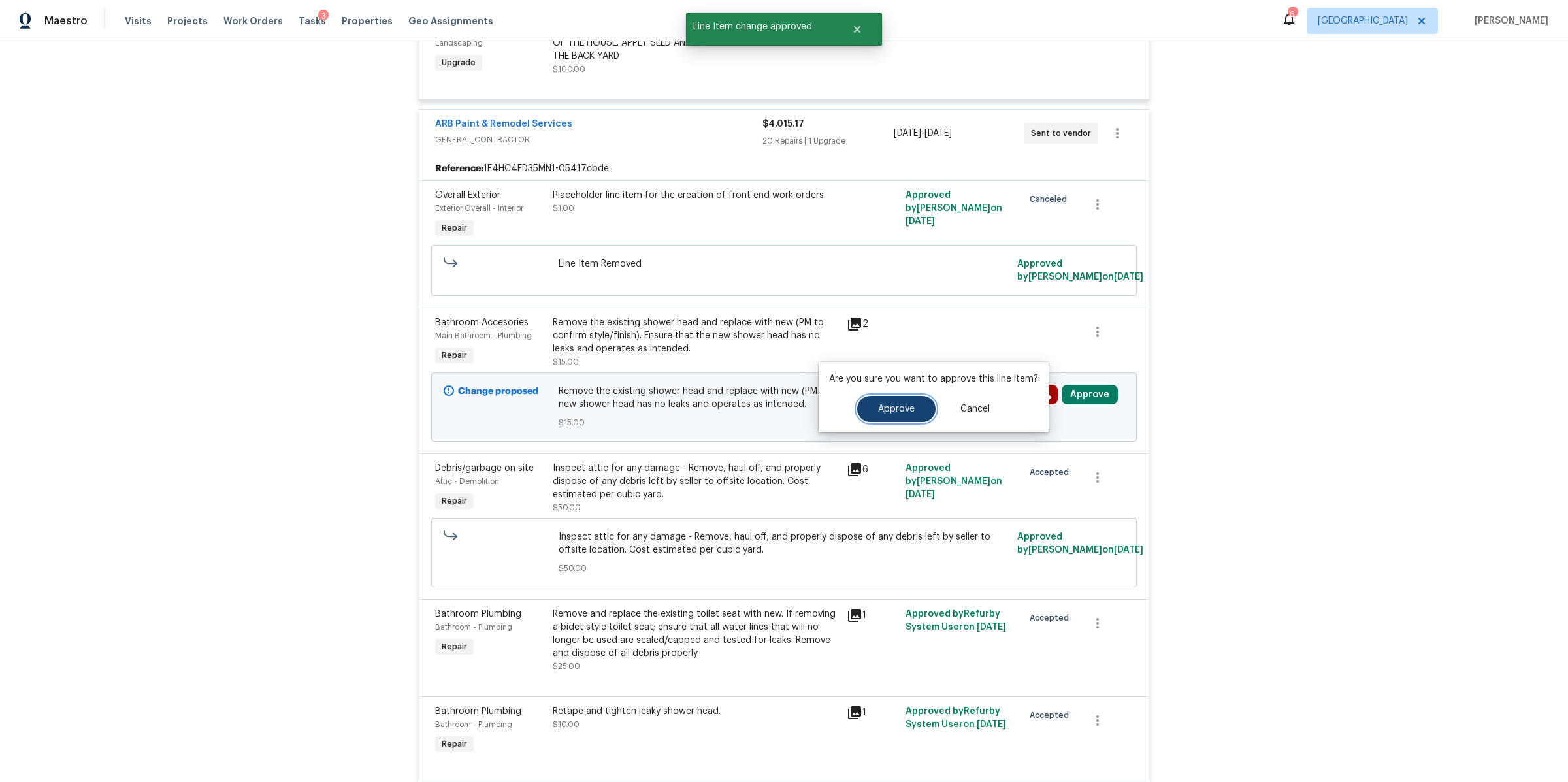
click at [908, 412] on span "Approve" at bounding box center [897, 409] width 37 height 10
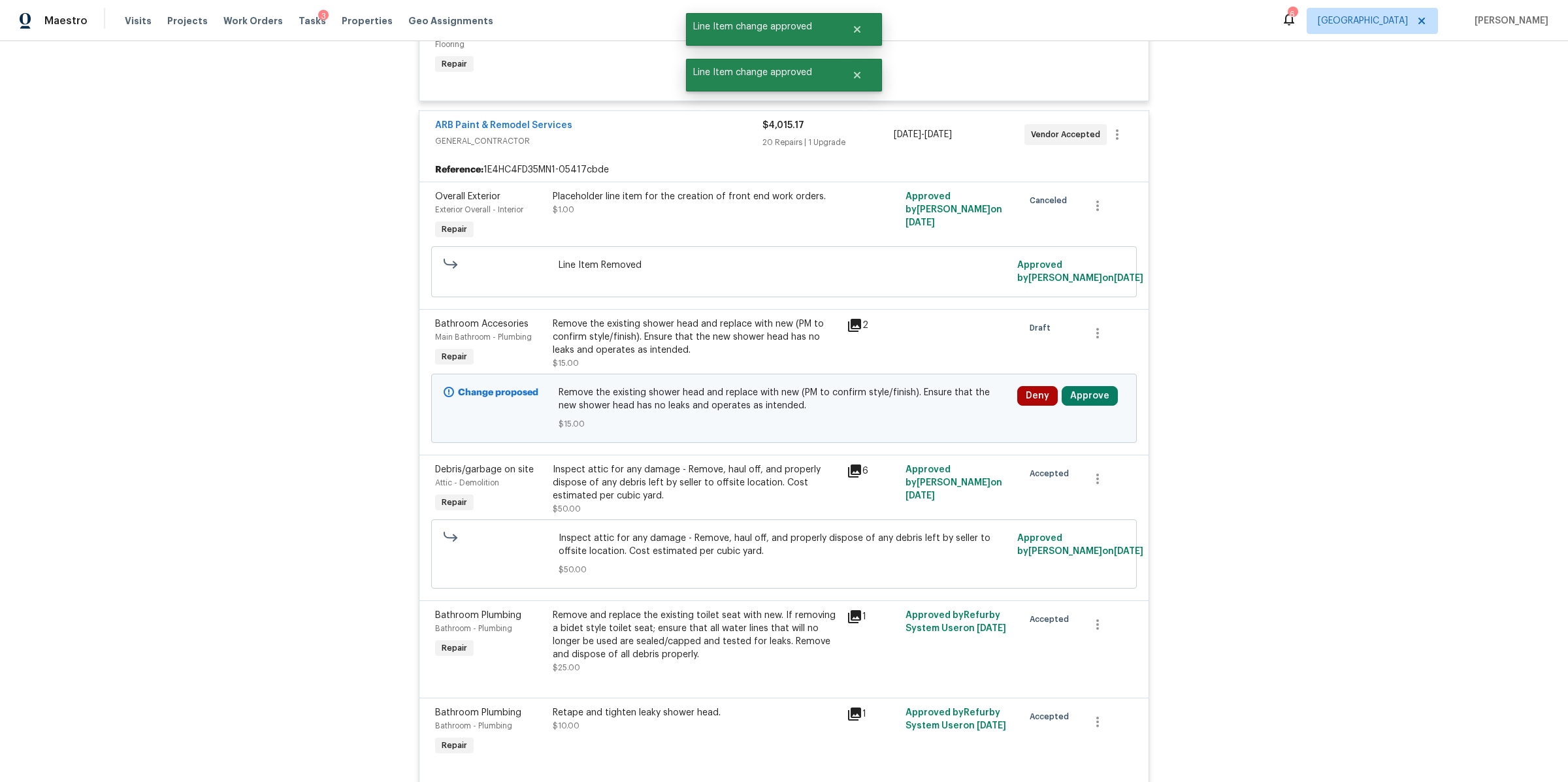
scroll to position [689, 0]
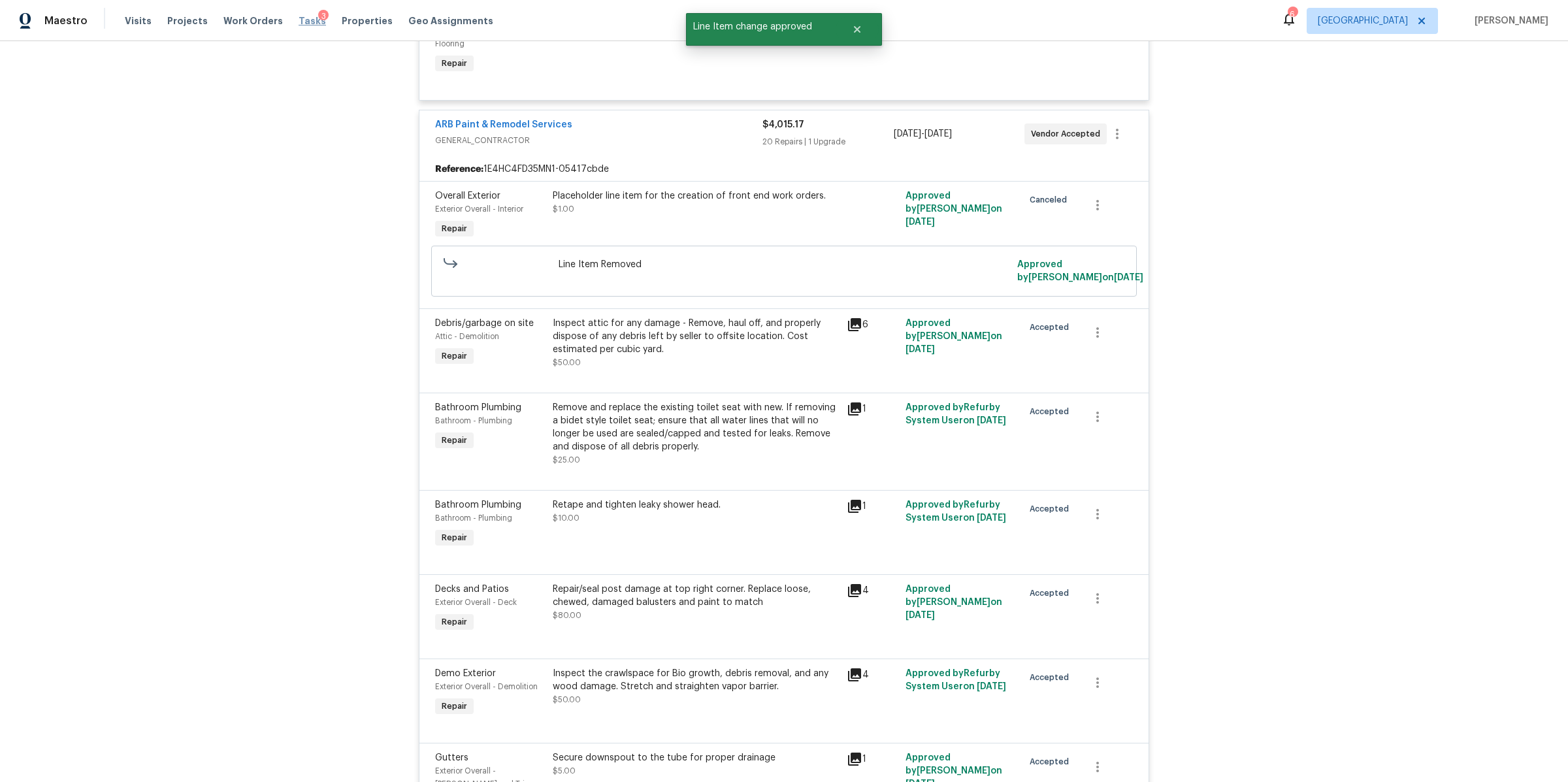
click at [307, 24] on span "Tasks" at bounding box center [312, 21] width 28 height 10
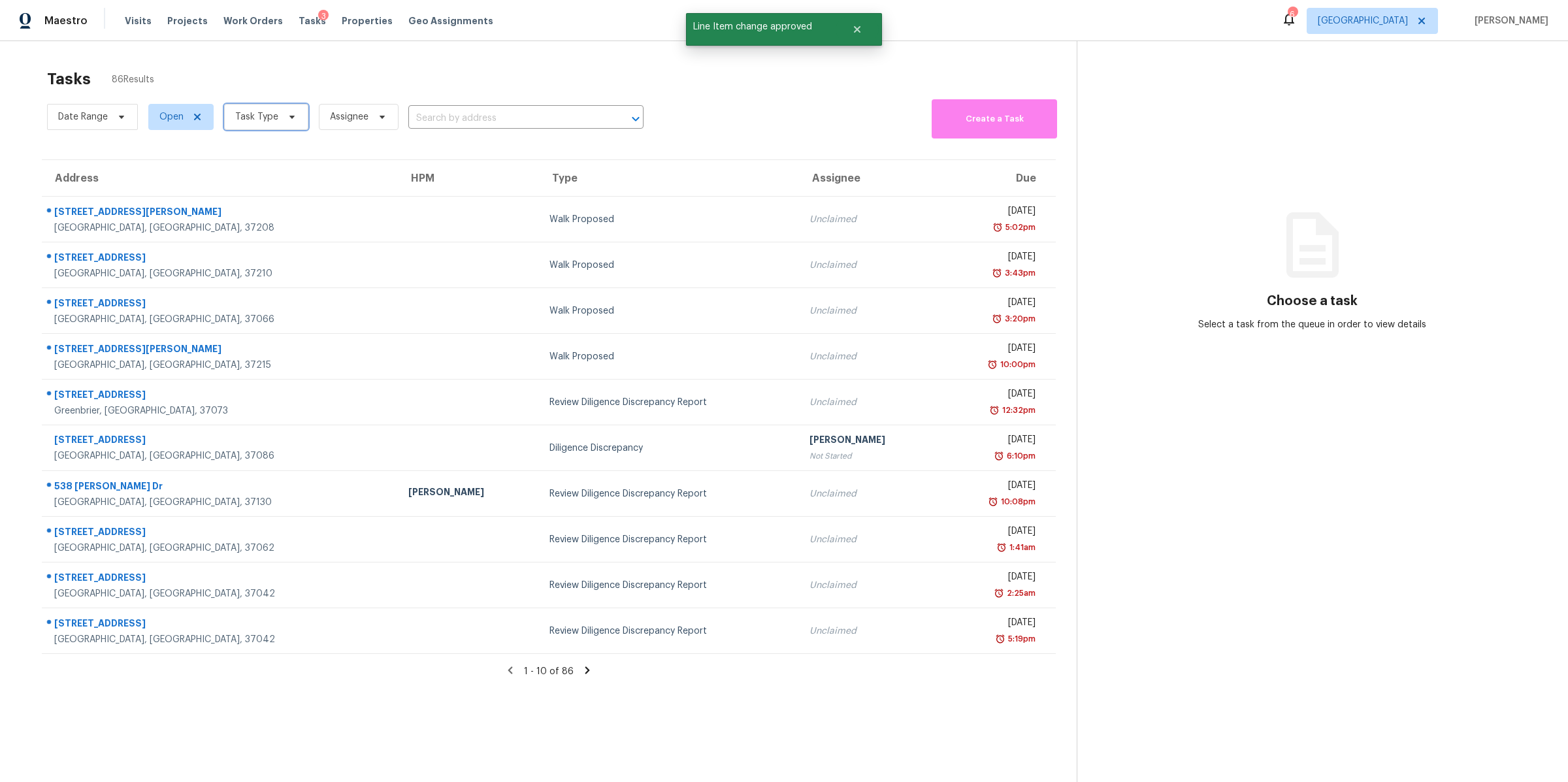
click at [275, 120] on span "Task Type" at bounding box center [257, 117] width 43 height 13
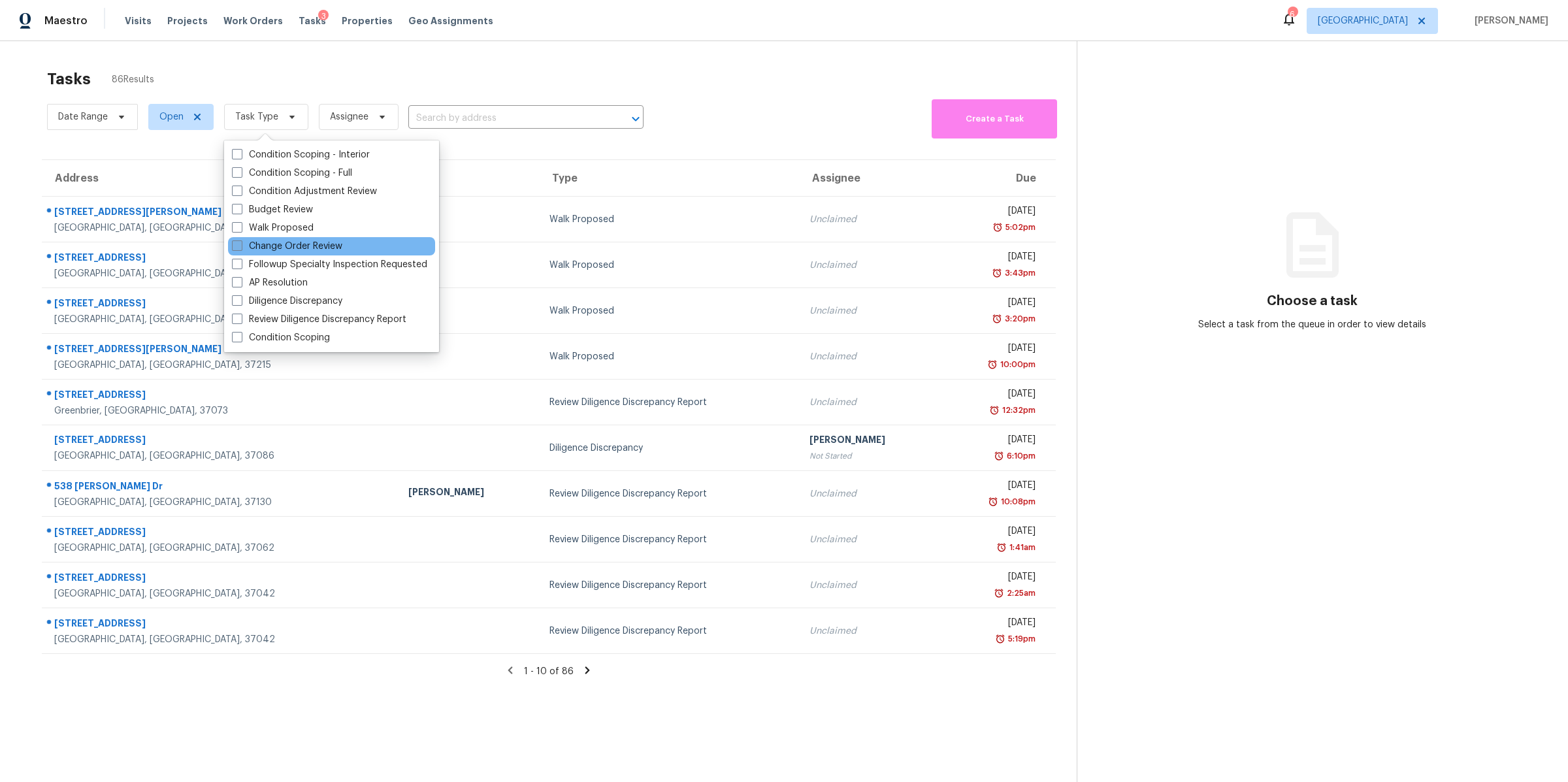
click at [289, 242] on label "Change Order Review" at bounding box center [287, 246] width 110 height 13
click at [241, 242] on input "Change Order Review" at bounding box center [236, 244] width 9 height 9
checkbox input "true"
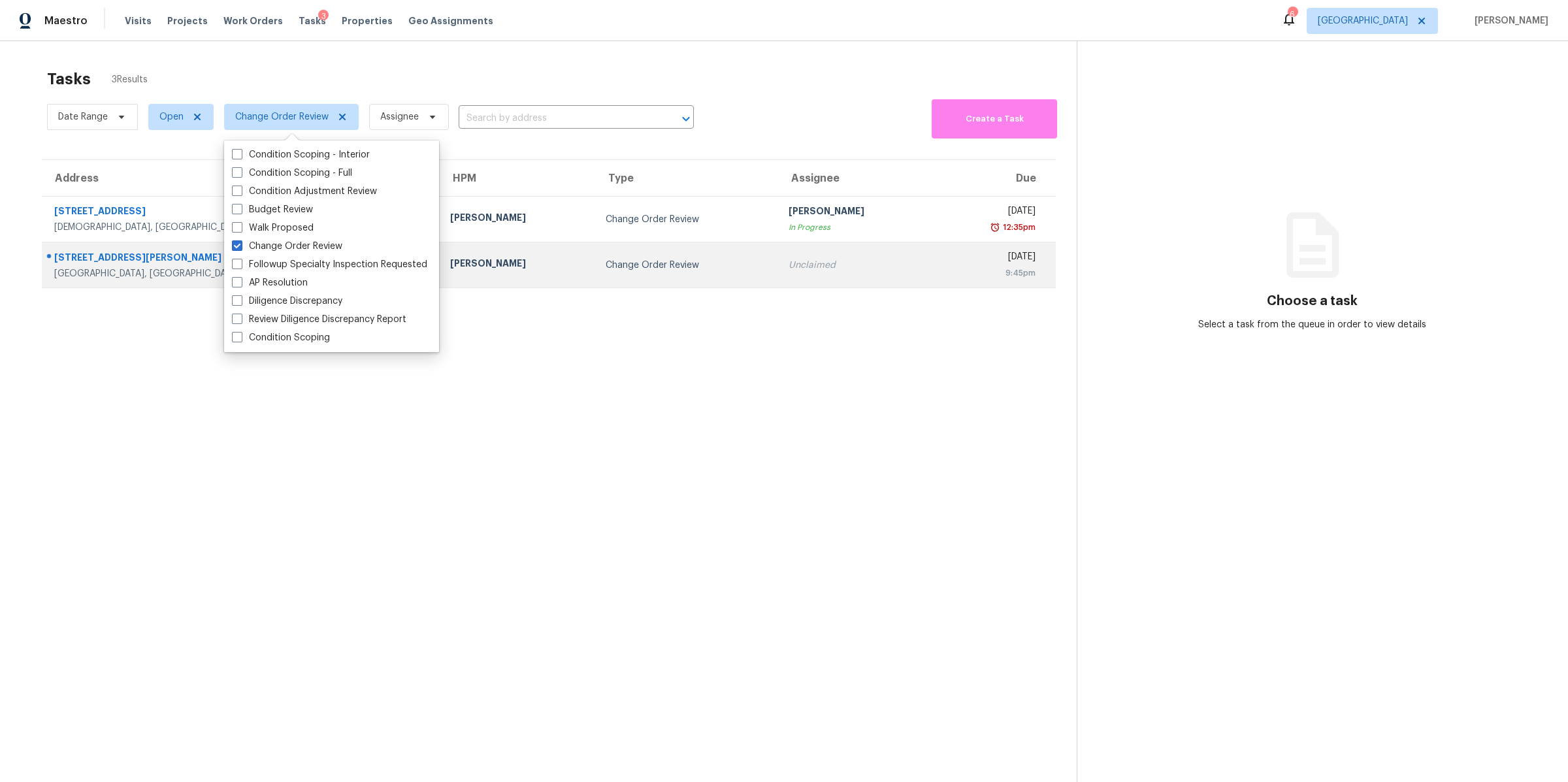
click at [95, 262] on div "108 Nancy Ave" at bounding box center [241, 259] width 375 height 17
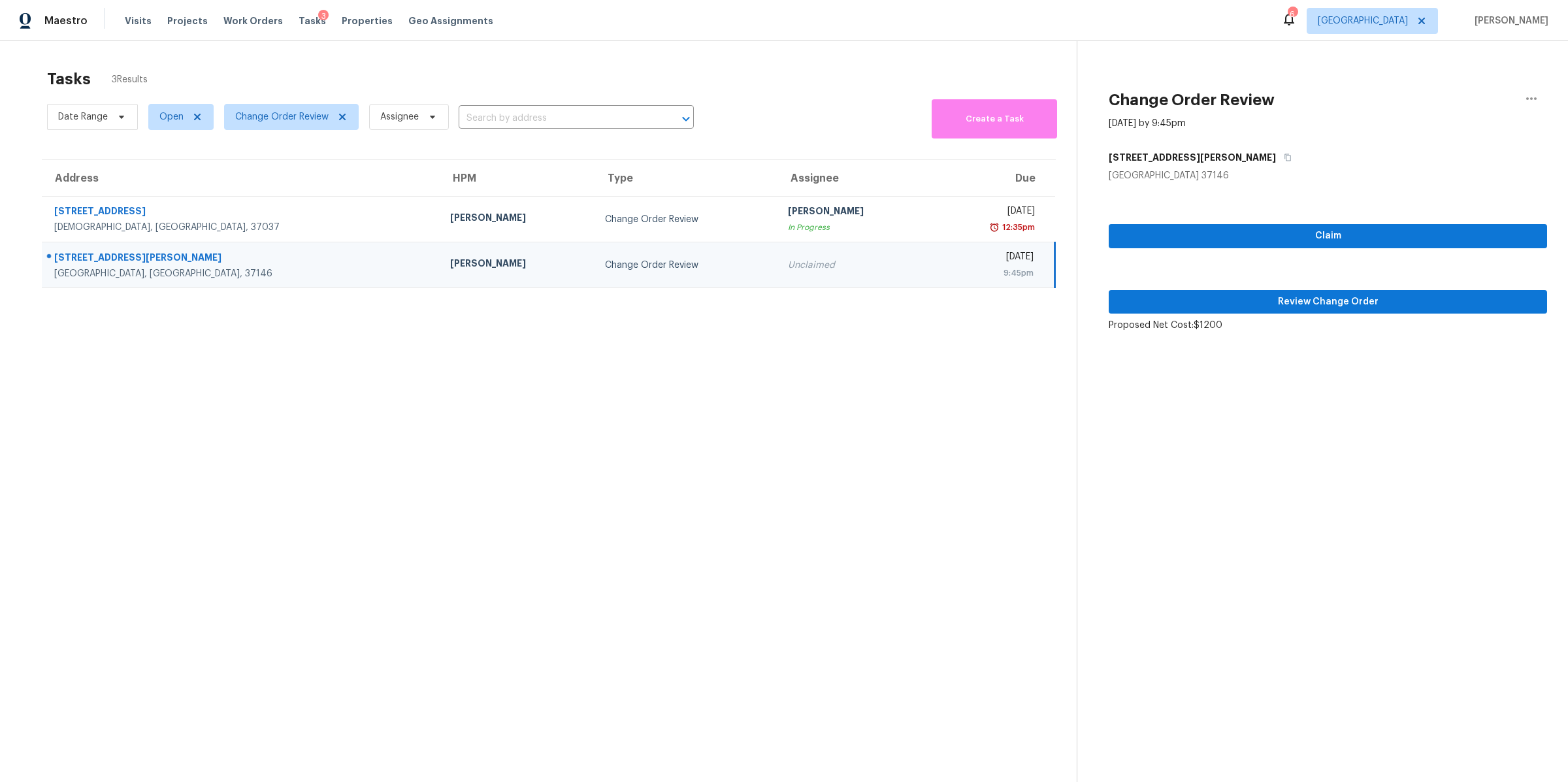
click at [1315, 317] on div "Claim Review Change Order Proposed Net Cost: $1200" at bounding box center [1328, 257] width 438 height 149
click at [1328, 303] on span "Review Change Order" at bounding box center [1328, 302] width 418 height 17
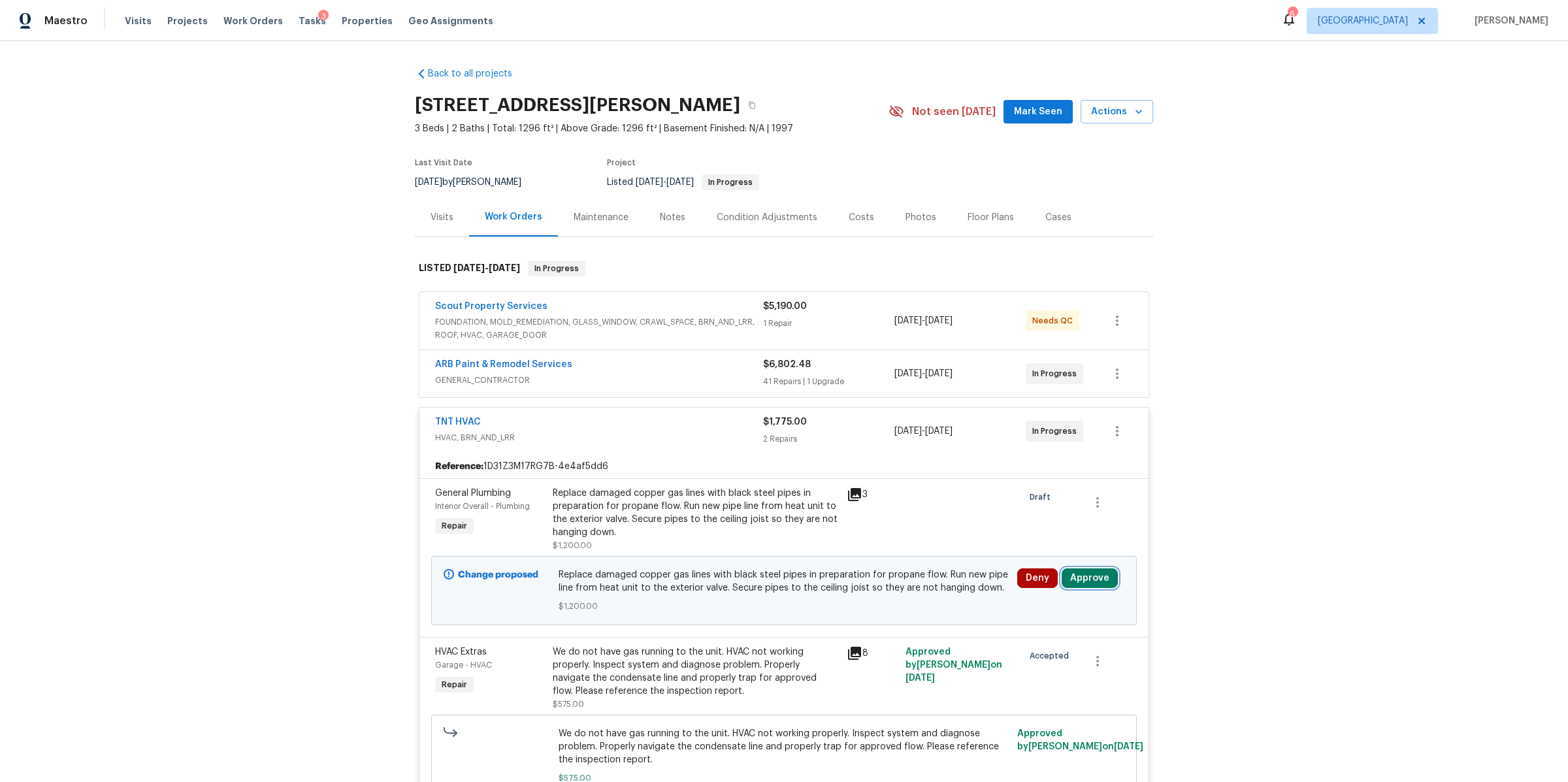
click at [1079, 582] on button "Approve" at bounding box center [1090, 578] width 56 height 20
click at [1045, 535] on span "Approve" at bounding box center [1046, 537] width 37 height 10
